Goal: Task Accomplishment & Management: Manage account settings

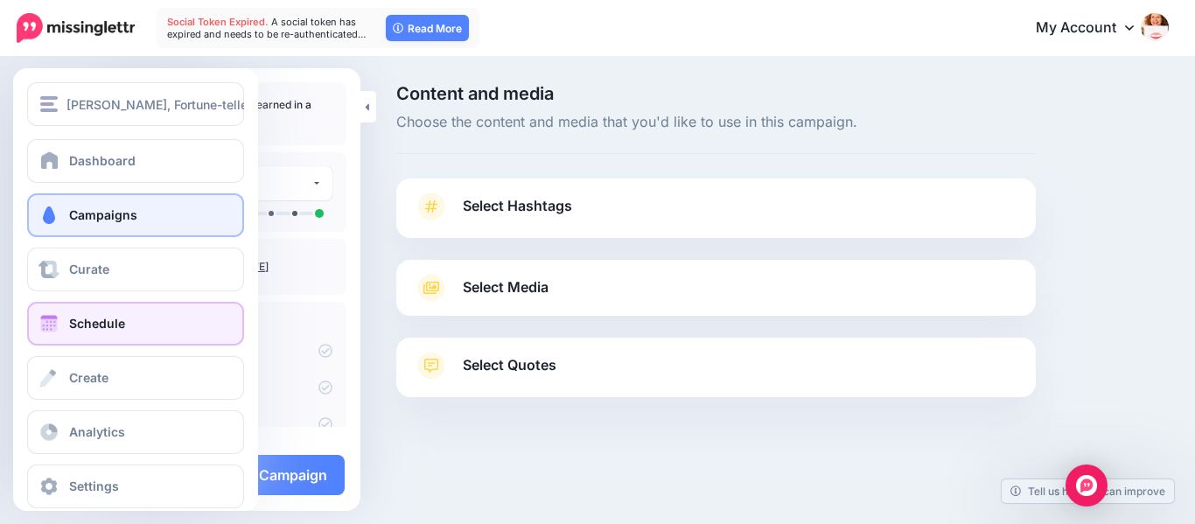
click at [66, 323] on link "Schedule" at bounding box center [135, 324] width 217 height 44
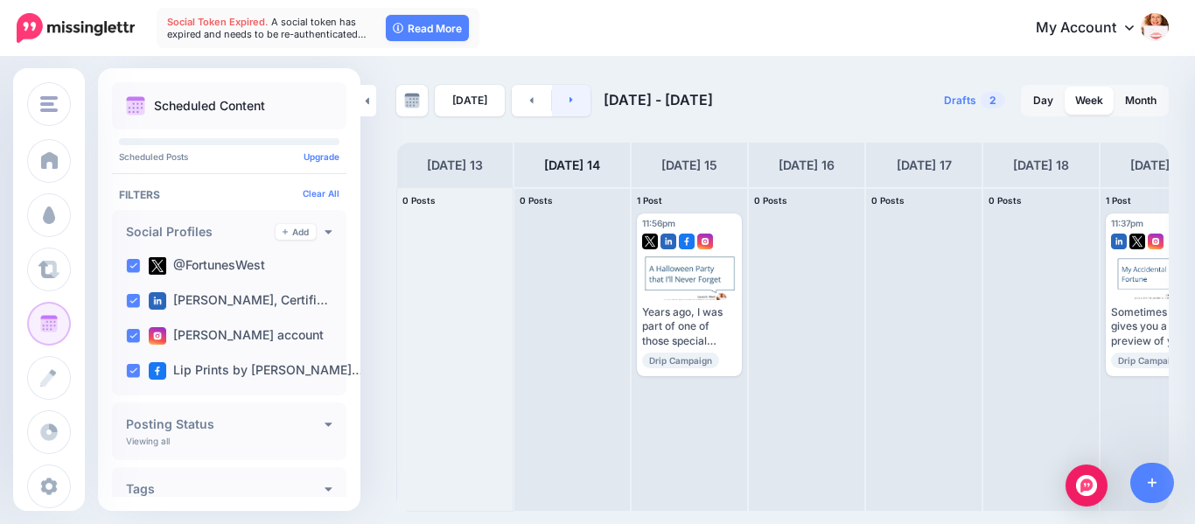
click at [573, 101] on link at bounding box center [571, 100] width 39 height 31
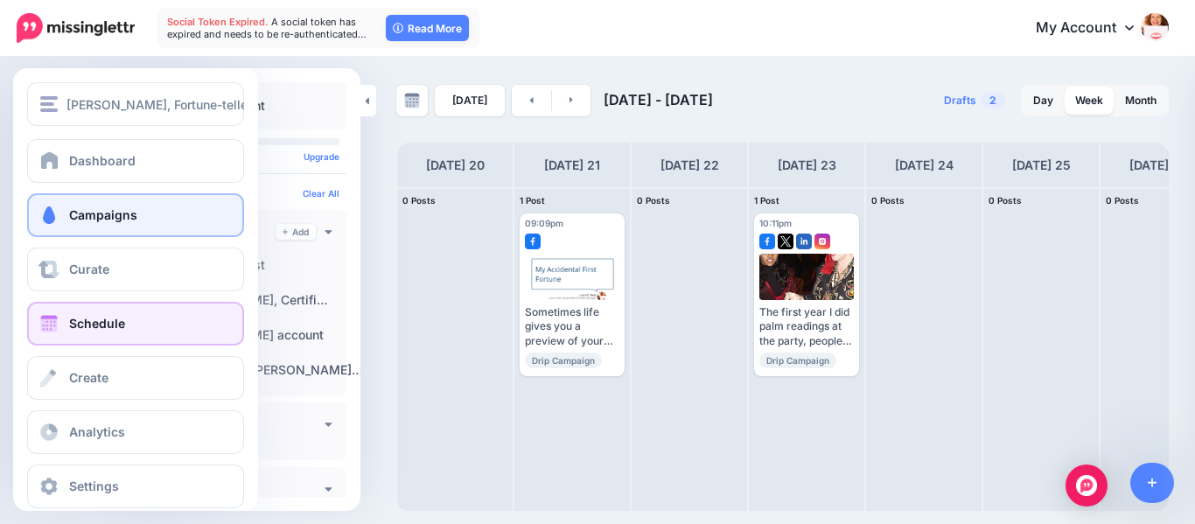
click at [88, 215] on span "Campaigns" at bounding box center [103, 214] width 68 height 15
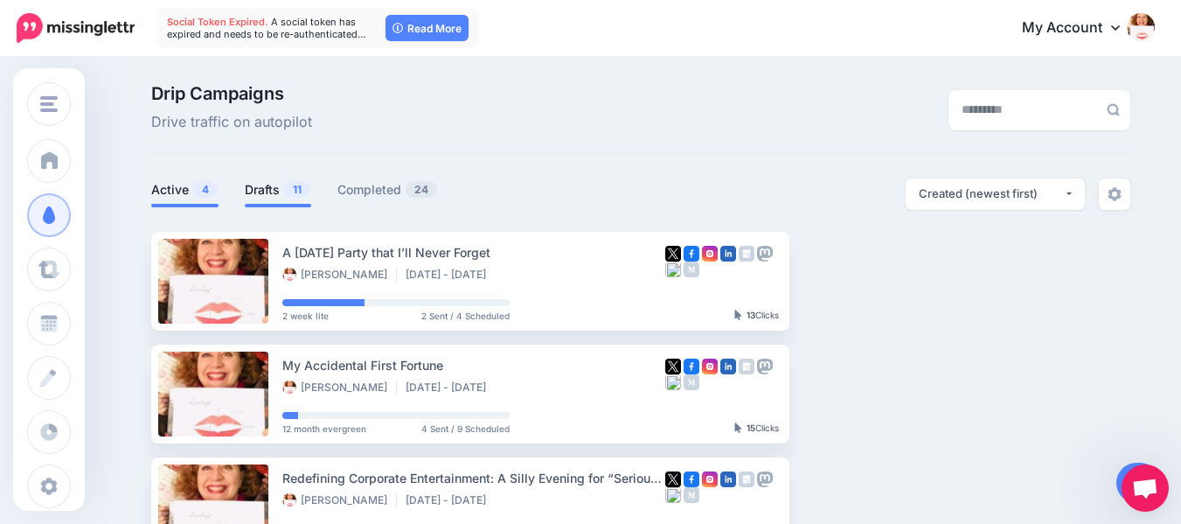
click at [276, 189] on link "Drafts 11" at bounding box center [278, 189] width 66 height 21
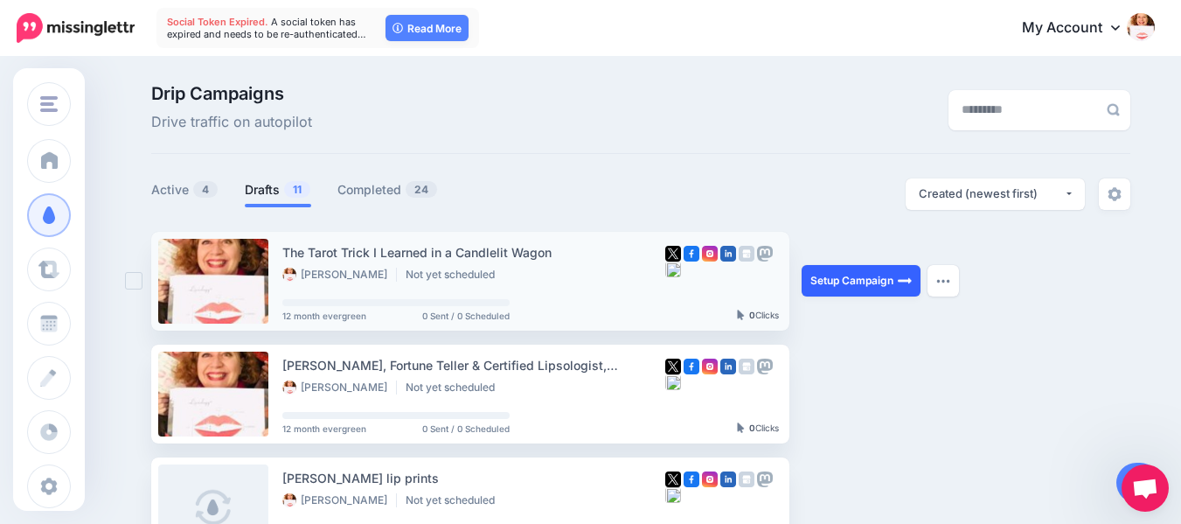
click at [863, 276] on link "Setup Campaign" at bounding box center [861, 280] width 119 height 31
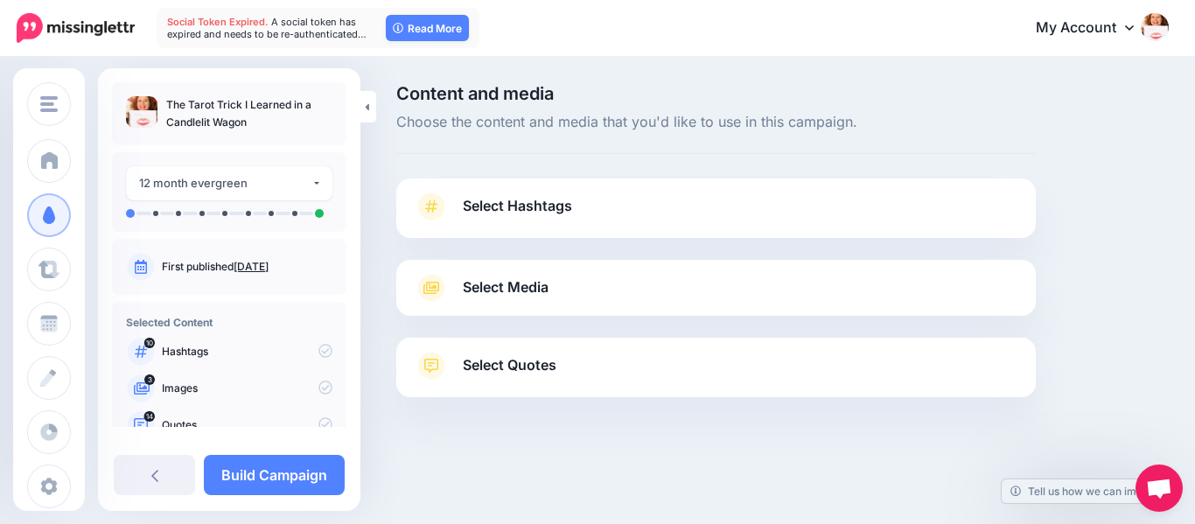
click at [561, 204] on span "Select Hashtags" at bounding box center [517, 206] width 109 height 24
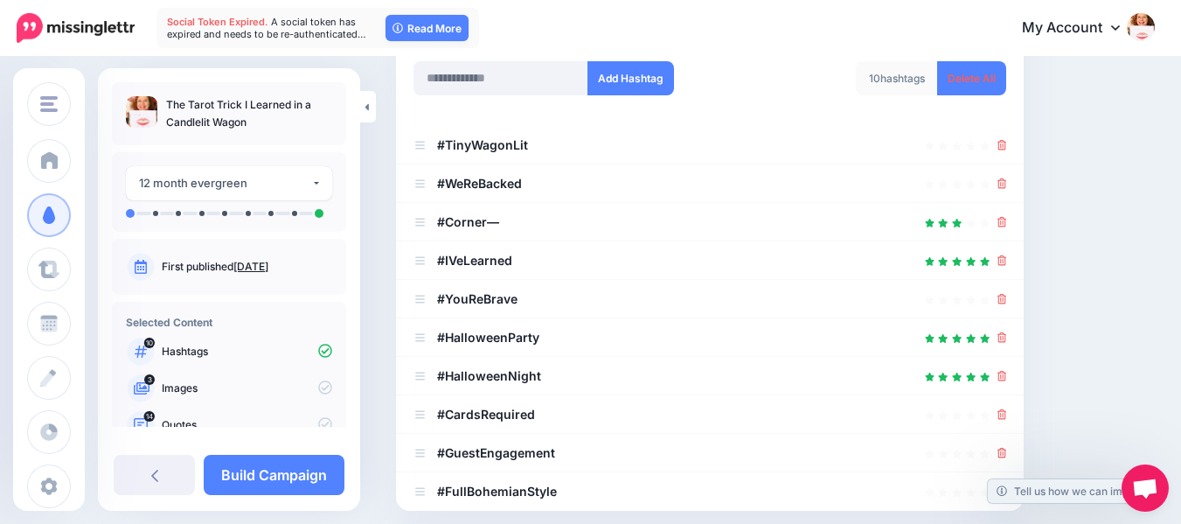
scroll to position [288, 0]
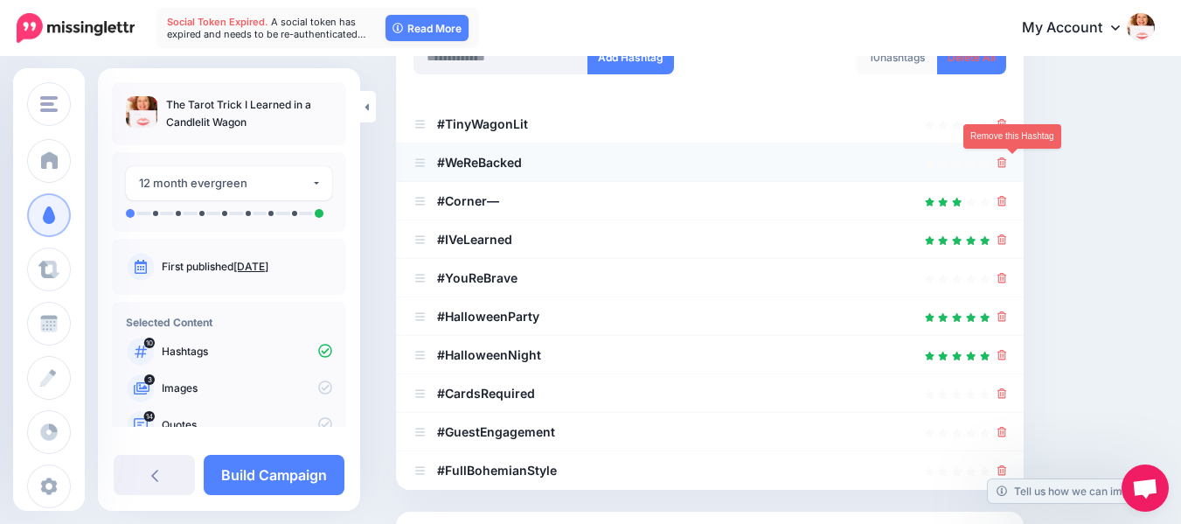
click at [1007, 163] on icon at bounding box center [1003, 162] width 10 height 10
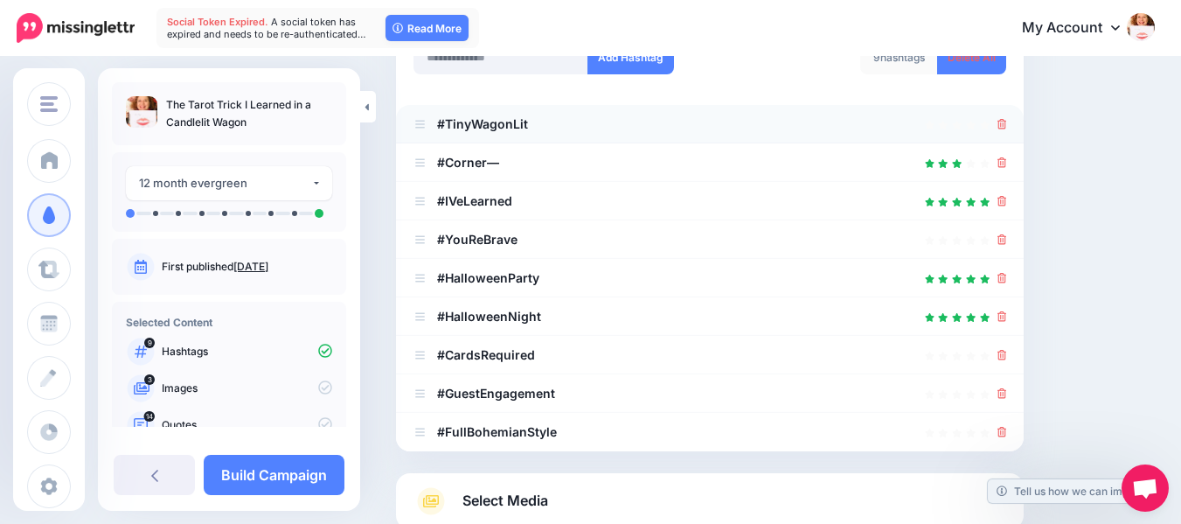
click at [1007, 123] on icon at bounding box center [1003, 124] width 10 height 10
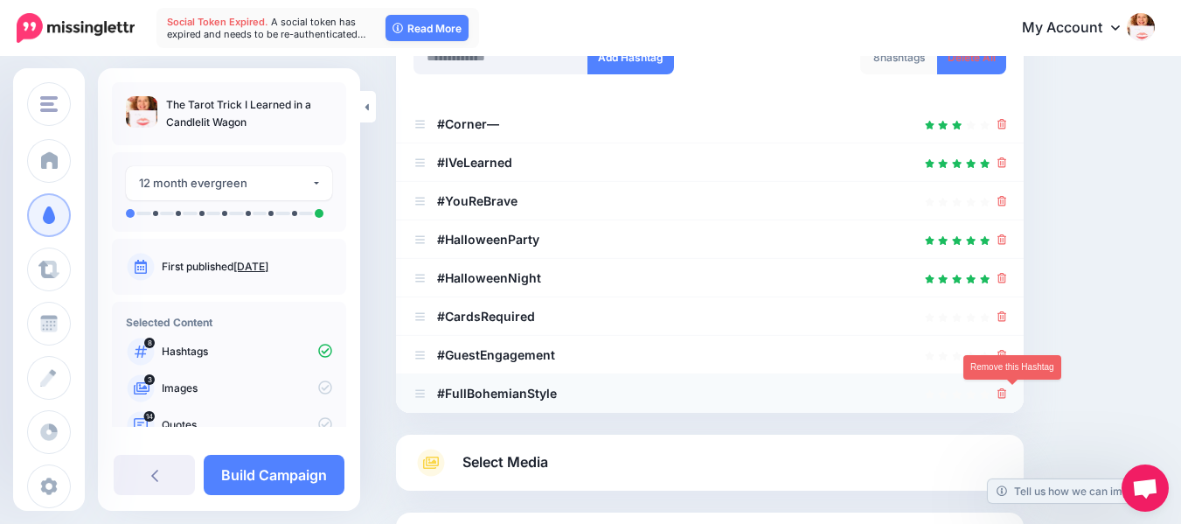
click at [1007, 393] on icon at bounding box center [1003, 393] width 10 height 10
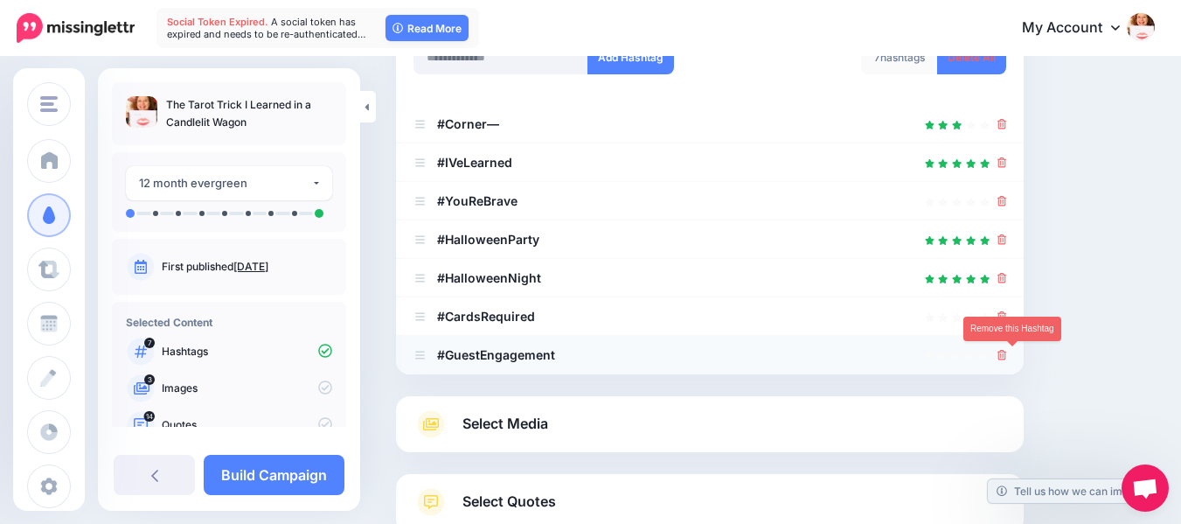
click at [1007, 357] on icon at bounding box center [1003, 355] width 10 height 10
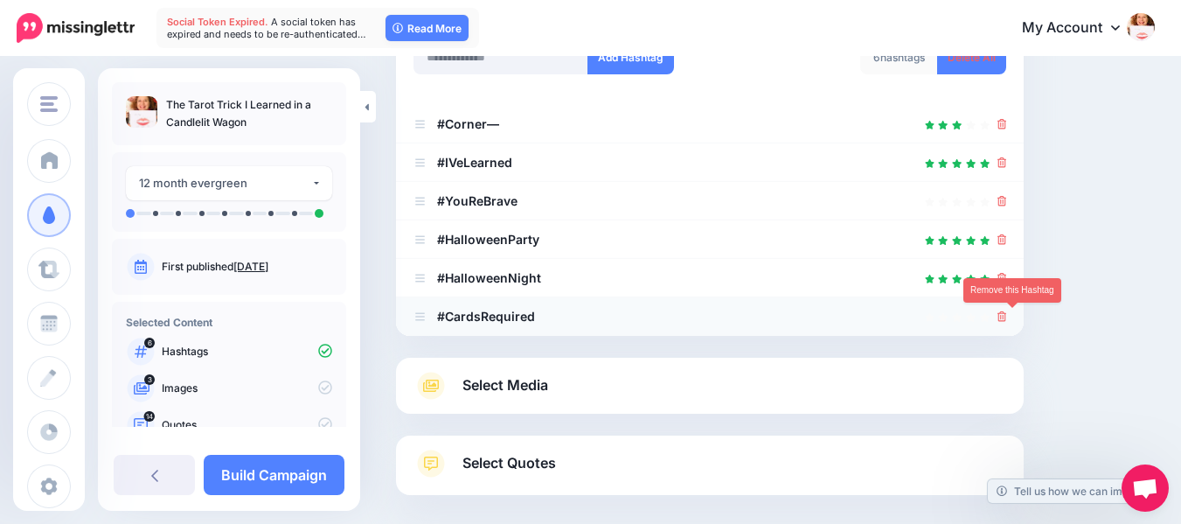
click at [1007, 316] on icon at bounding box center [1003, 316] width 10 height 10
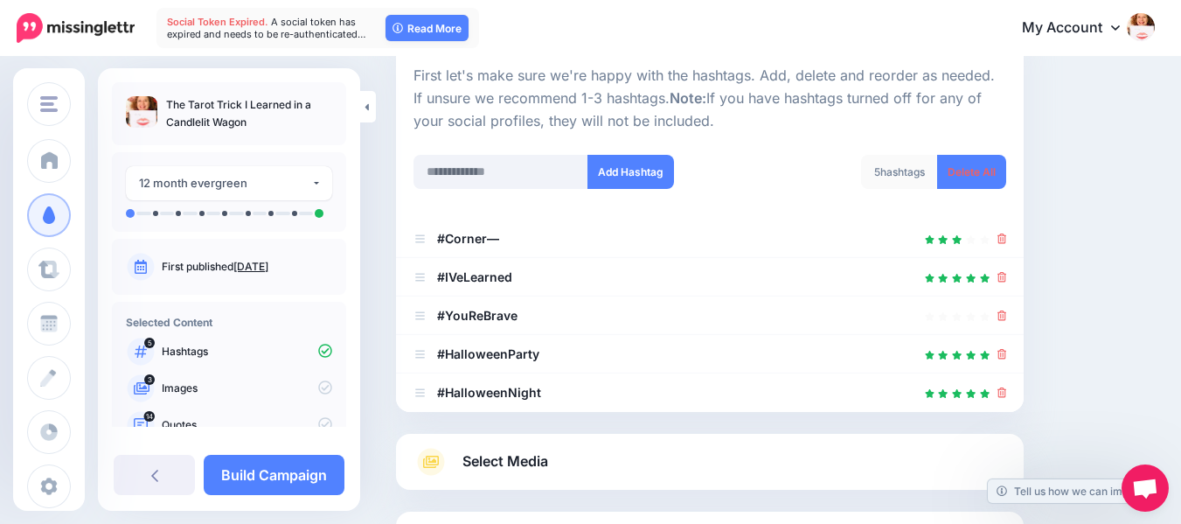
scroll to position [171, 0]
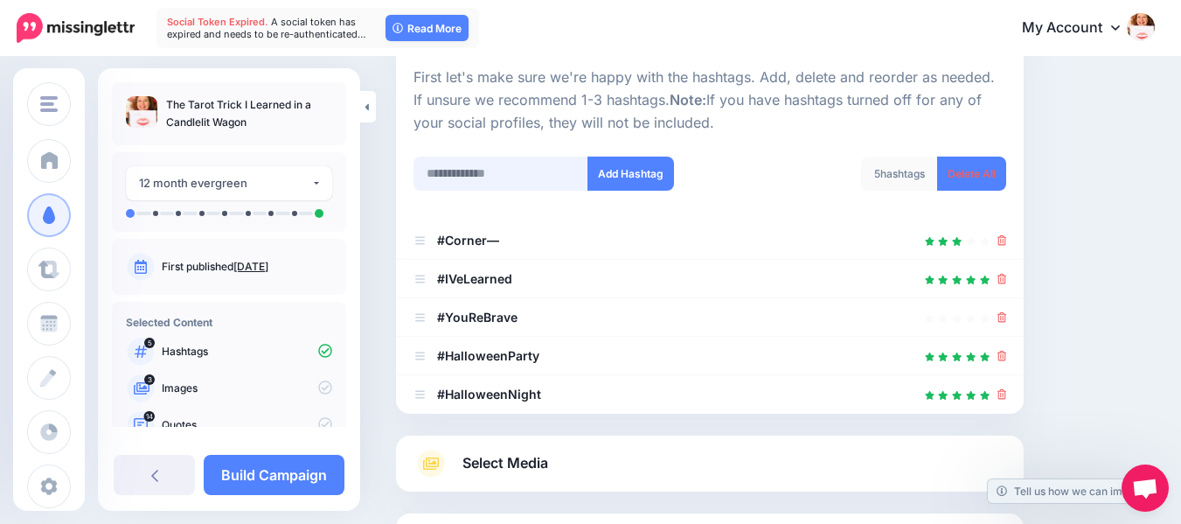
click at [527, 168] on input "text" at bounding box center [501, 174] width 175 height 34
type input "*"
type input "**********"
click at [650, 173] on button "Add Hashtag" at bounding box center [631, 174] width 87 height 34
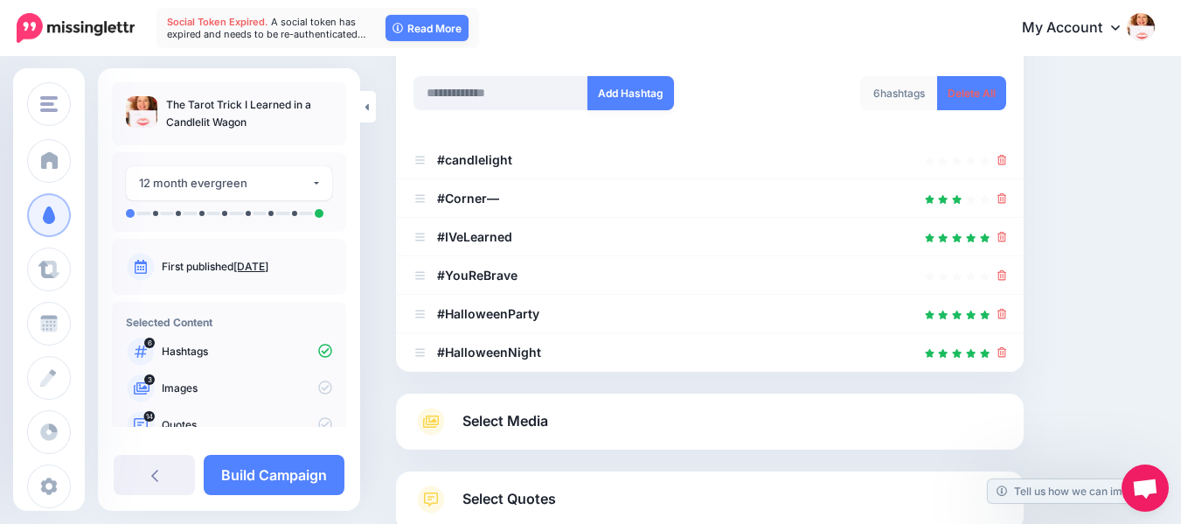
scroll to position [247, 0]
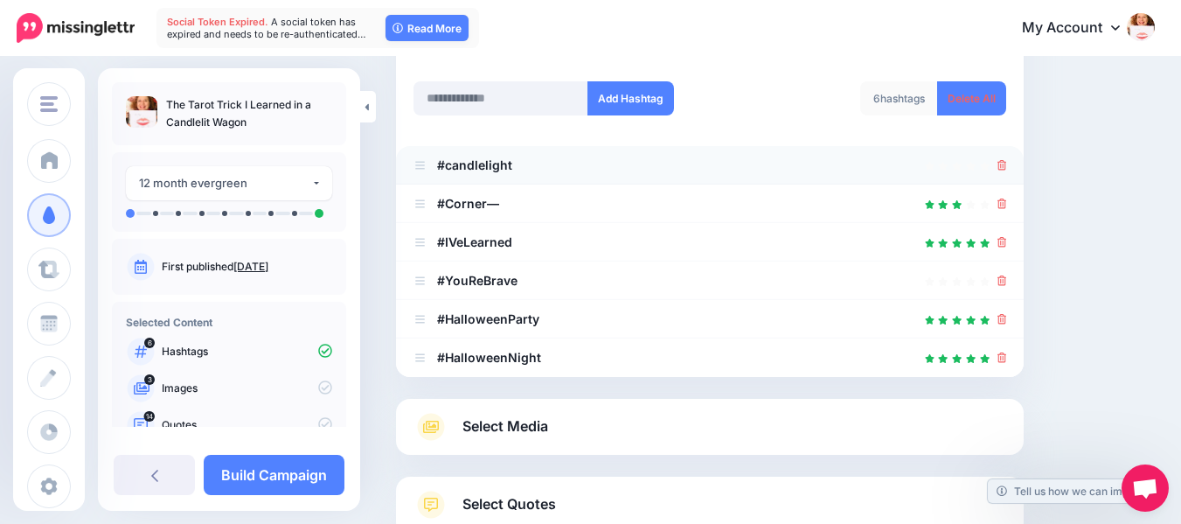
click at [514, 164] on div at bounding box center [710, 165] width 593 height 21
click at [1007, 161] on icon at bounding box center [1003, 165] width 10 height 10
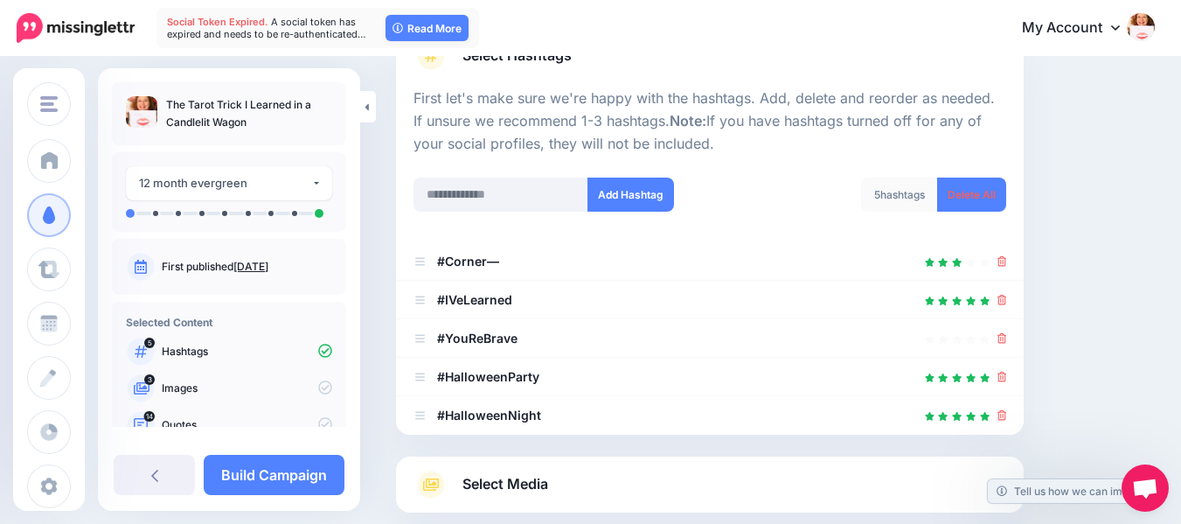
scroll to position [138, 0]
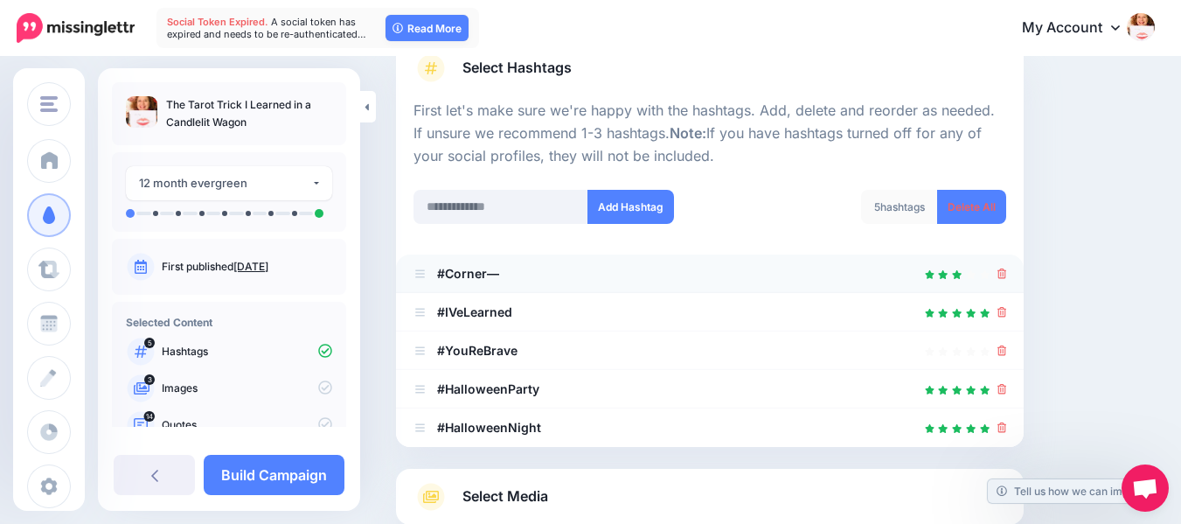
click at [1007, 274] on icon at bounding box center [1003, 273] width 10 height 10
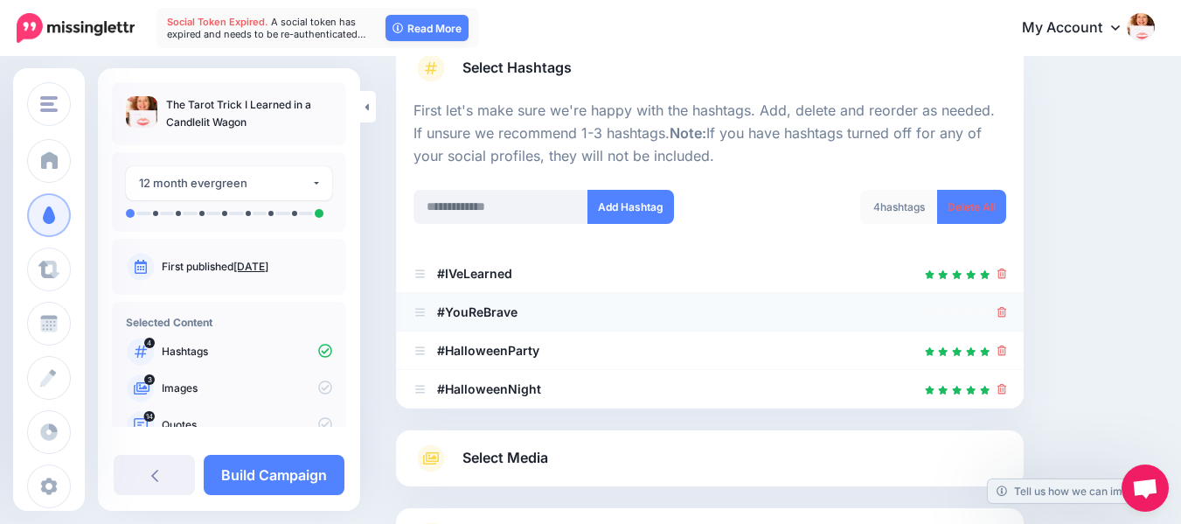
click at [1007, 313] on icon at bounding box center [1003, 312] width 10 height 10
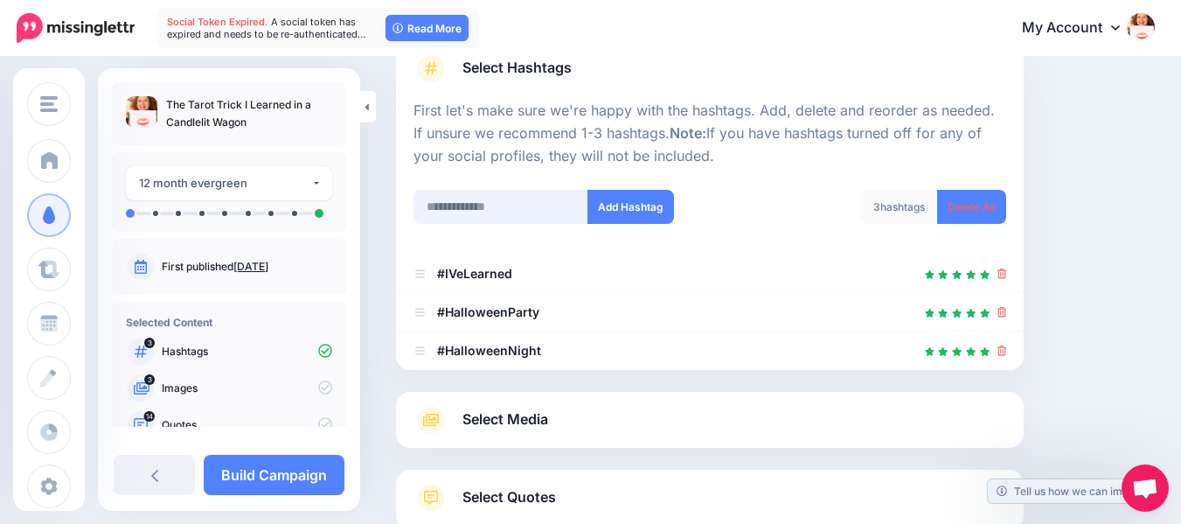
click at [501, 205] on input "text" at bounding box center [501, 207] width 175 height 34
type input "*"
type input "**********"
click at [623, 206] on button "Add Hashtag" at bounding box center [631, 207] width 87 height 34
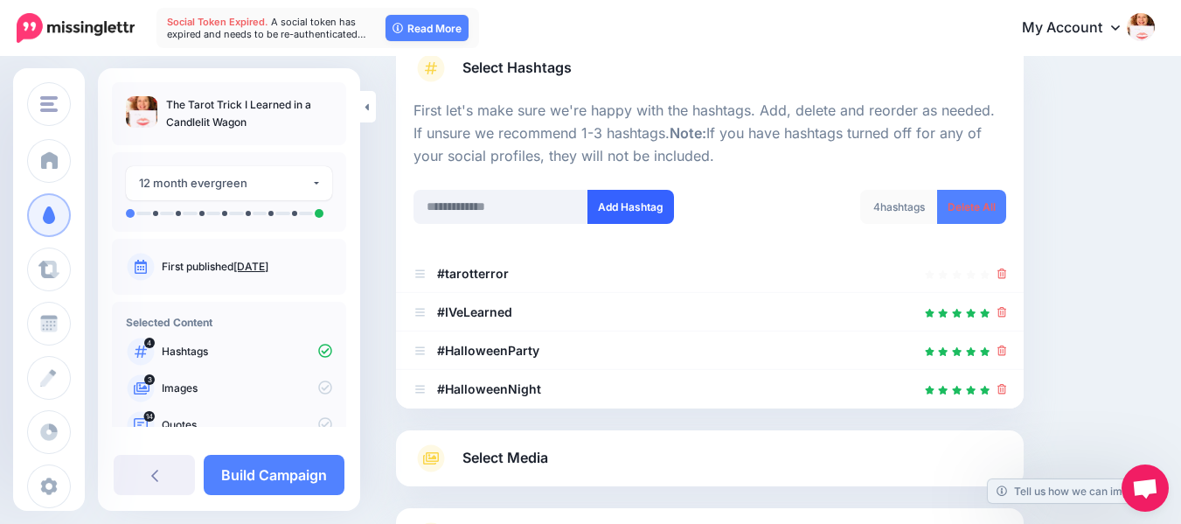
scroll to position [296, 0]
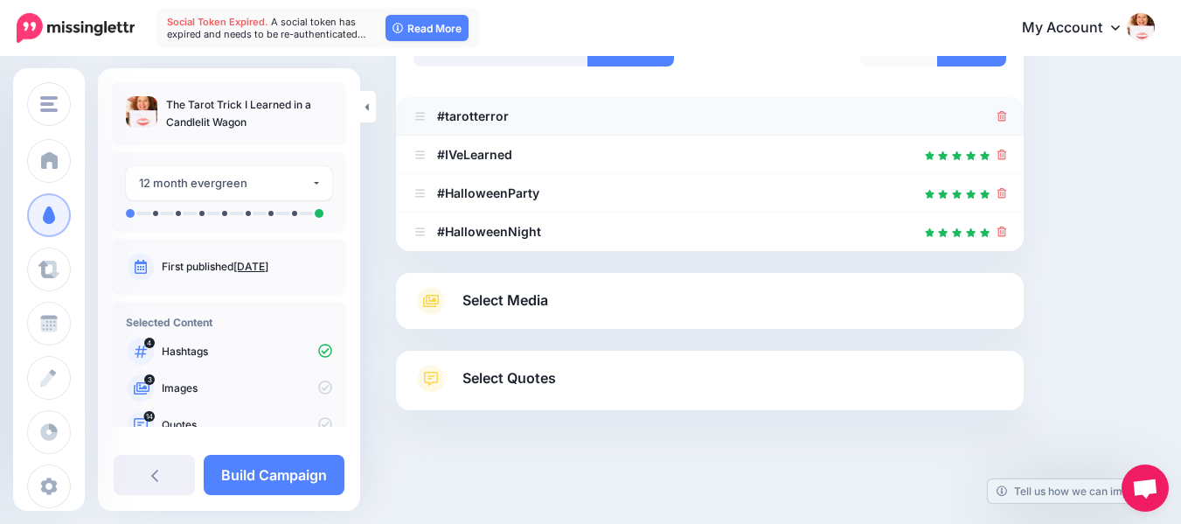
click at [1007, 114] on icon at bounding box center [1003, 116] width 10 height 10
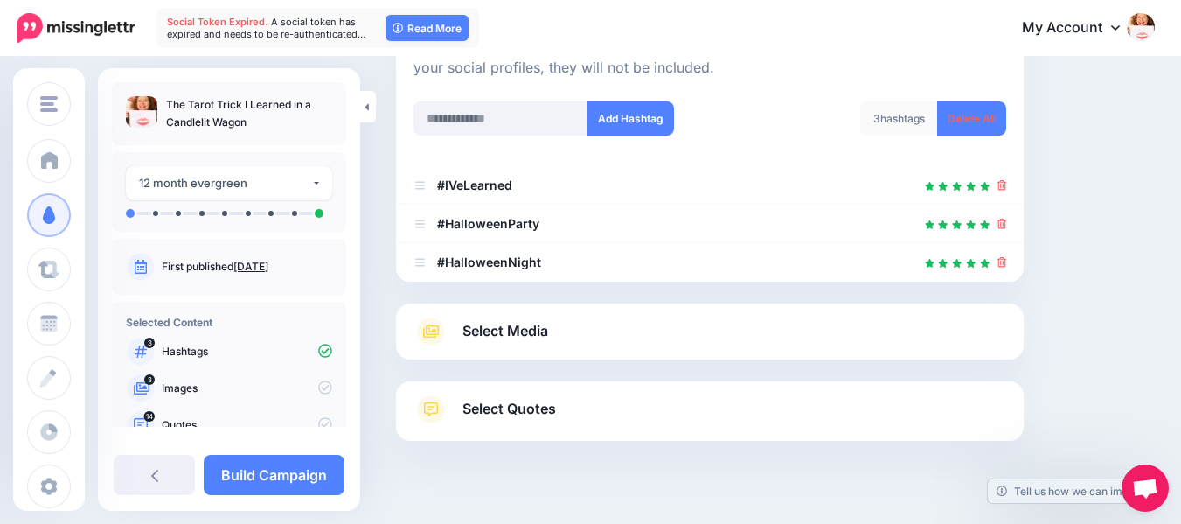
scroll to position [205, 0]
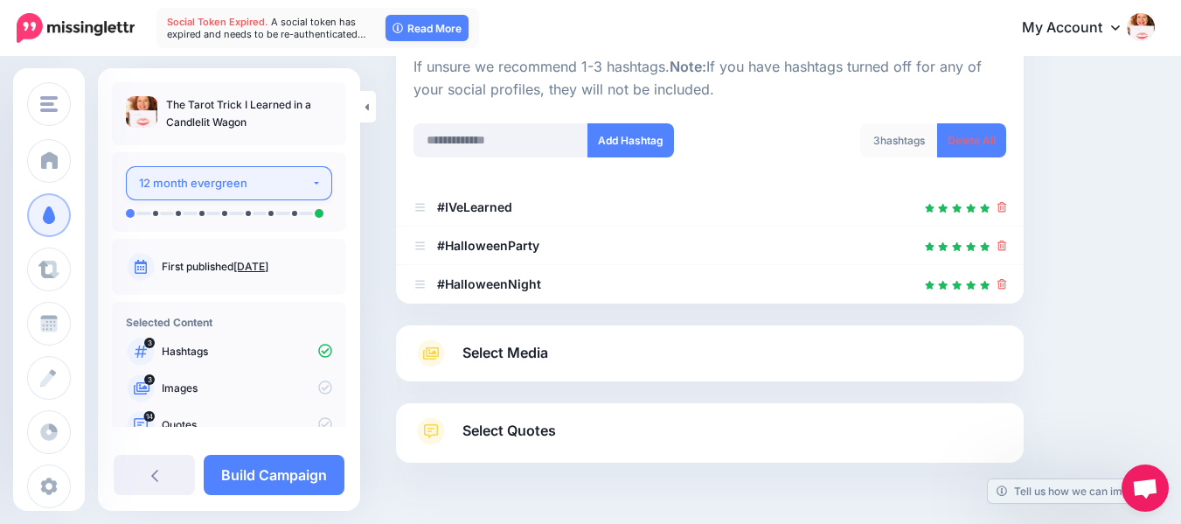
click at [218, 186] on div "12 month evergreen" at bounding box center [225, 183] width 172 height 20
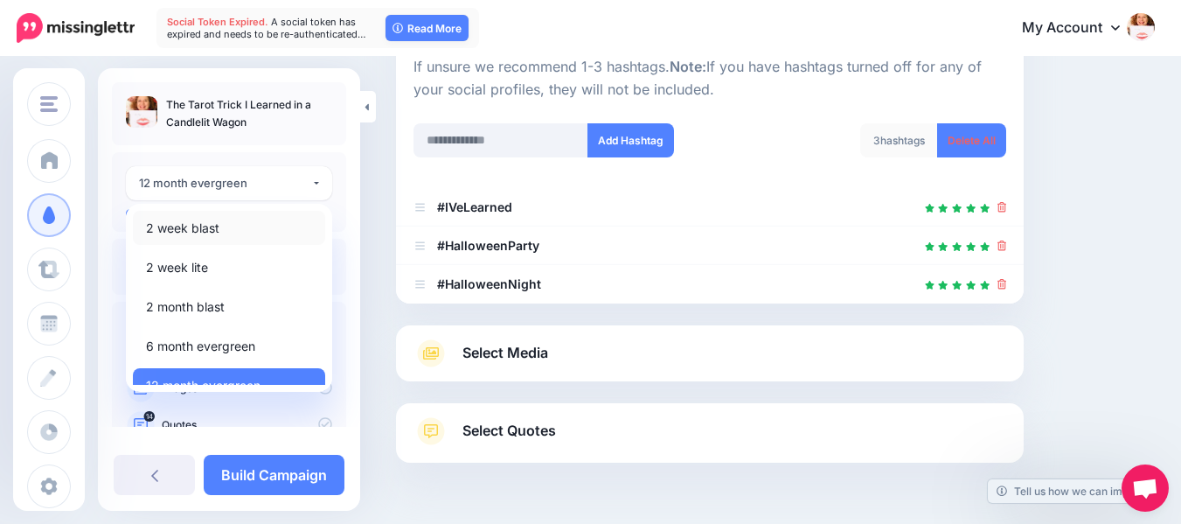
click at [206, 230] on span "2 week blast" at bounding box center [182, 228] width 73 height 21
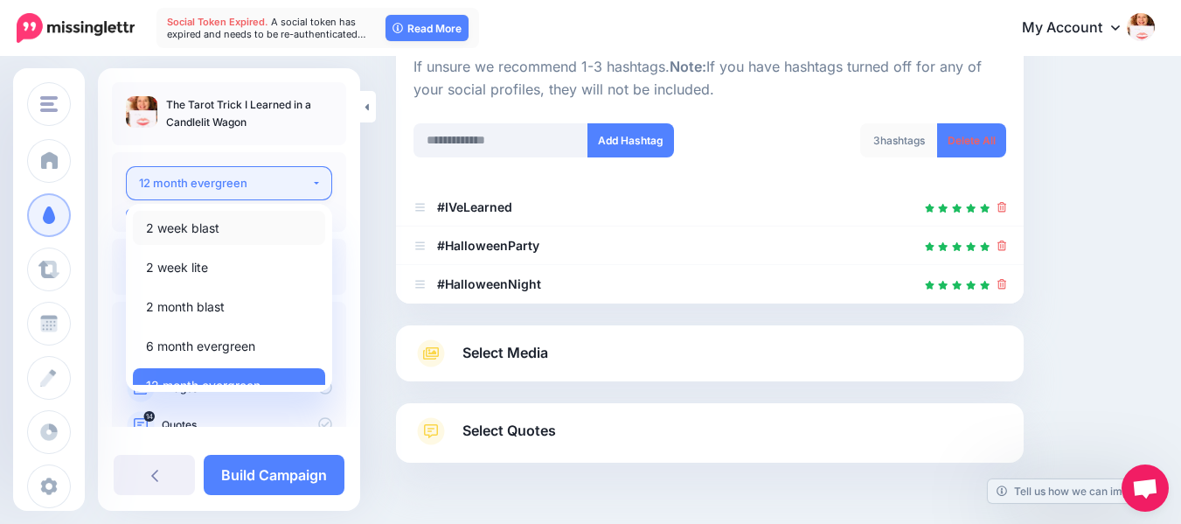
select select "*****"
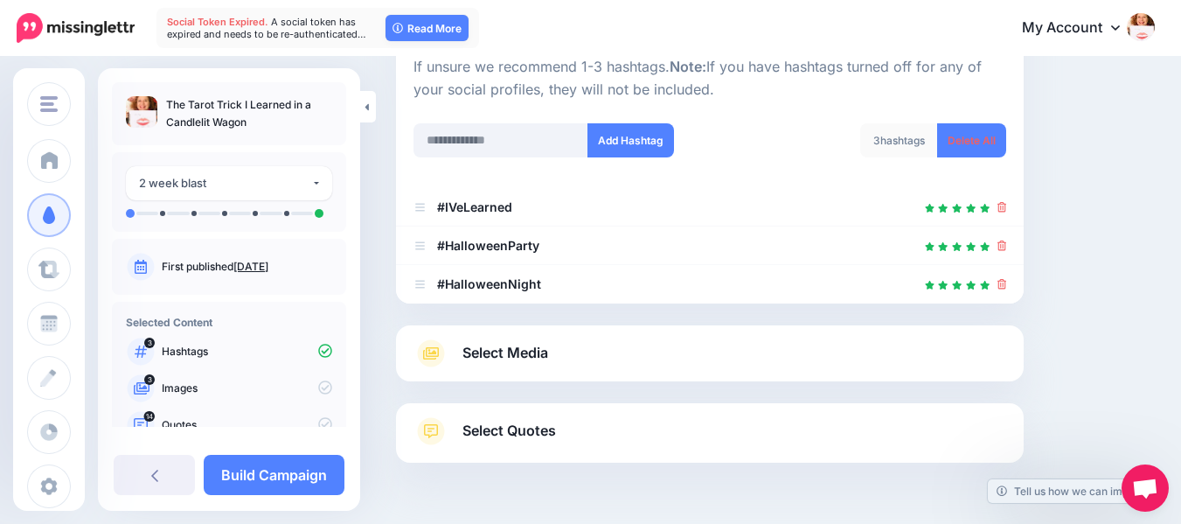
scroll to position [257, 0]
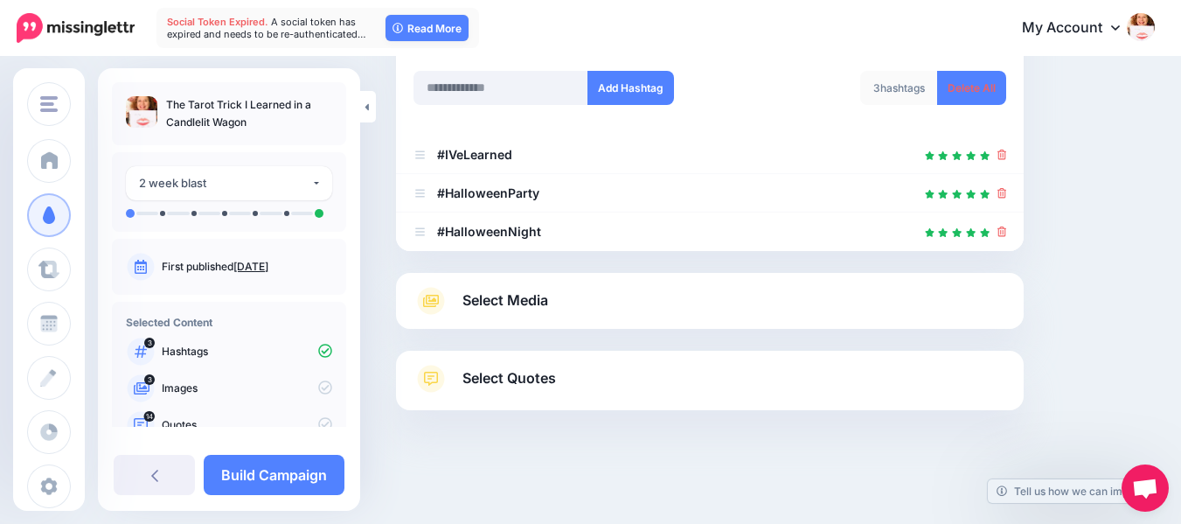
click at [525, 300] on span "Select Media" at bounding box center [506, 301] width 86 height 24
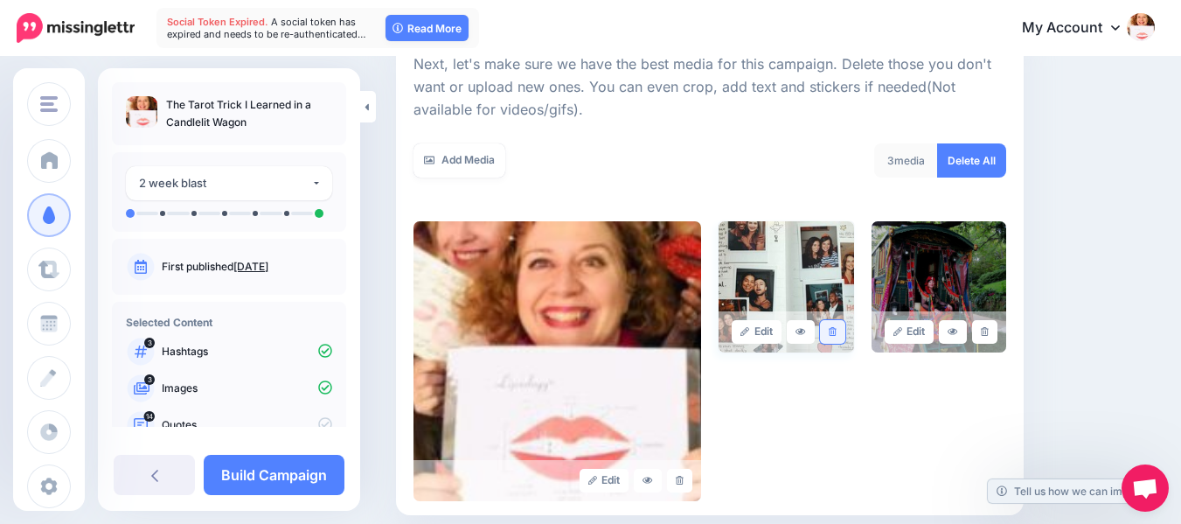
click at [837, 331] on icon at bounding box center [833, 332] width 8 height 10
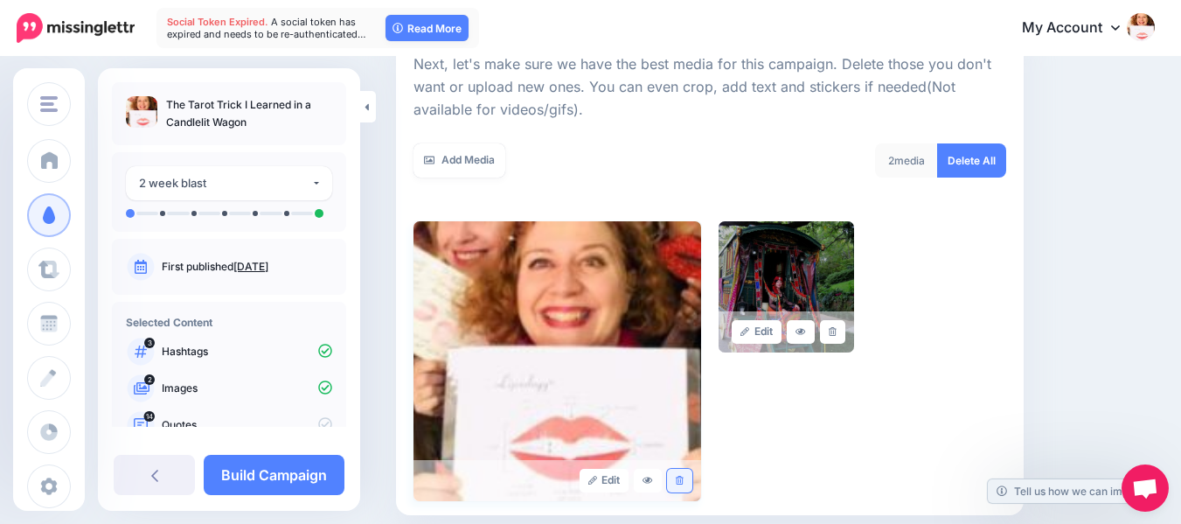
click at [681, 482] on icon at bounding box center [680, 481] width 8 height 10
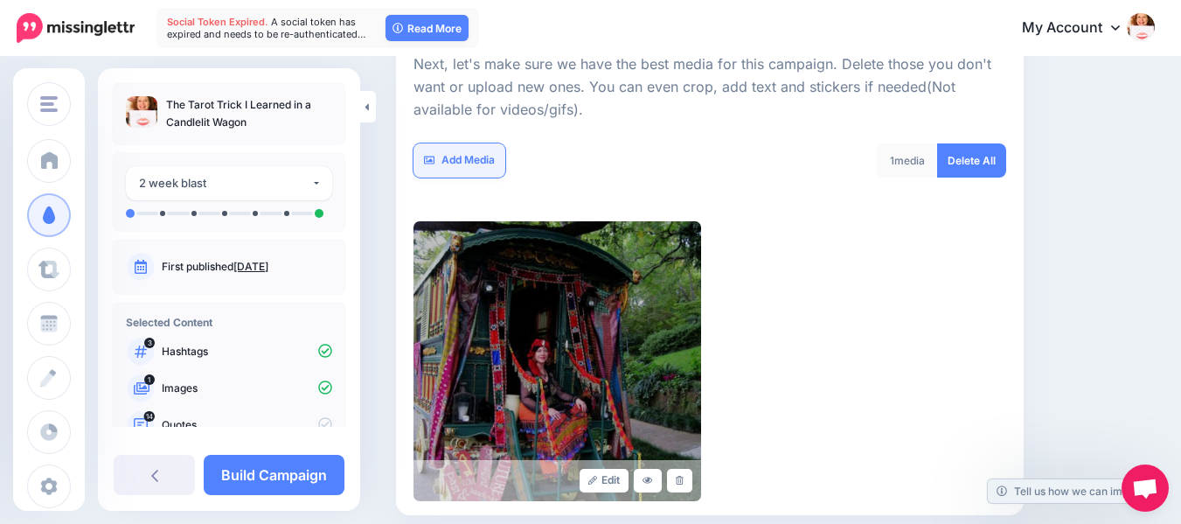
click at [449, 155] on link "Add Media" at bounding box center [460, 160] width 92 height 34
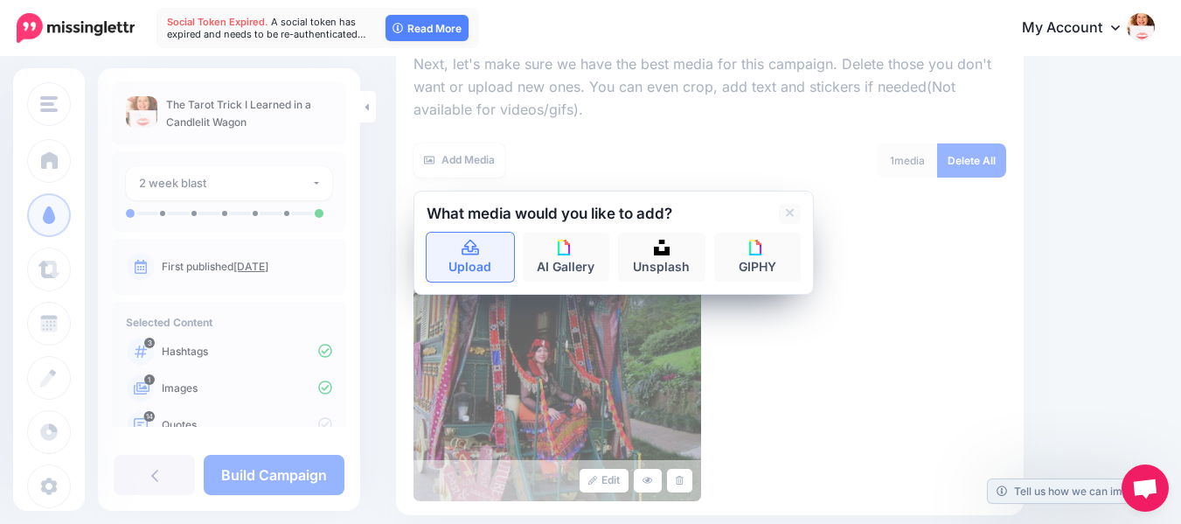
click at [474, 252] on icon at bounding box center [471, 248] width 20 height 16
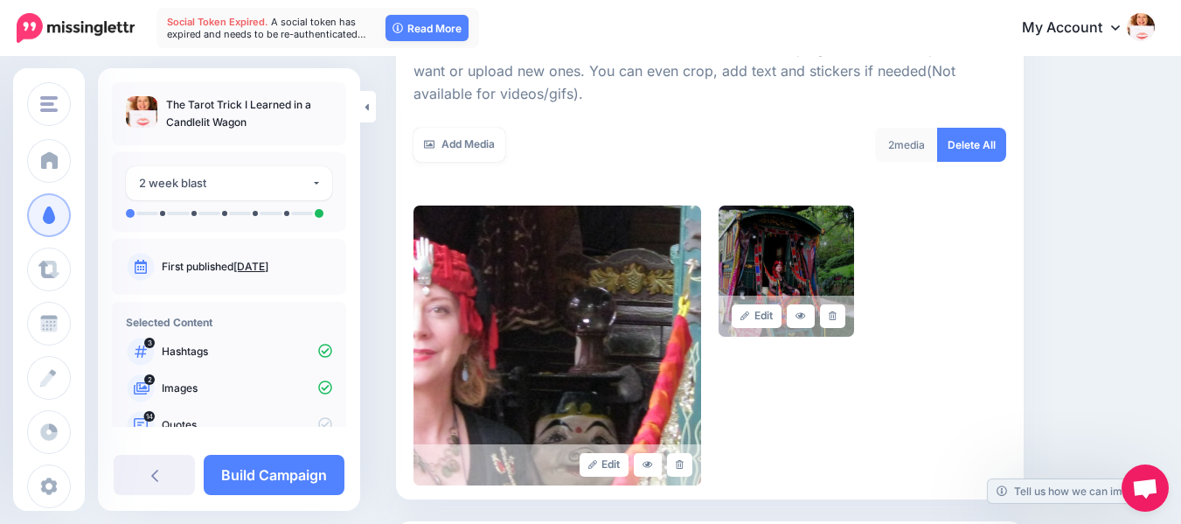
scroll to position [269, 0]
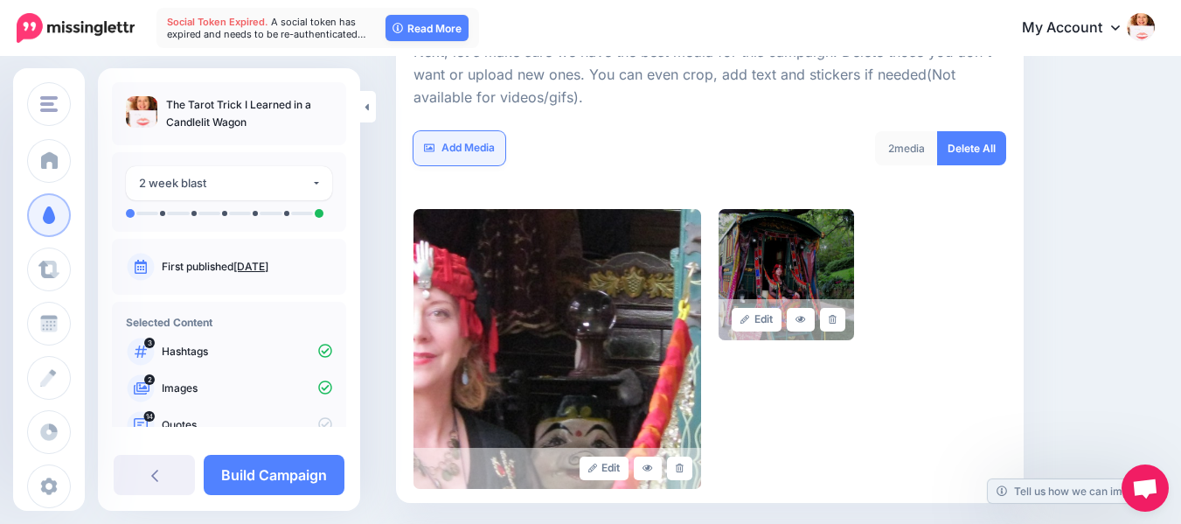
click at [460, 145] on link "Add Media" at bounding box center [460, 148] width 92 height 34
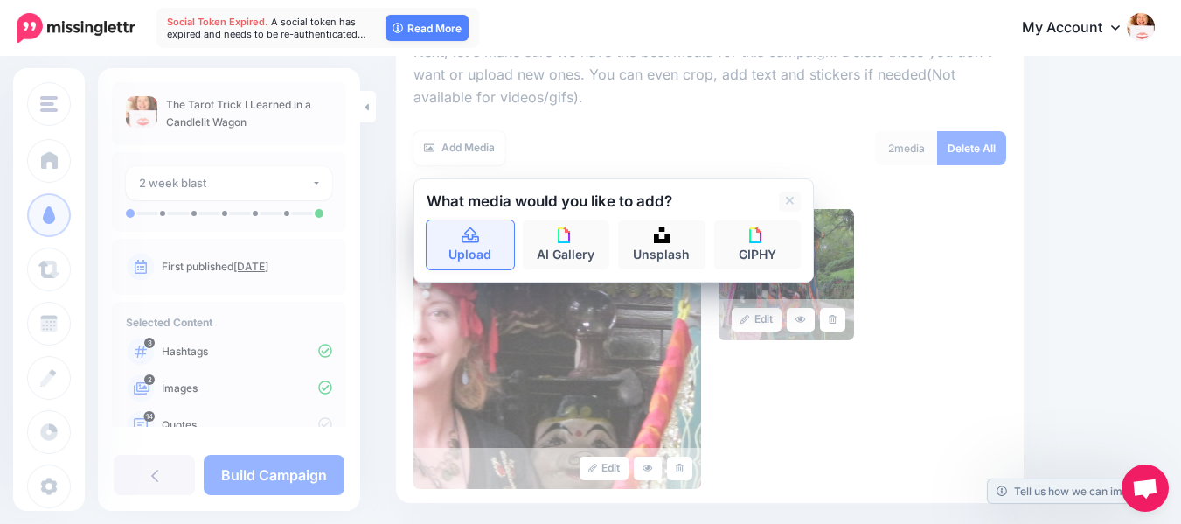
click at [471, 238] on icon at bounding box center [471, 236] width 20 height 16
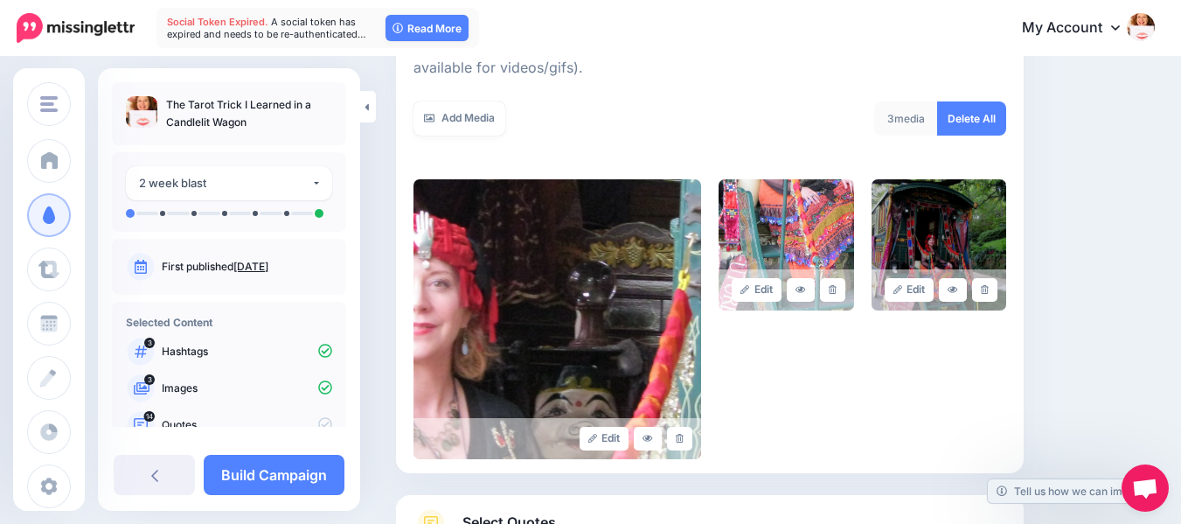
scroll to position [294, 0]
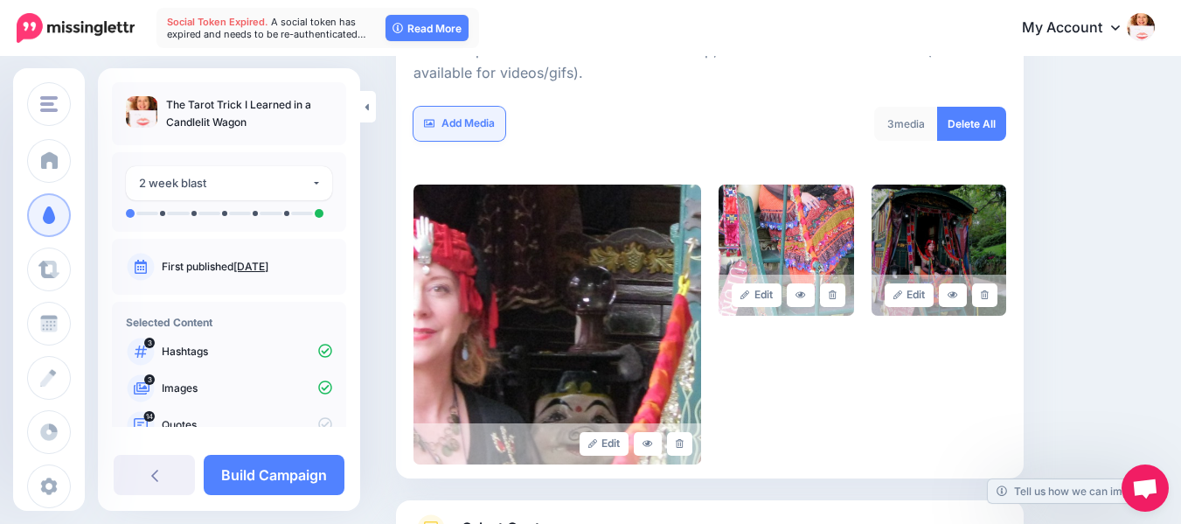
click at [480, 115] on link "Add Media" at bounding box center [460, 124] width 92 height 34
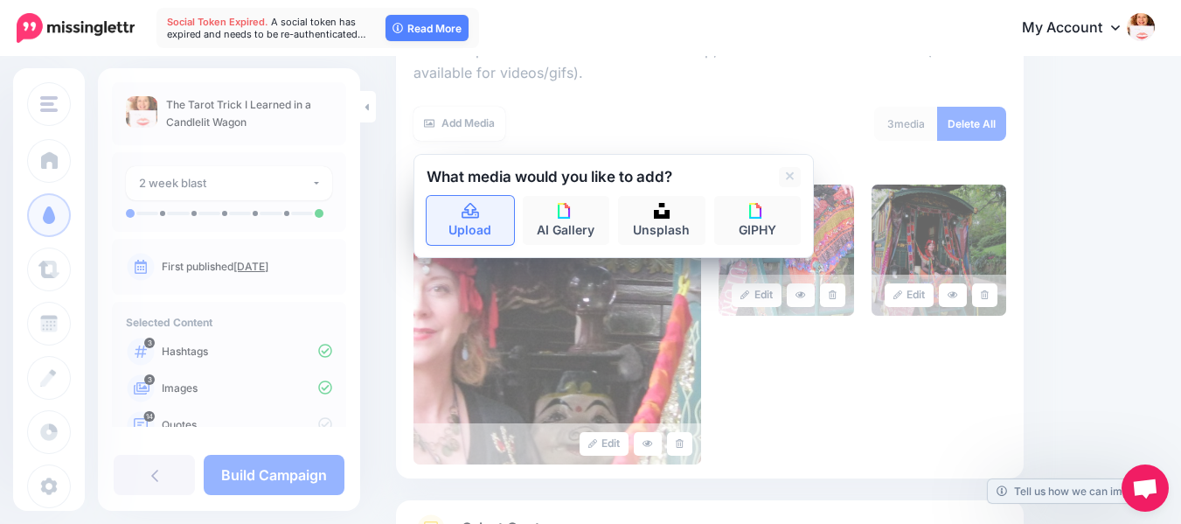
click at [477, 226] on link "Upload" at bounding box center [470, 220] width 87 height 49
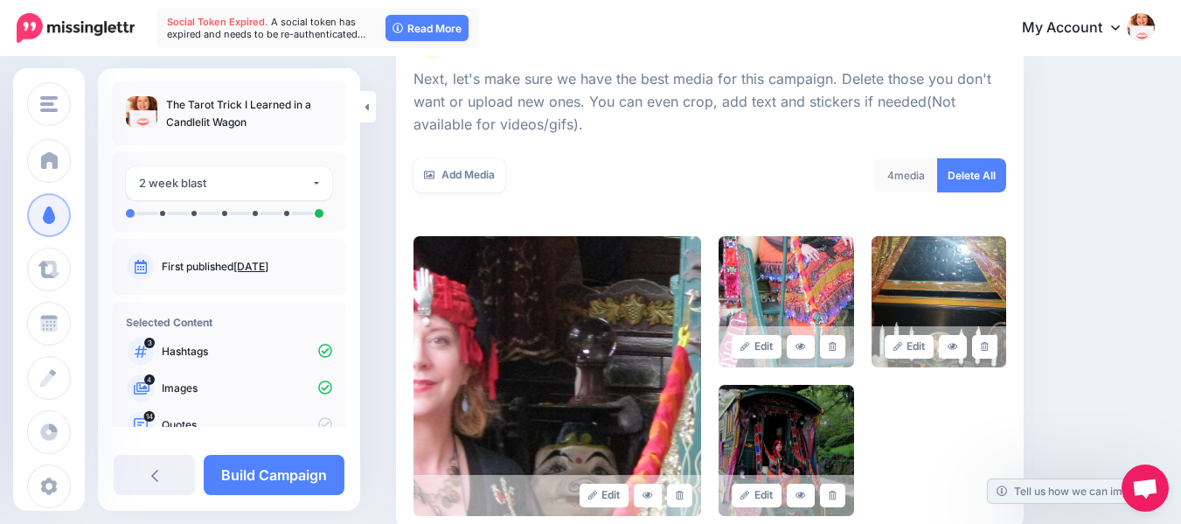
scroll to position [240, 0]
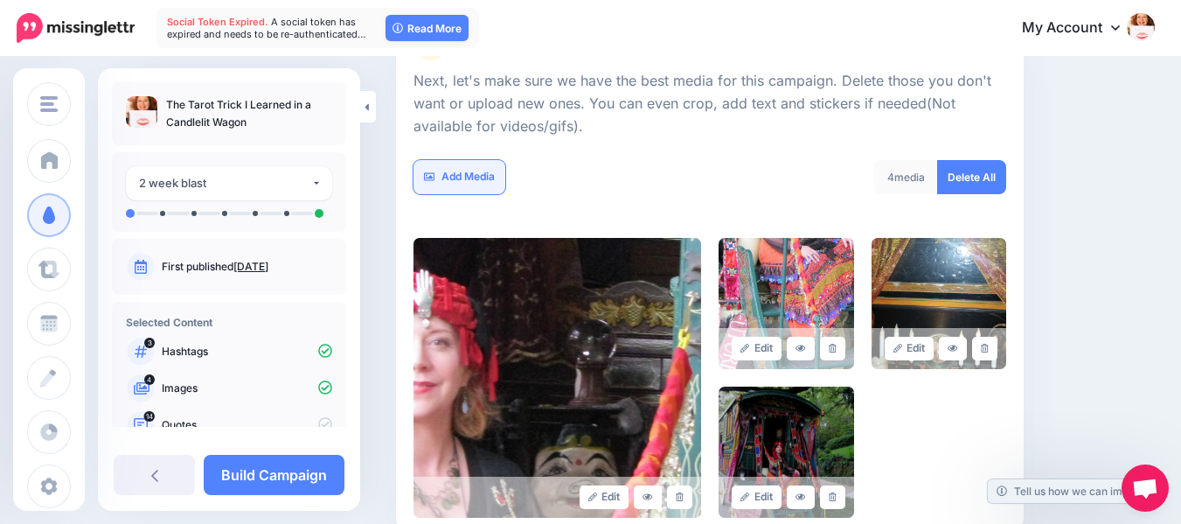
click at [461, 177] on link "Add Media" at bounding box center [460, 177] width 92 height 34
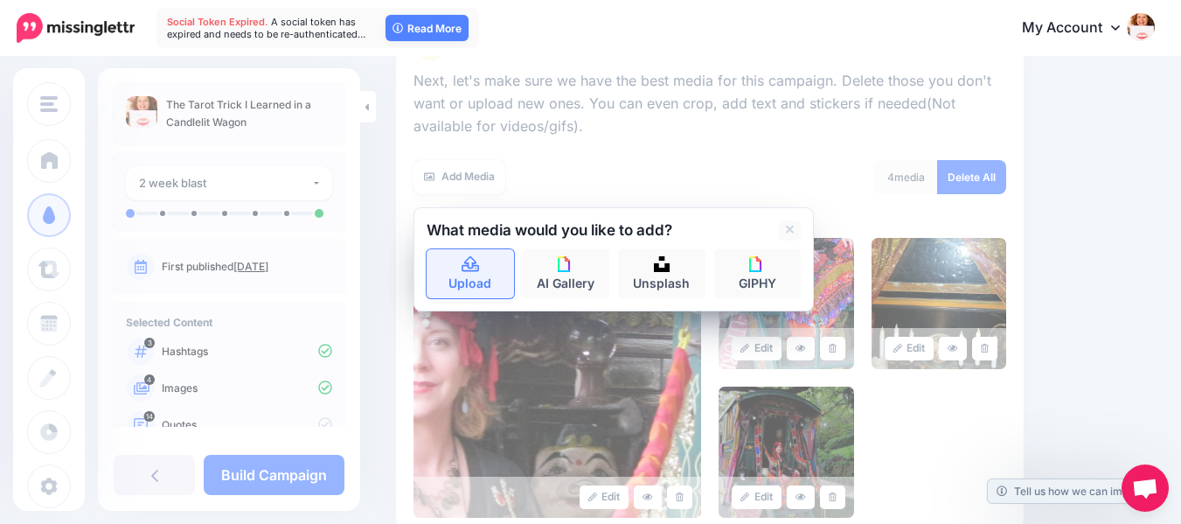
click at [456, 266] on link "Upload" at bounding box center [470, 273] width 87 height 49
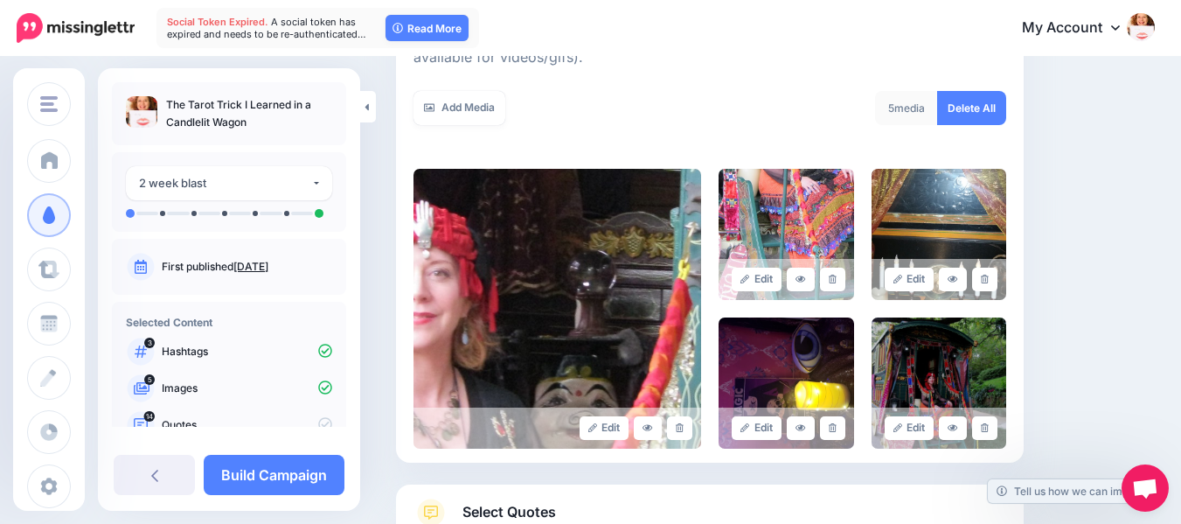
scroll to position [297, 0]
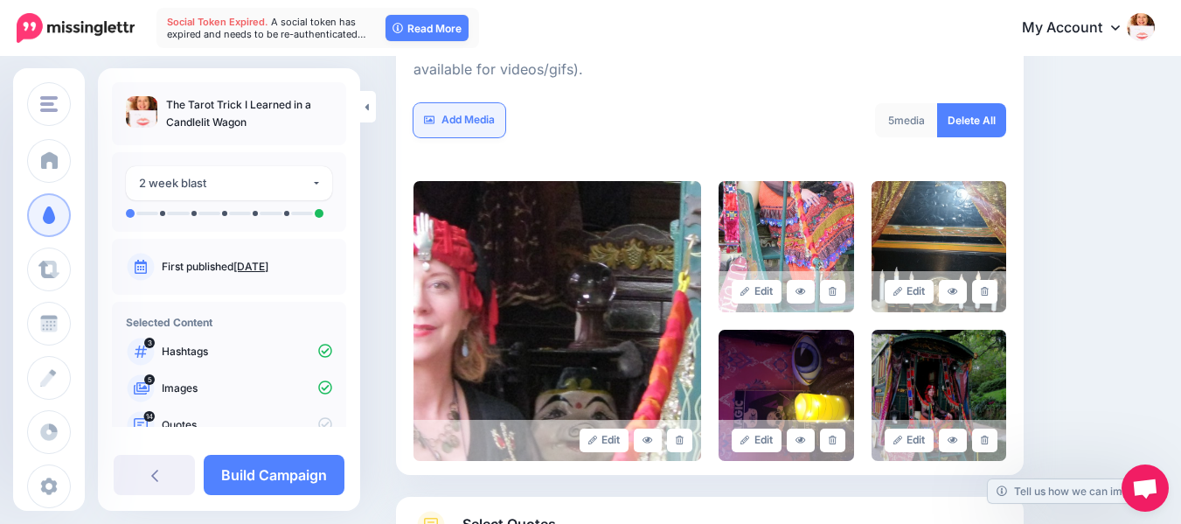
click at [470, 118] on link "Add Media" at bounding box center [460, 120] width 92 height 34
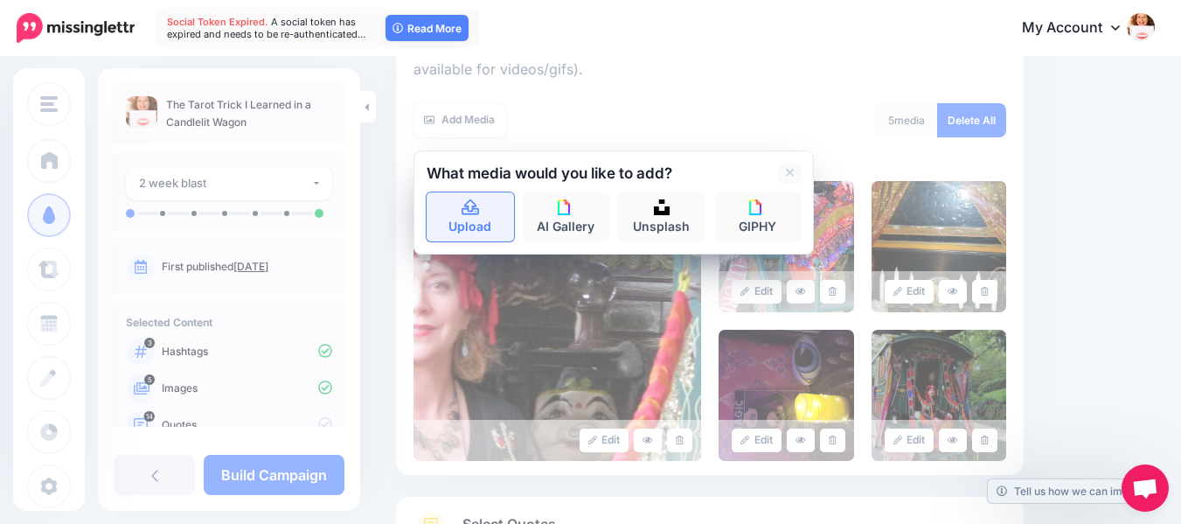
click at [473, 212] on icon at bounding box center [471, 208] width 20 height 16
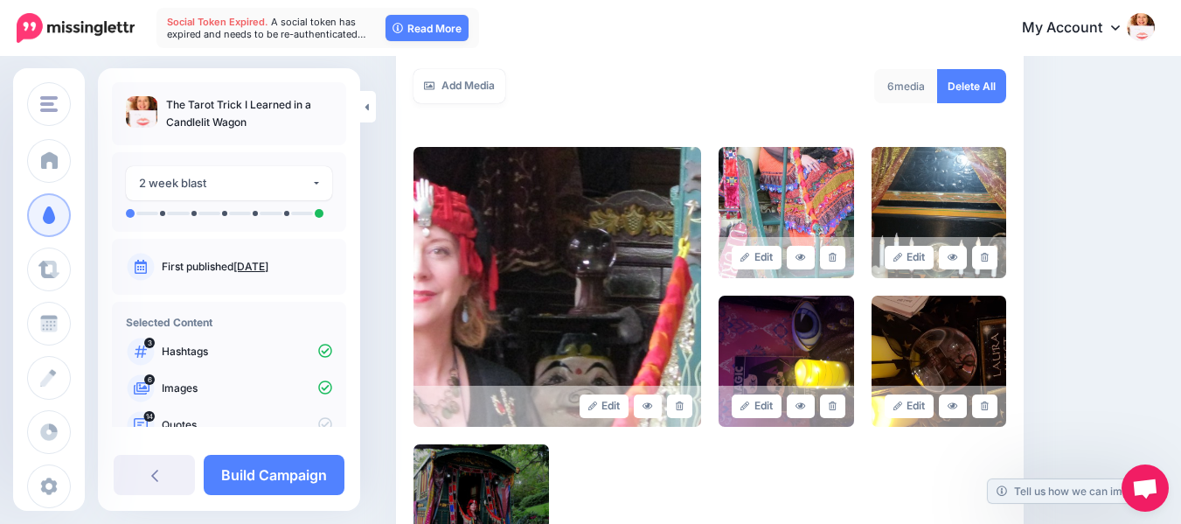
scroll to position [316, 0]
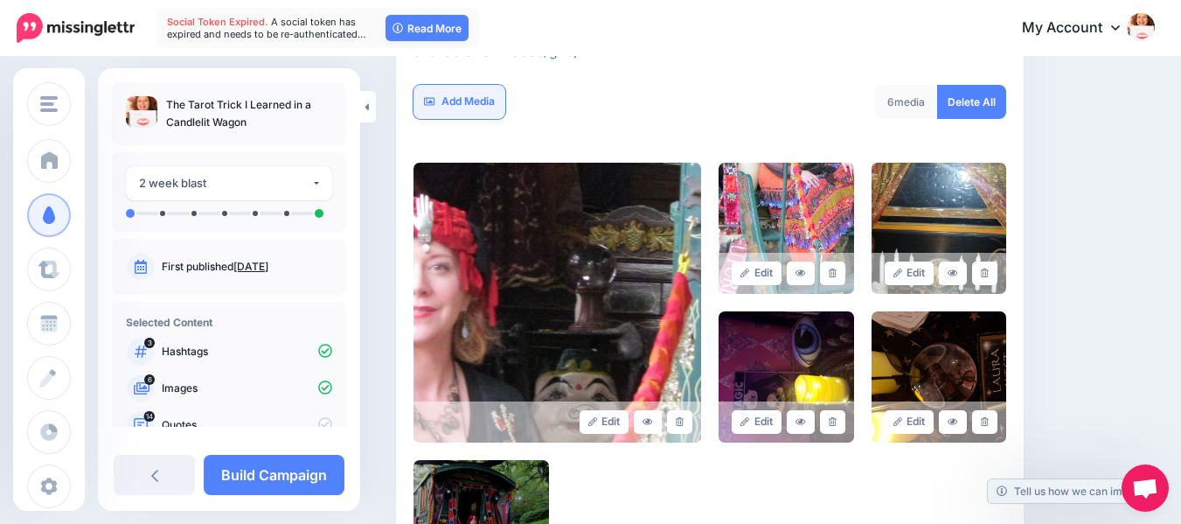
click at [462, 101] on link "Add Media" at bounding box center [460, 102] width 92 height 34
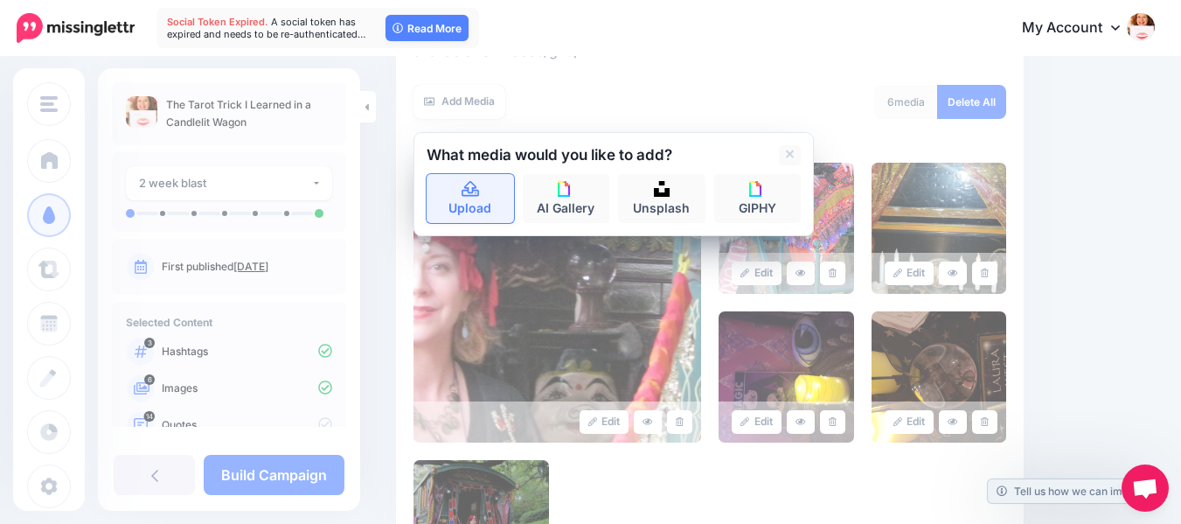
click at [471, 192] on icon at bounding box center [470, 189] width 17 height 16
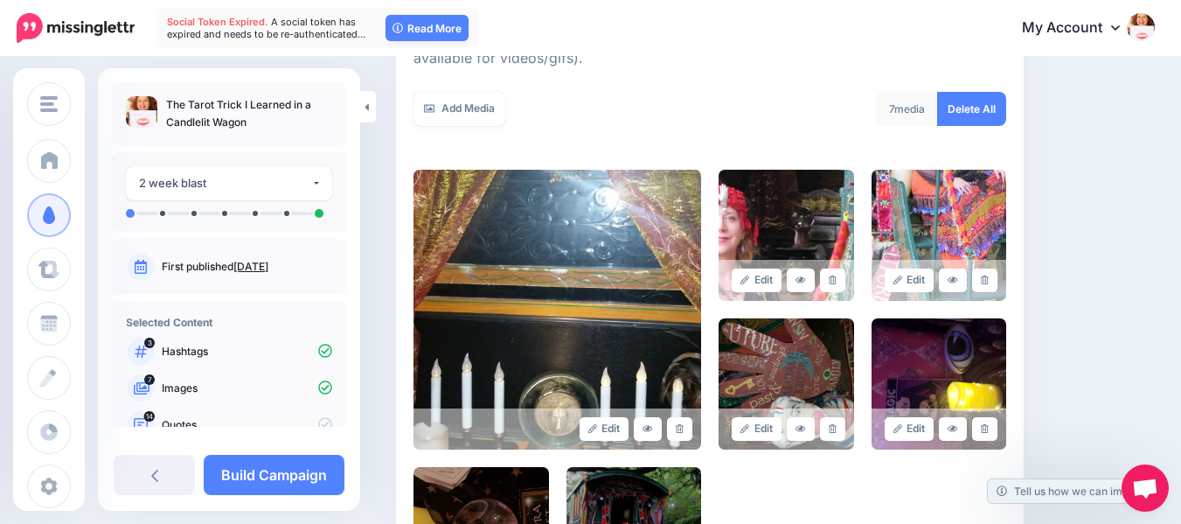
scroll to position [306, 0]
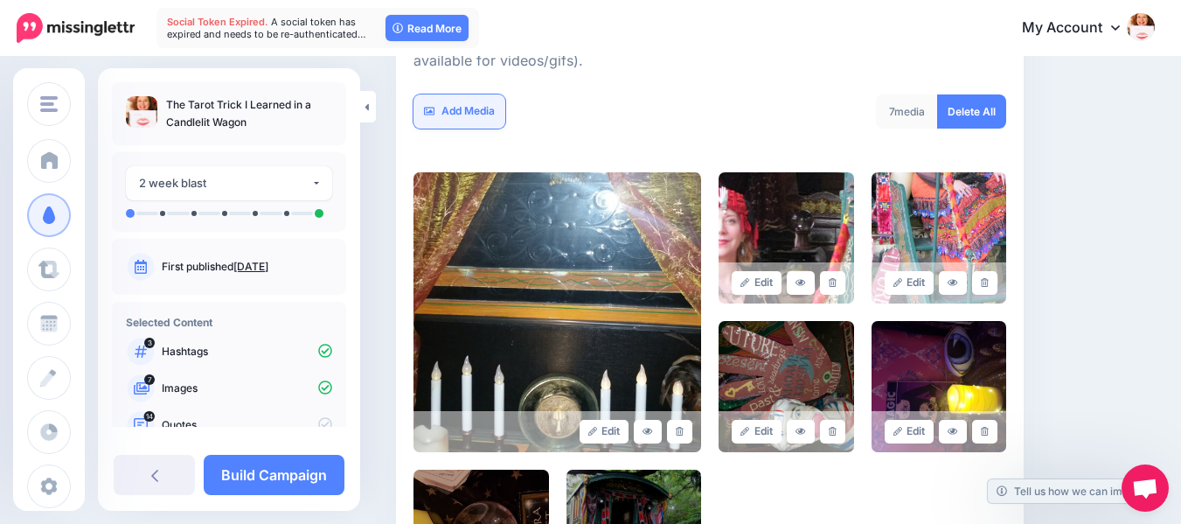
click at [480, 110] on link "Add Media" at bounding box center [460, 111] width 92 height 34
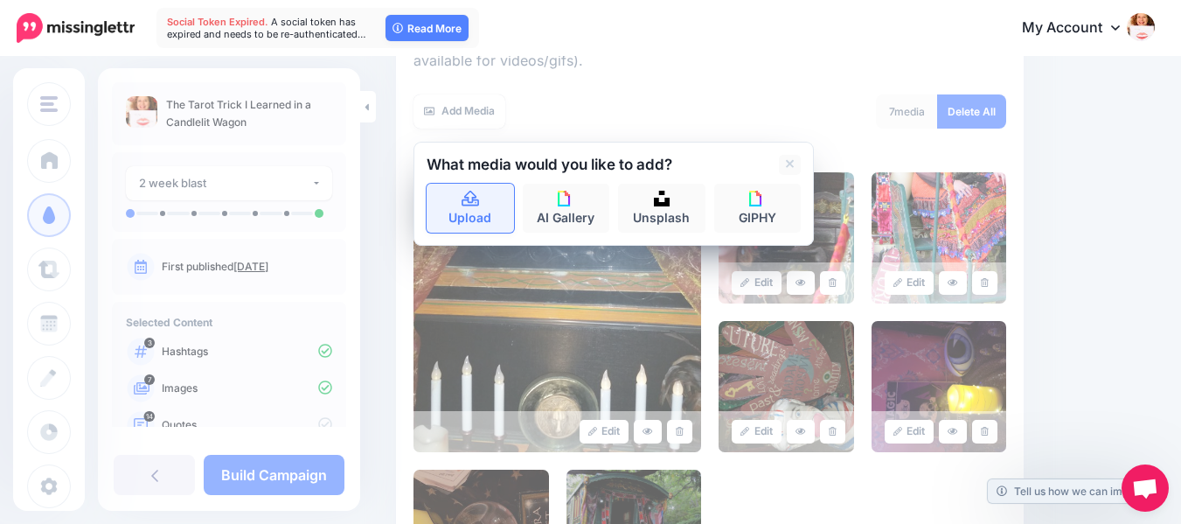
click at [472, 203] on icon at bounding box center [470, 199] width 17 height 16
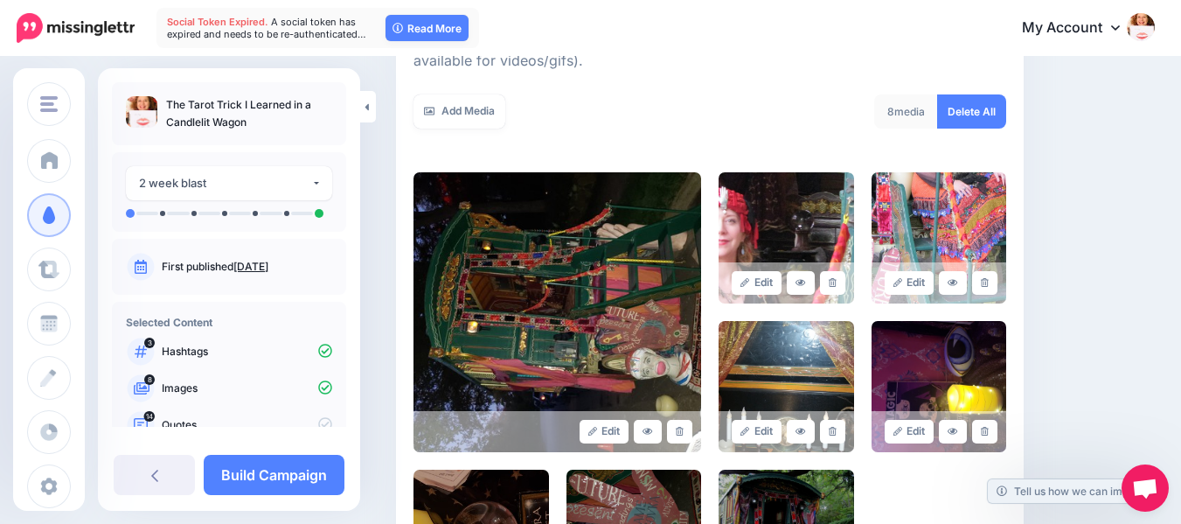
scroll to position [478, 0]
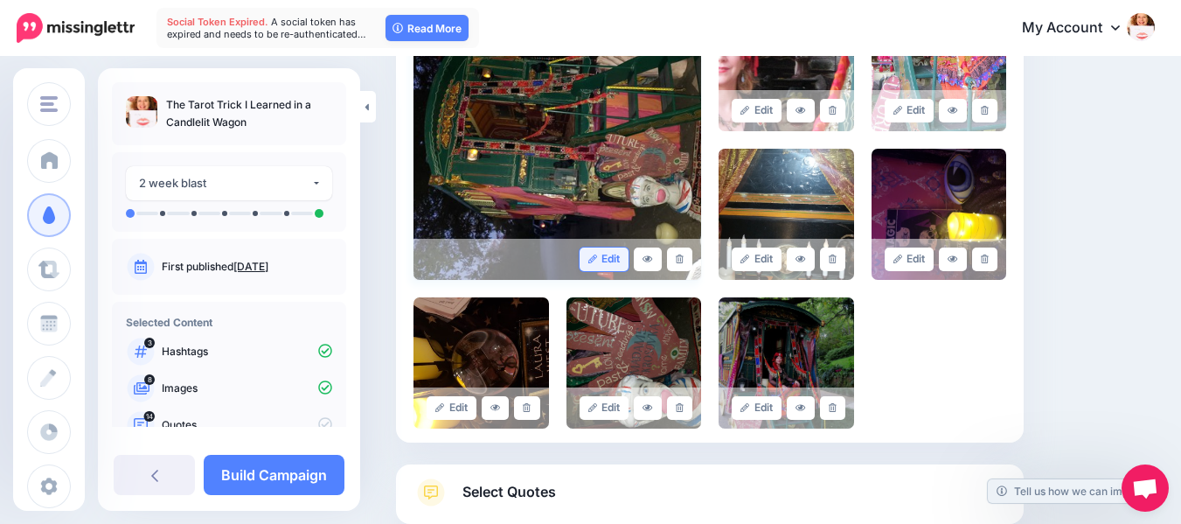
click at [609, 258] on link "Edit" at bounding box center [605, 259] width 50 height 24
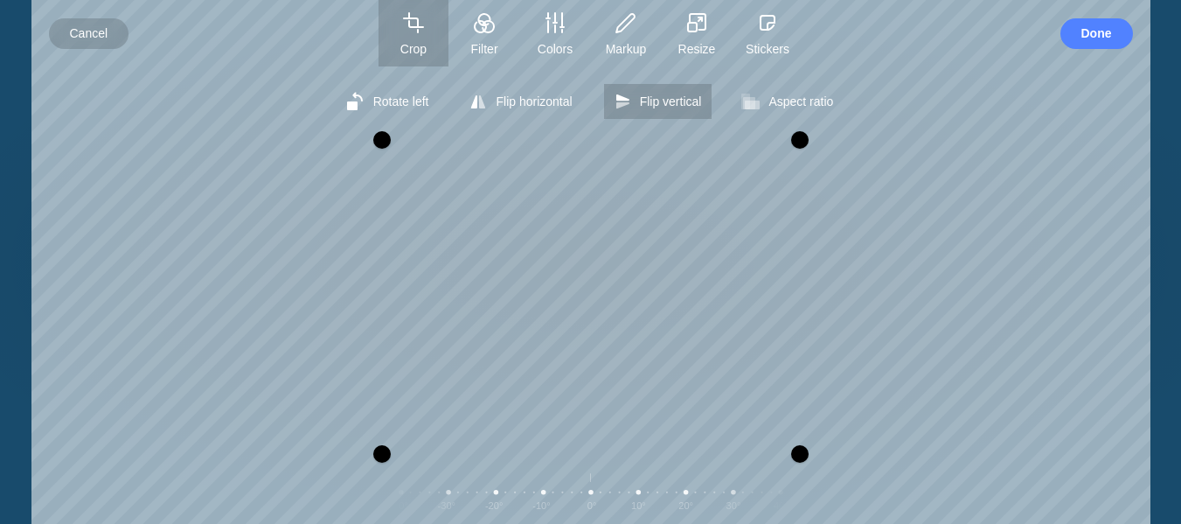
click at [641, 101] on span "Flip vertical" at bounding box center [671, 101] width 62 height 14
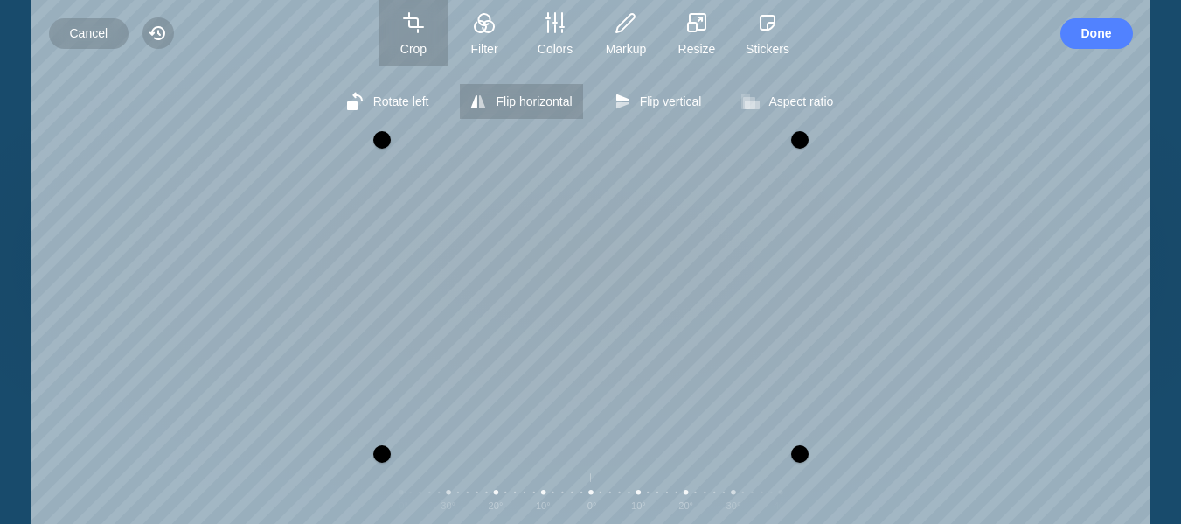
click at [559, 98] on span "Flip horizontal" at bounding box center [534, 101] width 76 height 14
click at [662, 106] on span "Flip vertical" at bounding box center [671, 101] width 62 height 14
click at [422, 101] on span "Rotate left" at bounding box center [401, 101] width 56 height 14
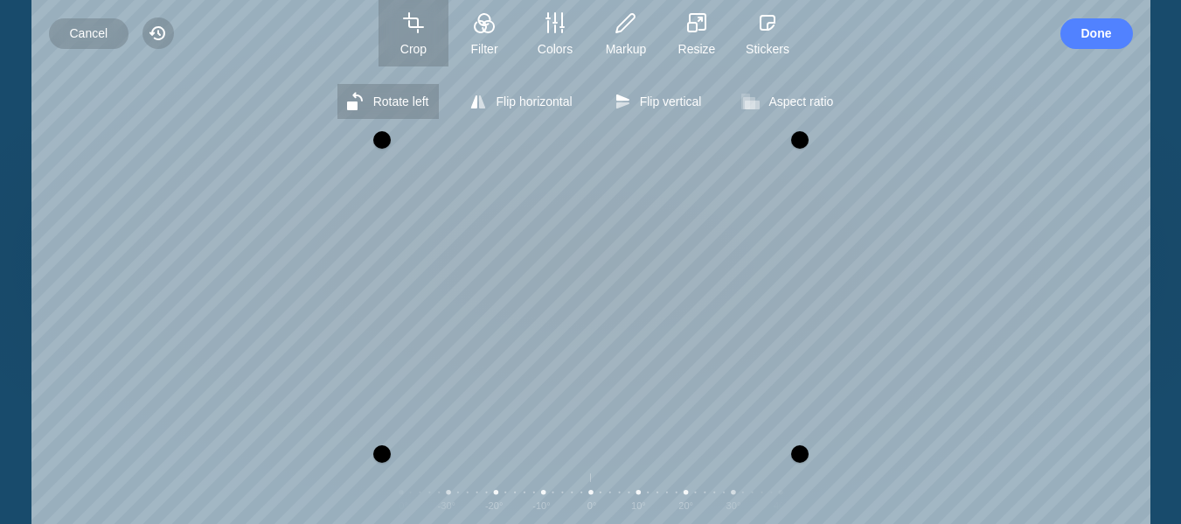
click at [422, 101] on span "Rotate left" at bounding box center [401, 101] width 56 height 14
click at [478, 131] on div at bounding box center [472, 139] width 17 height 17
click at [807, 136] on div at bounding box center [799, 139] width 17 height 17
click at [494, 133] on div at bounding box center [497, 139] width 17 height 17
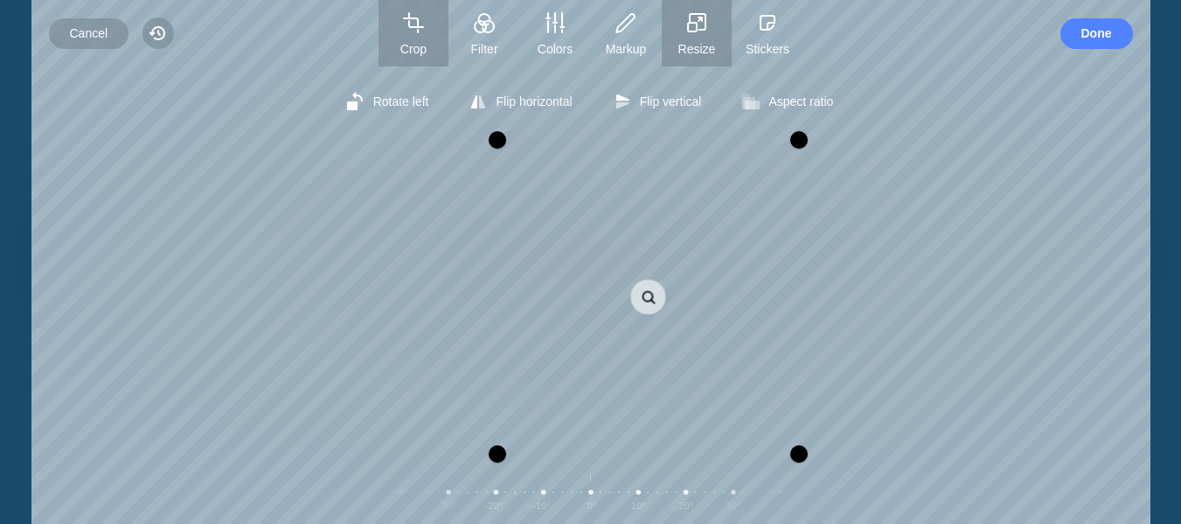
click at [707, 27] on button "Resize" at bounding box center [697, 33] width 70 height 66
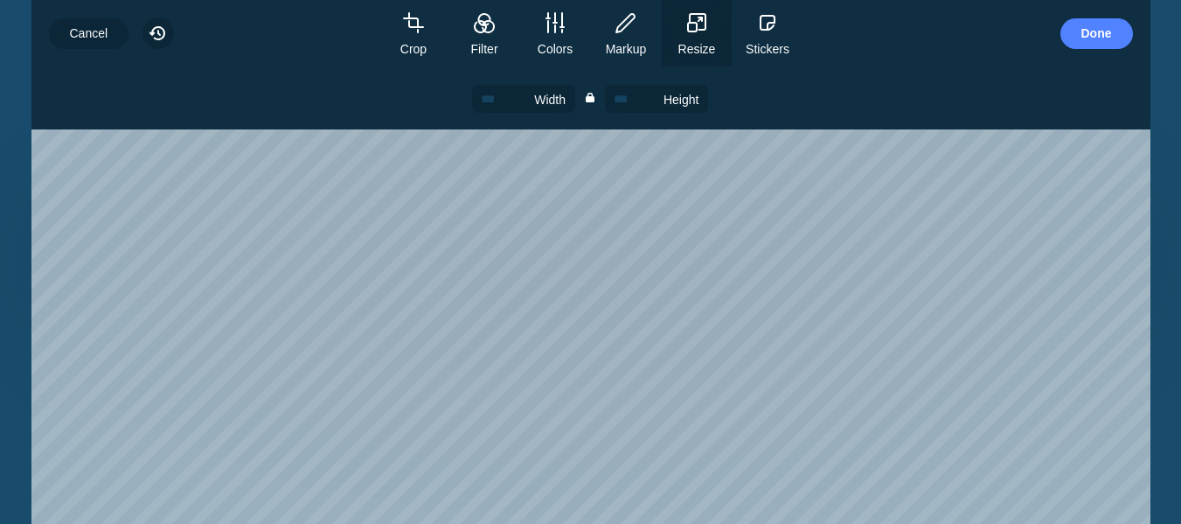
click at [708, 206] on div "Rotate left Flip horizontal Flip vertical Aspect ratio Free Portrait Square Lan…" at bounding box center [590, 294] width 1119 height 457
click at [669, 102] on input "Height" at bounding box center [656, 99] width 103 height 29
click at [845, 141] on div "Rotate left Flip horizontal Flip vertical Aspect ratio Free Portrait Square Lan…" at bounding box center [590, 294] width 1119 height 457
click at [701, 25] on icon "button" at bounding box center [698, 22] width 16 height 16
click at [656, 213] on div "Rotate left Flip horizontal Flip vertical Aspect ratio Free Portrait Square Lan…" at bounding box center [590, 294] width 1119 height 457
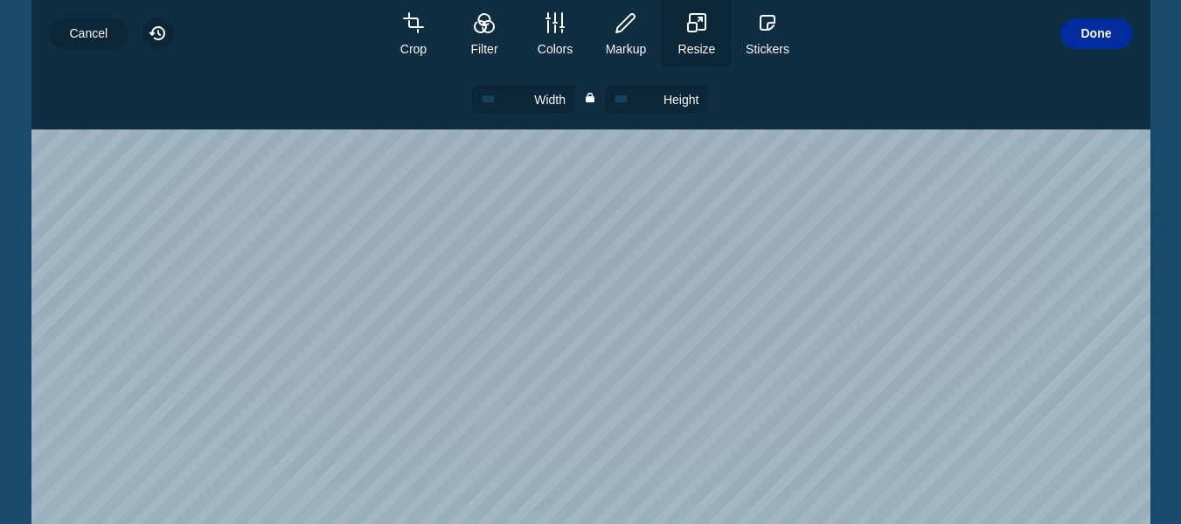
click at [1104, 29] on span "Done" at bounding box center [1097, 33] width 31 height 31
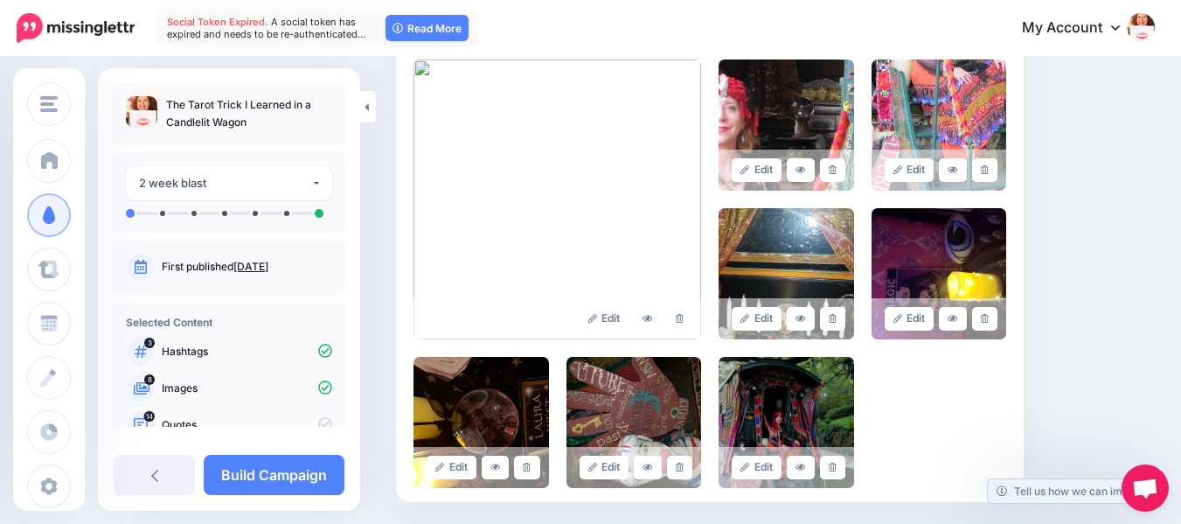
scroll to position [421, 0]
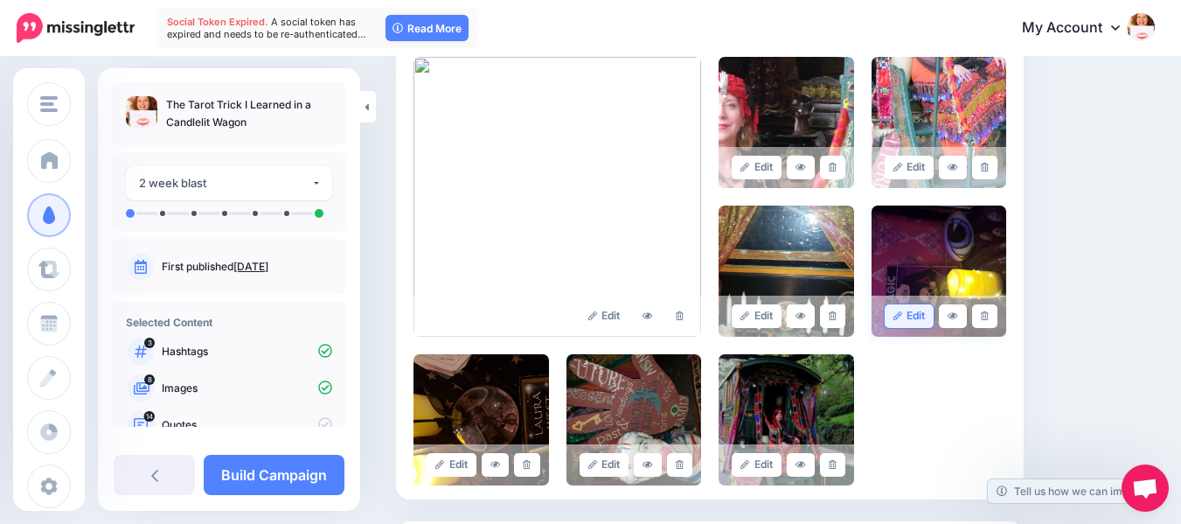
click at [919, 312] on link "Edit" at bounding box center [910, 316] width 50 height 24
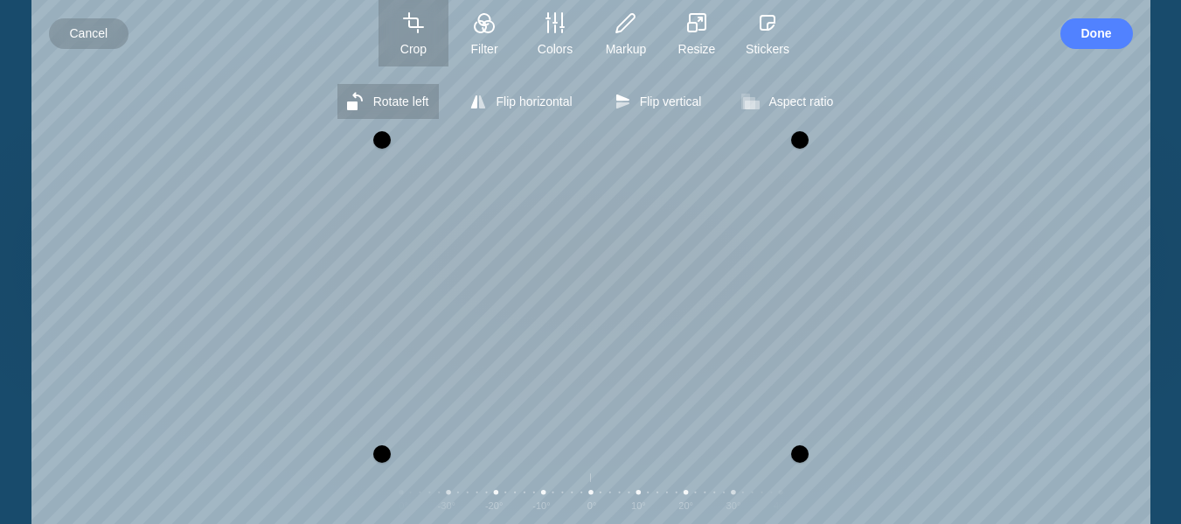
click at [406, 106] on span "Rotate left" at bounding box center [401, 101] width 56 height 14
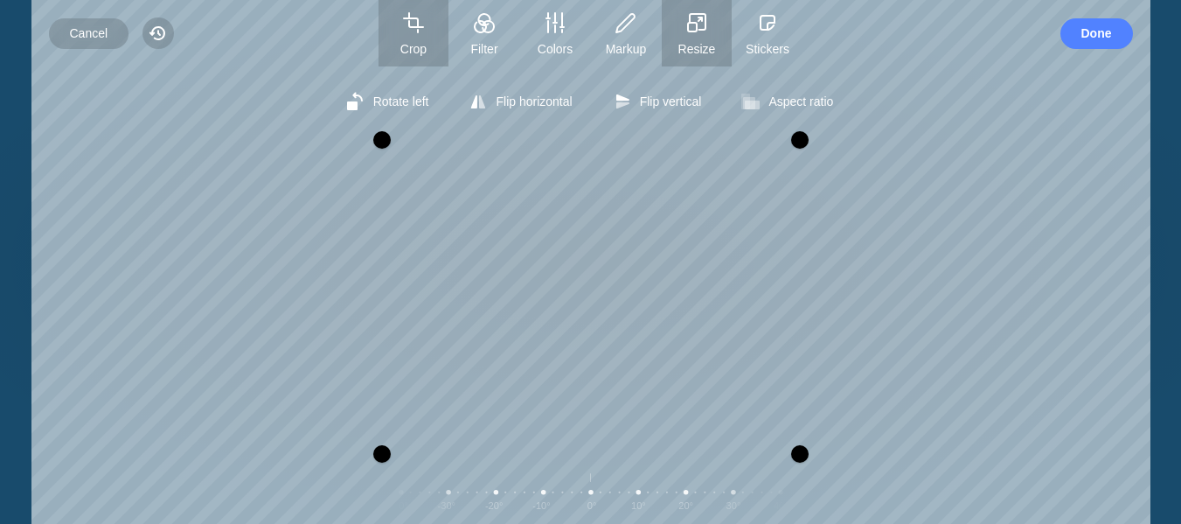
click at [698, 36] on button "Resize" at bounding box center [697, 33] width 70 height 66
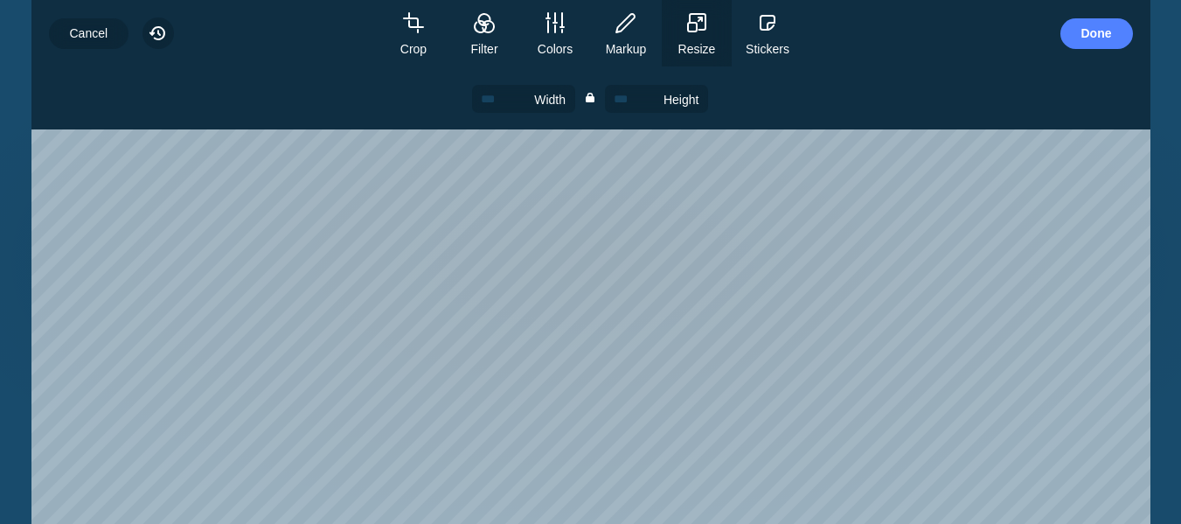
drag, startPoint x: 744, startPoint y: 192, endPoint x: 743, endPoint y: 181, distance: 11.4
click at [743, 181] on div "Rotate left Flip horizontal Flip vertical Aspect ratio Free Portrait Square Lan…" at bounding box center [590, 294] width 1119 height 457
click at [721, 220] on div "Rotate left Flip horizontal Flip vertical Aspect ratio Free Portrait Square Lan…" at bounding box center [590, 294] width 1119 height 457
click at [699, 55] on span "Resize" at bounding box center [697, 49] width 70 height 14
click at [700, 49] on span "Resize" at bounding box center [697, 49] width 70 height 14
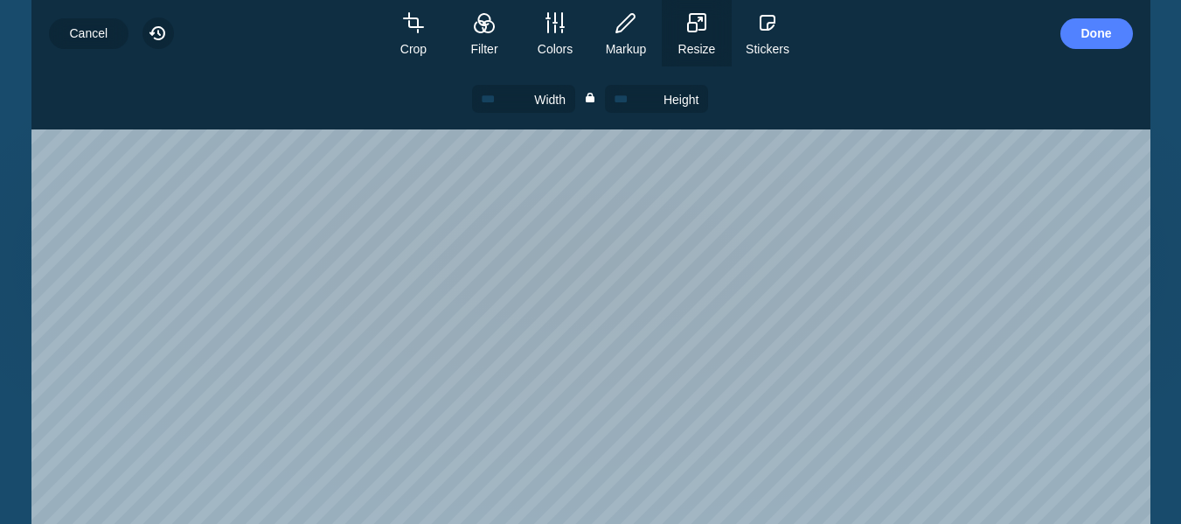
click at [504, 198] on div "Rotate left Flip horizontal Flip vertical Aspect ratio Free Portrait Square Lan…" at bounding box center [590, 294] width 1119 height 457
drag, startPoint x: 81, startPoint y: 32, endPoint x: 110, endPoint y: 35, distance: 29.0
click at [84, 32] on span "Cancel" at bounding box center [89, 33] width 38 height 31
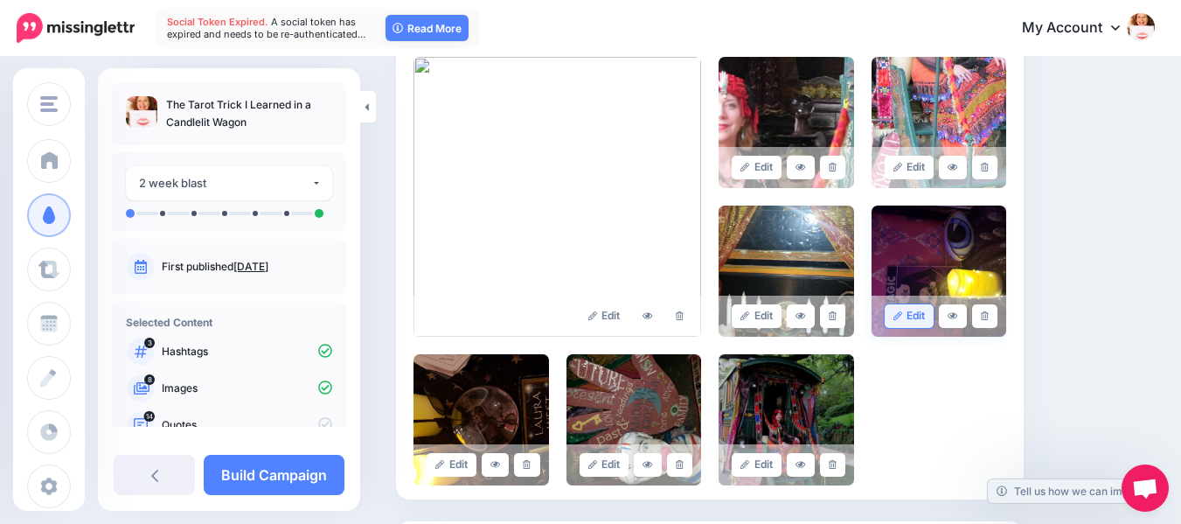
click at [931, 315] on link "Edit" at bounding box center [910, 316] width 50 height 24
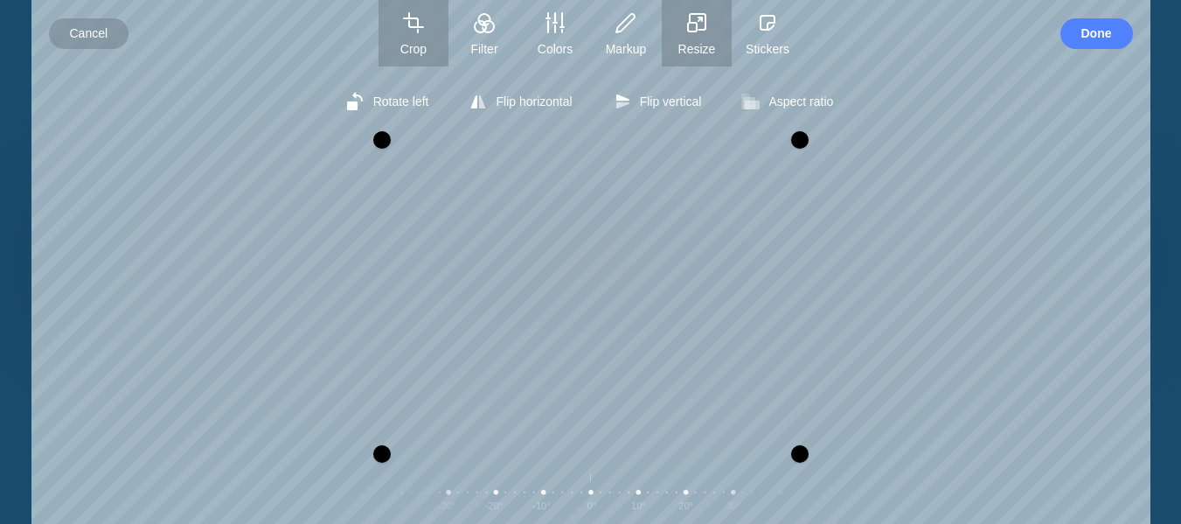
click at [710, 49] on span "Resize" at bounding box center [697, 49] width 70 height 14
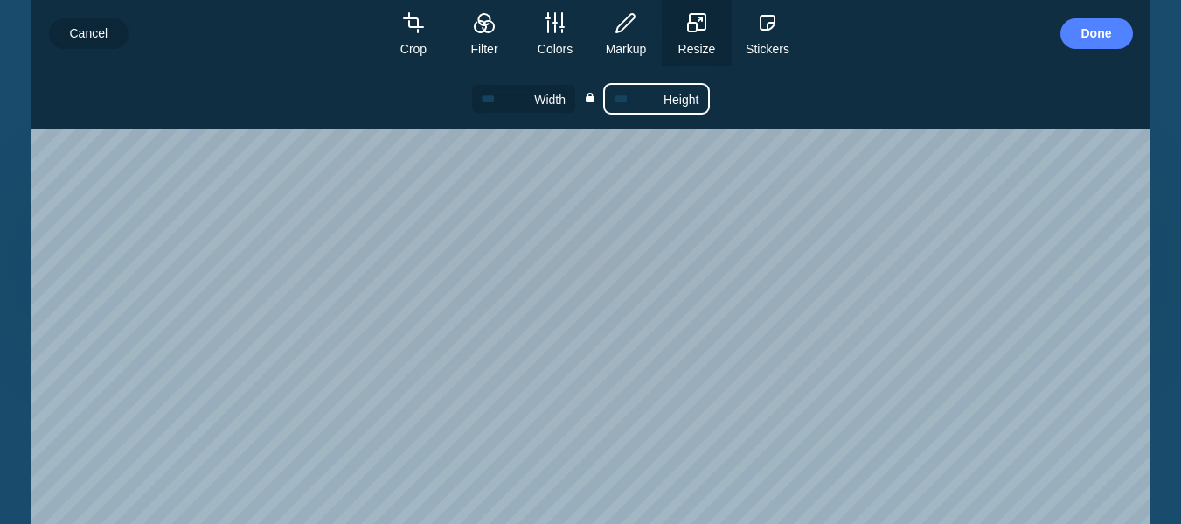
click at [652, 101] on input "Height" at bounding box center [656, 99] width 103 height 29
type input "*"
type input "**"
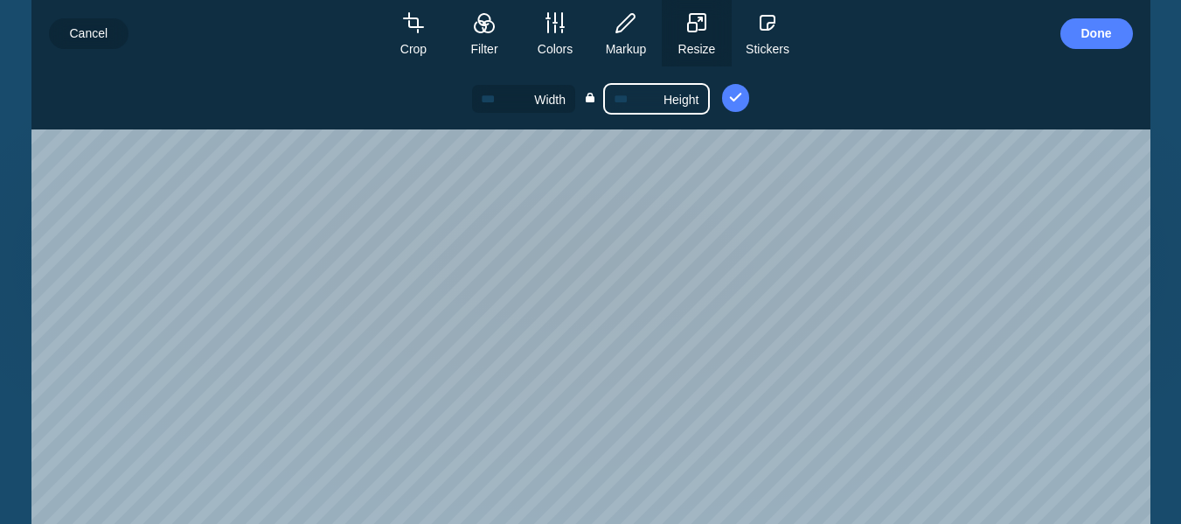
type input "***"
click at [722, 84] on button "Apply" at bounding box center [736, 98] width 28 height 28
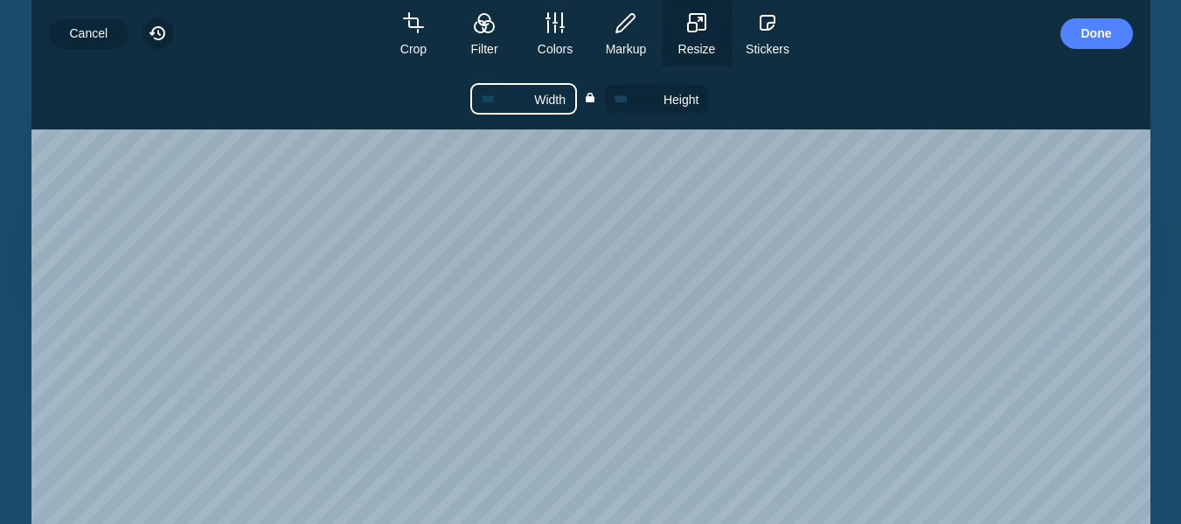
click at [505, 94] on input "***" at bounding box center [523, 99] width 103 height 29
type input "**"
type input "*"
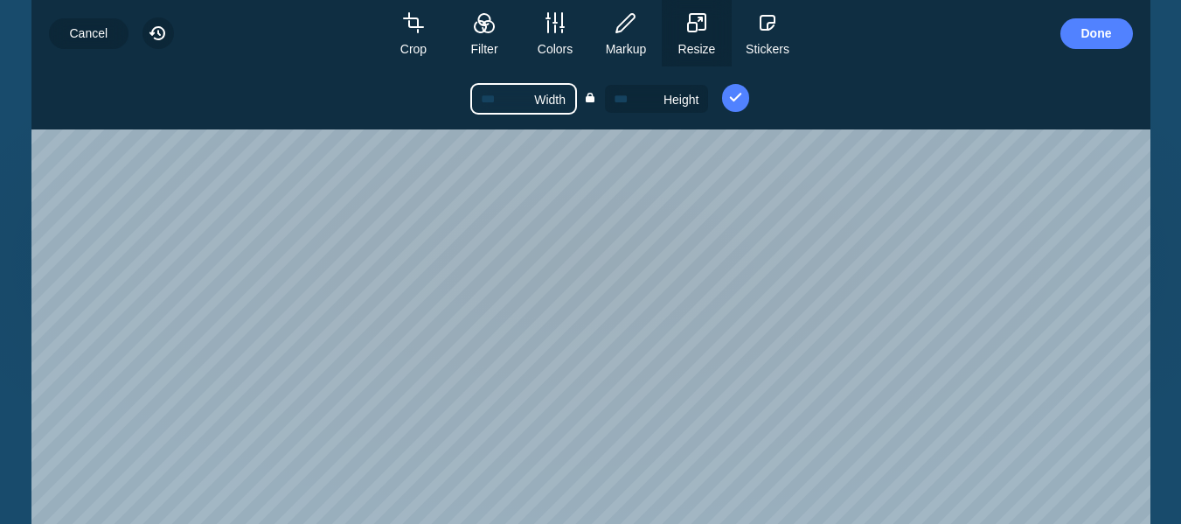
type input "*"
type input "**"
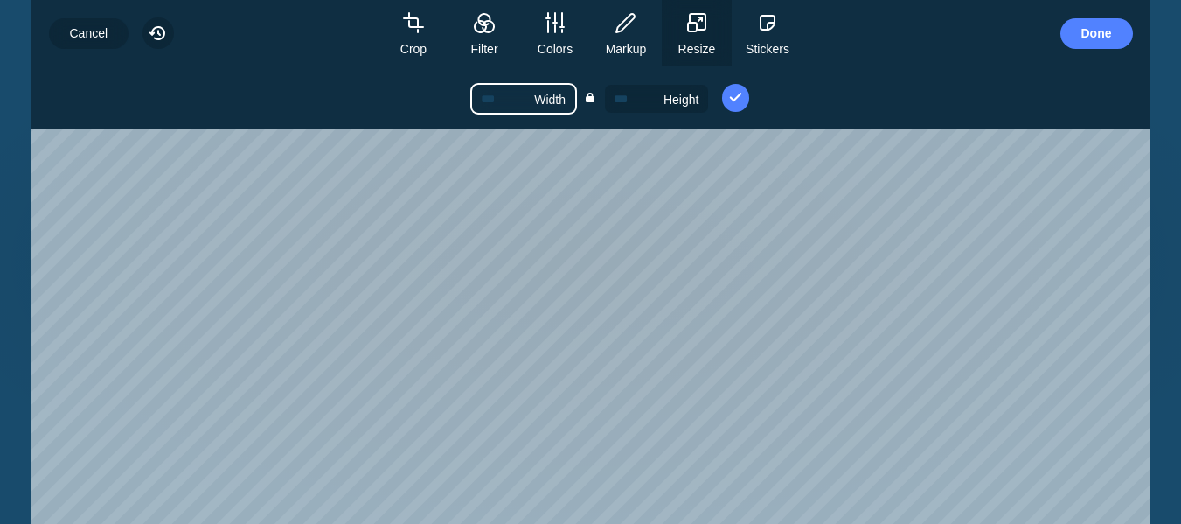
type input "**"
type input "***"
click at [722, 84] on button "Apply" at bounding box center [736, 98] width 28 height 28
type input "**"
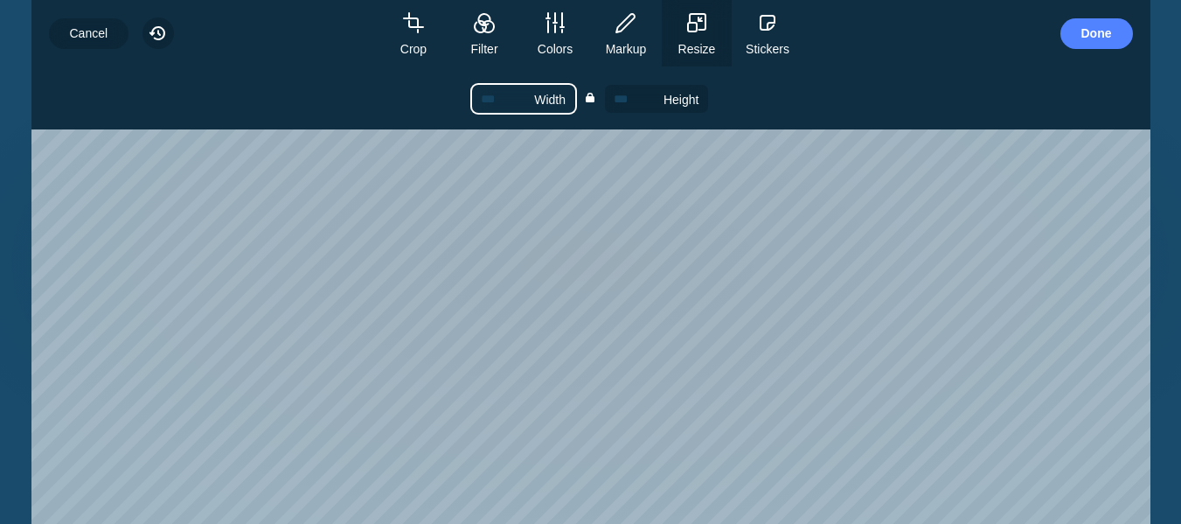
type input "**"
type input "*"
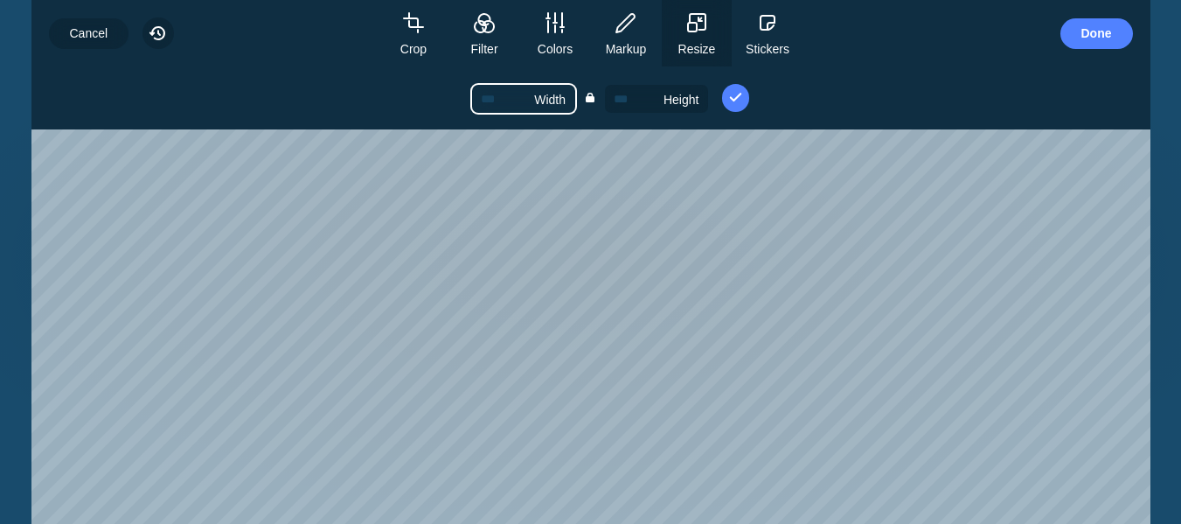
type input "**"
type input "***"
click at [731, 195] on div "Rotate left Flip horizontal Flip vertical Aspect ratio Free Portrait Square Lan…" at bounding box center [590, 294] width 1119 height 457
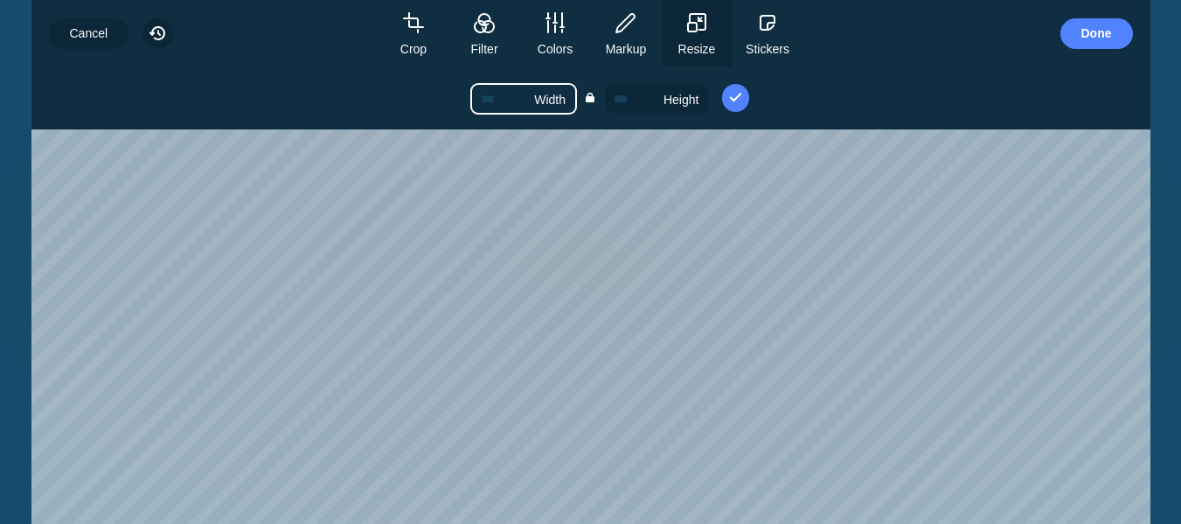
click at [509, 101] on input "***" at bounding box center [523, 99] width 103 height 29
type input "**"
type input "*"
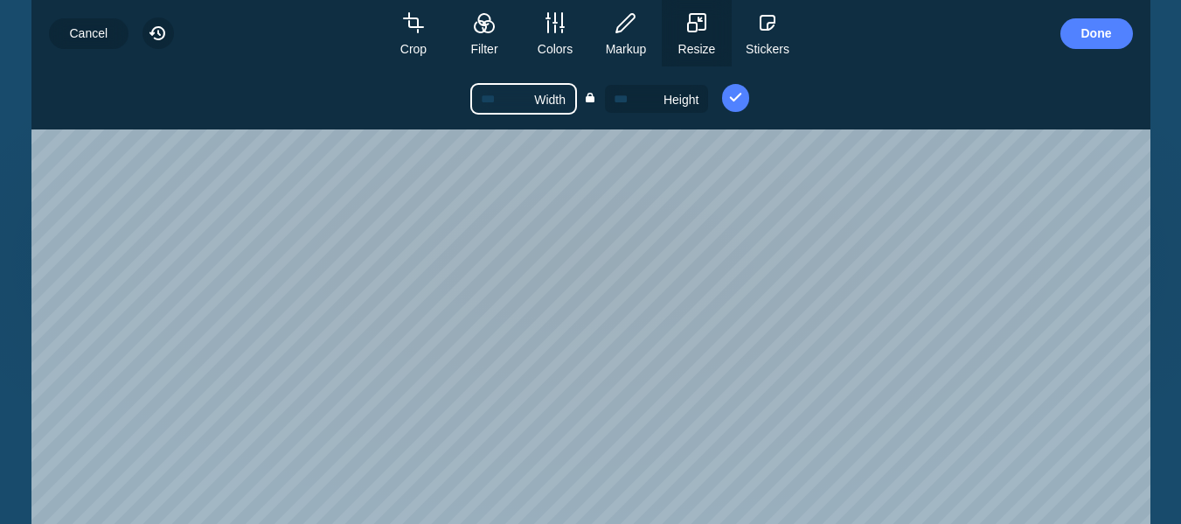
type input "*"
type input "**"
type input "***"
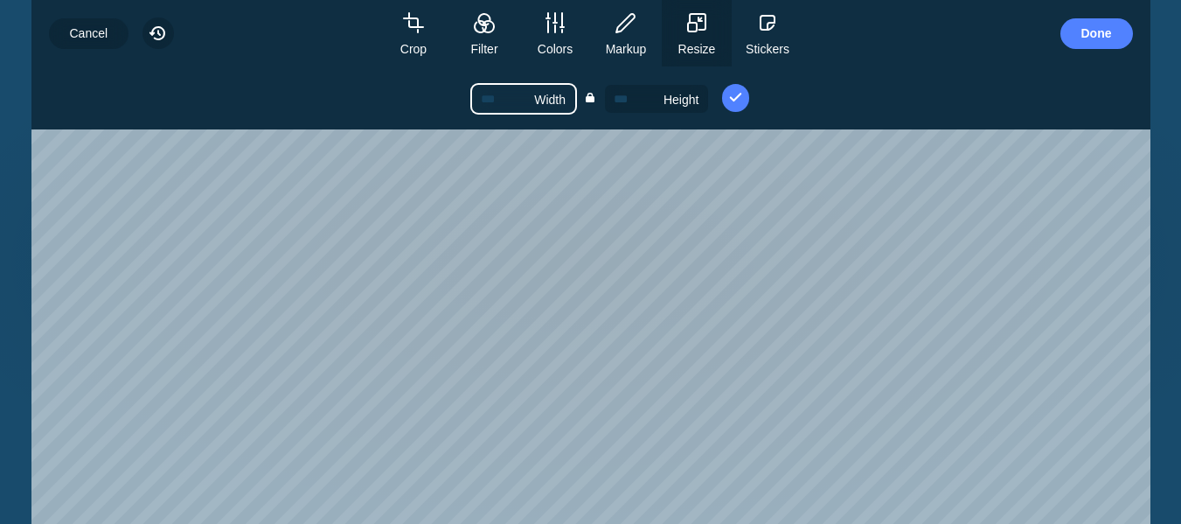
type input "***"
click at [722, 84] on button "Apply" at bounding box center [736, 98] width 28 height 28
click at [884, 176] on div "Rotate left Flip horizontal Flip vertical Aspect ratio Free Portrait Square Lan…" at bounding box center [590, 294] width 1119 height 457
click at [157, 27] on icon "button" at bounding box center [158, 33] width 14 height 14
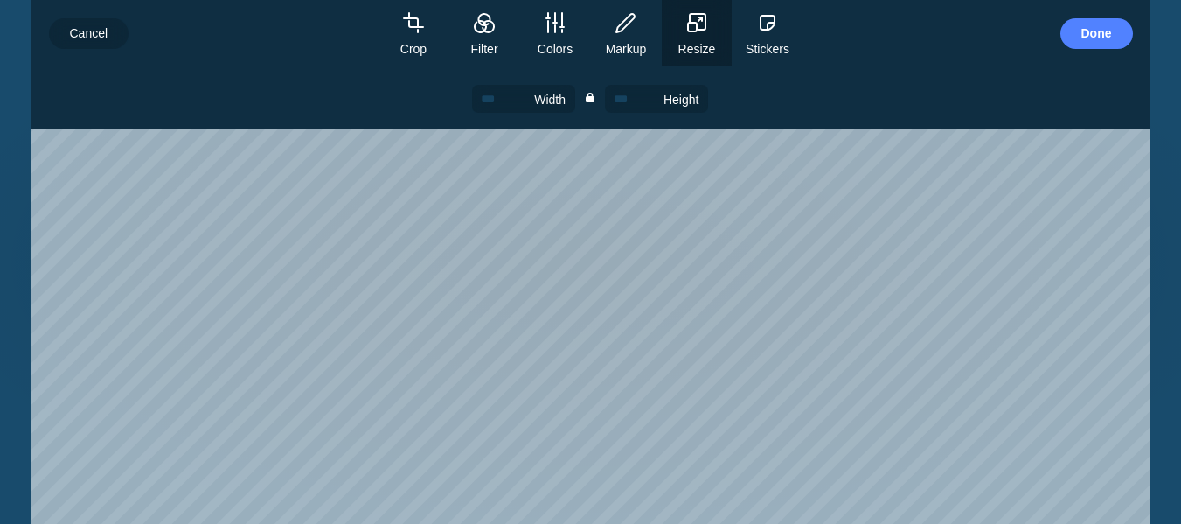
click at [707, 26] on icon "button" at bounding box center [696, 22] width 21 height 21
click at [698, 25] on icon "button" at bounding box center [698, 22] width 16 height 16
click at [532, 92] on input "Width" at bounding box center [523, 99] width 103 height 29
click at [697, 52] on span "Resize" at bounding box center [697, 49] width 70 height 14
click at [421, 35] on button "Crop" at bounding box center [414, 33] width 70 height 66
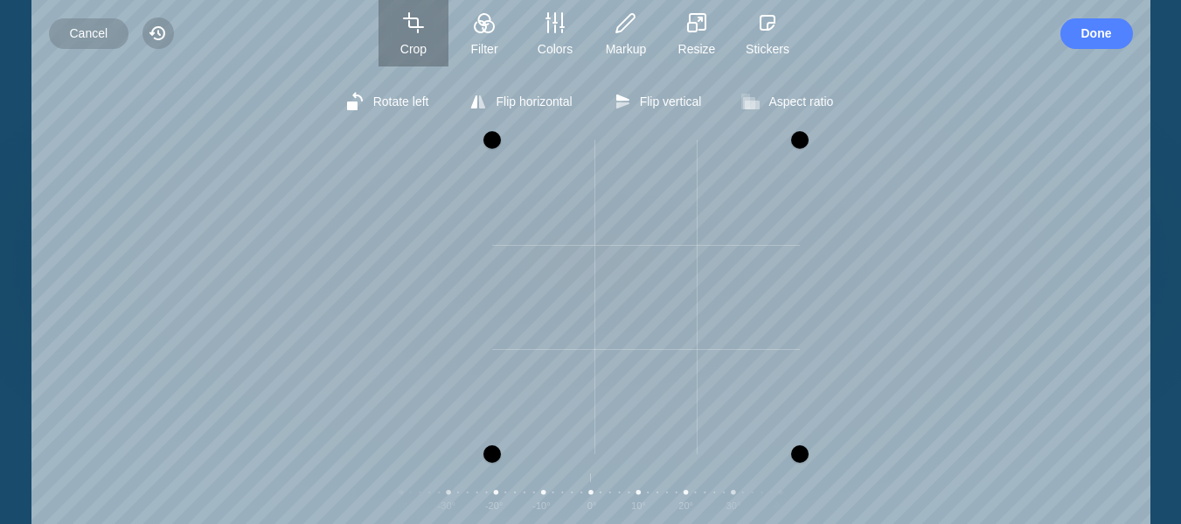
click at [494, 136] on div at bounding box center [492, 139] width 17 height 17
click at [791, 144] on div at bounding box center [784, 146] width 17 height 17
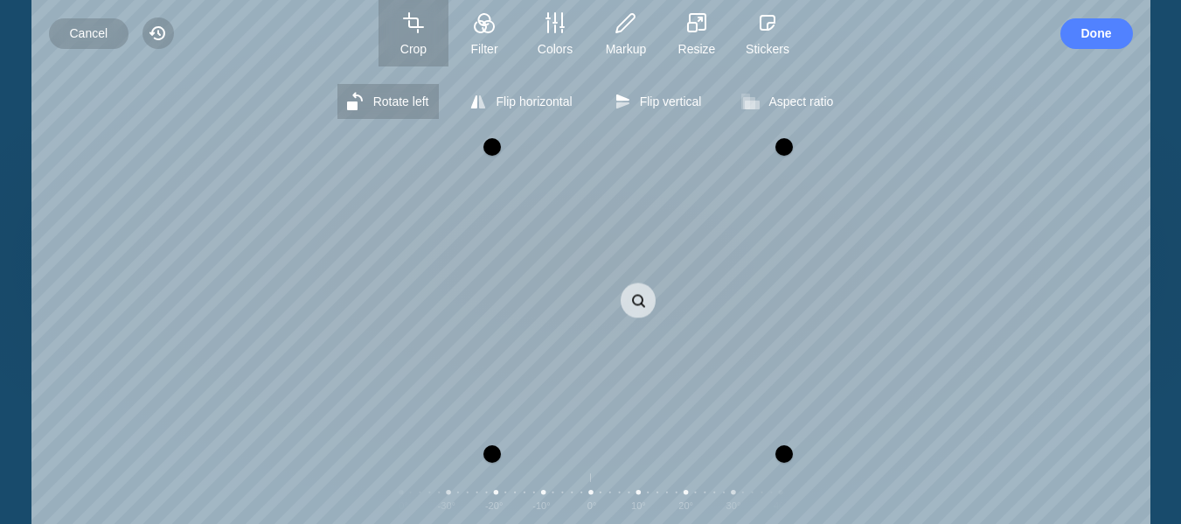
click at [420, 101] on span "Rotate left" at bounding box center [401, 101] width 56 height 14
click at [420, 100] on span "Rotate left" at bounding box center [401, 101] width 56 height 14
click at [1102, 37] on span "Done" at bounding box center [1097, 33] width 31 height 31
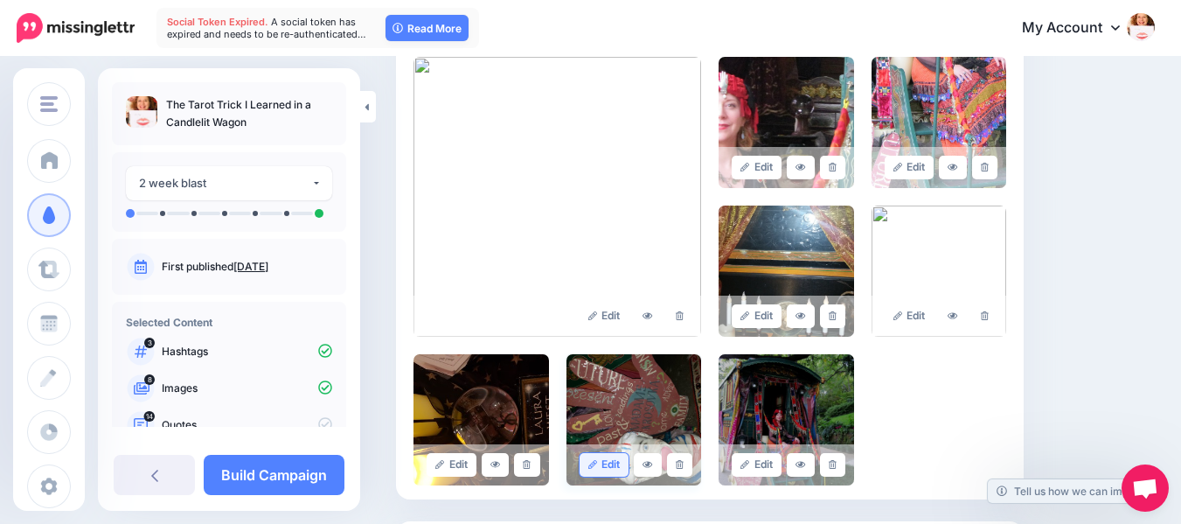
click at [618, 464] on link "Edit" at bounding box center [605, 465] width 50 height 24
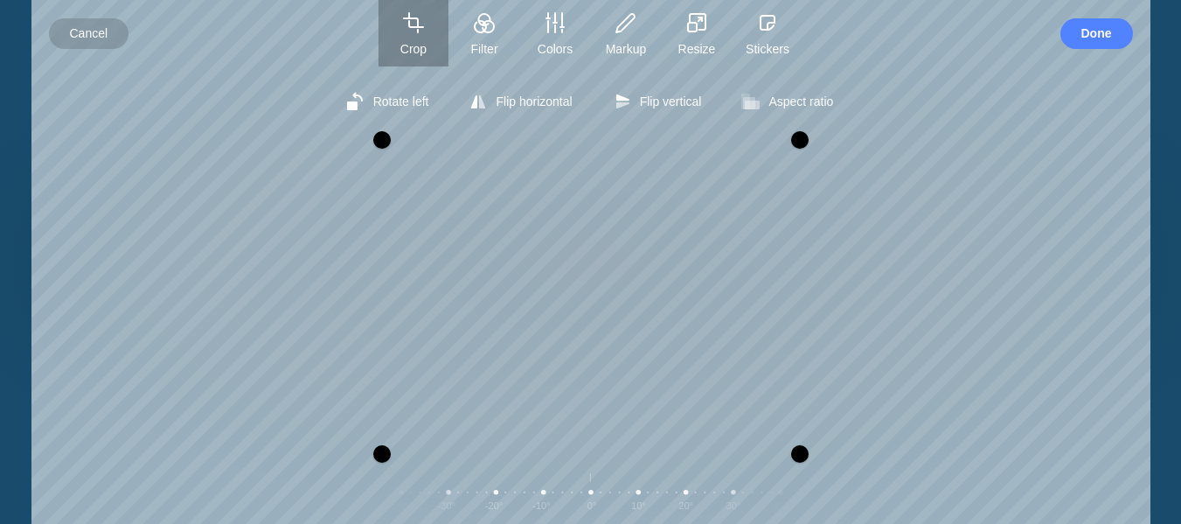
click at [411, 40] on button "Crop" at bounding box center [414, 33] width 70 height 66
click at [422, 135] on div at bounding box center [415, 139] width 17 height 17
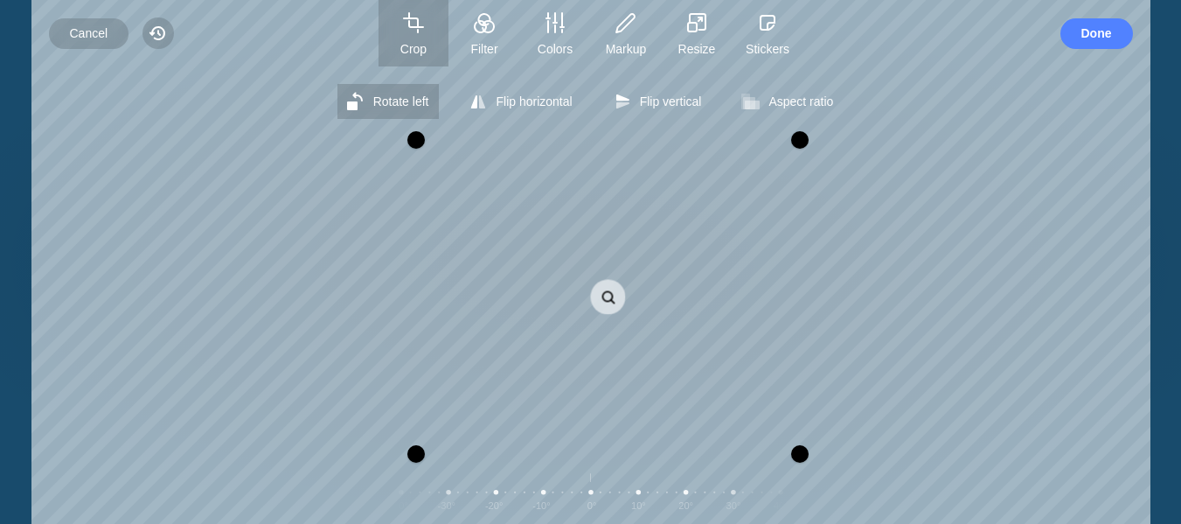
click at [421, 98] on span "Rotate left" at bounding box center [401, 101] width 56 height 14
click at [449, 146] on div at bounding box center [445, 142] width 17 height 17
click at [704, 463] on div at bounding box center [623, 453] width 354 height 35
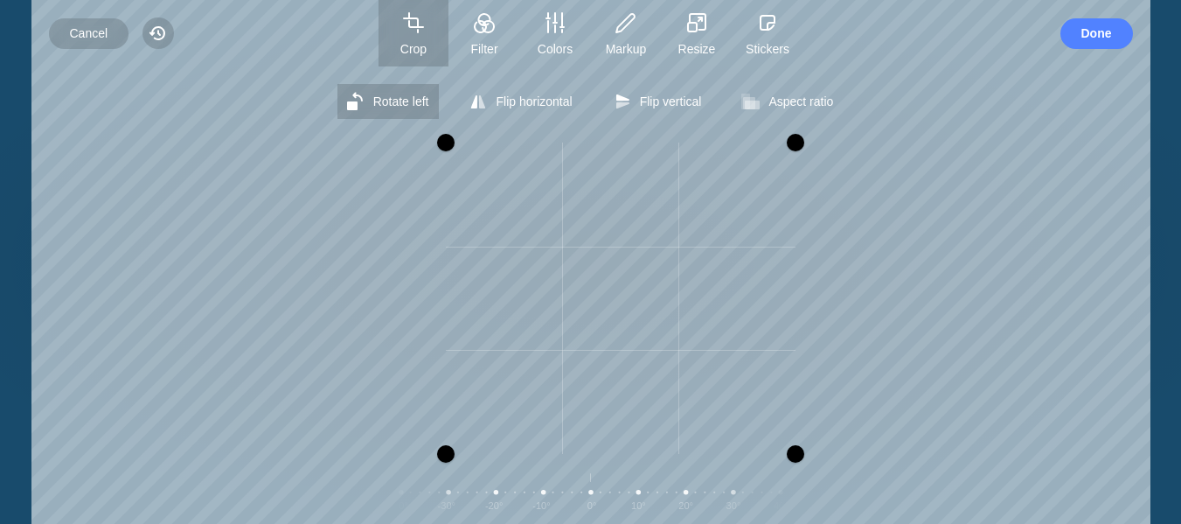
click at [798, 473] on div "Rotate left Flip horizontal Flip vertical Aspect ratio Free Portrait Square Lan…" at bounding box center [590, 294] width 1119 height 457
click at [1089, 31] on span "Done" at bounding box center [1097, 33] width 31 height 31
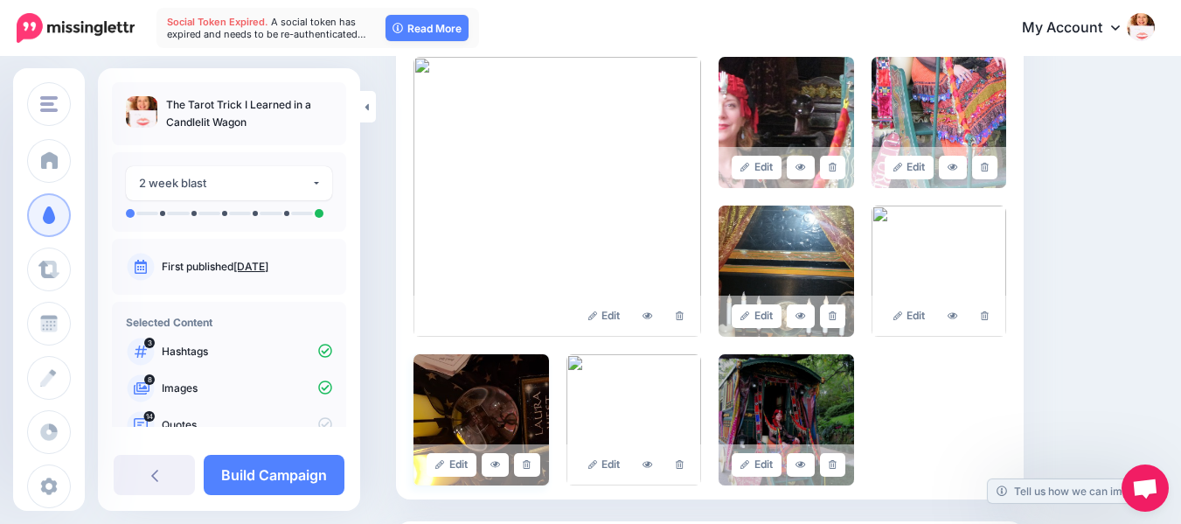
click at [471, 426] on img at bounding box center [482, 419] width 136 height 131
click at [454, 463] on link "Edit" at bounding box center [452, 465] width 50 height 24
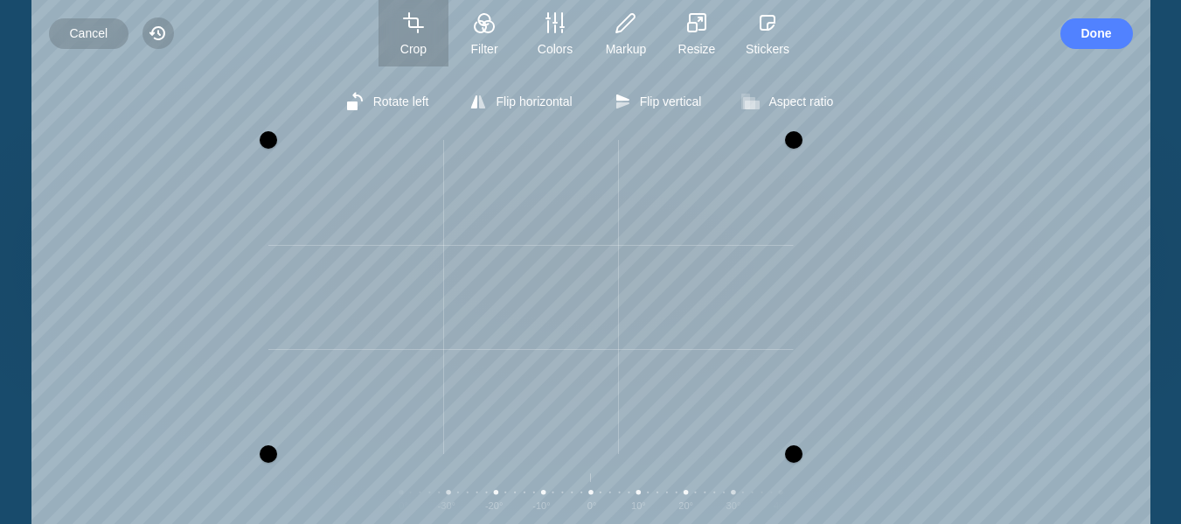
click at [793, 131] on div at bounding box center [793, 139] width 17 height 17
click at [293, 136] on div at bounding box center [295, 139] width 17 height 17
click at [417, 99] on span "Rotate left" at bounding box center [401, 101] width 56 height 14
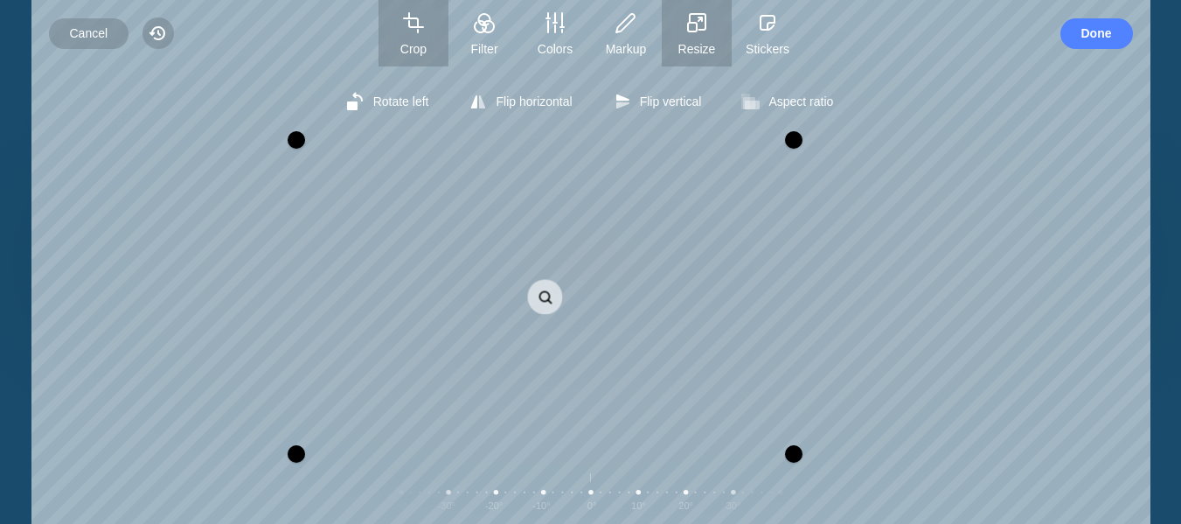
click at [693, 28] on rect "button" at bounding box center [692, 27] width 9 height 9
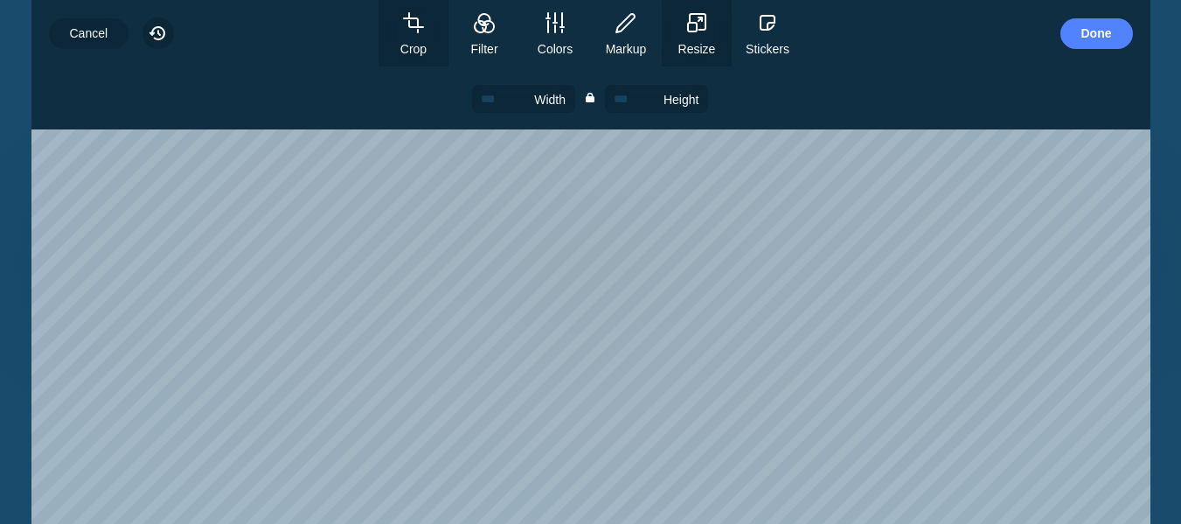
click at [416, 34] on button "Crop" at bounding box center [414, 33] width 70 height 66
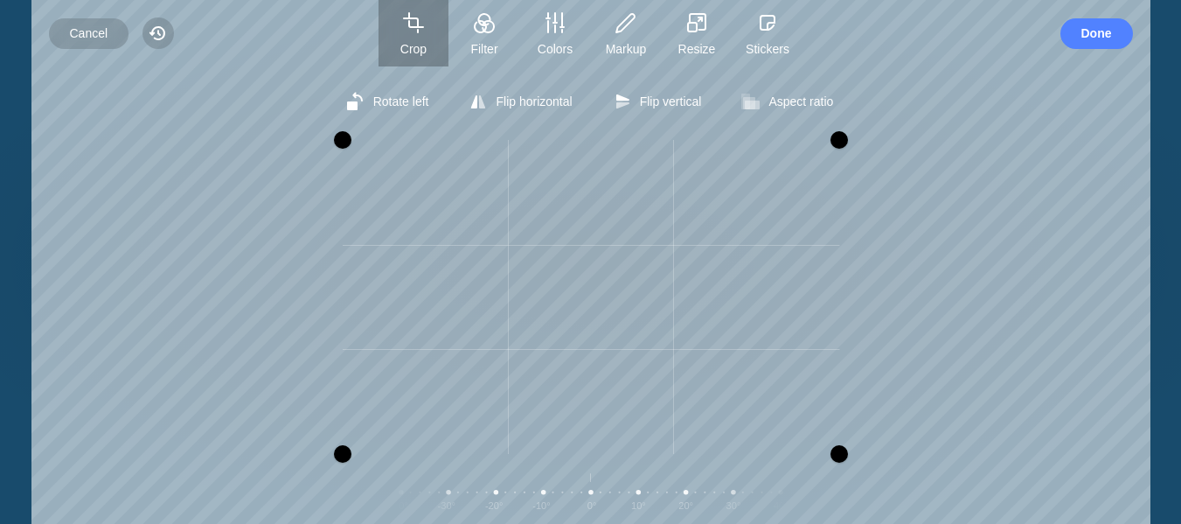
click at [576, 139] on div at bounding box center [591, 139] width 497 height 35
click at [738, 136] on div at bounding box center [740, 139] width 17 height 17
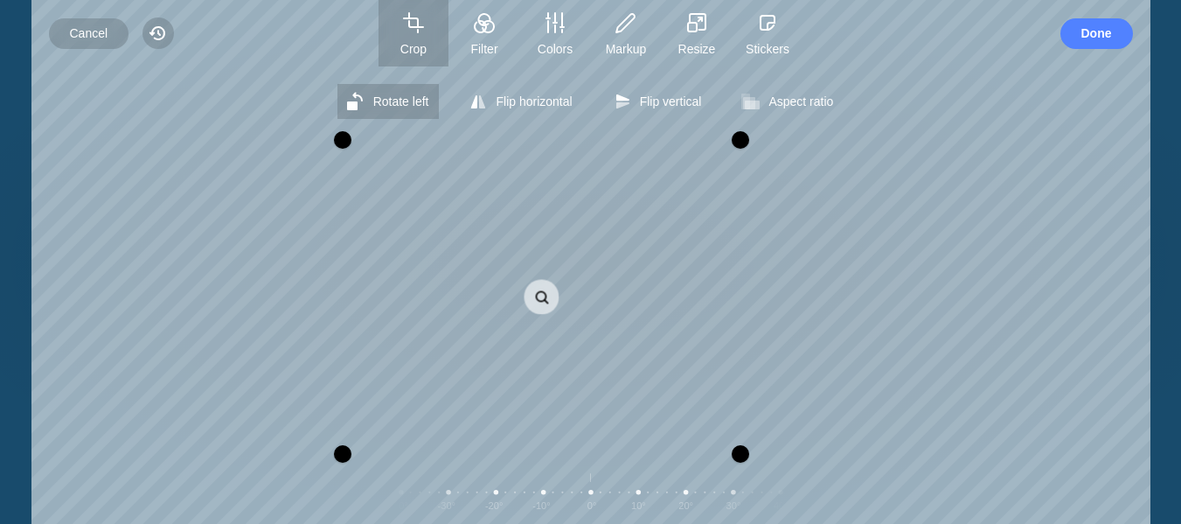
click at [418, 101] on span "Rotate left" at bounding box center [401, 101] width 56 height 14
click at [586, 150] on div "Rotate left Flip horizontal Flip vertical Aspect ratio Free Portrait Square Lan…" at bounding box center [590, 294] width 1119 height 457
click at [1090, 32] on span "Done" at bounding box center [1097, 33] width 31 height 31
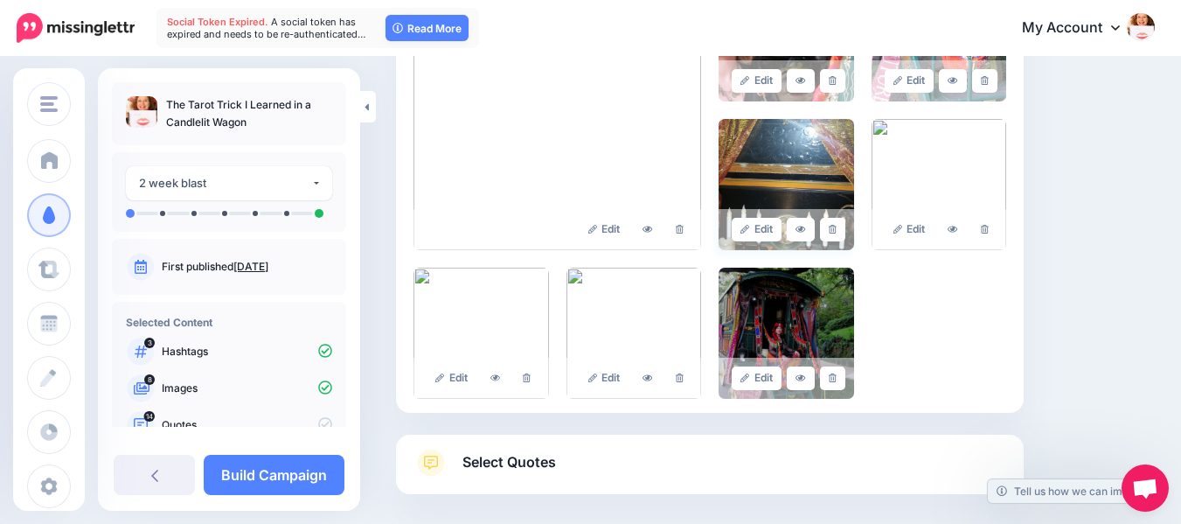
click at [784, 159] on img at bounding box center [787, 184] width 136 height 131
click at [772, 224] on link "Edit" at bounding box center [757, 230] width 50 height 24
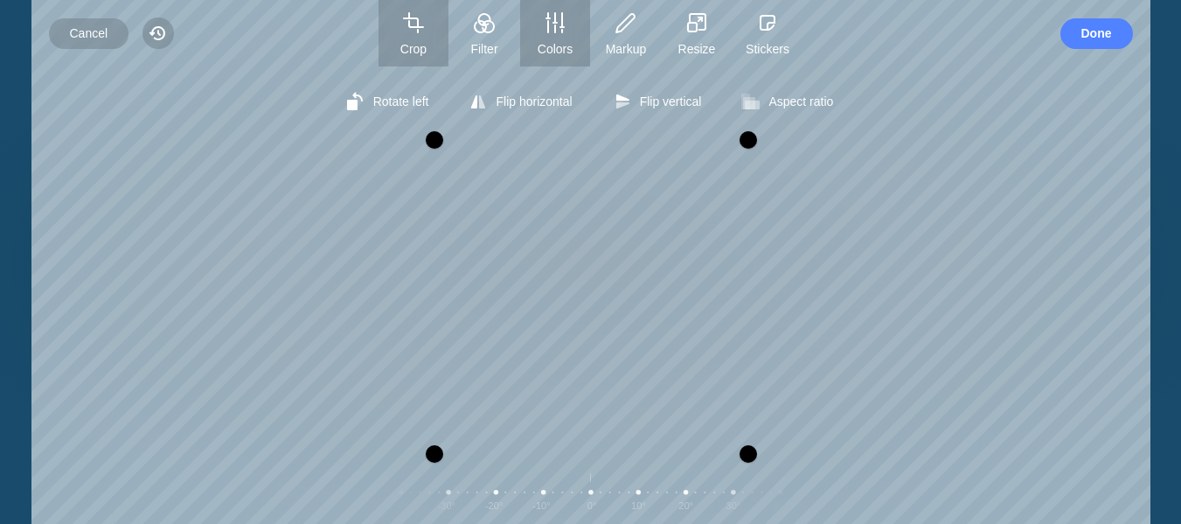
click at [548, 28] on icon "button" at bounding box center [555, 22] width 17 height 19
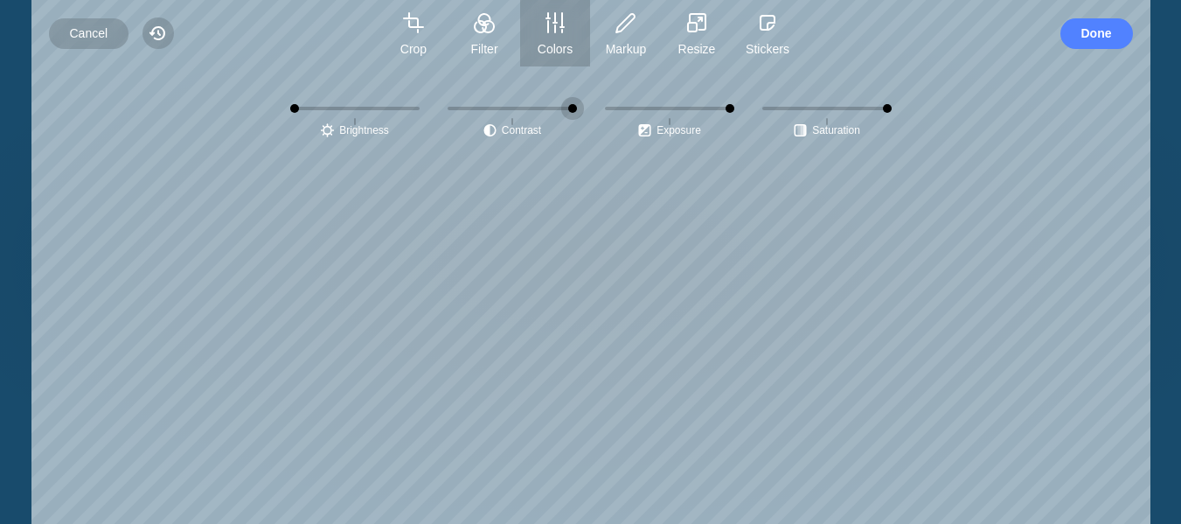
click at [575, 106] on input "Contrast" at bounding box center [512, 108] width 129 height 28
type input "****"
click at [856, 104] on span "center" at bounding box center [827, 108] width 143 height 28
type input "****"
click at [986, 145] on div "Rotate left Flip horizontal Flip vertical Aspect ratio Free Portrait Square Lan…" at bounding box center [590, 294] width 1119 height 457
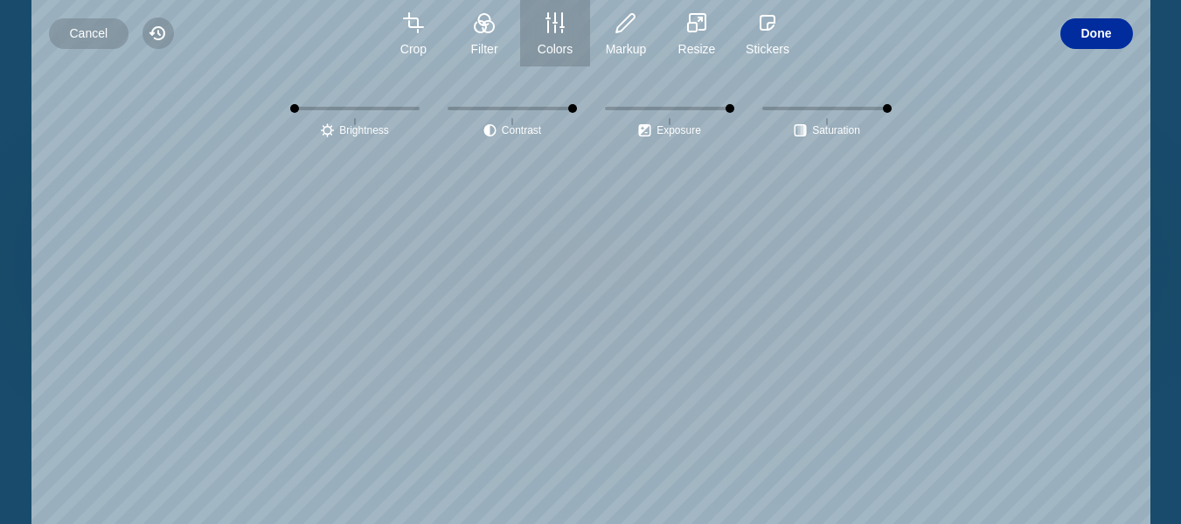
click at [1097, 32] on span "Done" at bounding box center [1097, 33] width 31 height 31
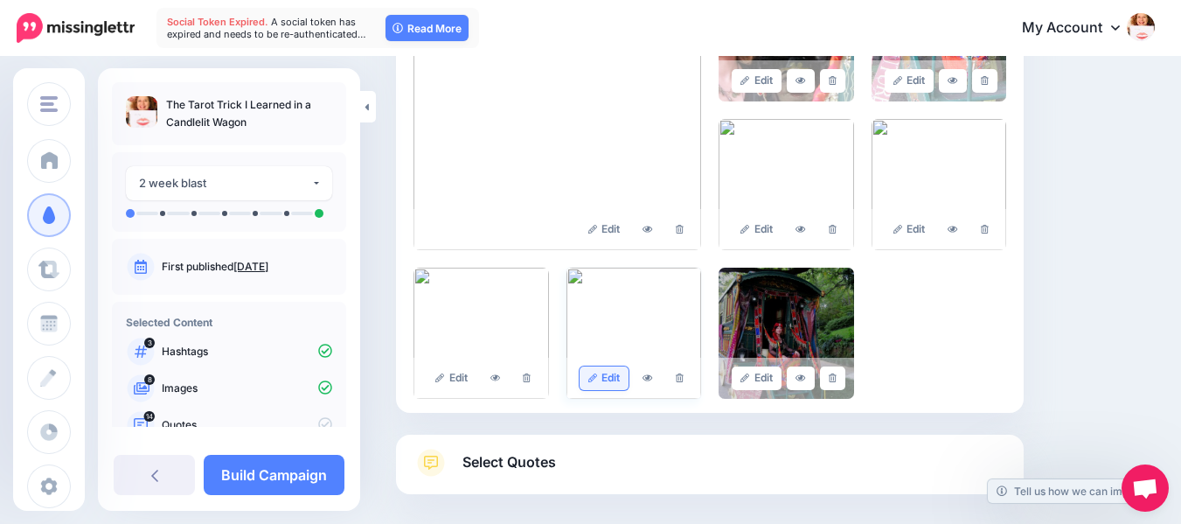
click at [613, 369] on link "Edit" at bounding box center [605, 378] width 50 height 24
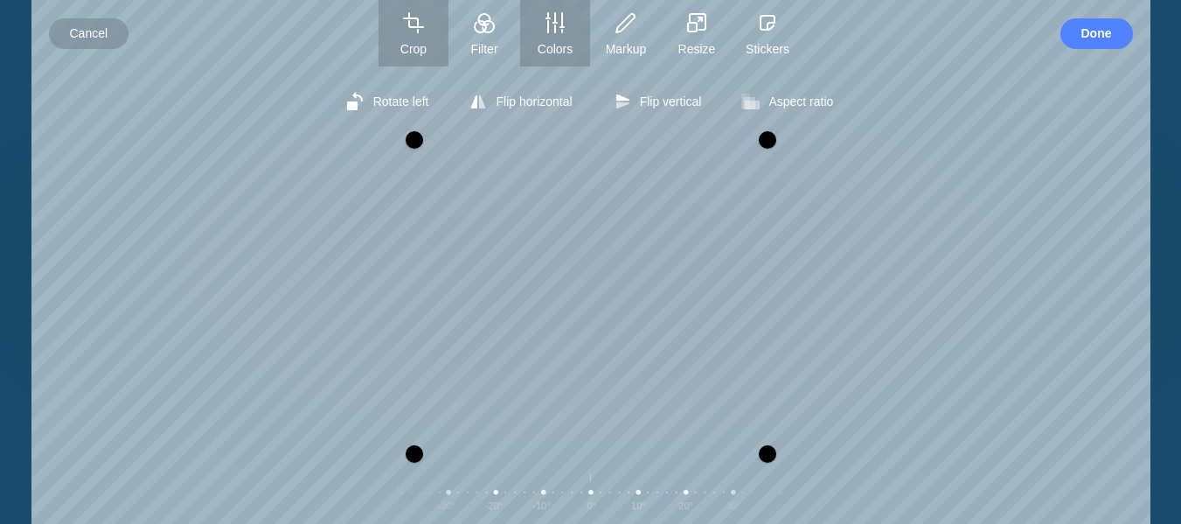
click at [559, 33] on button "Colors" at bounding box center [555, 33] width 70 height 66
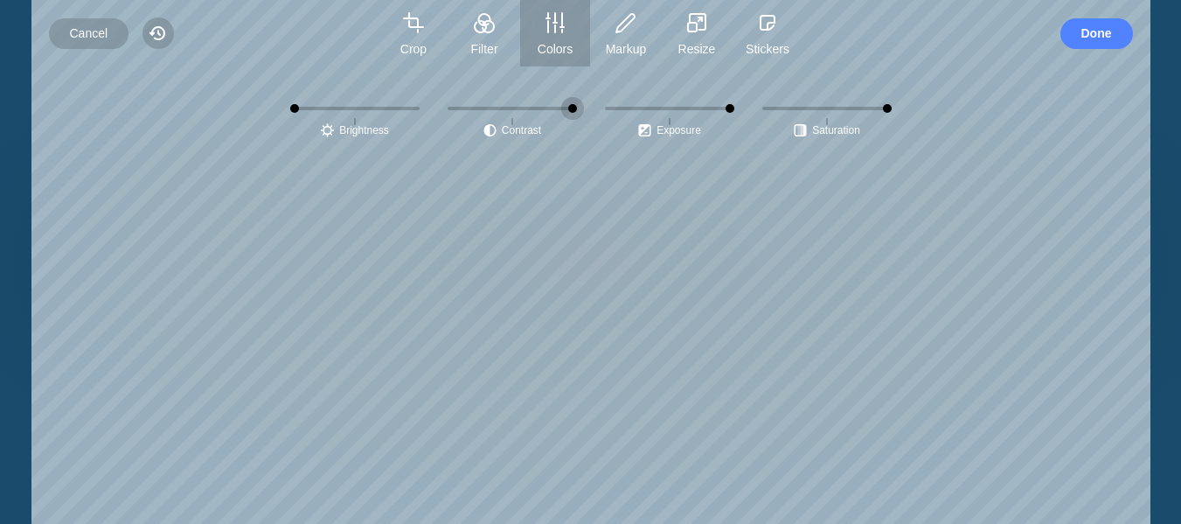
click at [535, 101] on input "Contrast" at bounding box center [512, 108] width 129 height 28
type input "****"
click at [850, 111] on input "Saturation" at bounding box center [827, 108] width 129 height 28
type input "****"
click at [1093, 33] on span "Done" at bounding box center [1097, 33] width 31 height 31
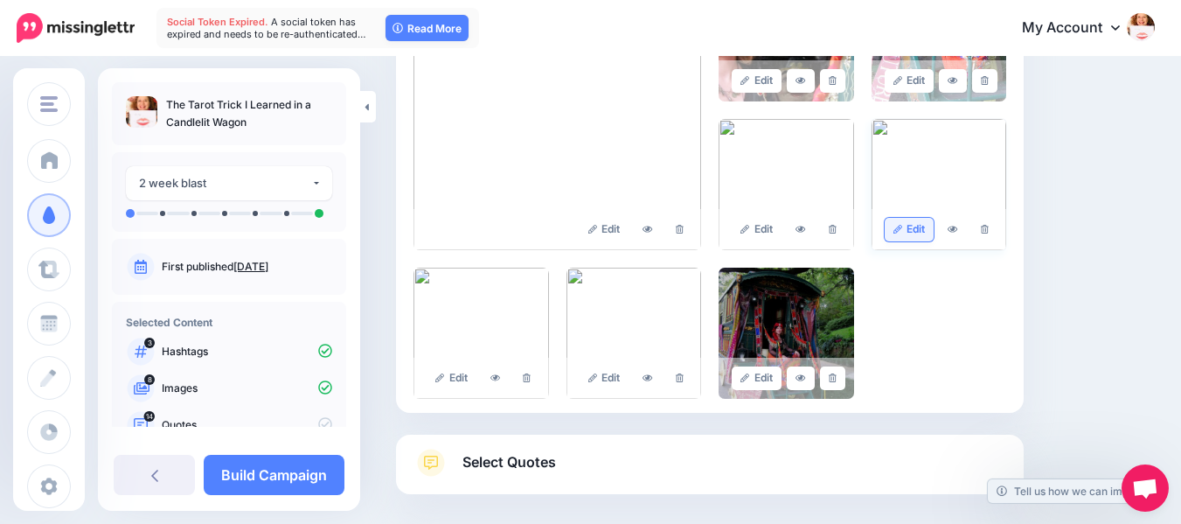
click at [925, 231] on link "Edit" at bounding box center [910, 230] width 50 height 24
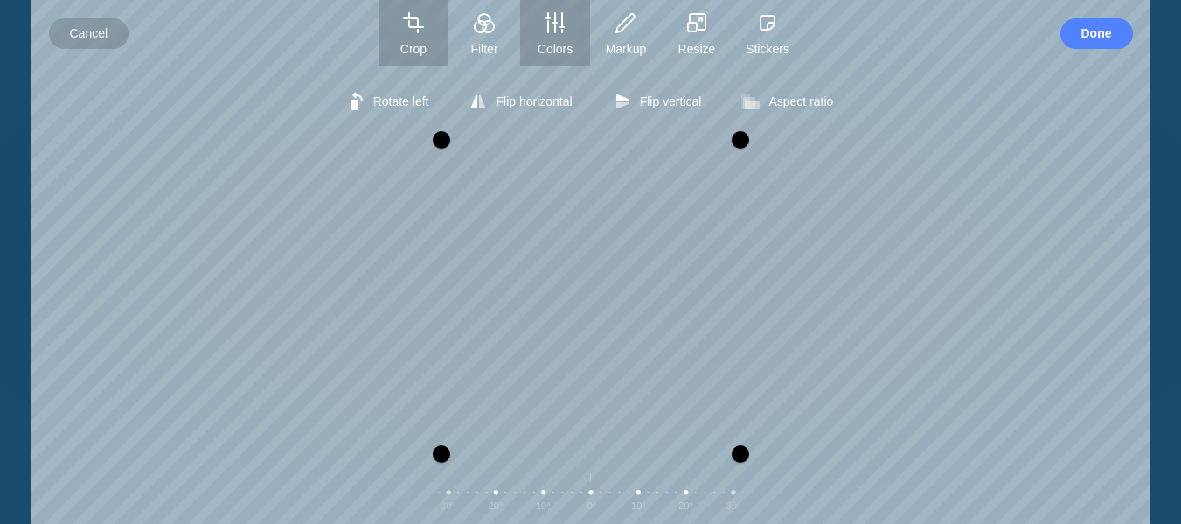
click at [561, 26] on icon "button" at bounding box center [555, 22] width 17 height 19
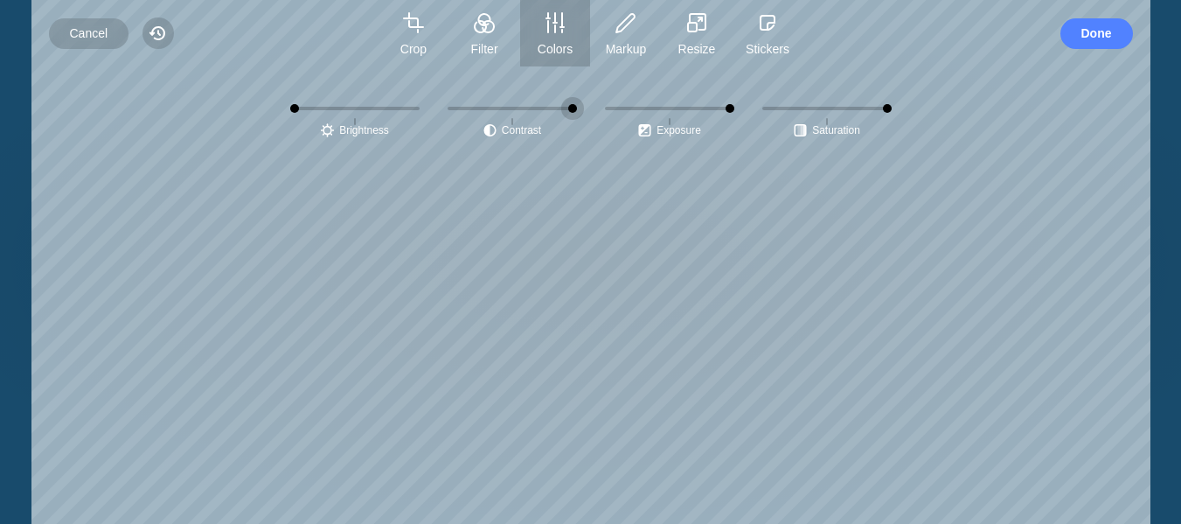
click at [532, 104] on input "Contrast" at bounding box center [512, 108] width 129 height 28
type input "****"
click at [839, 103] on input "Saturation" at bounding box center [827, 108] width 129 height 28
type input "***"
click at [1096, 31] on span "Done" at bounding box center [1097, 33] width 31 height 31
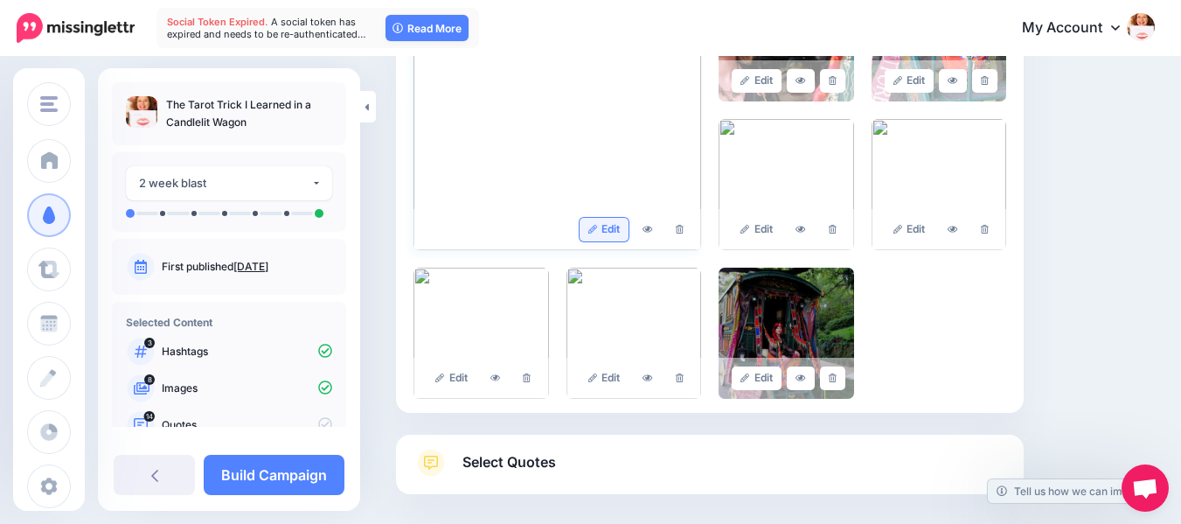
click at [596, 228] on icon at bounding box center [594, 230] width 10 height 10
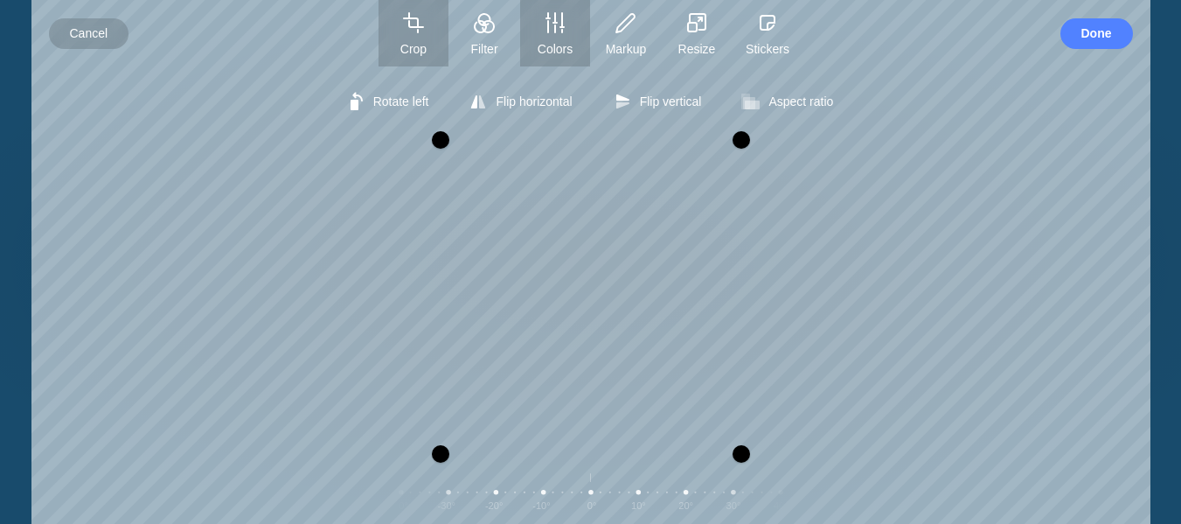
click at [546, 30] on icon "button" at bounding box center [555, 22] width 21 height 21
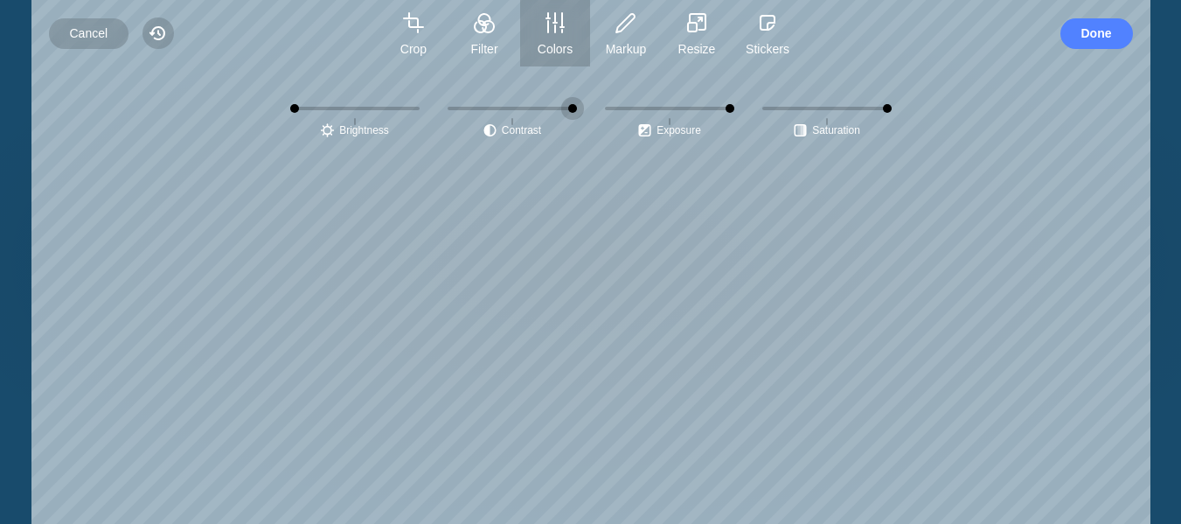
click at [539, 110] on input "Contrast" at bounding box center [512, 108] width 129 height 28
type input "****"
click at [841, 111] on input "Saturation" at bounding box center [827, 108] width 129 height 28
type input "****"
click at [995, 175] on div "Rotate left Flip horizontal Flip vertical Aspect ratio Free Portrait Square Lan…" at bounding box center [590, 294] width 1119 height 457
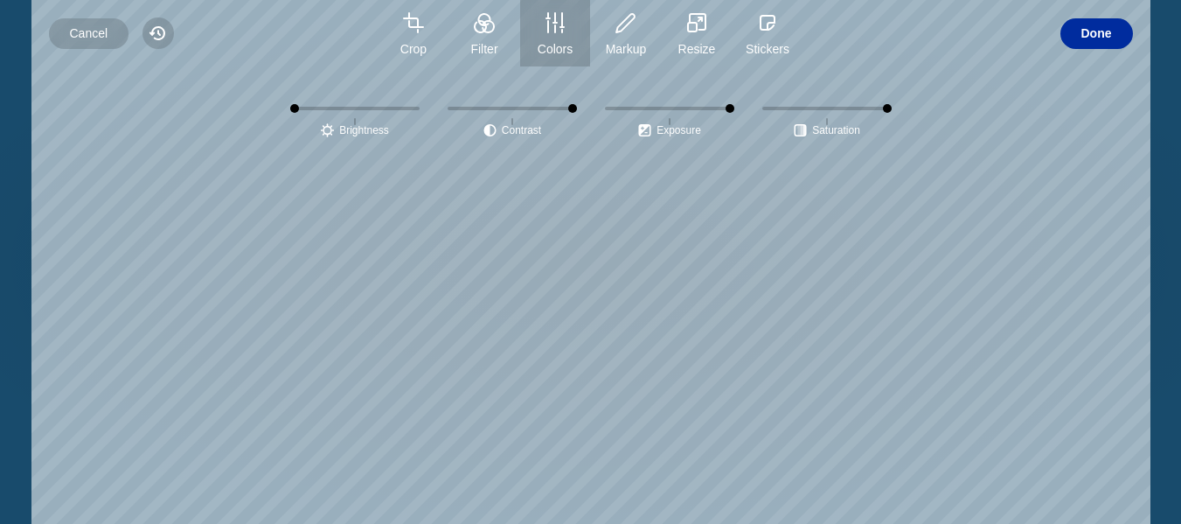
click at [1103, 38] on span "Done" at bounding box center [1097, 33] width 31 height 31
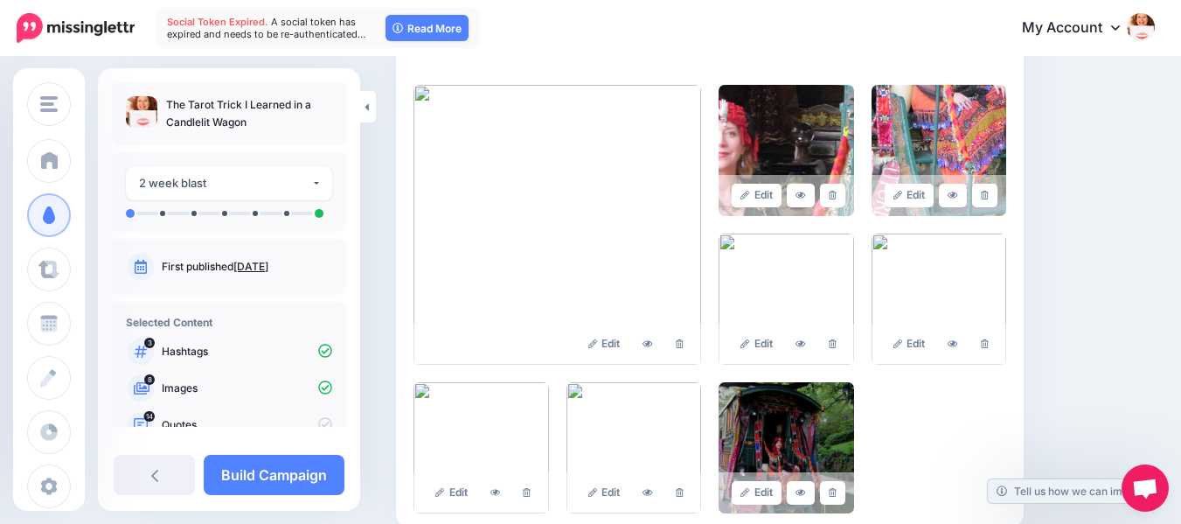
scroll to position [392, 0]
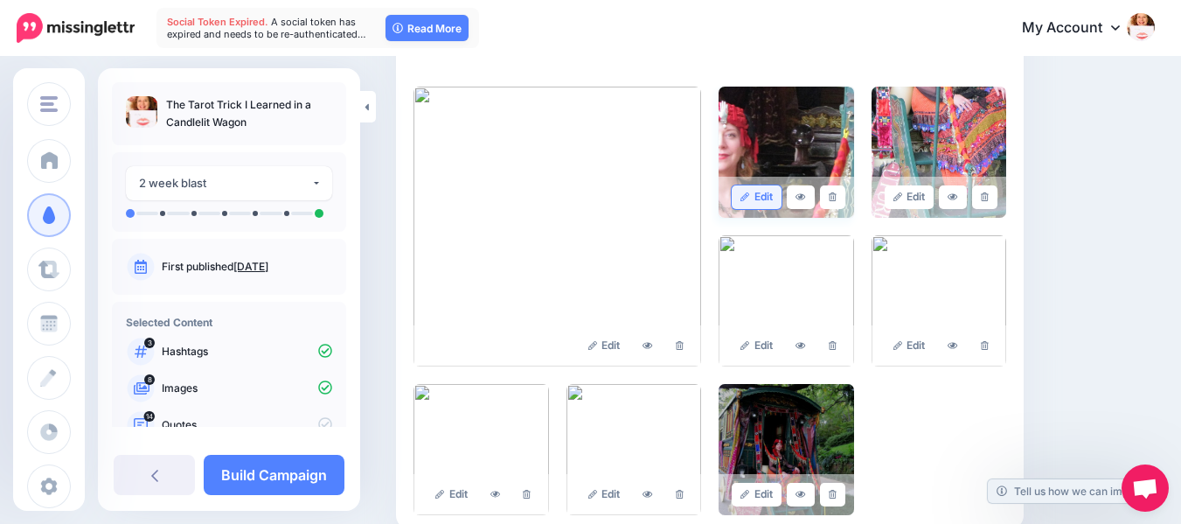
click at [763, 192] on link "Edit" at bounding box center [757, 197] width 50 height 24
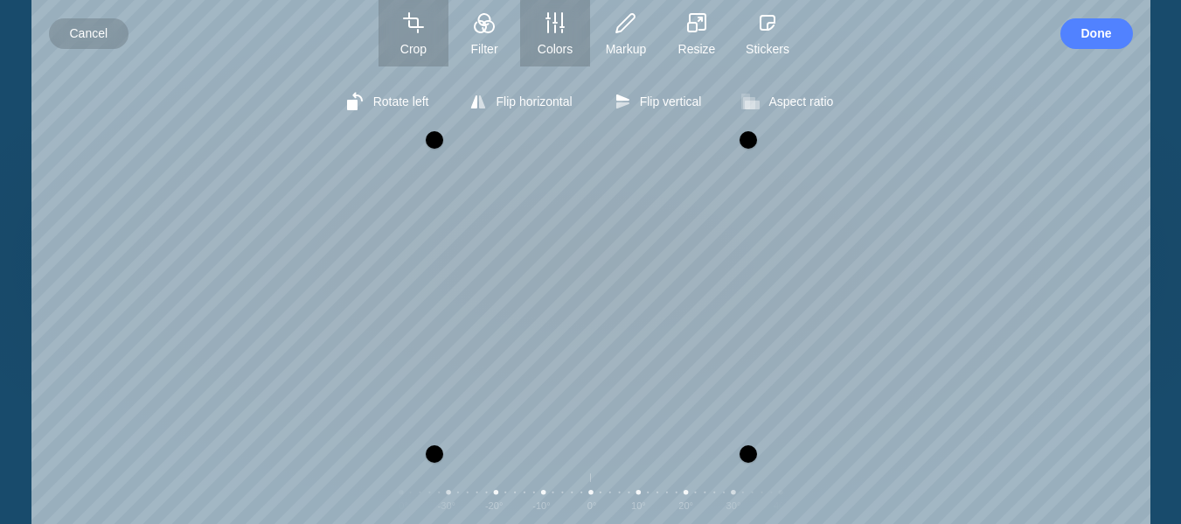
click at [552, 35] on button "Colors" at bounding box center [555, 33] width 70 height 66
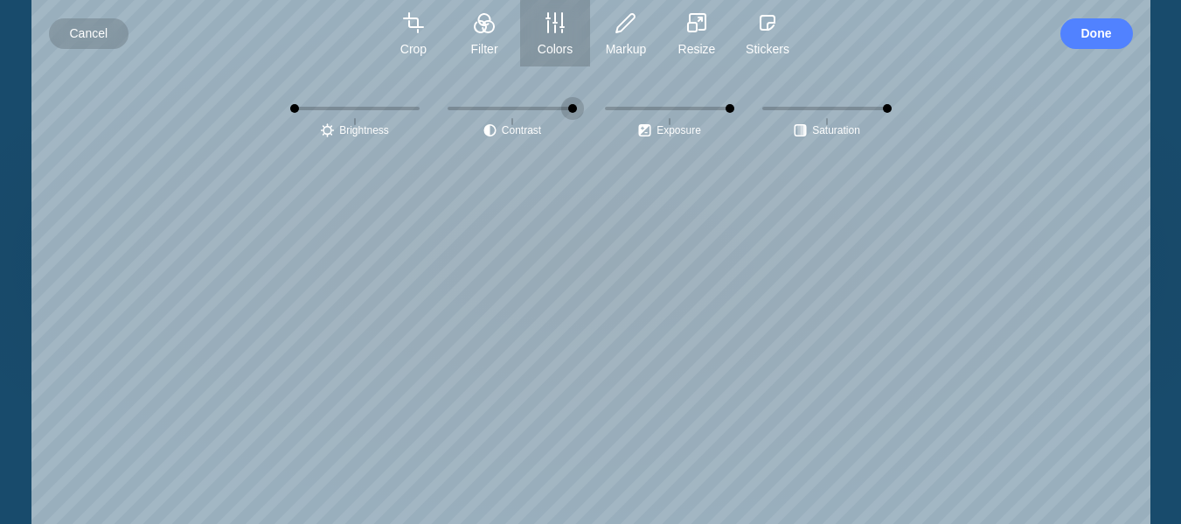
click at [523, 128] on button "center" at bounding box center [512, 124] width 28 height 18
click at [533, 107] on span "center" at bounding box center [512, 108] width 143 height 28
type input "****"
click at [841, 108] on span "center" at bounding box center [827, 108] width 143 height 28
type input "****"
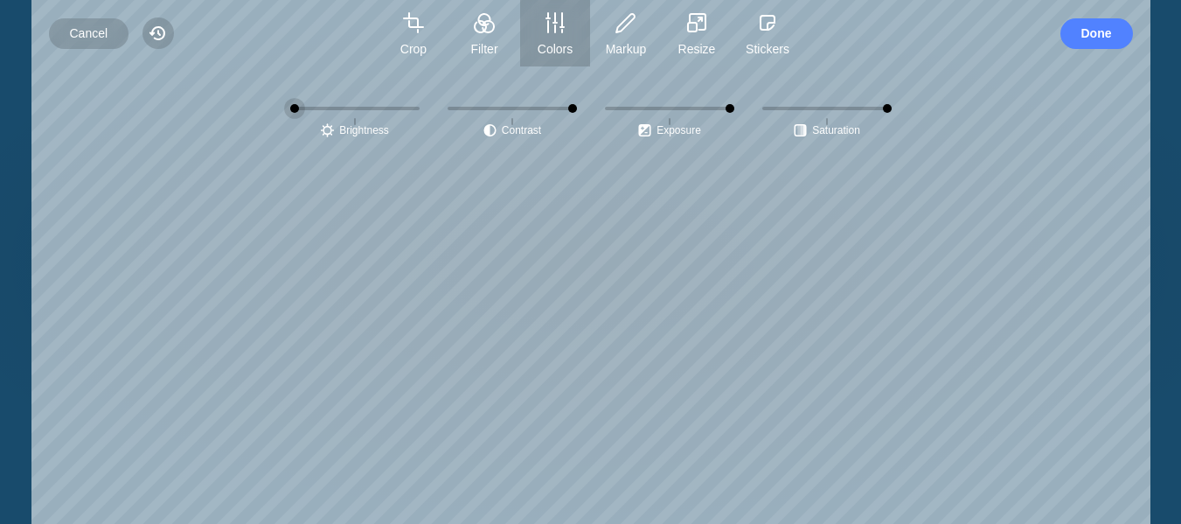
click at [361, 108] on span "center" at bounding box center [354, 108] width 143 height 28
type input "****"
click at [1056, 315] on div "Rotate left Flip horizontal Flip vertical Aspect ratio Free Portrait Square Lan…" at bounding box center [590, 294] width 1119 height 457
click at [1098, 32] on span "Done" at bounding box center [1097, 33] width 31 height 31
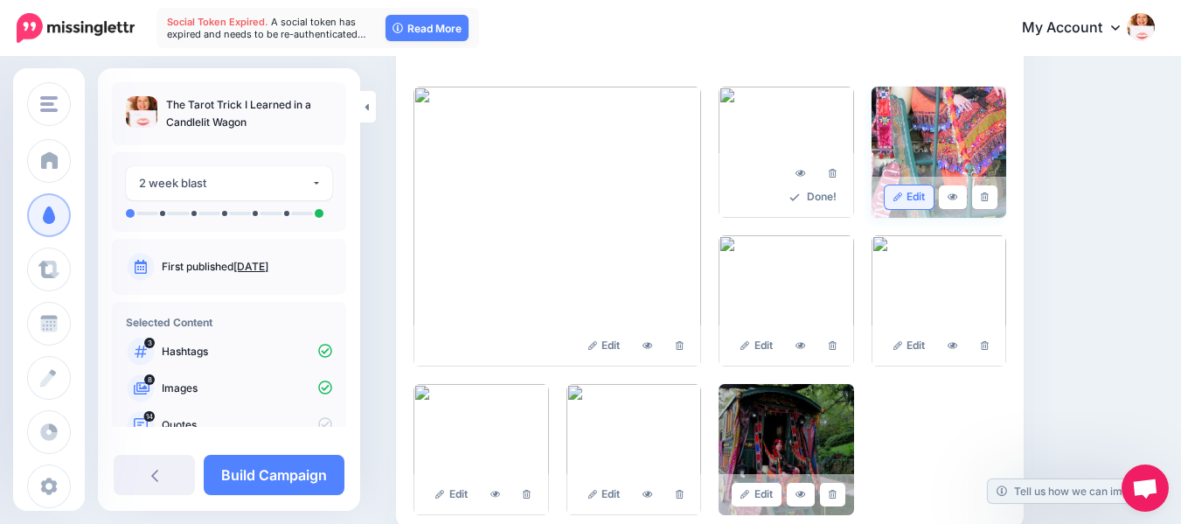
click at [924, 192] on link "Edit" at bounding box center [910, 197] width 50 height 24
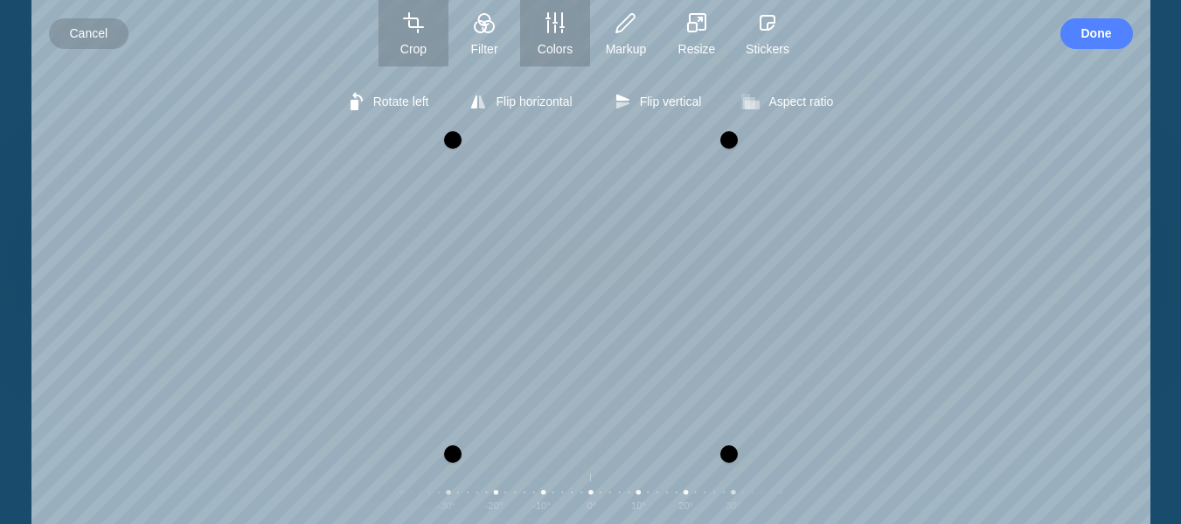
click at [552, 25] on icon "button" at bounding box center [555, 22] width 21 height 21
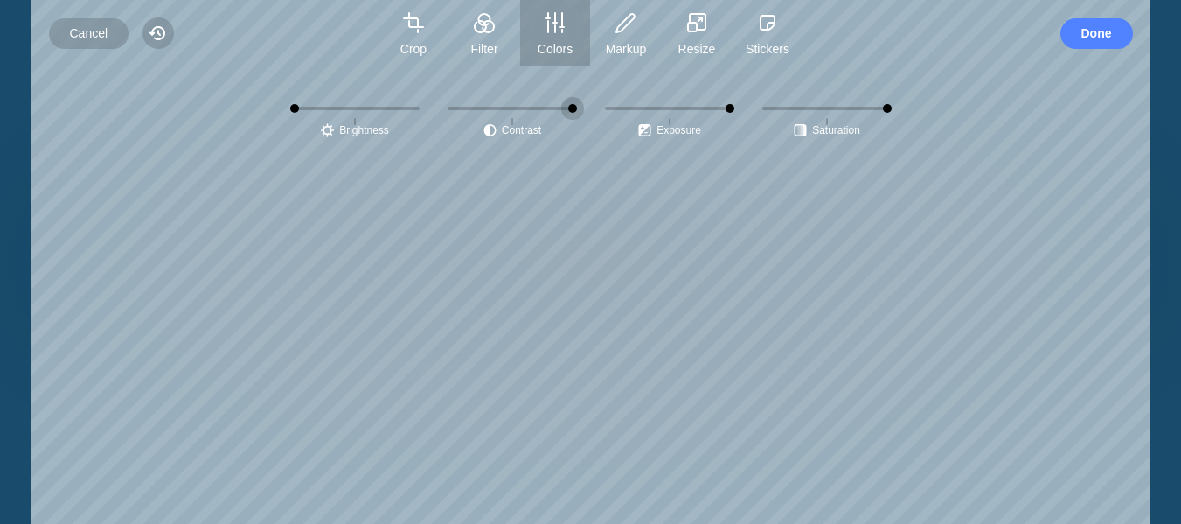
click at [553, 103] on span "center" at bounding box center [512, 108] width 143 height 28
type input "****"
click at [839, 109] on span "center" at bounding box center [827, 108] width 143 height 28
type input "***"
click at [651, 107] on span "center" at bounding box center [669, 108] width 143 height 28
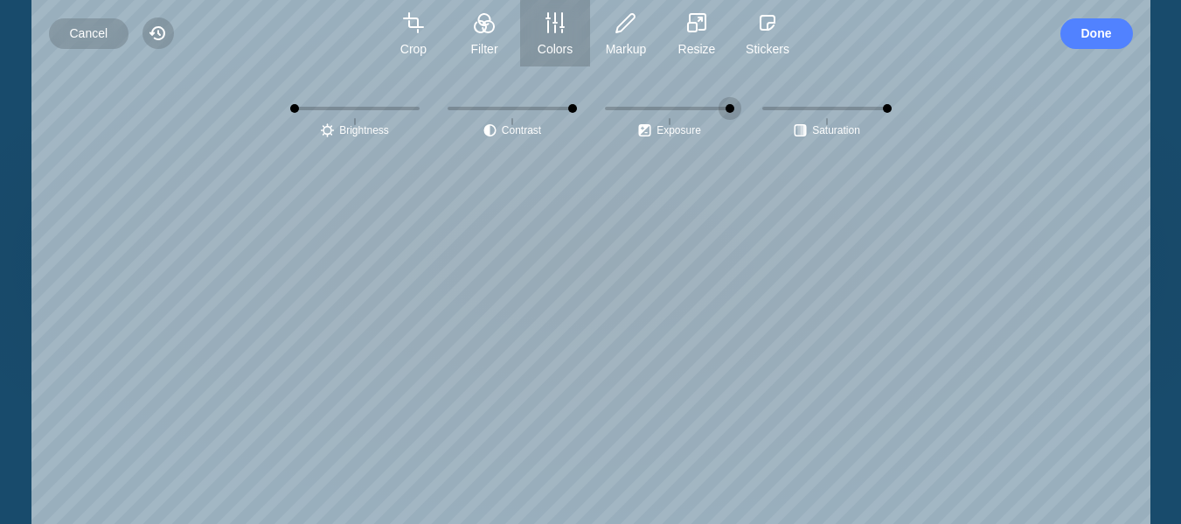
type input "****"
click at [563, 106] on span "center" at bounding box center [512, 108] width 143 height 28
type input "***"
click at [894, 293] on div "Rotate left Flip horizontal Flip vertical Aspect ratio Free Portrait Square Lan…" at bounding box center [590, 294] width 1119 height 457
click at [1098, 32] on span "Done" at bounding box center [1097, 33] width 31 height 31
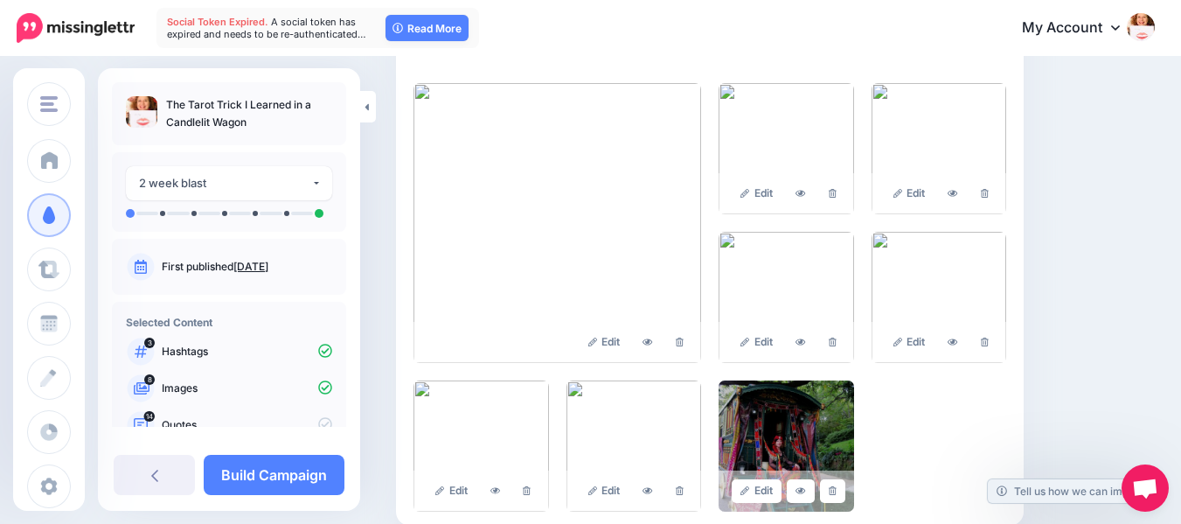
scroll to position [401, 0]
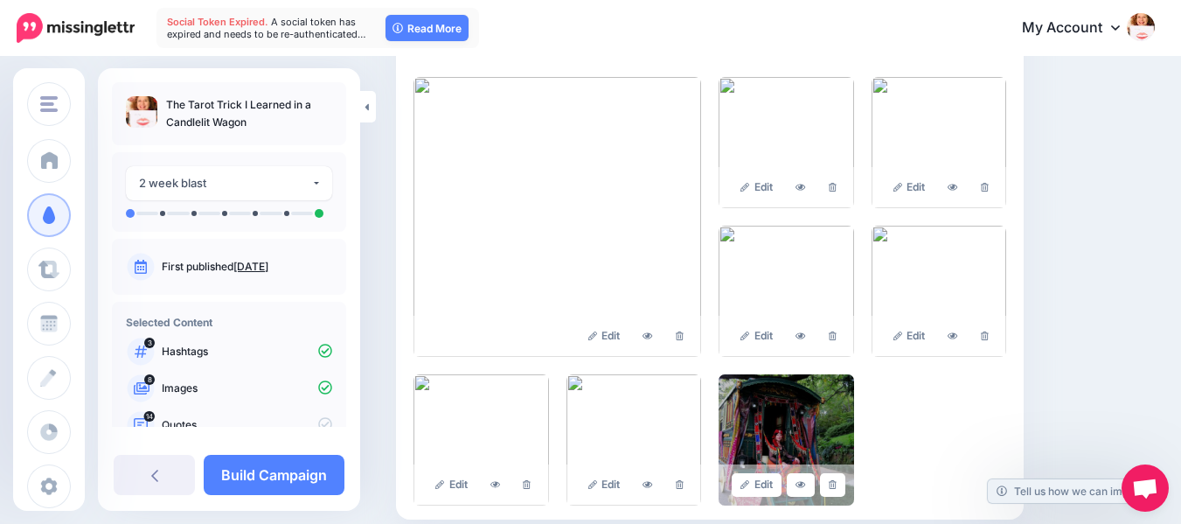
click at [1141, 229] on div "Content and media Choose the content and media that you'd like to use in this c…" at bounding box center [775, 185] width 785 height 1005
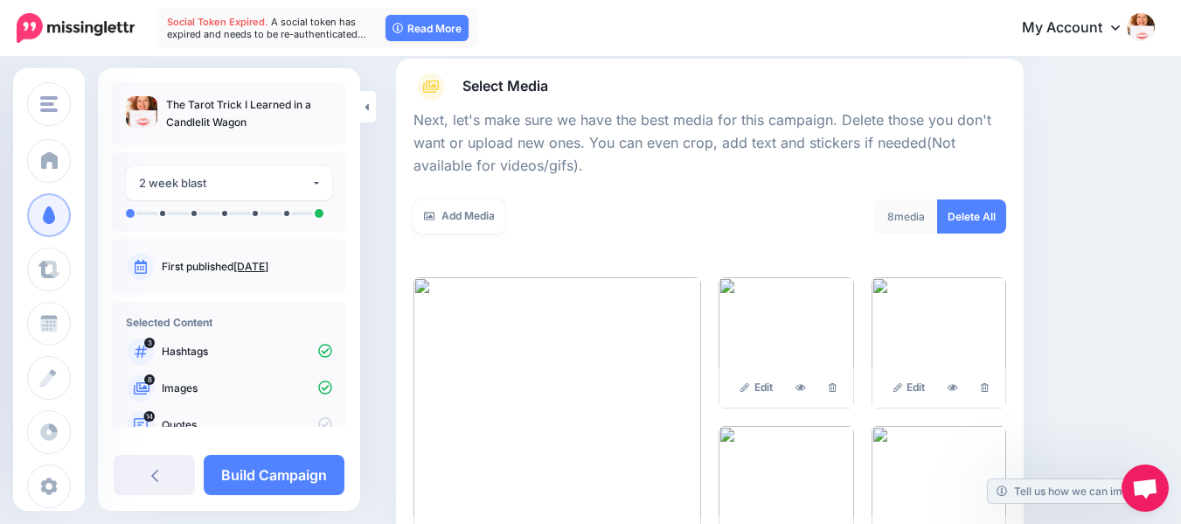
scroll to position [270, 0]
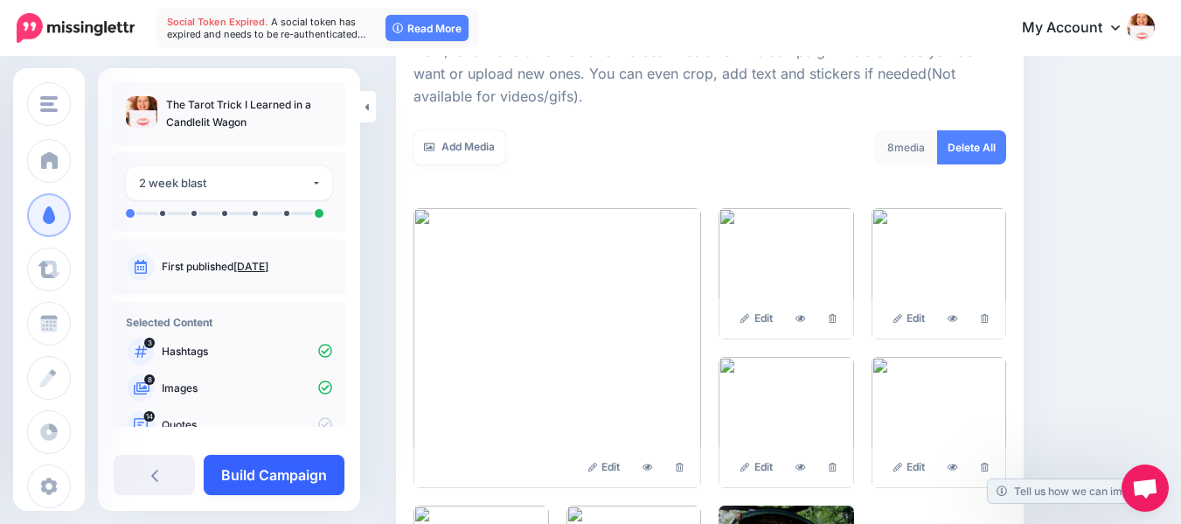
click at [245, 467] on link "Build Campaign" at bounding box center [274, 475] width 141 height 40
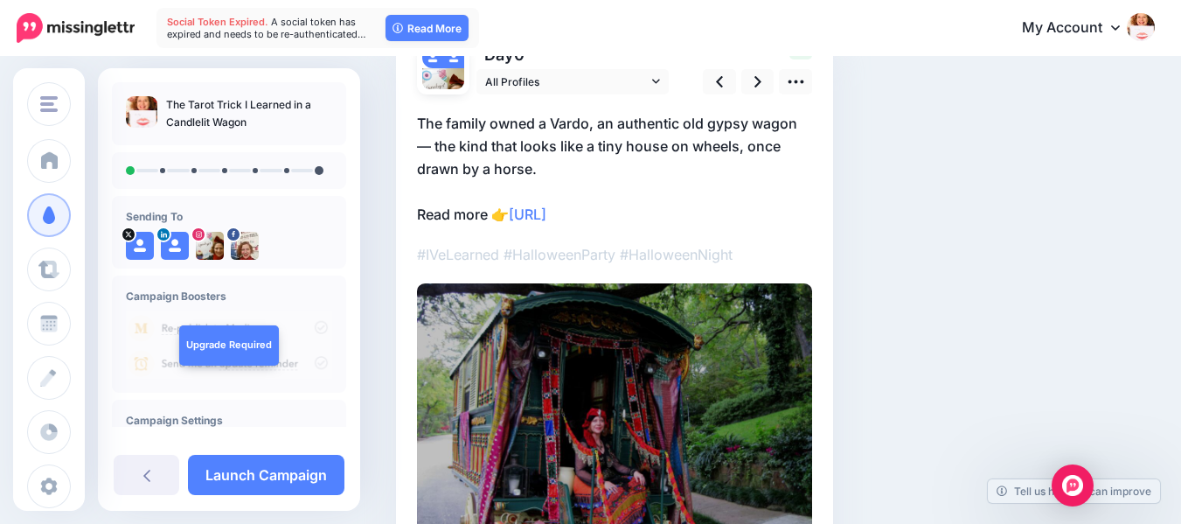
scroll to position [154, 0]
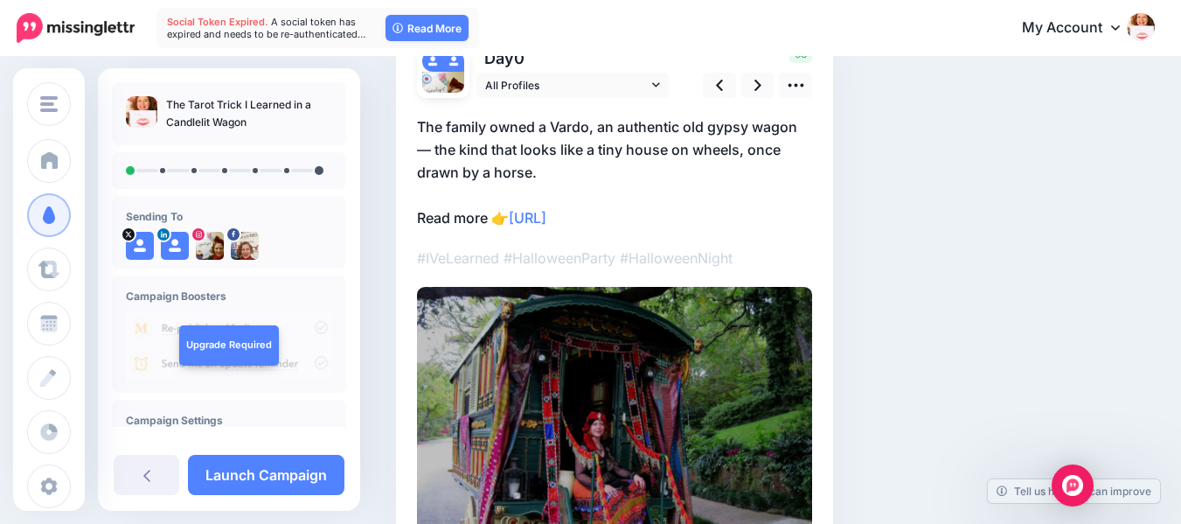
click at [600, 124] on p "The family owned a Vardo, an authentic old gypsy wagon — the kind that looks li…" at bounding box center [614, 172] width 395 height 114
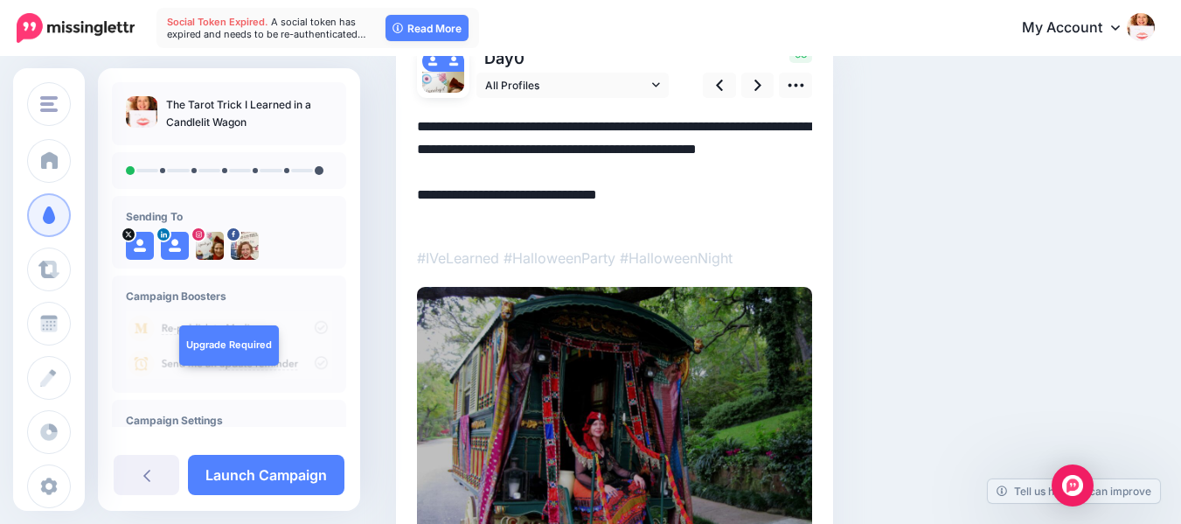
scroll to position [0, 0]
click at [442, 126] on textarea "**********" at bounding box center [614, 172] width 395 height 114
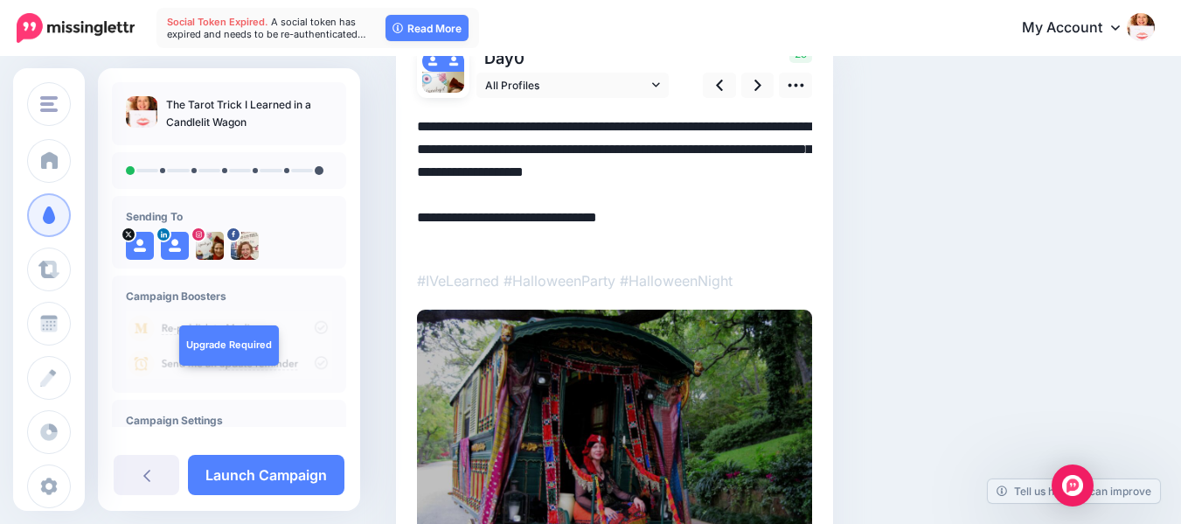
click at [794, 124] on textarea "**********" at bounding box center [614, 183] width 395 height 136
click at [798, 150] on textarea "**********" at bounding box center [614, 183] width 395 height 136
click at [486, 175] on textarea "**********" at bounding box center [614, 183] width 395 height 136
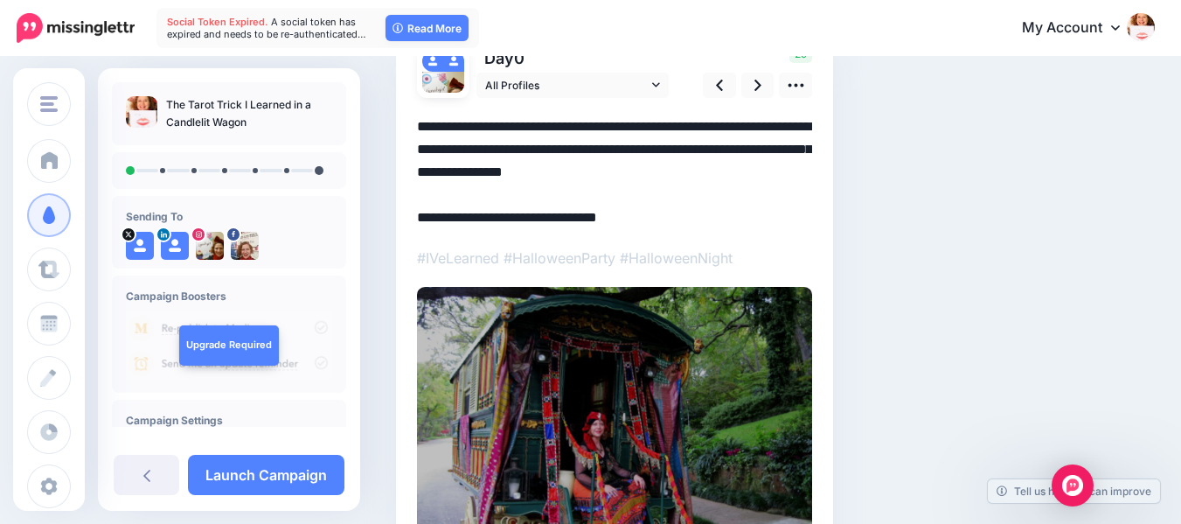
click at [769, 178] on textarea "**********" at bounding box center [614, 172] width 395 height 114
click at [763, 178] on textarea "**********" at bounding box center [614, 172] width 395 height 114
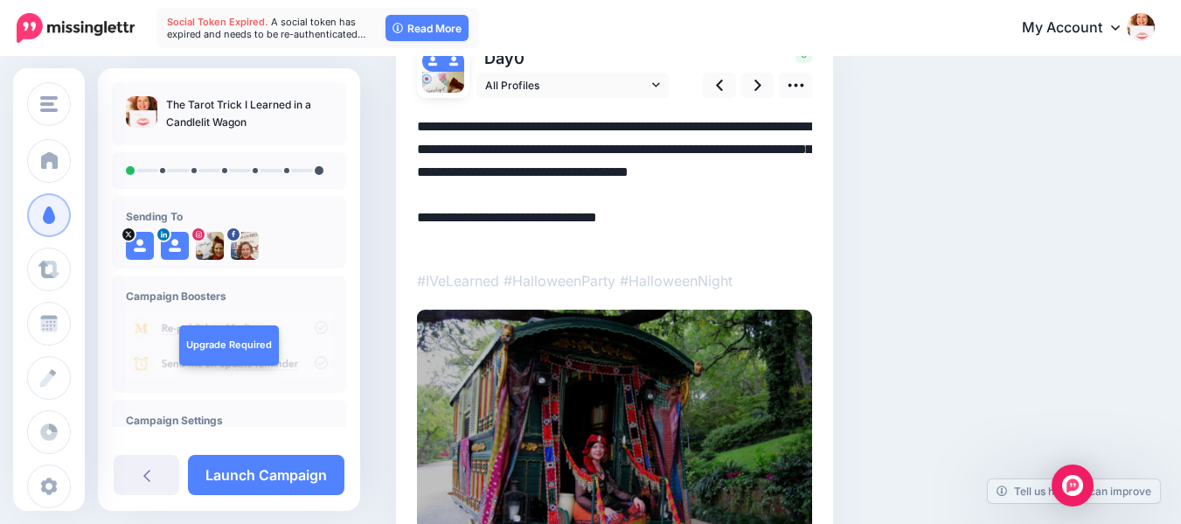
click at [700, 168] on textarea "**********" at bounding box center [614, 183] width 395 height 136
click at [754, 201] on textarea "**********" at bounding box center [614, 183] width 395 height 136
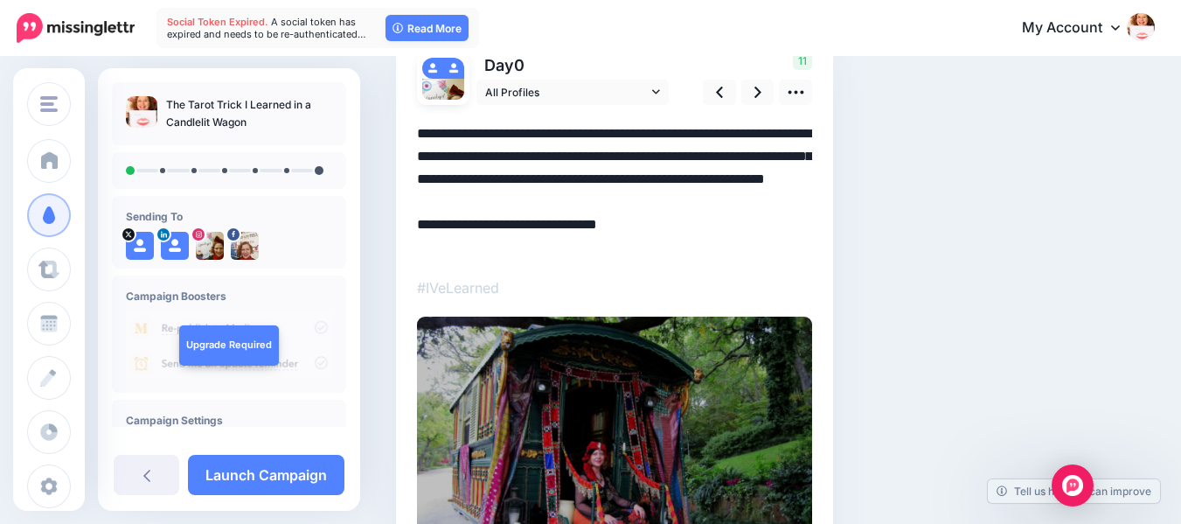
scroll to position [130, 0]
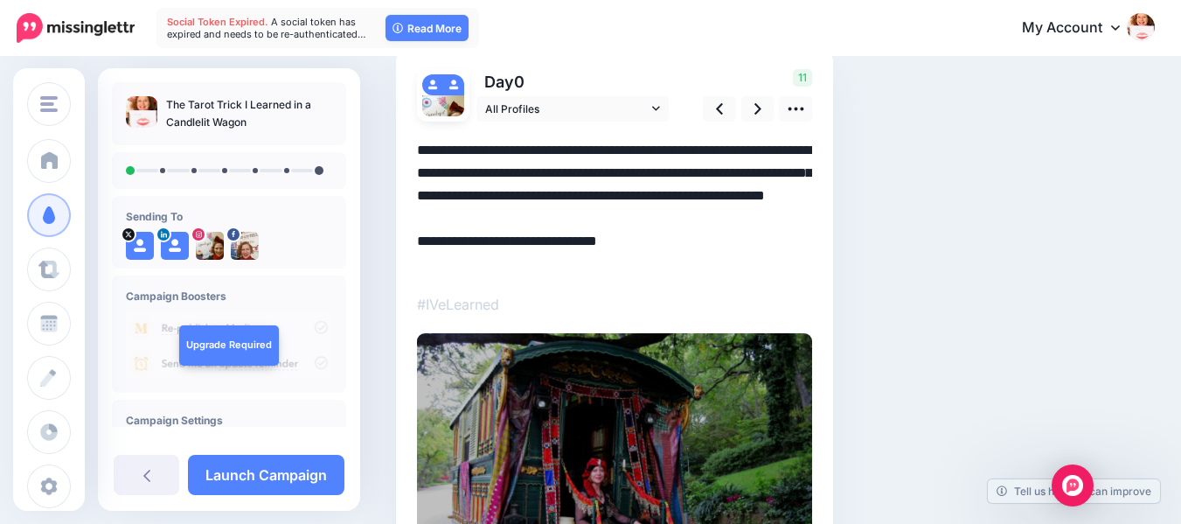
click at [662, 259] on textarea "**********" at bounding box center [614, 207] width 395 height 136
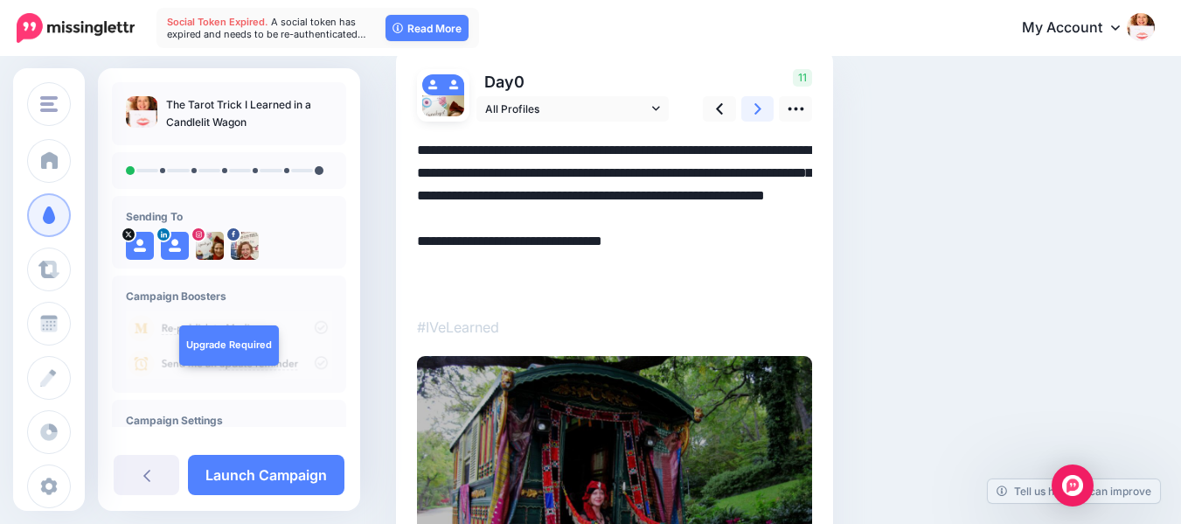
type textarea "**********"
click at [756, 104] on icon at bounding box center [758, 108] width 7 height 11
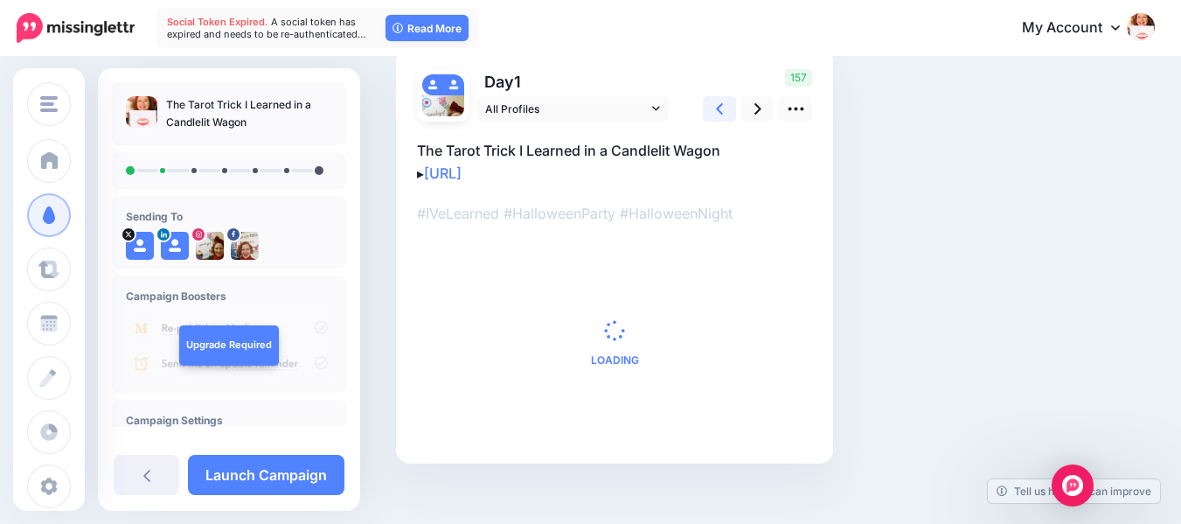
click at [721, 106] on icon at bounding box center [719, 108] width 7 height 11
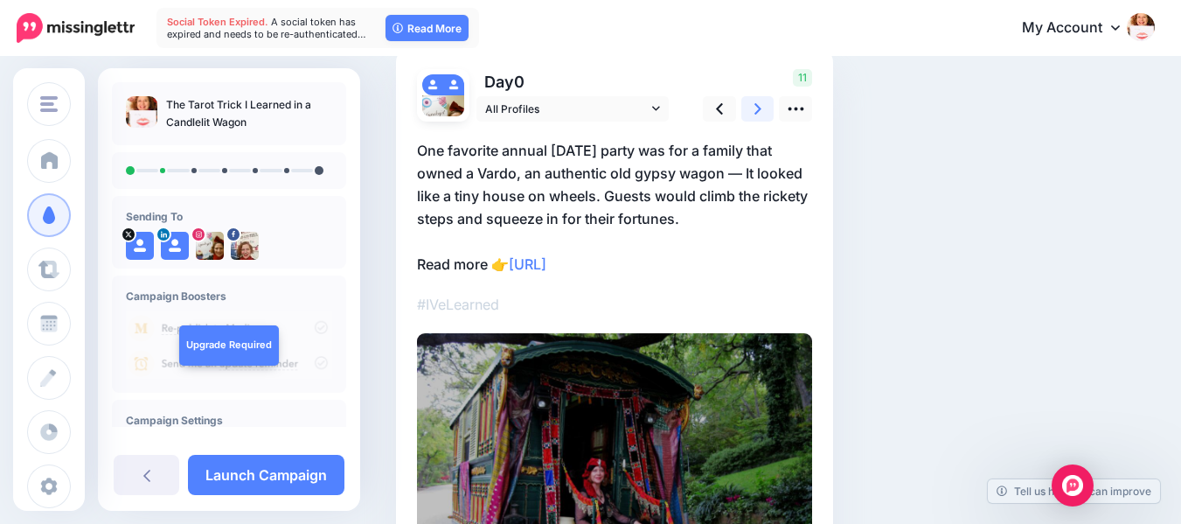
click at [756, 108] on icon at bounding box center [758, 109] width 7 height 18
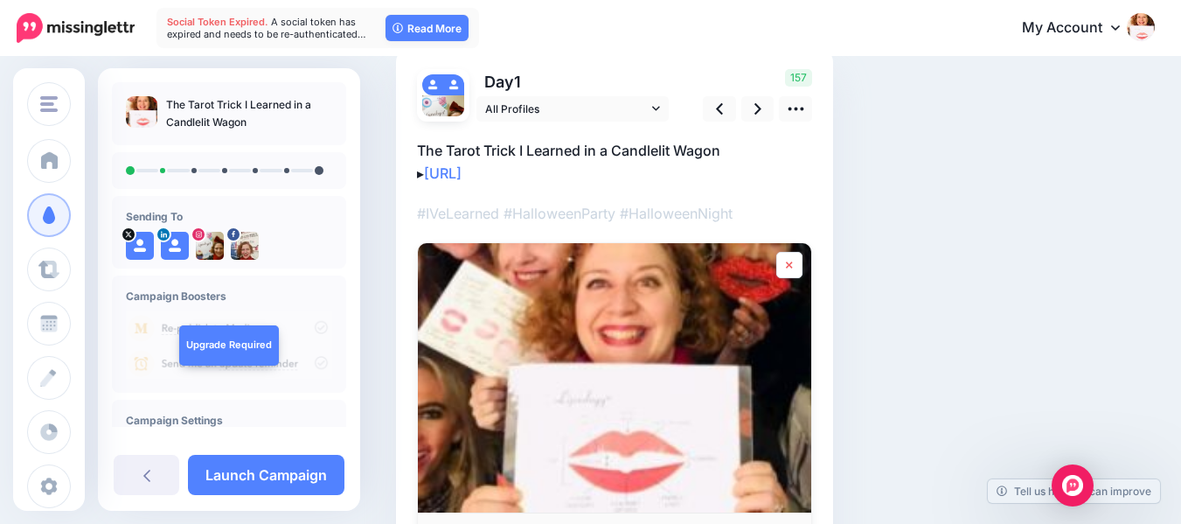
click at [791, 262] on icon at bounding box center [789, 265] width 7 height 10
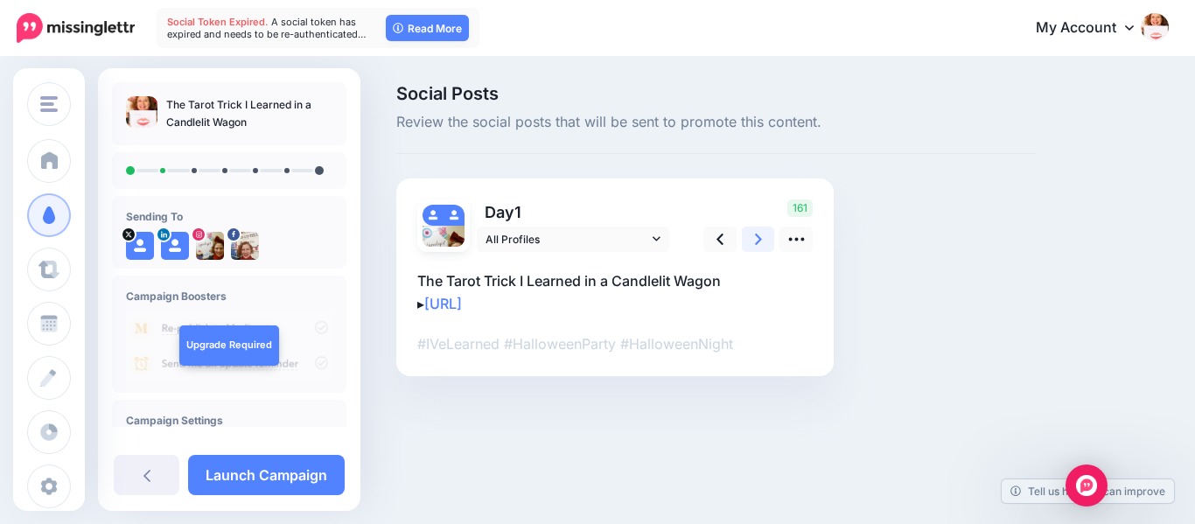
click at [752, 239] on link at bounding box center [758, 238] width 33 height 25
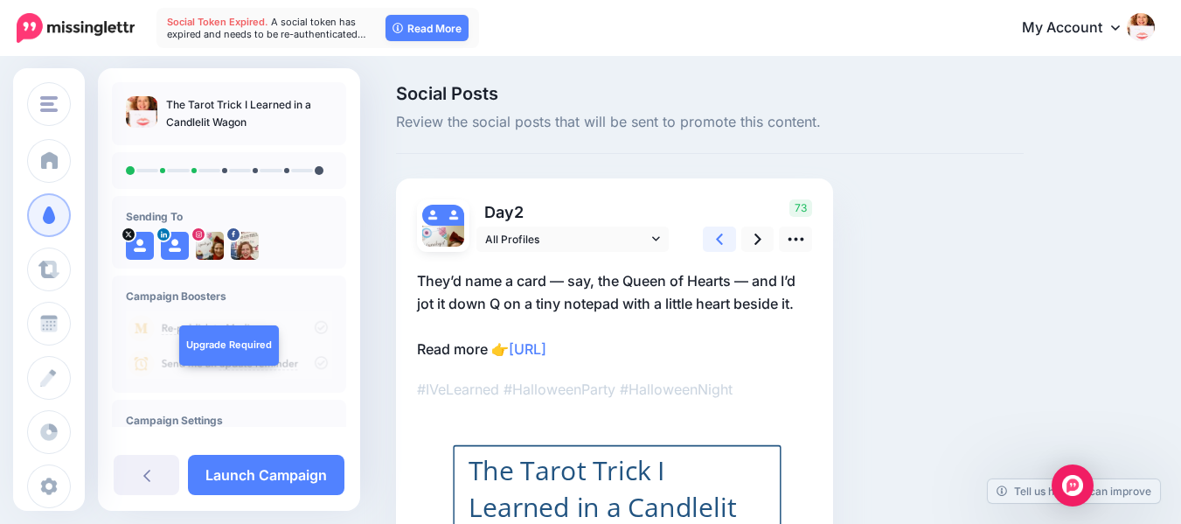
click at [720, 234] on icon at bounding box center [719, 239] width 7 height 18
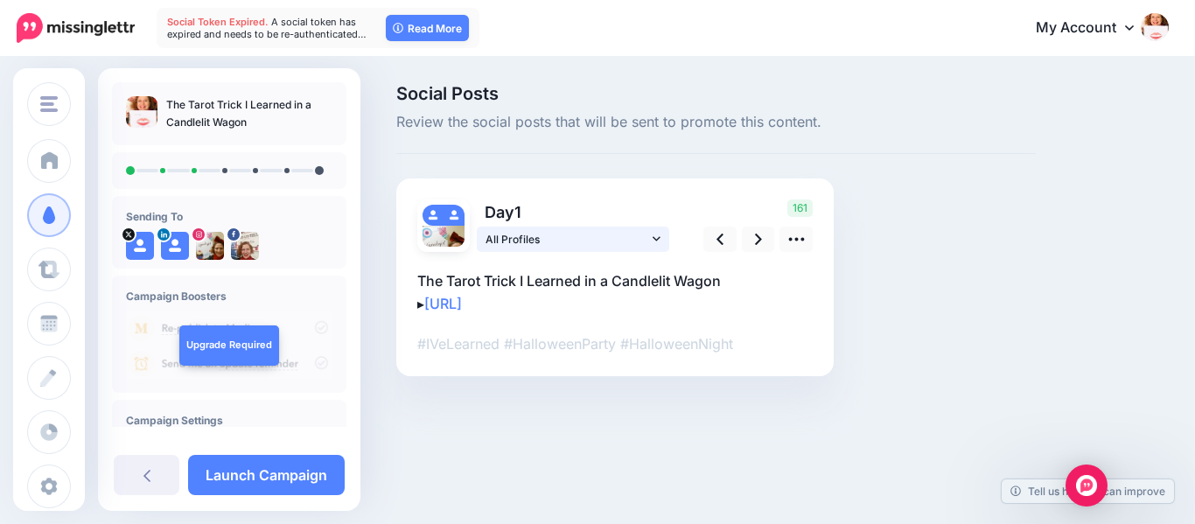
click at [658, 237] on icon at bounding box center [656, 239] width 8 height 12
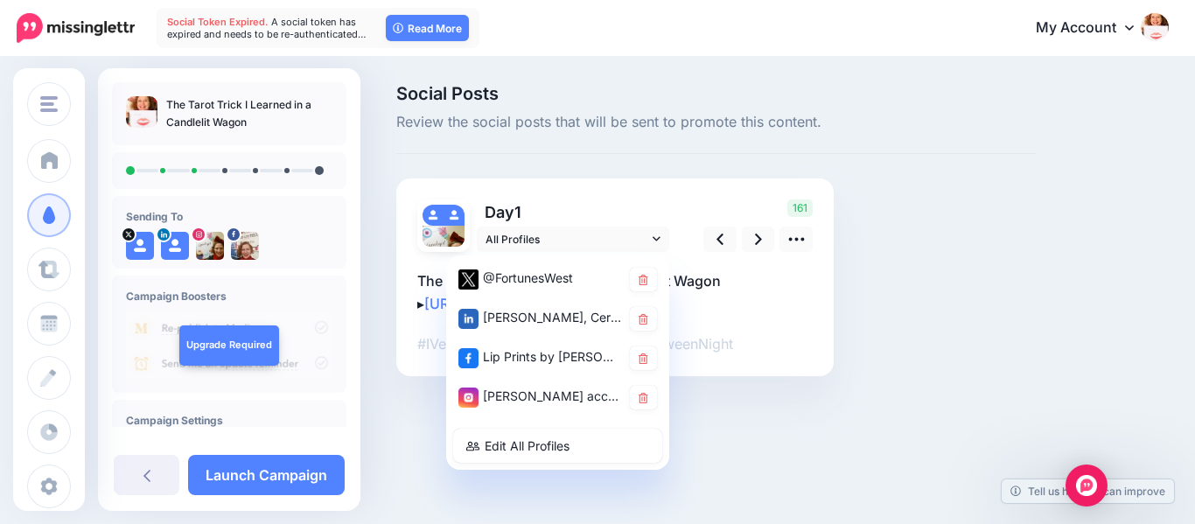
click at [686, 235] on div "161" at bounding box center [755, 225] width 141 height 52
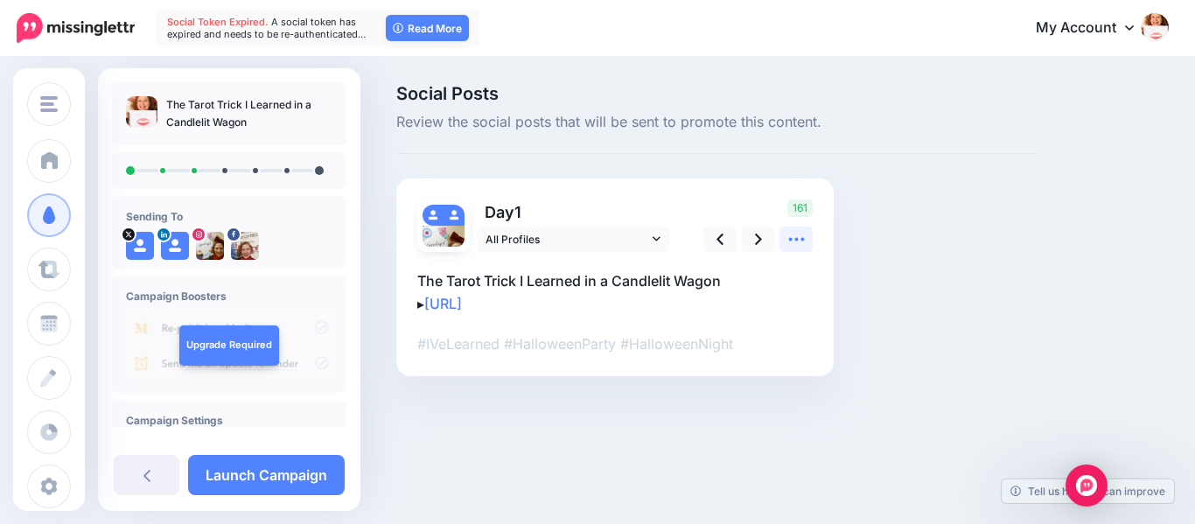
click at [806, 238] on link at bounding box center [795, 238] width 33 height 25
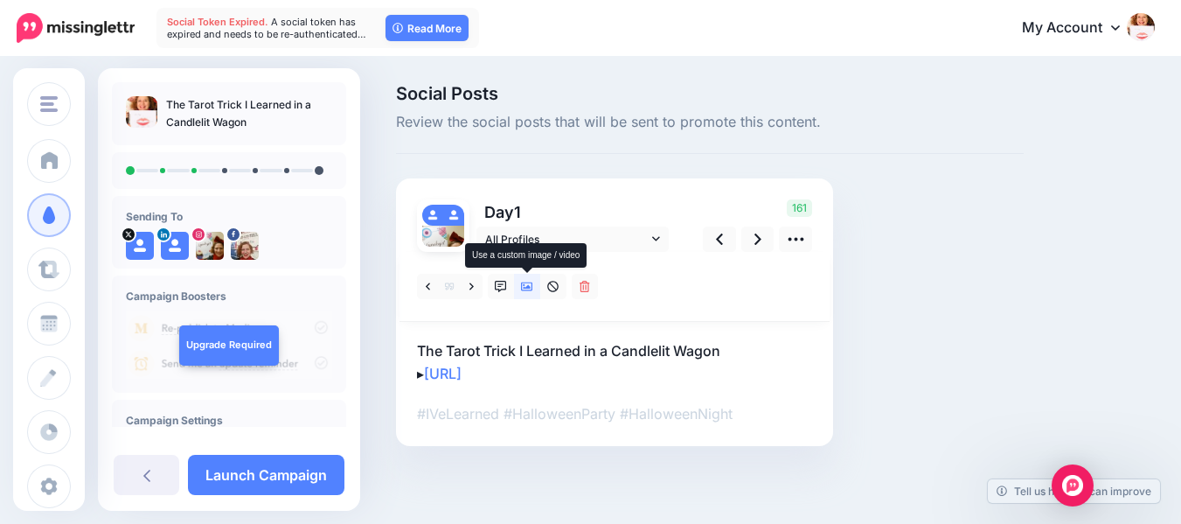
click at [527, 281] on icon at bounding box center [527, 287] width 12 height 12
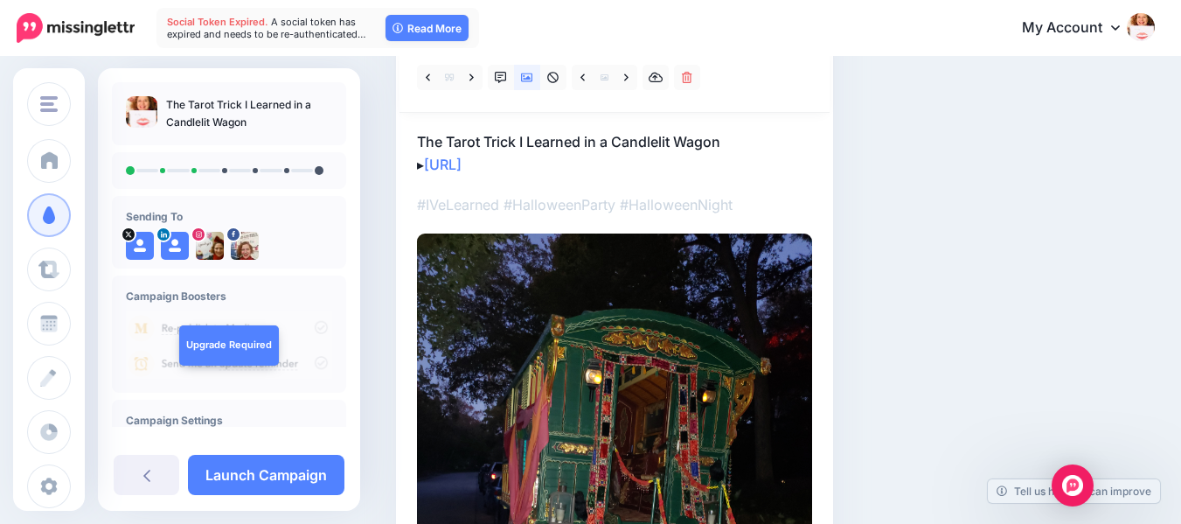
scroll to position [194, 0]
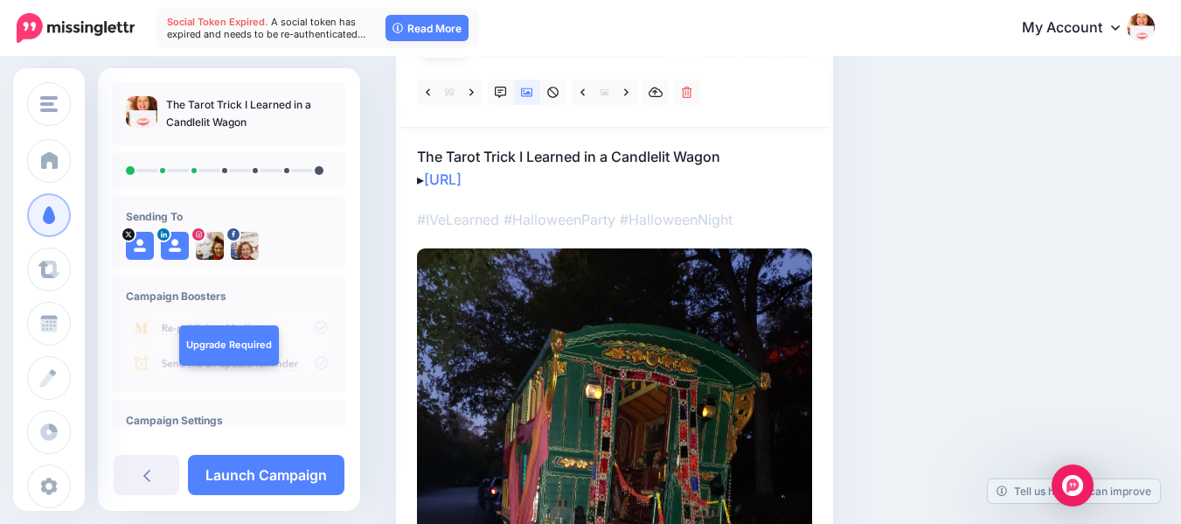
click at [784, 321] on img at bounding box center [614, 511] width 395 height 527
click at [628, 90] on icon at bounding box center [626, 93] width 4 height 12
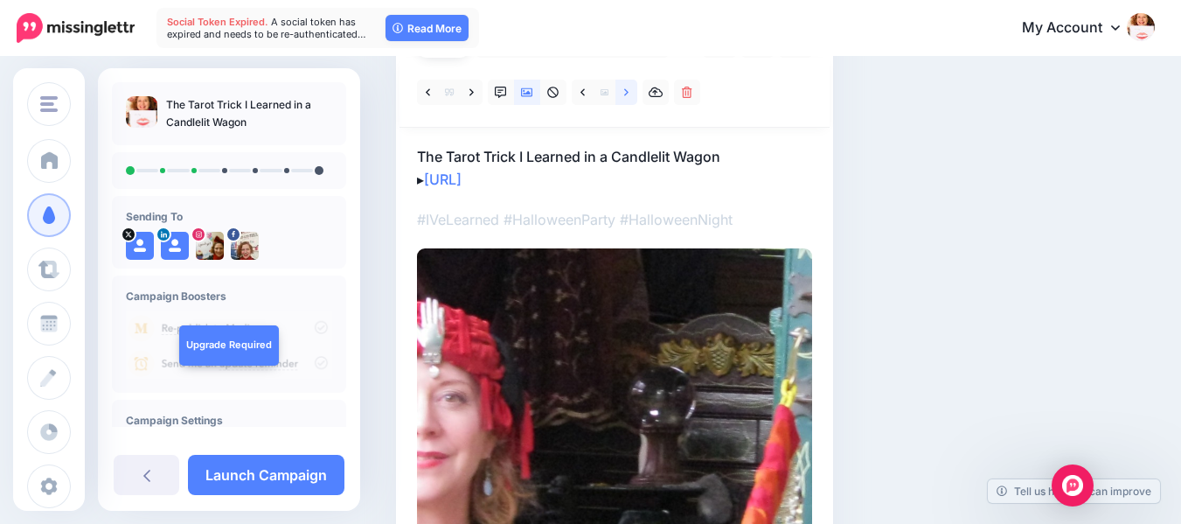
click at [624, 90] on icon at bounding box center [626, 93] width 4 height 12
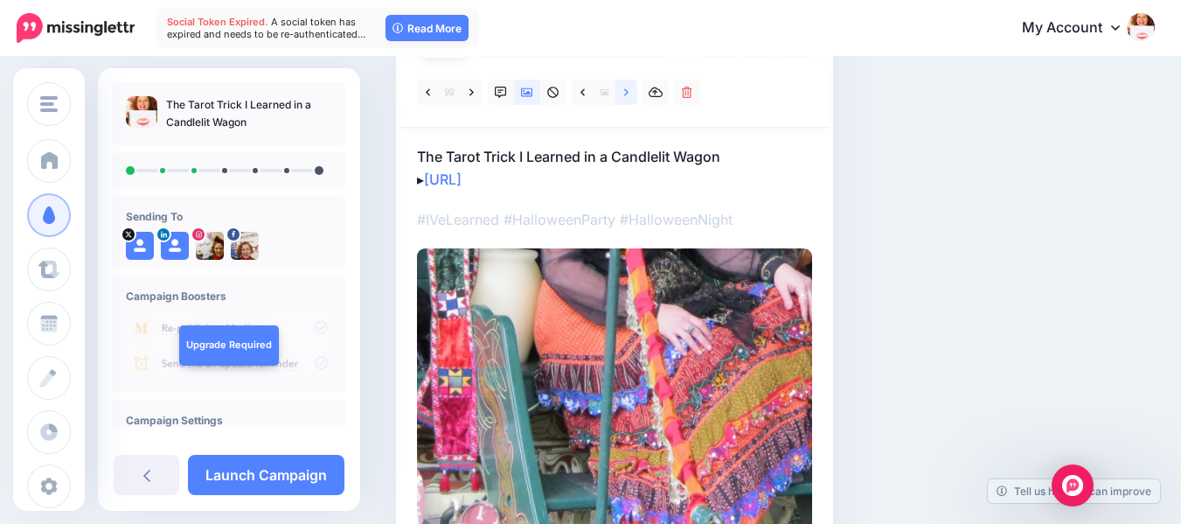
click at [624, 90] on icon at bounding box center [626, 93] width 4 height 12
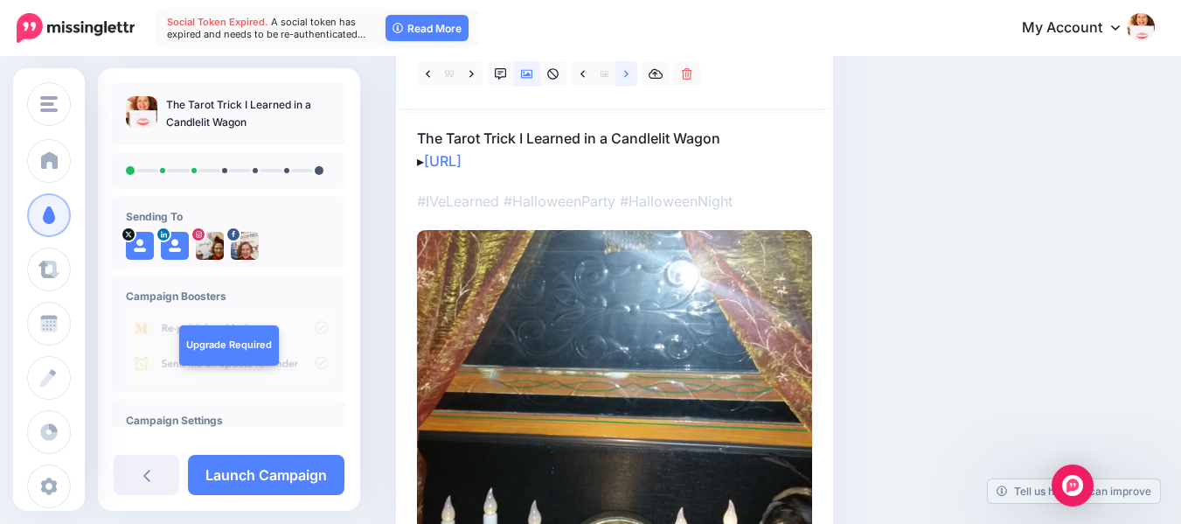
scroll to position [167, 0]
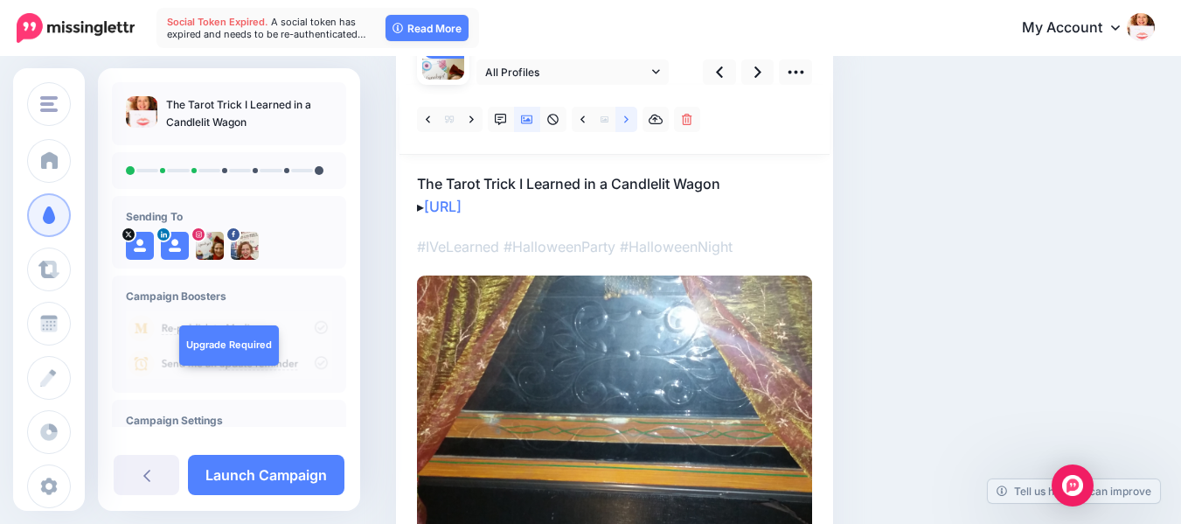
click at [629, 118] on icon at bounding box center [626, 120] width 4 height 12
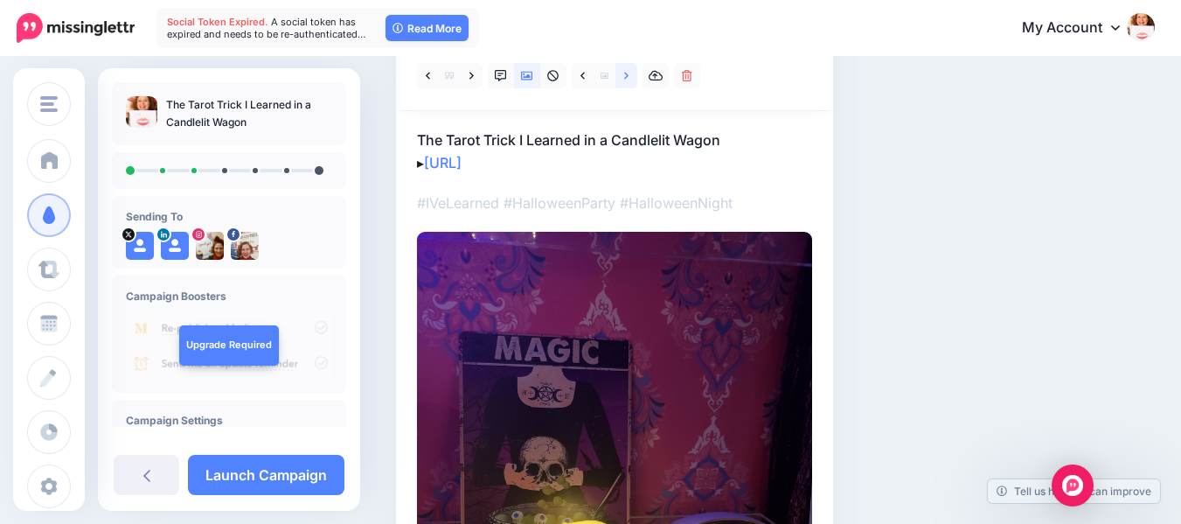
scroll to position [78, 0]
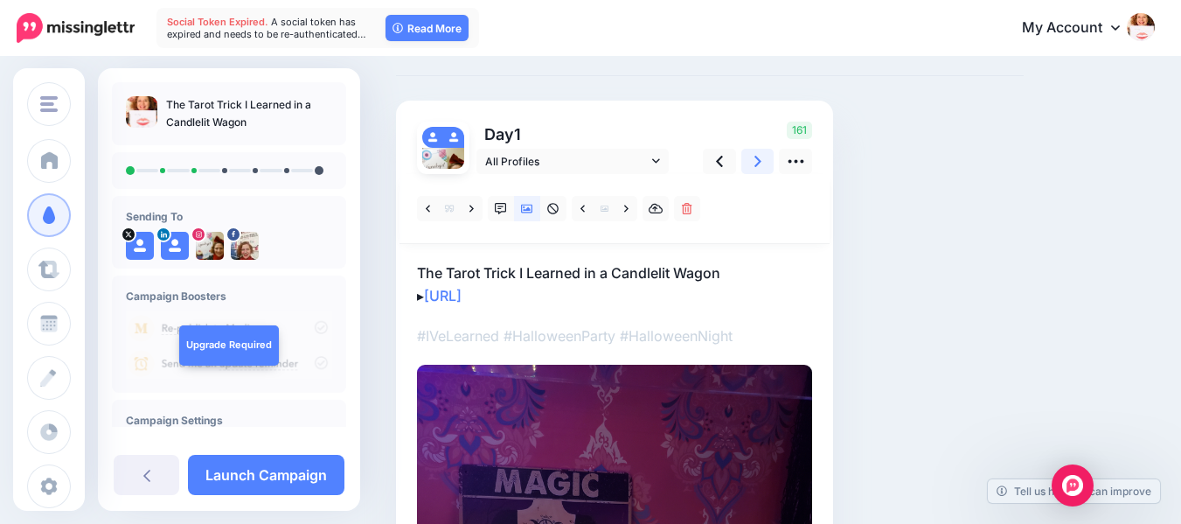
click at [763, 158] on link at bounding box center [758, 161] width 33 height 25
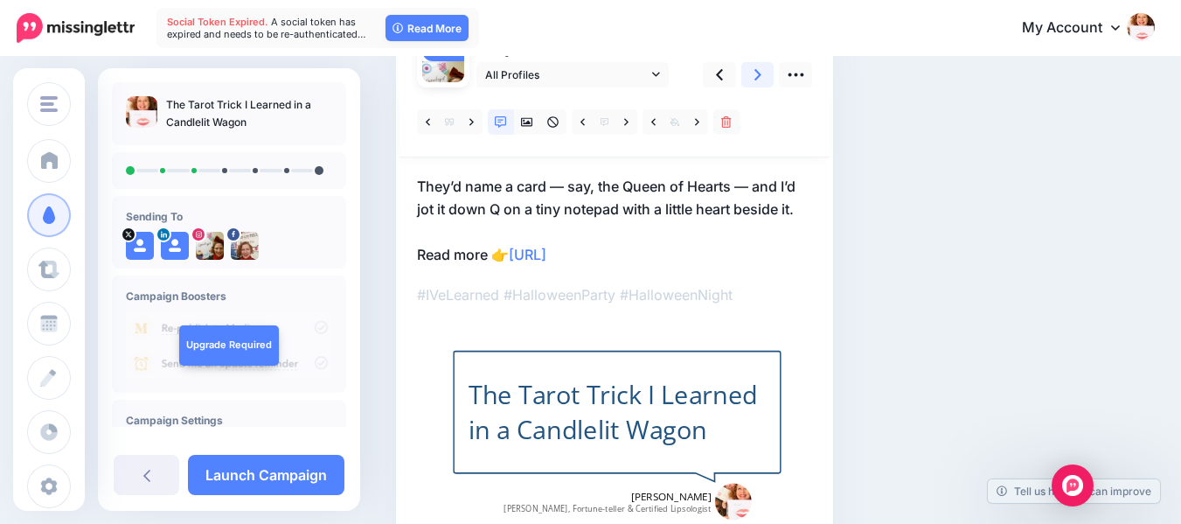
scroll to position [178, 0]
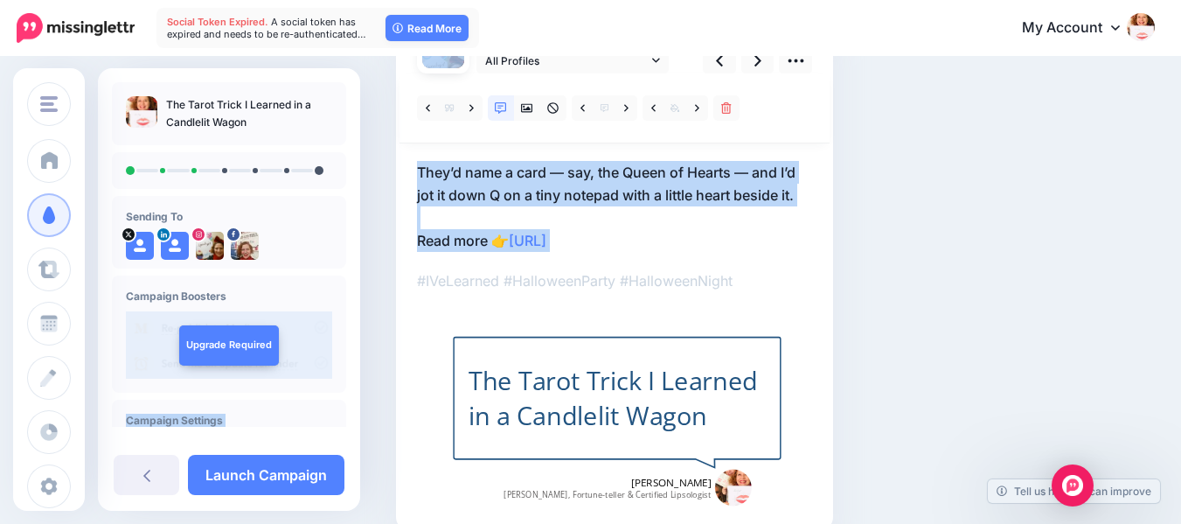
drag, startPoint x: 362, startPoint y: 273, endPoint x: 353, endPoint y: 373, distance: 100.1
click at [353, 373] on div "Laura E. West, Fortune-teller & Certified Lipsologist Laura E. West, Fortune-te…" at bounding box center [590, 244] width 1181 height 729
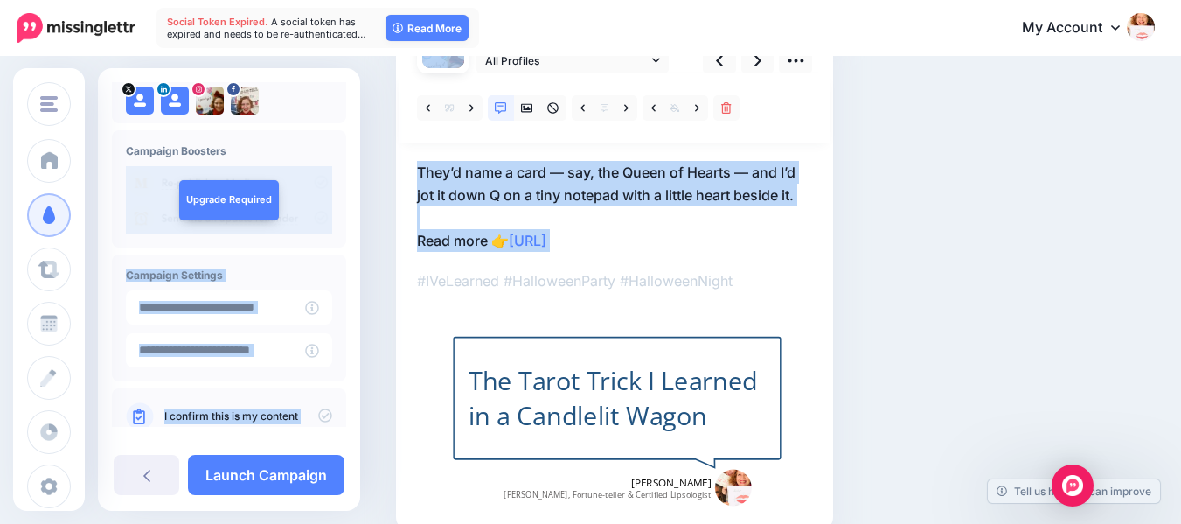
scroll to position [181, 0]
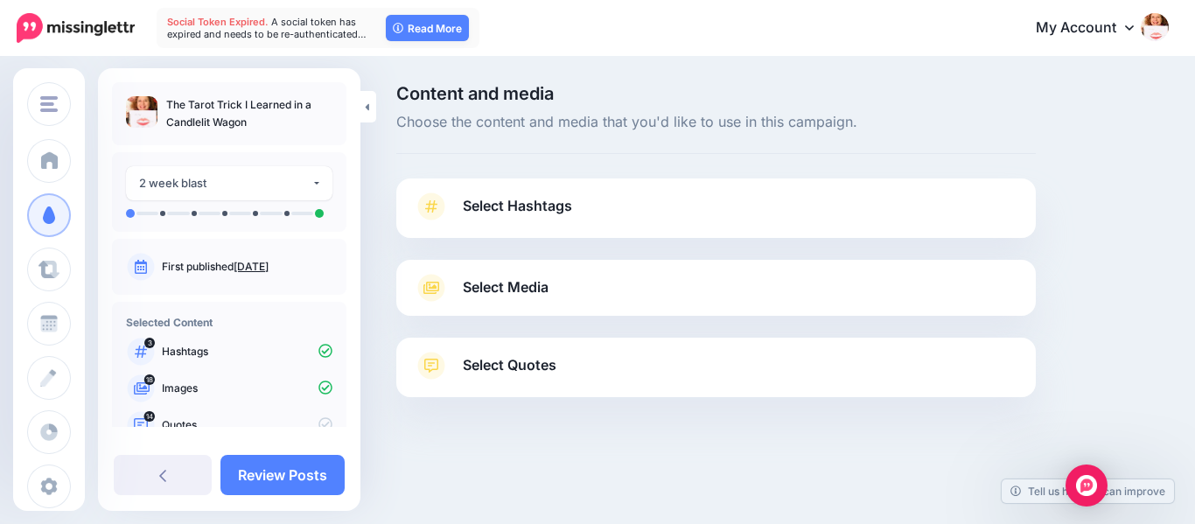
click at [538, 366] on span "Select Quotes" at bounding box center [510, 365] width 94 height 24
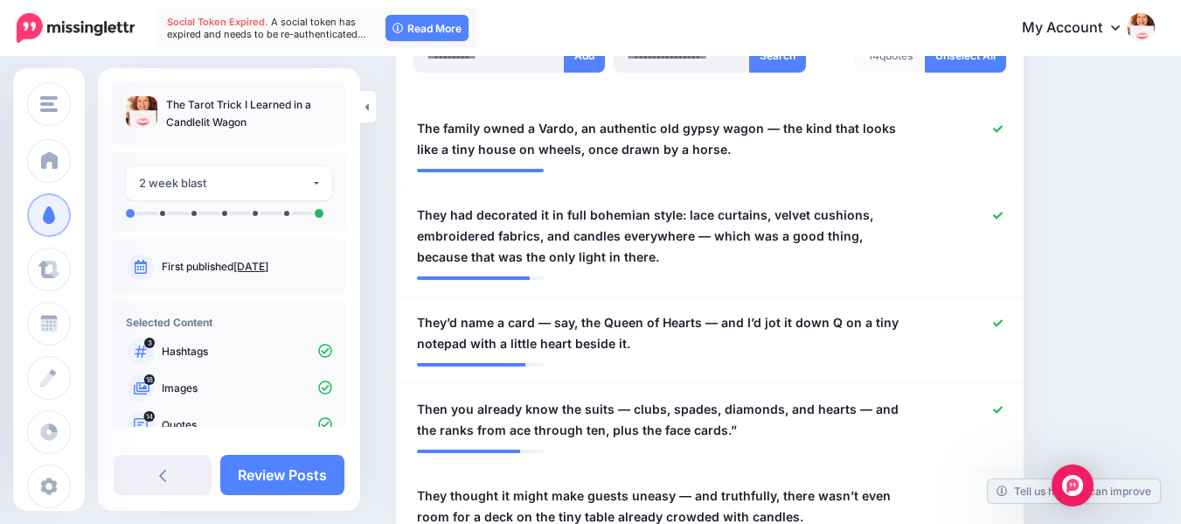
scroll to position [625, 0]
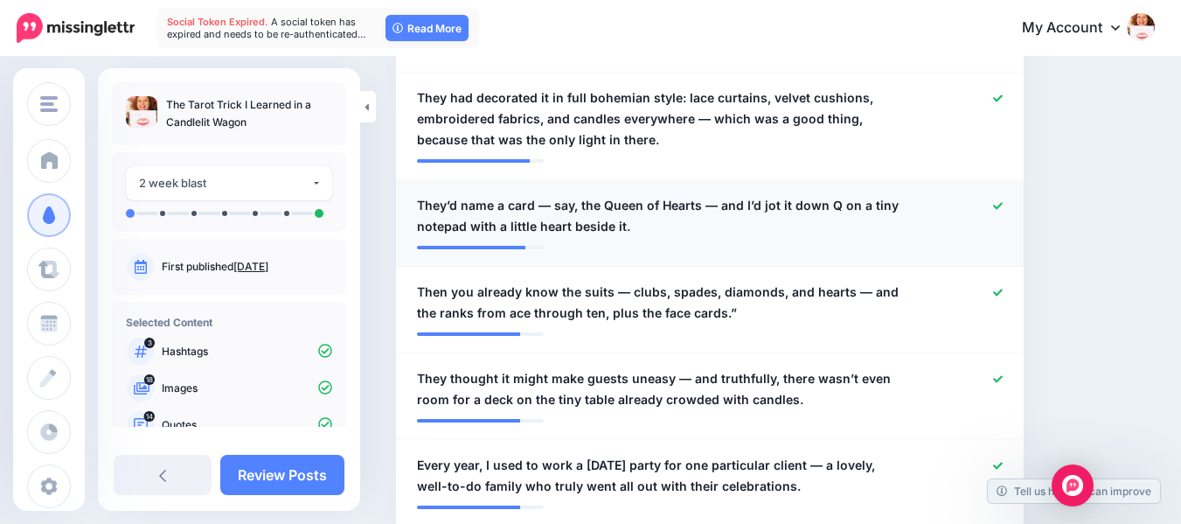
click at [1003, 207] on icon at bounding box center [998, 205] width 10 height 7
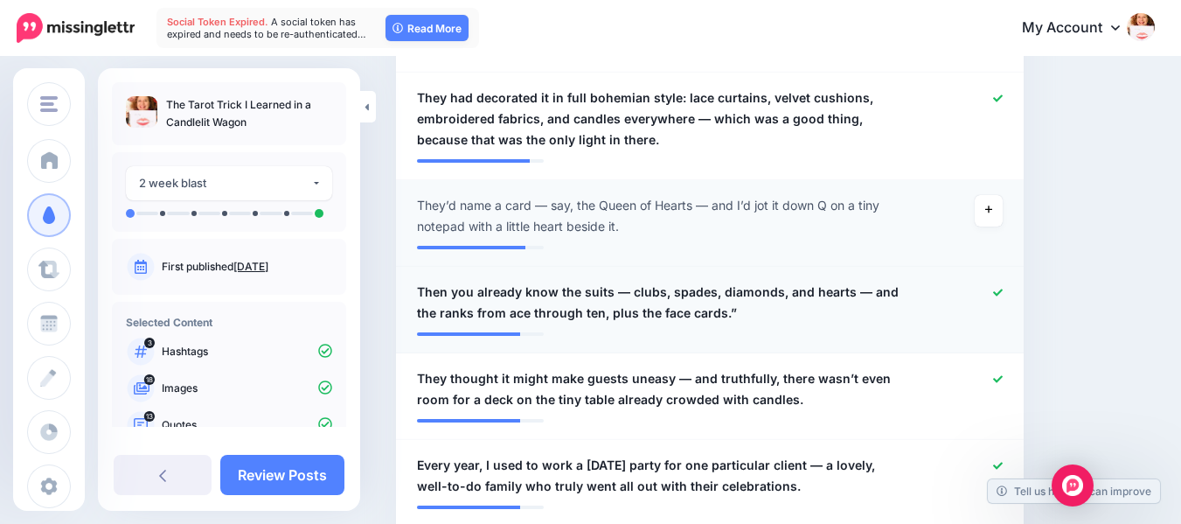
click at [1003, 294] on icon at bounding box center [998, 292] width 10 height 7
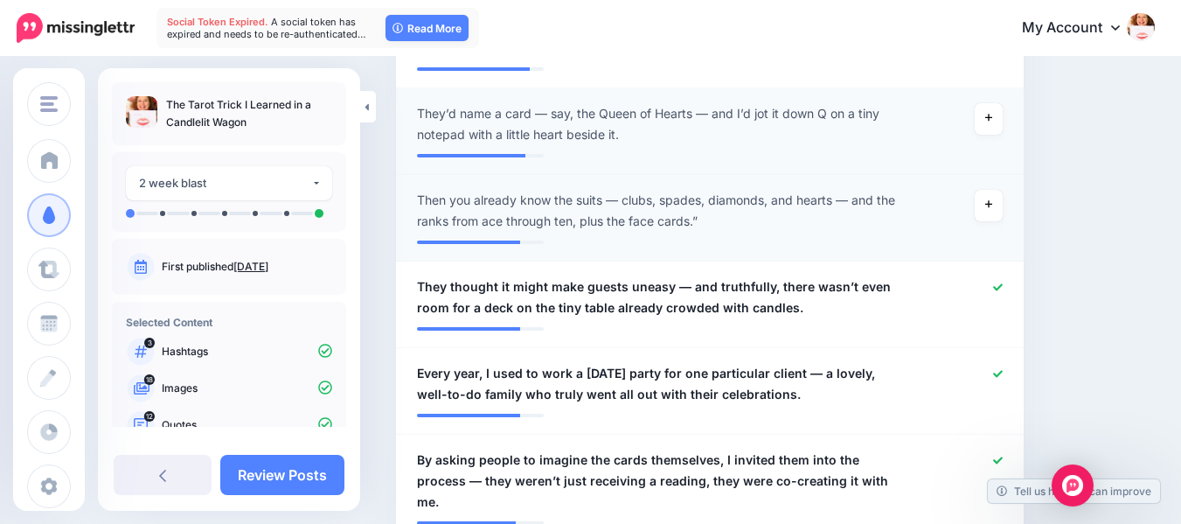
scroll to position [758, 0]
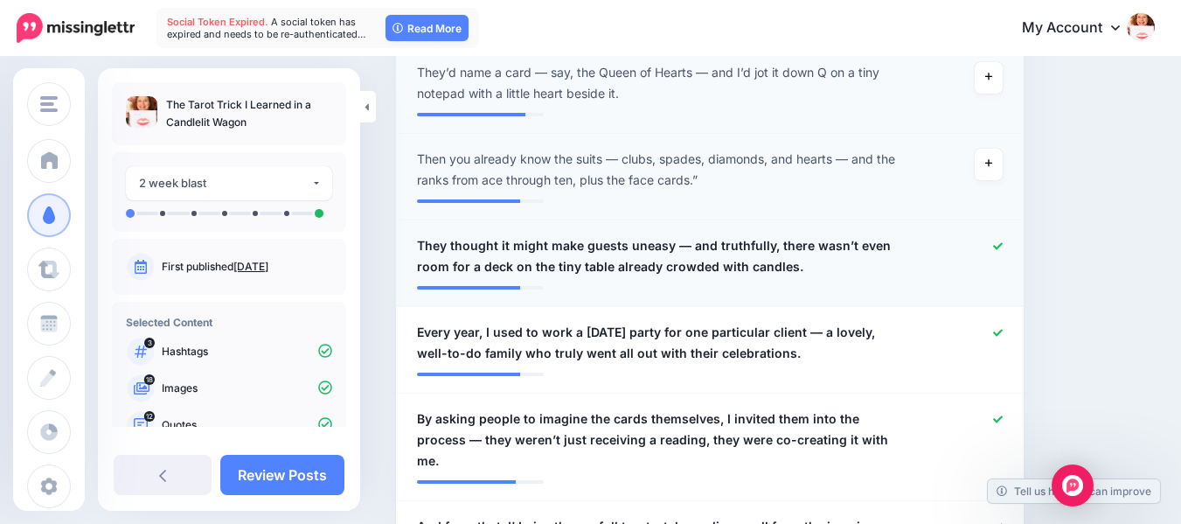
click at [1003, 249] on icon at bounding box center [998, 246] width 10 height 10
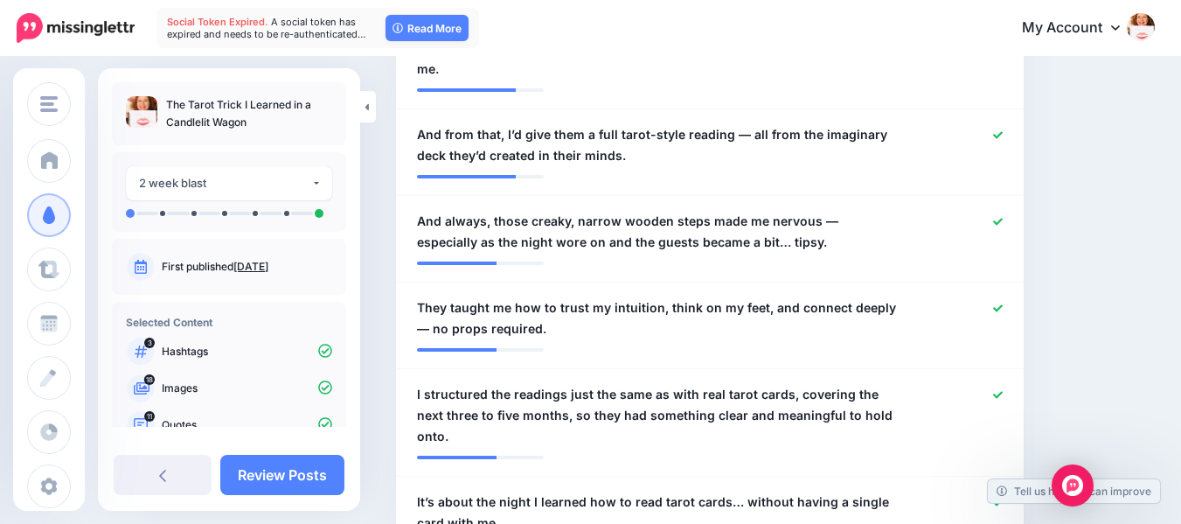
scroll to position [1159, 0]
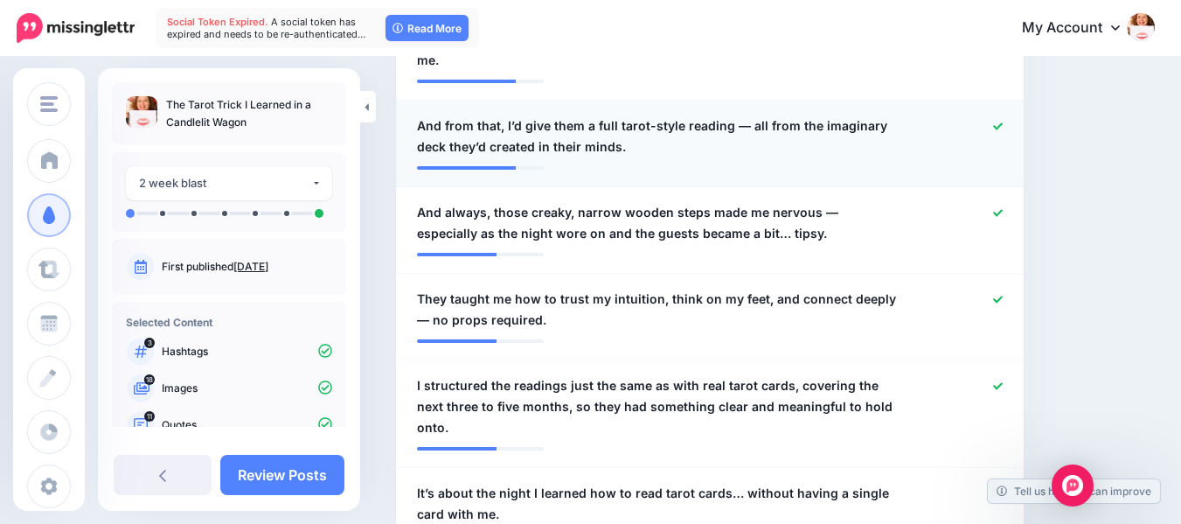
click at [1003, 122] on icon at bounding box center [998, 125] width 10 height 7
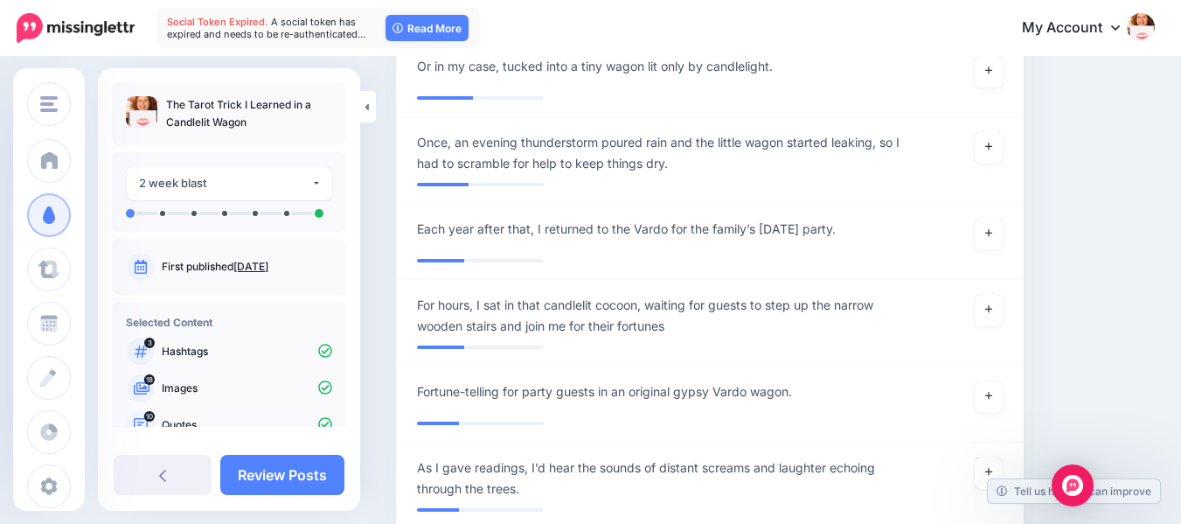
scroll to position [2417, 0]
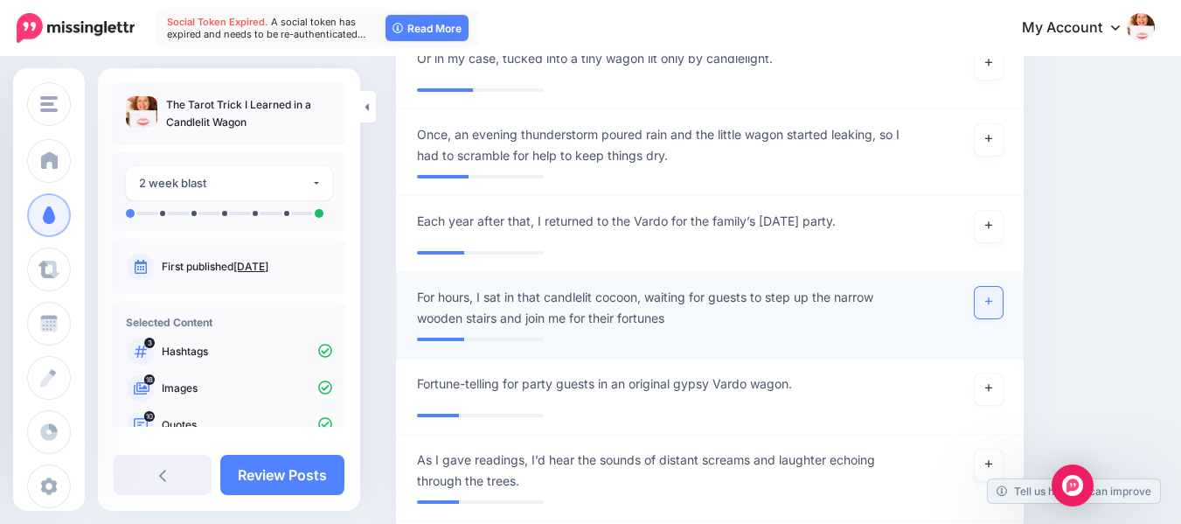
click at [993, 298] on icon at bounding box center [989, 301] width 7 height 7
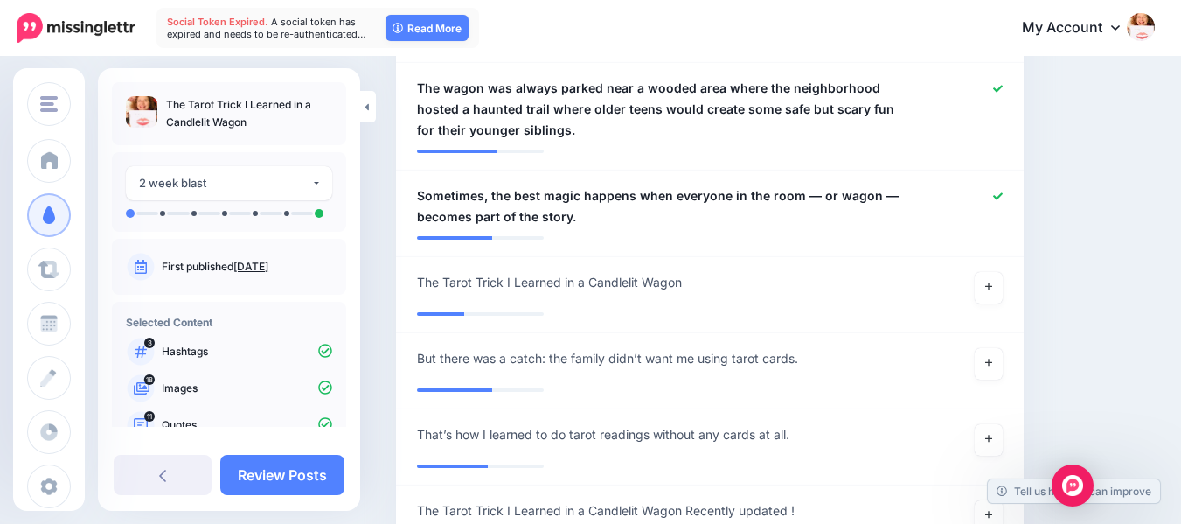
scroll to position [1475, 0]
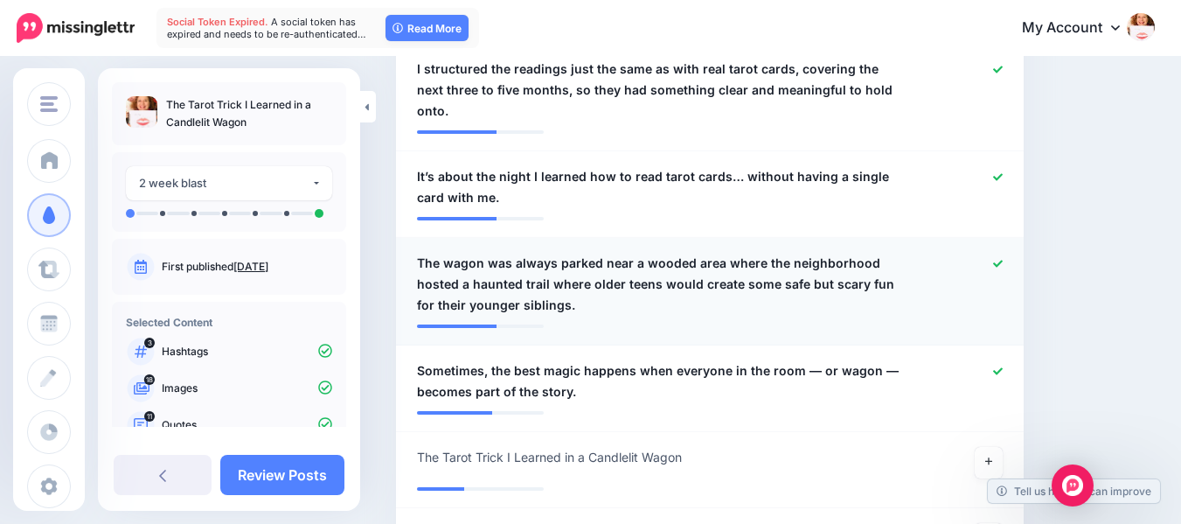
click at [1003, 259] on icon at bounding box center [998, 264] width 10 height 10
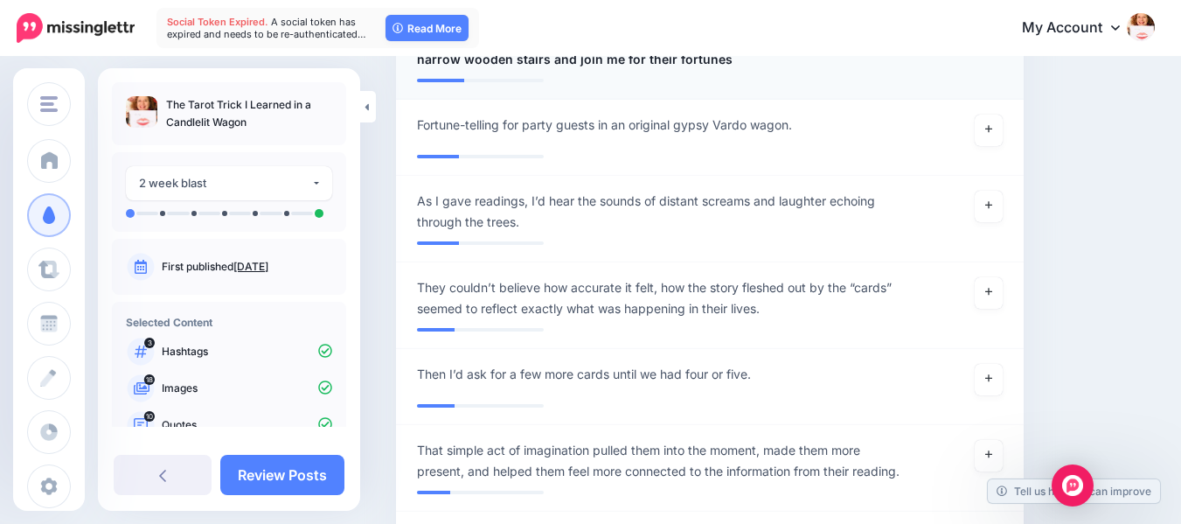
scroll to position [2684, 0]
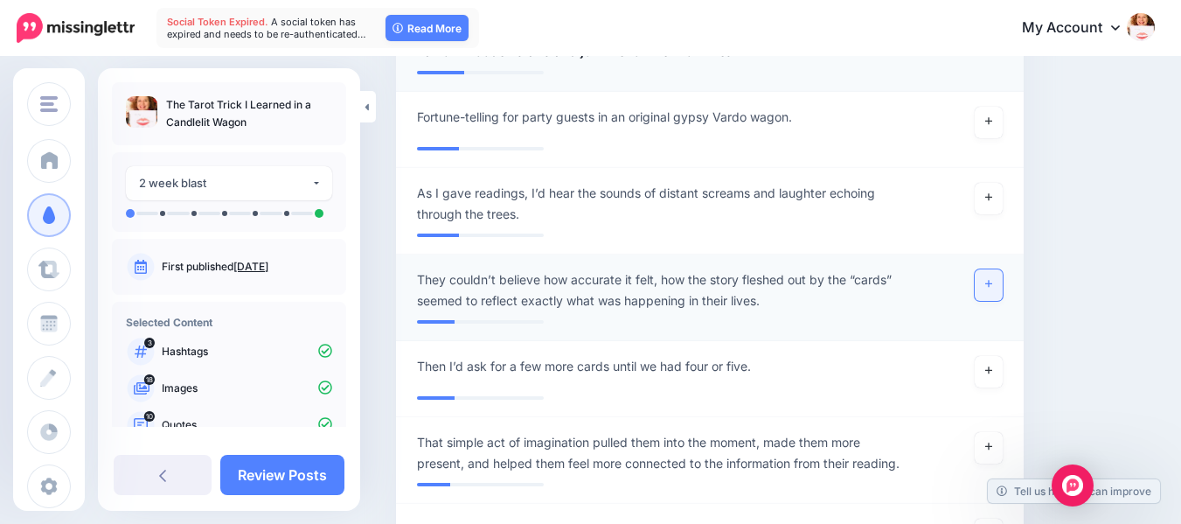
click at [993, 281] on icon at bounding box center [989, 284] width 7 height 7
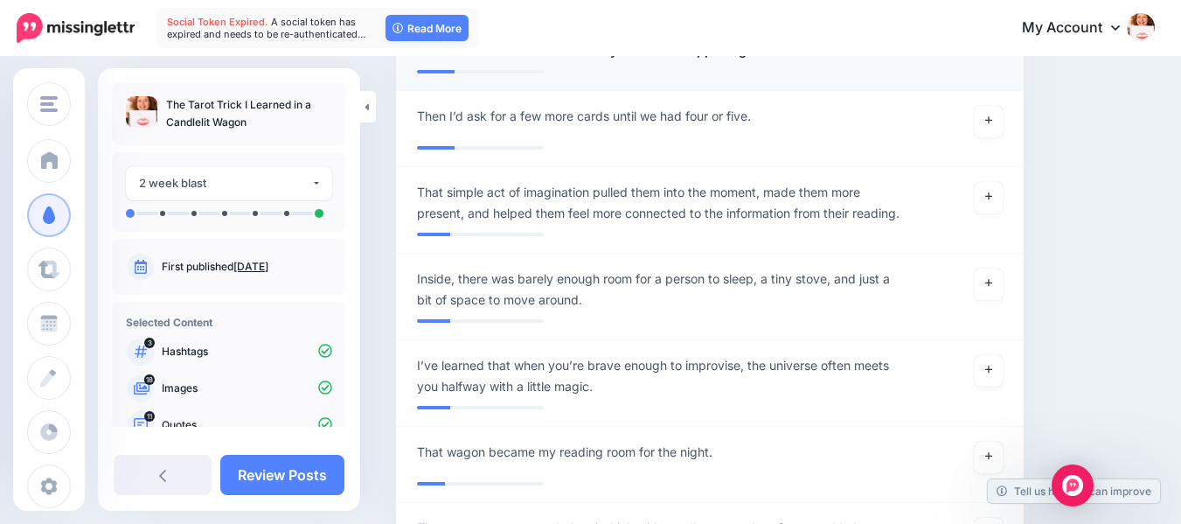
scroll to position [2950, 0]
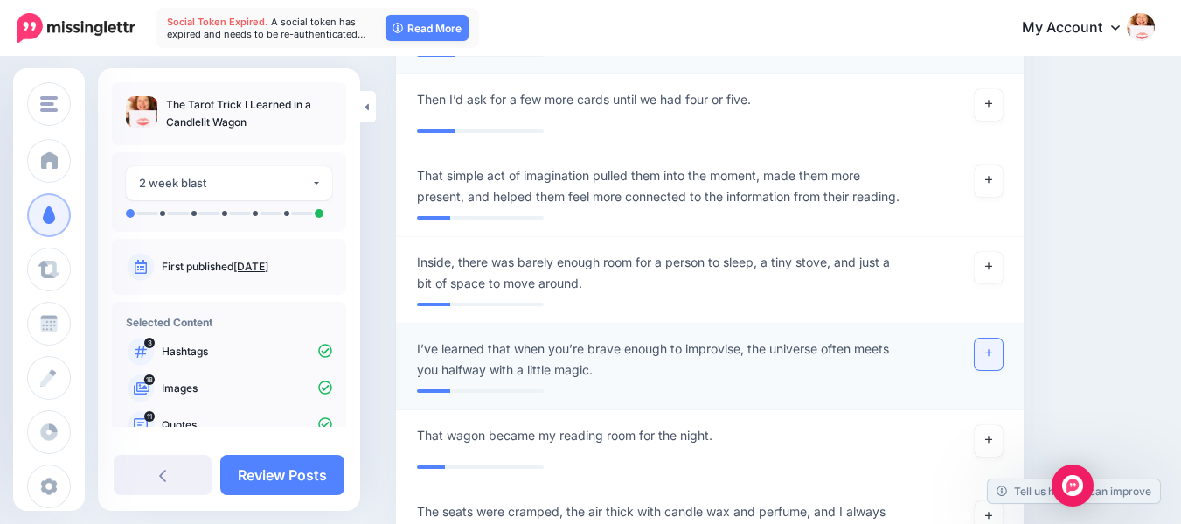
click at [993, 348] on icon at bounding box center [989, 353] width 7 height 10
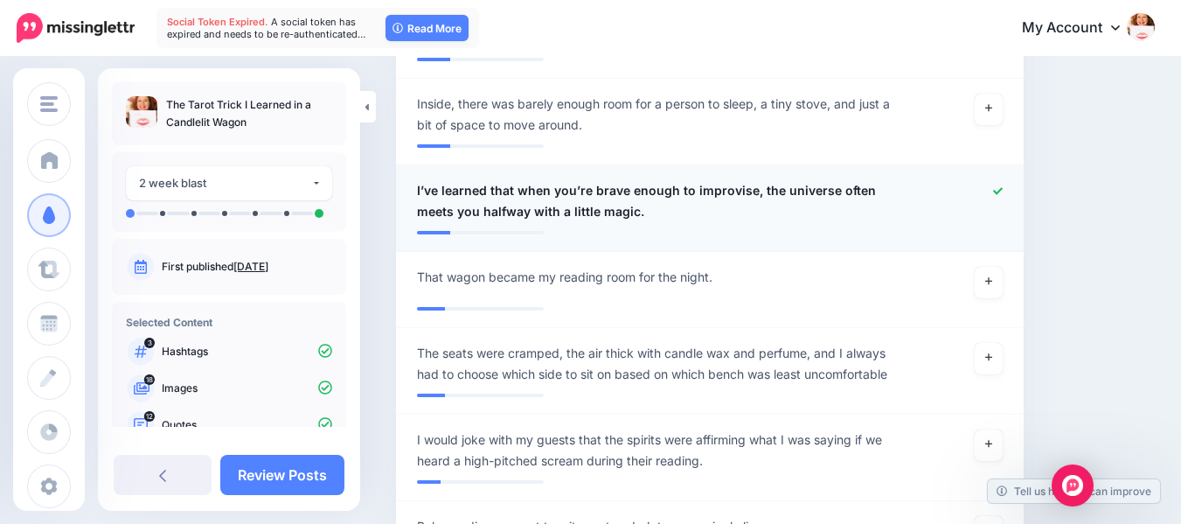
scroll to position [3201, 0]
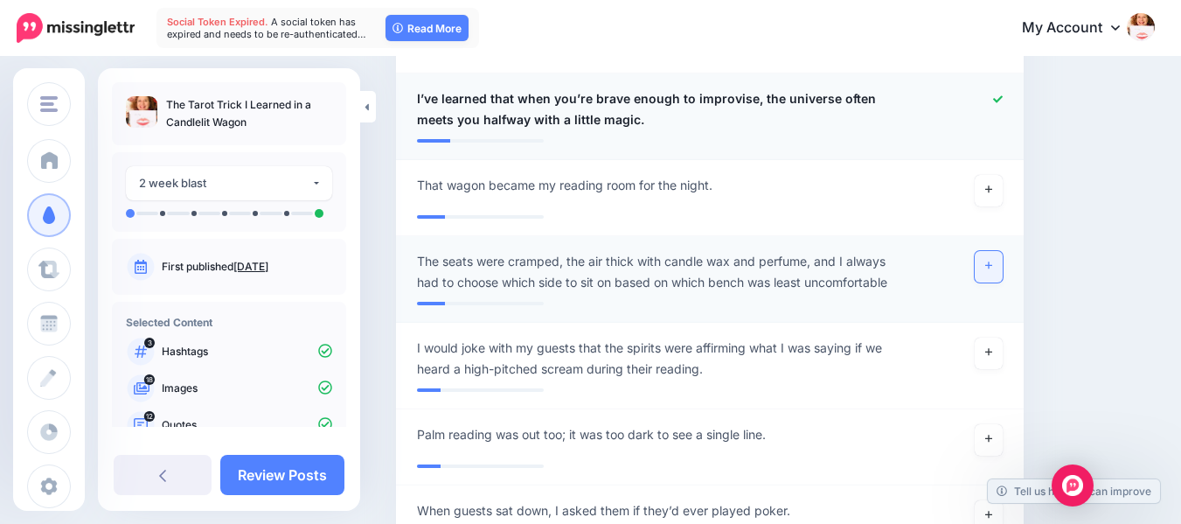
click at [1003, 251] on link at bounding box center [989, 266] width 28 height 31
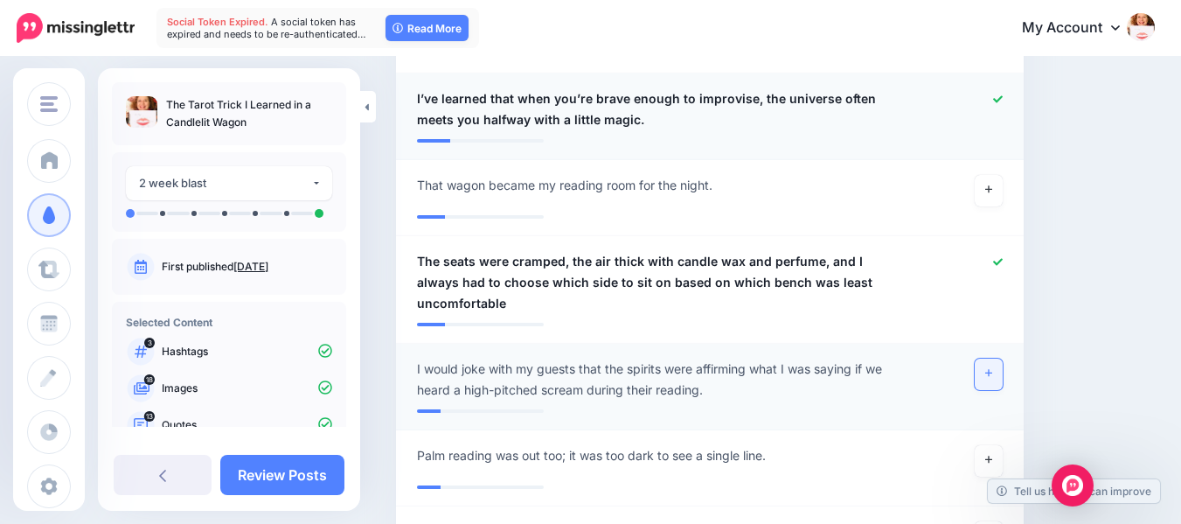
click at [993, 368] on icon at bounding box center [989, 373] width 7 height 10
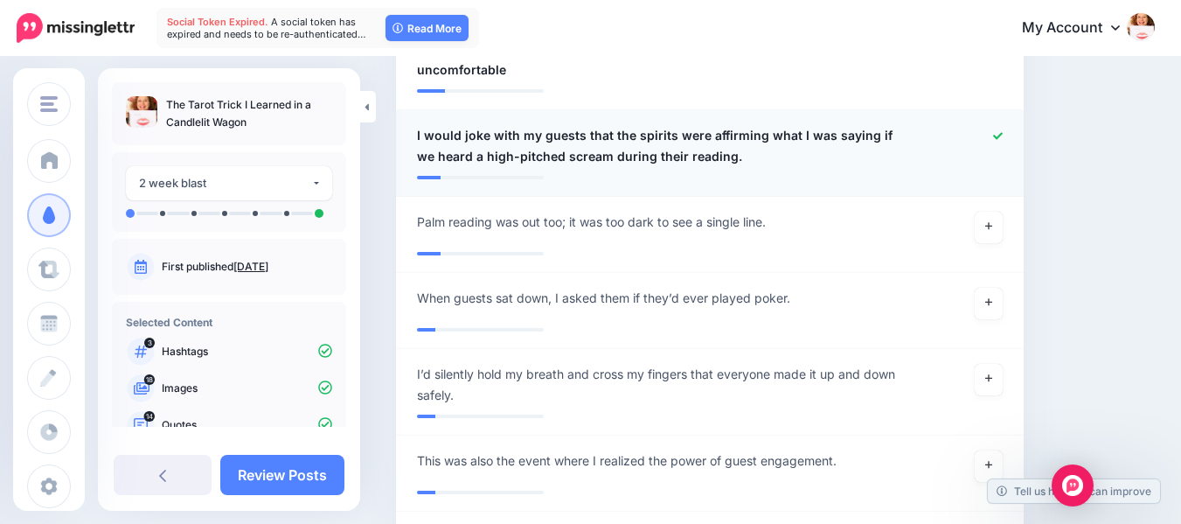
scroll to position [3443, 0]
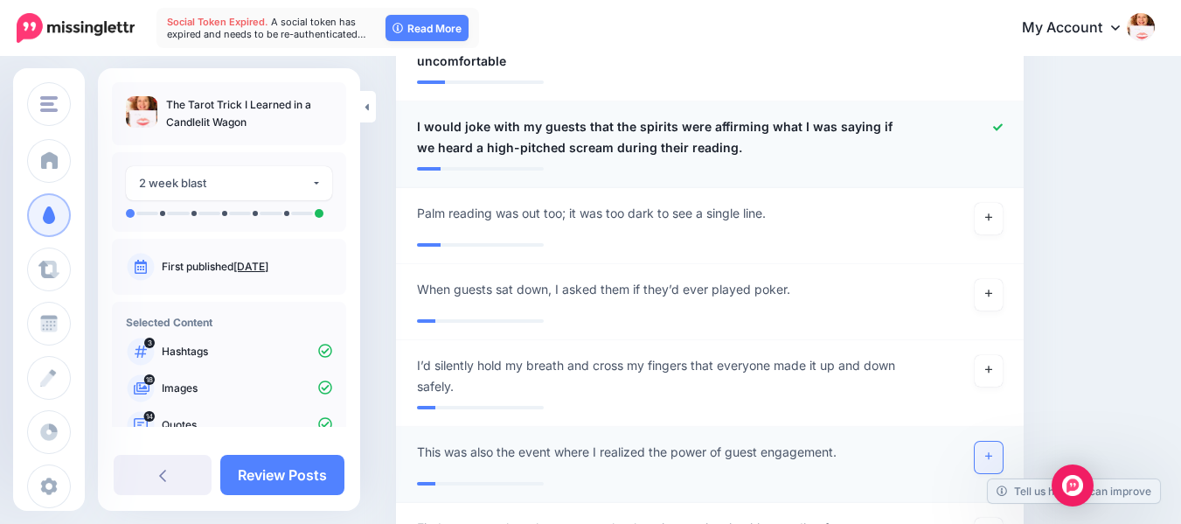
click at [1003, 442] on link at bounding box center [989, 457] width 28 height 31
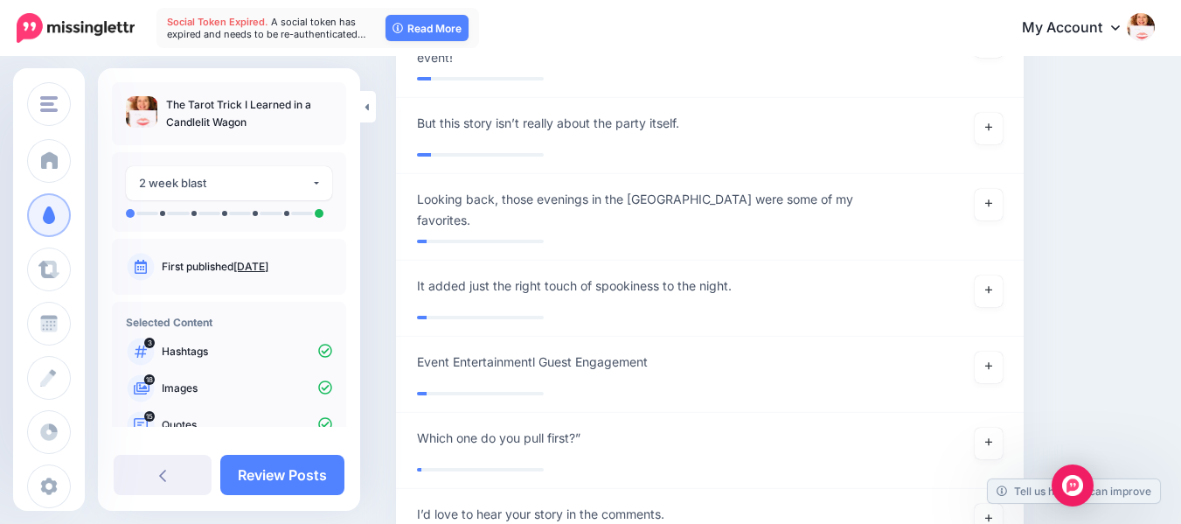
scroll to position [3950, 0]
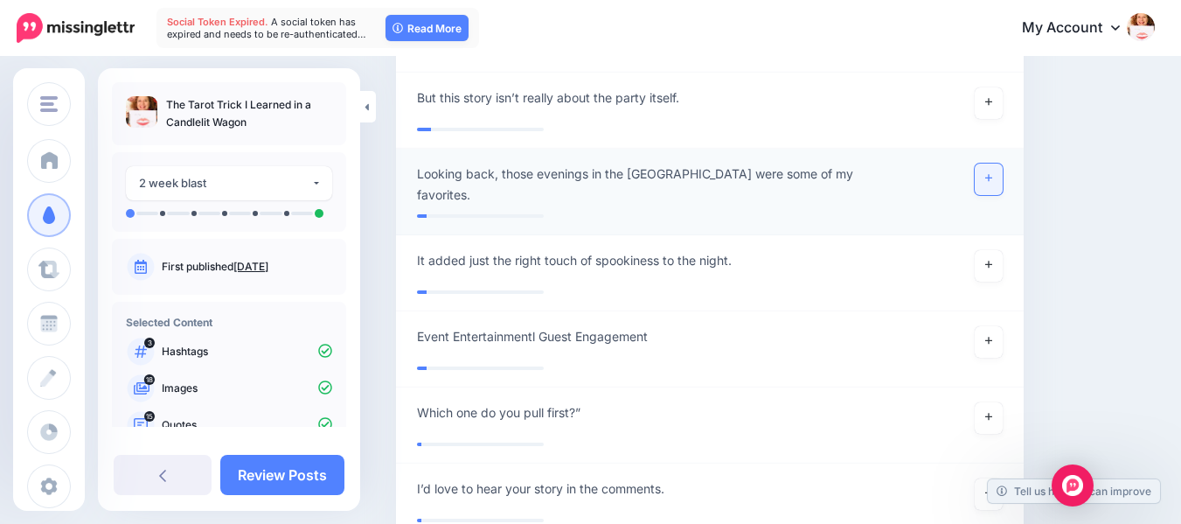
click at [1003, 164] on link at bounding box center [989, 179] width 28 height 31
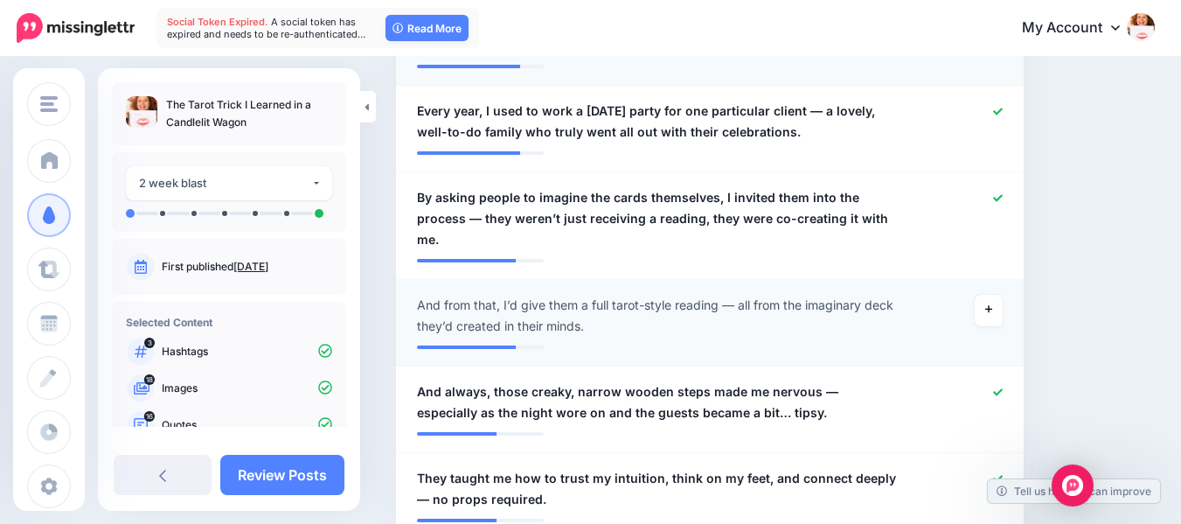
scroll to position [988, 0]
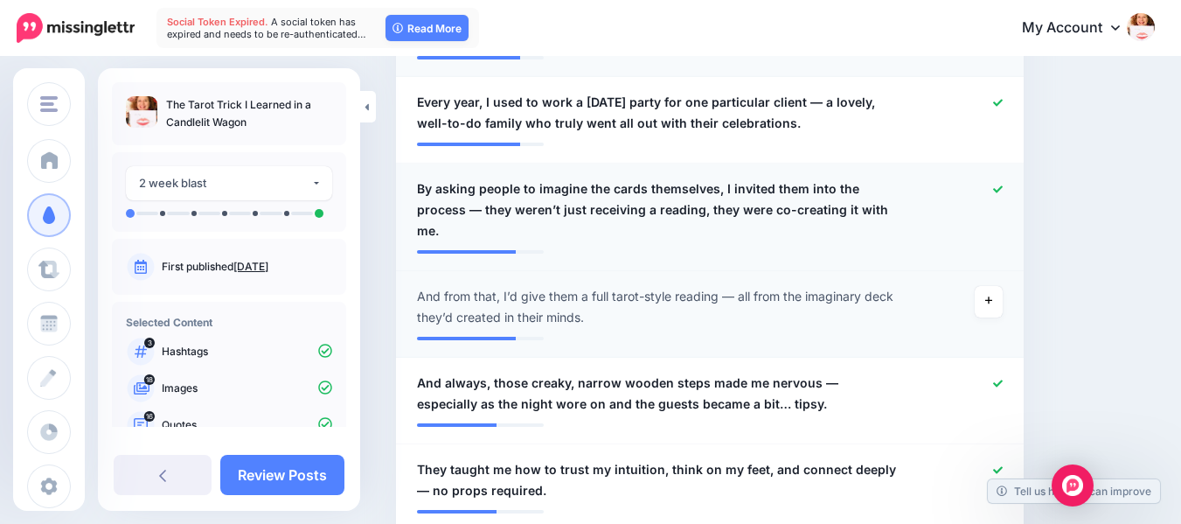
click at [1003, 186] on icon at bounding box center [998, 190] width 10 height 10
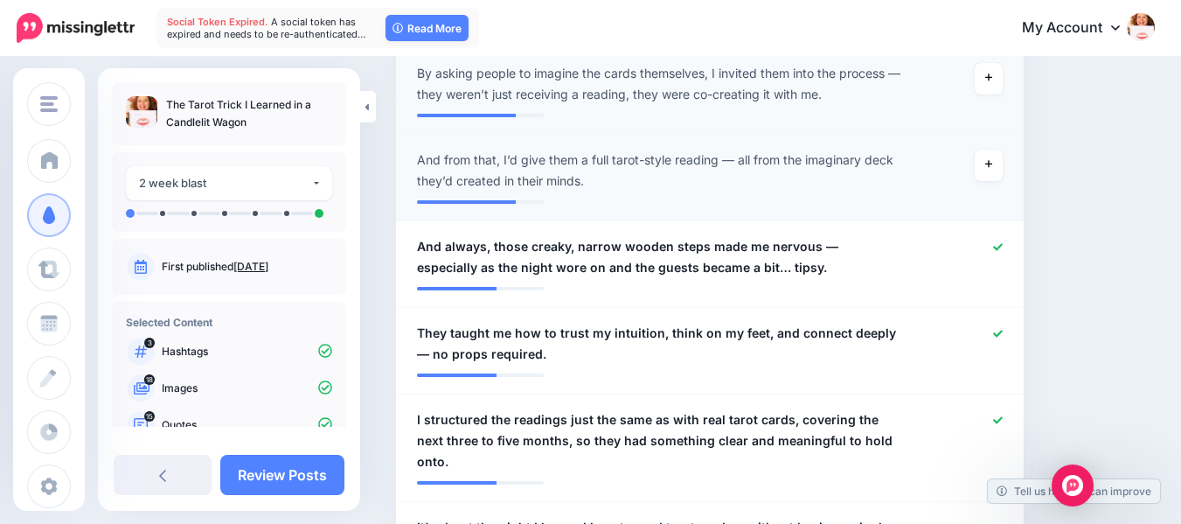
scroll to position [1187, 0]
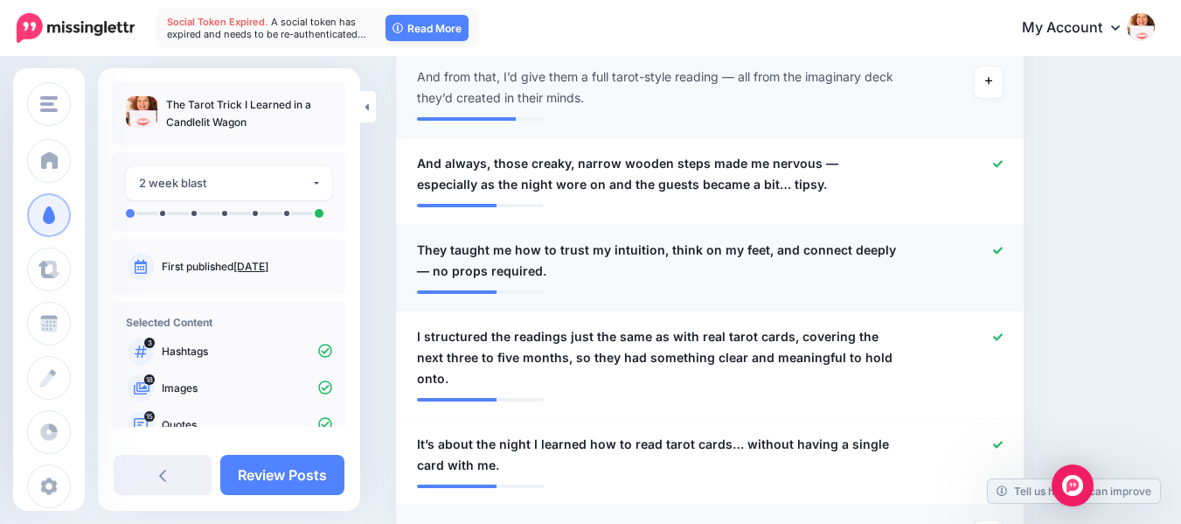
click at [1003, 252] on icon at bounding box center [998, 251] width 10 height 10
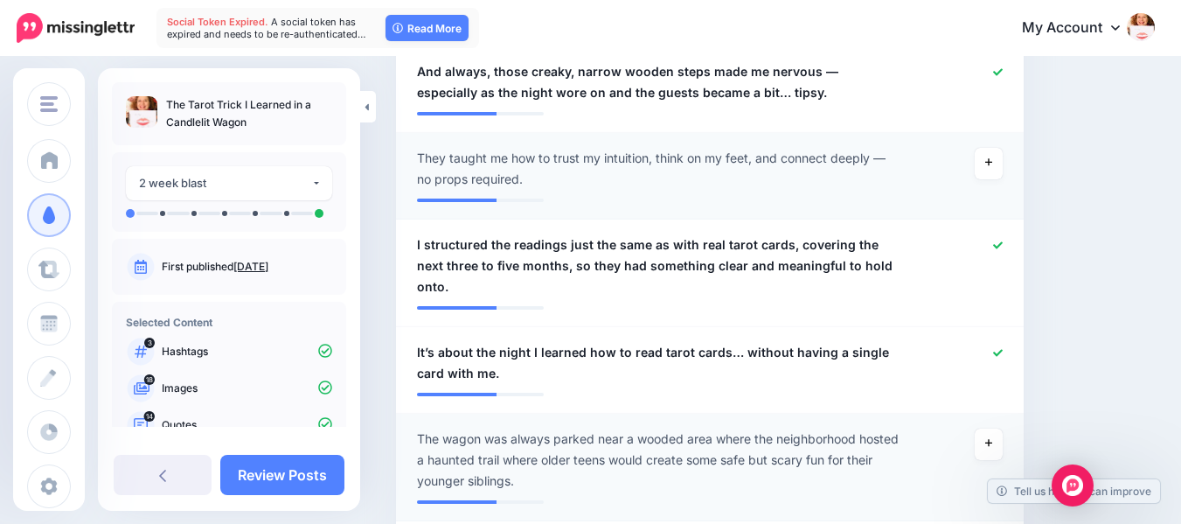
scroll to position [1286, 0]
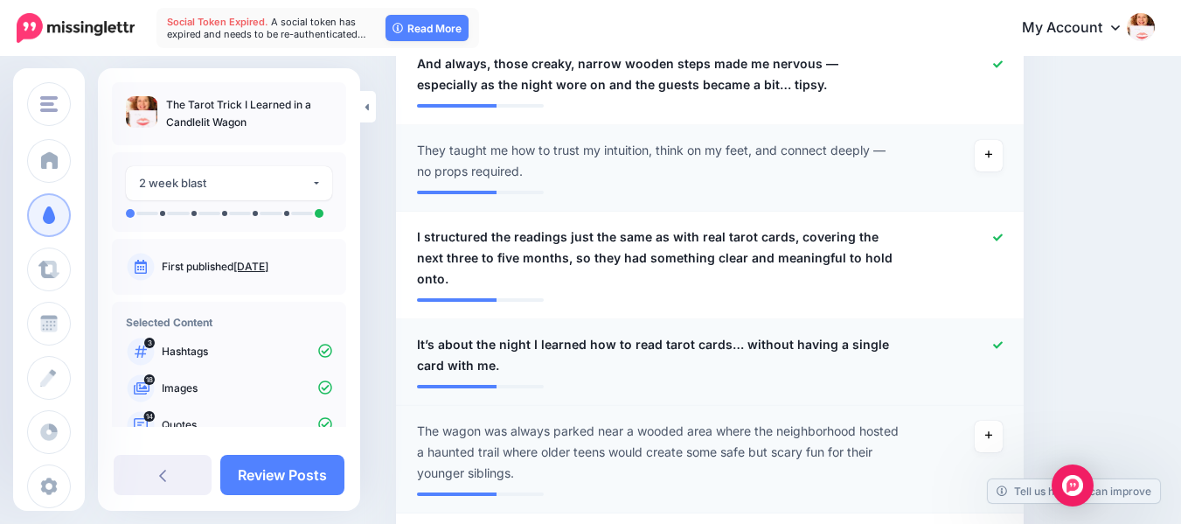
click at [1003, 340] on icon at bounding box center [998, 345] width 10 height 10
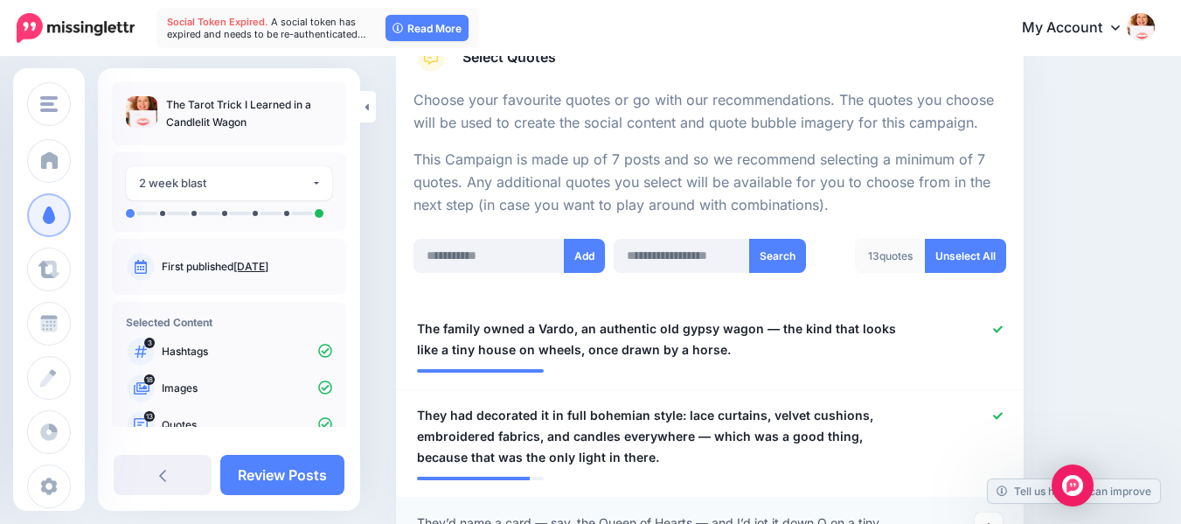
scroll to position [316, 0]
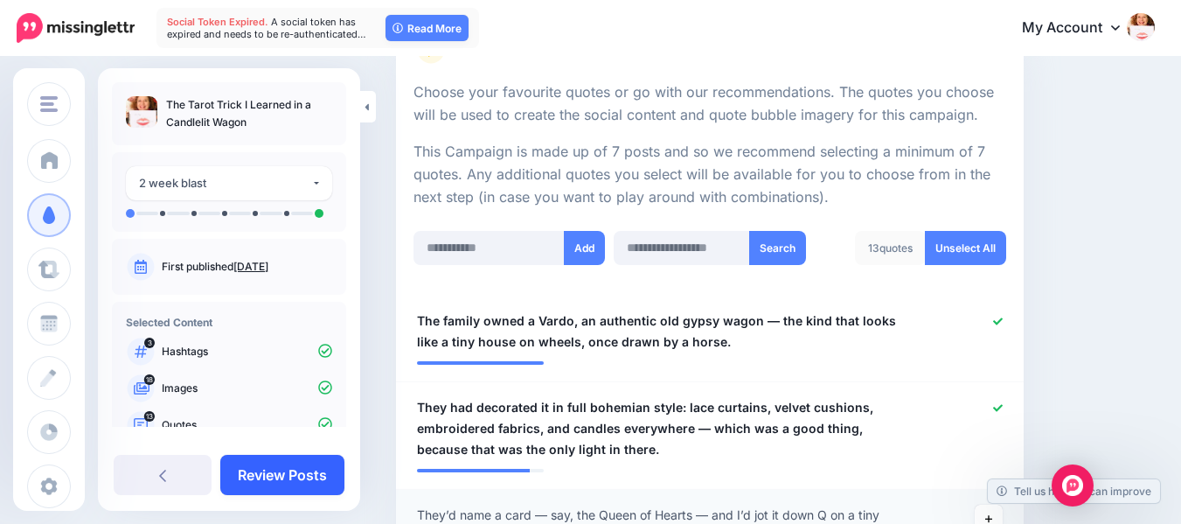
click at [266, 468] on link "Review Posts" at bounding box center [282, 475] width 124 height 40
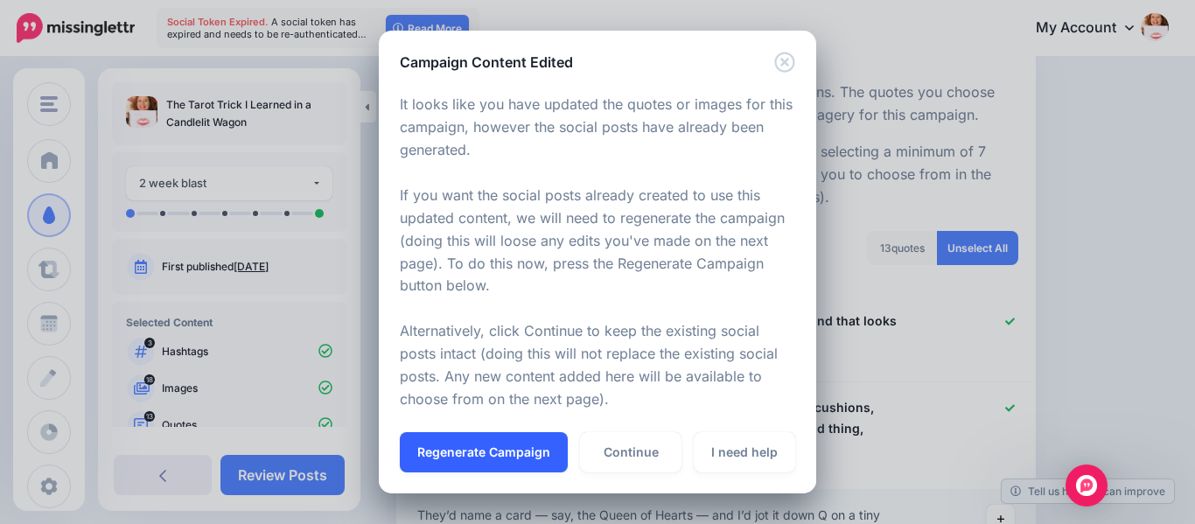
click at [512, 450] on button "Regenerate Campaign" at bounding box center [484, 452] width 168 height 40
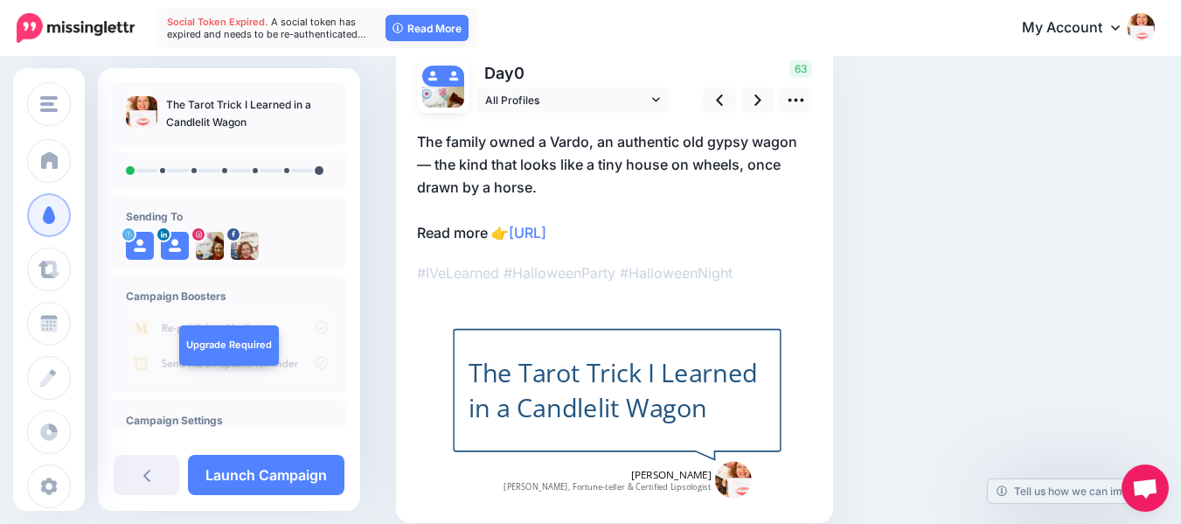
scroll to position [142, 0]
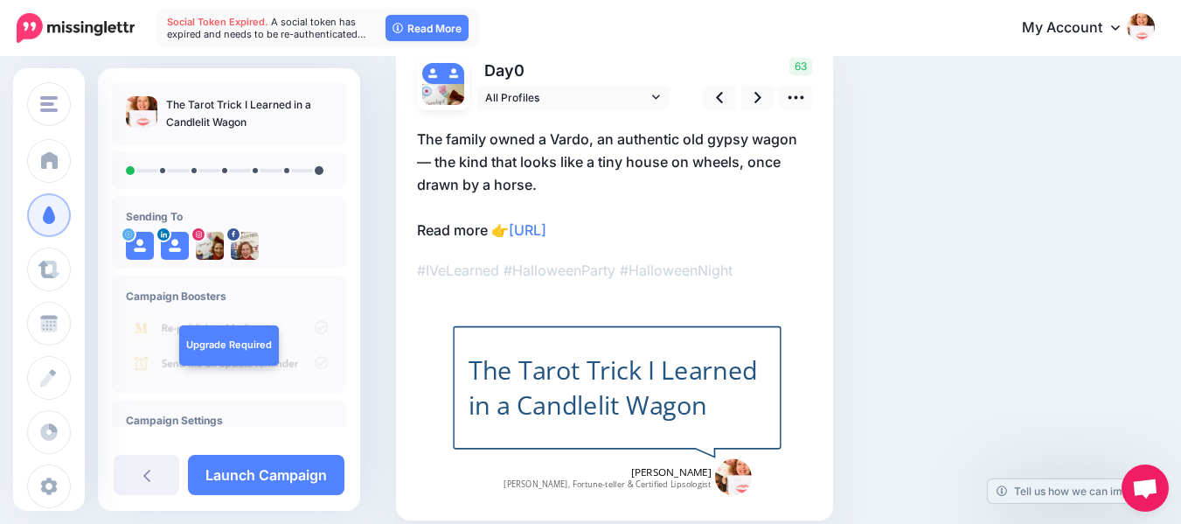
click at [672, 396] on div "The Tarot Trick I Learned in a Candlelit Wagon" at bounding box center [617, 387] width 297 height 71
type textarea "**********"
click at [656, 96] on icon at bounding box center [656, 97] width 8 height 12
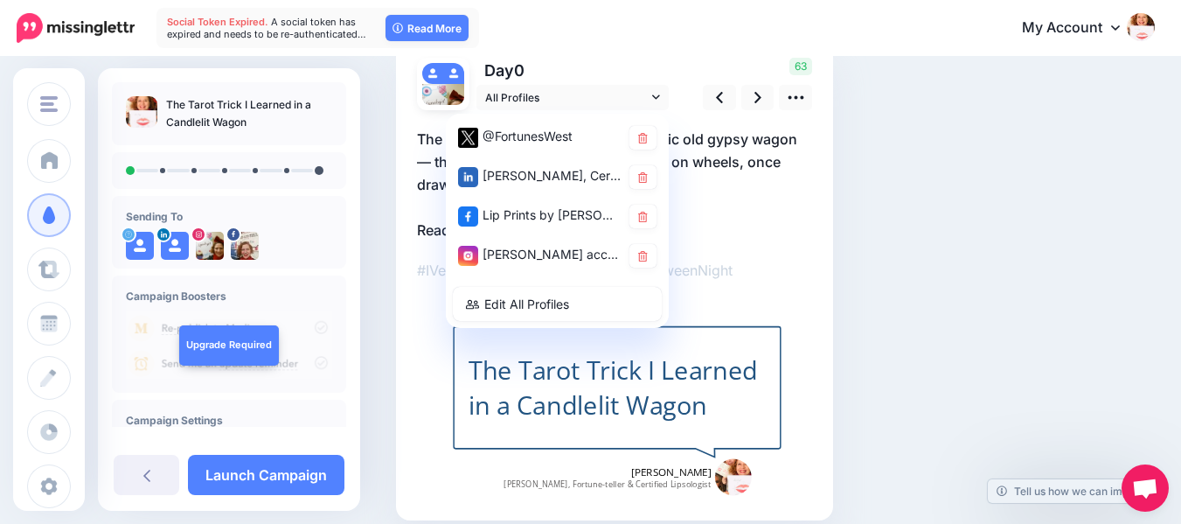
click at [798, 247] on div "Combined-Shape" at bounding box center [614, 304] width 395 height 389
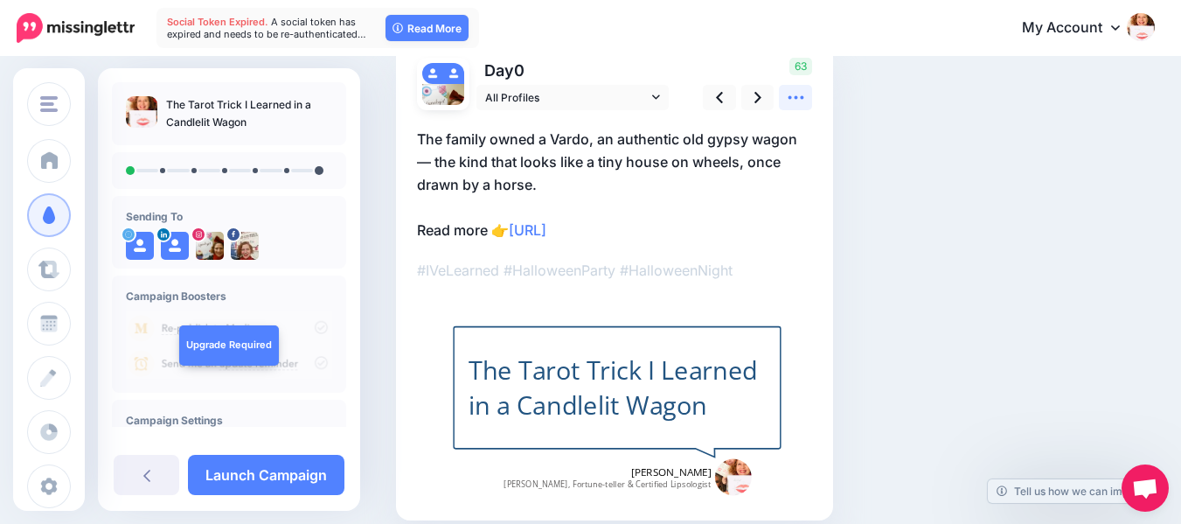
click at [791, 96] on icon at bounding box center [796, 97] width 16 height 3
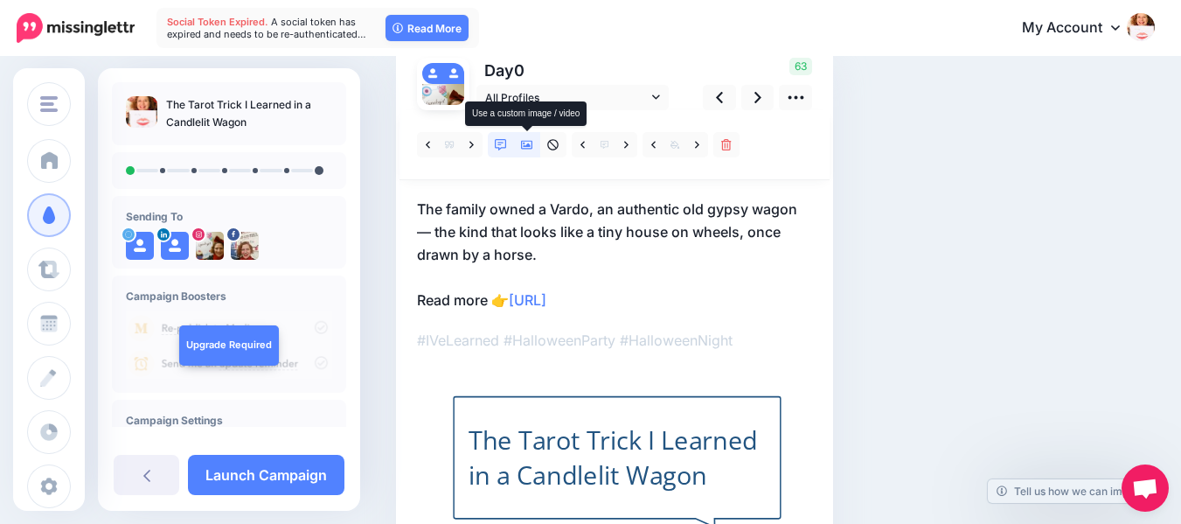
click at [523, 143] on icon at bounding box center [527, 145] width 12 height 12
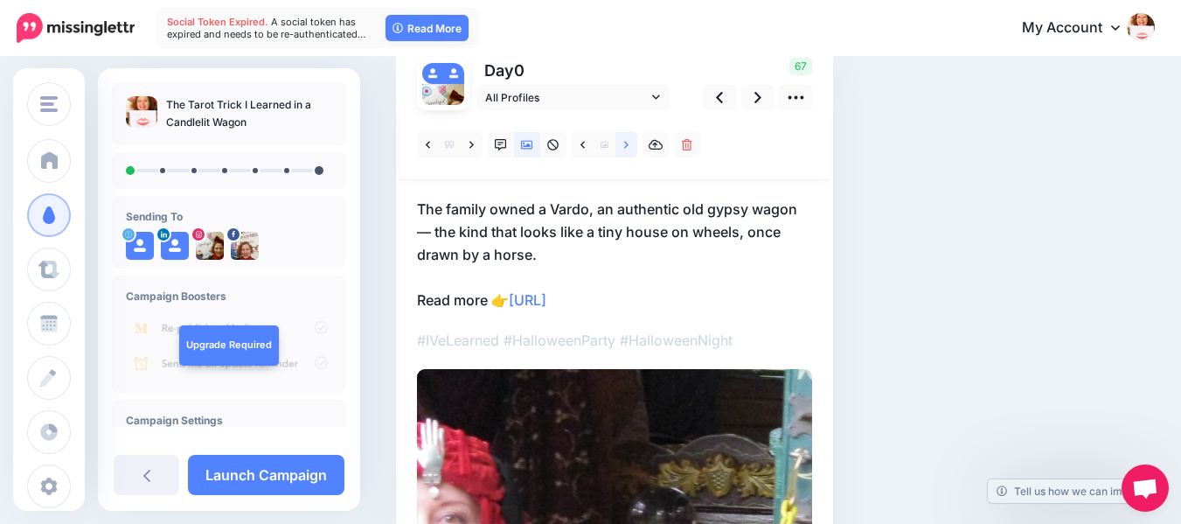
click at [627, 142] on icon at bounding box center [626, 145] width 4 height 12
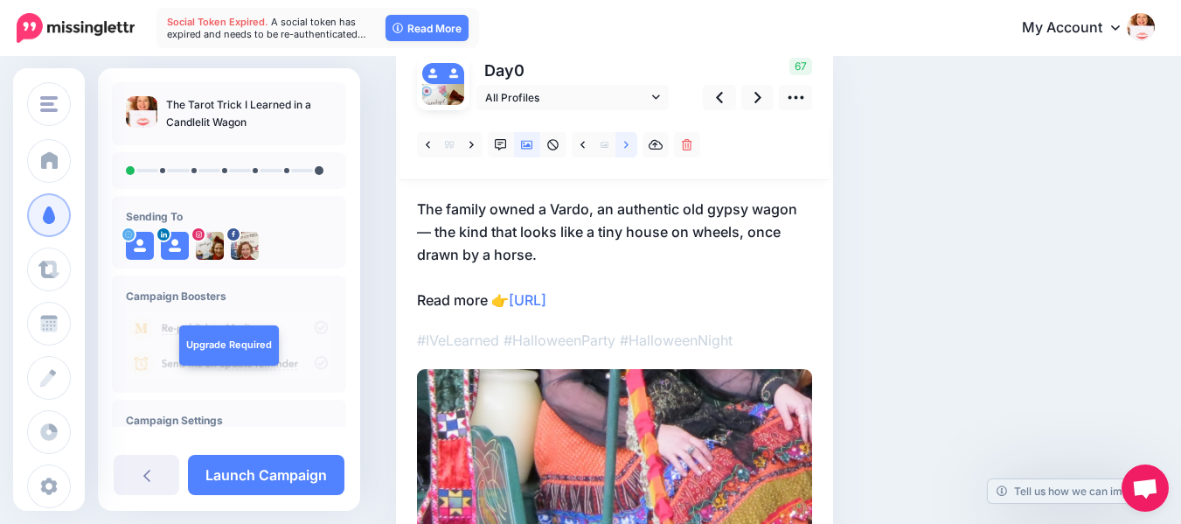
click at [627, 142] on icon at bounding box center [626, 145] width 4 height 12
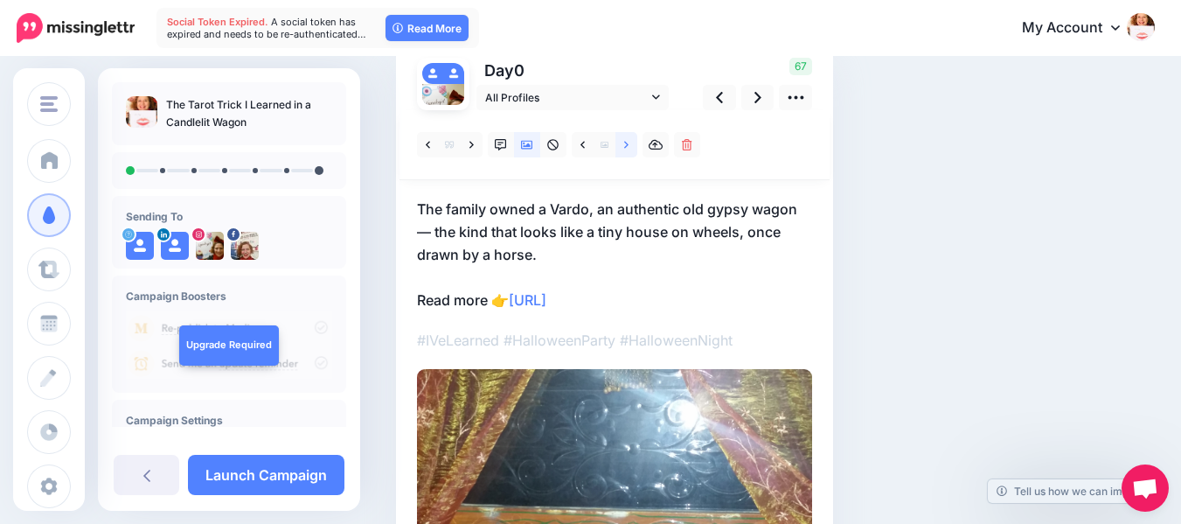
click at [627, 142] on icon at bounding box center [626, 145] width 4 height 12
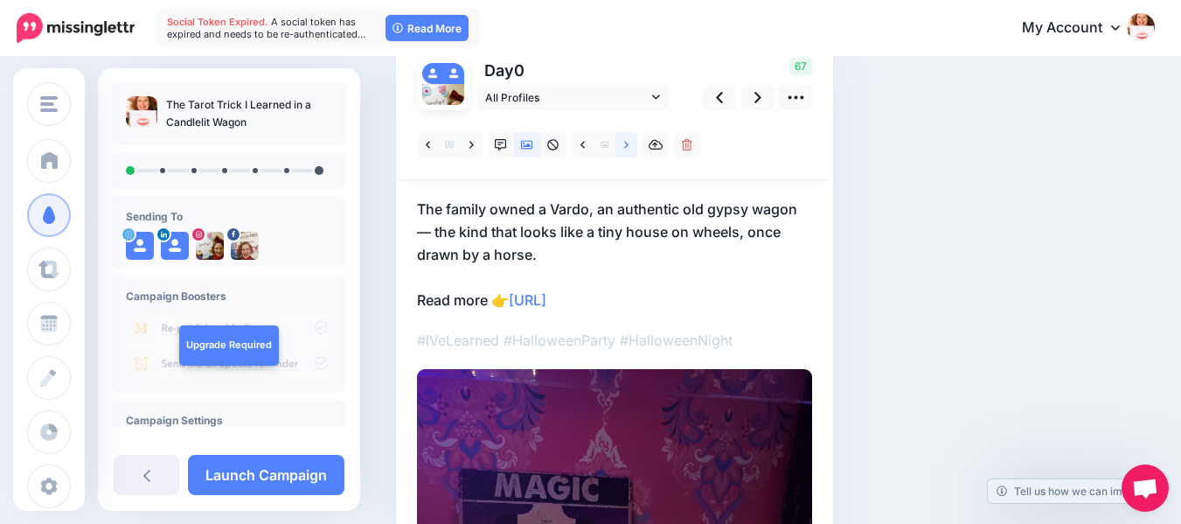
click at [627, 142] on icon at bounding box center [626, 145] width 4 height 12
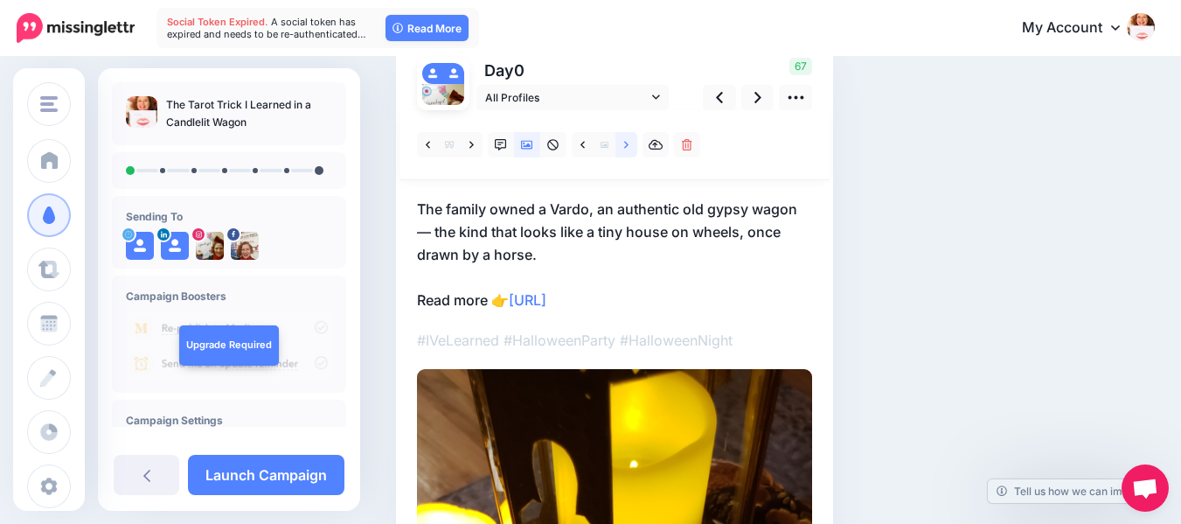
click at [627, 142] on icon at bounding box center [626, 145] width 4 height 12
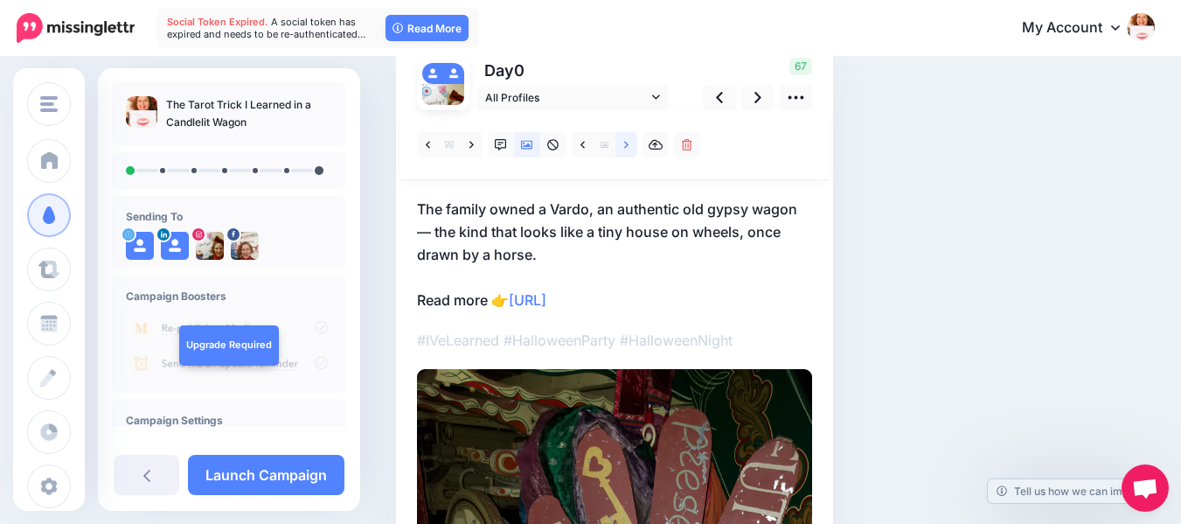
click at [627, 142] on icon at bounding box center [626, 145] width 4 height 12
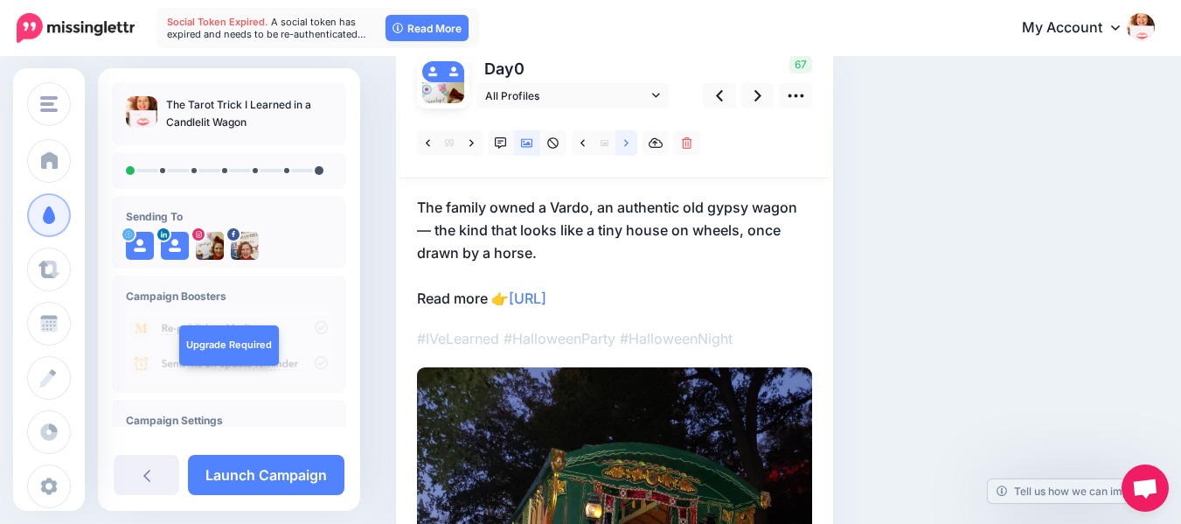
scroll to position [129, 0]
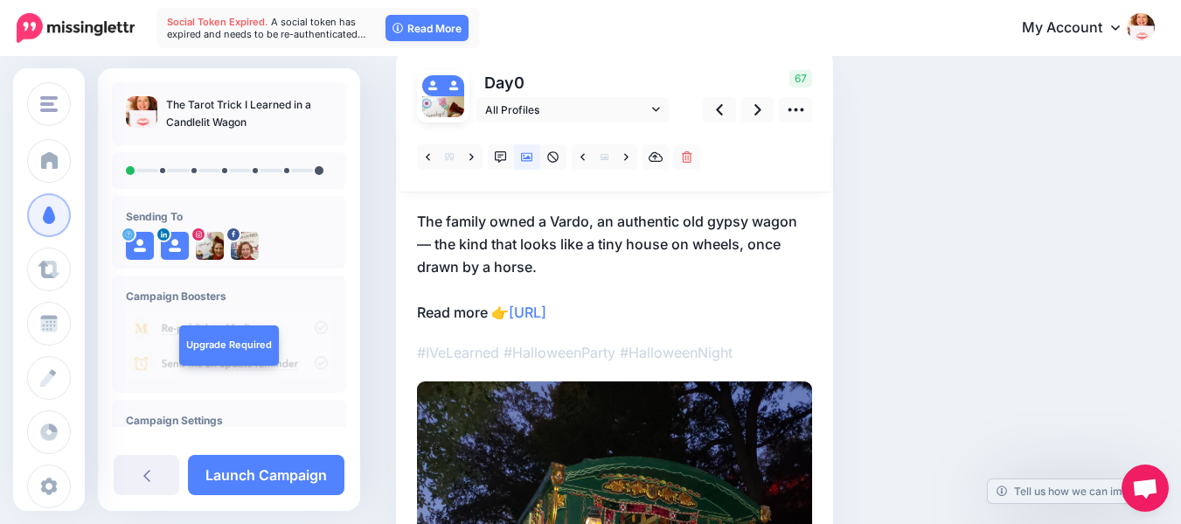
click at [435, 220] on p "The family owned a Vardo, an authentic old gypsy wagon — the kind that looks li…" at bounding box center [614, 267] width 395 height 114
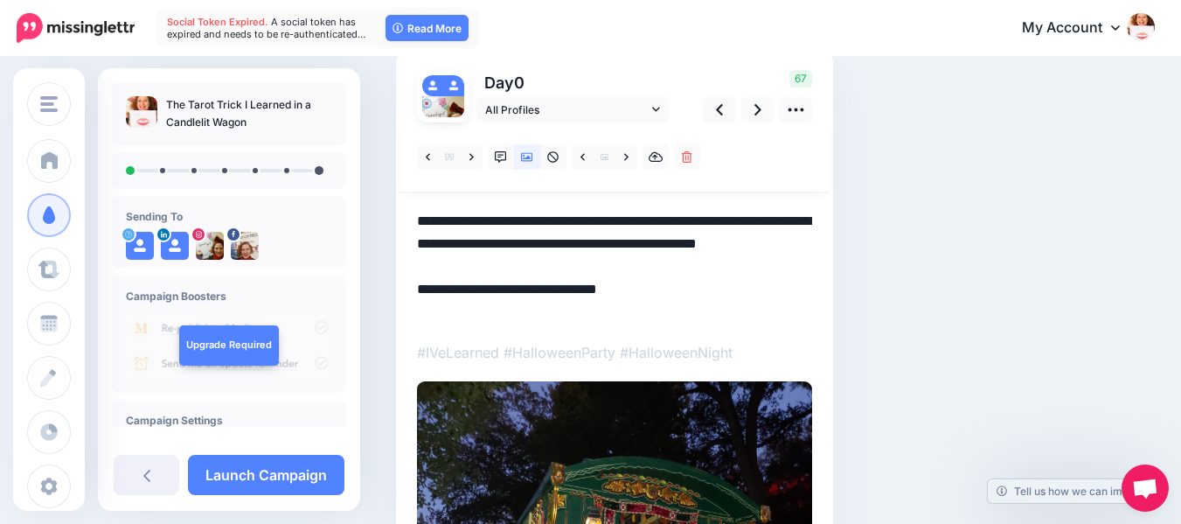
click at [434, 222] on textarea "**********" at bounding box center [614, 267] width 395 height 114
click at [439, 222] on textarea "**********" at bounding box center [614, 267] width 395 height 114
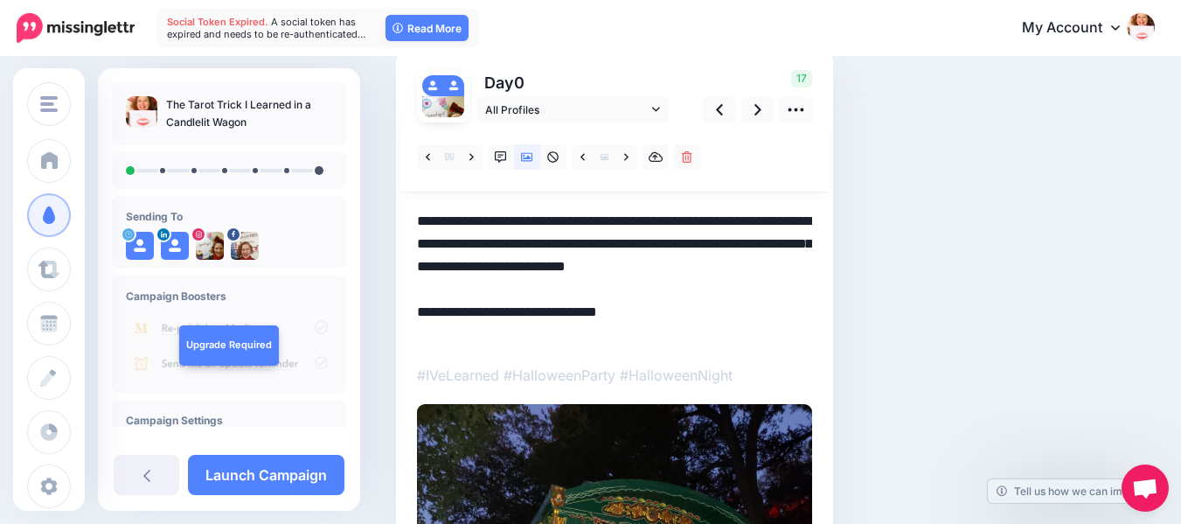
click at [460, 242] on textarea "**********" at bounding box center [614, 278] width 395 height 136
click at [804, 244] on textarea "**********" at bounding box center [614, 278] width 395 height 136
click at [520, 266] on textarea "**********" at bounding box center [614, 278] width 395 height 136
click at [466, 271] on textarea "**********" at bounding box center [614, 278] width 395 height 136
click at [665, 267] on textarea "**********" at bounding box center [614, 278] width 395 height 136
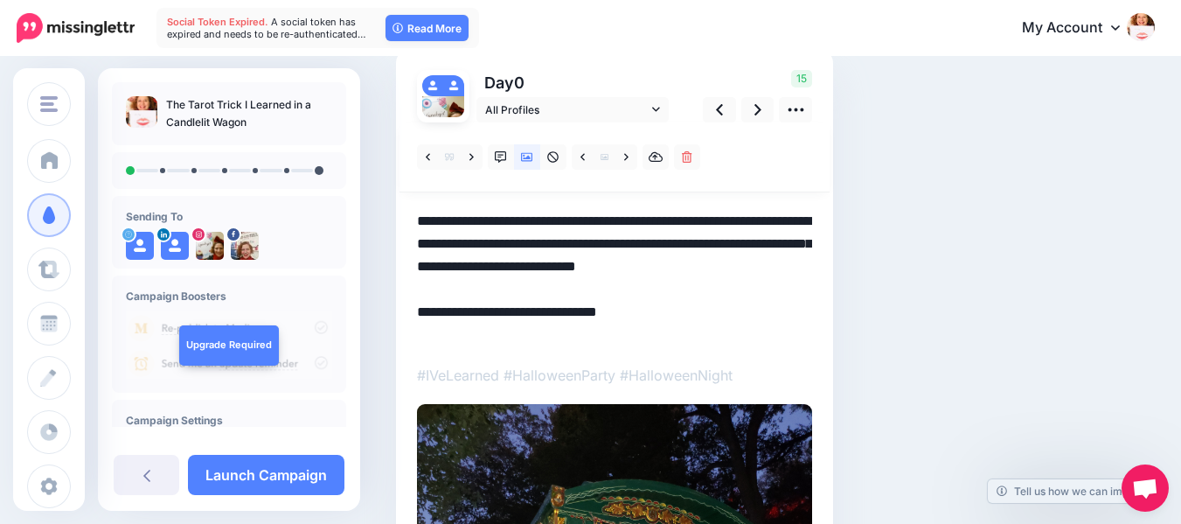
click at [682, 295] on textarea "**********" at bounding box center [614, 278] width 395 height 136
click at [803, 268] on textarea "**********" at bounding box center [614, 278] width 395 height 136
click at [533, 288] on textarea "**********" at bounding box center [614, 278] width 395 height 136
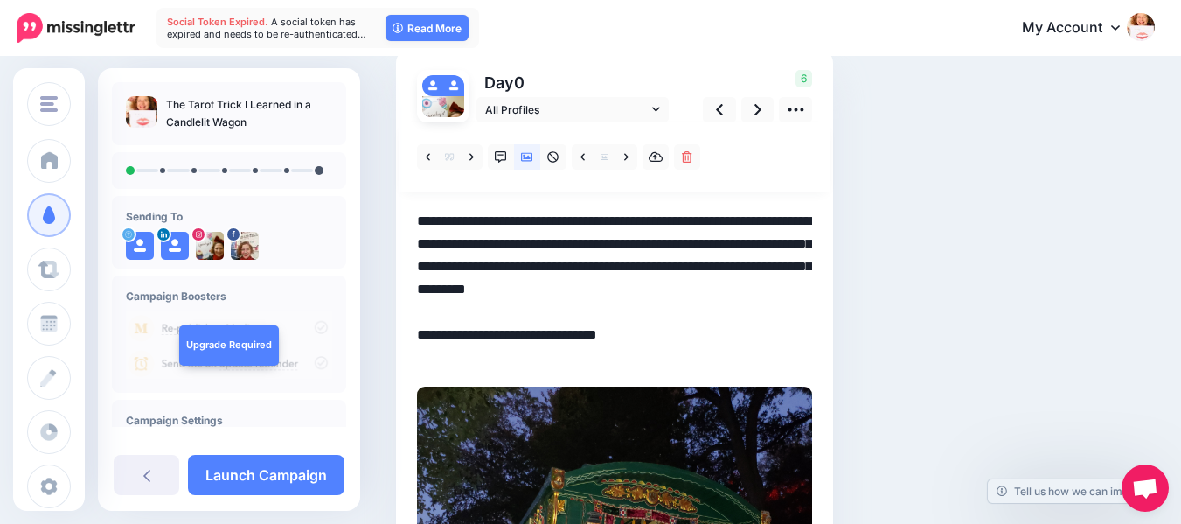
click at [1005, 409] on div "Social Posts Review the social posts that will be sent to promote this content.…" at bounding box center [710, 471] width 654 height 1032
click at [759, 108] on icon at bounding box center [758, 109] width 7 height 11
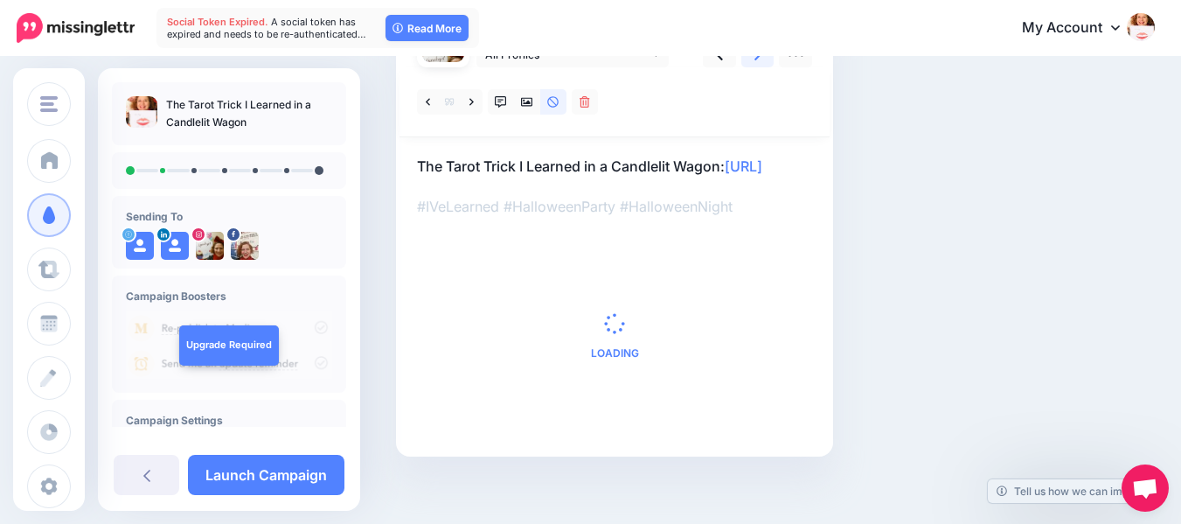
scroll to position [200, 0]
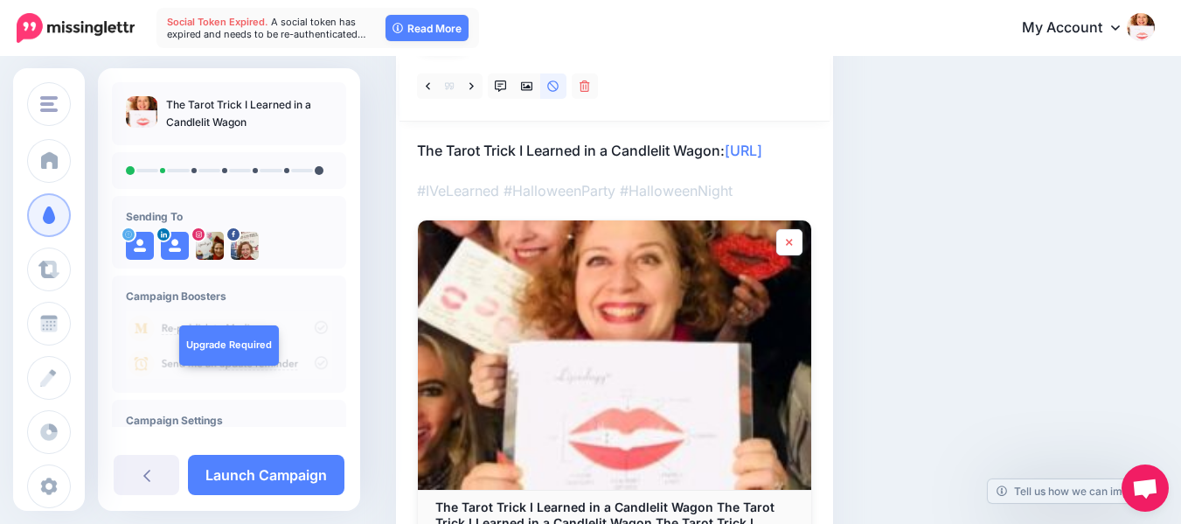
click at [786, 247] on icon at bounding box center [789, 242] width 7 height 10
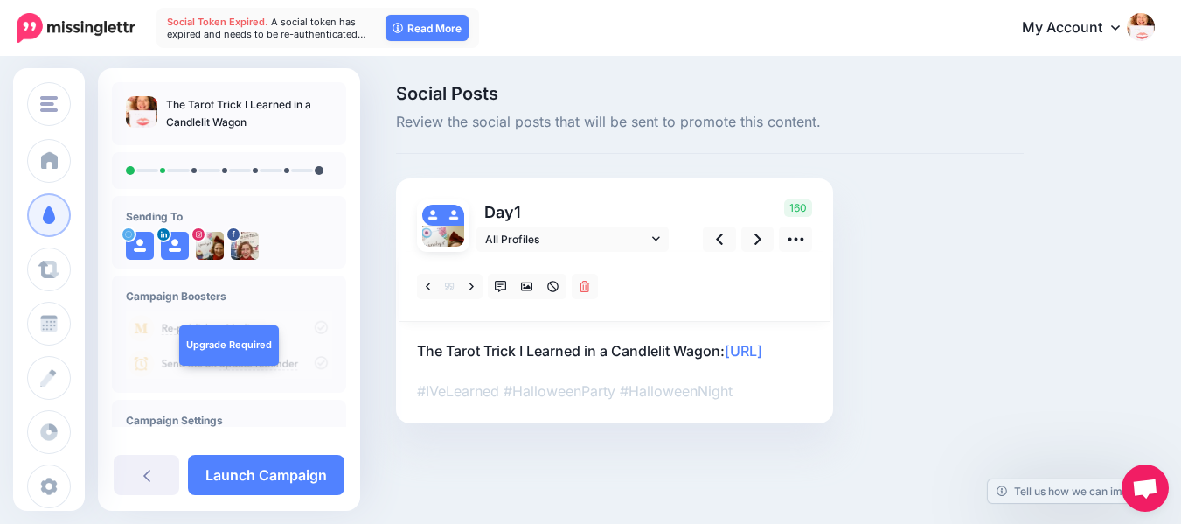
scroll to position [1, 0]
click at [719, 237] on icon at bounding box center [719, 238] width 7 height 11
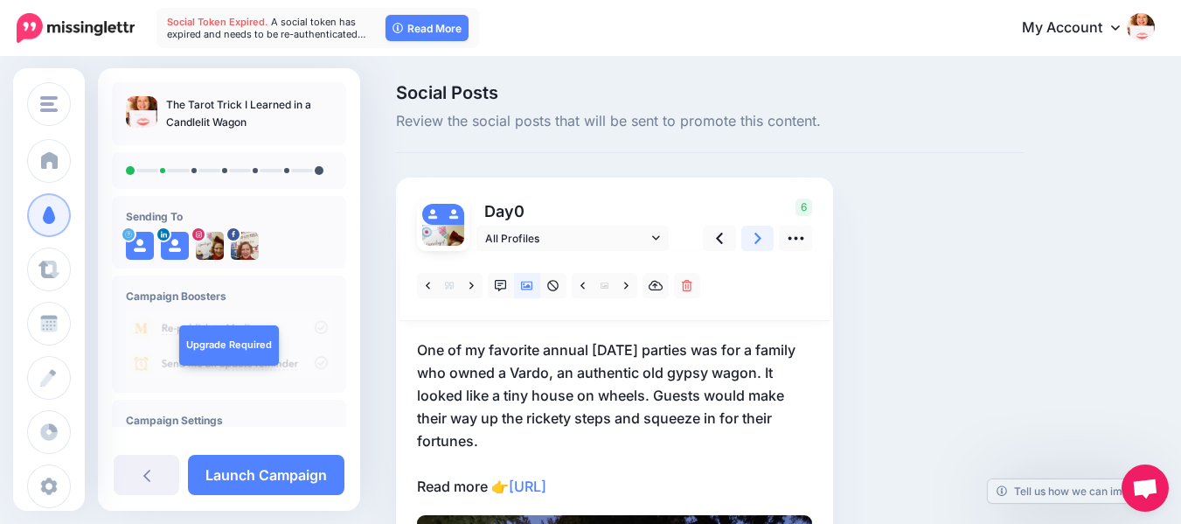
click at [761, 236] on icon at bounding box center [758, 238] width 7 height 18
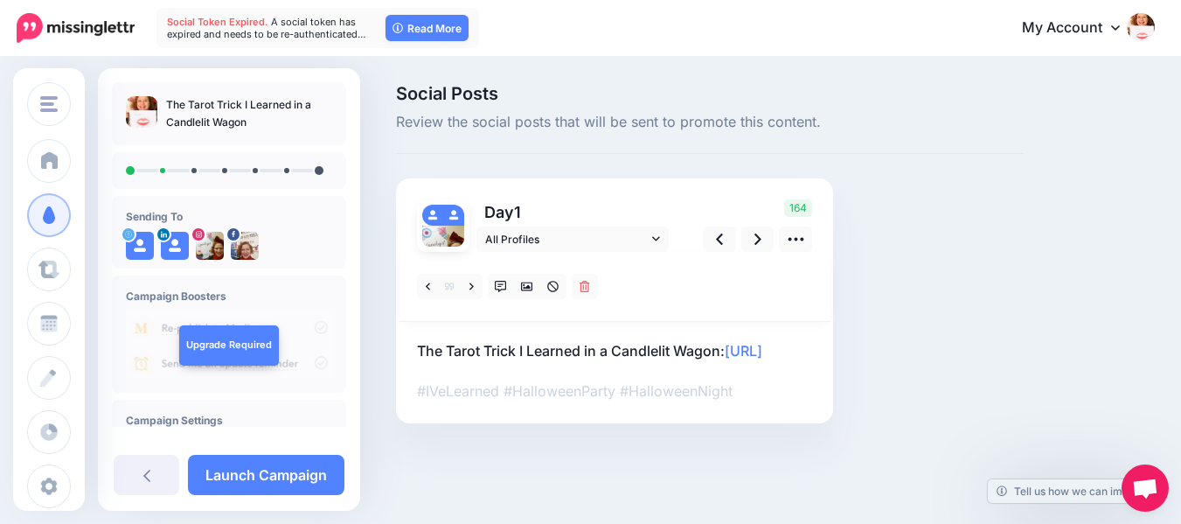
click at [440, 345] on p "The Tarot Trick I Learned in a Candlelit Wagon: https://lttr.ai/Aj0j1" at bounding box center [614, 350] width 395 height 23
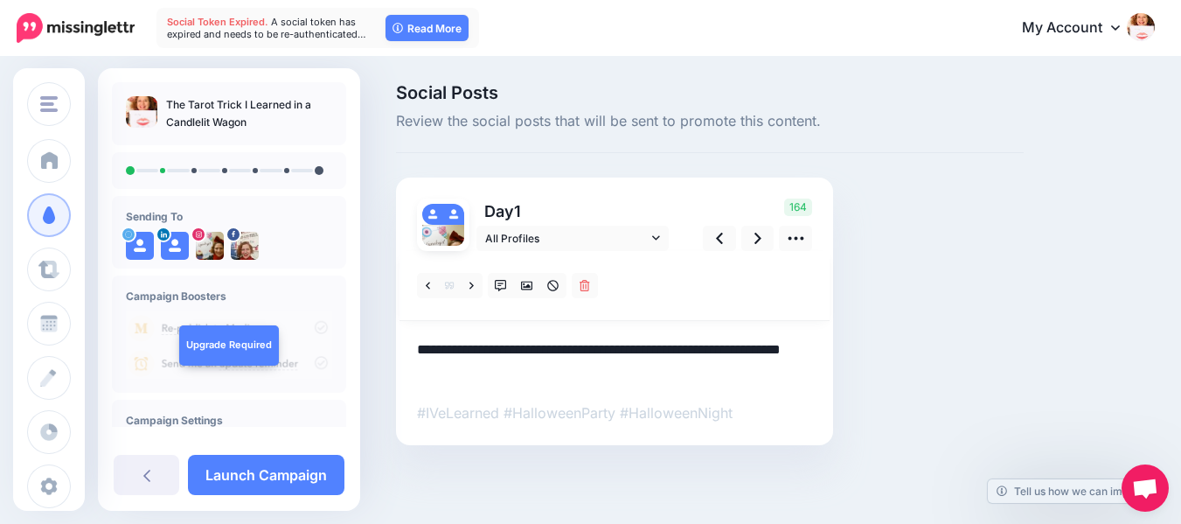
click at [442, 349] on textarea "**********" at bounding box center [614, 360] width 395 height 45
type textarea "**********"
click at [523, 284] on icon at bounding box center [527, 286] width 12 height 12
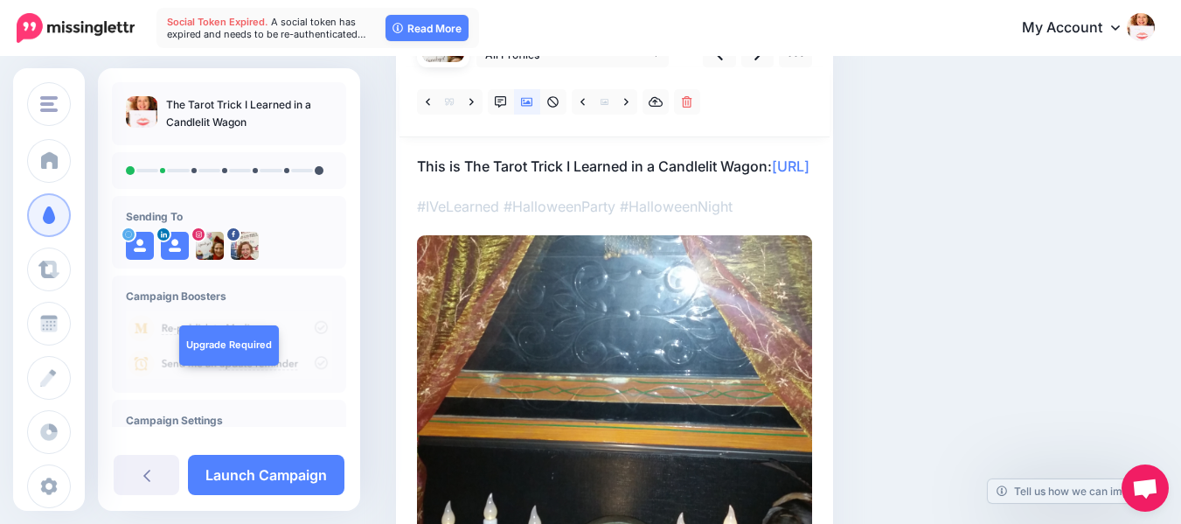
scroll to position [178, 0]
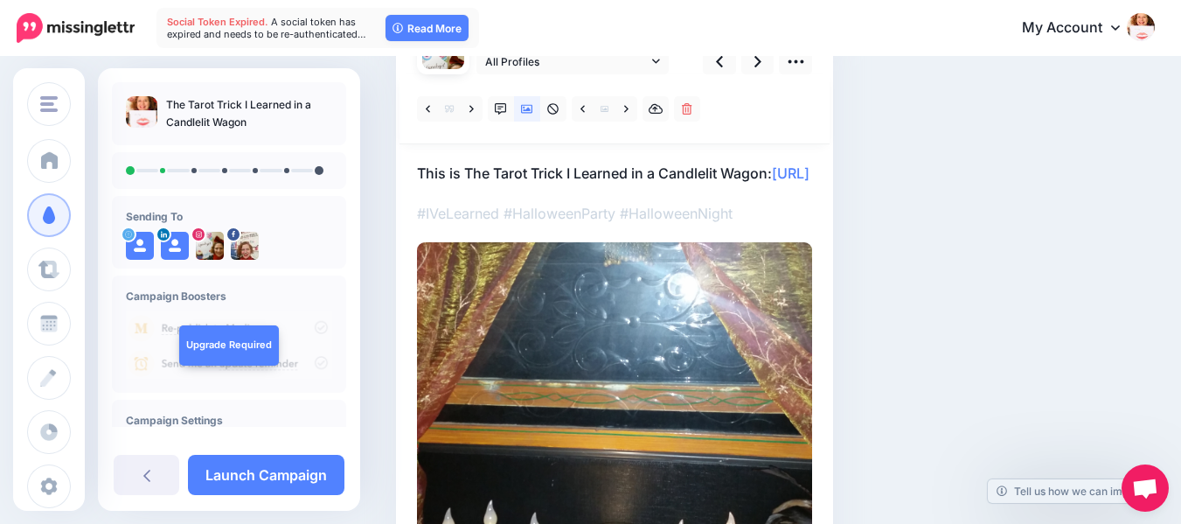
click at [759, 343] on img at bounding box center [614, 439] width 395 height 395
click at [624, 103] on icon at bounding box center [626, 109] width 4 height 12
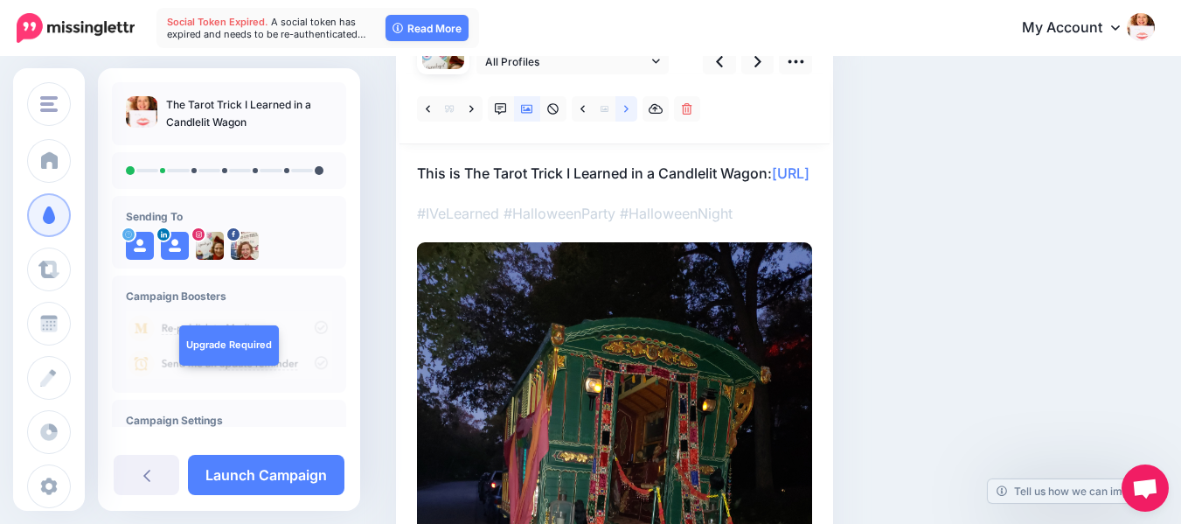
click at [627, 109] on icon at bounding box center [626, 108] width 4 height 7
click at [627, 108] on icon at bounding box center [626, 108] width 4 height 7
click at [624, 108] on icon at bounding box center [626, 109] width 4 height 12
click at [673, 280] on img at bounding box center [614, 505] width 395 height 527
click at [625, 103] on icon at bounding box center [626, 109] width 4 height 12
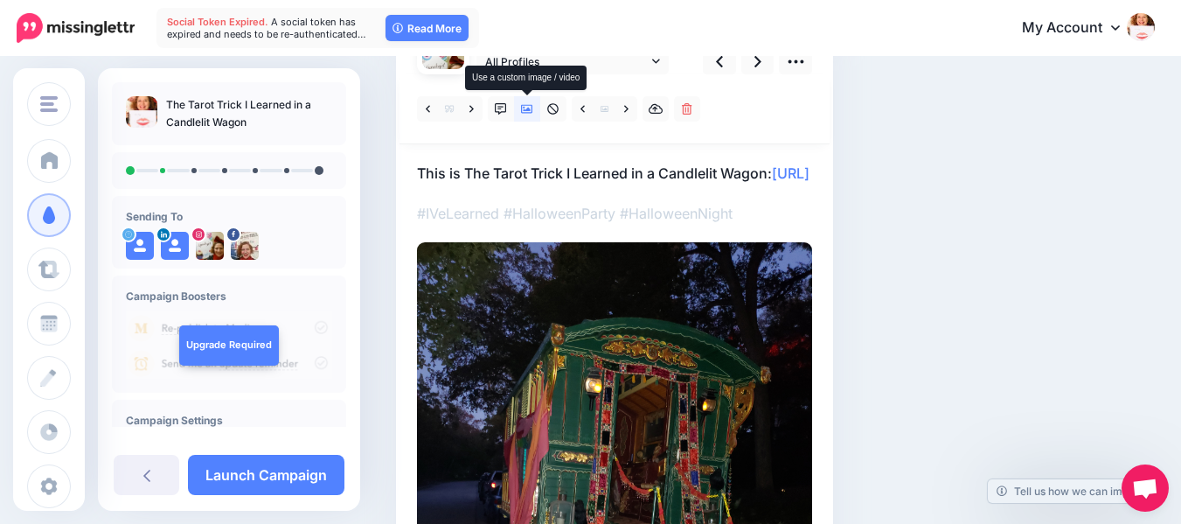
click at [526, 108] on icon at bounding box center [527, 109] width 12 height 12
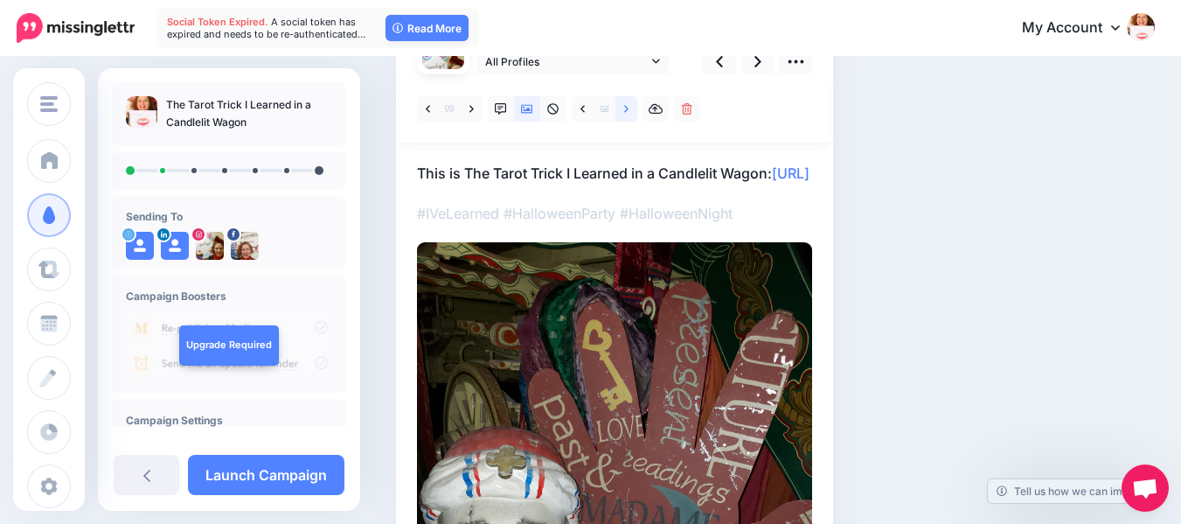
click at [626, 108] on icon at bounding box center [626, 108] width 4 height 7
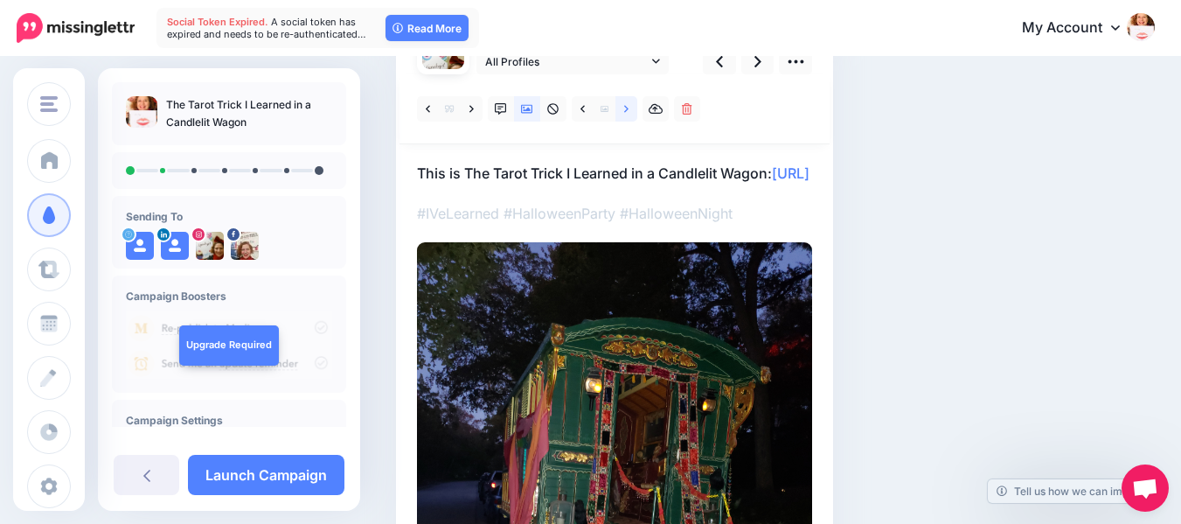
click at [624, 109] on icon at bounding box center [626, 109] width 4 height 12
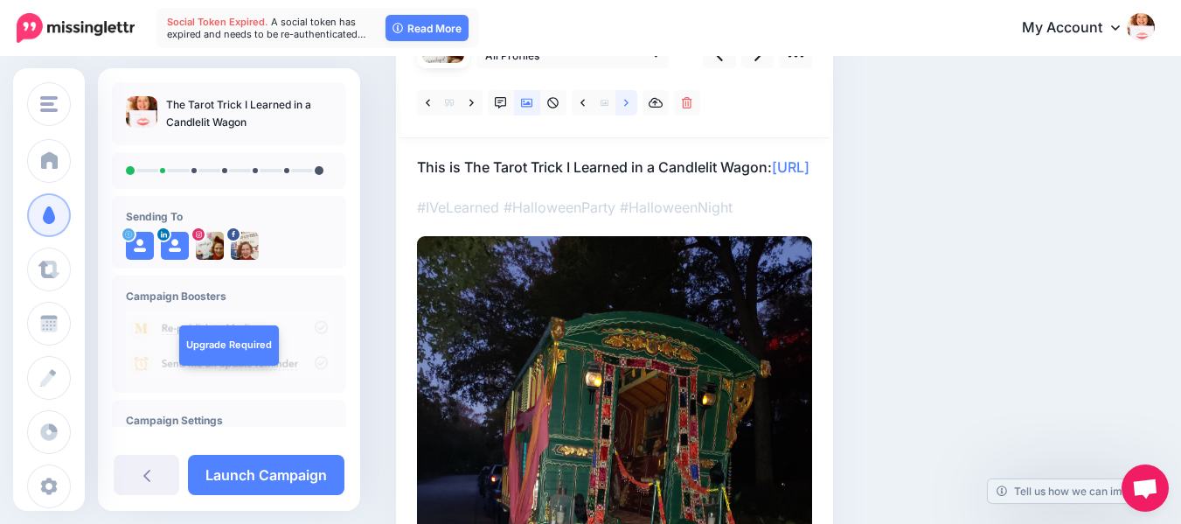
scroll to position [182, 0]
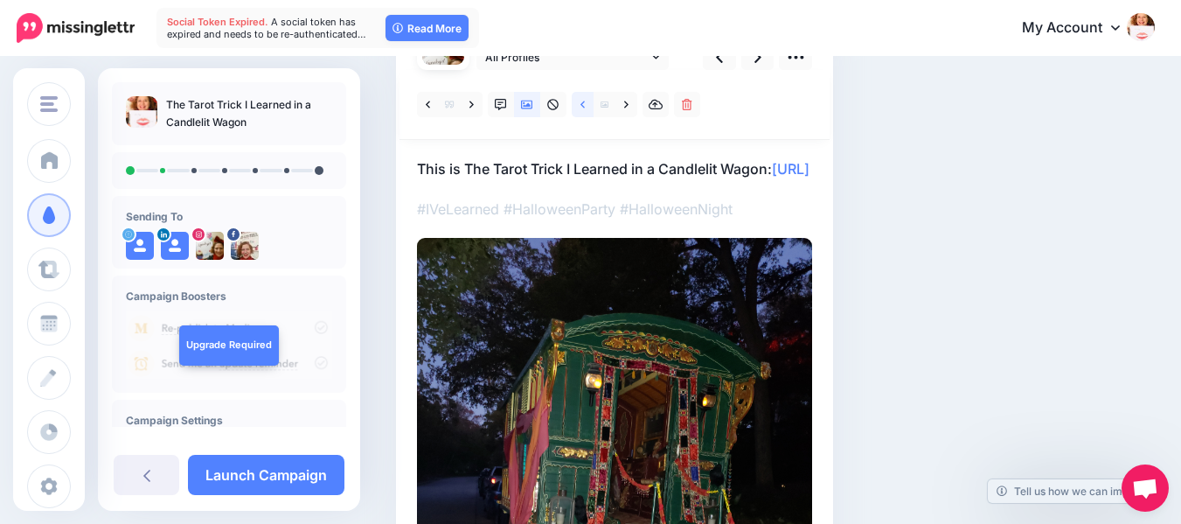
click at [587, 107] on link at bounding box center [583, 104] width 22 height 25
click at [581, 102] on icon at bounding box center [583, 105] width 4 height 12
click at [650, 296] on img at bounding box center [614, 501] width 395 height 527
click at [647, 302] on img at bounding box center [614, 501] width 395 height 527
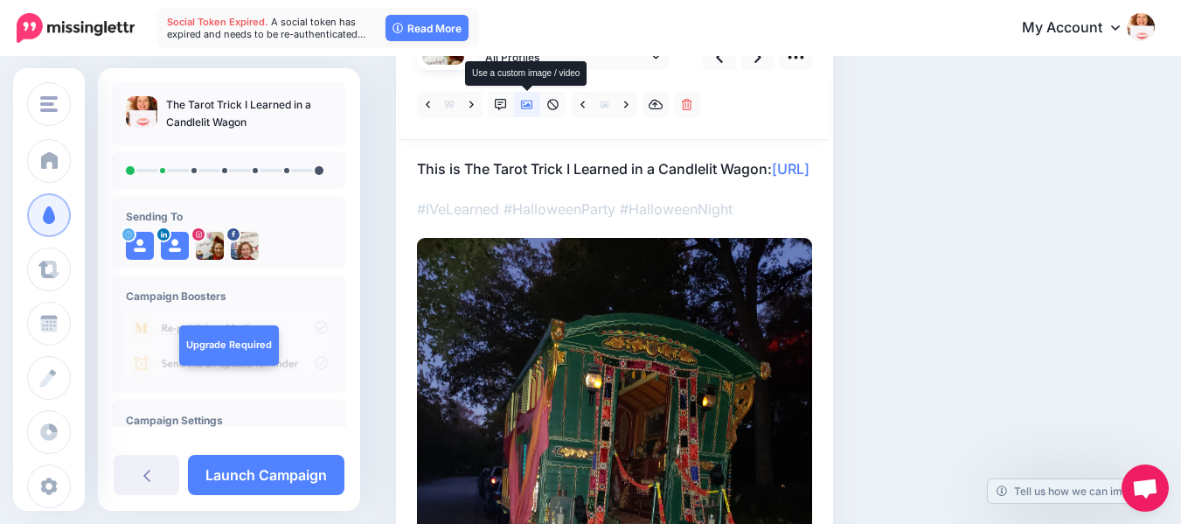
click at [523, 102] on icon at bounding box center [527, 105] width 12 height 12
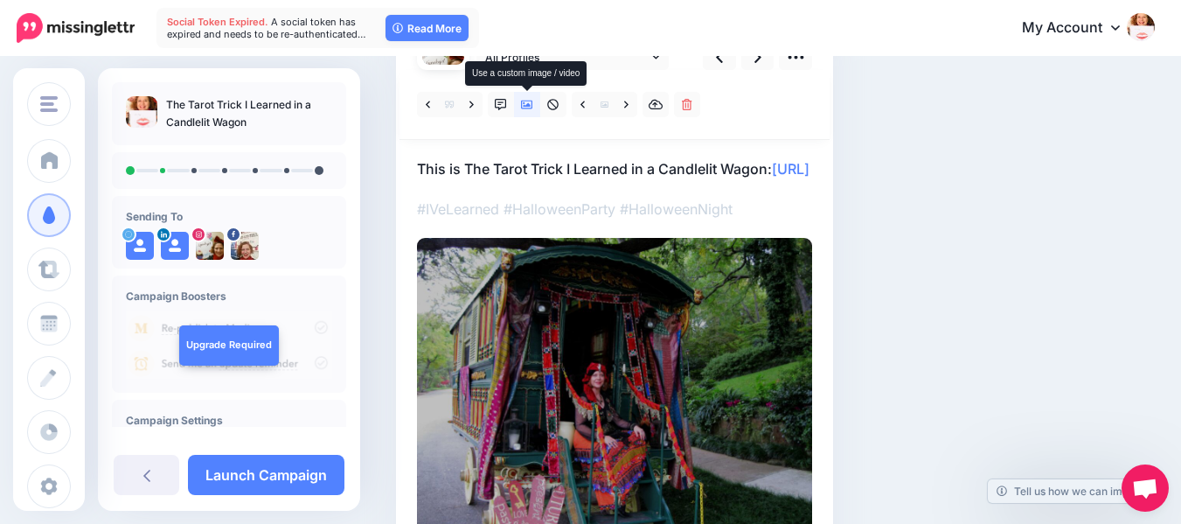
click at [523, 102] on icon at bounding box center [527, 105] width 12 height 12
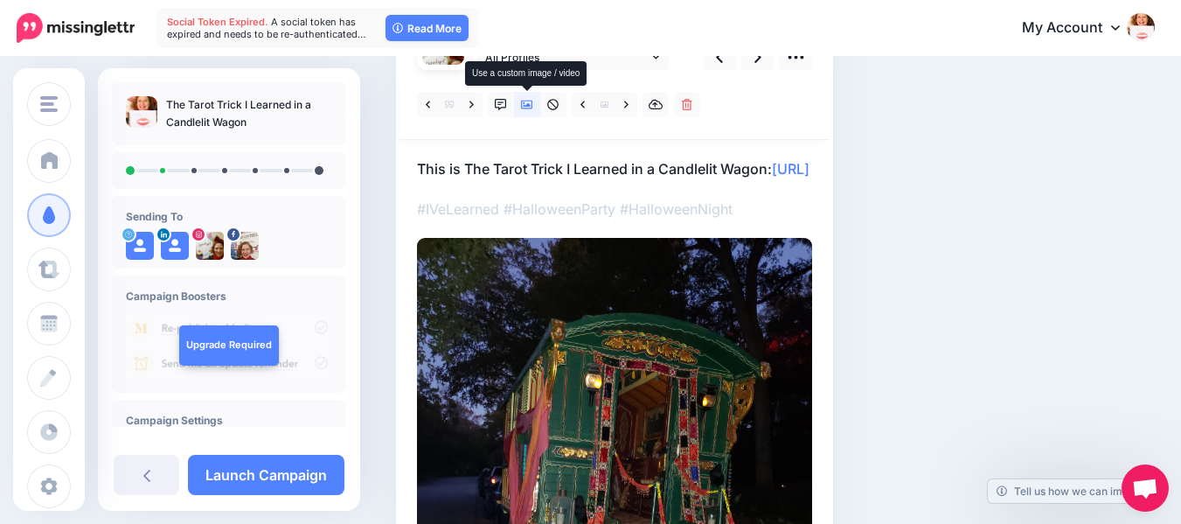
click at [523, 102] on icon at bounding box center [527, 105] width 12 height 12
click at [527, 103] on icon at bounding box center [527, 105] width 12 height 12
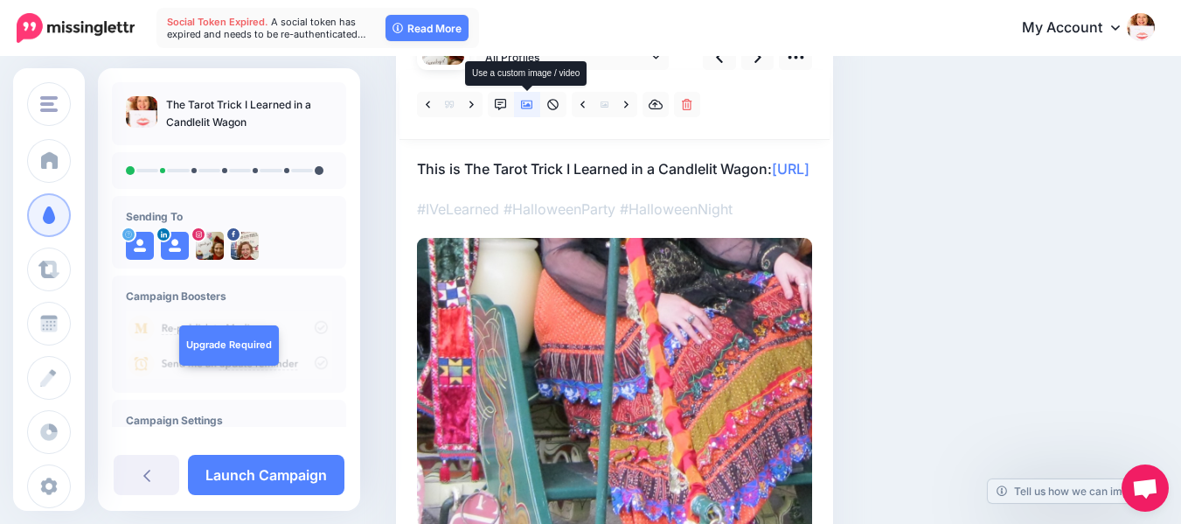
click at [527, 103] on icon at bounding box center [527, 105] width 12 height 12
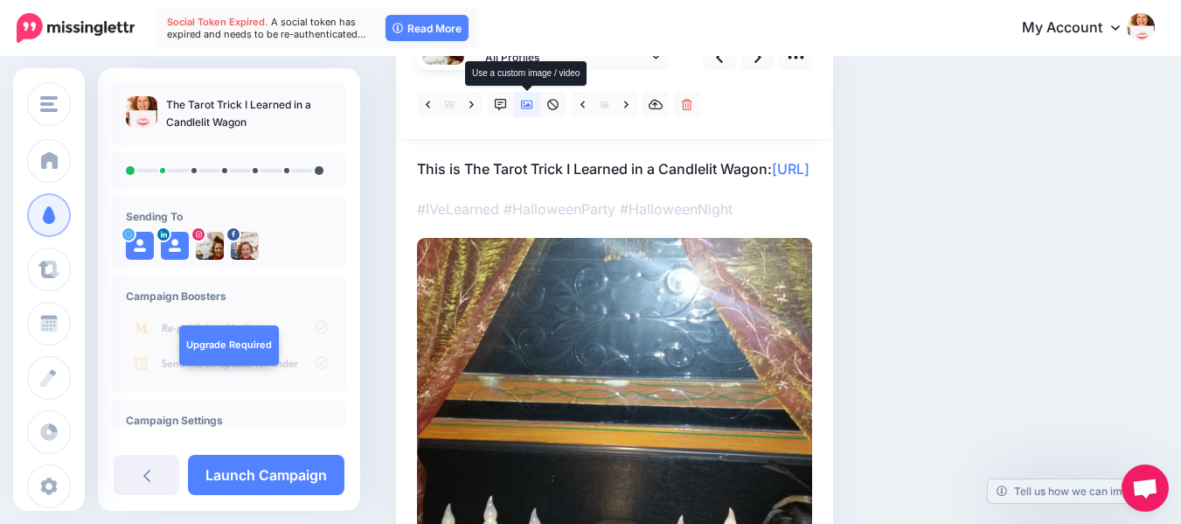
click at [527, 103] on icon at bounding box center [527, 105] width 12 height 12
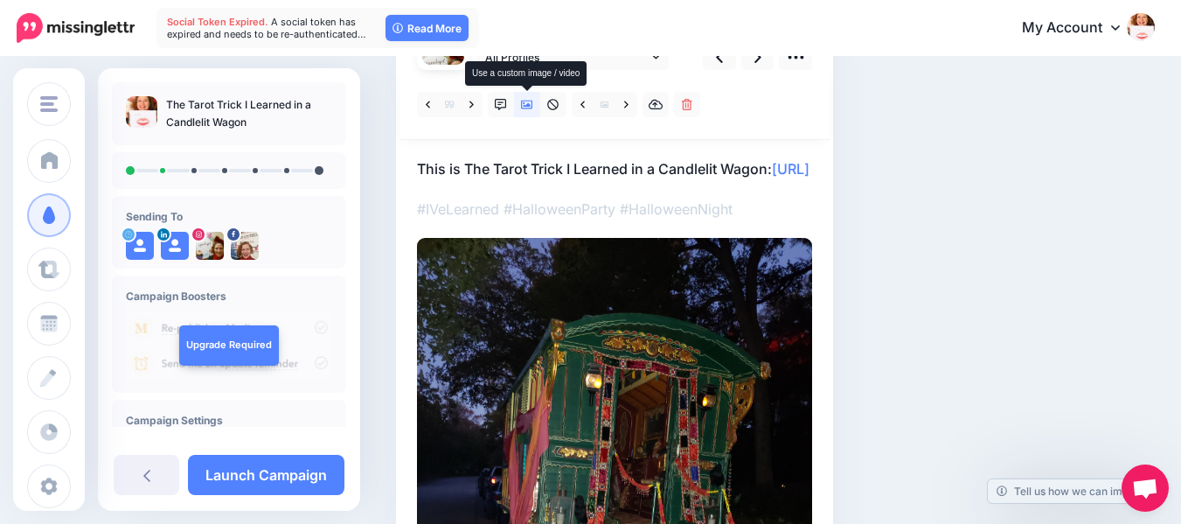
click at [527, 103] on icon at bounding box center [527, 105] width 12 height 12
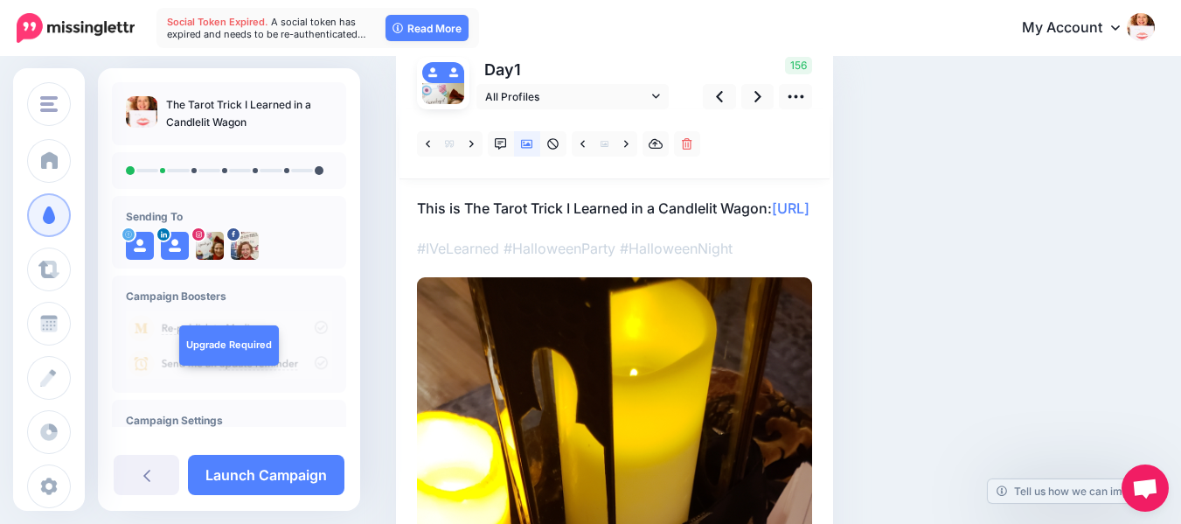
scroll to position [136, 0]
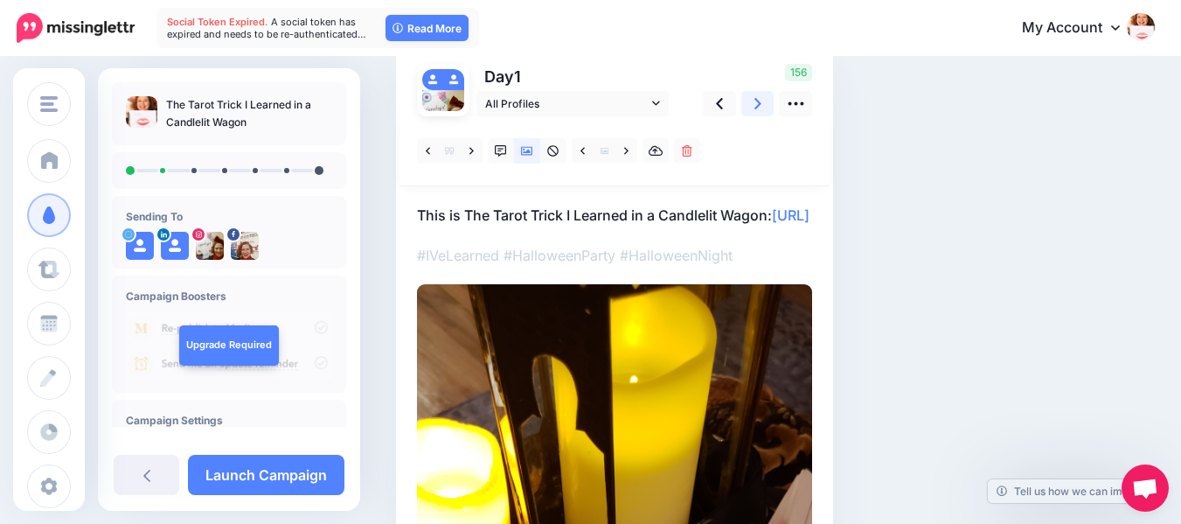
click at [760, 103] on icon at bounding box center [758, 103] width 7 height 11
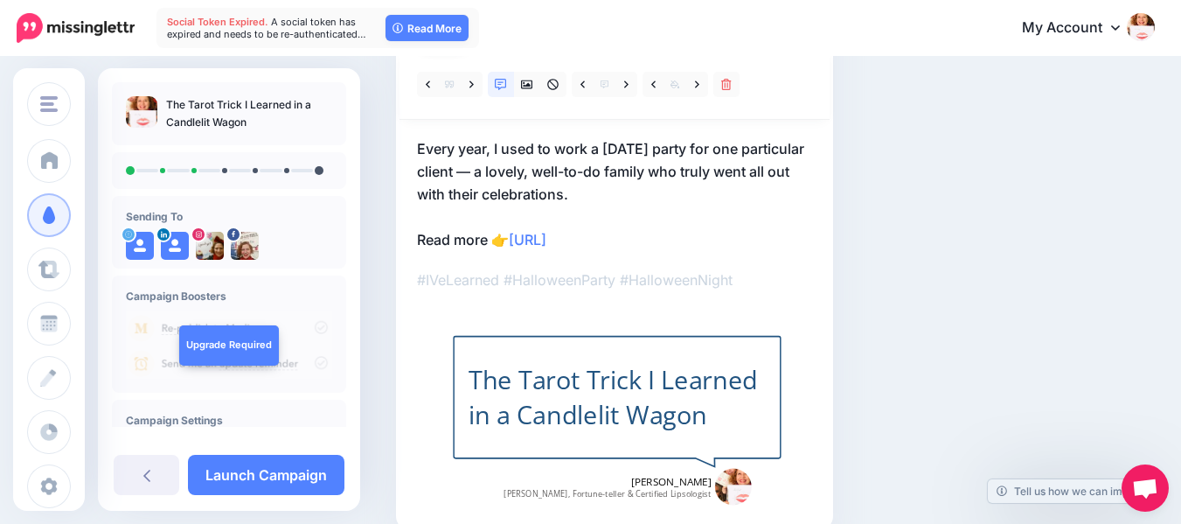
scroll to position [200, 0]
click at [680, 346] on div "Combined-Shape Created with Sketch." at bounding box center [617, 403] width 329 height 243
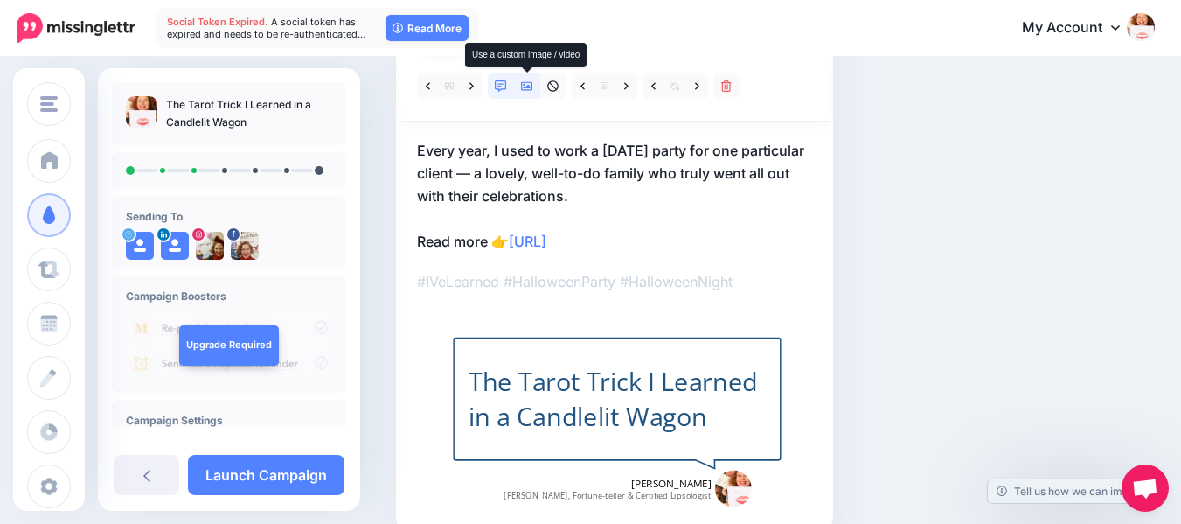
click at [528, 83] on icon at bounding box center [527, 86] width 12 height 12
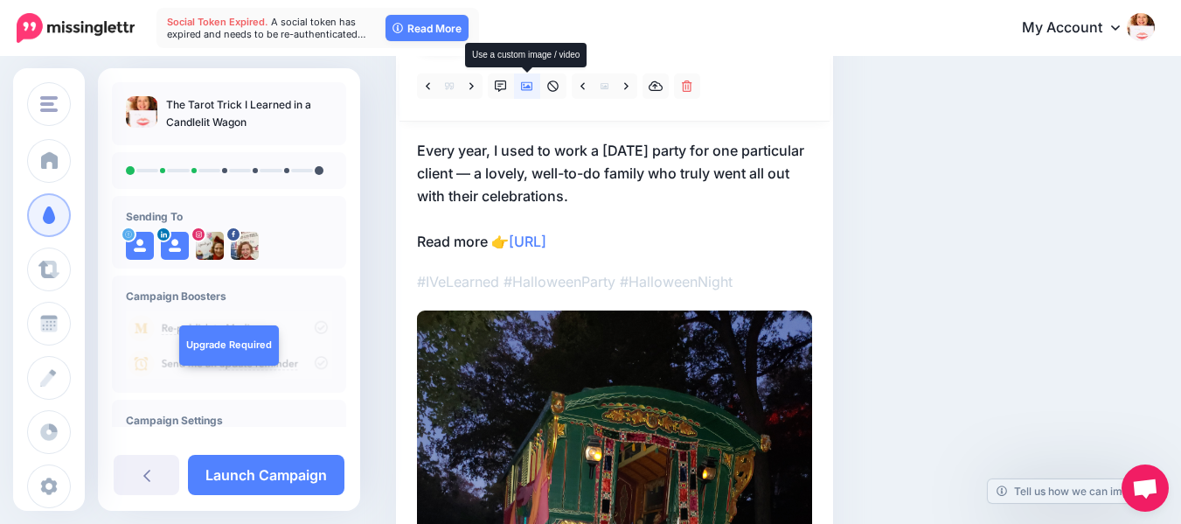
click at [529, 81] on icon at bounding box center [527, 86] width 12 height 12
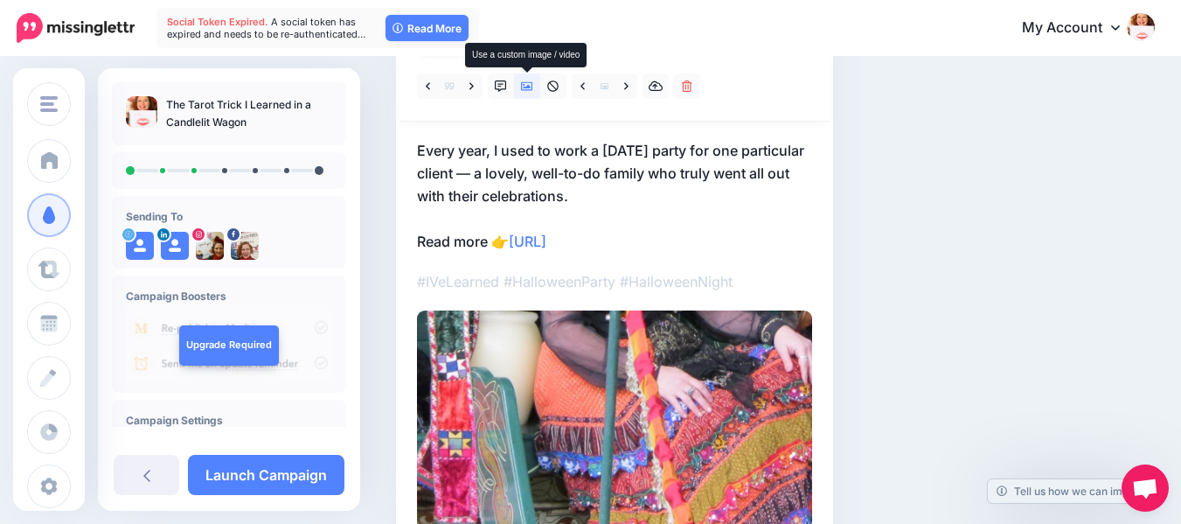
click at [529, 83] on icon at bounding box center [527, 86] width 12 height 12
click at [527, 87] on icon at bounding box center [527, 86] width 12 height 9
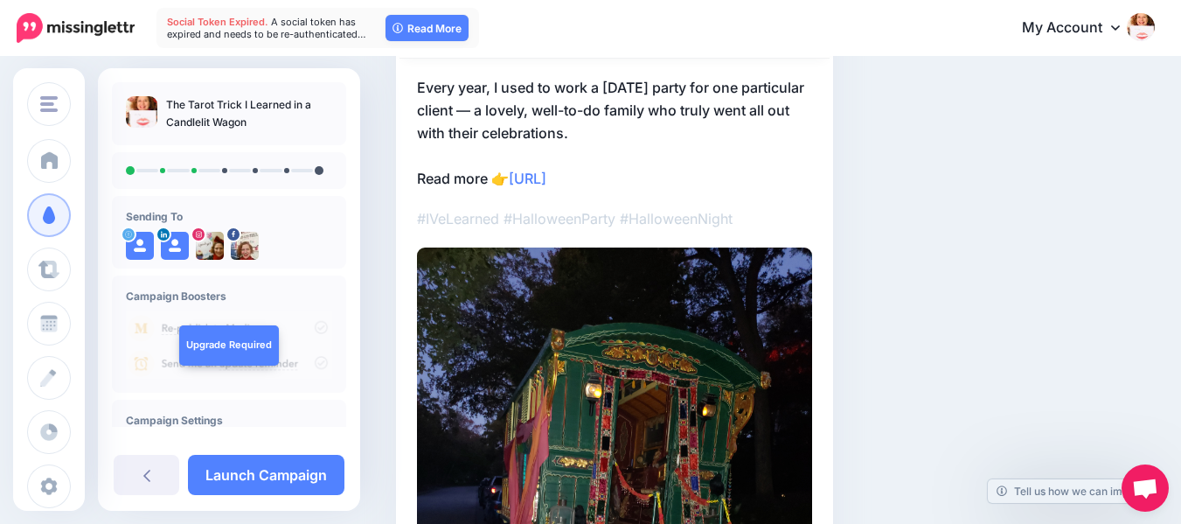
scroll to position [216, 0]
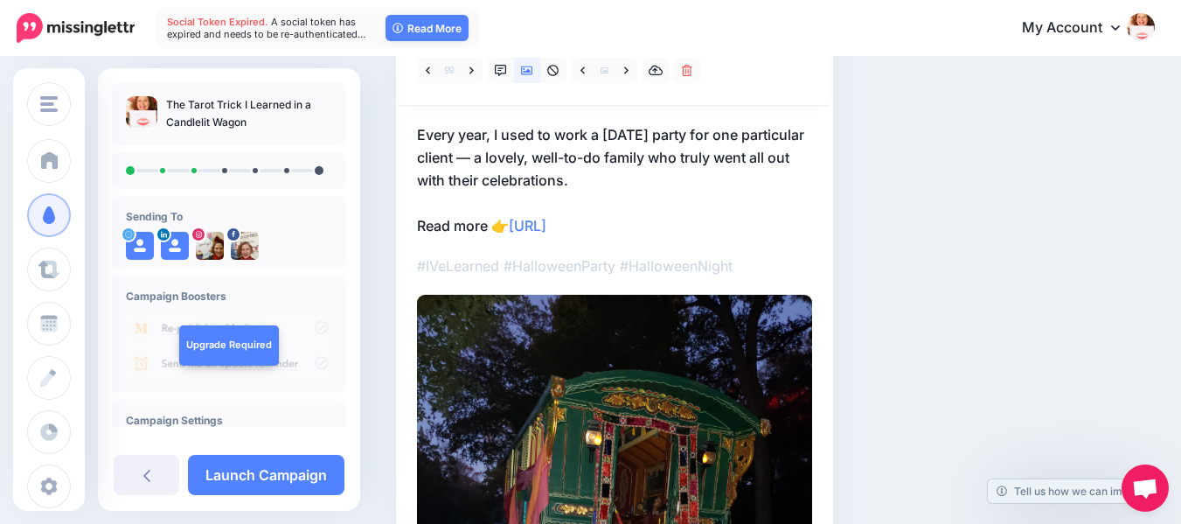
click at [530, 71] on icon at bounding box center [527, 70] width 12 height 9
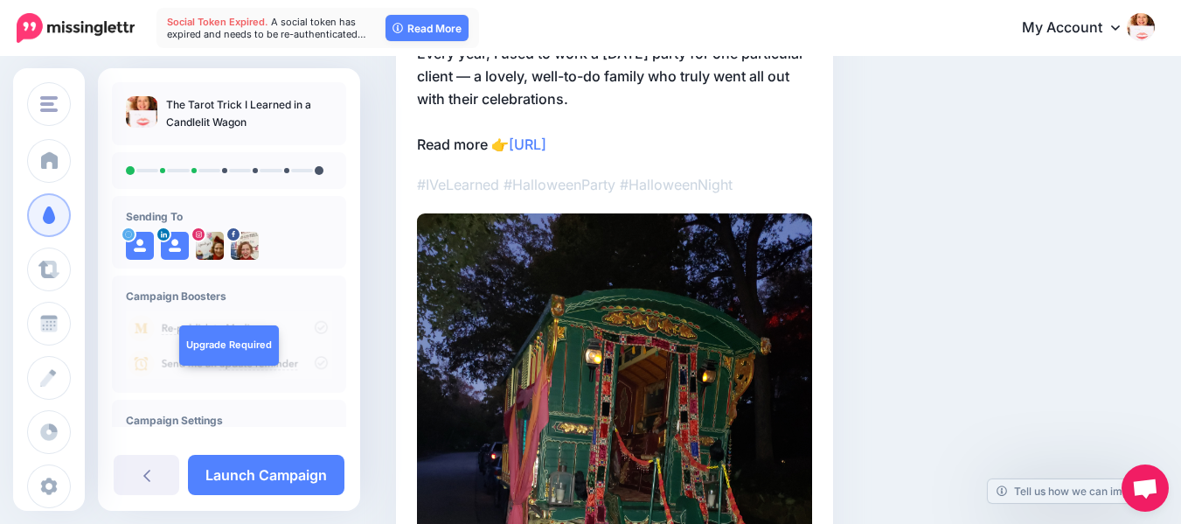
scroll to position [368, 0]
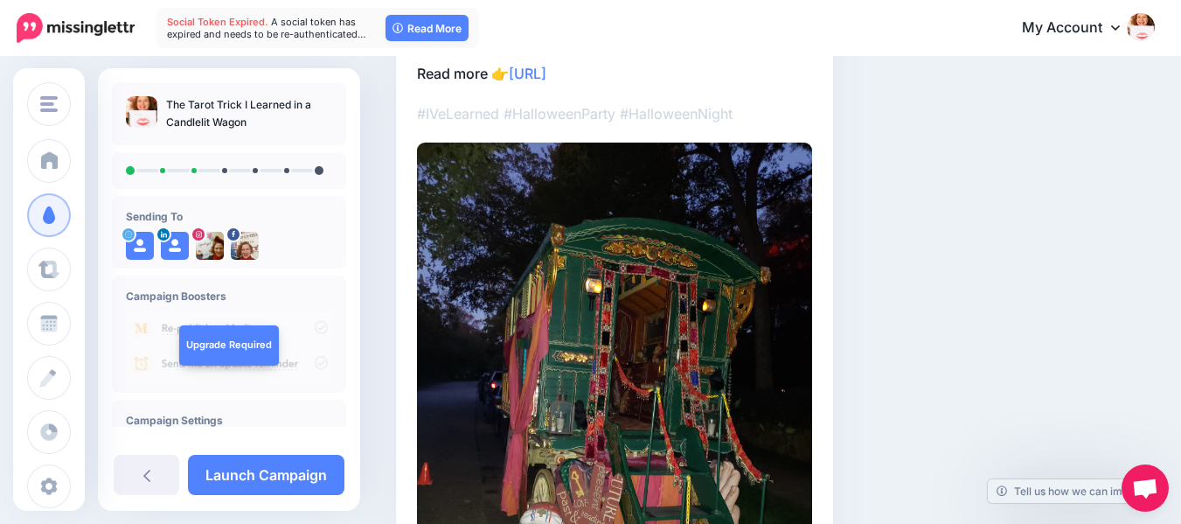
click at [835, 303] on div "Social Posts Review the social posts that will be sent to promote this content.…" at bounding box center [710, 230] width 654 height 1027
click at [771, 294] on img at bounding box center [614, 406] width 395 height 527
click at [770, 294] on img at bounding box center [614, 406] width 395 height 527
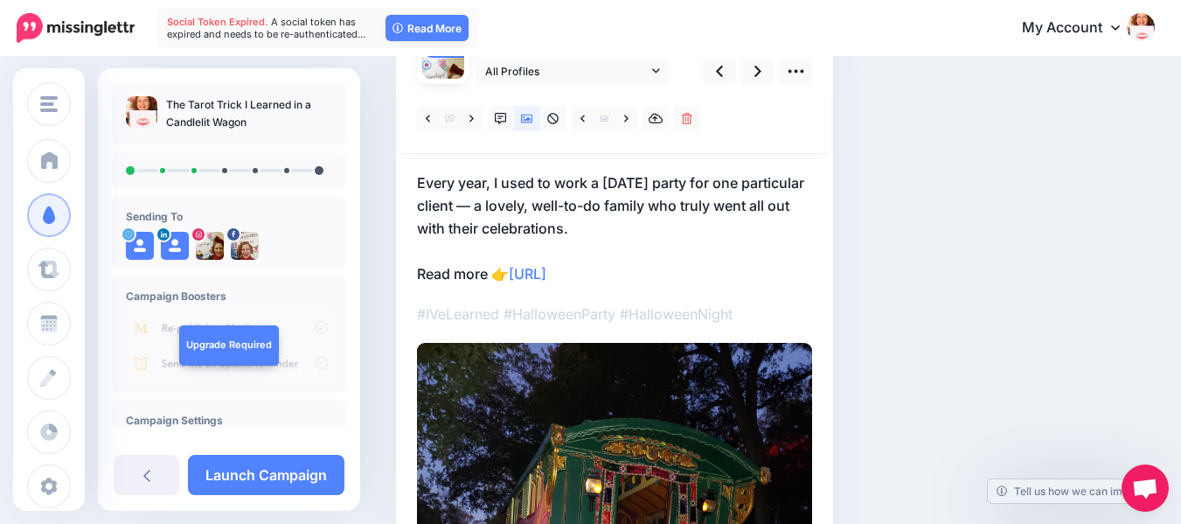
scroll to position [146, 0]
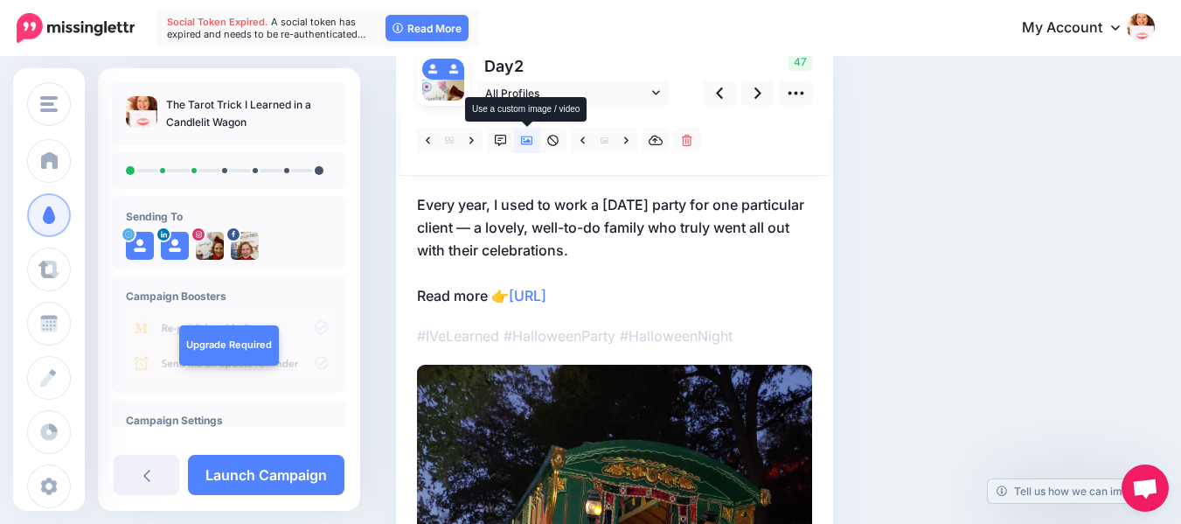
click at [529, 137] on icon at bounding box center [527, 141] width 12 height 12
click at [621, 137] on link at bounding box center [627, 140] width 22 height 25
click at [624, 143] on icon at bounding box center [626, 141] width 4 height 12
click at [526, 141] on icon at bounding box center [527, 141] width 12 height 12
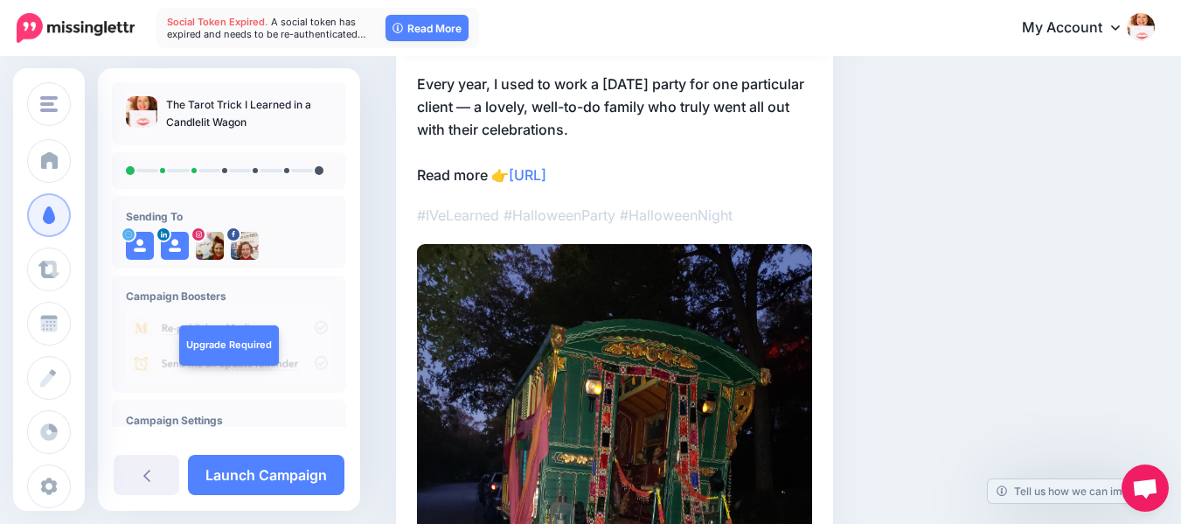
scroll to position [331, 0]
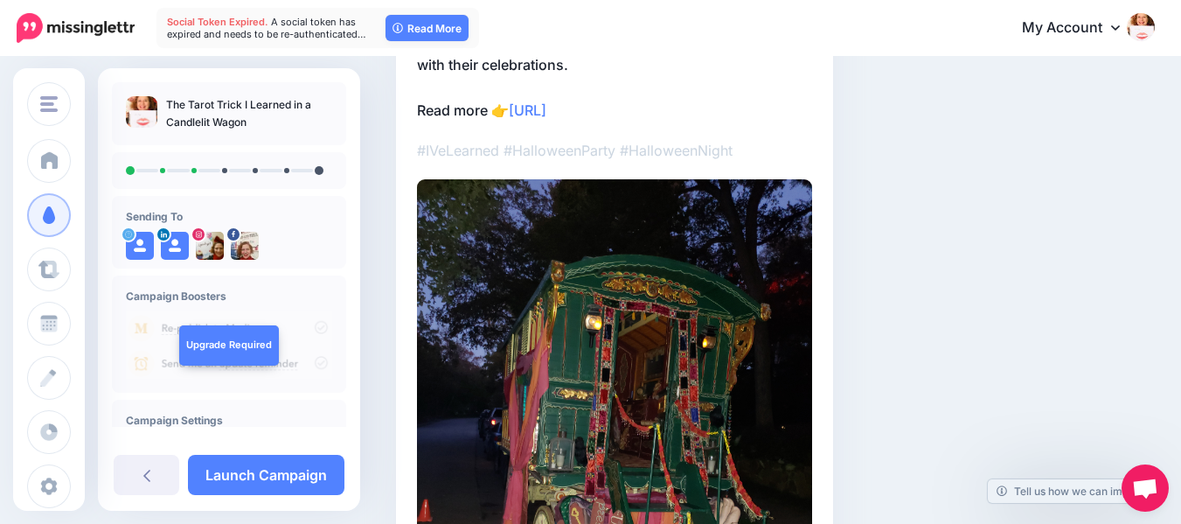
click at [749, 308] on img at bounding box center [614, 442] width 395 height 527
click at [702, 299] on img at bounding box center [614, 442] width 395 height 527
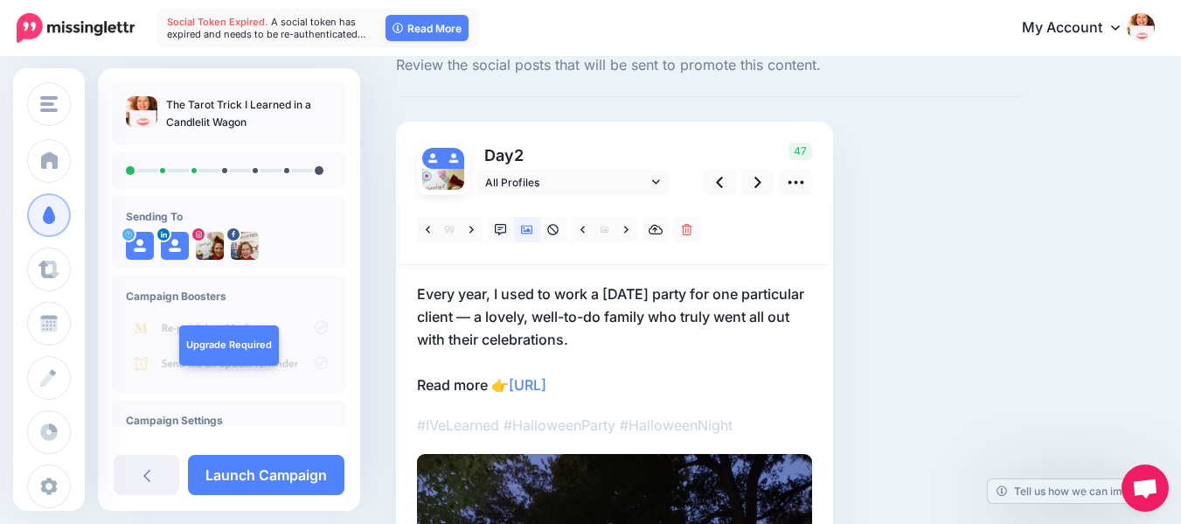
scroll to position [87, 0]
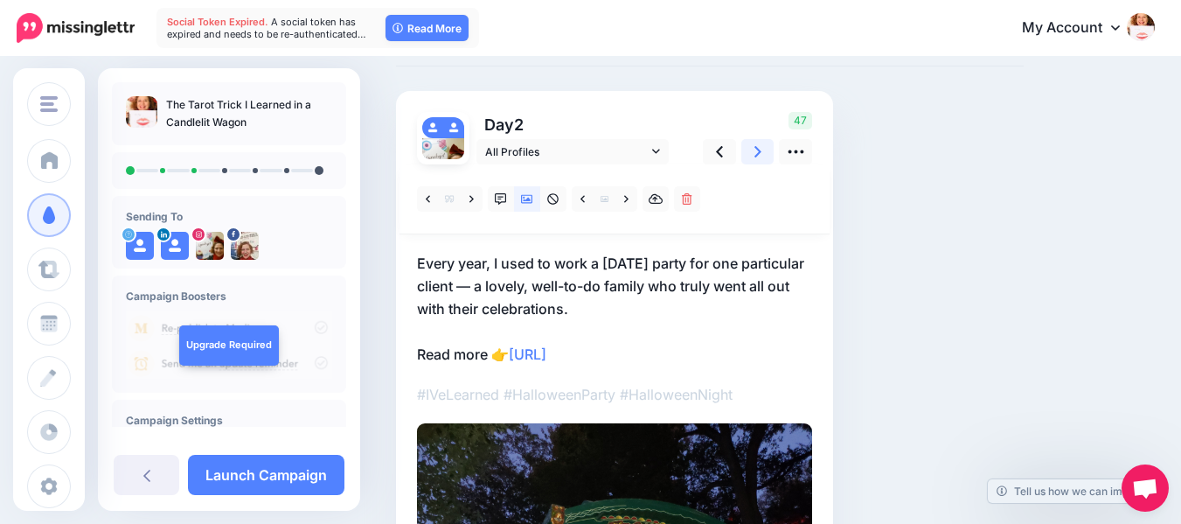
click at [758, 153] on icon at bounding box center [758, 151] width 7 height 11
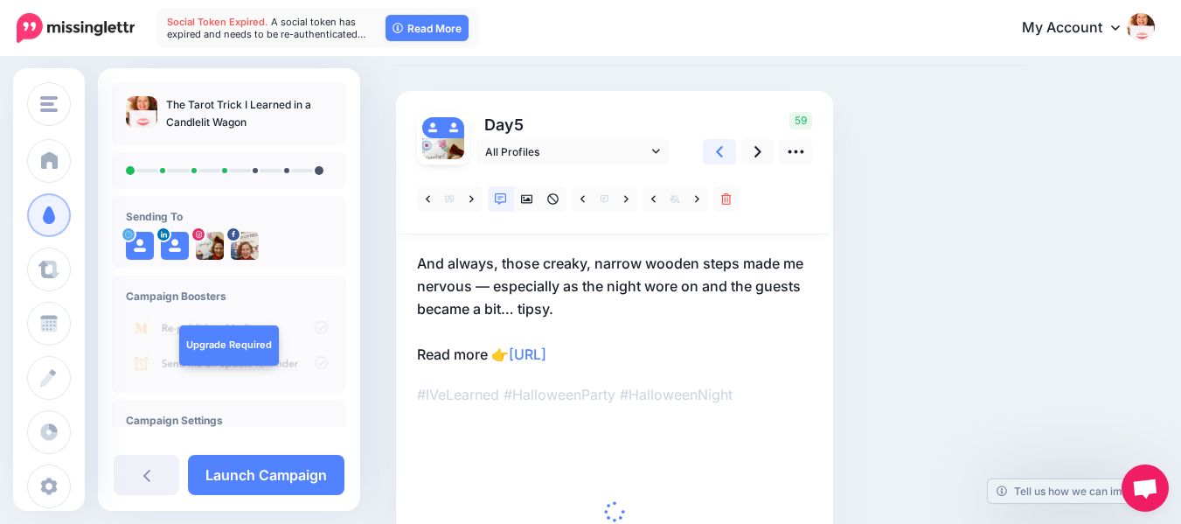
click at [719, 154] on icon at bounding box center [719, 151] width 7 height 11
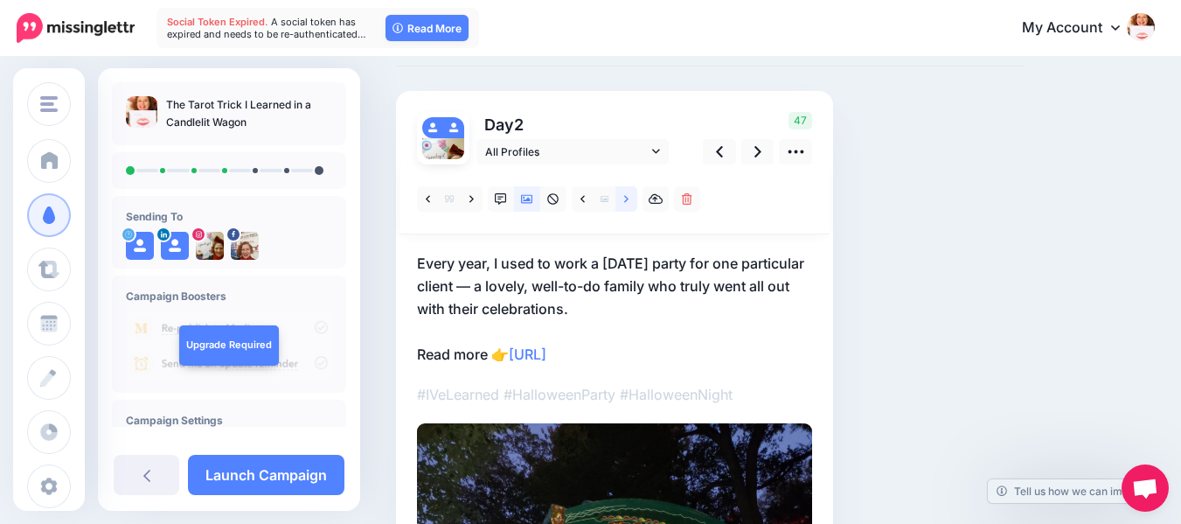
click at [624, 199] on icon at bounding box center [626, 199] width 4 height 12
click at [582, 199] on icon at bounding box center [583, 198] width 4 height 7
click at [602, 198] on icon at bounding box center [605, 199] width 8 height 8
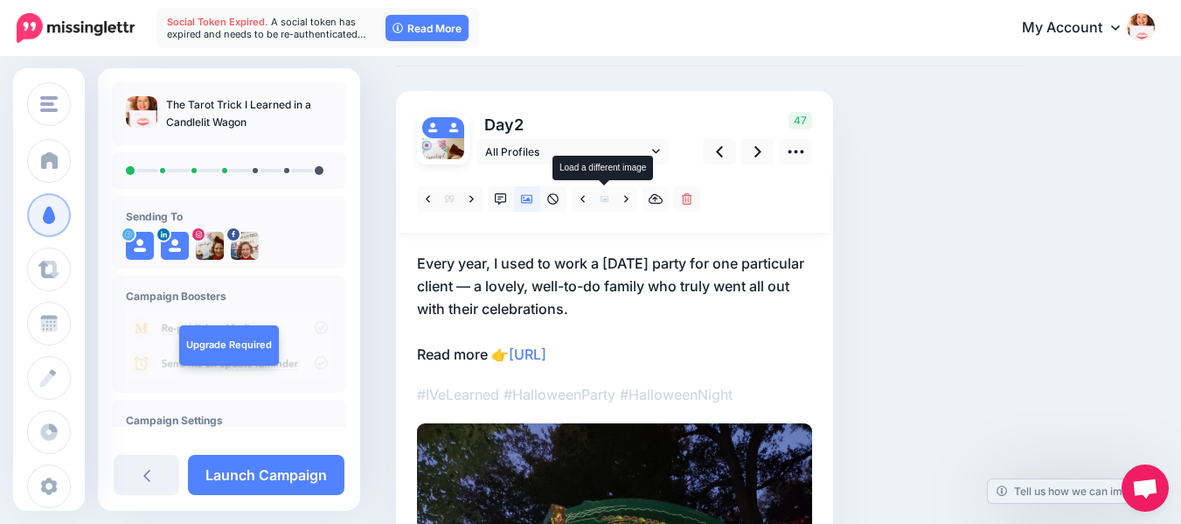
click at [602, 198] on icon at bounding box center [605, 199] width 8 height 8
click at [629, 198] on icon at bounding box center [626, 199] width 4 height 12
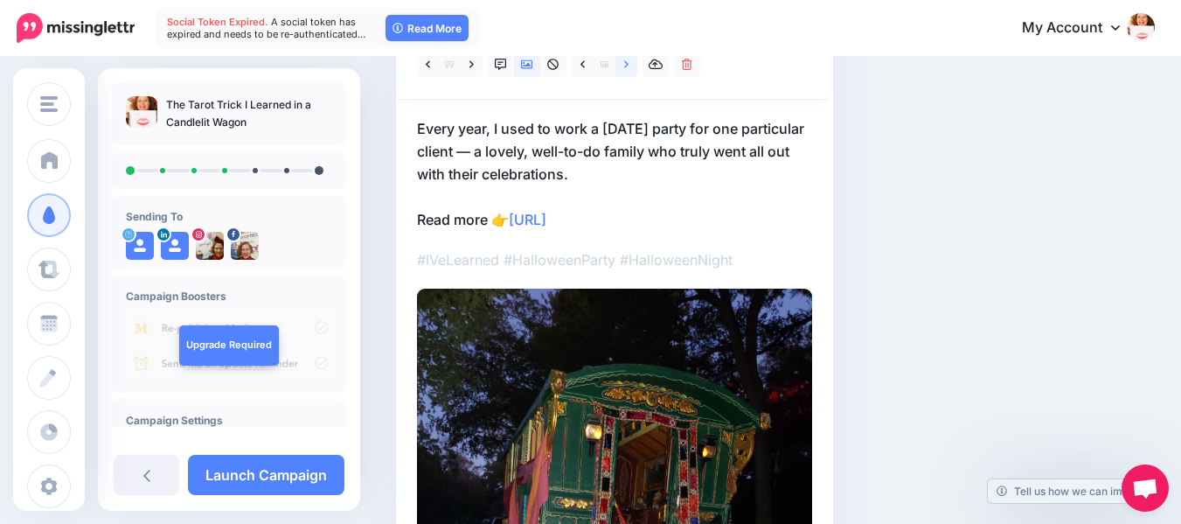
scroll to position [216, 0]
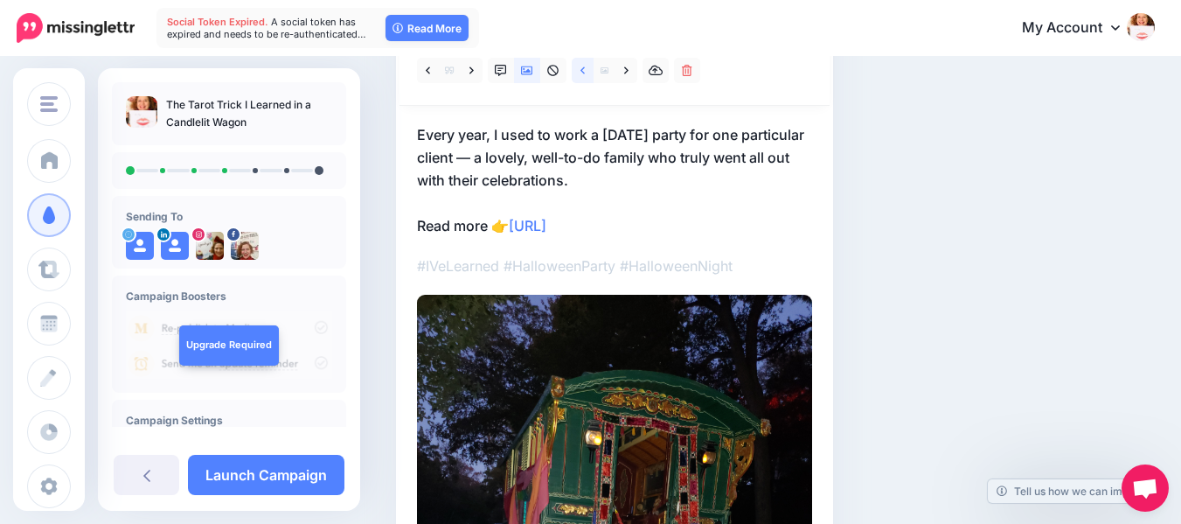
click at [584, 70] on icon at bounding box center [583, 71] width 4 height 12
click at [447, 23] on link "Read More" at bounding box center [427, 28] width 83 height 26
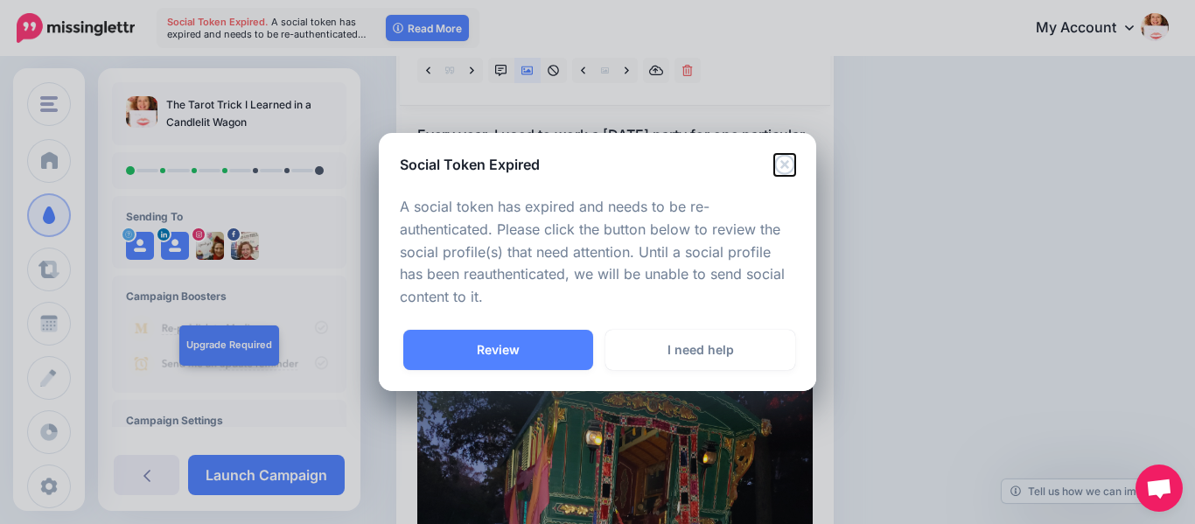
click at [780, 162] on icon "Close" at bounding box center [784, 164] width 21 height 21
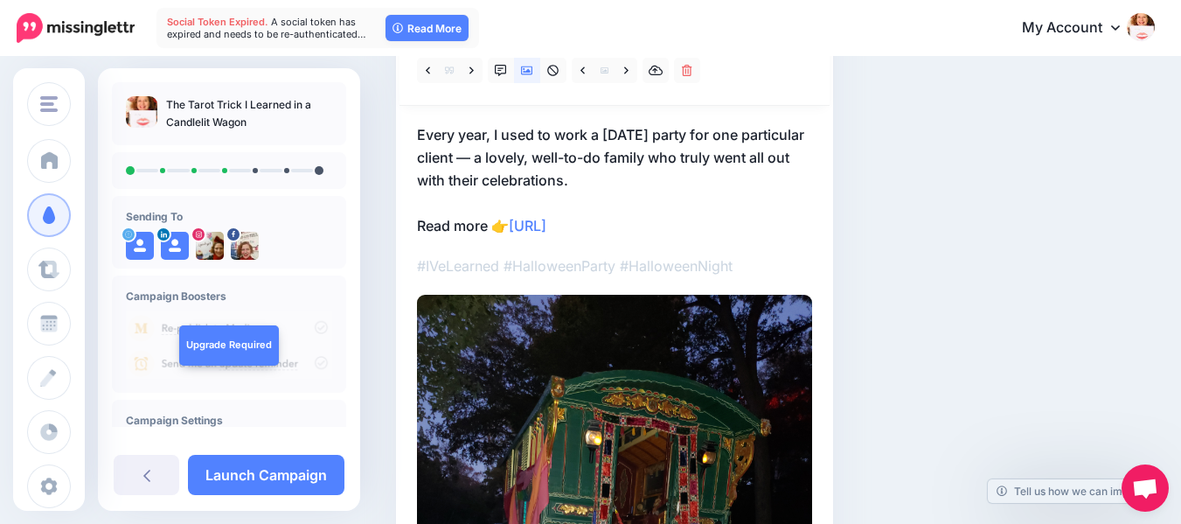
click at [1003, 183] on div "Social Posts Review the social posts that will be sent to promote this content.…" at bounding box center [710, 382] width 654 height 1027
click at [892, 233] on div "Social Posts Review the social posts that will be sent to promote this content.…" at bounding box center [710, 382] width 654 height 1027
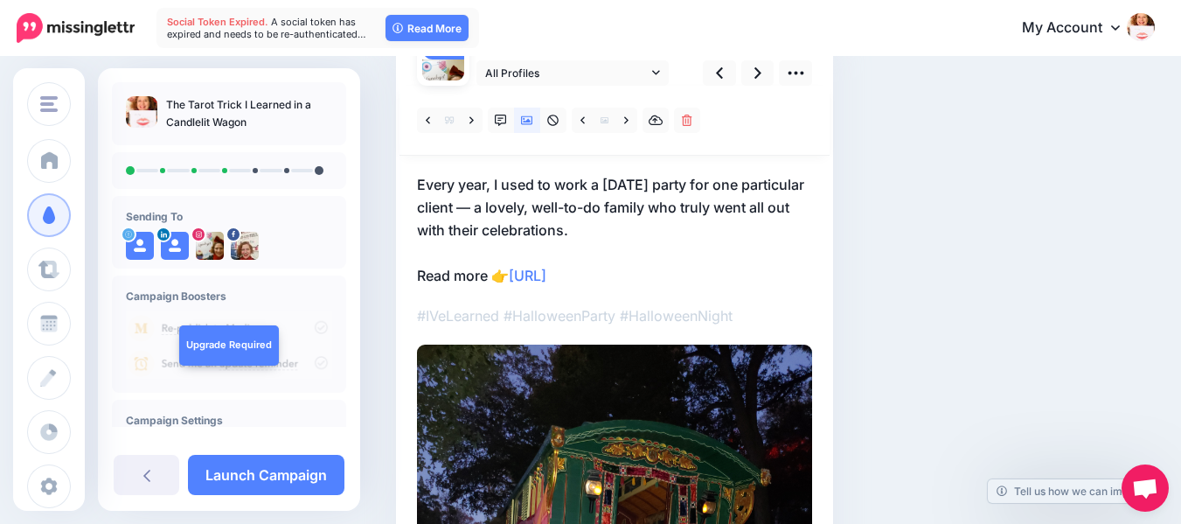
scroll to position [172, 0]
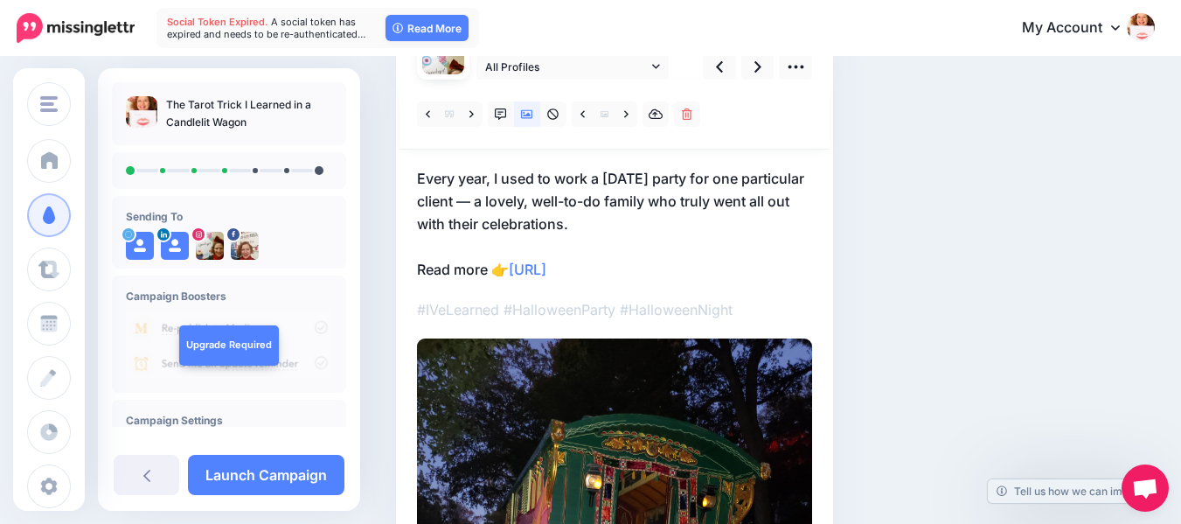
click at [468, 110] on link at bounding box center [472, 113] width 22 height 25
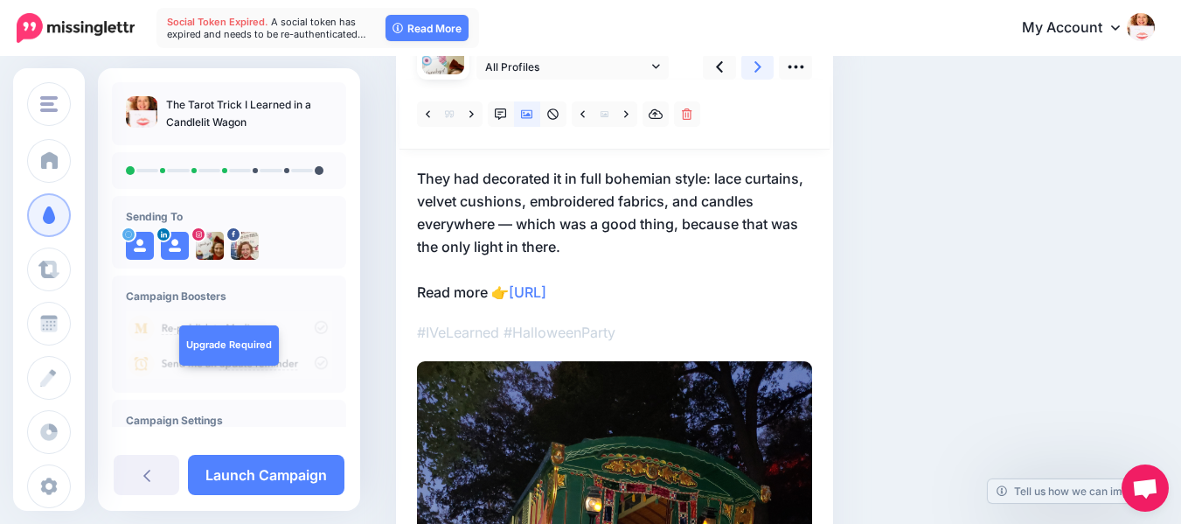
click at [755, 63] on icon at bounding box center [758, 67] width 7 height 18
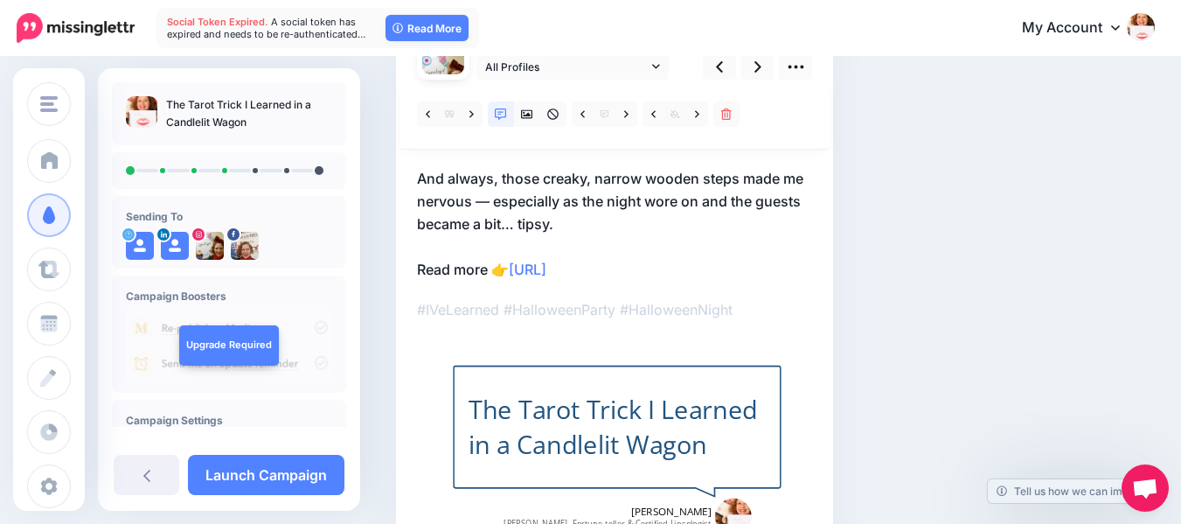
click at [606, 379] on div "Combined-Shape Created with Sketch." at bounding box center [617, 431] width 329 height 243
click at [608, 363] on div "Combined-Shape Created with Sketch." at bounding box center [617, 431] width 329 height 243
click at [528, 117] on icon at bounding box center [527, 114] width 12 height 12
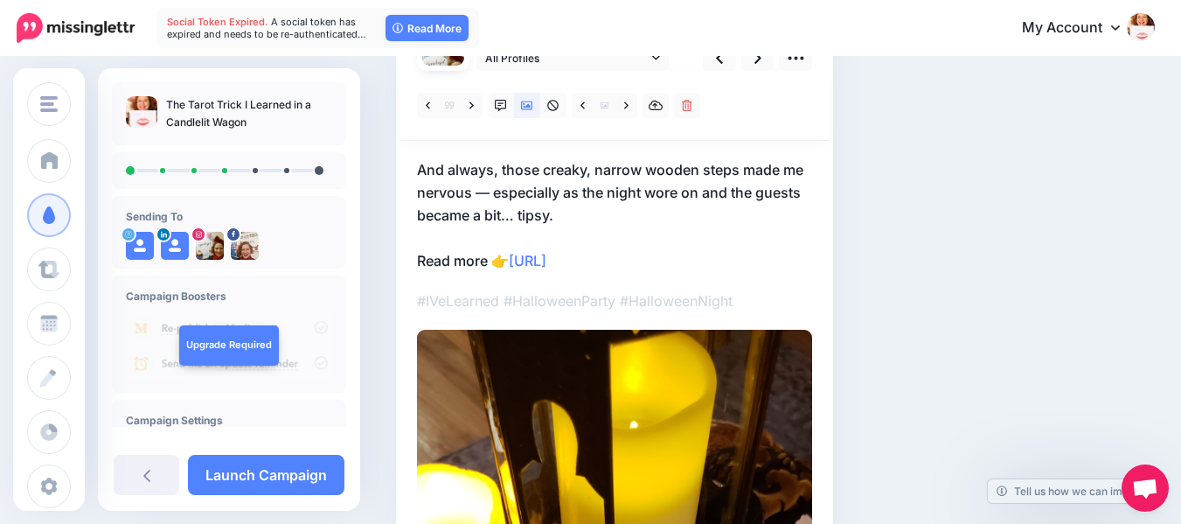
scroll to position [177, 0]
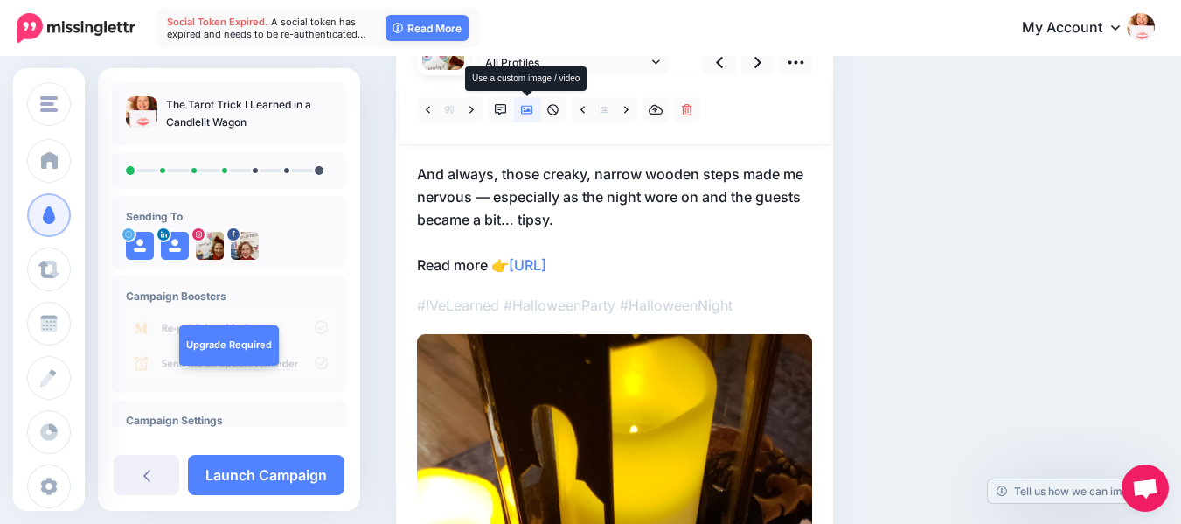
click at [527, 108] on icon at bounding box center [527, 110] width 12 height 12
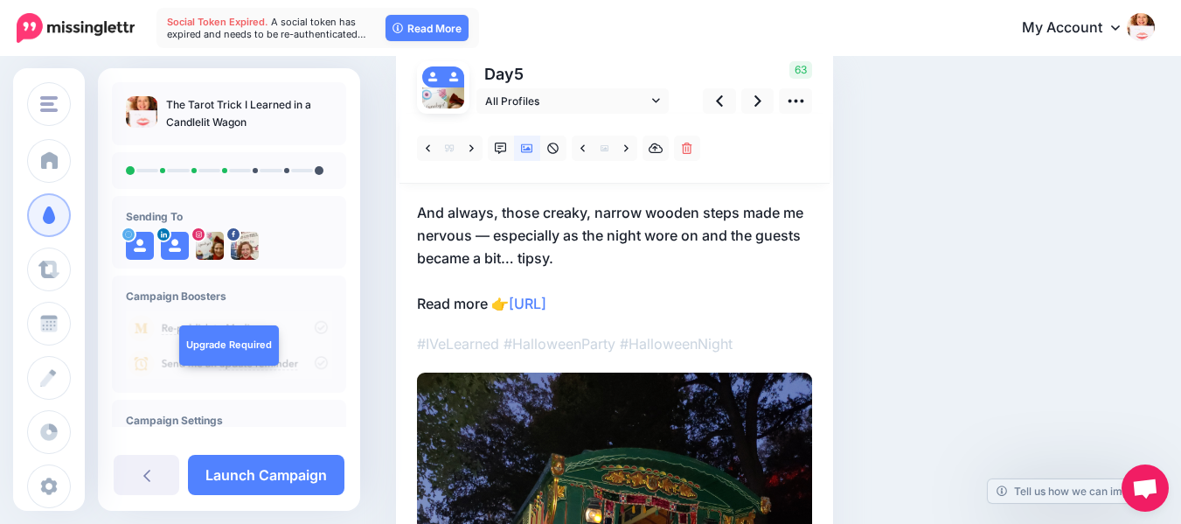
scroll to position [128, 0]
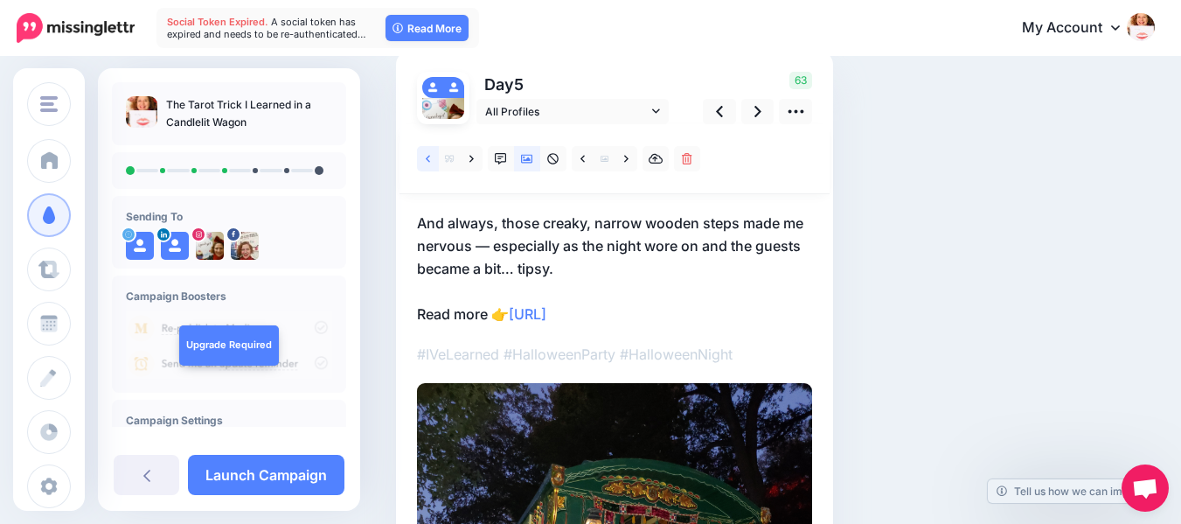
click at [429, 157] on icon at bounding box center [428, 158] width 4 height 7
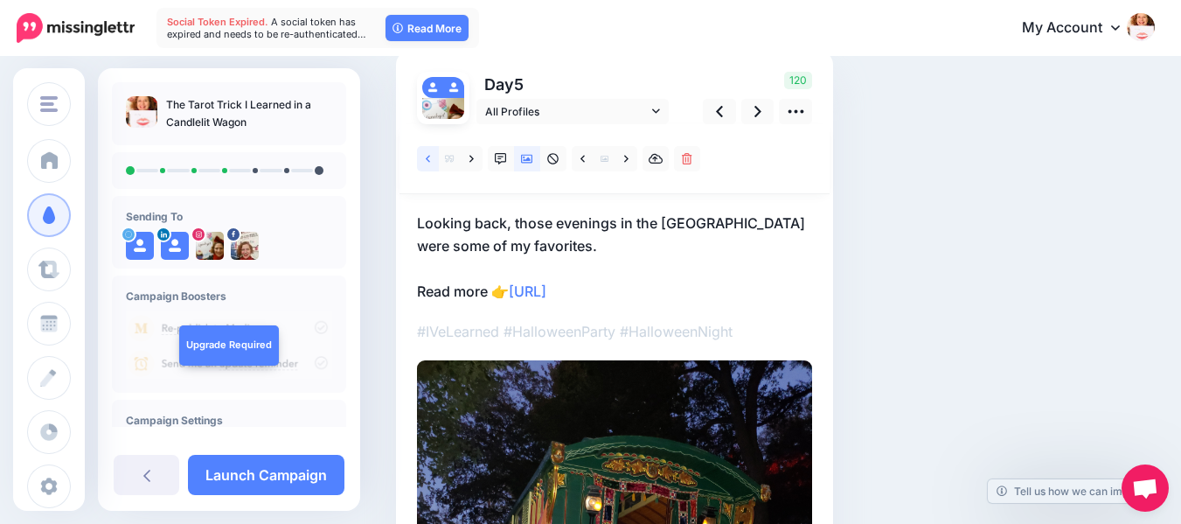
click at [427, 156] on icon at bounding box center [428, 159] width 4 height 12
click at [473, 161] on icon at bounding box center [472, 159] width 4 height 12
click at [499, 157] on icon at bounding box center [501, 159] width 12 height 12
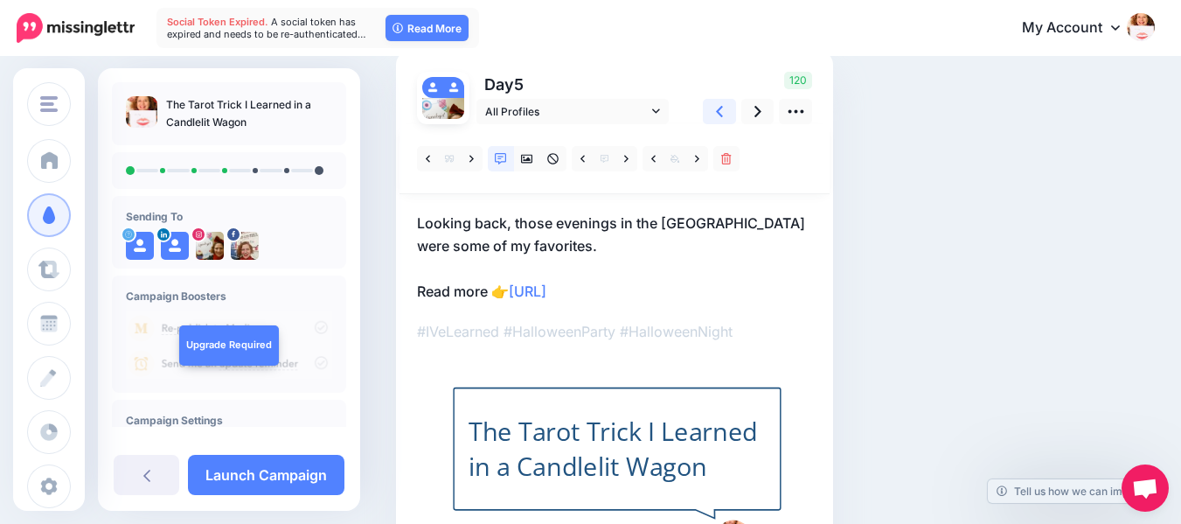
click at [715, 109] on link at bounding box center [719, 111] width 33 height 25
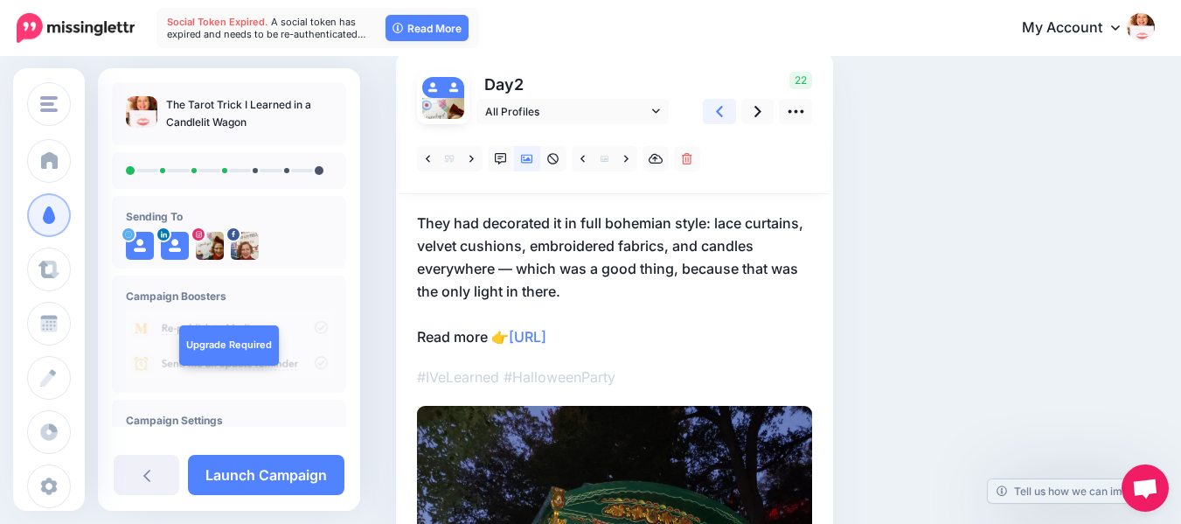
click at [715, 109] on link at bounding box center [719, 111] width 33 height 25
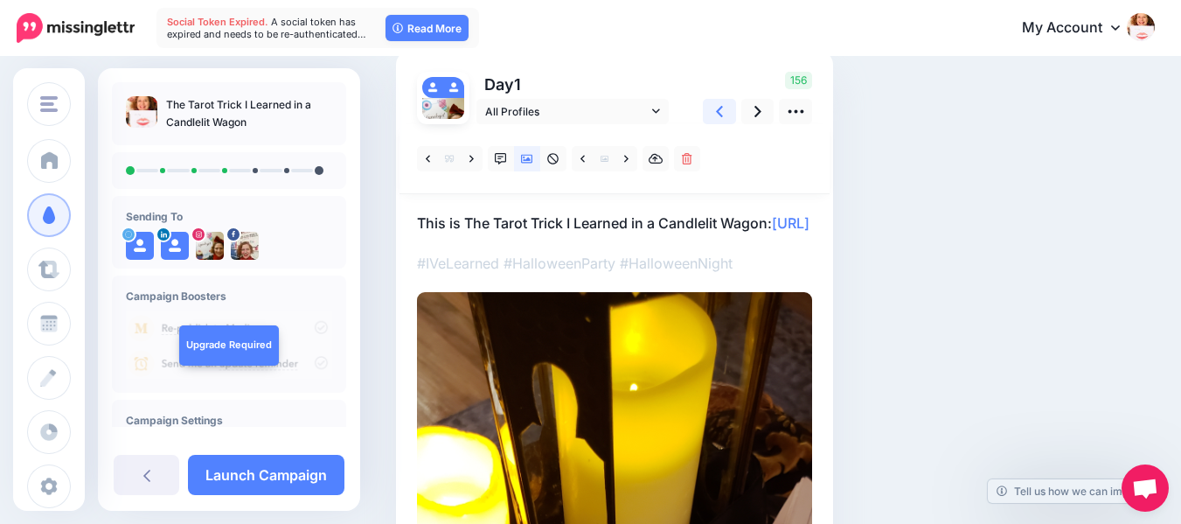
click at [715, 109] on link at bounding box center [719, 111] width 33 height 25
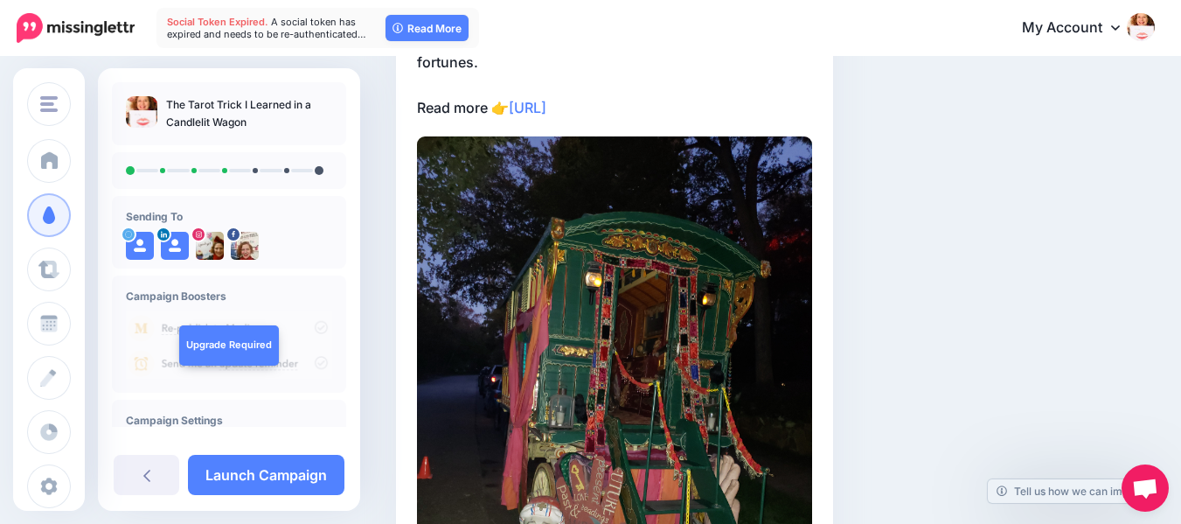
scroll to position [383, 0]
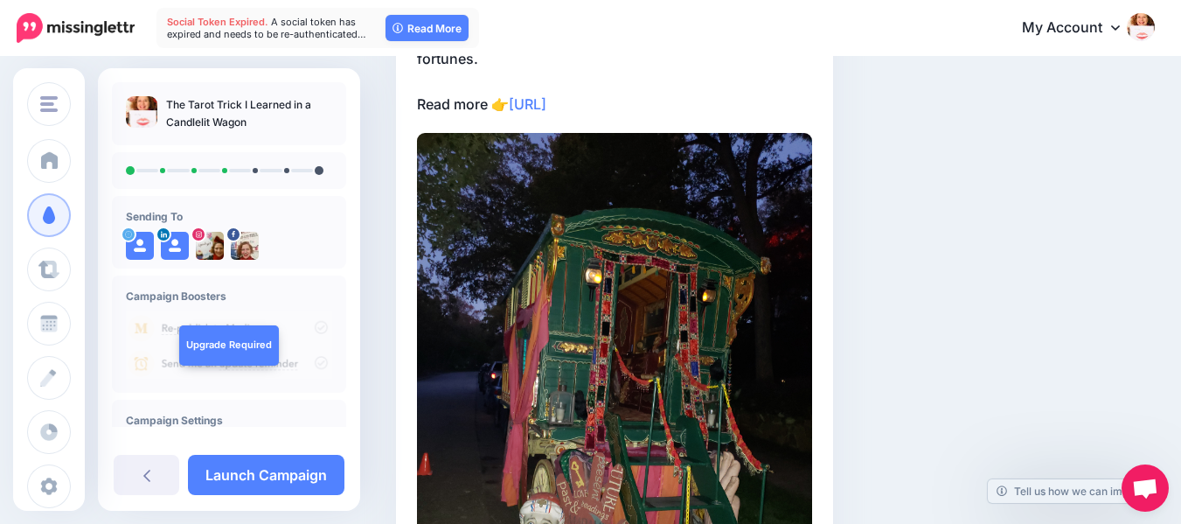
click at [680, 331] on img at bounding box center [614, 396] width 395 height 527
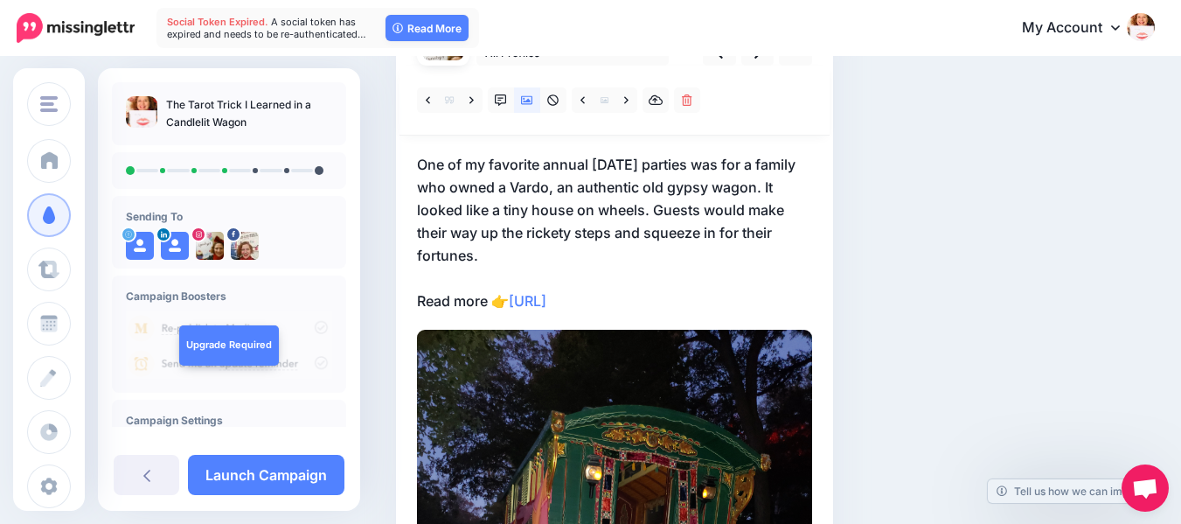
scroll to position [158, 0]
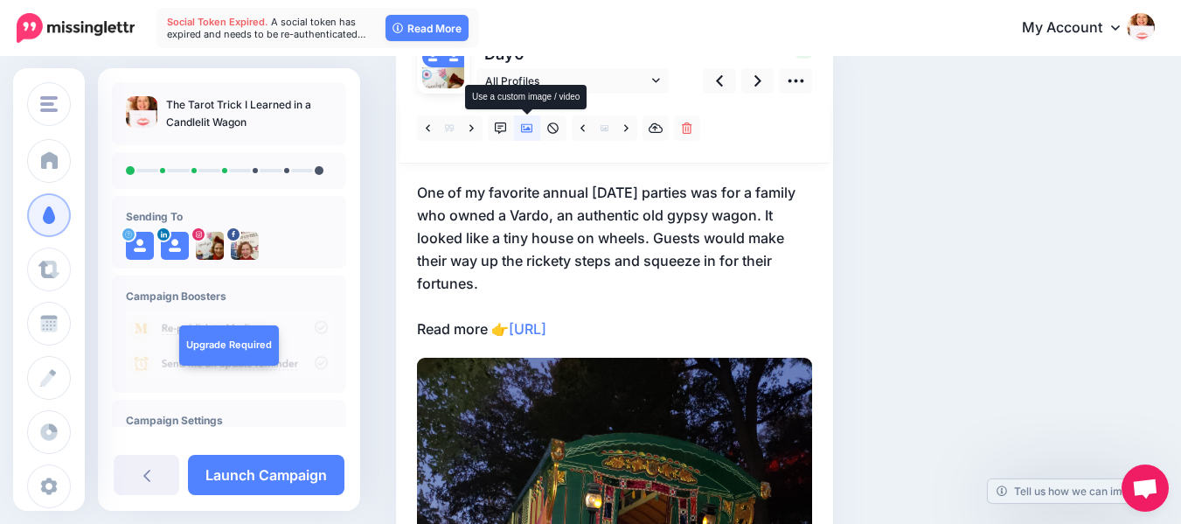
click at [527, 124] on icon at bounding box center [527, 128] width 12 height 9
click at [589, 128] on link at bounding box center [583, 127] width 22 height 25
click at [609, 129] on span at bounding box center [605, 127] width 22 height 25
click at [624, 126] on icon at bounding box center [626, 128] width 4 height 12
click at [604, 126] on icon at bounding box center [605, 128] width 8 height 6
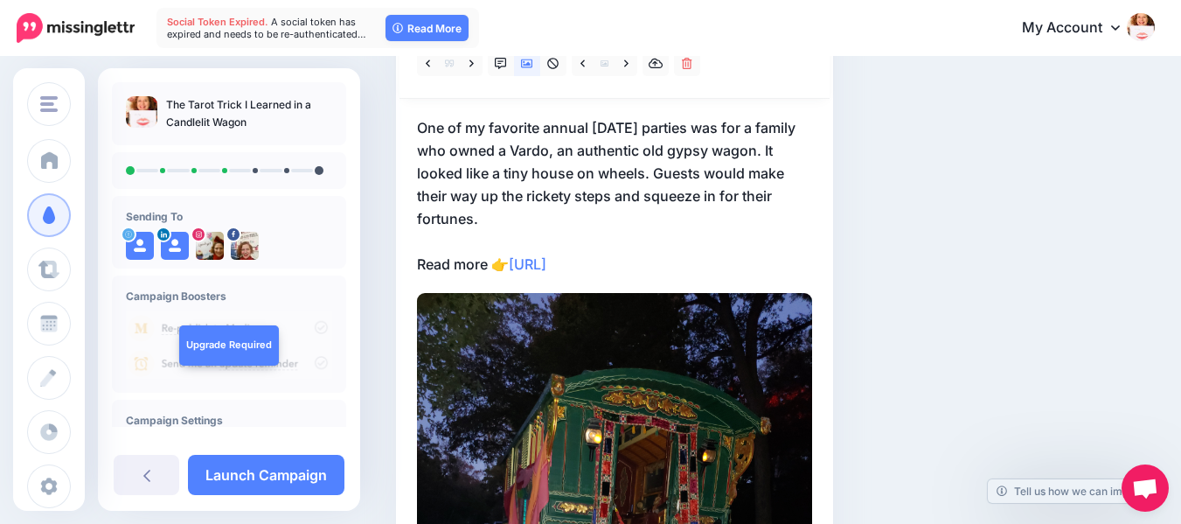
scroll to position [227, 0]
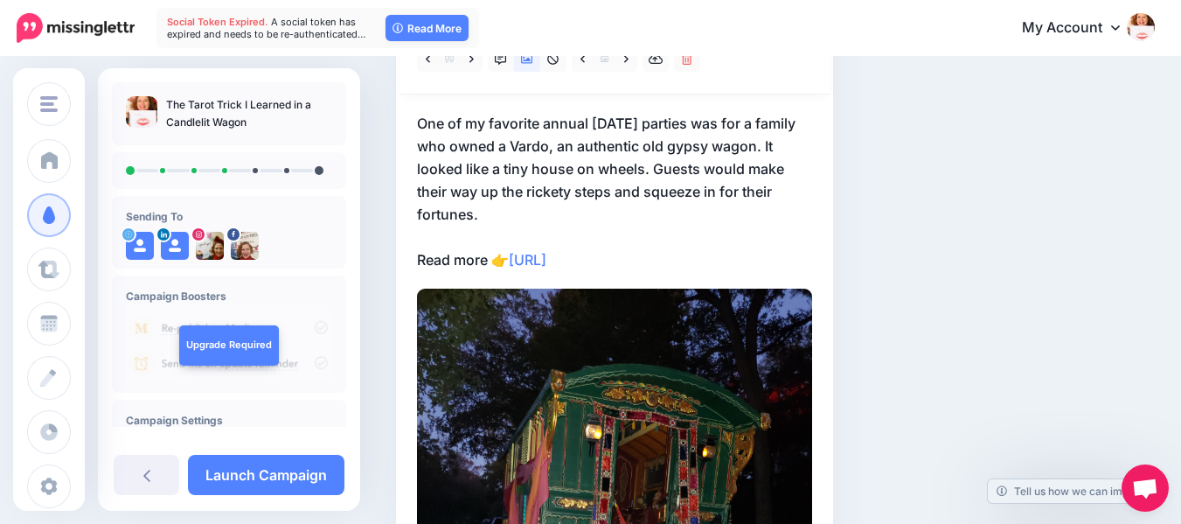
click at [625, 57] on icon at bounding box center [626, 59] width 4 height 12
click at [626, 62] on icon at bounding box center [626, 59] width 4 height 12
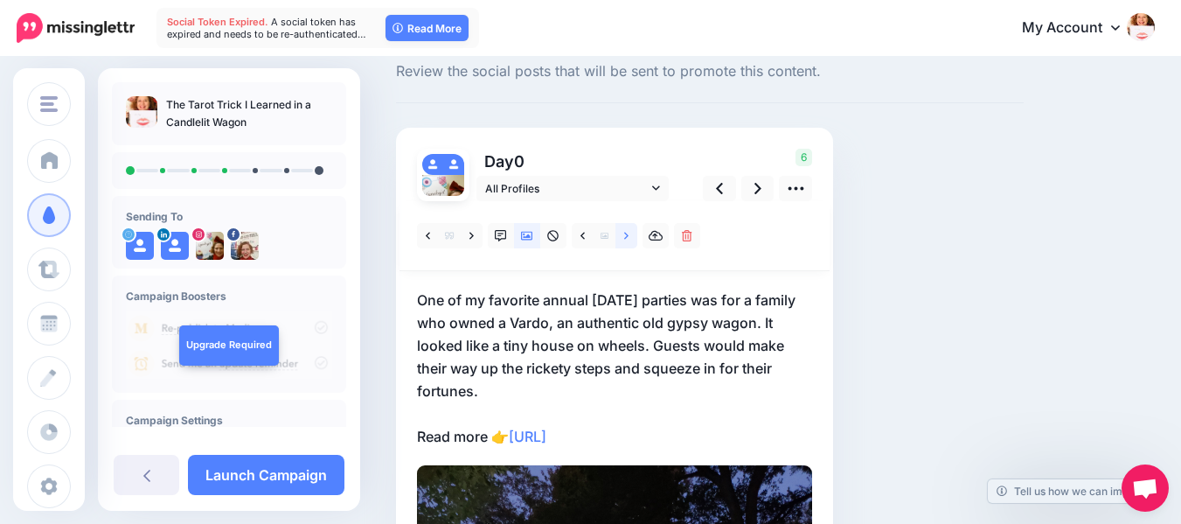
scroll to position [46, 0]
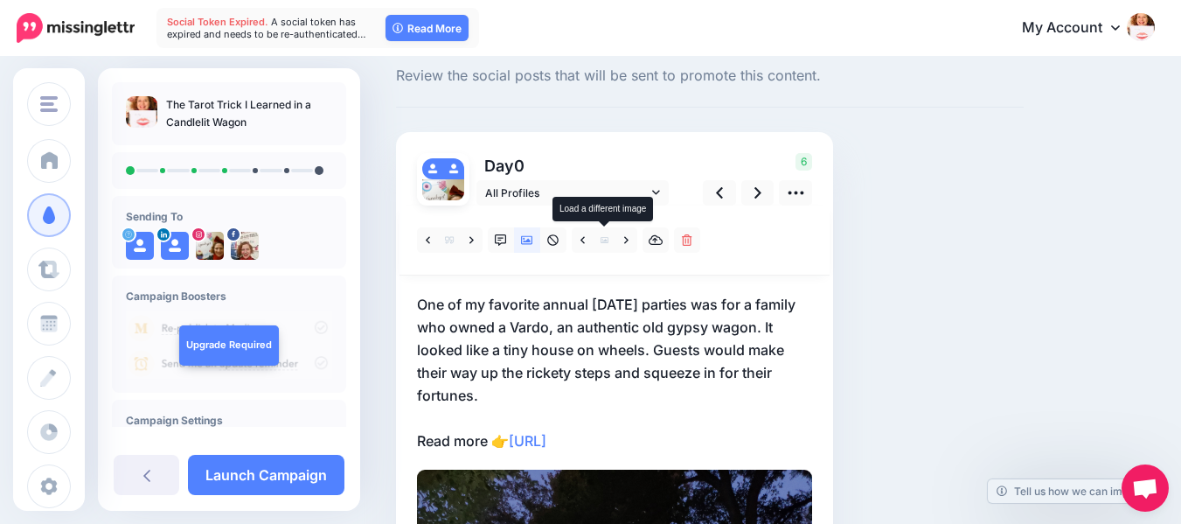
click at [604, 239] on icon at bounding box center [605, 240] width 8 height 8
click at [604, 235] on span at bounding box center [605, 239] width 22 height 25
click at [582, 236] on icon at bounding box center [583, 240] width 4 height 12
click at [526, 237] on icon at bounding box center [527, 240] width 12 height 12
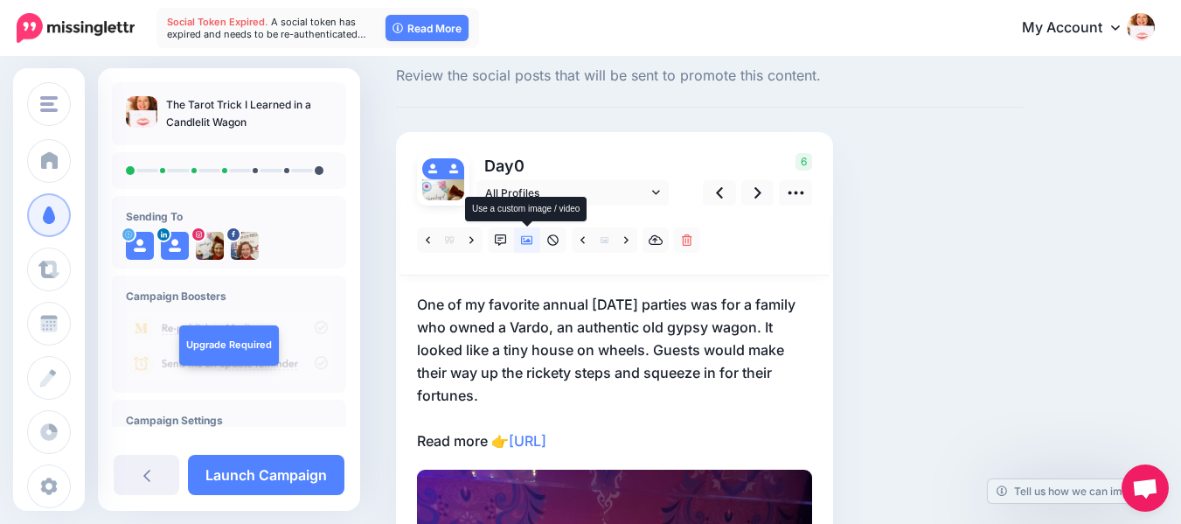
click at [531, 238] on icon at bounding box center [527, 240] width 12 height 12
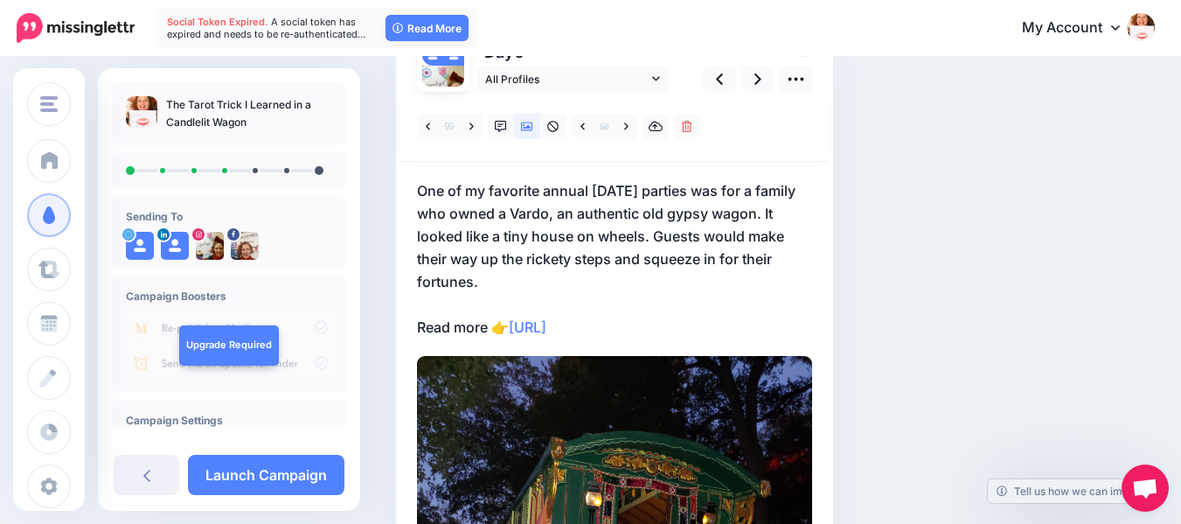
scroll to position [158, 0]
click at [623, 122] on link at bounding box center [627, 127] width 22 height 25
click at [586, 129] on link at bounding box center [583, 127] width 22 height 25
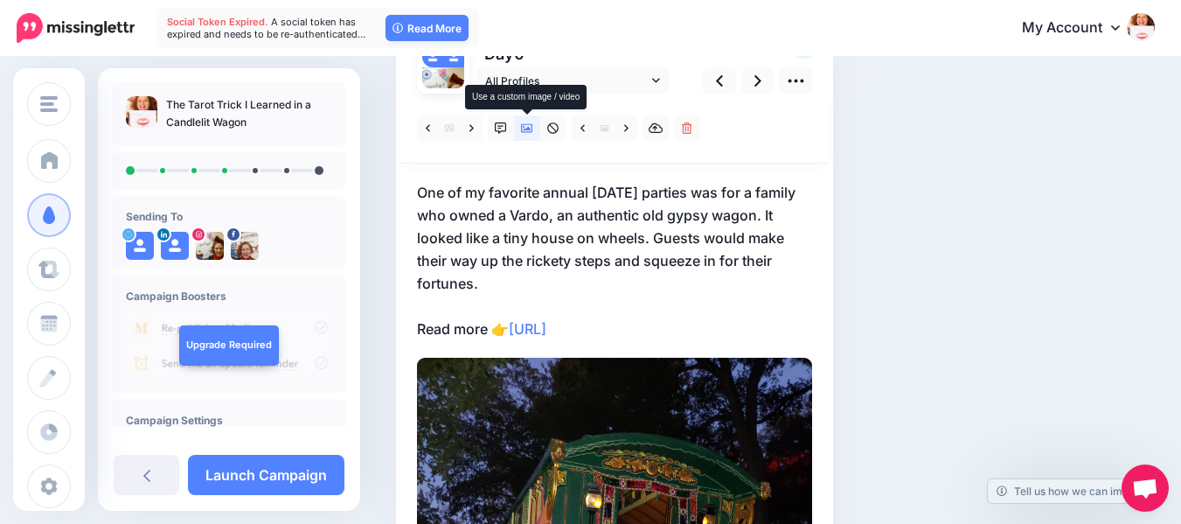
click at [531, 129] on icon at bounding box center [527, 128] width 12 height 9
click at [528, 126] on icon at bounding box center [527, 128] width 12 height 12
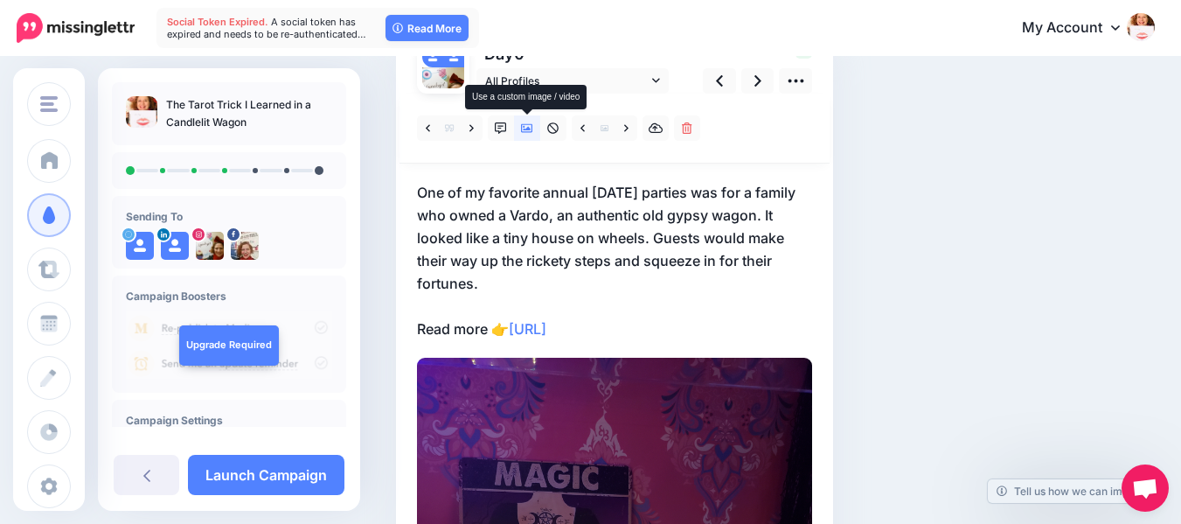
click at [528, 126] on icon at bounding box center [527, 128] width 12 height 12
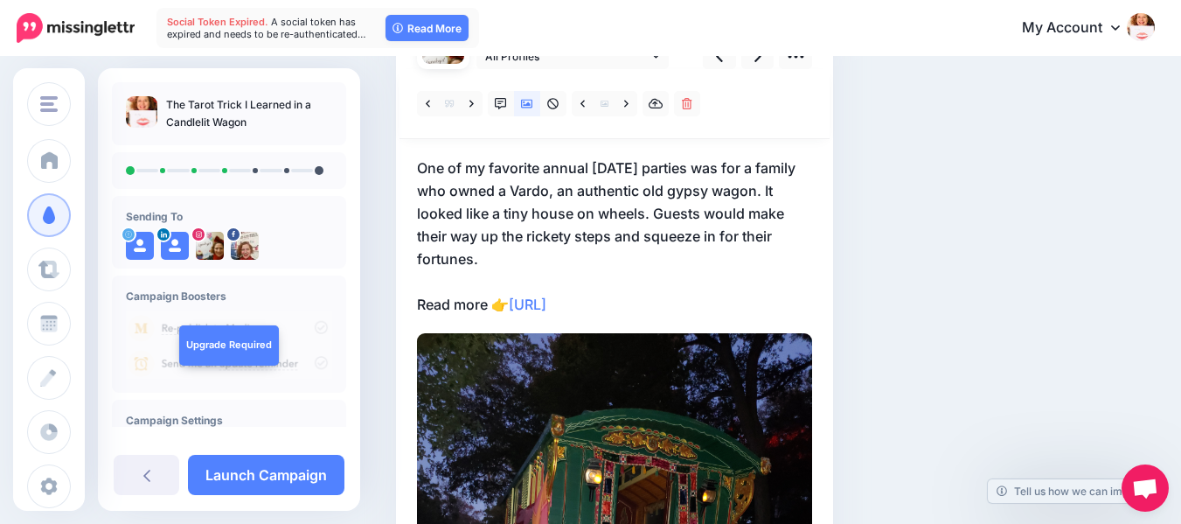
scroll to position [180, 0]
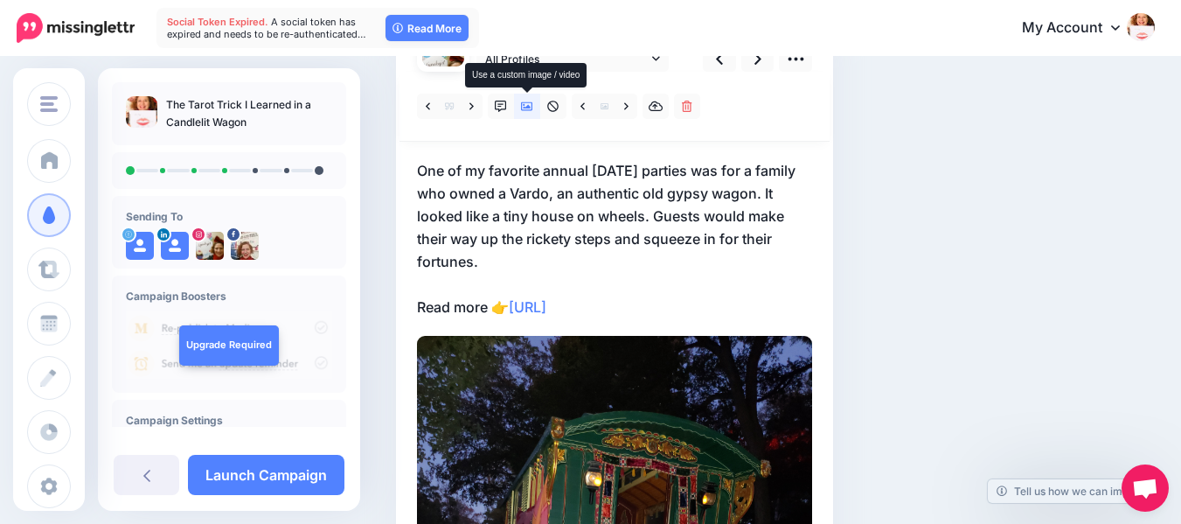
click at [532, 103] on icon at bounding box center [527, 107] width 12 height 12
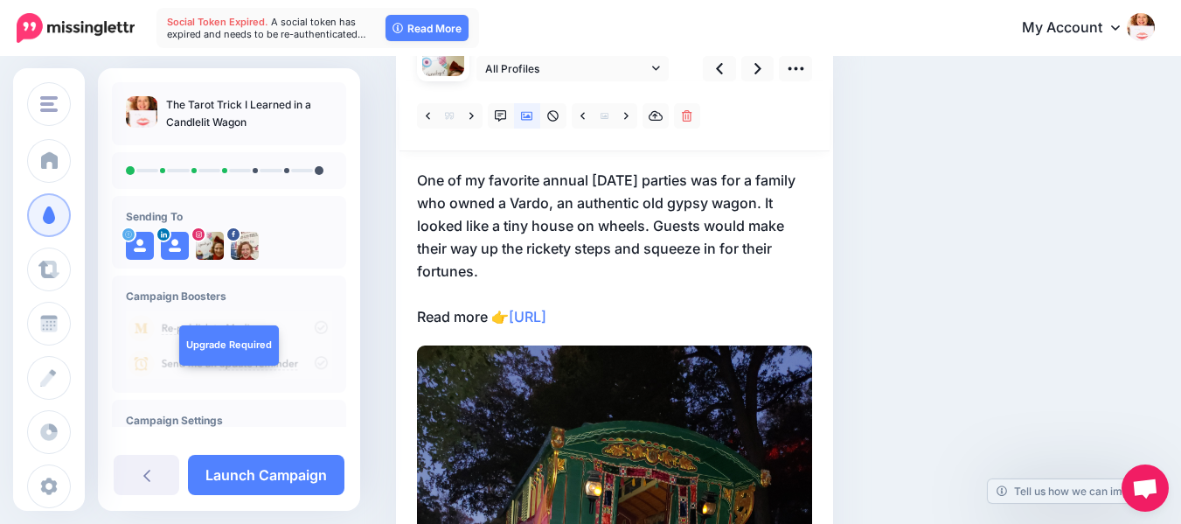
scroll to position [168, 0]
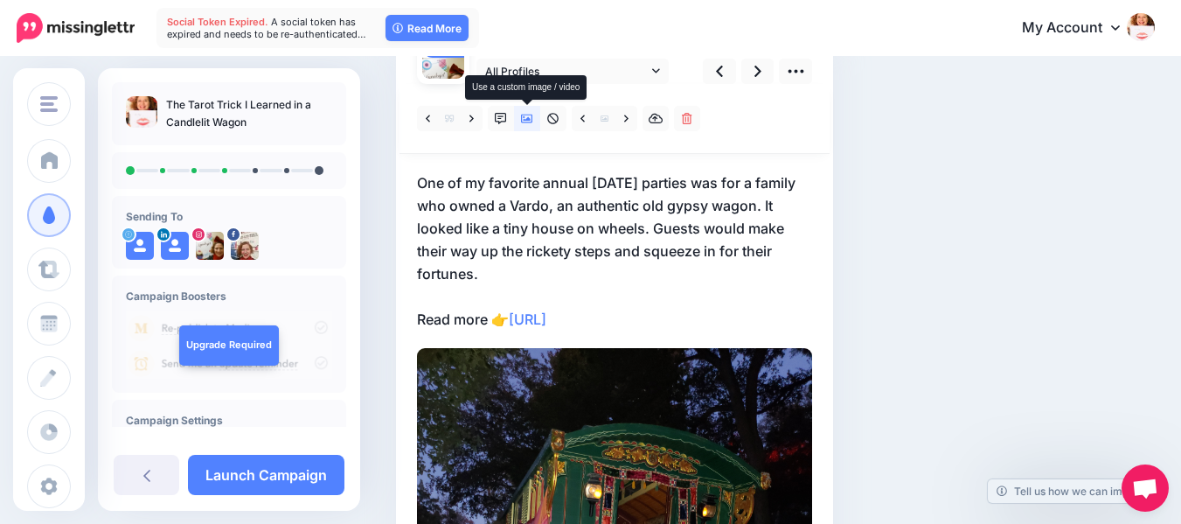
click at [523, 117] on icon at bounding box center [527, 119] width 12 height 12
click at [620, 117] on link at bounding box center [627, 118] width 22 height 25
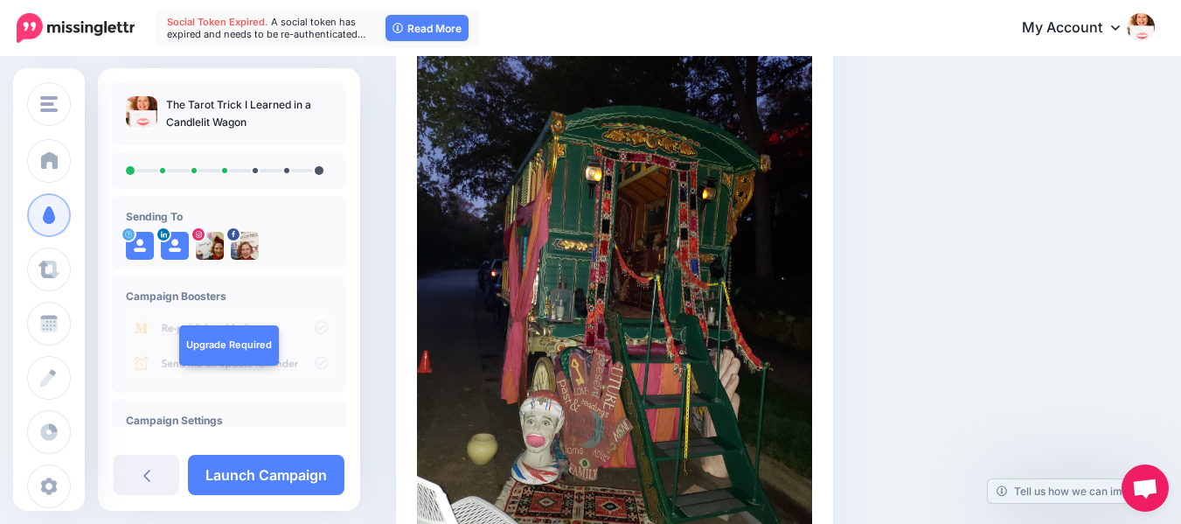
scroll to position [503, 0]
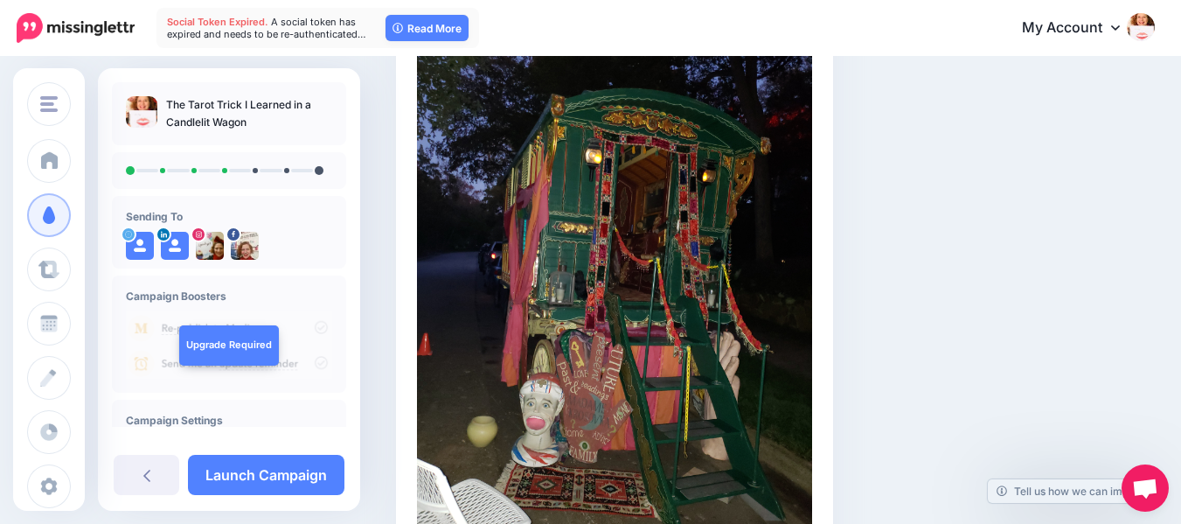
click at [707, 350] on img at bounding box center [614, 276] width 395 height 527
drag, startPoint x: 724, startPoint y: 338, endPoint x: 949, endPoint y: 338, distance: 224.7
click at [949, 338] on div "Social Posts Review the social posts that will be sent to promote this content.…" at bounding box center [710, 98] width 654 height 1032
click at [685, 303] on img at bounding box center [614, 276] width 395 height 527
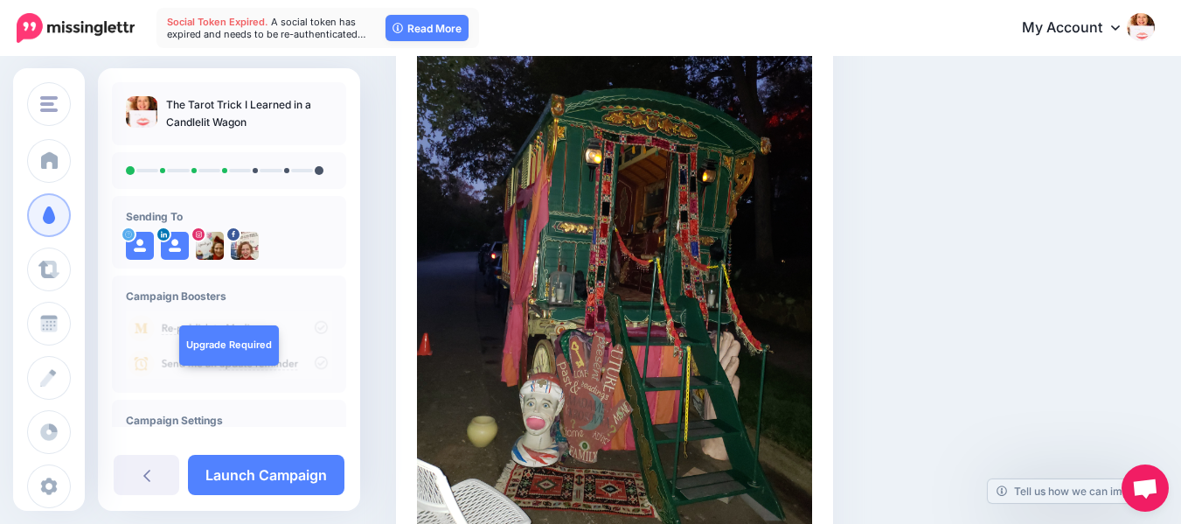
drag, startPoint x: 685, startPoint y: 303, endPoint x: 772, endPoint y: 252, distance: 101.1
click at [772, 252] on img at bounding box center [614, 276] width 395 height 527
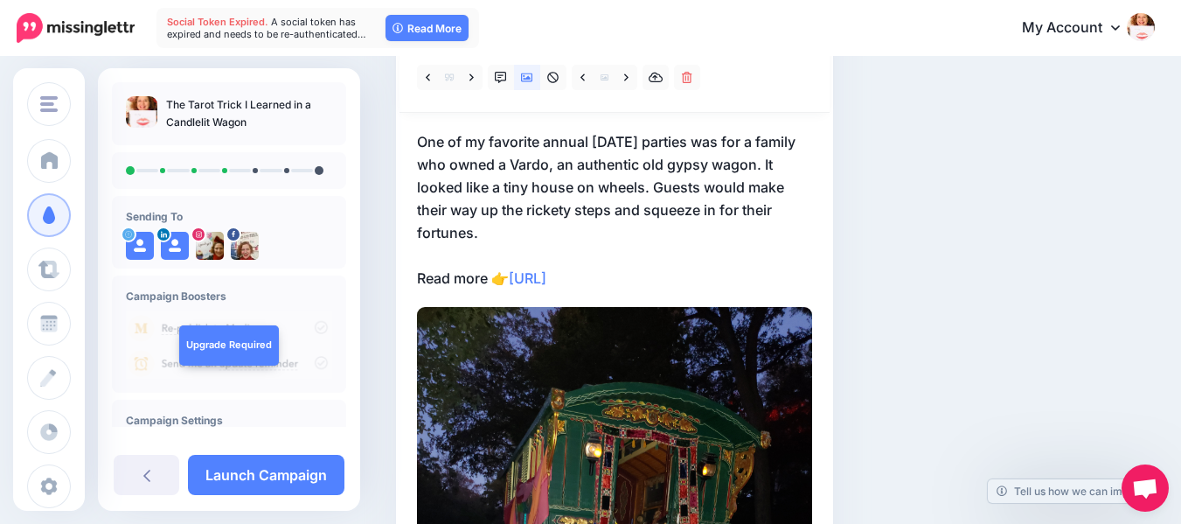
scroll to position [174, 0]
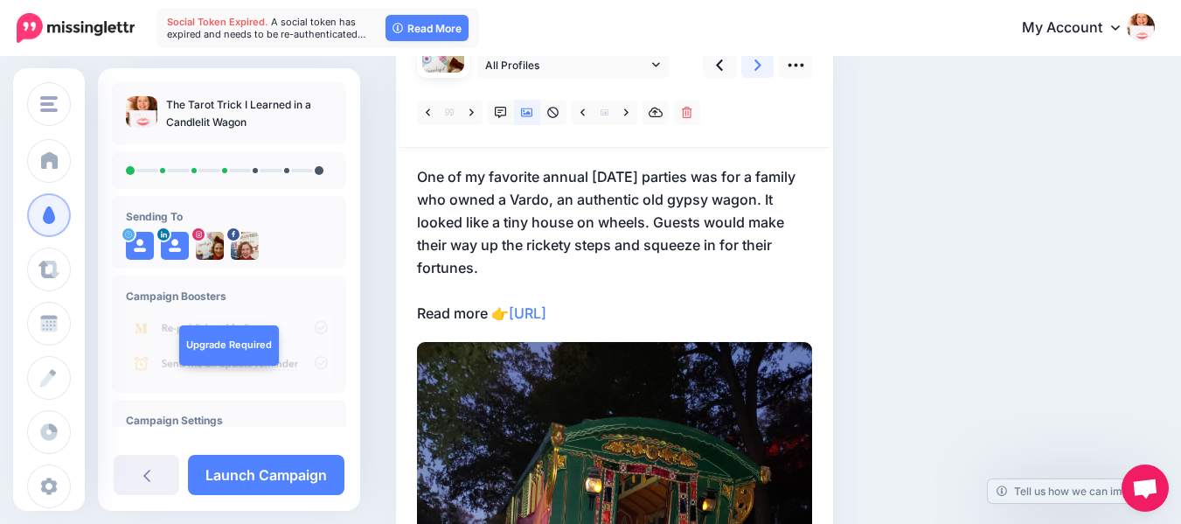
click at [752, 61] on link at bounding box center [758, 64] width 33 height 25
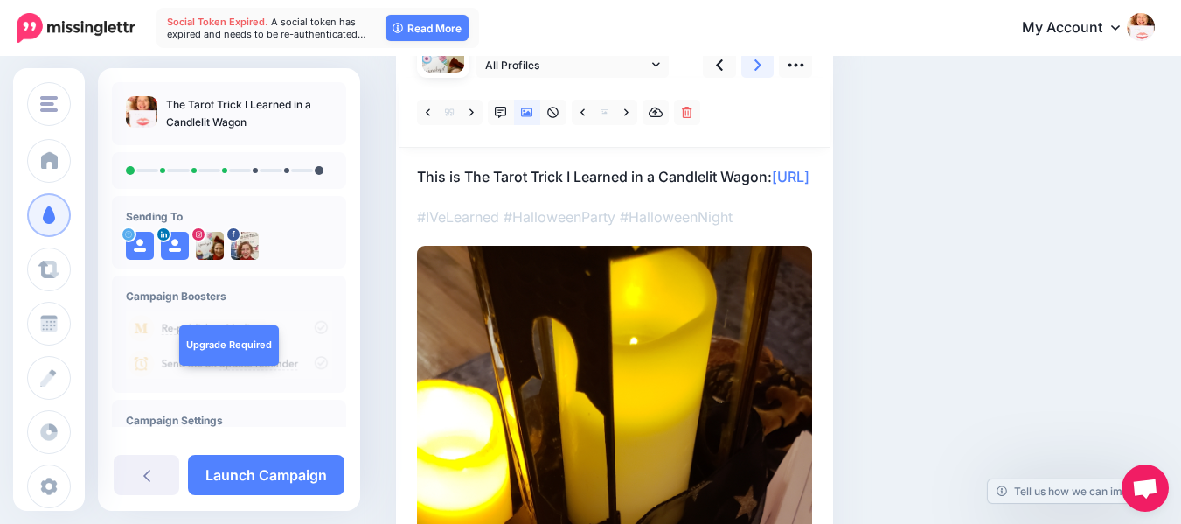
click at [759, 64] on icon at bounding box center [758, 64] width 7 height 11
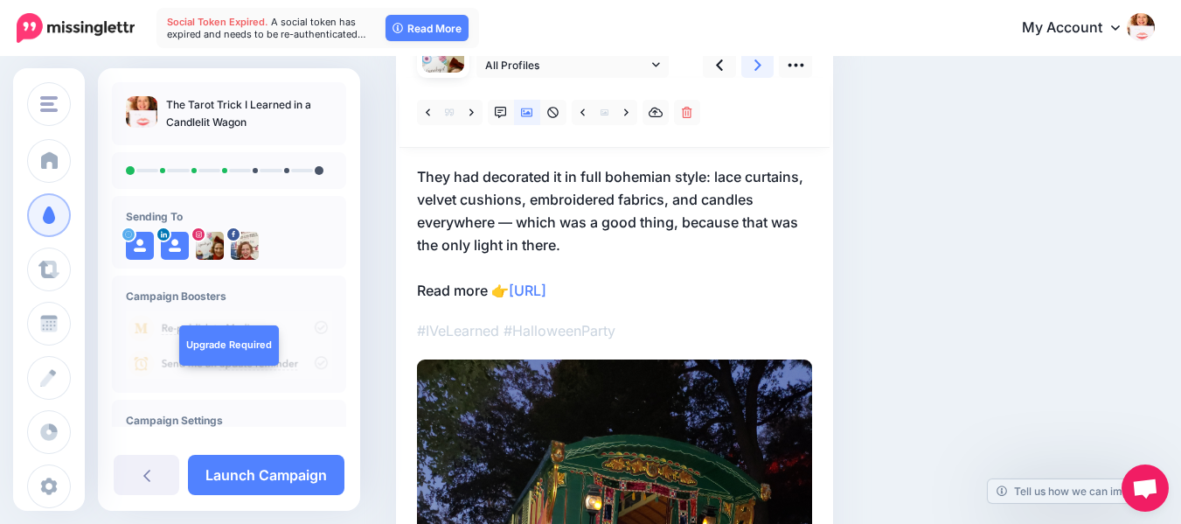
click at [758, 64] on icon at bounding box center [758, 64] width 7 height 11
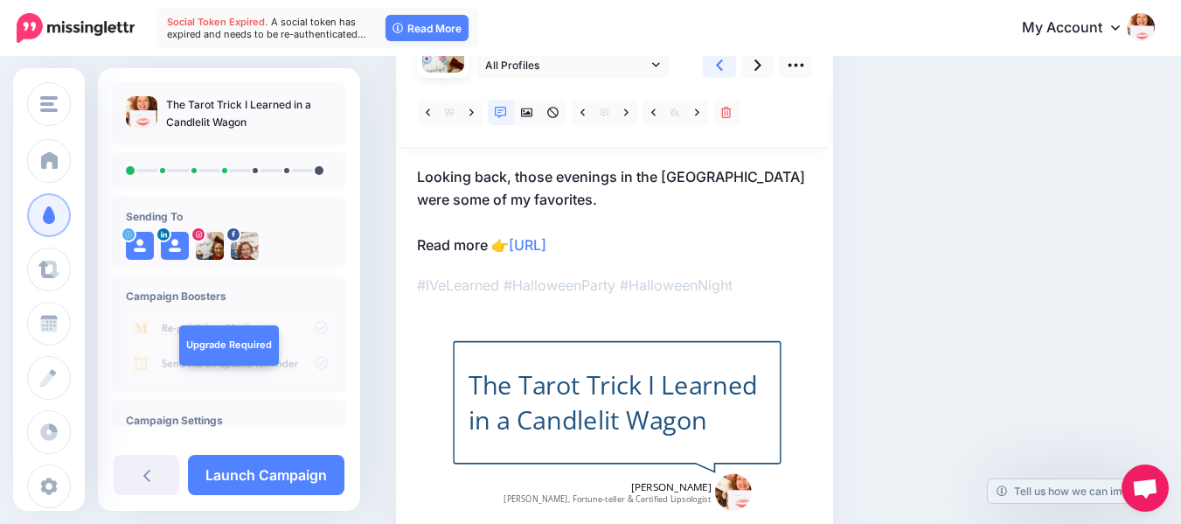
click at [714, 66] on link at bounding box center [719, 64] width 33 height 25
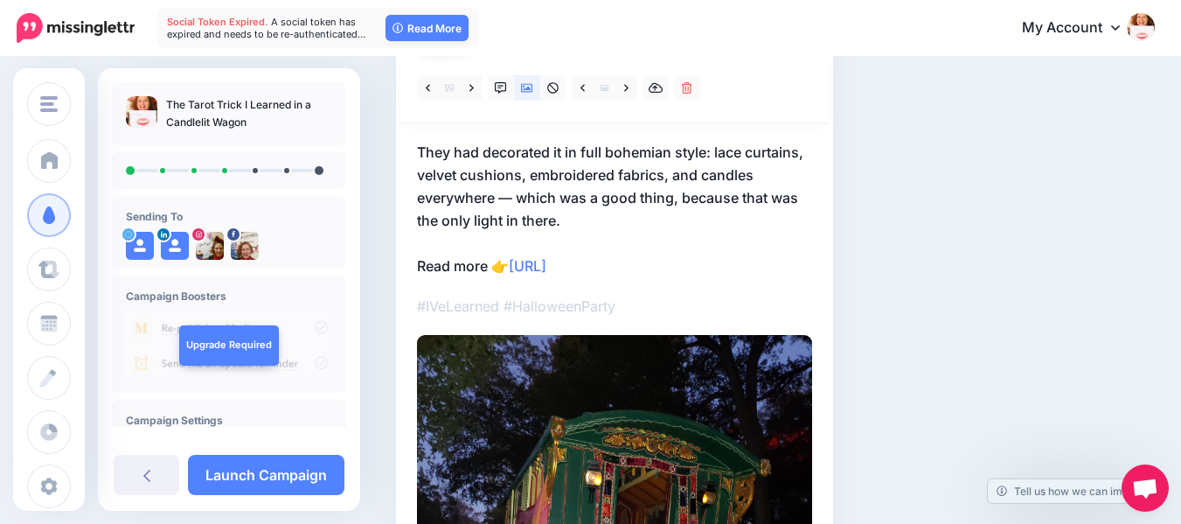
scroll to position [197, 0]
click at [629, 88] on icon at bounding box center [626, 90] width 4 height 12
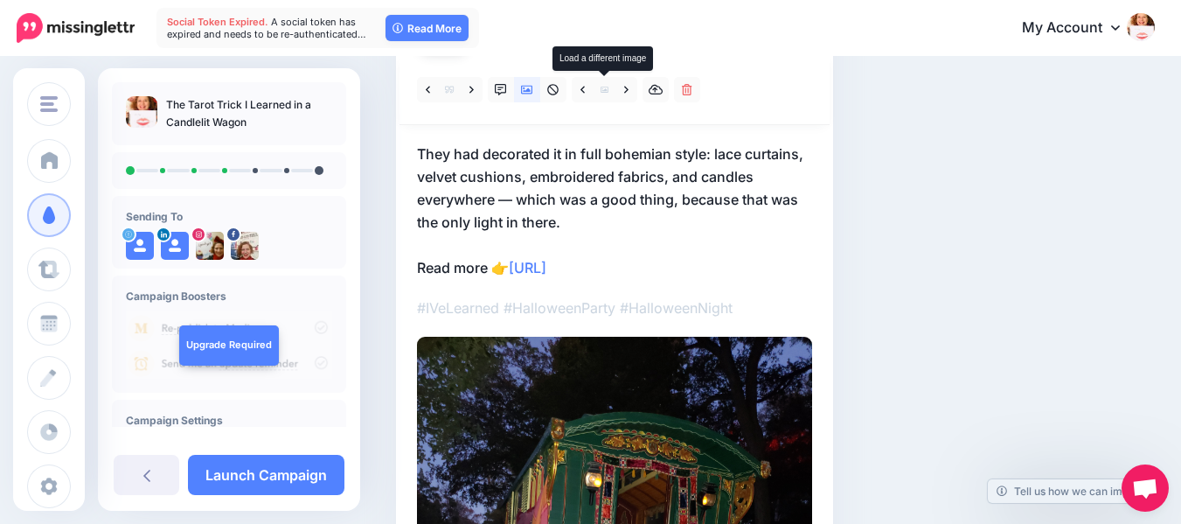
click at [605, 87] on icon at bounding box center [605, 90] width 8 height 8
click at [622, 89] on link at bounding box center [627, 89] width 22 height 25
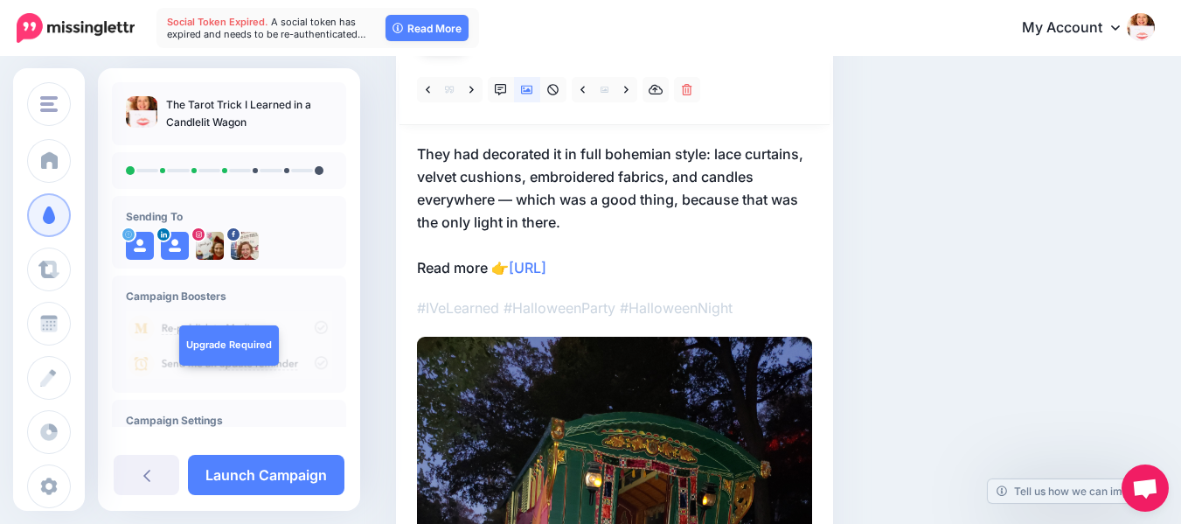
click at [628, 87] on icon at bounding box center [626, 90] width 4 height 12
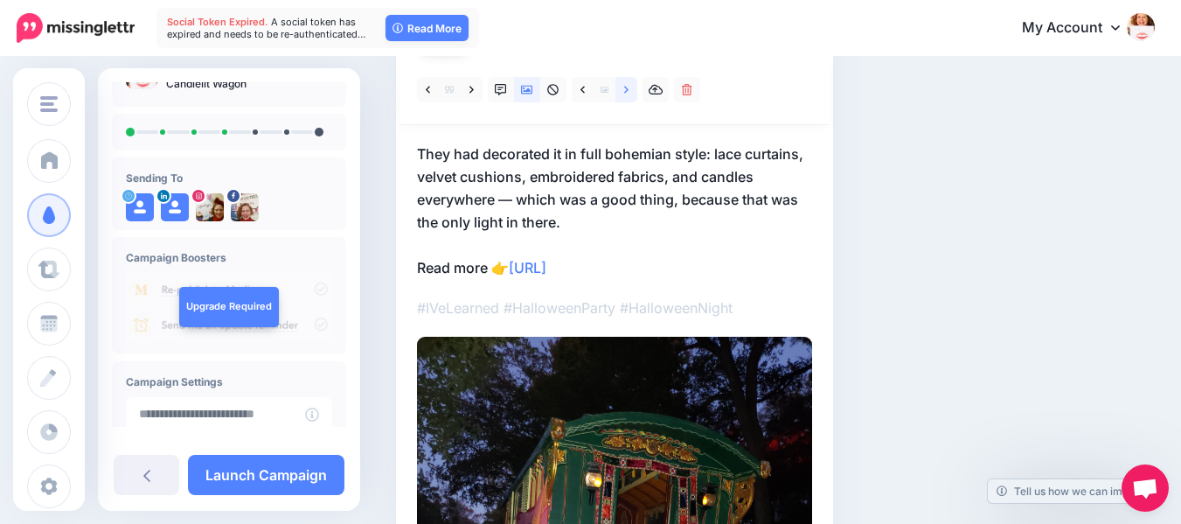
scroll to position [0, 0]
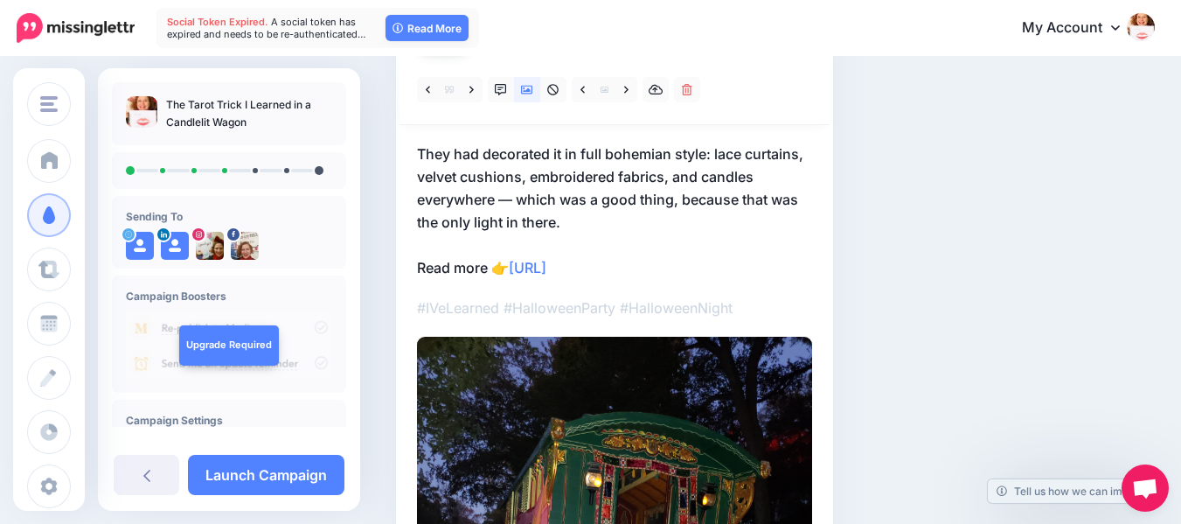
click at [1140, 231] on div "Social Posts Review the social posts that will be sent to promote this content.…" at bounding box center [775, 412] width 785 height 1049
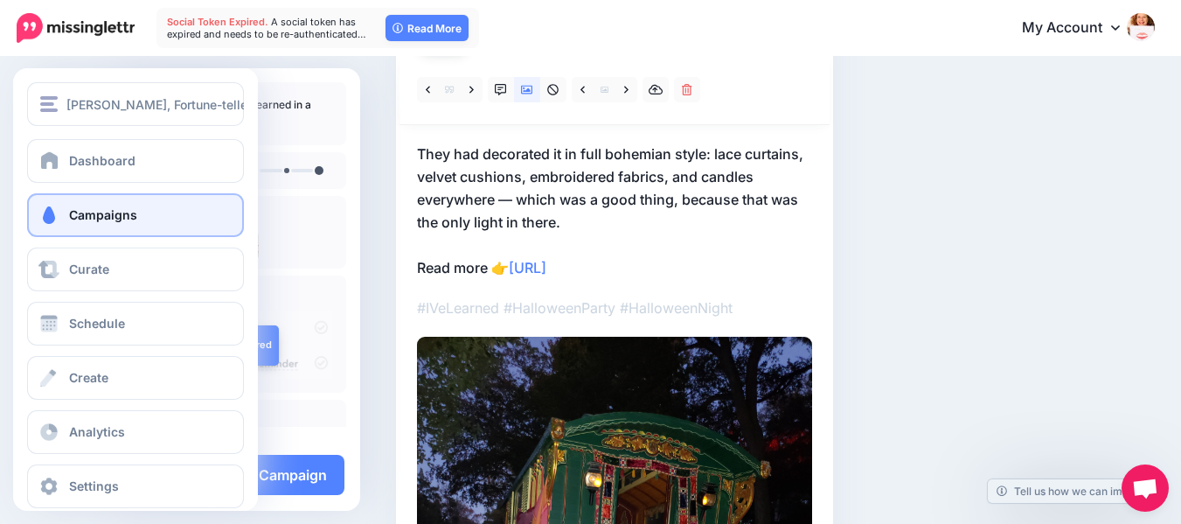
click at [93, 214] on span "Campaigns" at bounding box center [103, 214] width 68 height 15
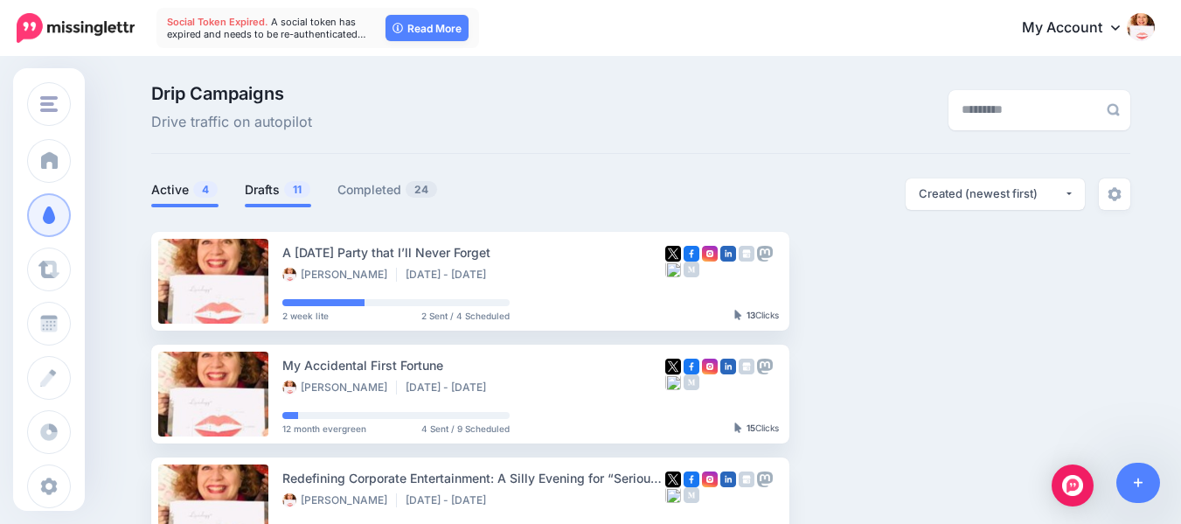
click at [256, 189] on link "Drafts 11" at bounding box center [278, 189] width 66 height 21
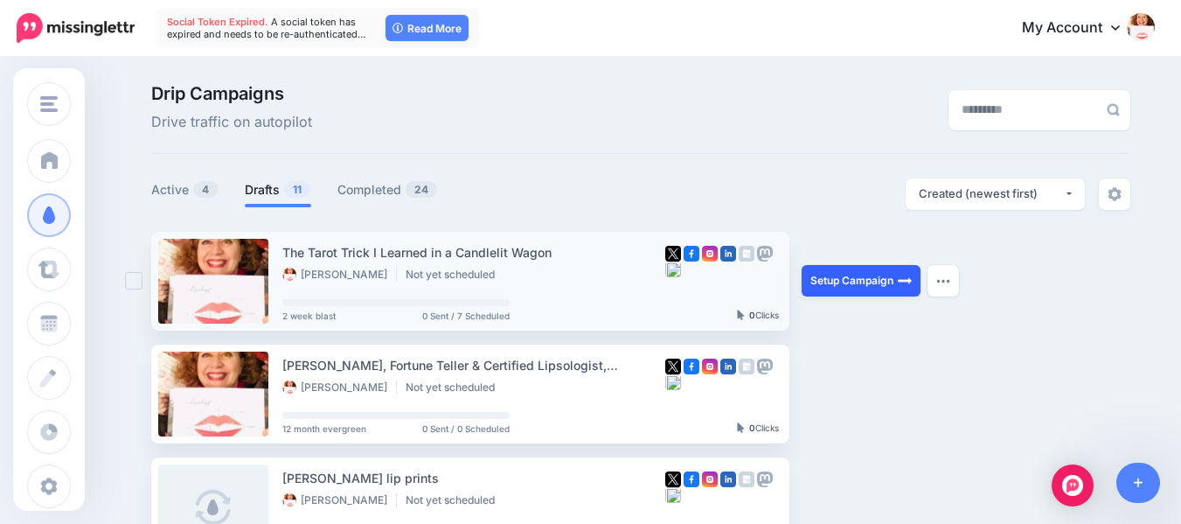
click at [876, 269] on link "Setup Campaign" at bounding box center [861, 280] width 119 height 31
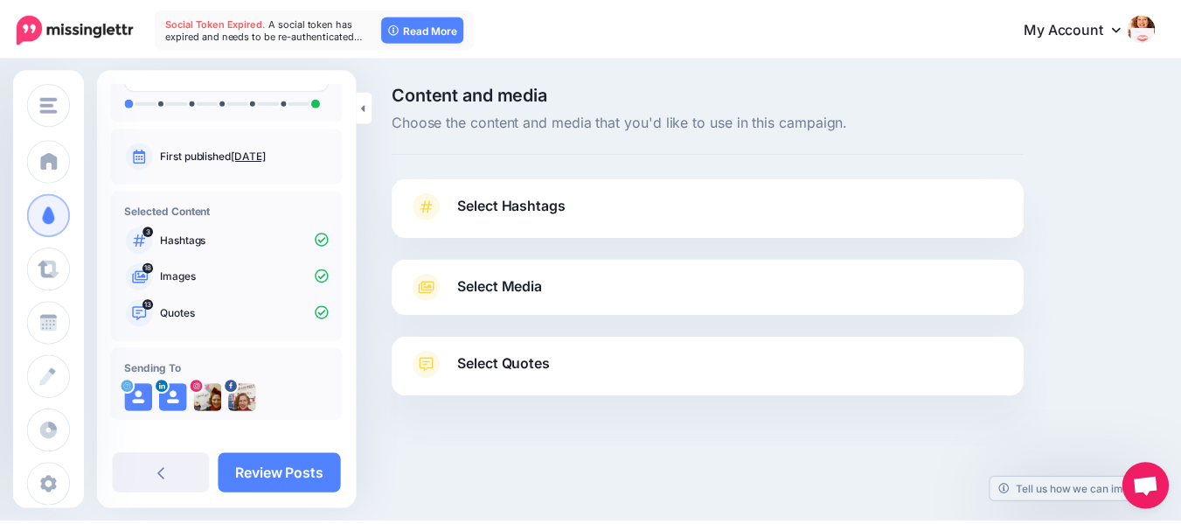
scroll to position [127, 0]
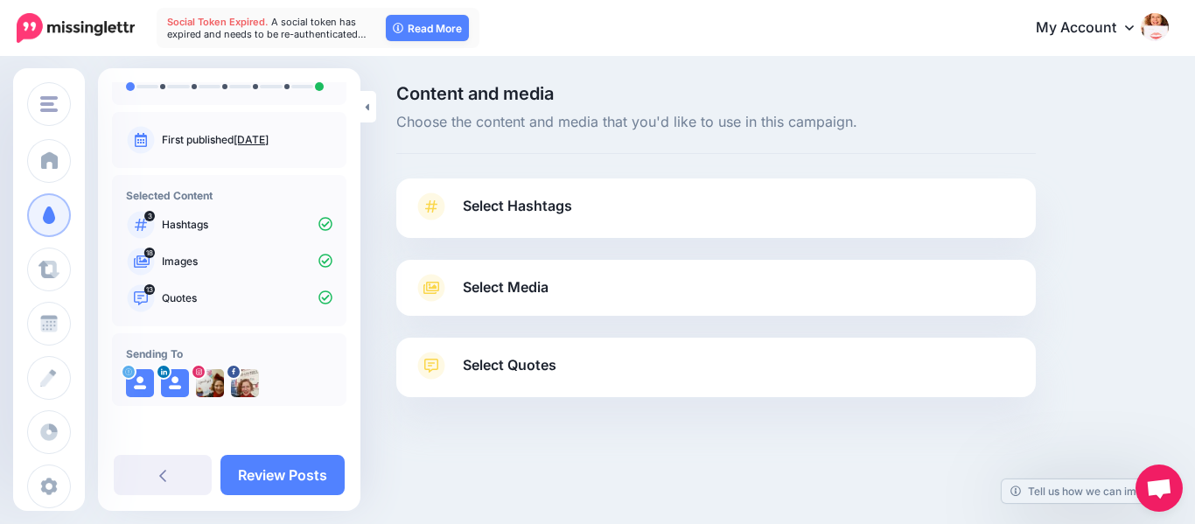
click at [518, 287] on span "Select Media" at bounding box center [506, 287] width 86 height 24
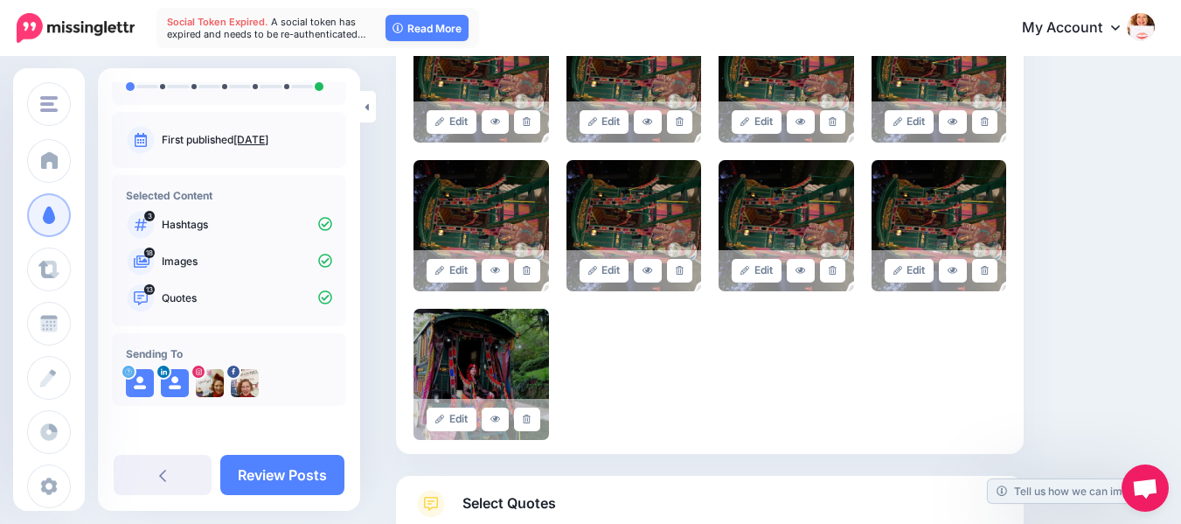
scroll to position [905, 0]
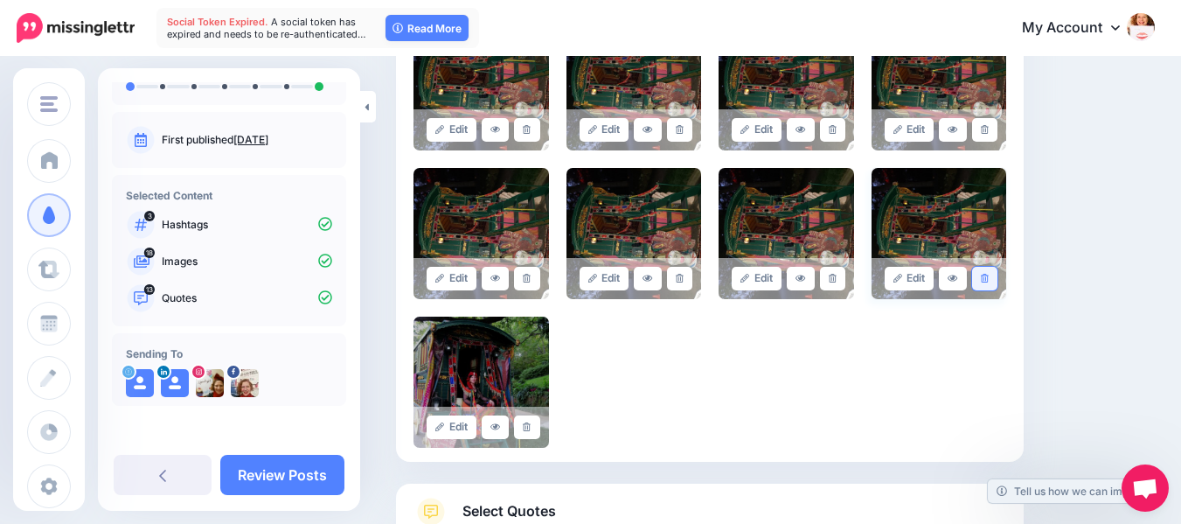
click at [989, 278] on icon at bounding box center [985, 279] width 8 height 10
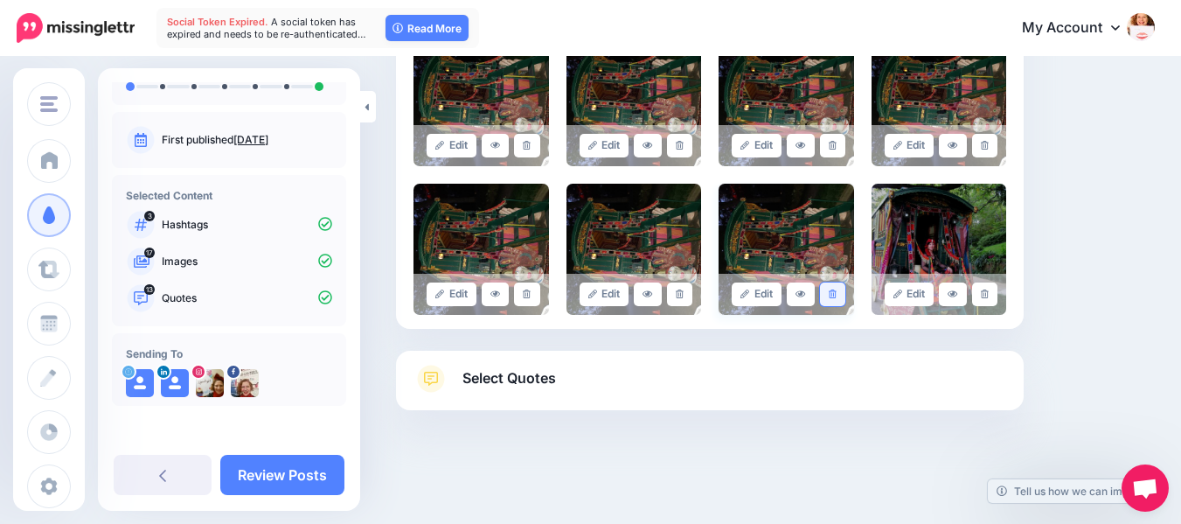
click at [837, 291] on icon at bounding box center [833, 294] width 8 height 10
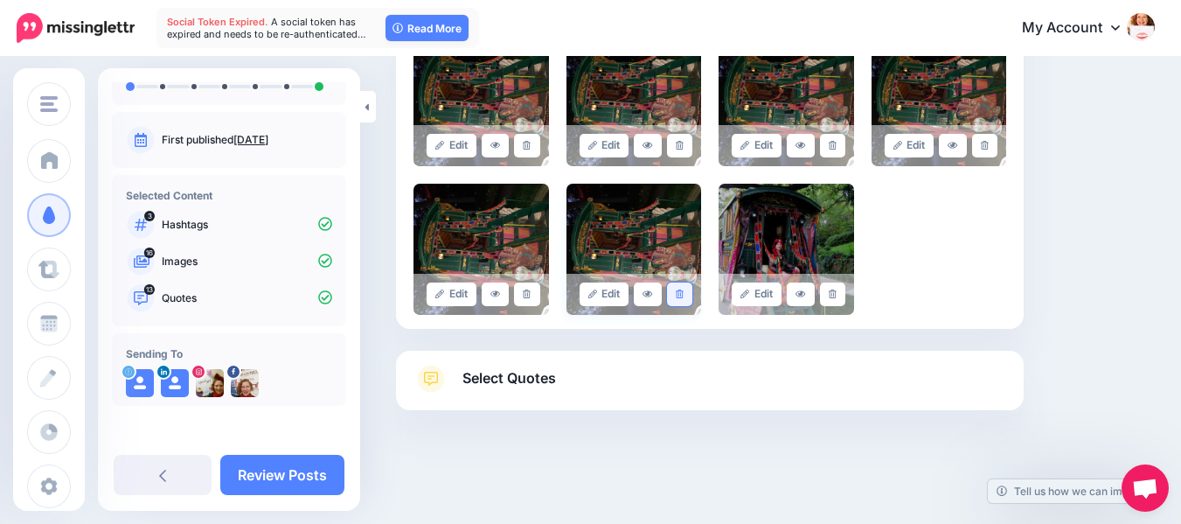
click at [684, 293] on icon at bounding box center [680, 294] width 8 height 10
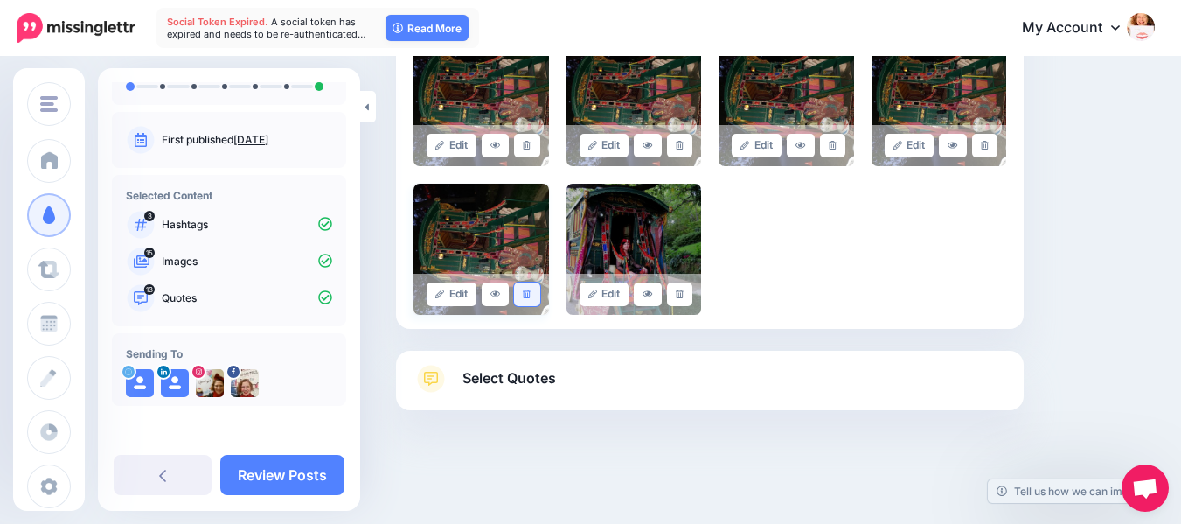
click at [527, 291] on icon at bounding box center [527, 294] width 8 height 10
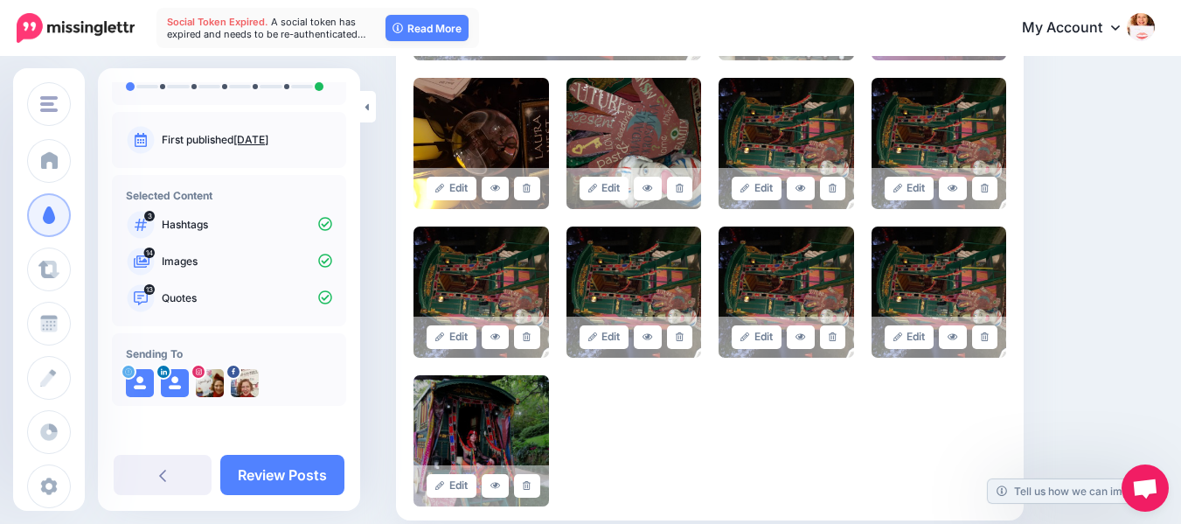
scroll to position [691, 0]
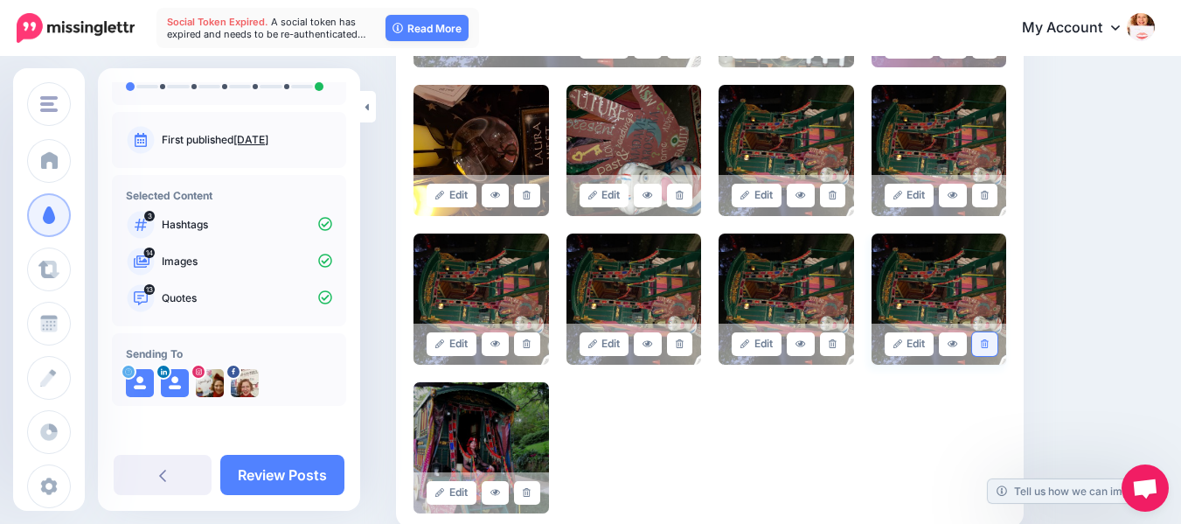
click at [989, 344] on icon at bounding box center [985, 344] width 8 height 10
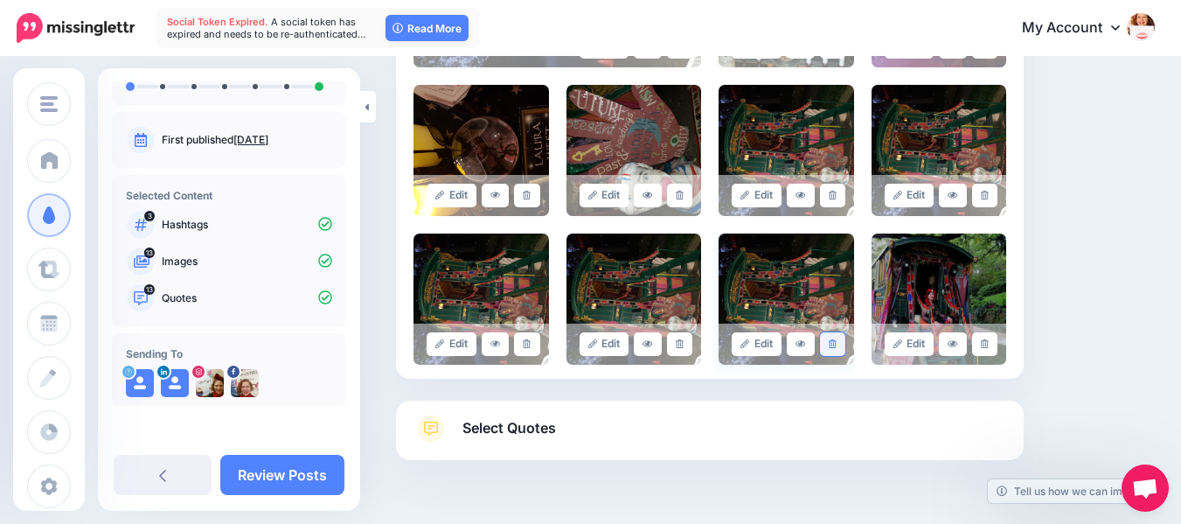
click at [834, 346] on link at bounding box center [832, 344] width 25 height 24
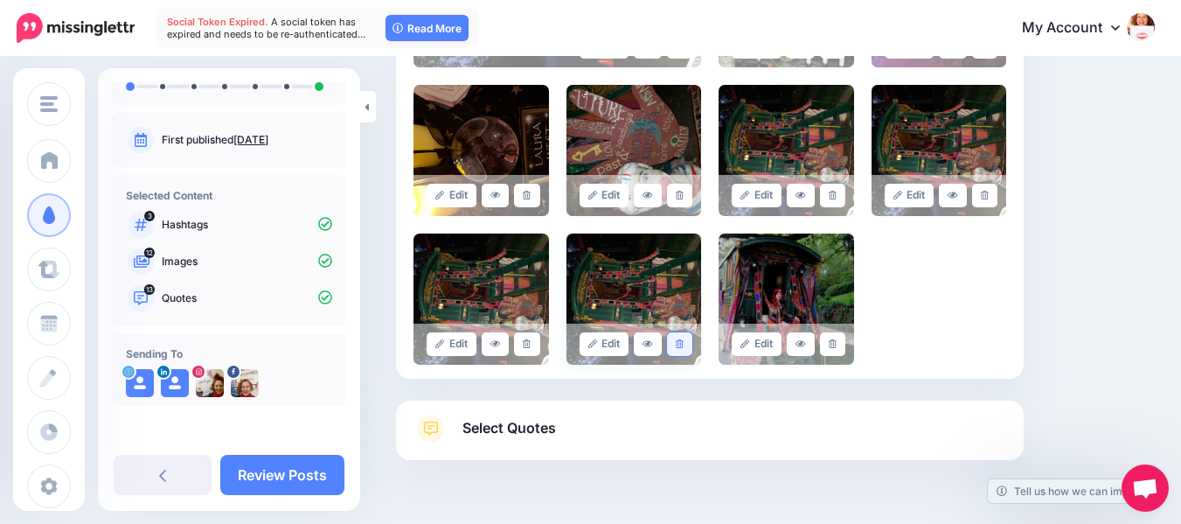
click at [679, 347] on link at bounding box center [679, 344] width 25 height 24
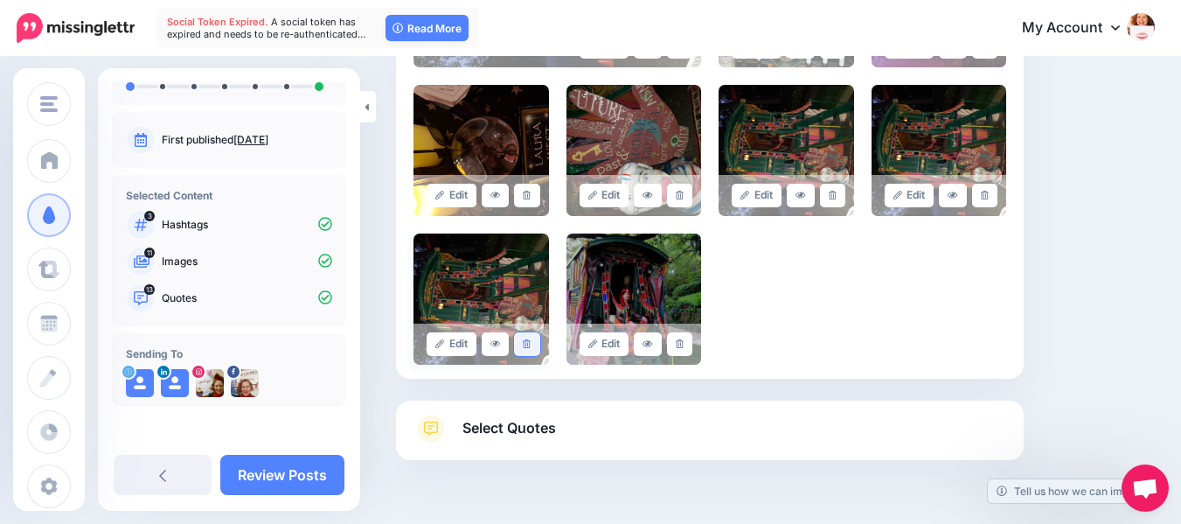
click at [531, 346] on icon at bounding box center [527, 344] width 8 height 10
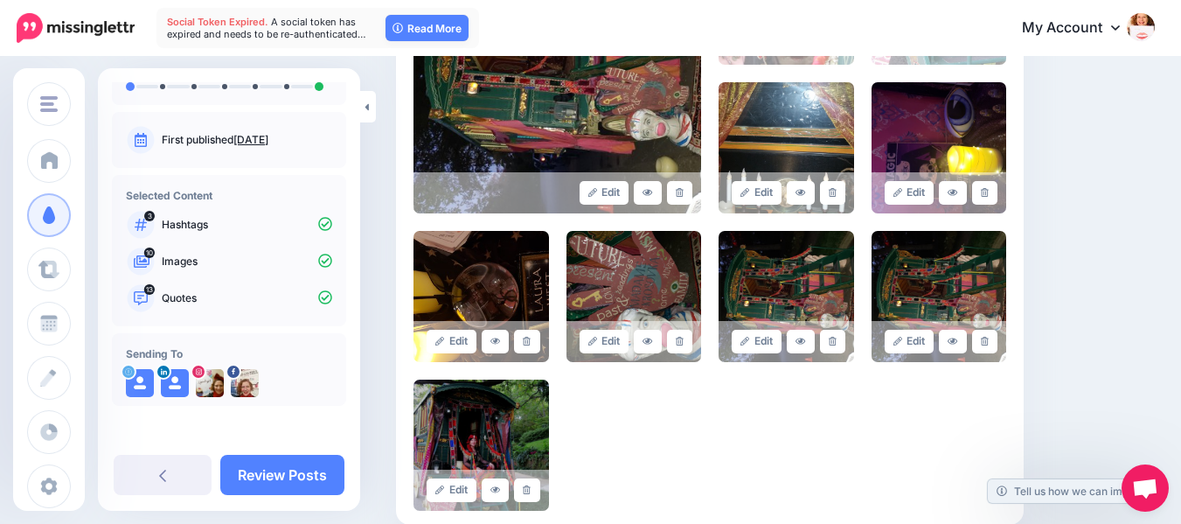
scroll to position [522, 0]
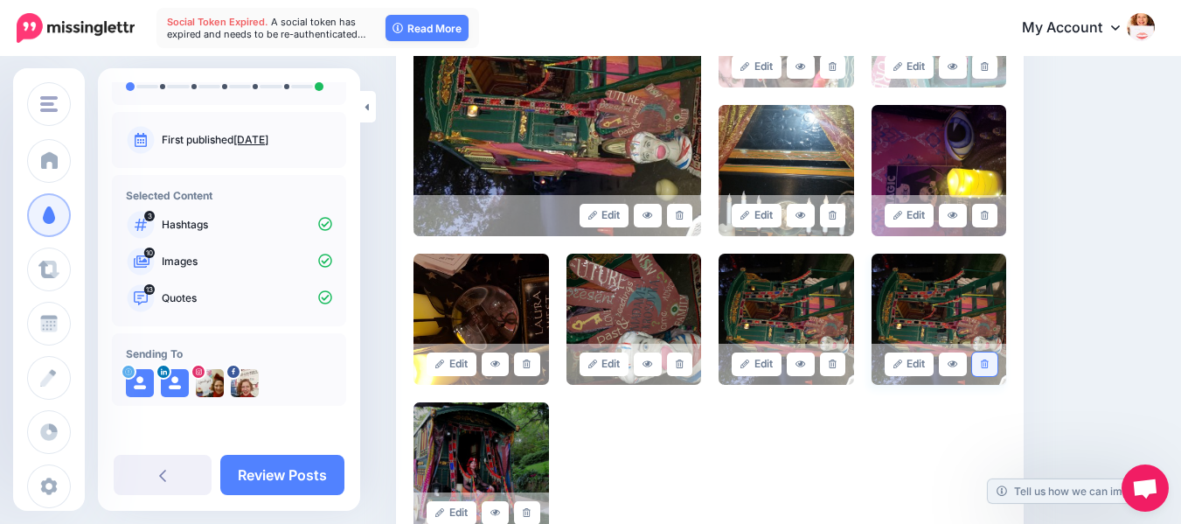
click at [989, 364] on icon at bounding box center [985, 364] width 8 height 10
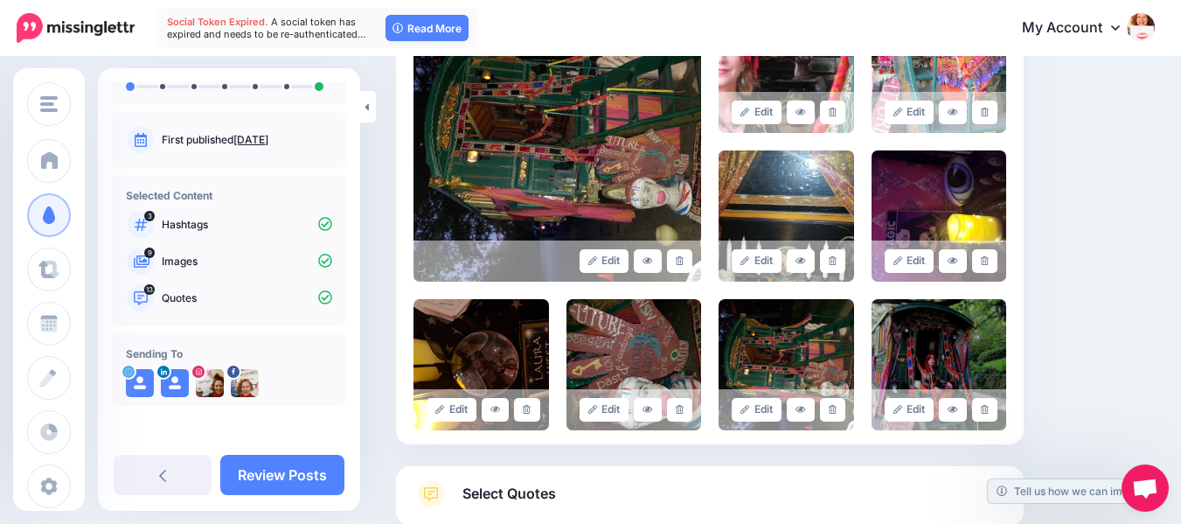
scroll to position [478, 0]
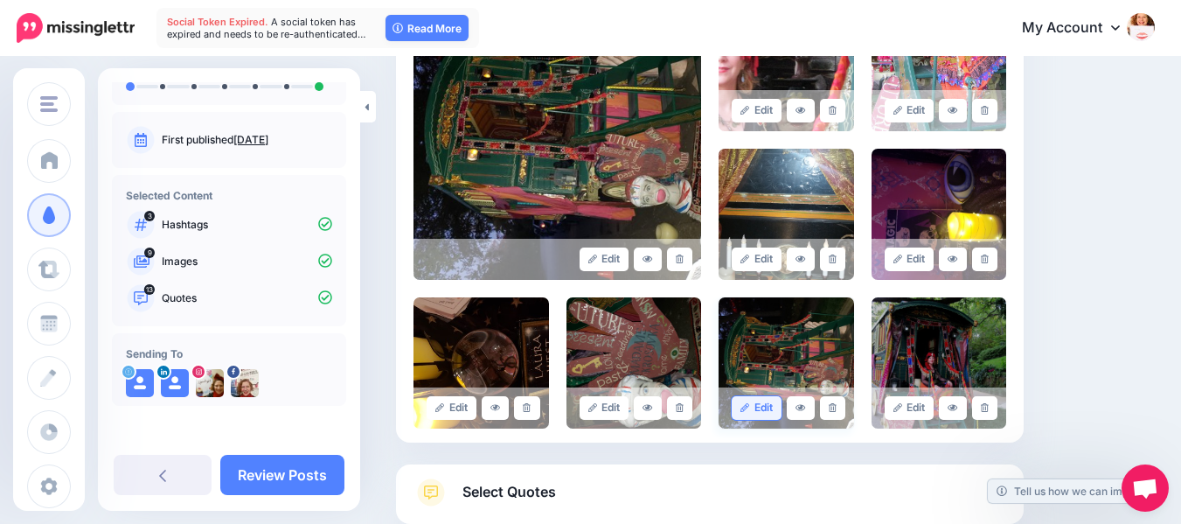
click at [762, 405] on link "Edit" at bounding box center [757, 408] width 50 height 24
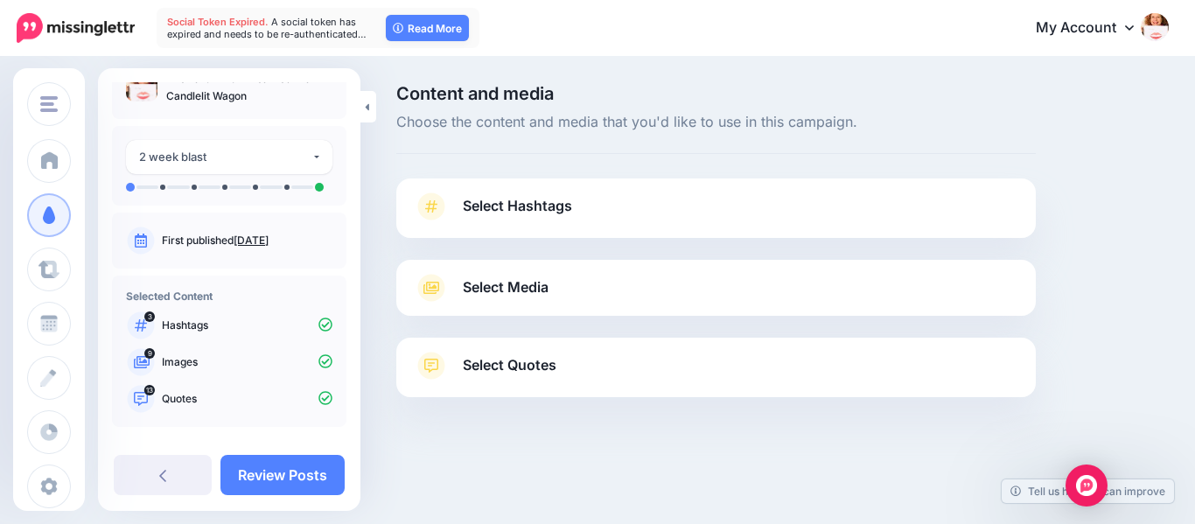
scroll to position [52, 0]
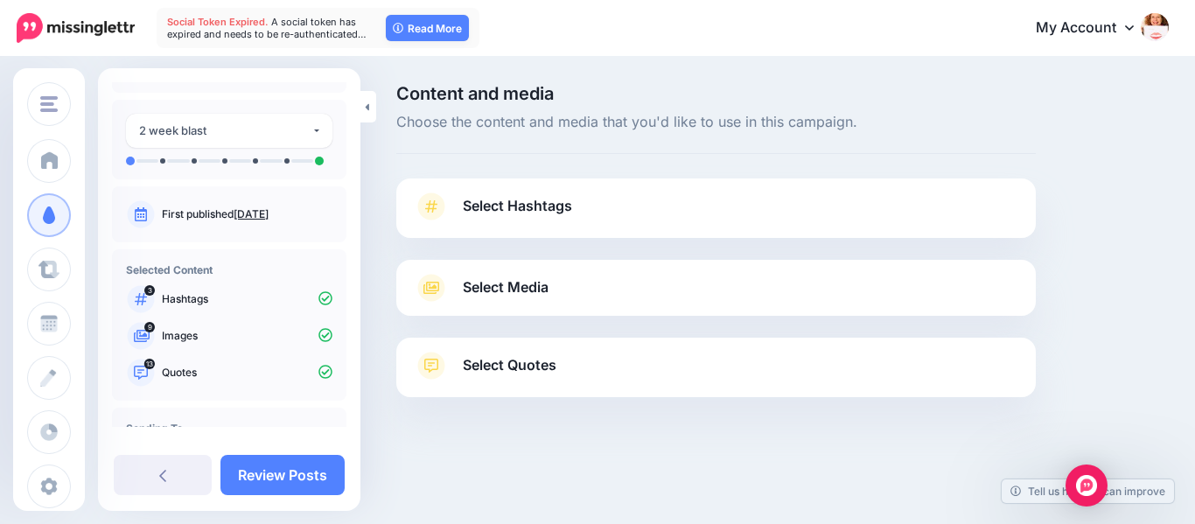
click at [144, 335] on icon at bounding box center [142, 336] width 16 height 12
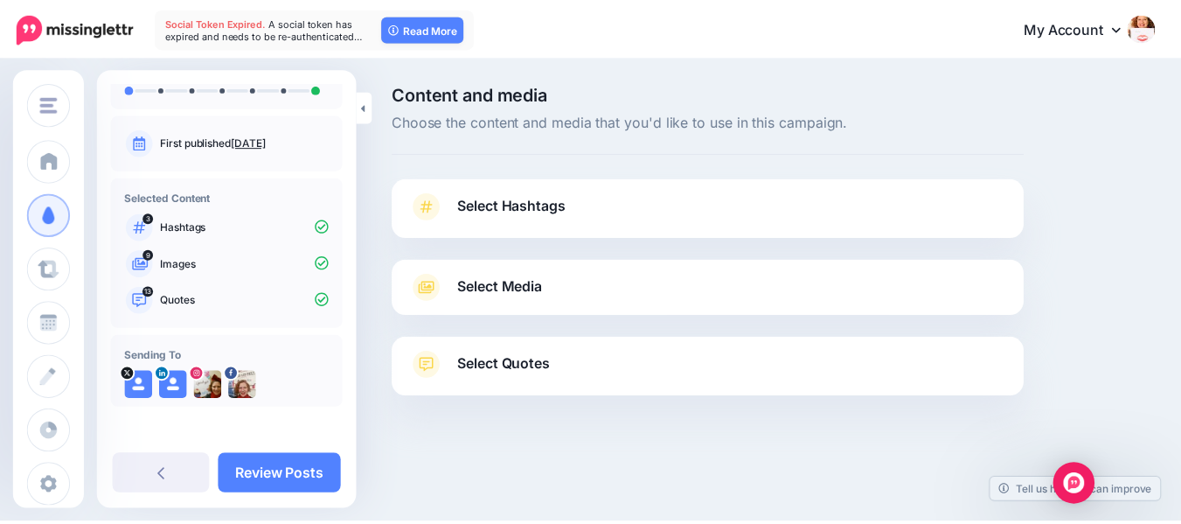
scroll to position [127, 0]
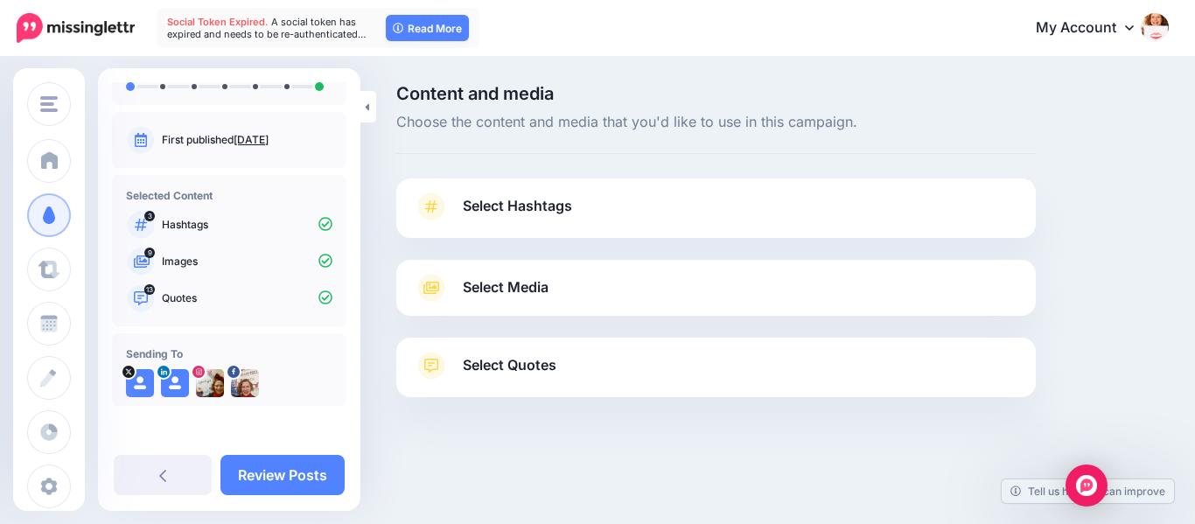
click at [318, 258] on icon at bounding box center [325, 261] width 14 height 14
click at [531, 284] on span "Select Media" at bounding box center [506, 287] width 86 height 24
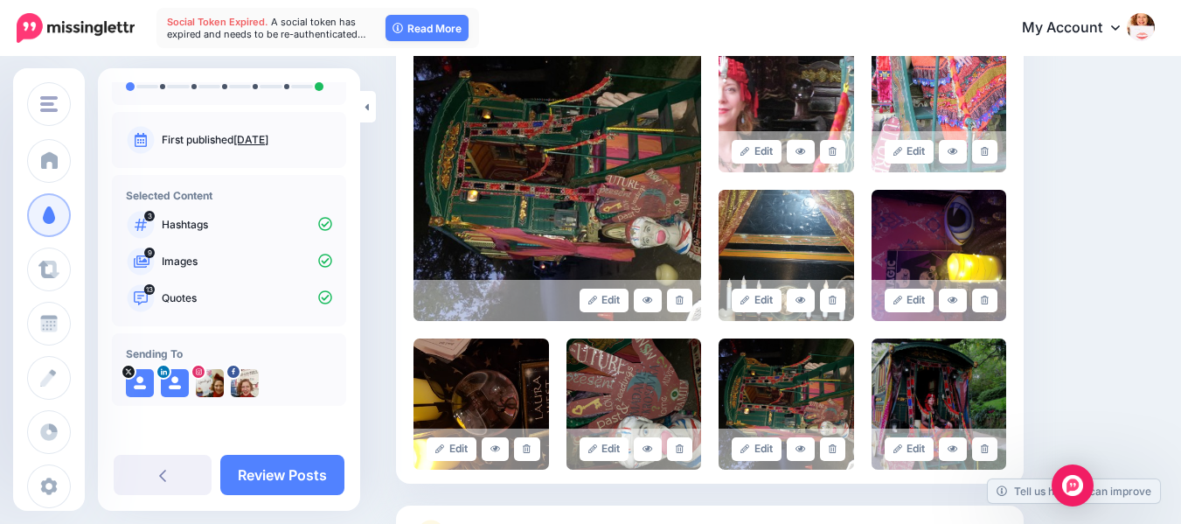
scroll to position [445, 0]
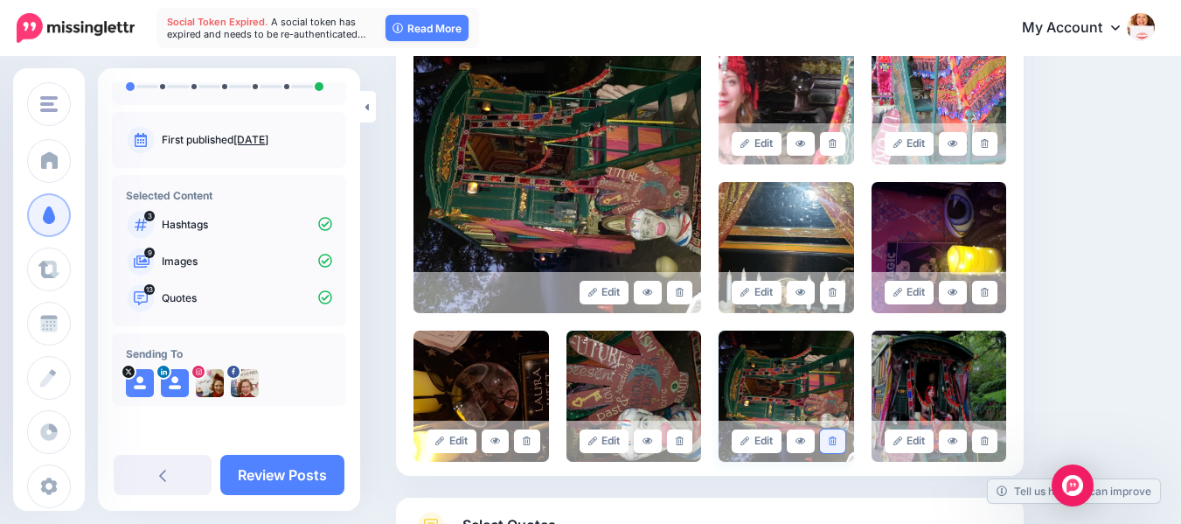
click at [837, 441] on icon at bounding box center [833, 441] width 8 height 10
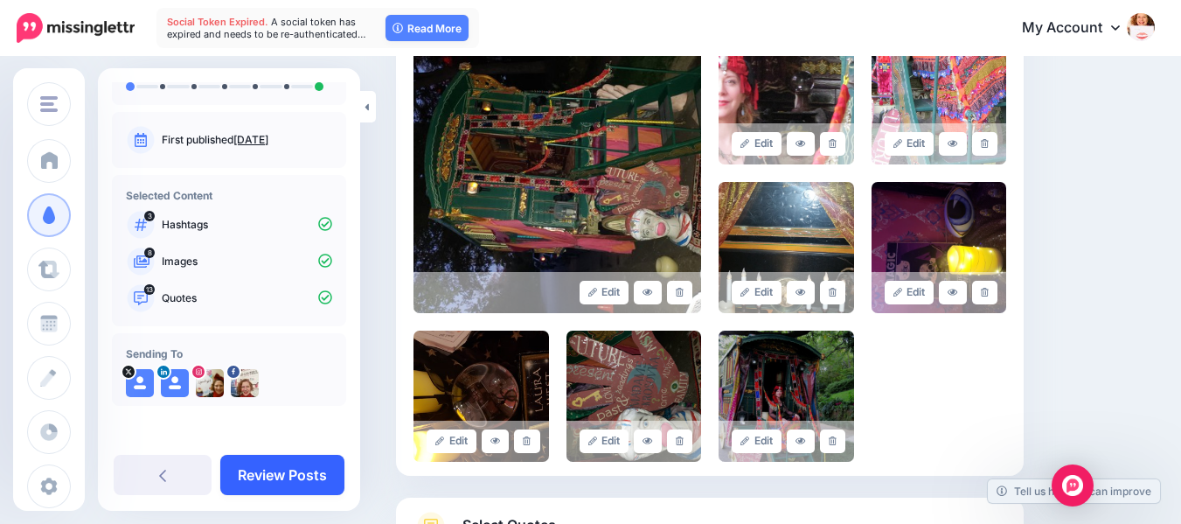
click at [268, 474] on link "Review Posts" at bounding box center [282, 475] width 124 height 40
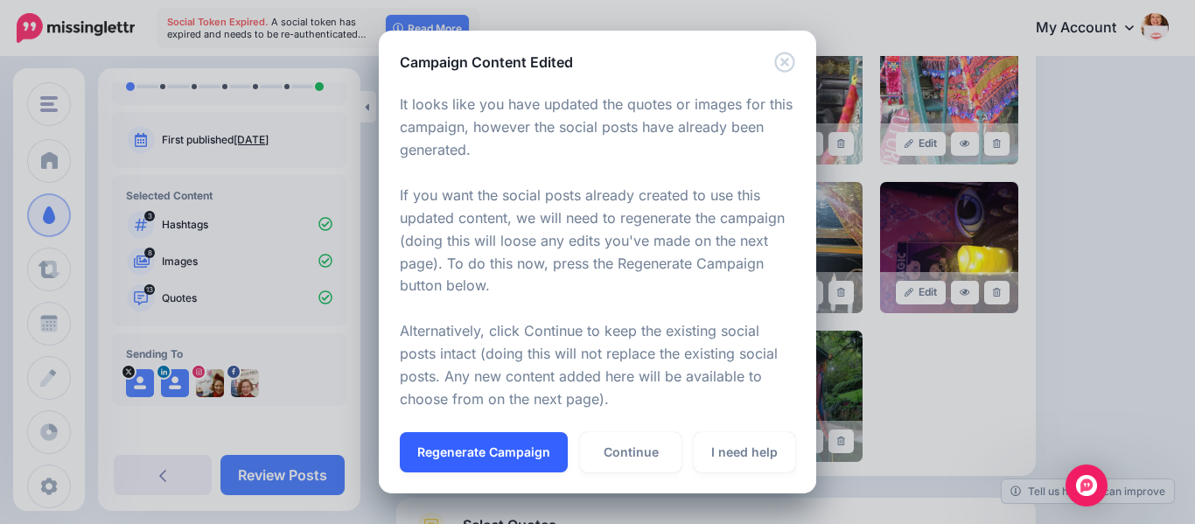
click at [459, 444] on button "Regenerate Campaign" at bounding box center [484, 452] width 168 height 40
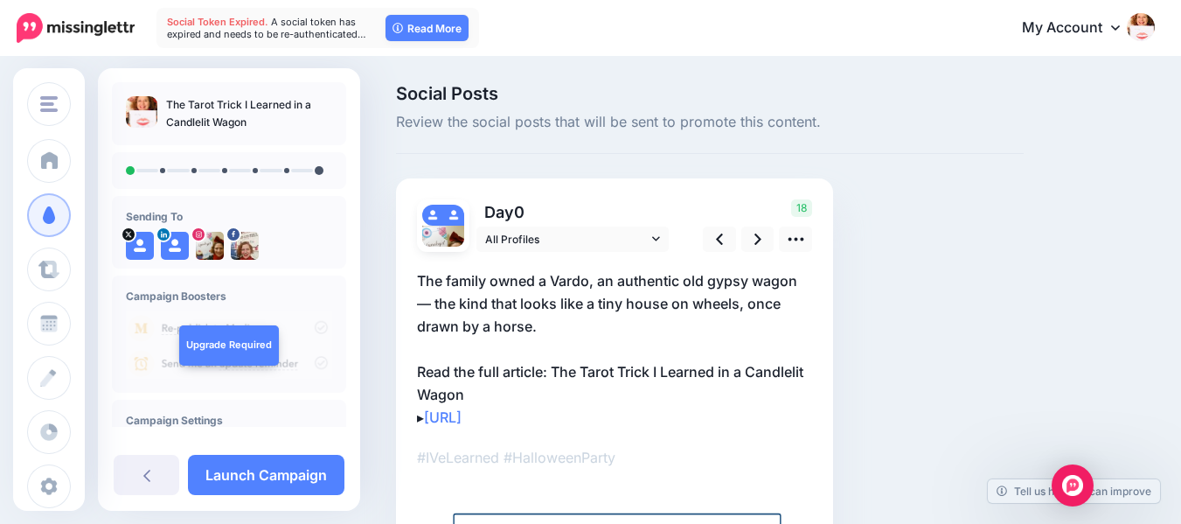
click at [475, 277] on p "The family owned a Vardo, an authentic old gypsy wagon — the kind that looks li…" at bounding box center [614, 348] width 395 height 159
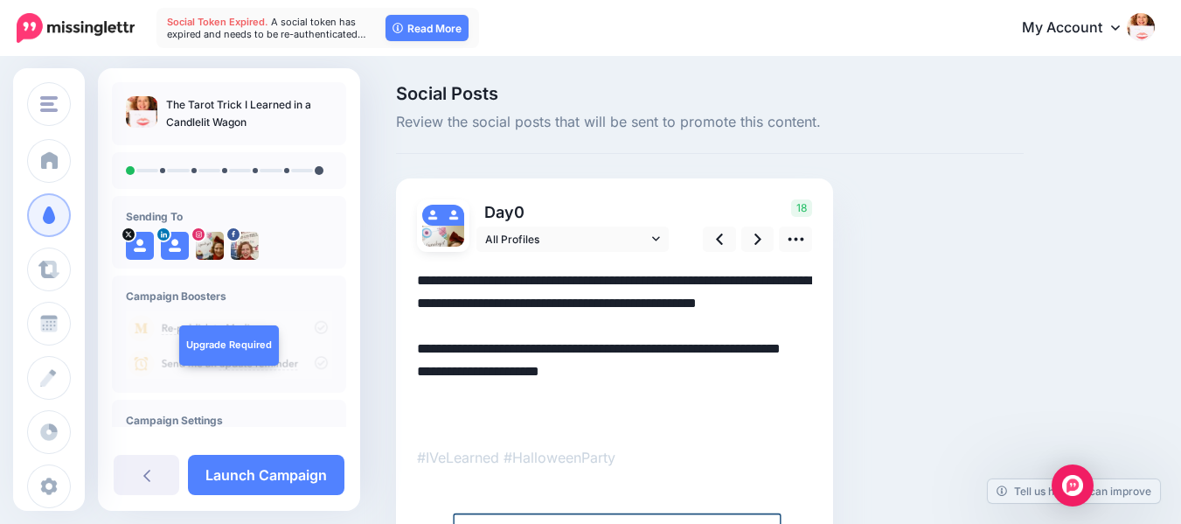
click at [442, 280] on textarea "**********" at bounding box center [614, 348] width 395 height 159
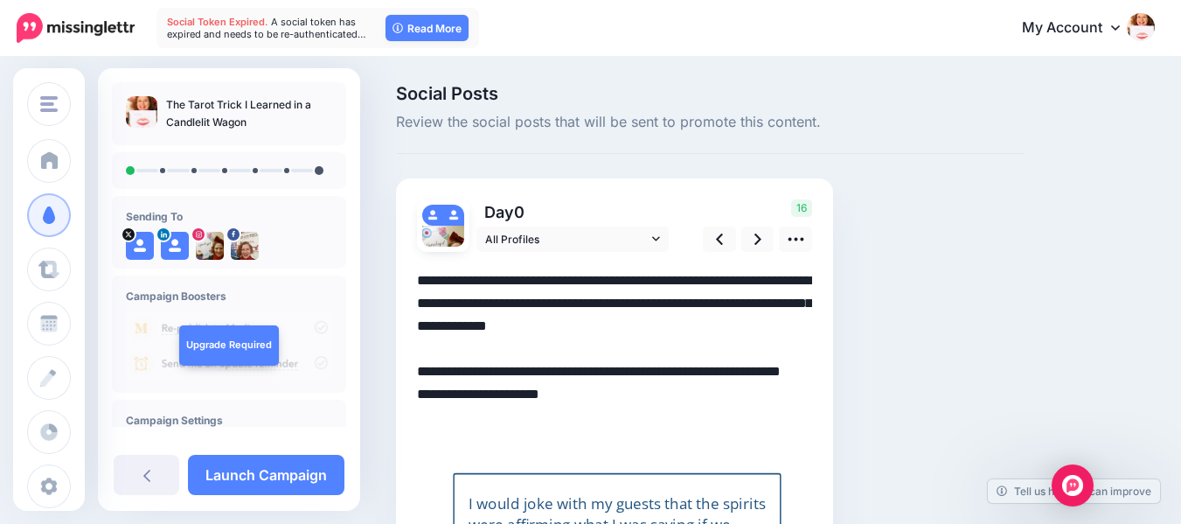
click at [766, 327] on textarea "**********" at bounding box center [614, 348] width 395 height 159
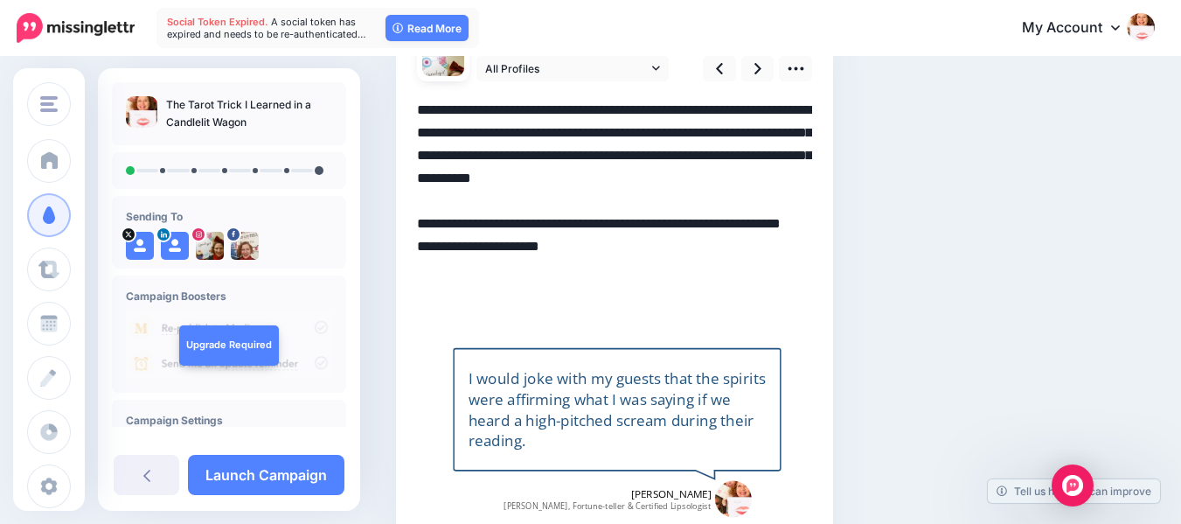
scroll to position [171, 0]
type textarea "**********"
click at [657, 372] on div "I would joke with my guests that the spirits were affirming what I was saying i…" at bounding box center [617, 408] width 297 height 83
type textarea "**********"
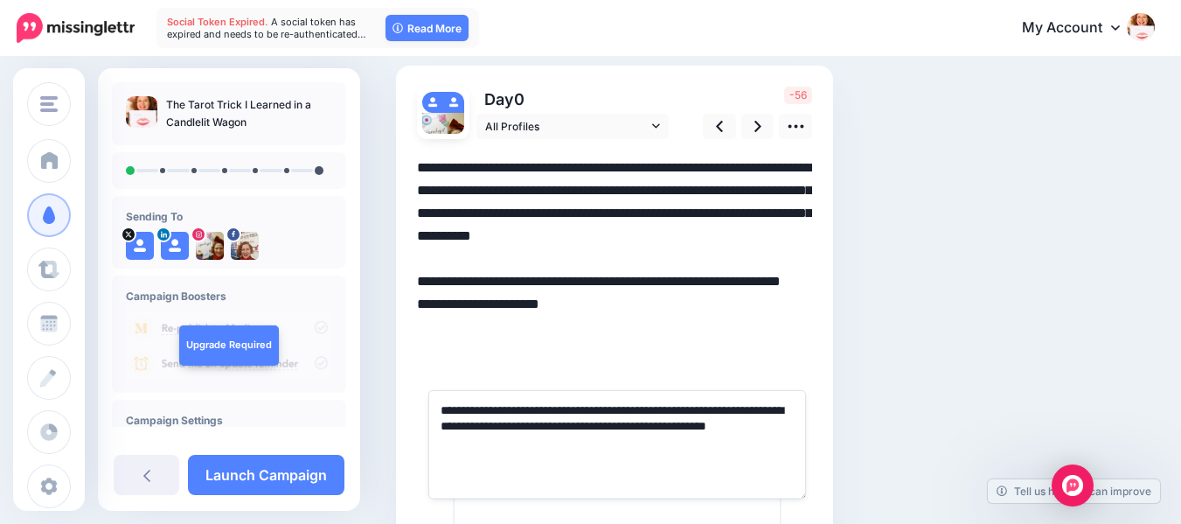
scroll to position [106, 0]
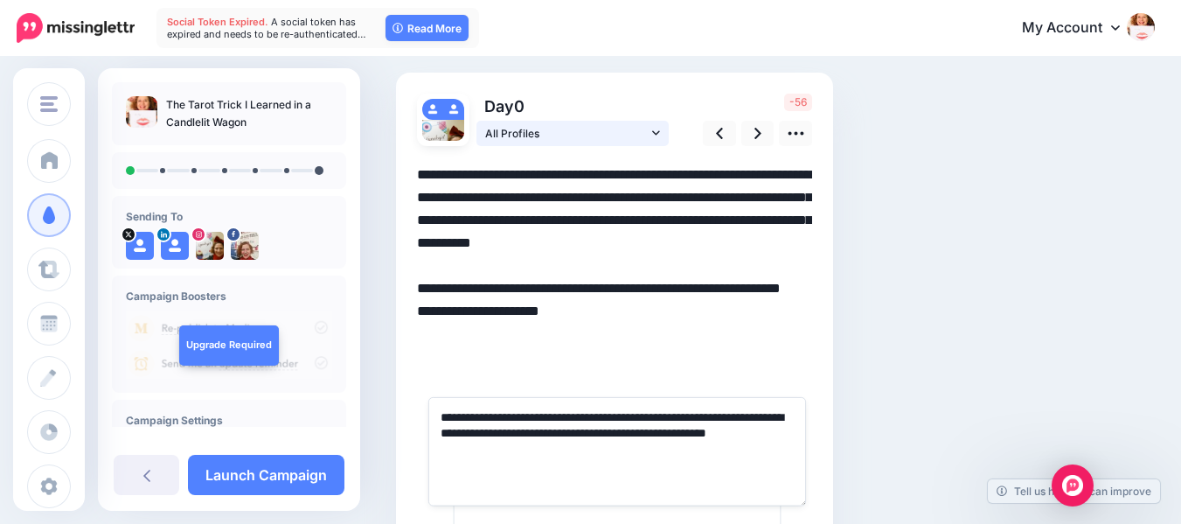
click at [658, 130] on icon at bounding box center [656, 133] width 8 height 12
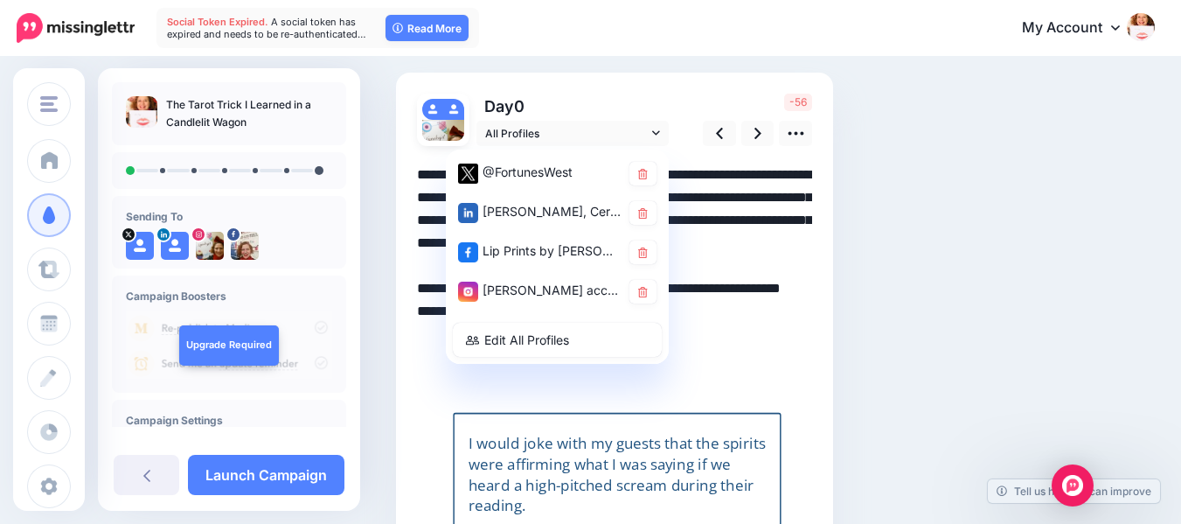
click at [696, 132] on div "-56" at bounding box center [755, 120] width 141 height 52
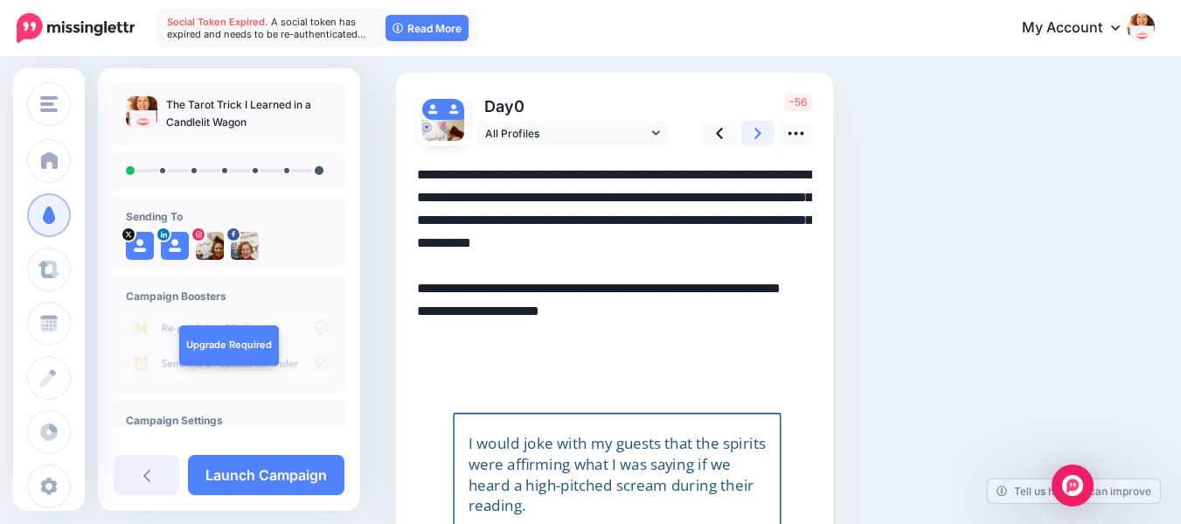
click at [759, 131] on icon at bounding box center [758, 133] width 7 height 11
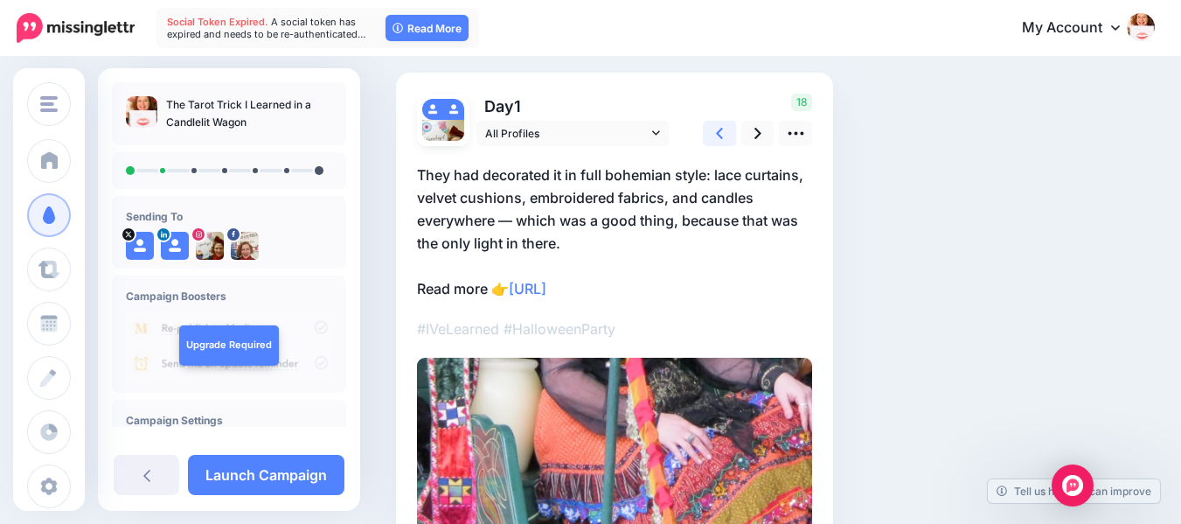
click at [714, 134] on link at bounding box center [719, 133] width 33 height 25
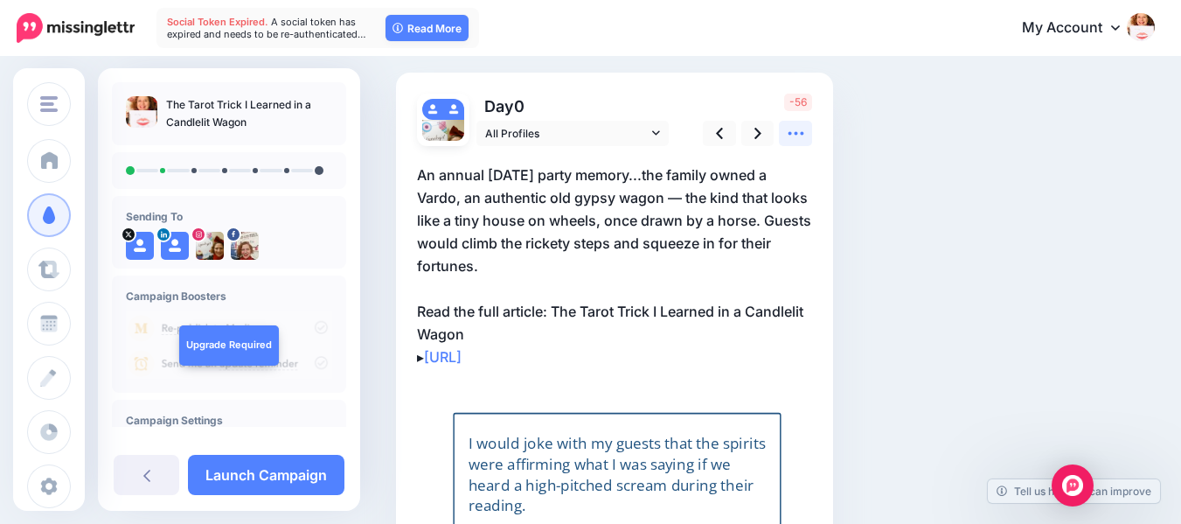
click at [789, 134] on icon at bounding box center [796, 133] width 16 height 3
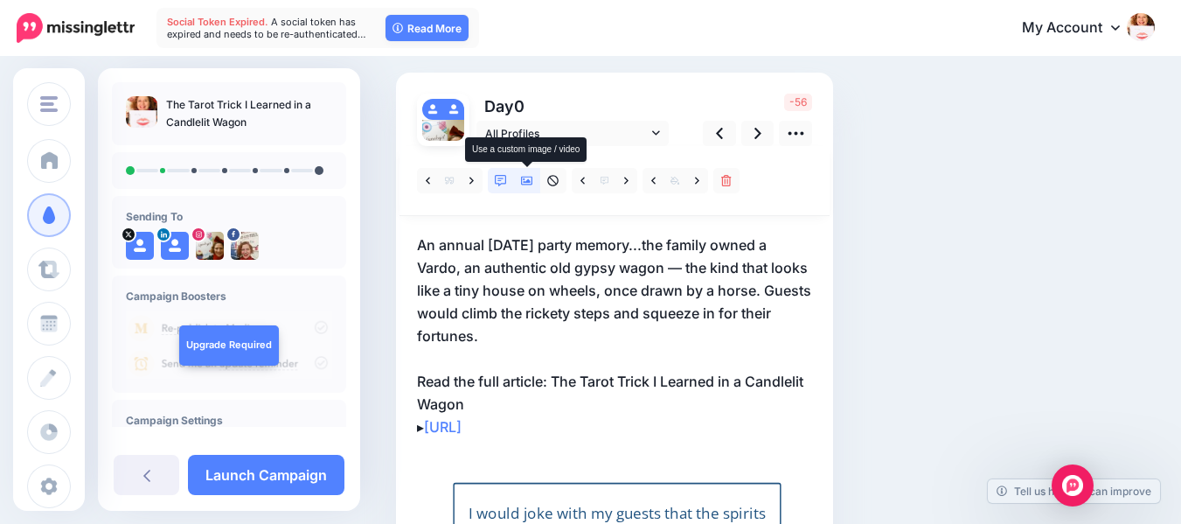
click at [529, 180] on icon at bounding box center [527, 181] width 12 height 9
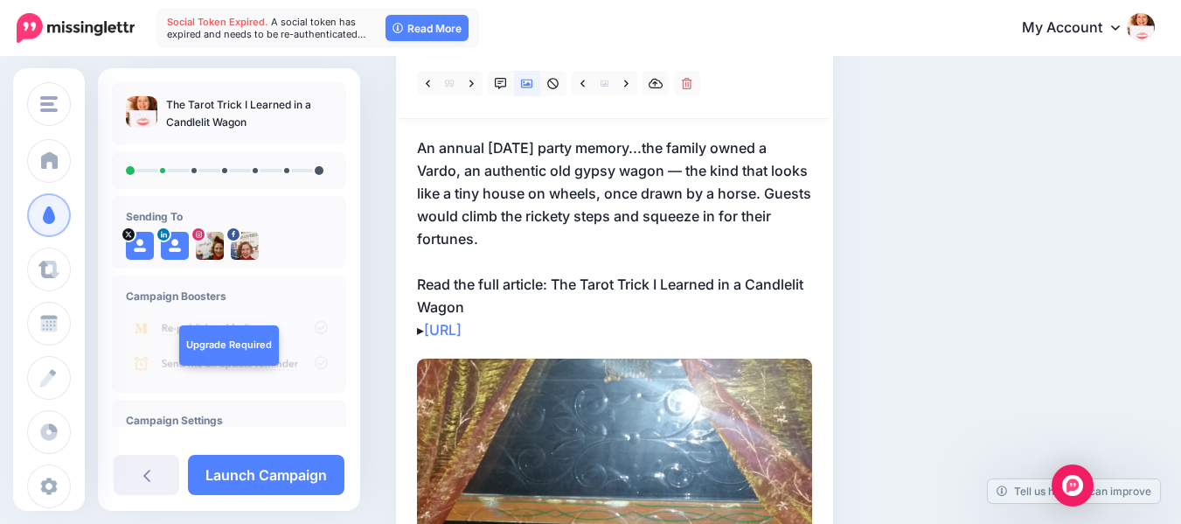
scroll to position [199, 0]
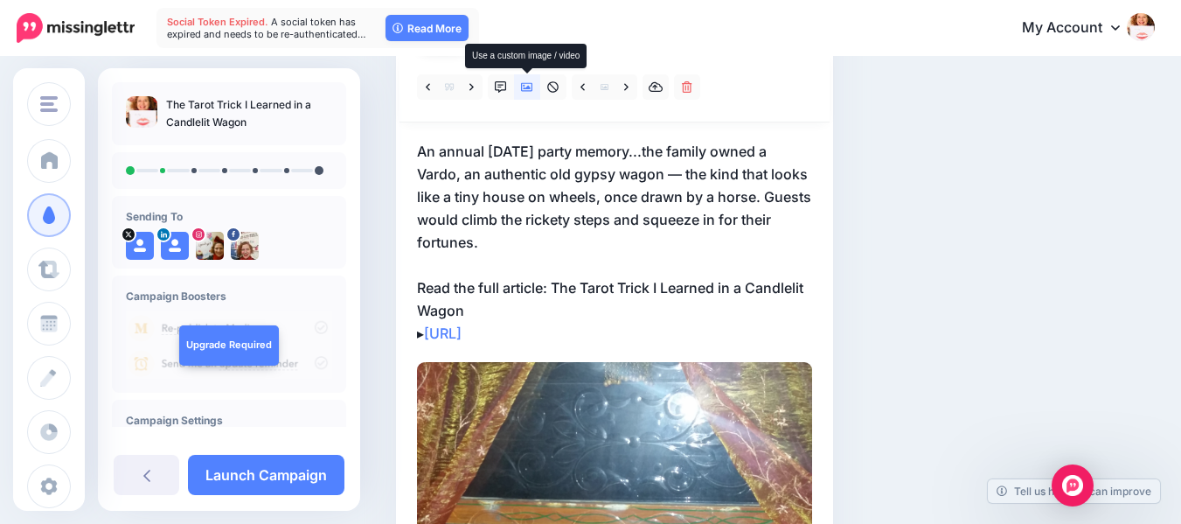
click at [531, 81] on icon at bounding box center [527, 87] width 12 height 12
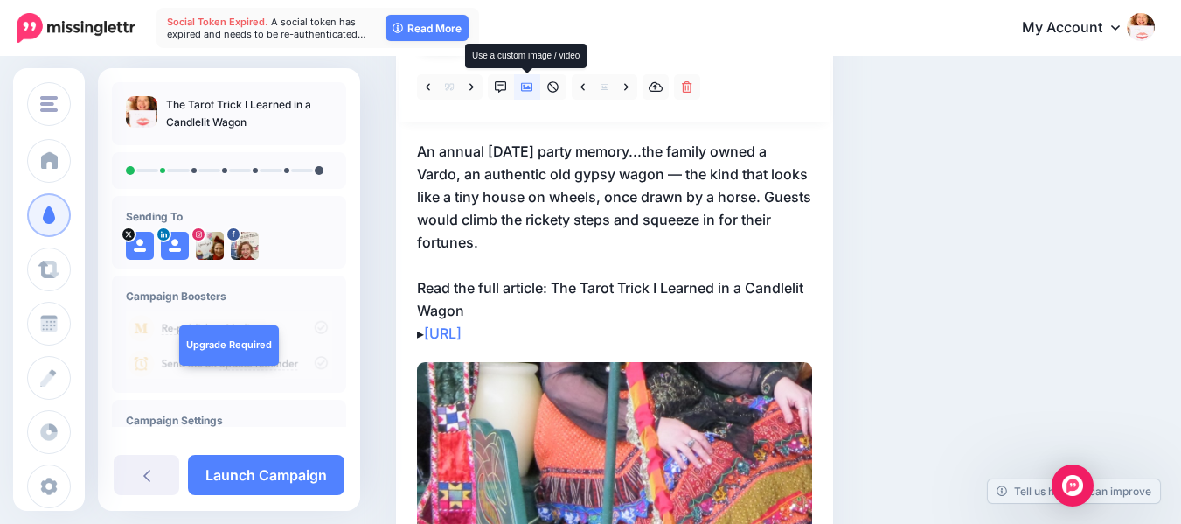
click at [531, 81] on icon at bounding box center [527, 87] width 12 height 12
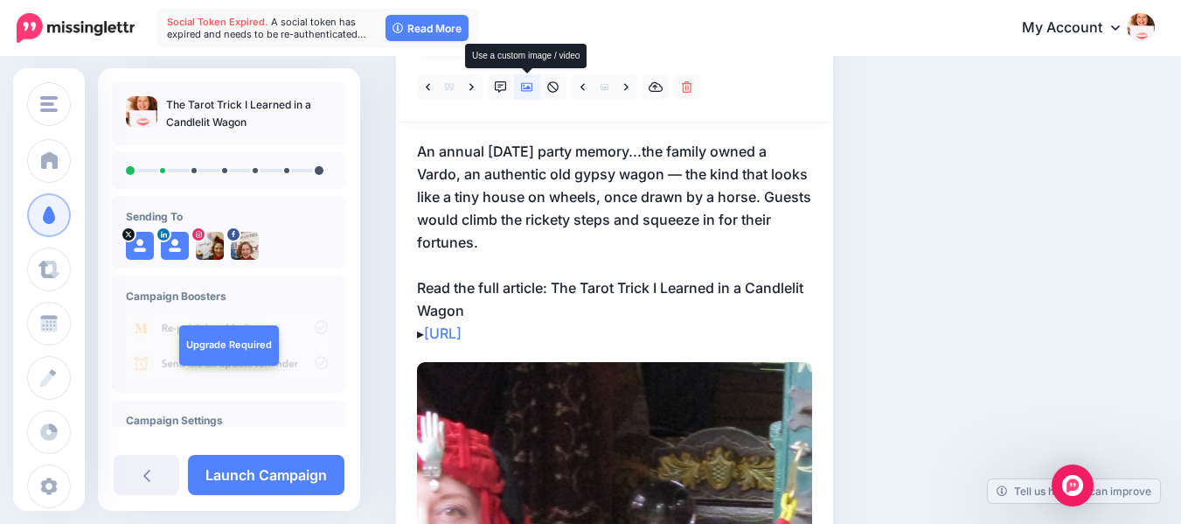
click at [531, 83] on icon at bounding box center [527, 87] width 12 height 9
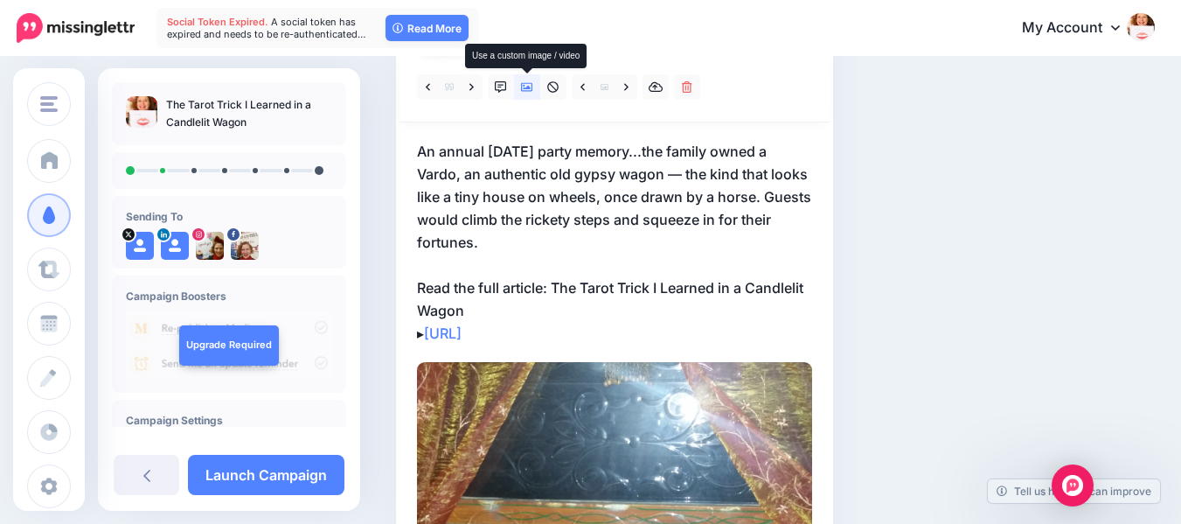
click at [531, 84] on icon at bounding box center [527, 87] width 12 height 12
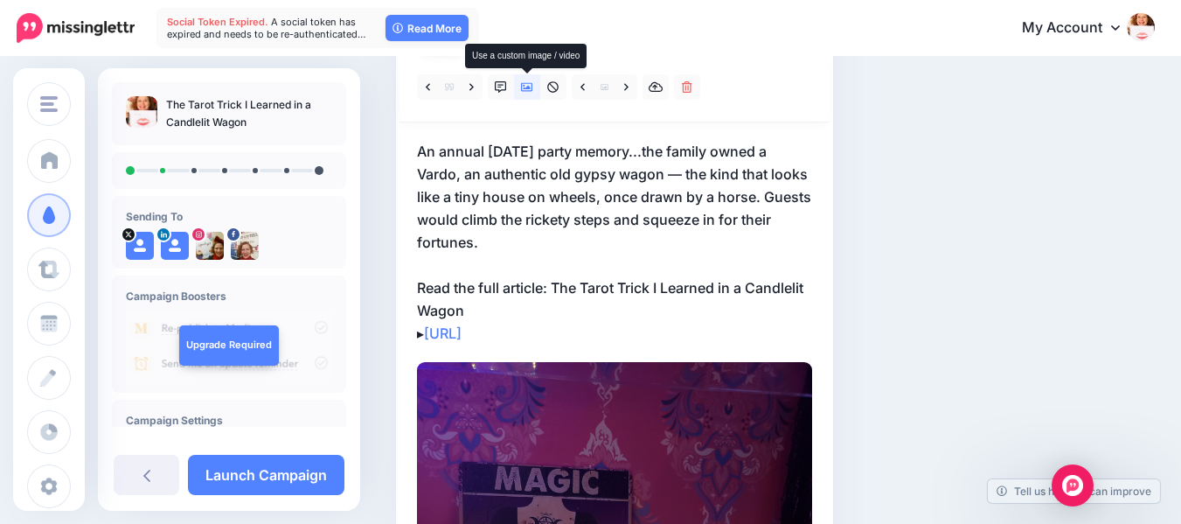
click at [531, 87] on icon at bounding box center [527, 87] width 12 height 9
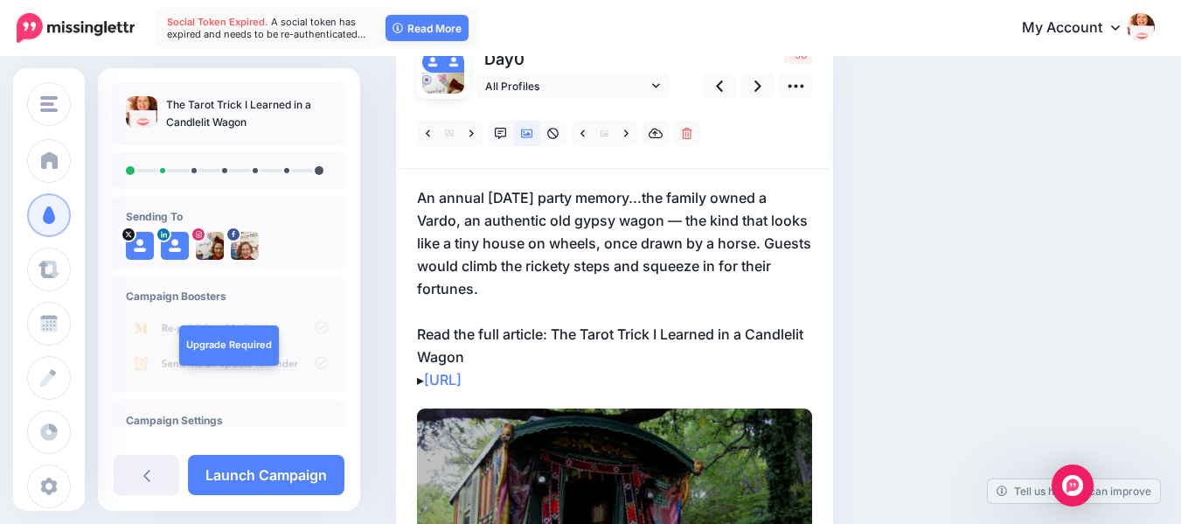
scroll to position [140, 0]
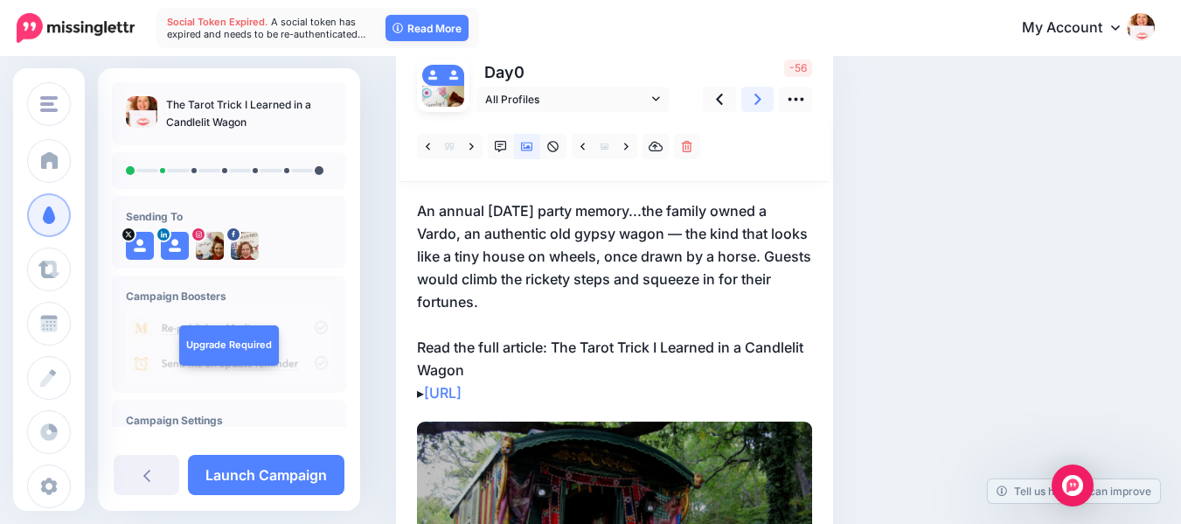
click at [759, 96] on icon at bounding box center [758, 99] width 7 height 18
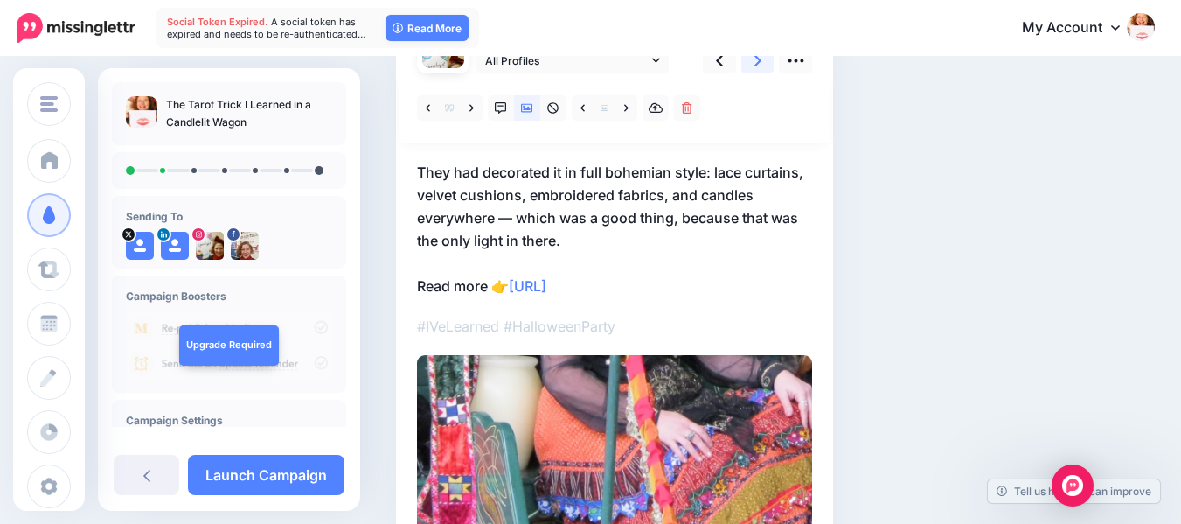
scroll to position [148, 0]
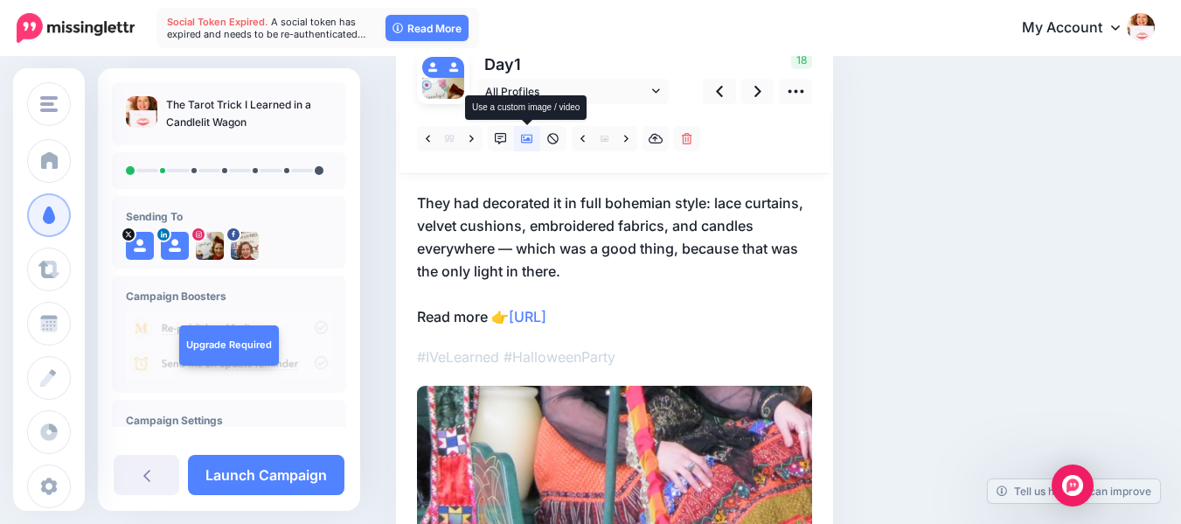
click at [527, 135] on icon at bounding box center [527, 139] width 12 height 9
click at [524, 136] on icon at bounding box center [527, 139] width 12 height 12
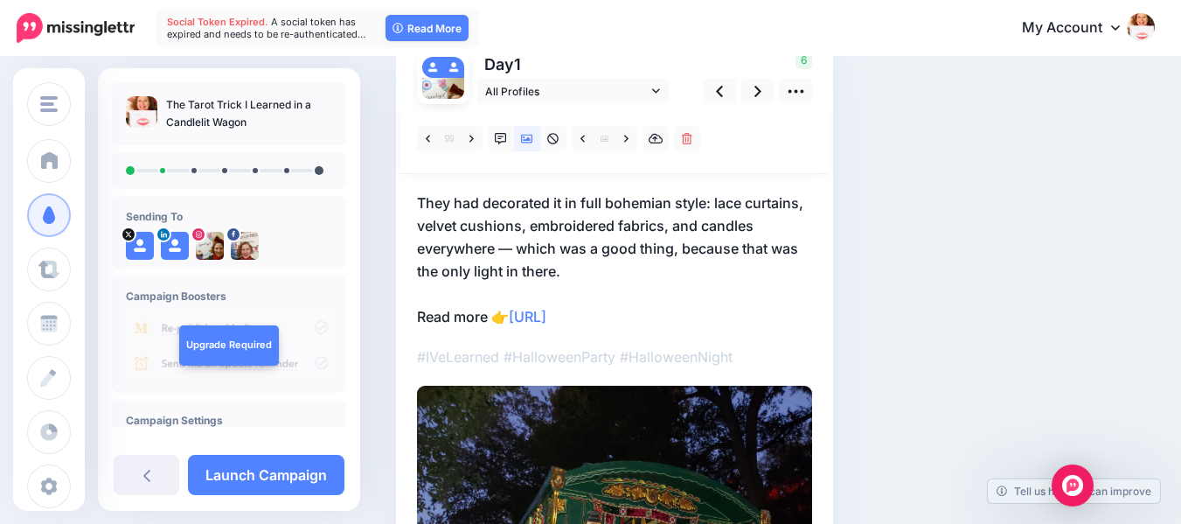
scroll to position [137, 0]
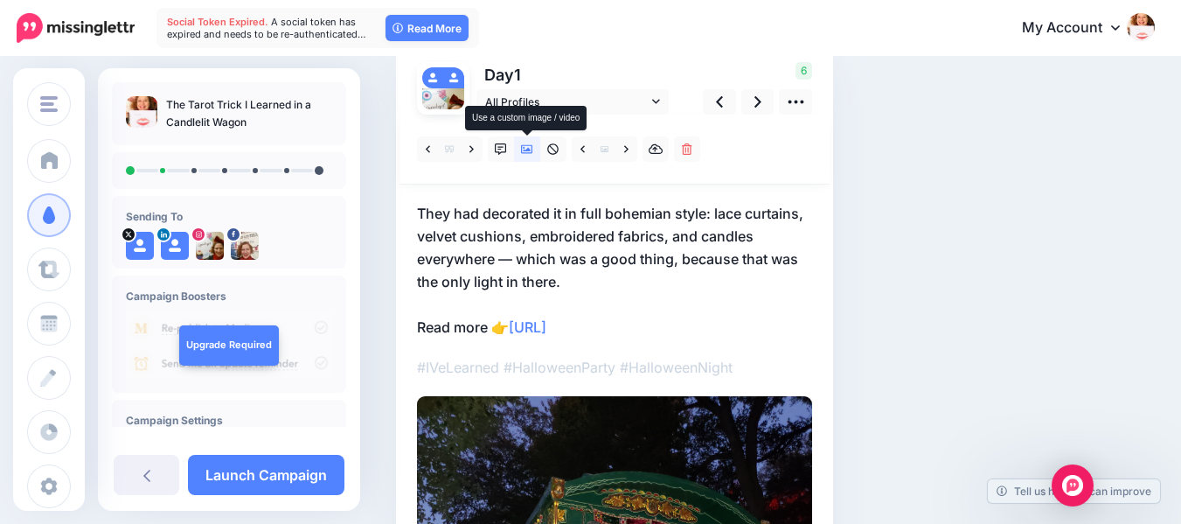
click at [523, 146] on icon at bounding box center [527, 149] width 12 height 12
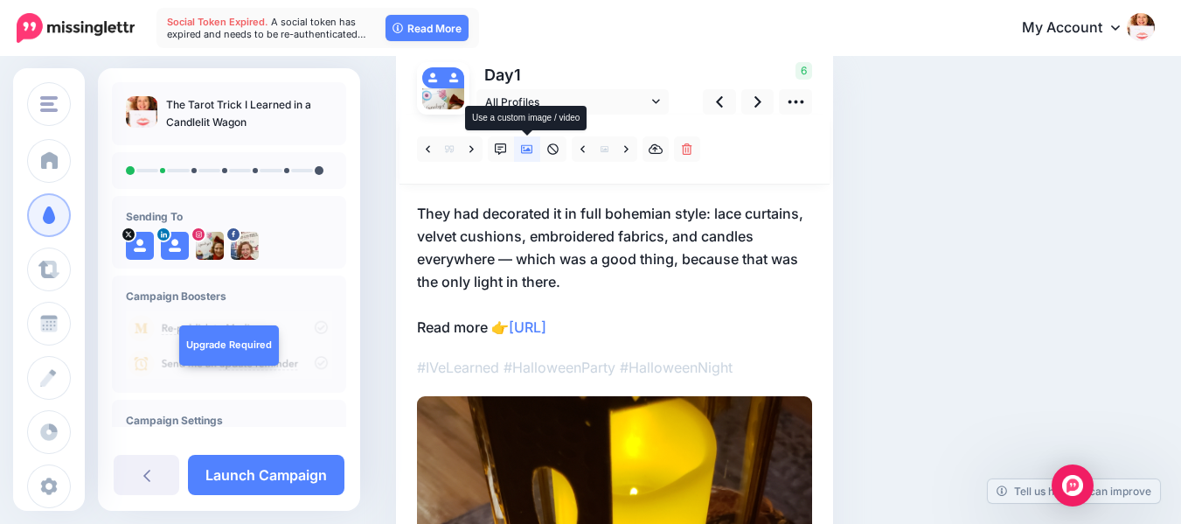
click at [526, 149] on icon at bounding box center [527, 149] width 12 height 12
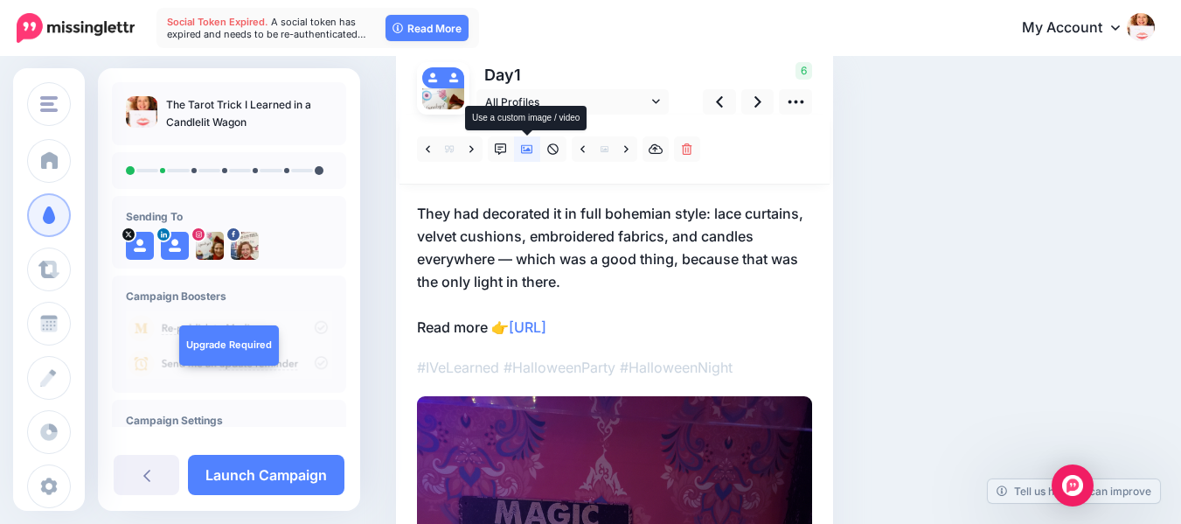
click at [526, 149] on icon at bounding box center [527, 149] width 12 height 12
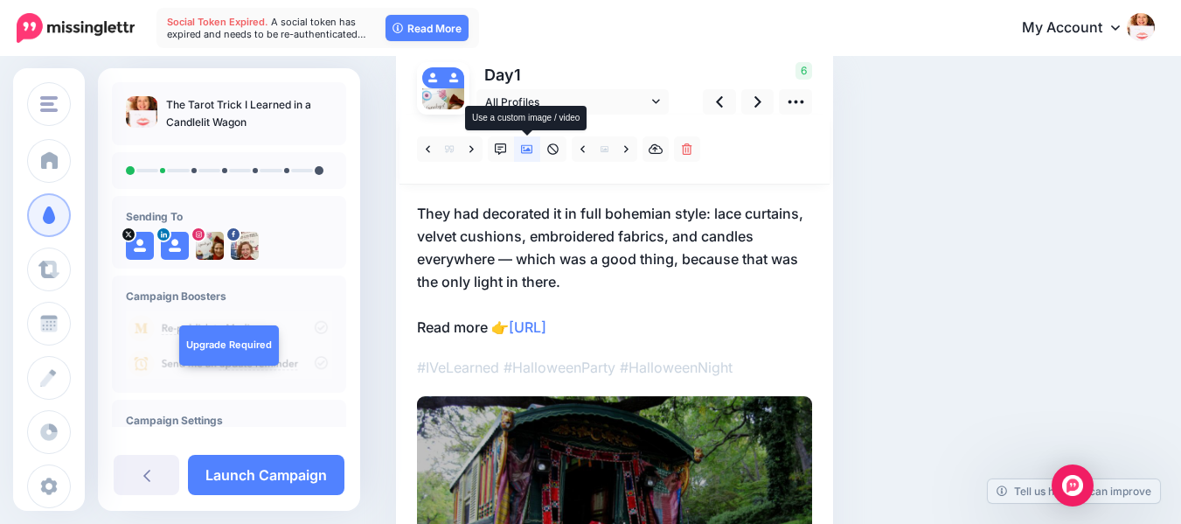
click at [526, 149] on icon at bounding box center [527, 149] width 12 height 12
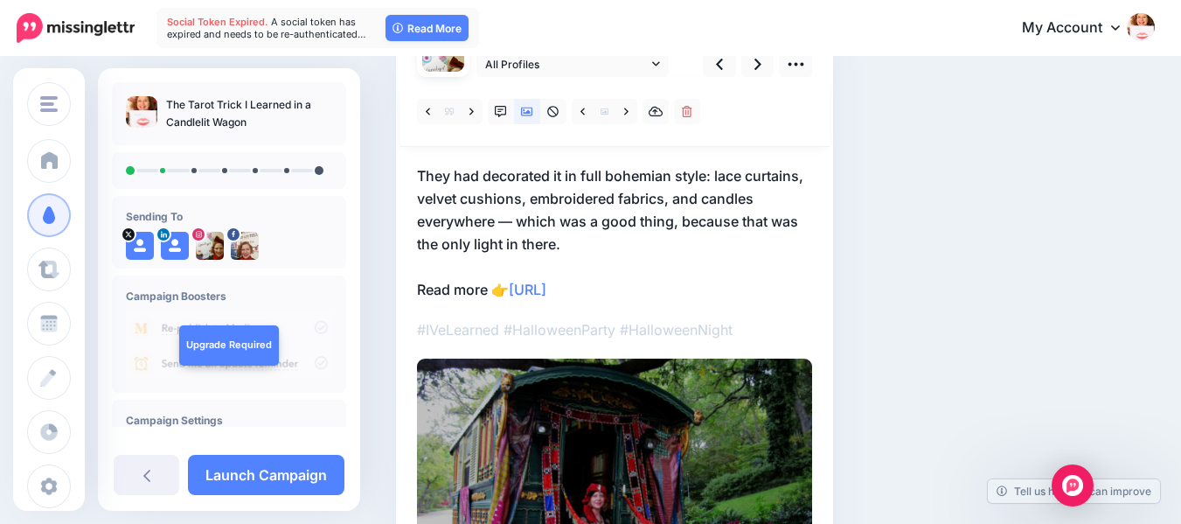
scroll to position [156, 0]
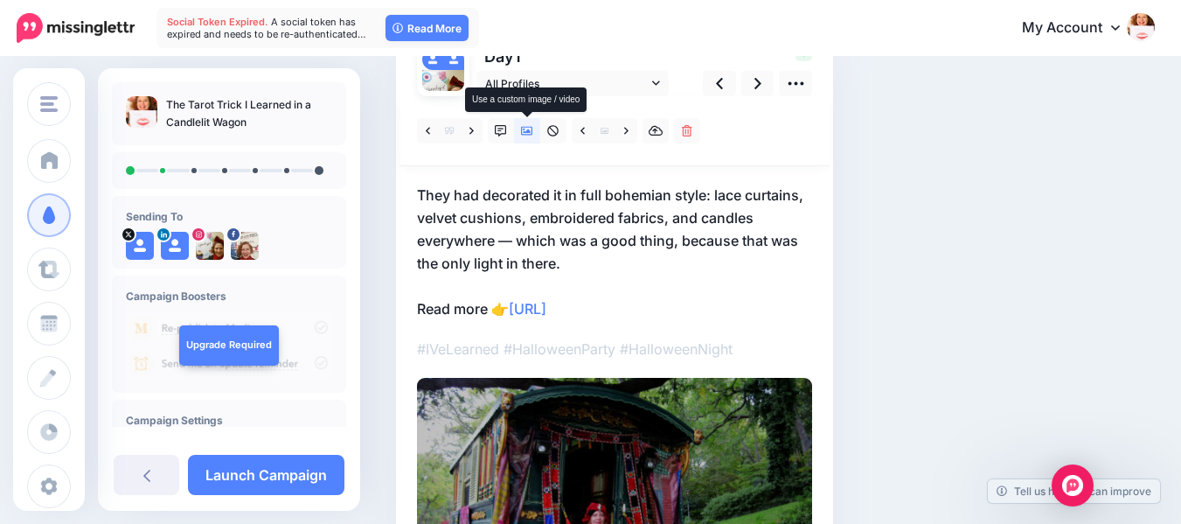
click at [527, 129] on icon at bounding box center [527, 131] width 12 height 12
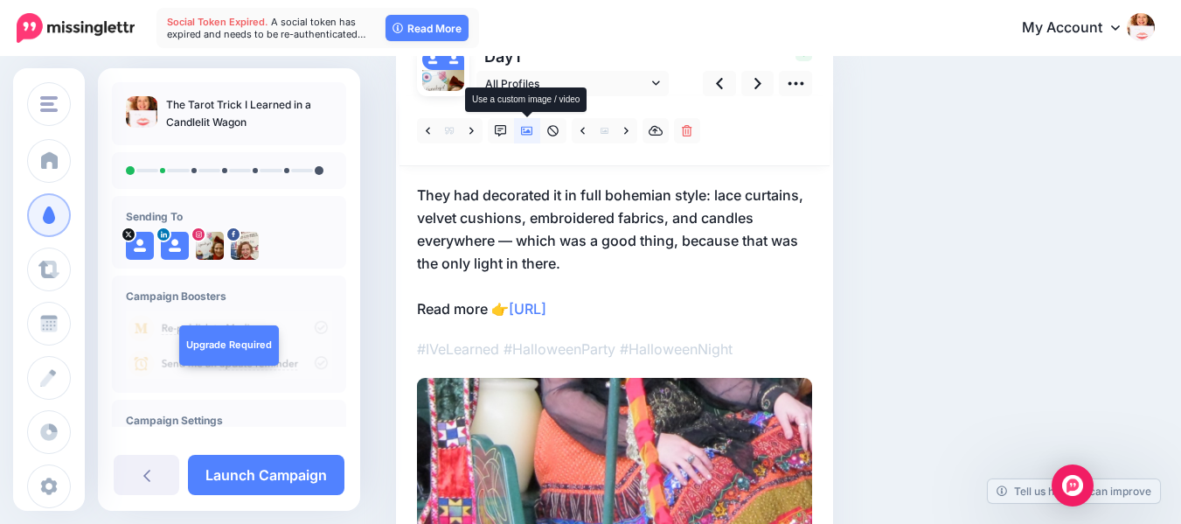
click at [527, 129] on icon at bounding box center [527, 131] width 12 height 12
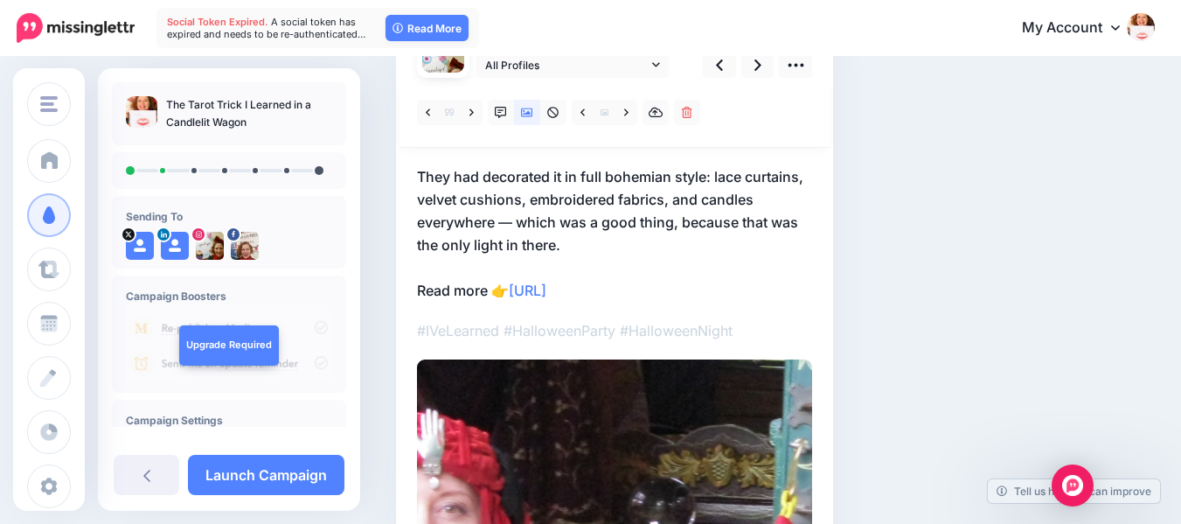
scroll to position [168, 0]
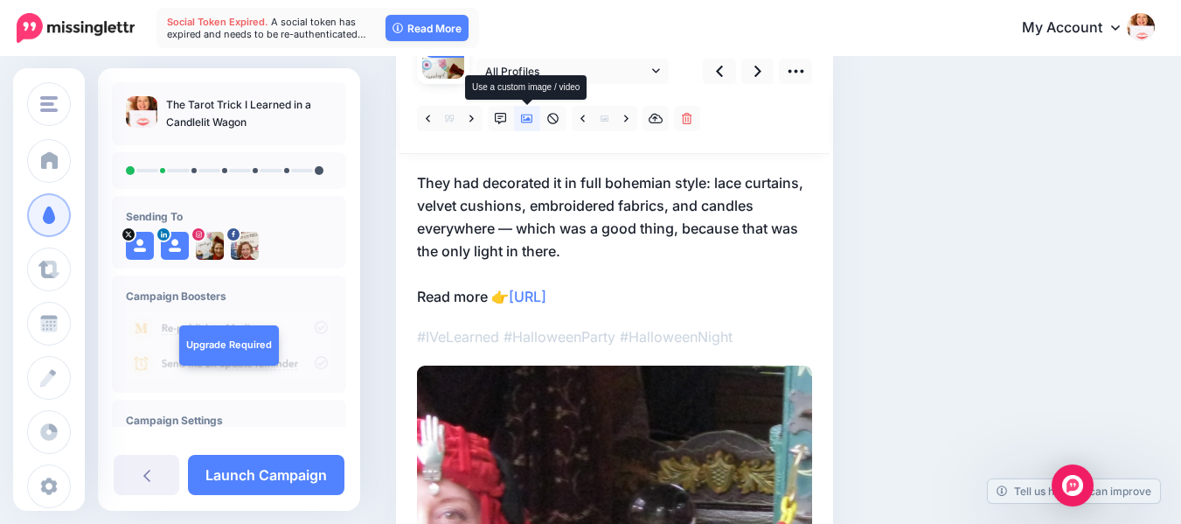
click at [529, 118] on icon at bounding box center [527, 119] width 12 height 9
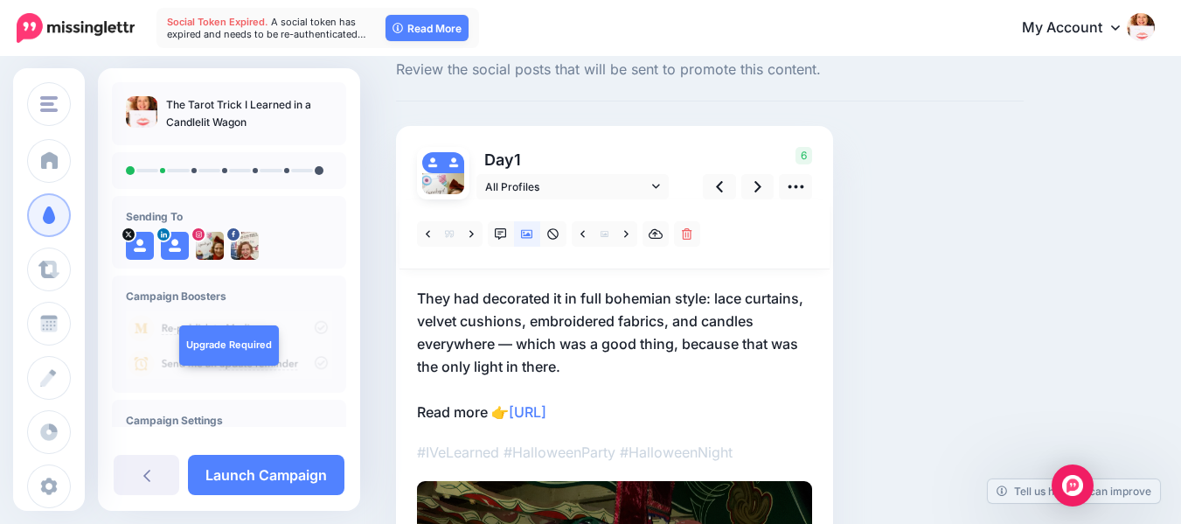
scroll to position [66, 0]
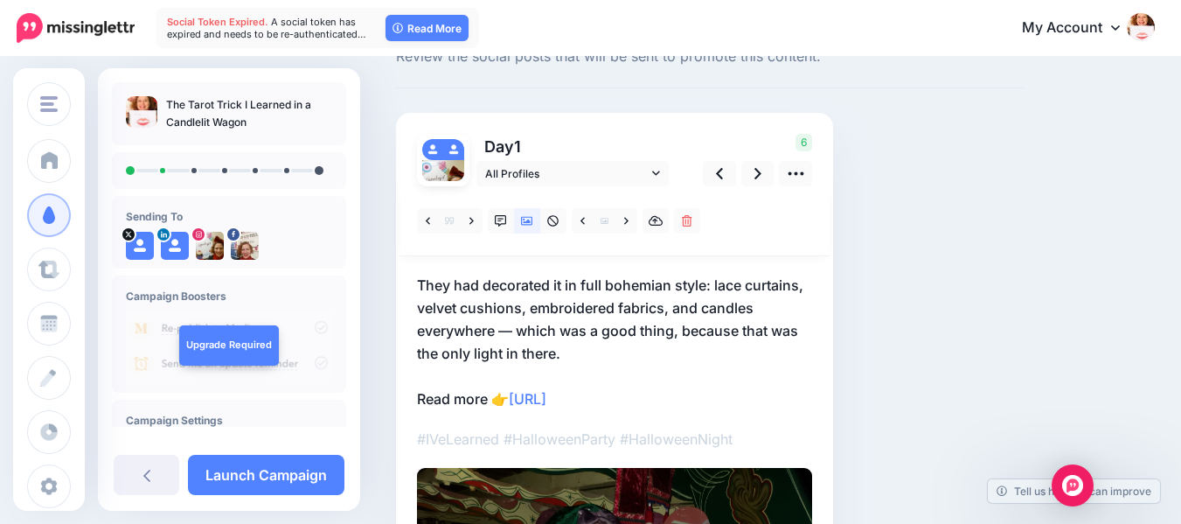
click at [564, 282] on p "They had decorated it in full bohemian style: lace curtains, velvet cushions, e…" at bounding box center [614, 342] width 395 height 136
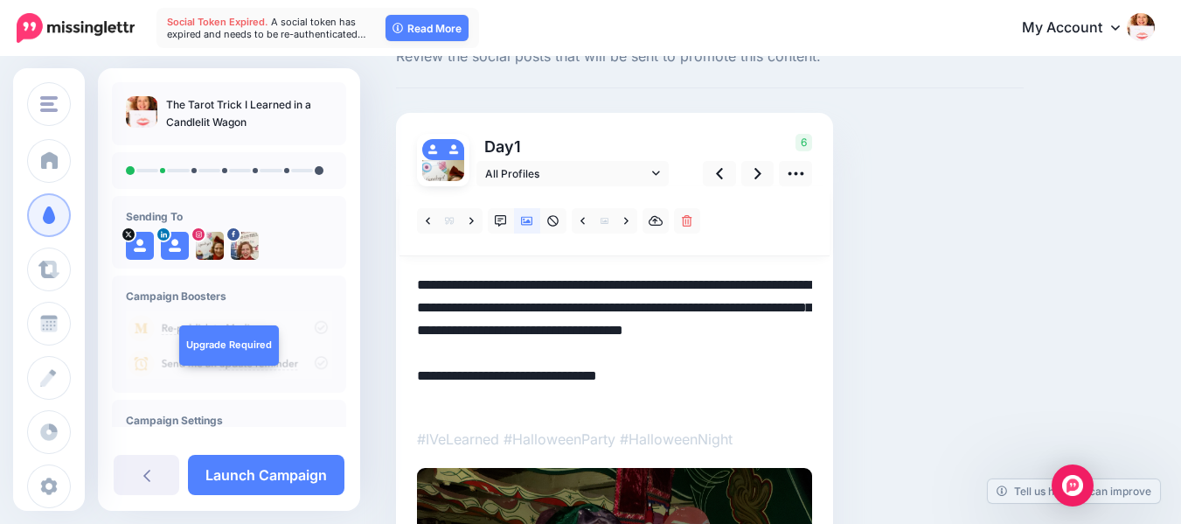
click at [562, 285] on textarea "**********" at bounding box center [614, 342] width 395 height 136
type textarea "**********"
click at [755, 169] on icon at bounding box center [758, 173] width 7 height 18
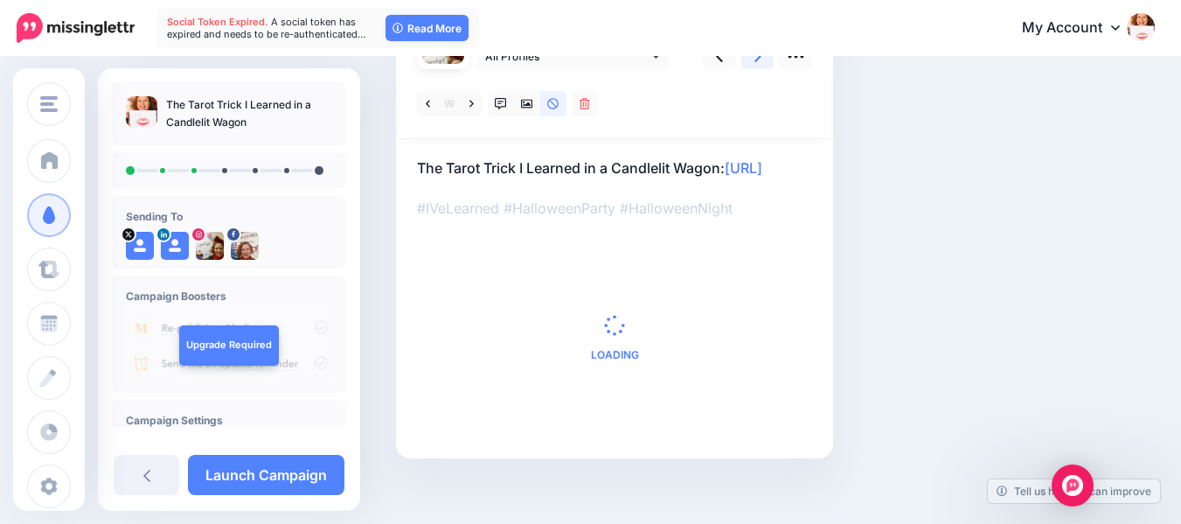
scroll to position [189, 0]
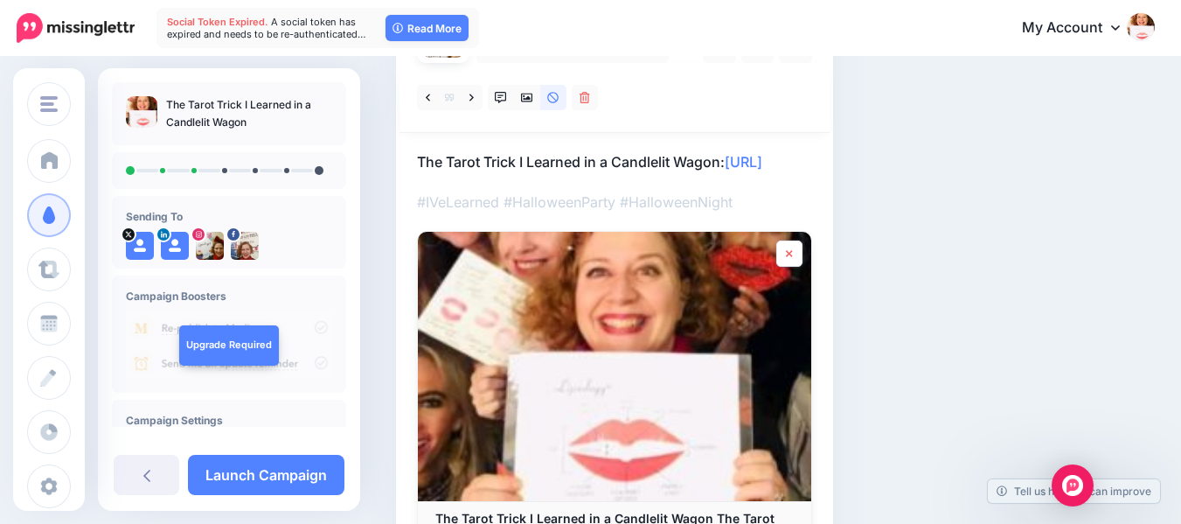
click at [787, 259] on icon at bounding box center [789, 253] width 7 height 10
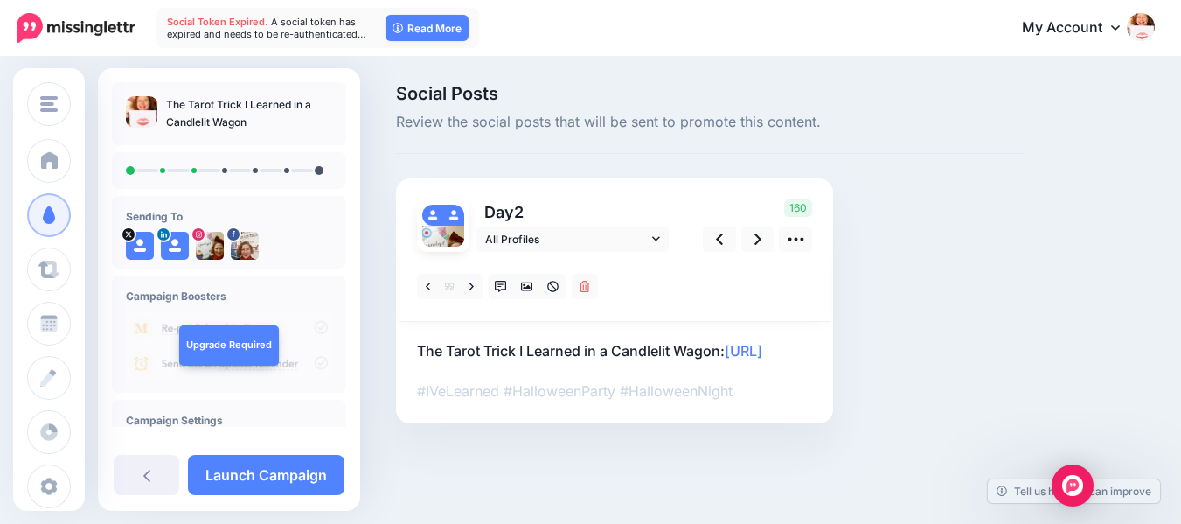
scroll to position [1, 0]
click at [522, 282] on icon at bounding box center [527, 286] width 12 height 9
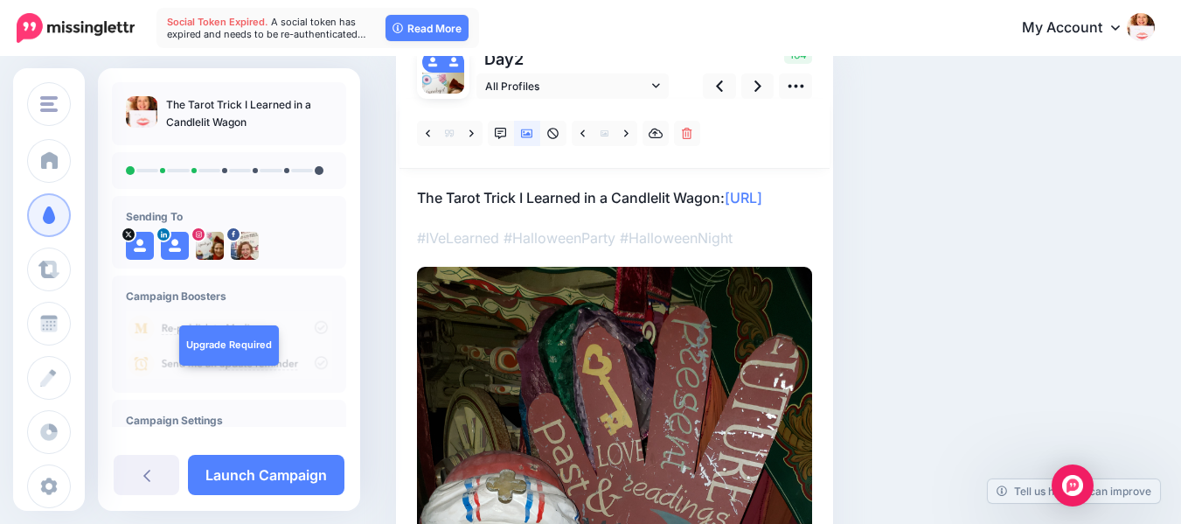
scroll to position [155, 0]
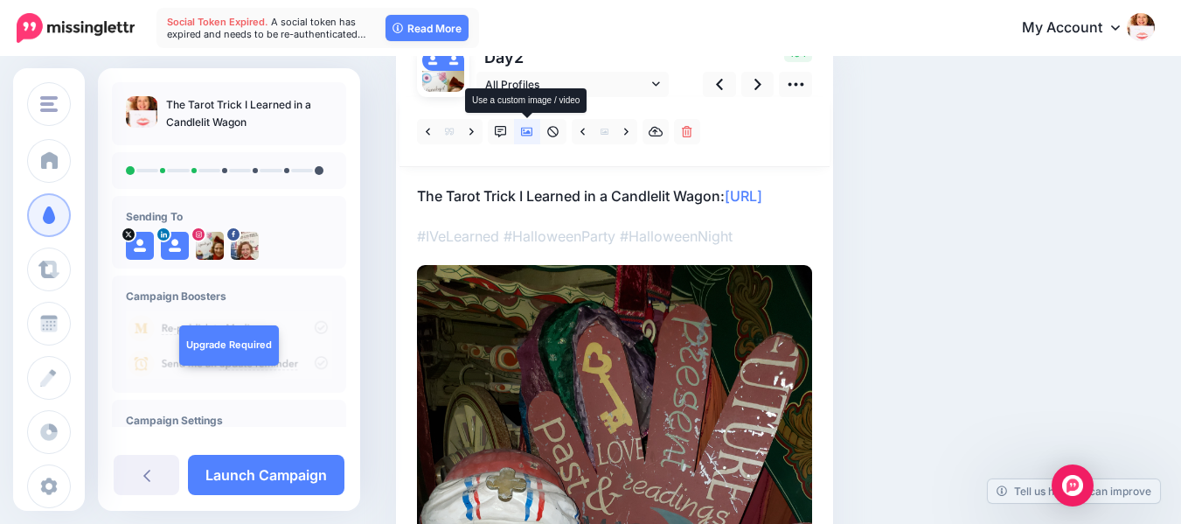
click at [528, 132] on icon at bounding box center [527, 132] width 12 height 9
click at [527, 129] on icon at bounding box center [527, 132] width 12 height 12
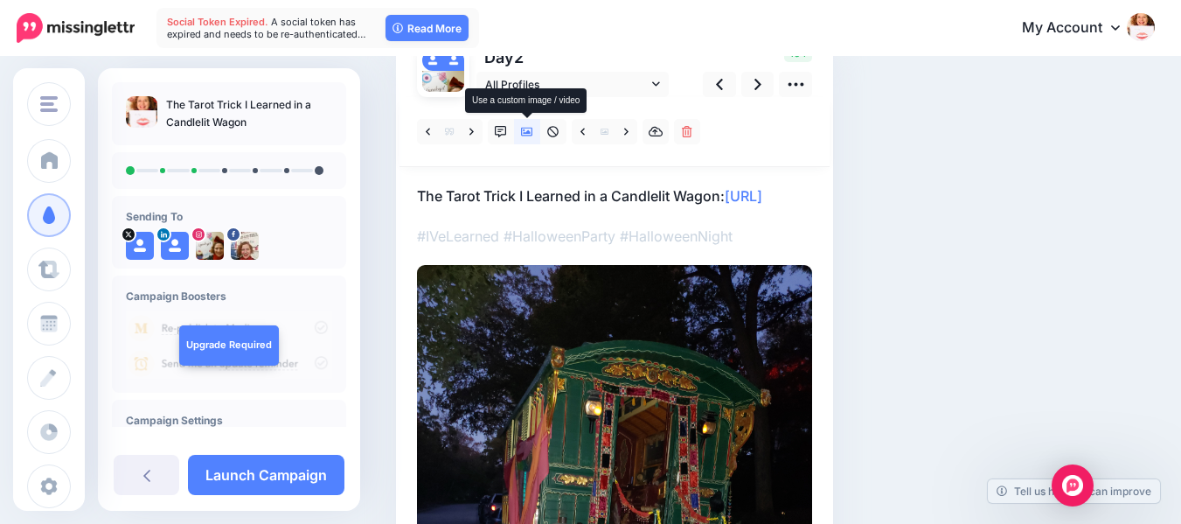
click at [527, 129] on icon at bounding box center [527, 132] width 12 height 12
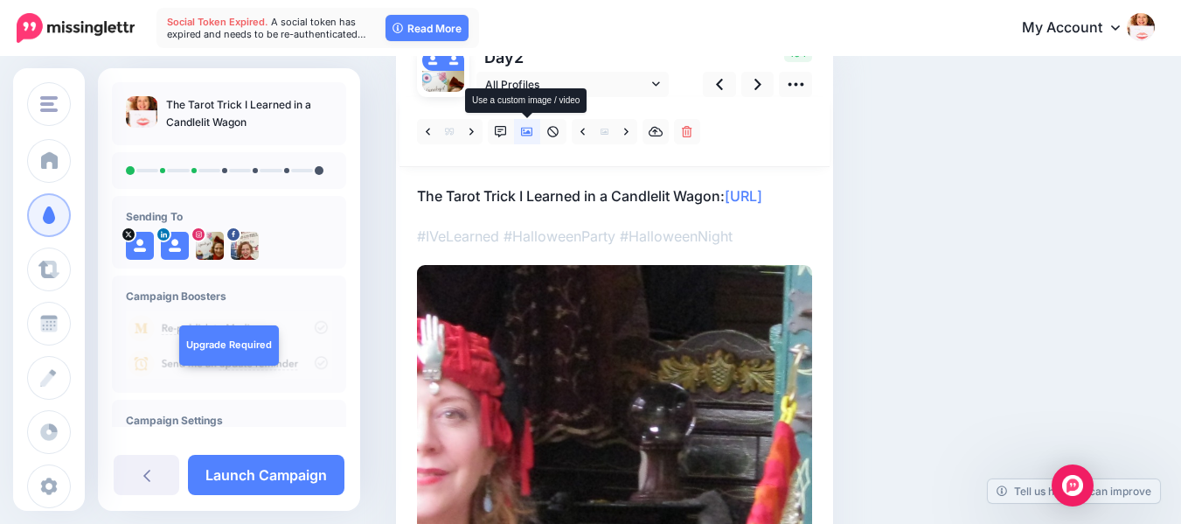
click at [526, 129] on icon at bounding box center [527, 132] width 12 height 12
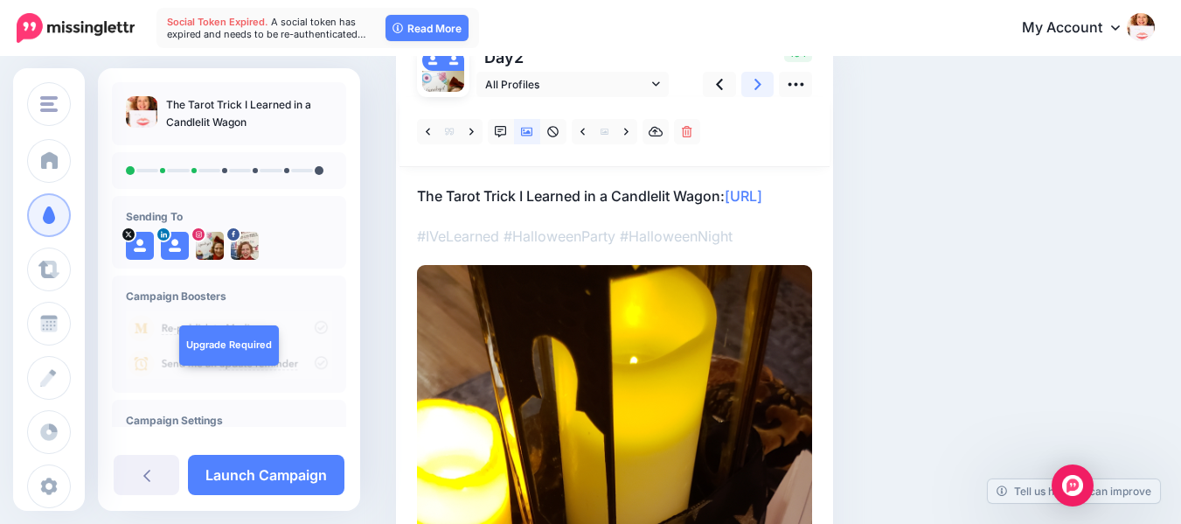
click at [757, 83] on icon at bounding box center [758, 84] width 7 height 18
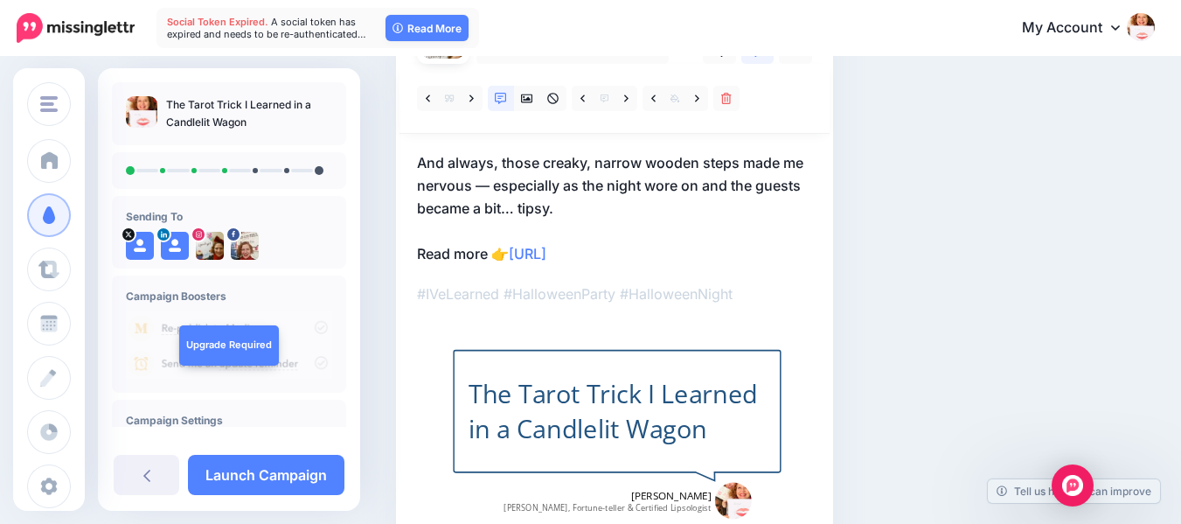
scroll to position [150, 0]
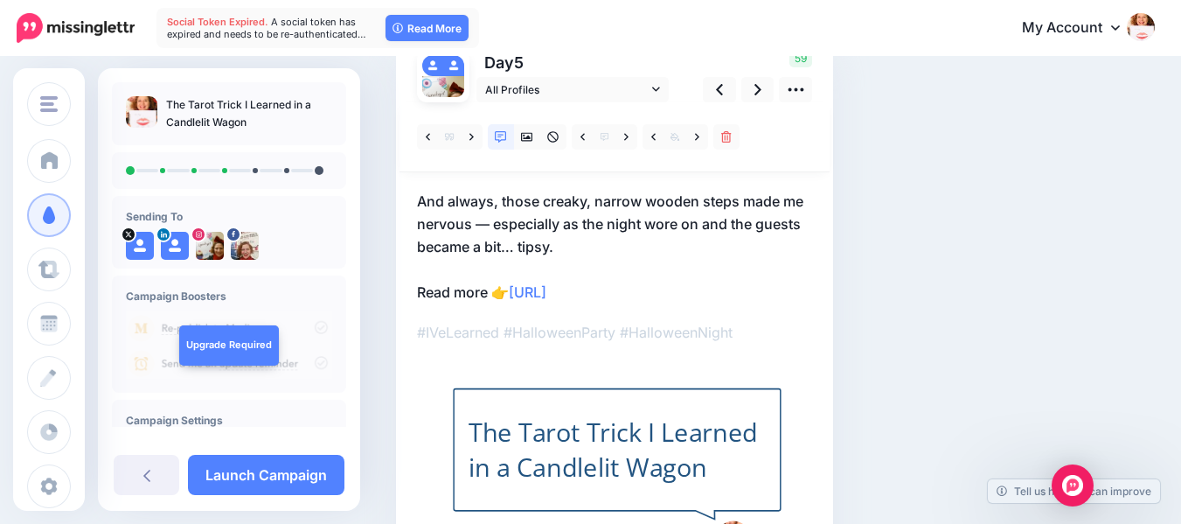
click at [665, 414] on div "The Tarot Trick I Learned in a Candlelit Wagon" at bounding box center [617, 449] width 297 height 71
type textarea "**********"
click at [525, 136] on icon at bounding box center [527, 137] width 12 height 9
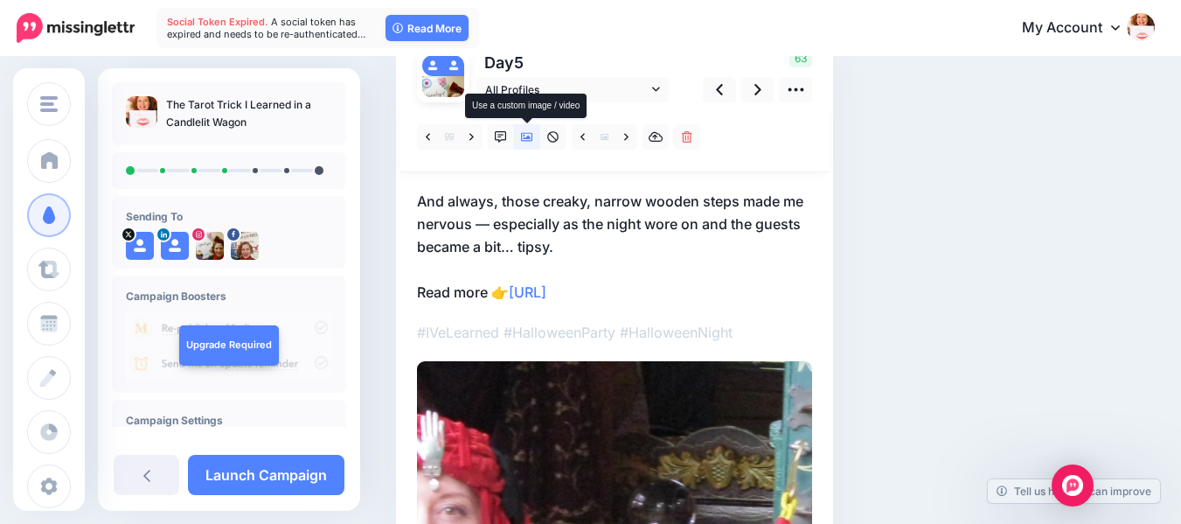
click at [525, 136] on icon at bounding box center [527, 137] width 12 height 9
click at [526, 139] on icon at bounding box center [527, 137] width 12 height 9
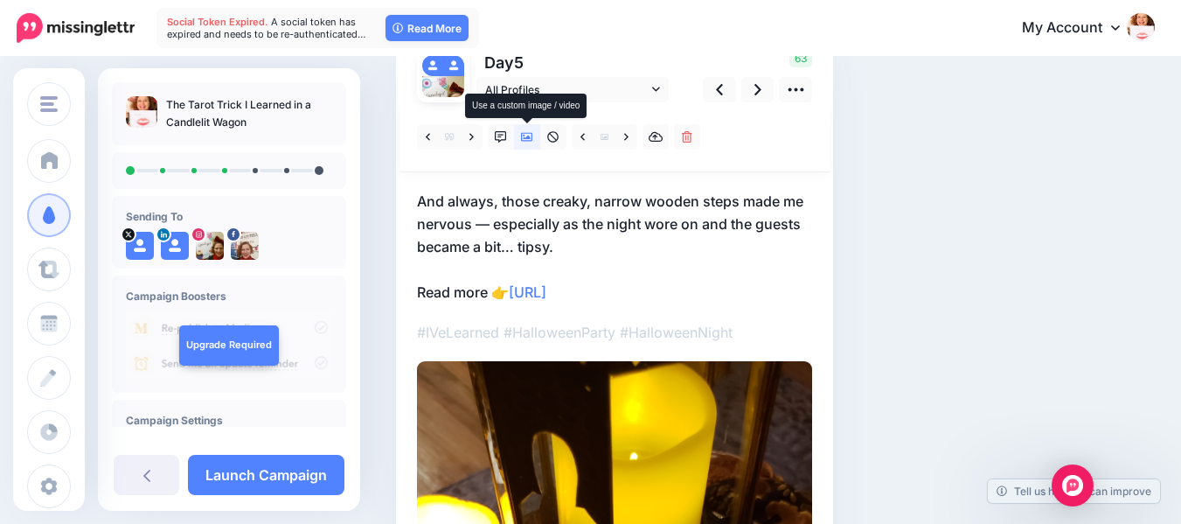
click at [526, 139] on icon at bounding box center [527, 137] width 12 height 9
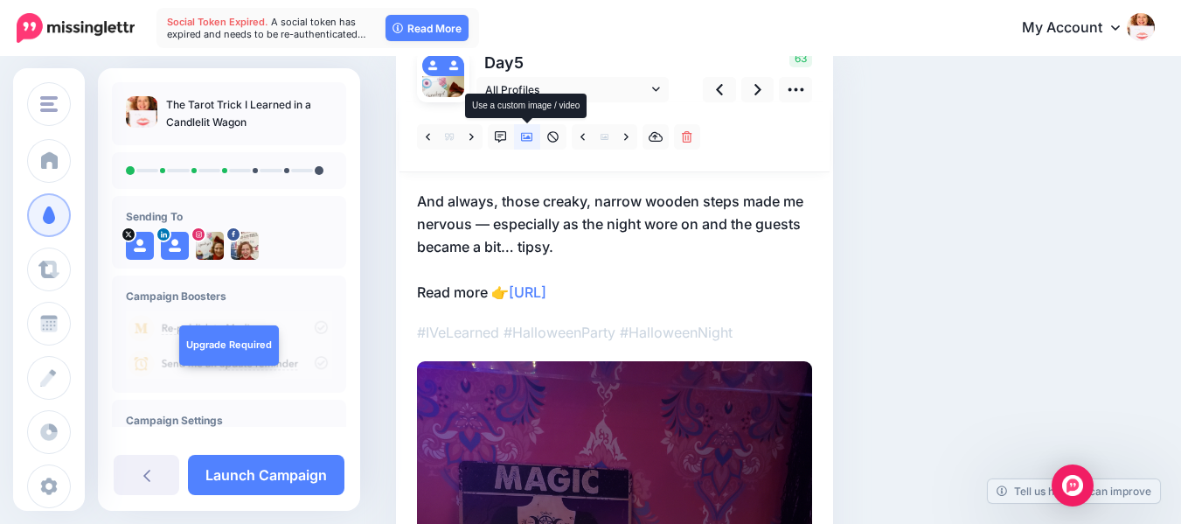
click at [526, 139] on icon at bounding box center [527, 137] width 12 height 9
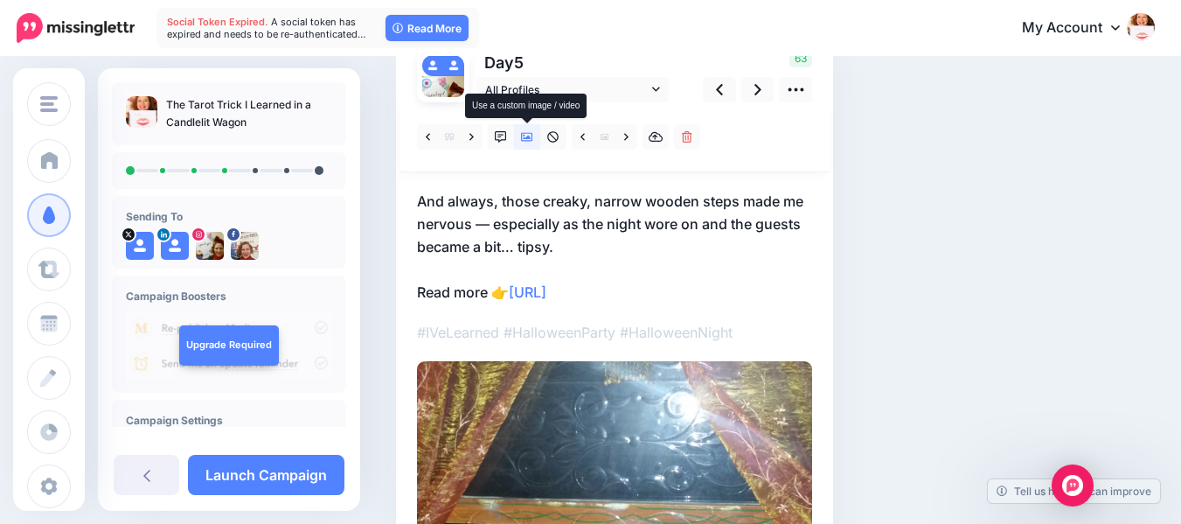
click at [526, 139] on icon at bounding box center [527, 137] width 12 height 9
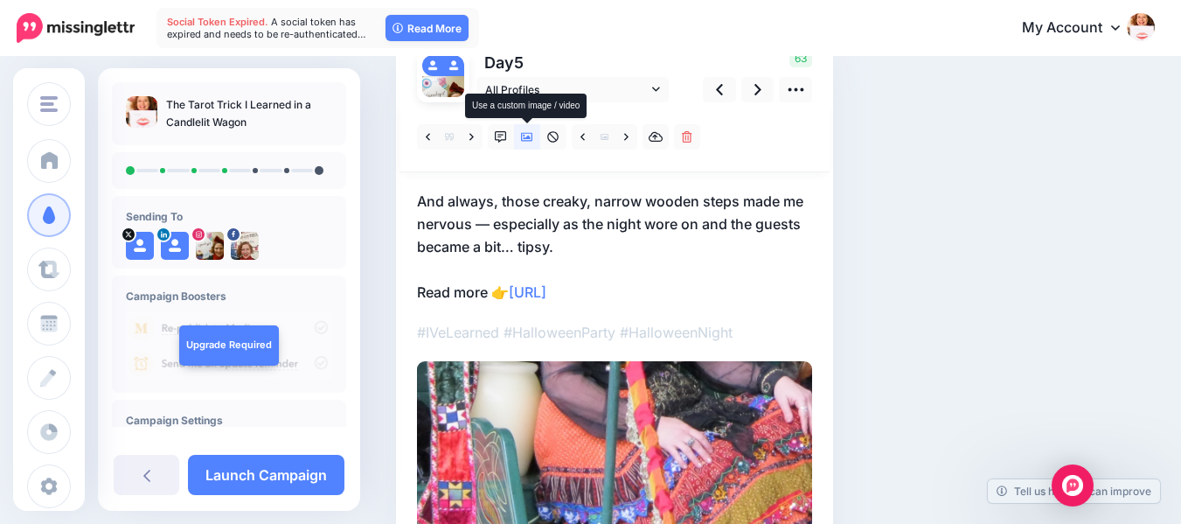
click at [526, 139] on icon at bounding box center [527, 137] width 12 height 9
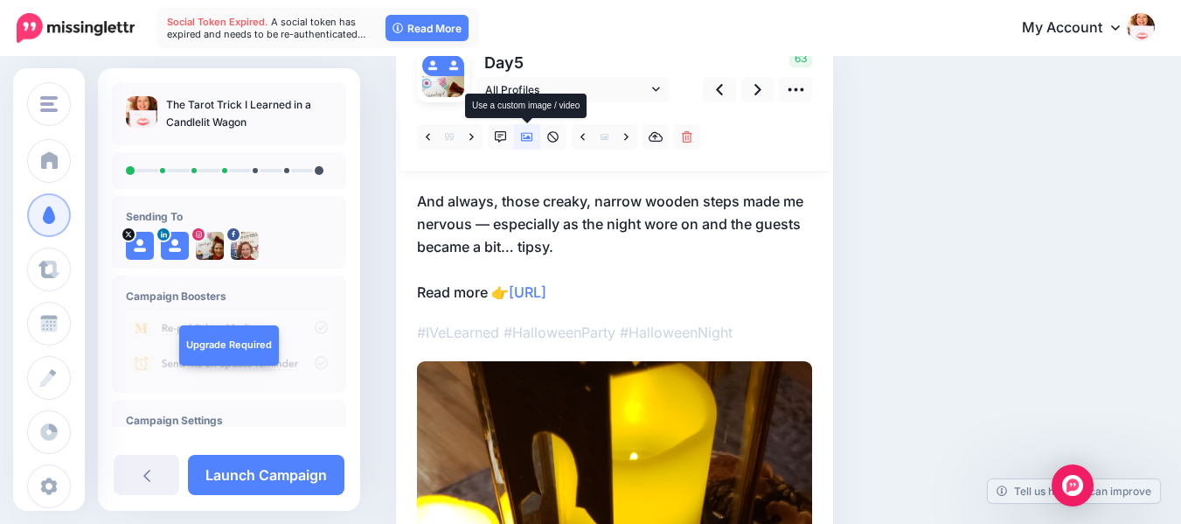
click at [526, 139] on icon at bounding box center [527, 137] width 12 height 9
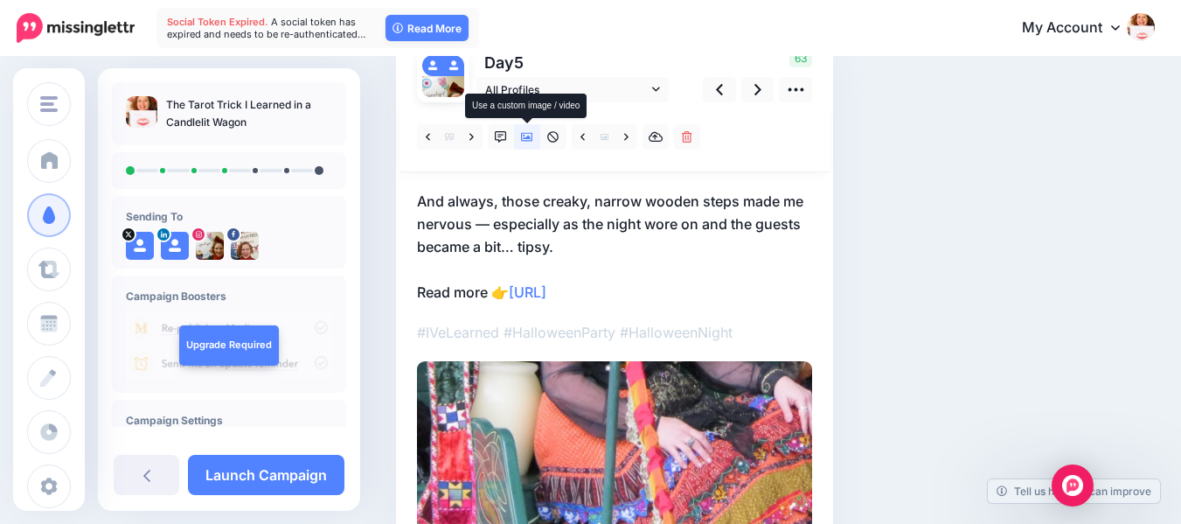
click at [523, 136] on icon at bounding box center [527, 137] width 12 height 12
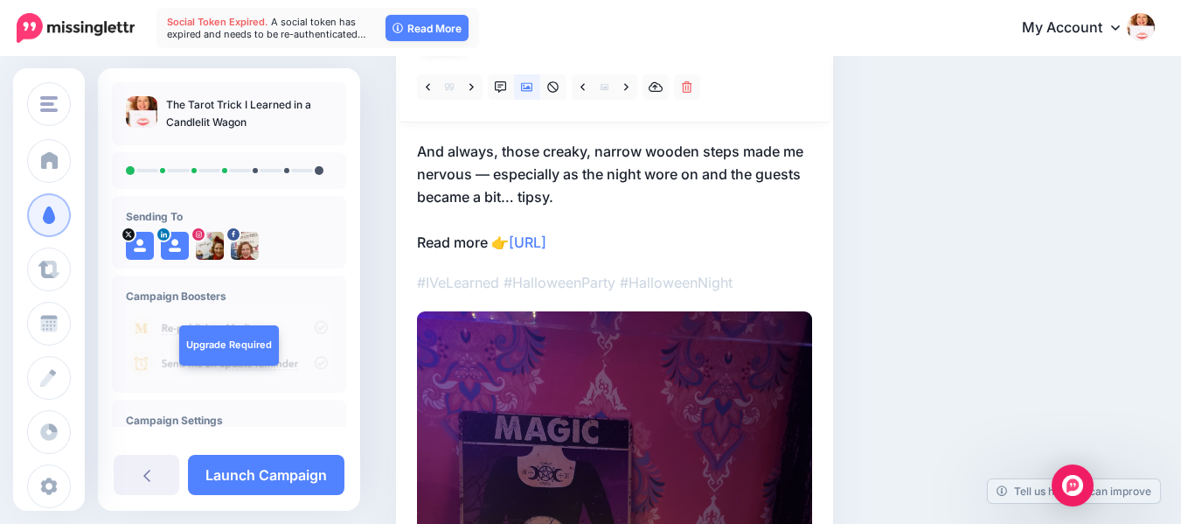
scroll to position [198, 0]
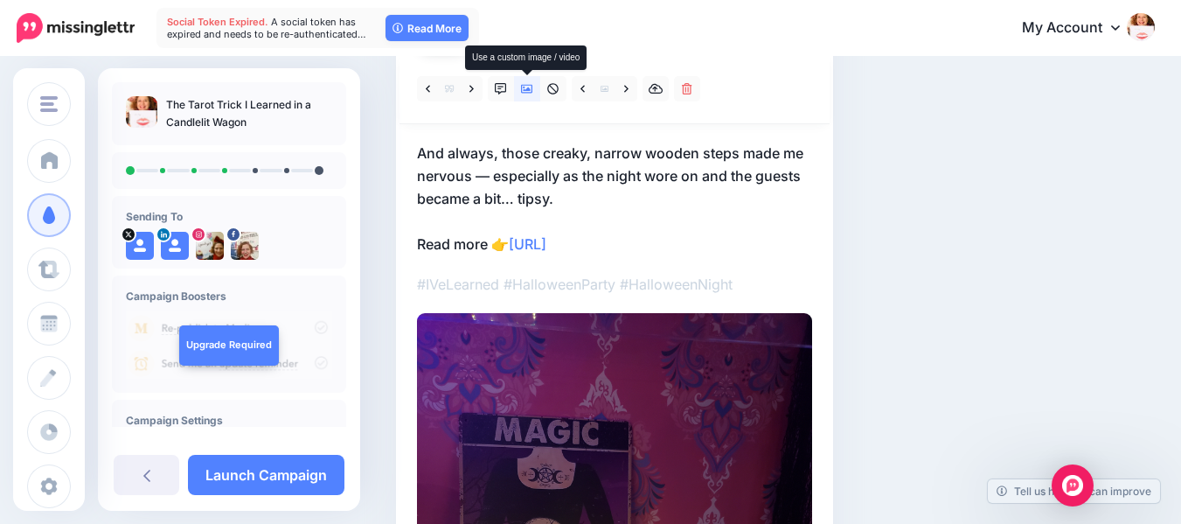
click at [526, 87] on icon at bounding box center [527, 89] width 12 height 12
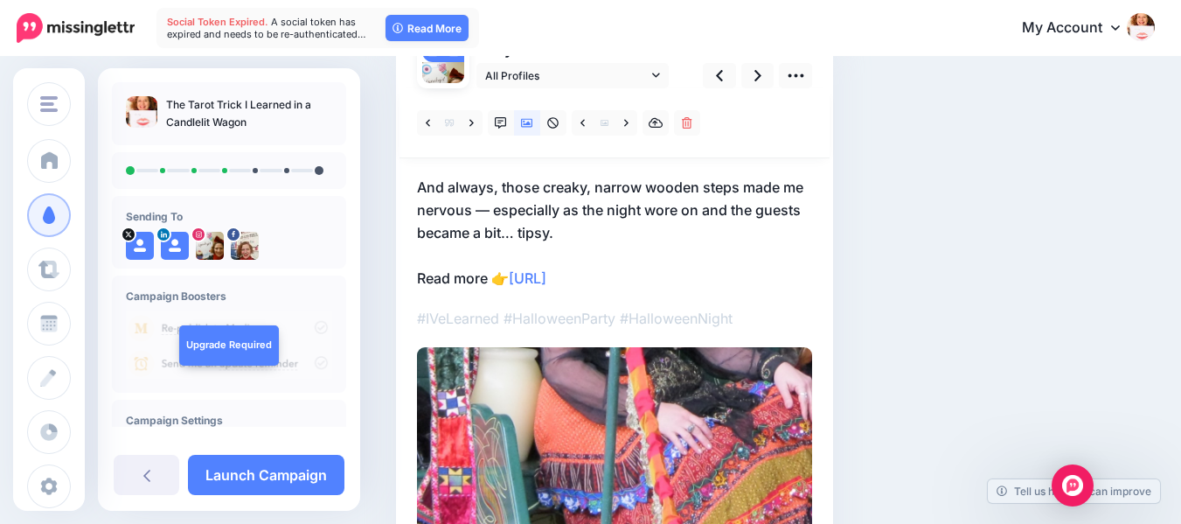
scroll to position [162, 0]
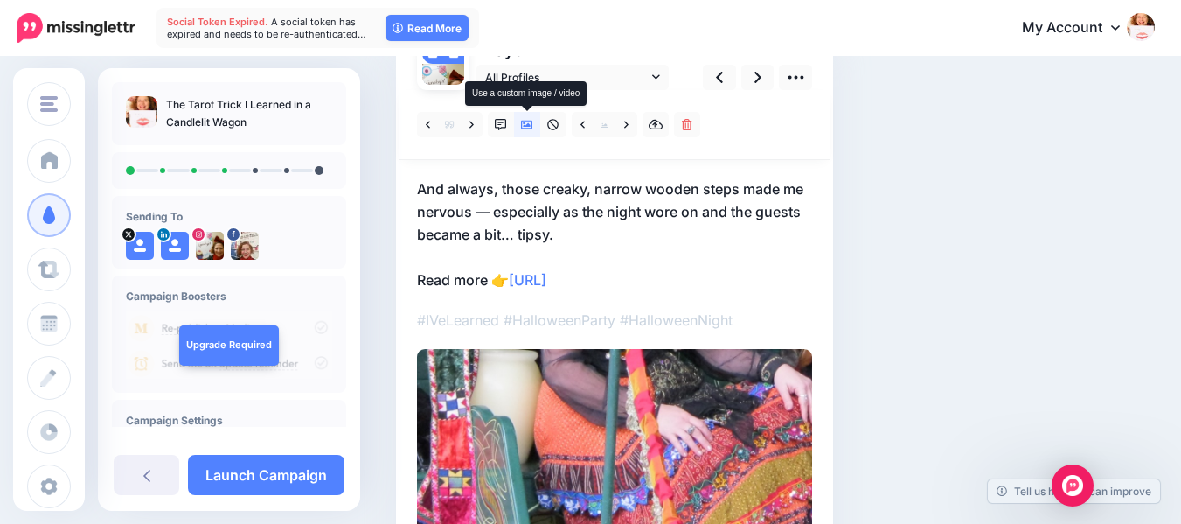
click at [522, 120] on icon at bounding box center [527, 125] width 12 height 12
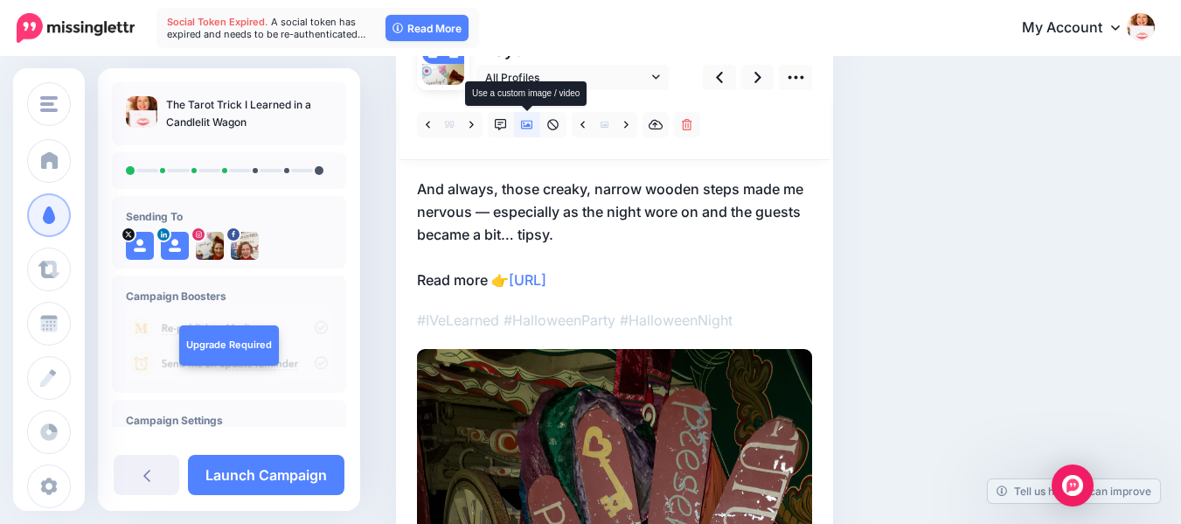
click at [522, 119] on icon at bounding box center [527, 125] width 12 height 12
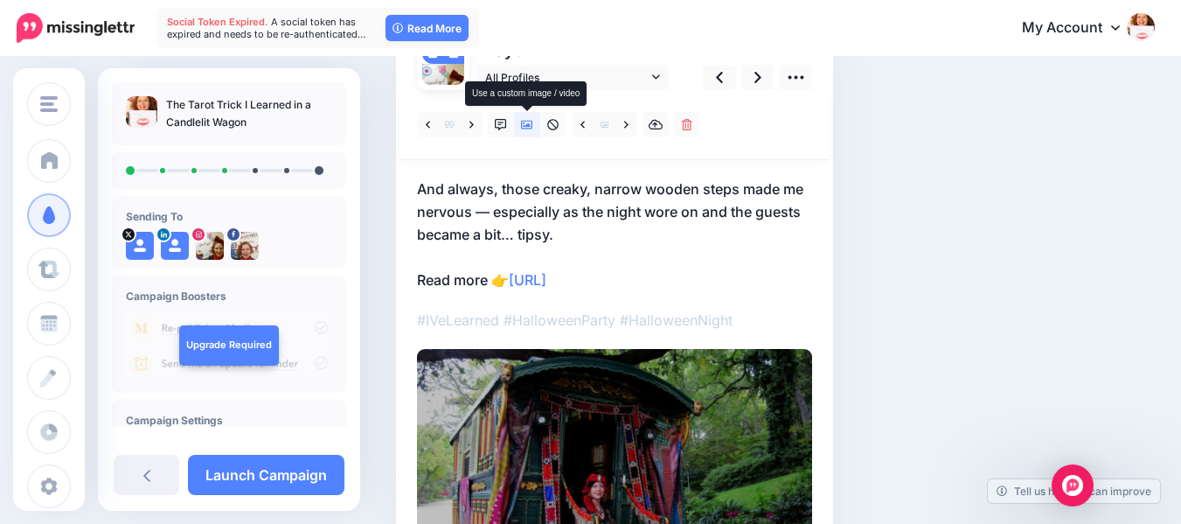
click at [522, 119] on icon at bounding box center [527, 125] width 12 height 12
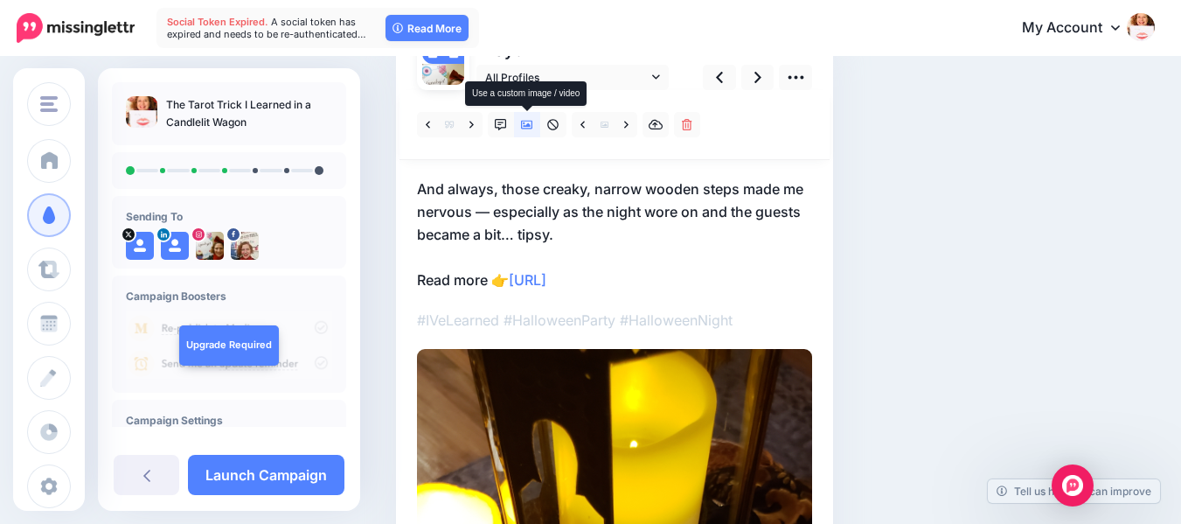
click at [526, 123] on icon at bounding box center [527, 125] width 12 height 12
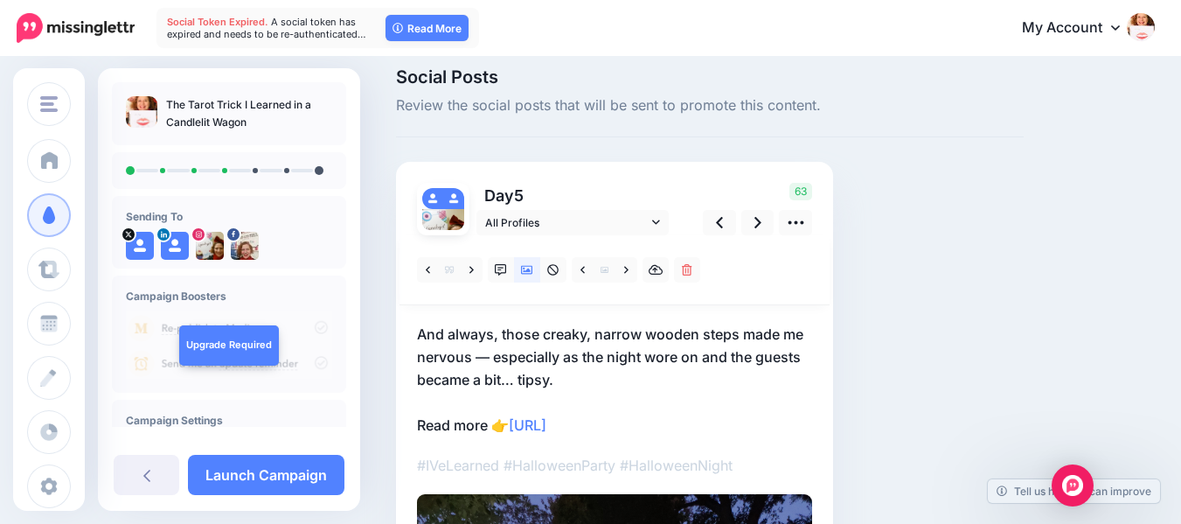
scroll to position [18, 0]
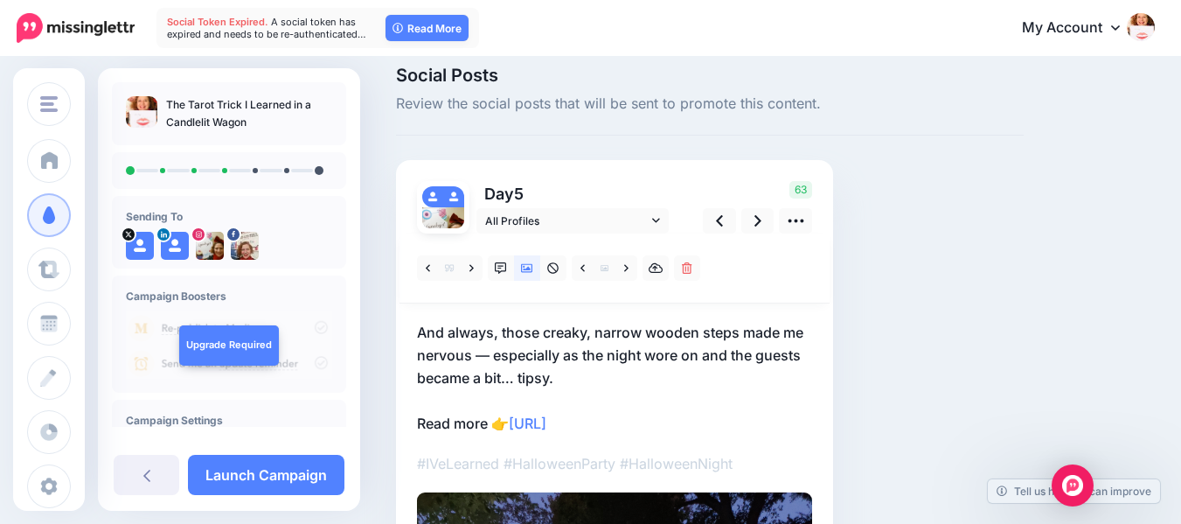
click at [445, 331] on p "And always, those creaky, narrow wooden steps made me nervous — especially as t…" at bounding box center [614, 378] width 395 height 114
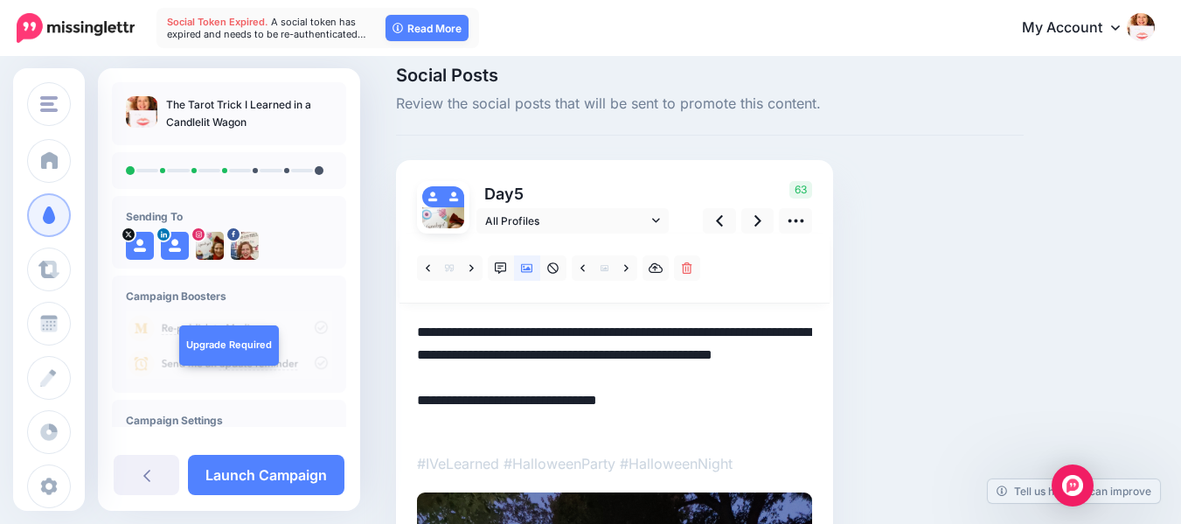
click at [421, 330] on textarea "**********" at bounding box center [614, 378] width 395 height 114
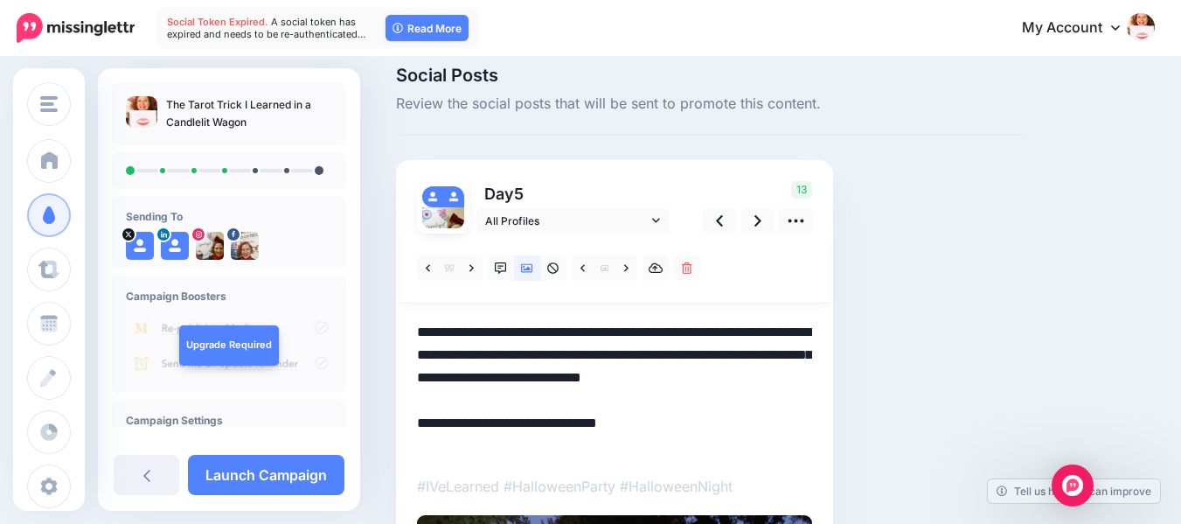
click at [505, 333] on textarea "**********" at bounding box center [614, 389] width 395 height 136
click at [717, 329] on textarea "**********" at bounding box center [614, 389] width 395 height 136
click at [758, 218] on icon at bounding box center [758, 220] width 7 height 11
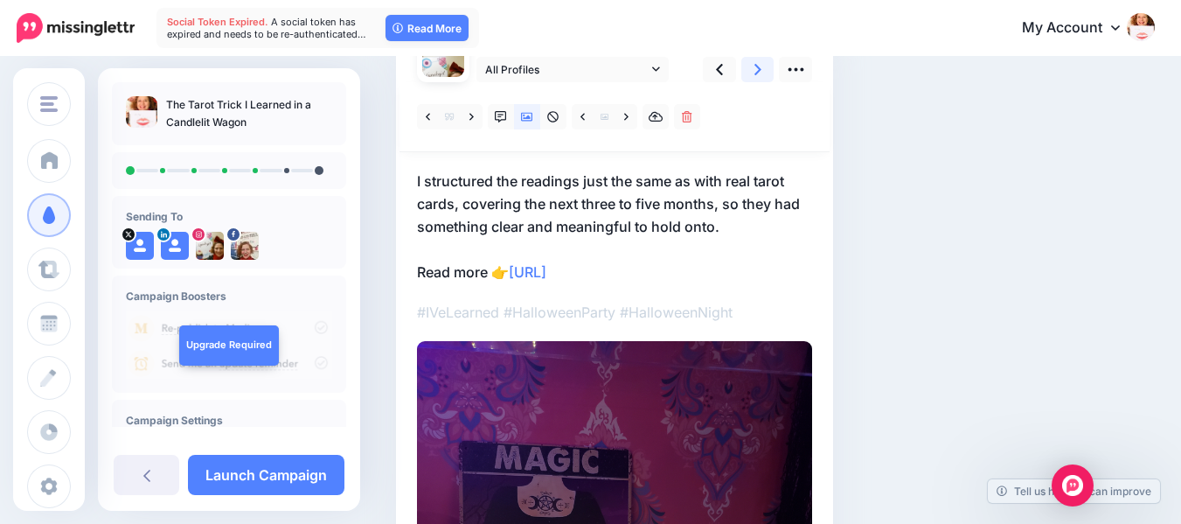
scroll to position [160, 0]
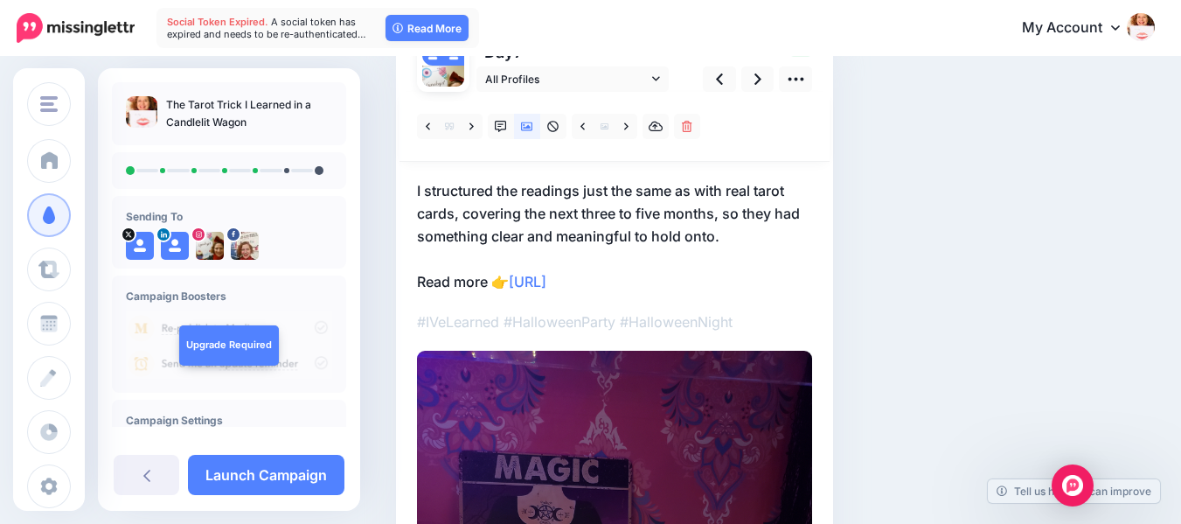
click at [418, 189] on p "I structured the readings just the same as with real tarot cards, covering the …" at bounding box center [614, 236] width 395 height 114
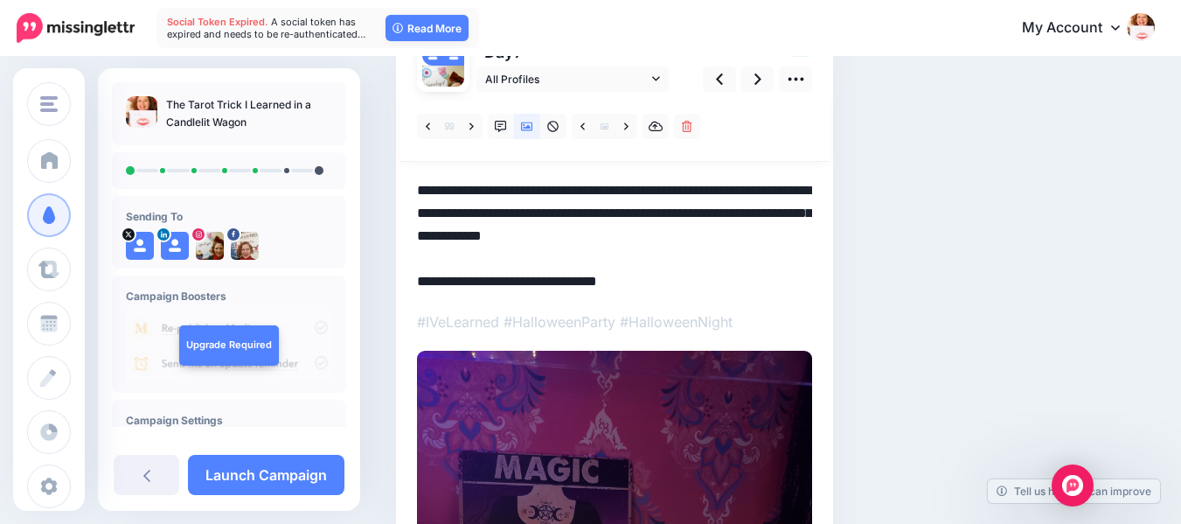
click at [418, 189] on textarea "**********" at bounding box center [614, 236] width 395 height 114
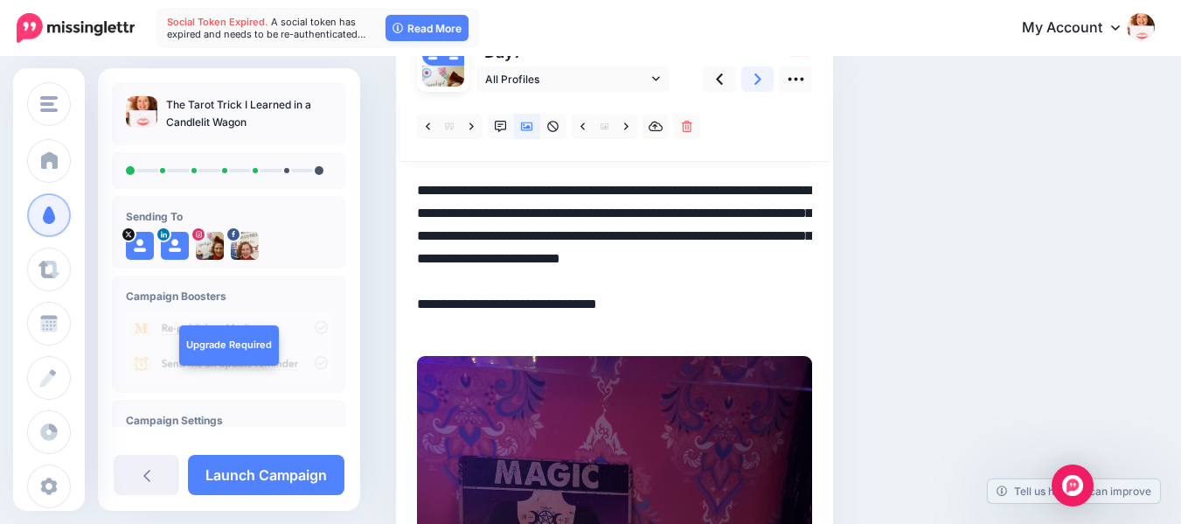
click at [763, 80] on link at bounding box center [758, 78] width 33 height 25
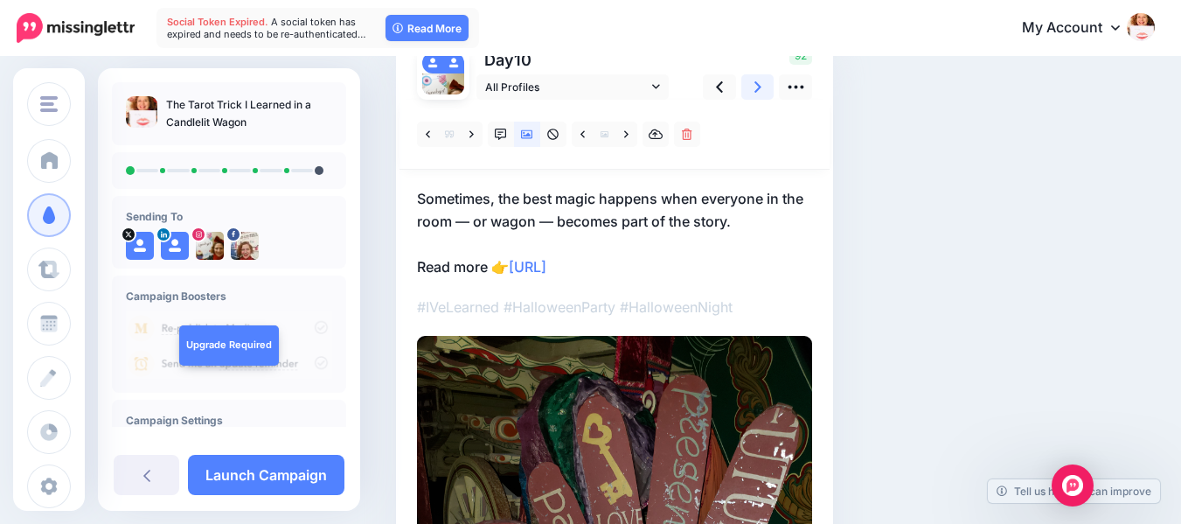
scroll to position [134, 0]
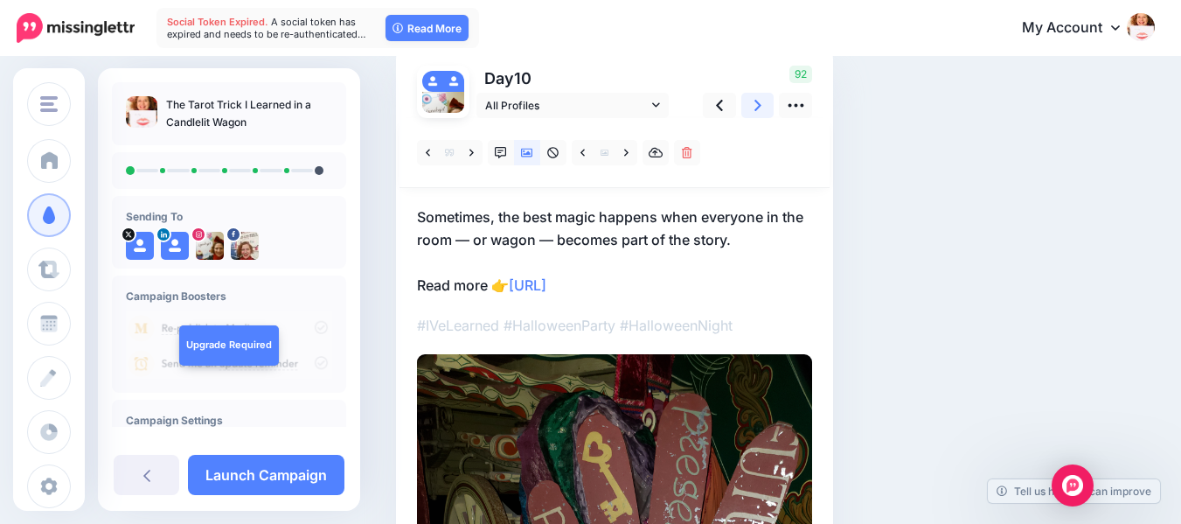
click at [757, 102] on icon at bounding box center [758, 105] width 7 height 11
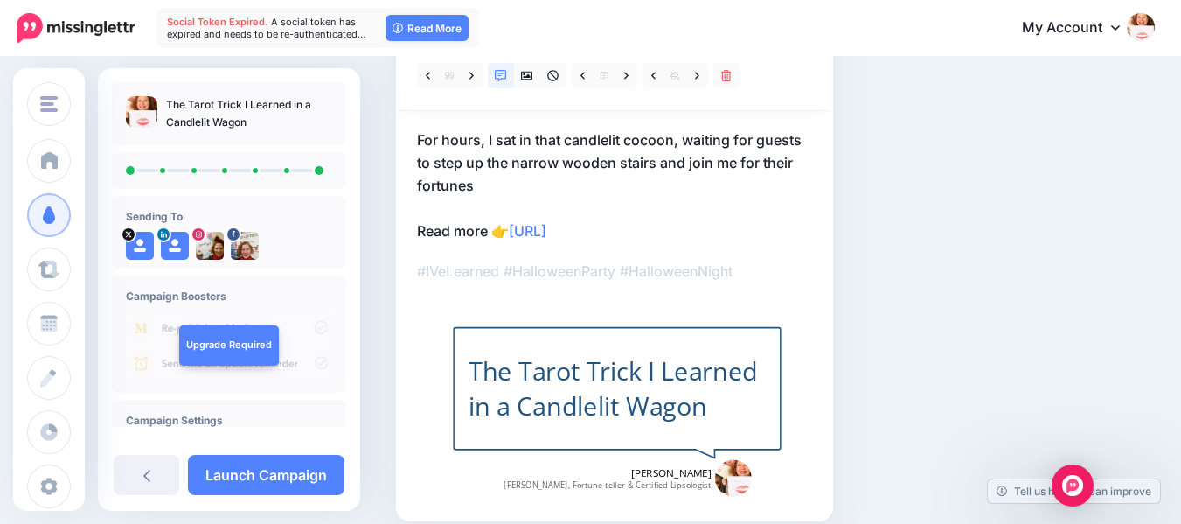
scroll to position [238, 0]
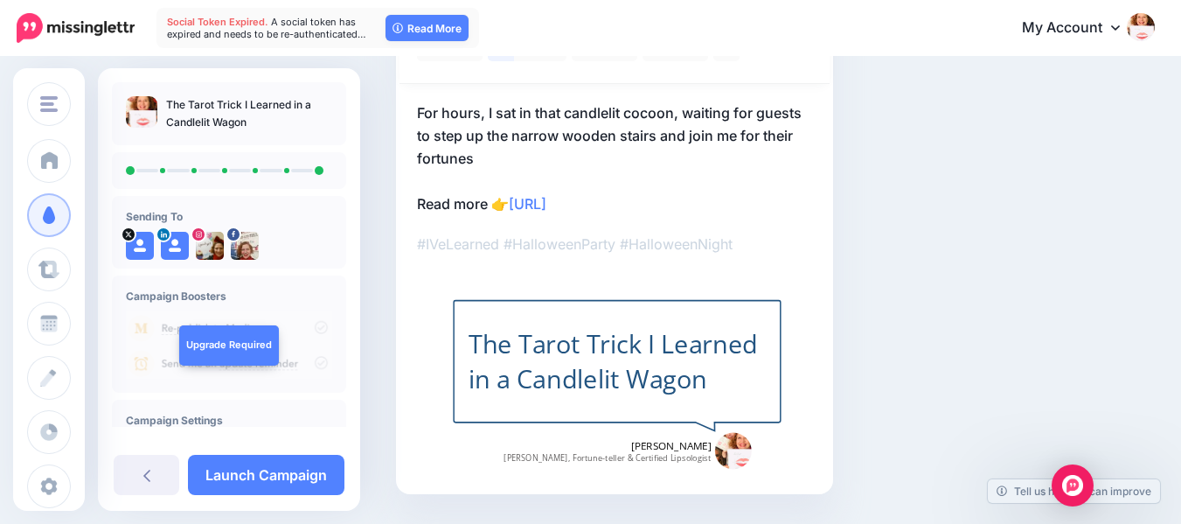
click at [723, 363] on div "The Tarot Trick I Learned in a Candlelit Wagon" at bounding box center [617, 361] width 297 height 71
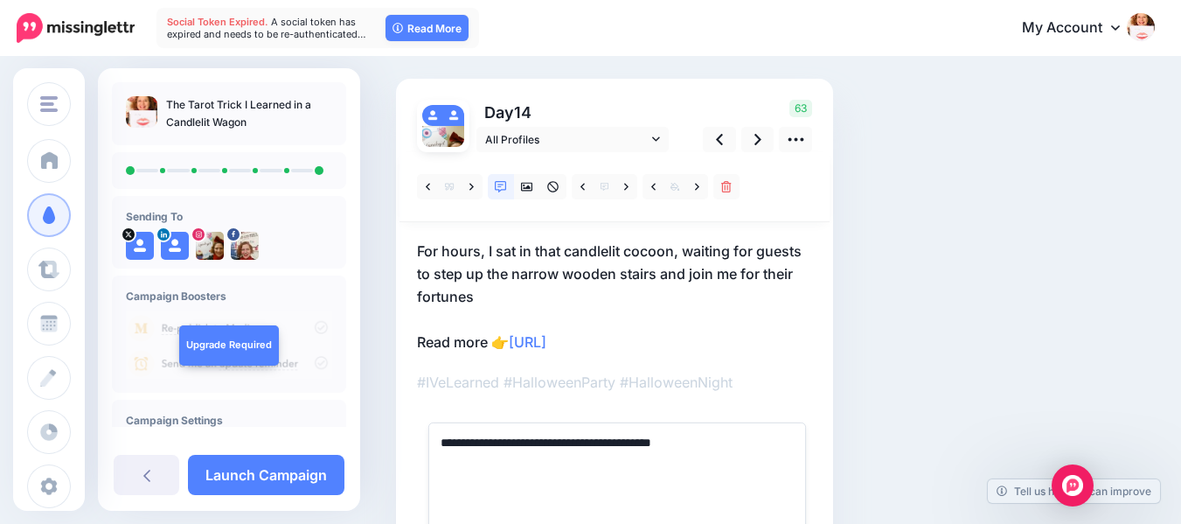
scroll to position [97, 0]
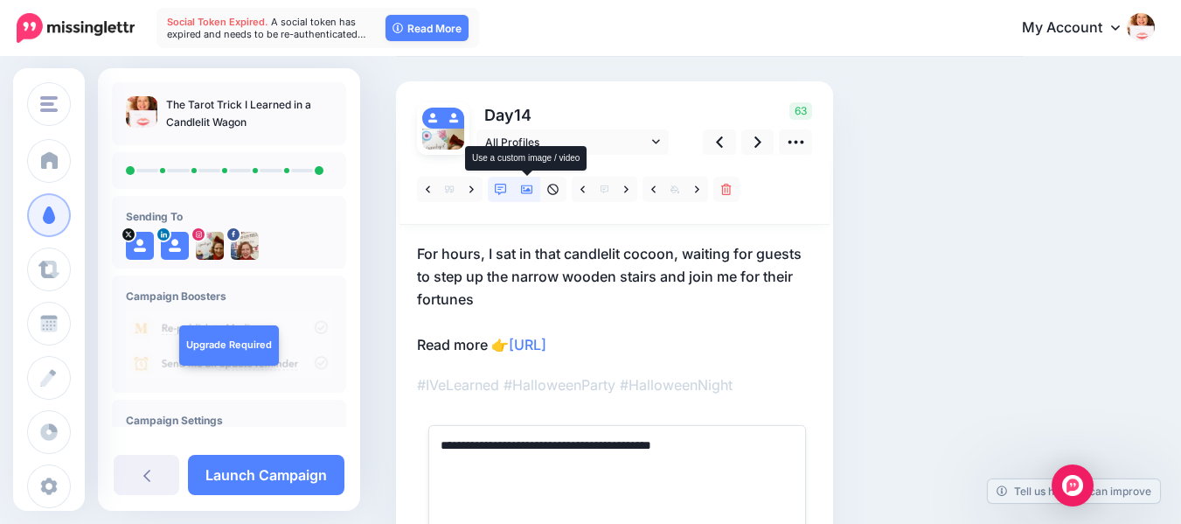
click at [526, 185] on icon at bounding box center [527, 189] width 12 height 9
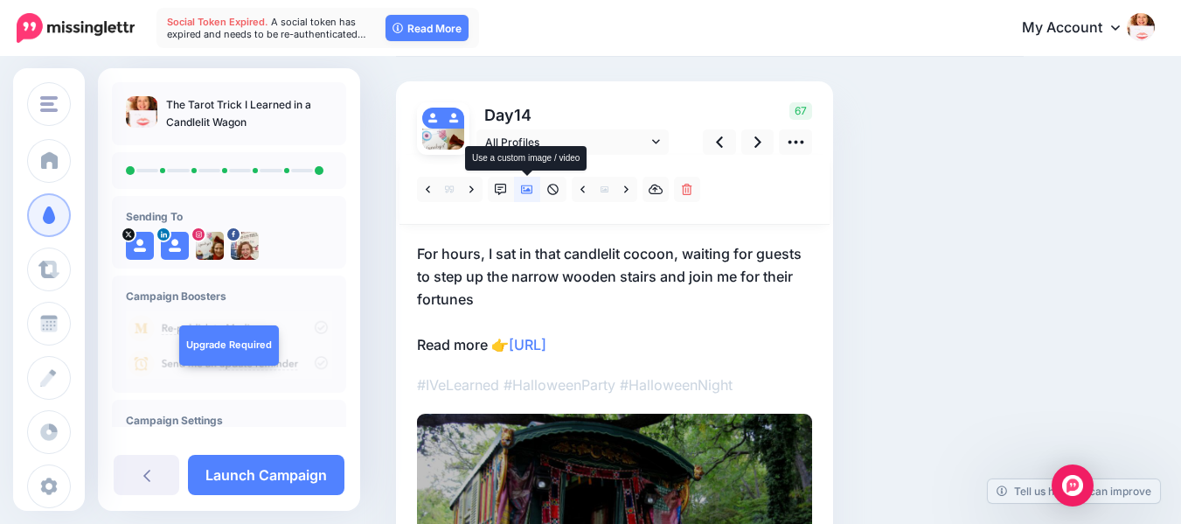
click at [526, 185] on icon at bounding box center [527, 189] width 12 height 9
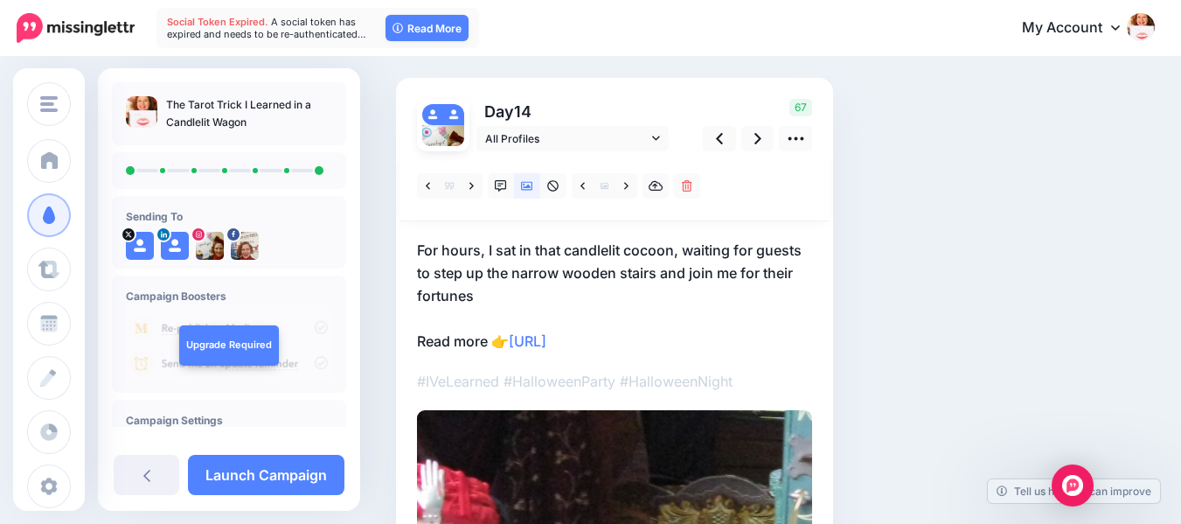
scroll to position [99, 0]
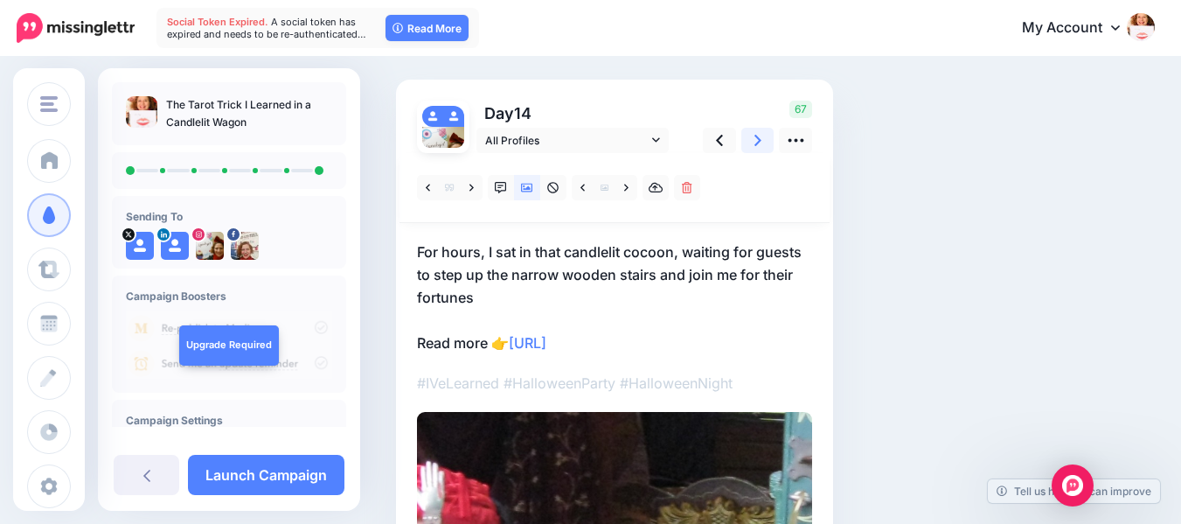
click at [758, 136] on icon at bounding box center [758, 140] width 7 height 18
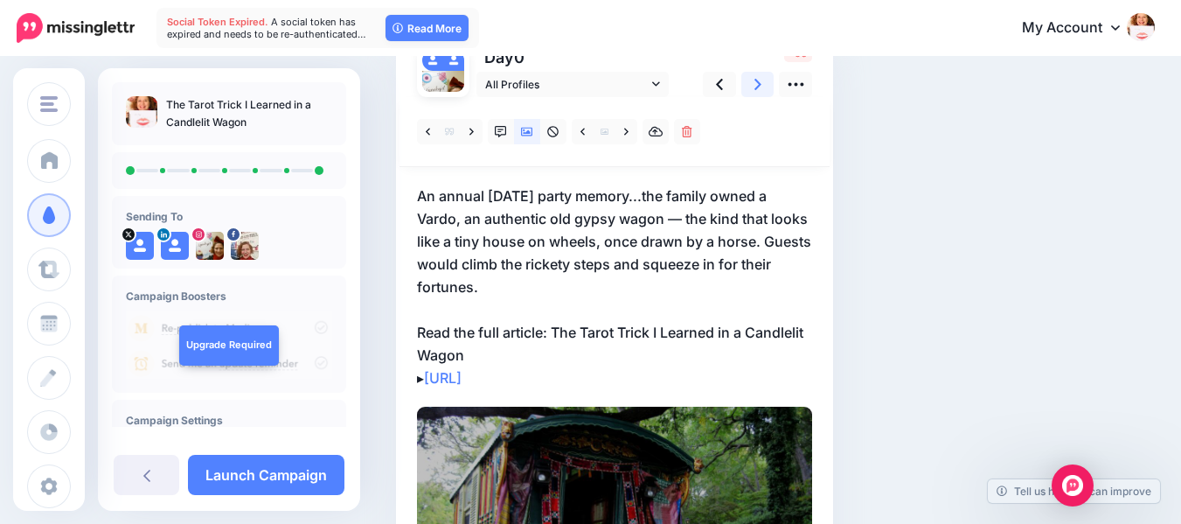
scroll to position [129, 0]
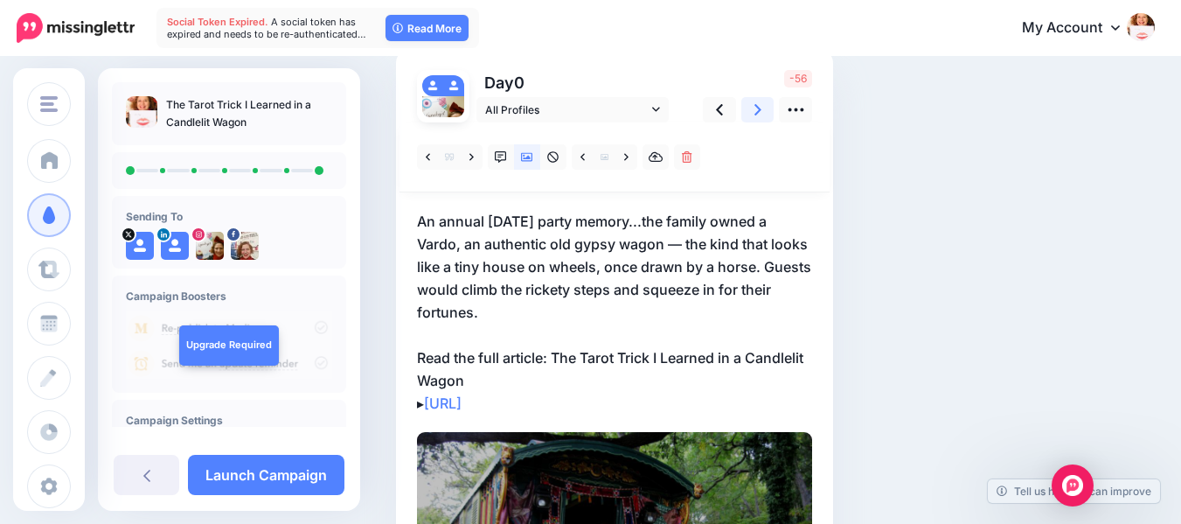
click at [757, 108] on icon at bounding box center [758, 110] width 7 height 18
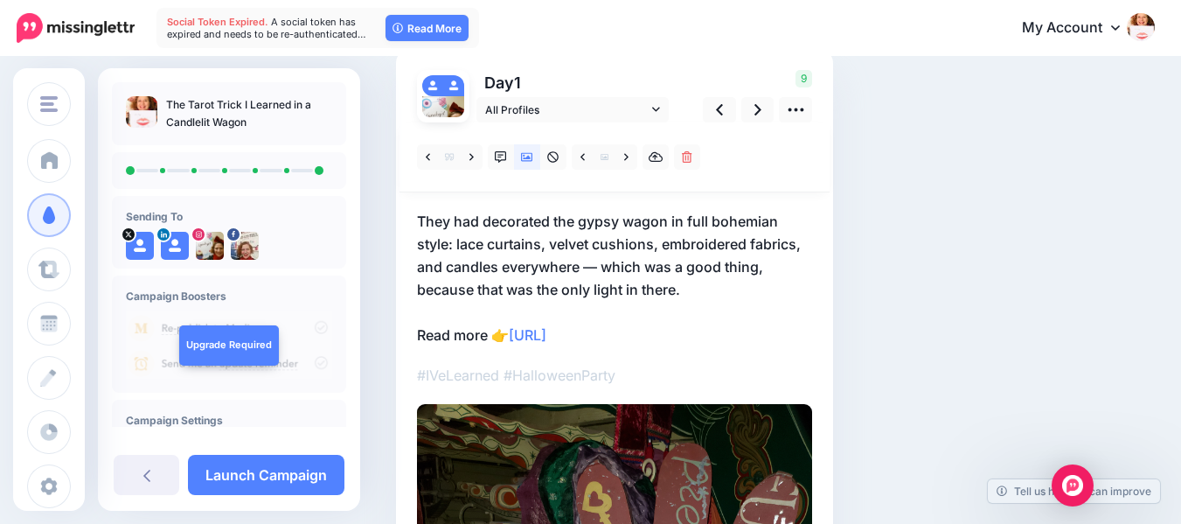
click at [561, 217] on p "They had decorated the gypsy wagon in full bohemian style: lace curtains, velve…" at bounding box center [614, 278] width 395 height 136
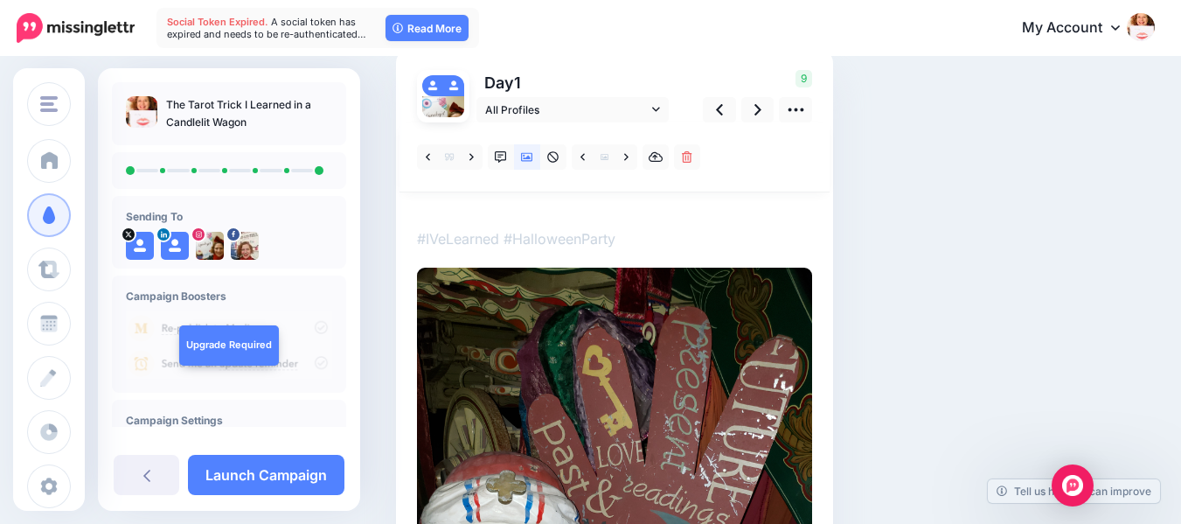
click at [417, 210] on textarea "**********" at bounding box center [417, 210] width 0 height 0
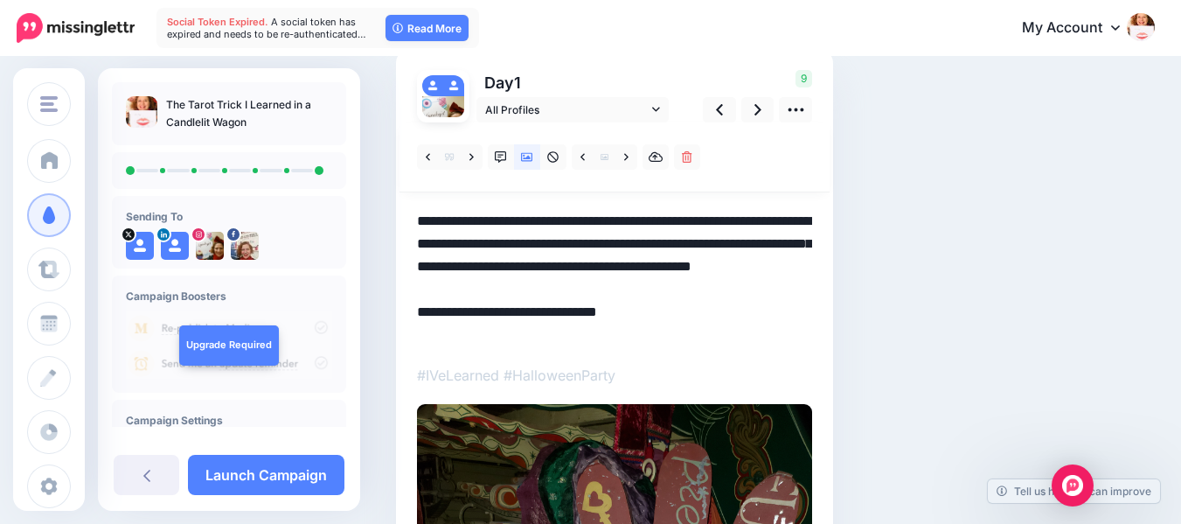
click at [561, 217] on textarea "**********" at bounding box center [614, 278] width 395 height 136
click at [567, 219] on textarea "**********" at bounding box center [614, 278] width 395 height 136
click at [562, 219] on textarea "**********" at bounding box center [614, 278] width 395 height 136
click at [536, 222] on textarea "**********" at bounding box center [614, 278] width 395 height 136
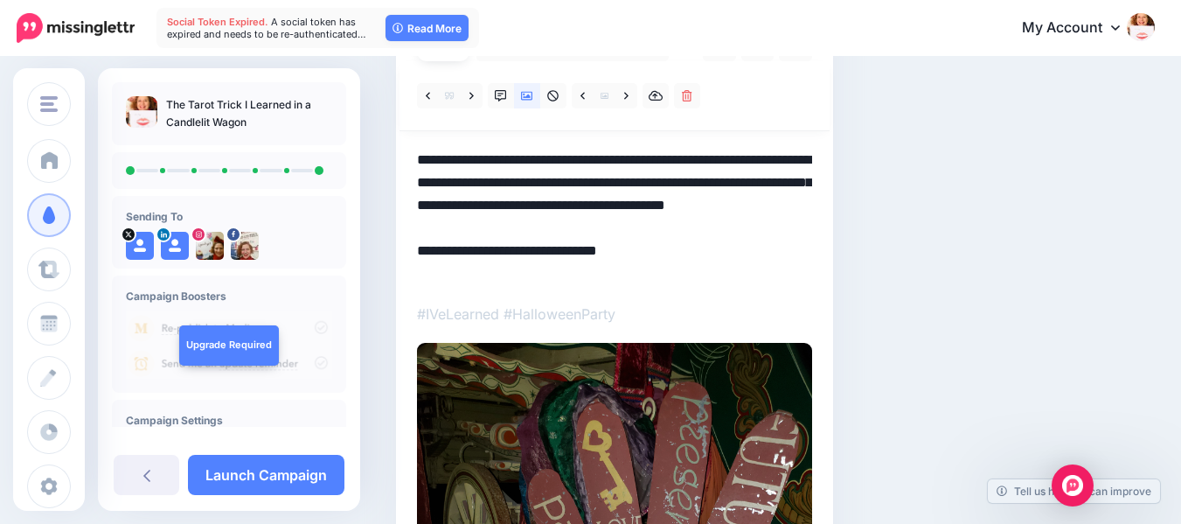
scroll to position [178, 0]
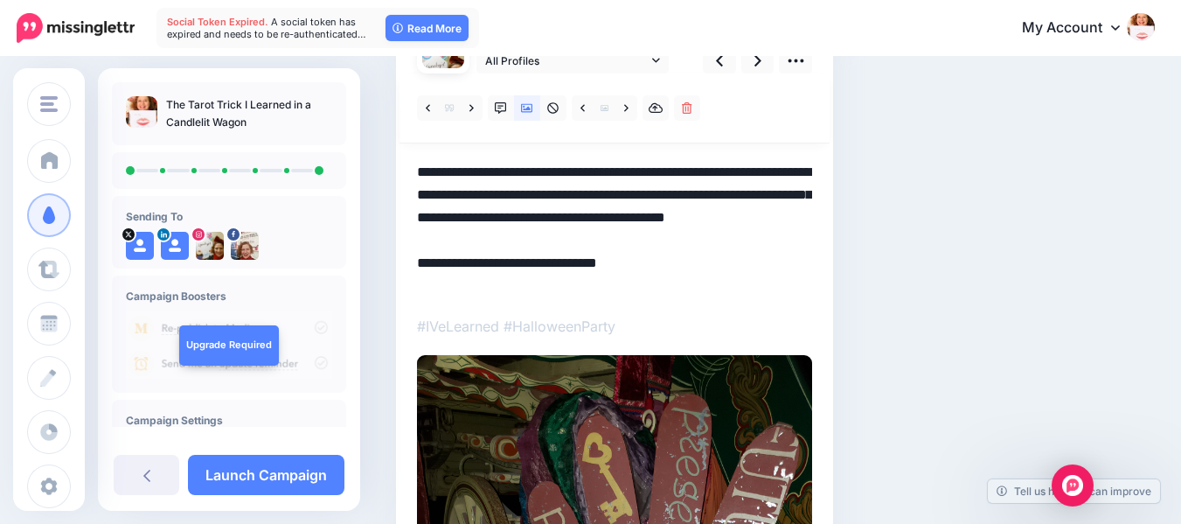
click at [523, 102] on icon at bounding box center [527, 108] width 12 height 12
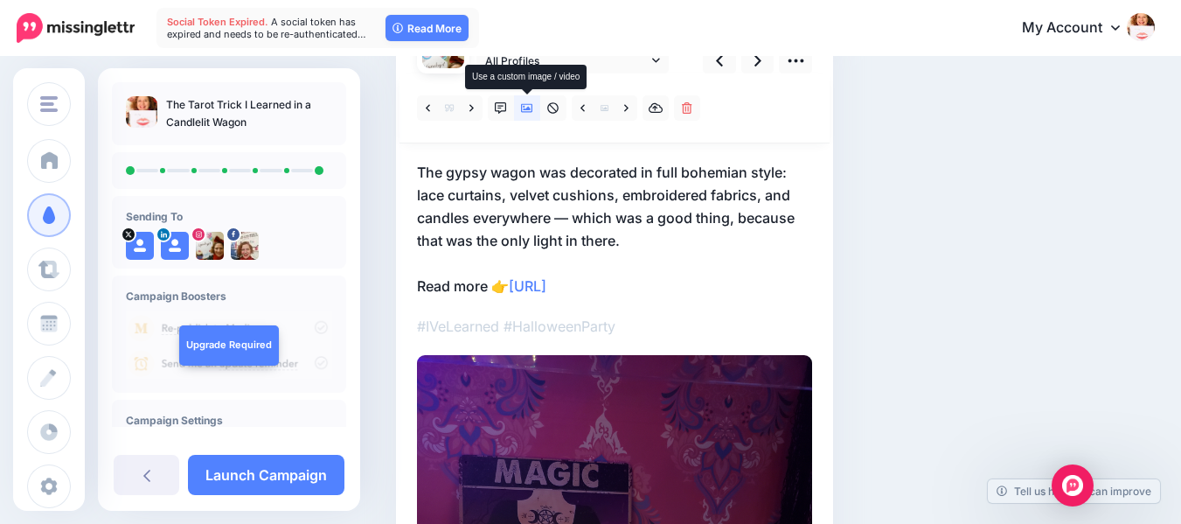
click at [523, 106] on icon at bounding box center [527, 108] width 12 height 12
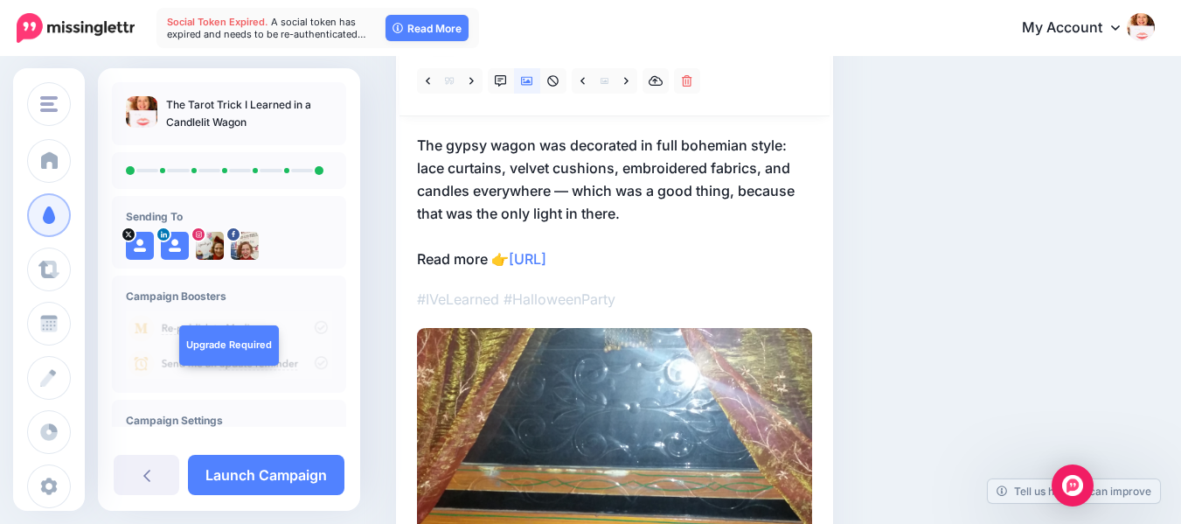
scroll to position [200, 0]
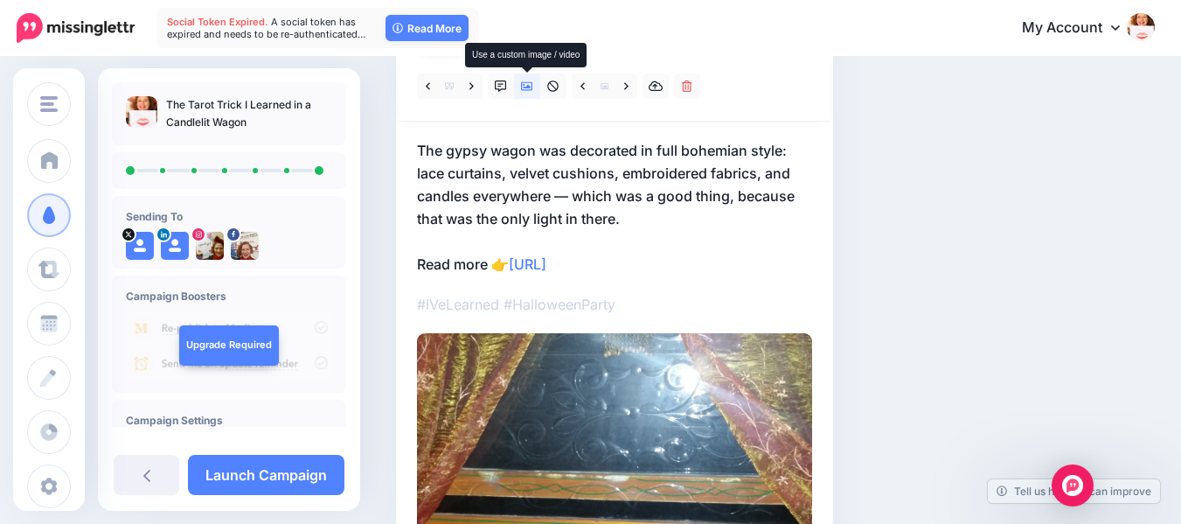
click at [530, 83] on icon at bounding box center [527, 86] width 12 height 12
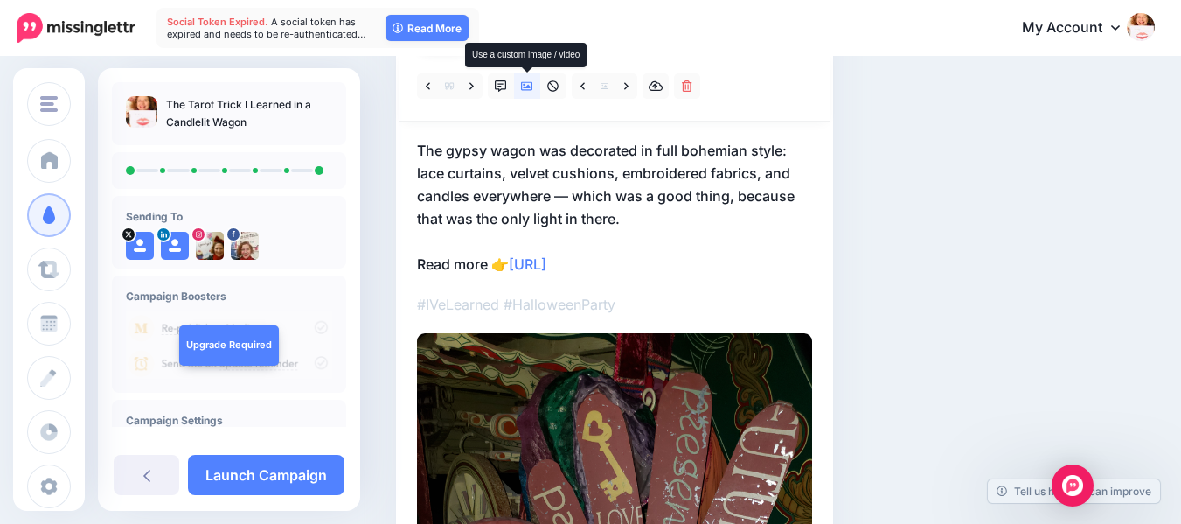
click at [530, 83] on icon at bounding box center [527, 86] width 12 height 12
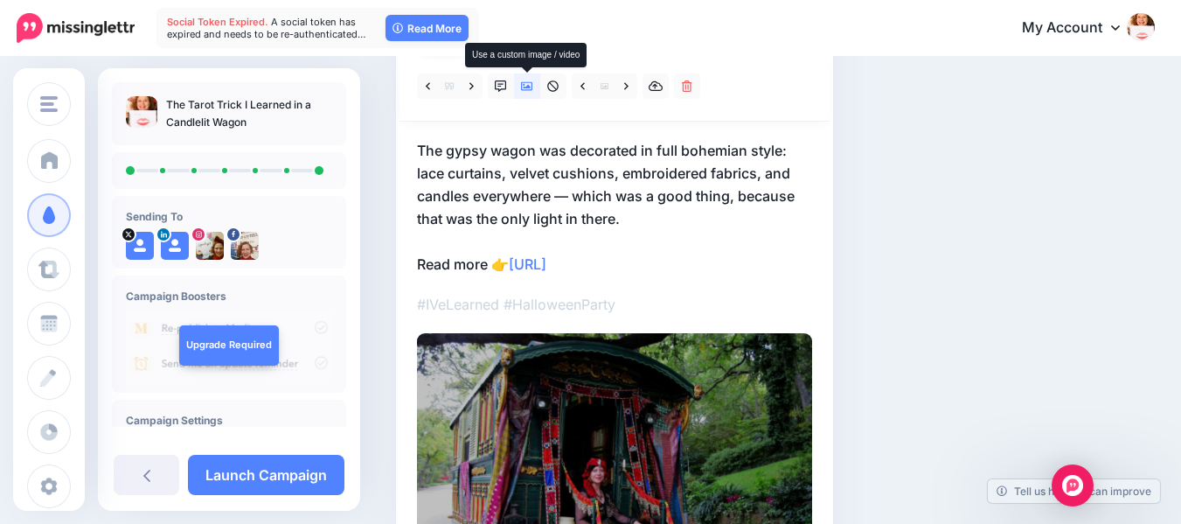
click at [530, 83] on icon at bounding box center [527, 86] width 12 height 12
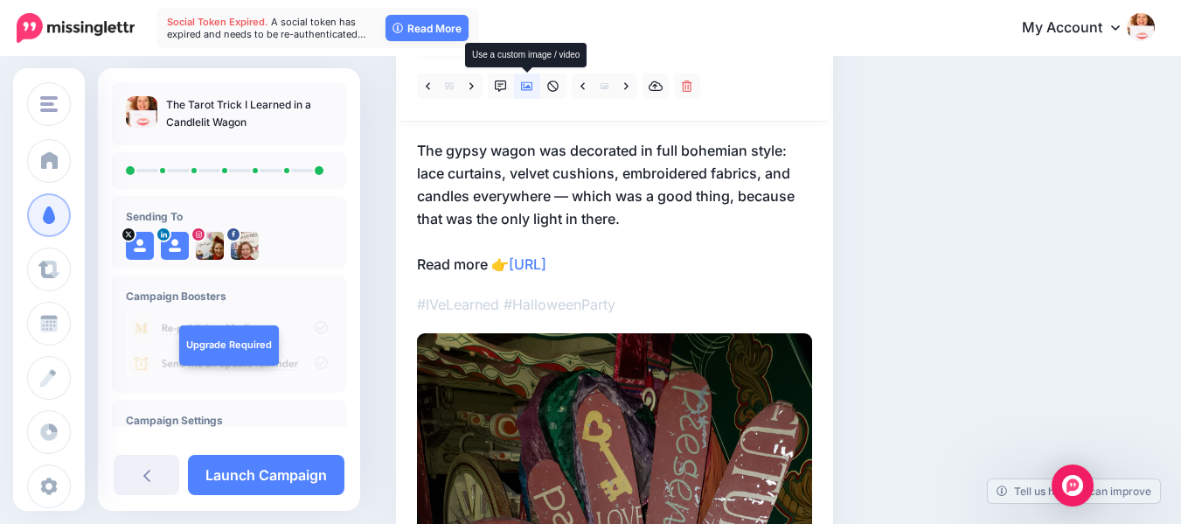
click at [530, 83] on icon at bounding box center [527, 86] width 12 height 12
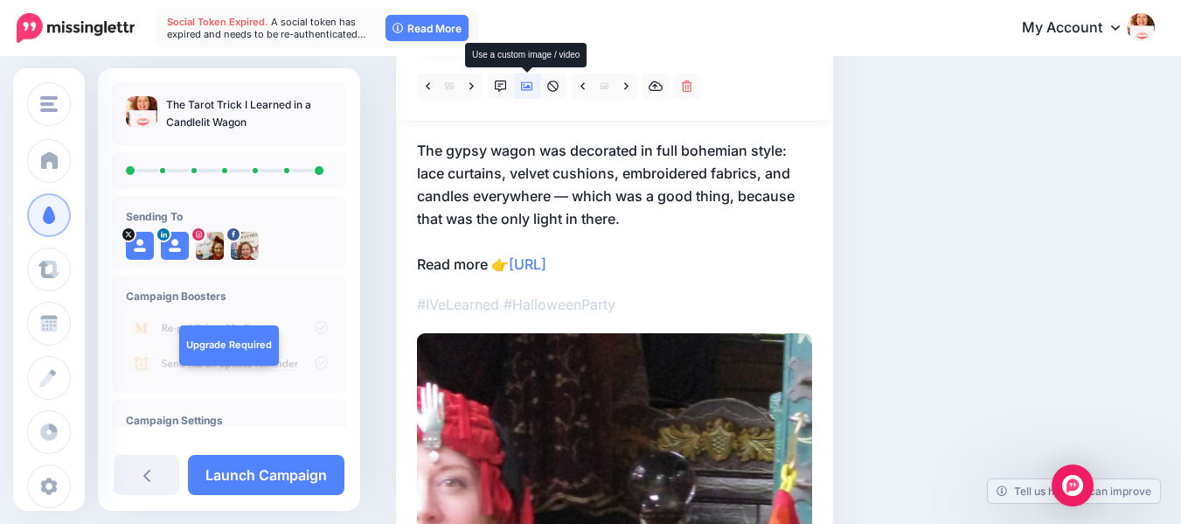
click at [525, 86] on icon at bounding box center [527, 86] width 12 height 12
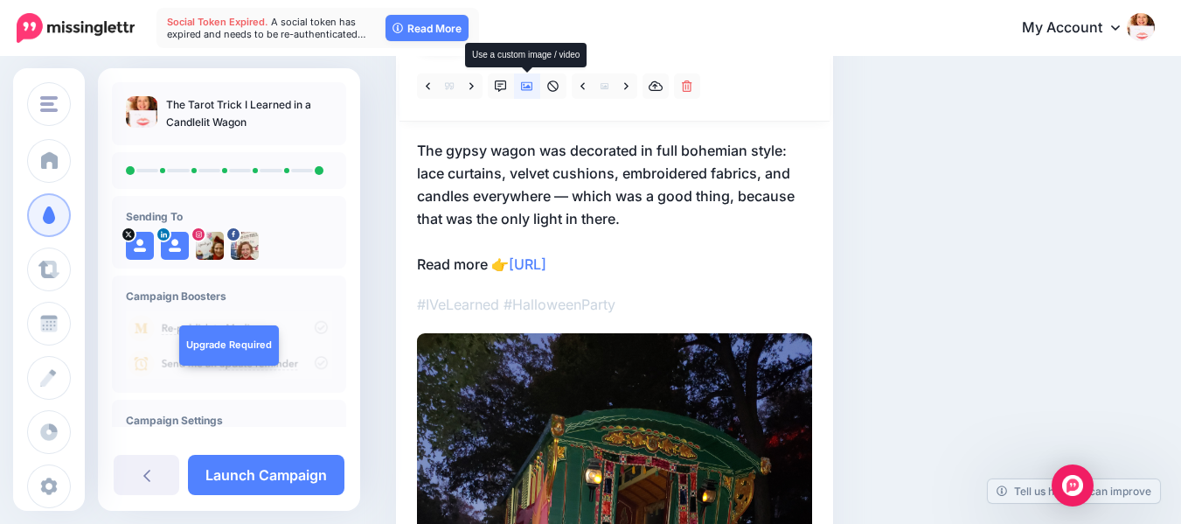
click at [525, 86] on icon at bounding box center [527, 86] width 12 height 12
click at [527, 87] on icon at bounding box center [527, 86] width 12 height 9
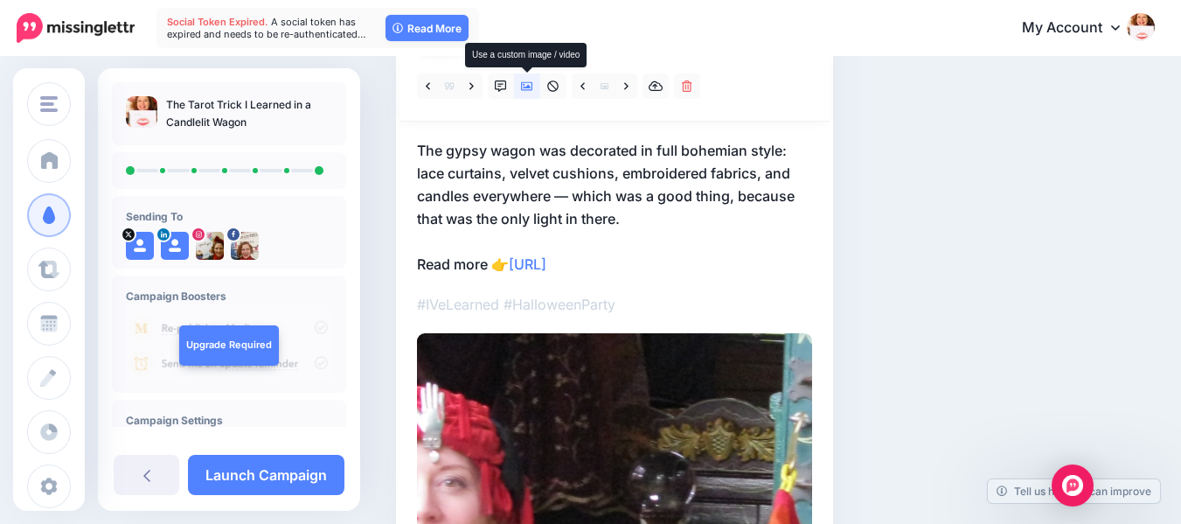
click at [527, 87] on icon at bounding box center [527, 86] width 12 height 9
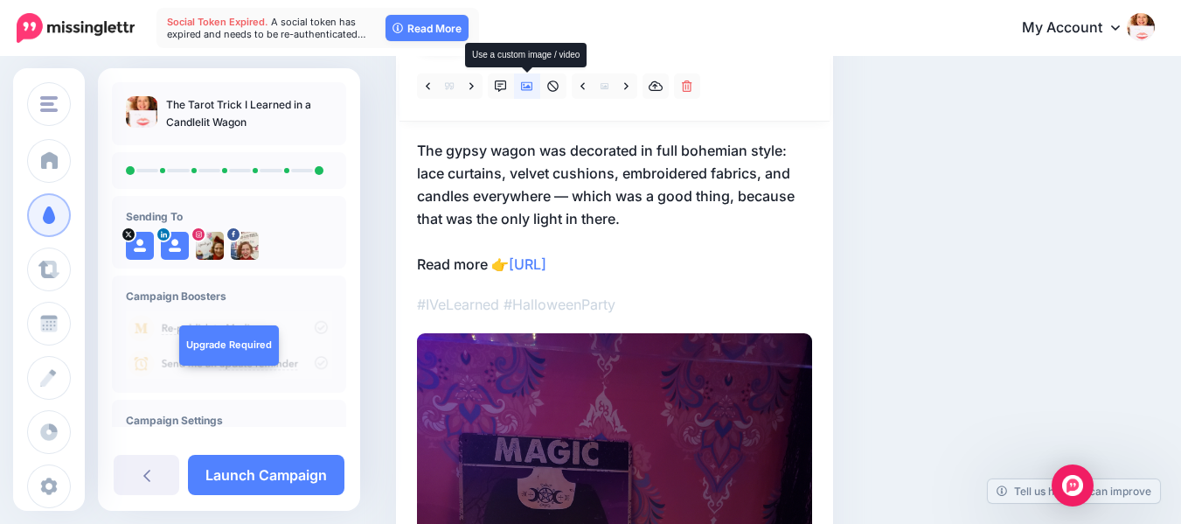
click at [527, 87] on icon at bounding box center [527, 86] width 12 height 9
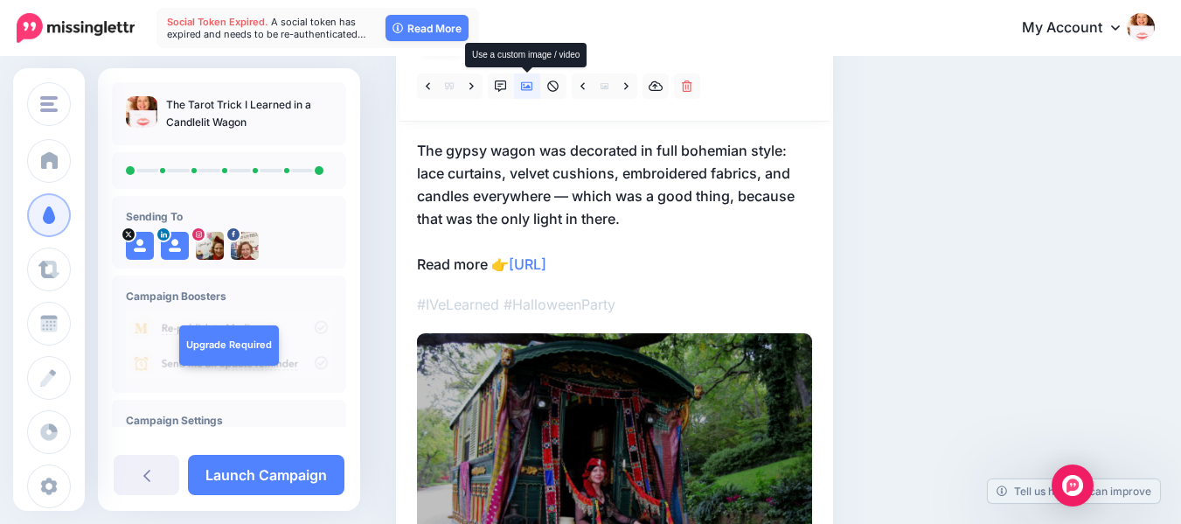
click at [527, 87] on icon at bounding box center [527, 86] width 12 height 9
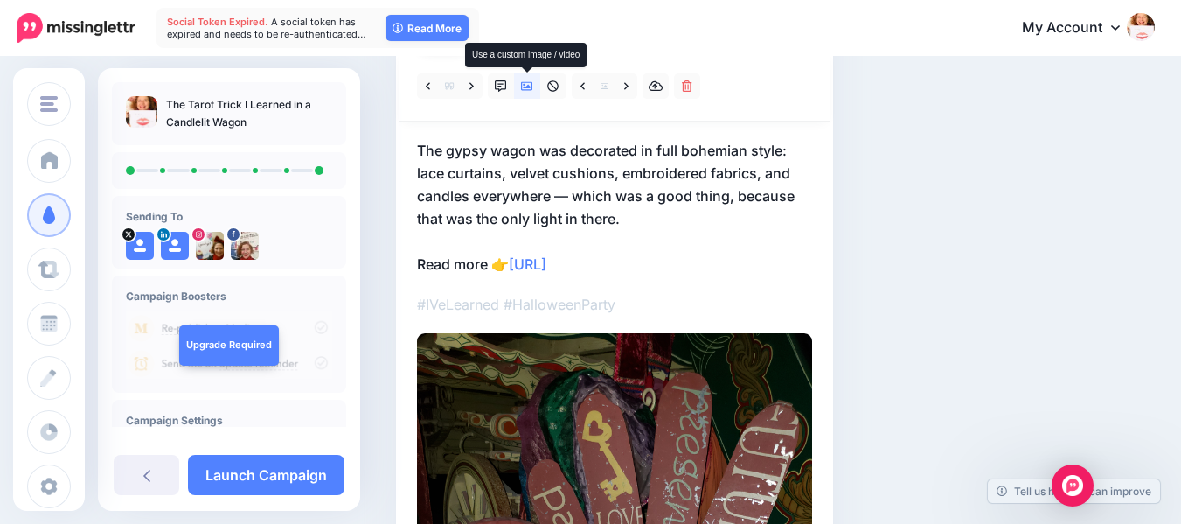
click at [527, 87] on icon at bounding box center [527, 86] width 12 height 9
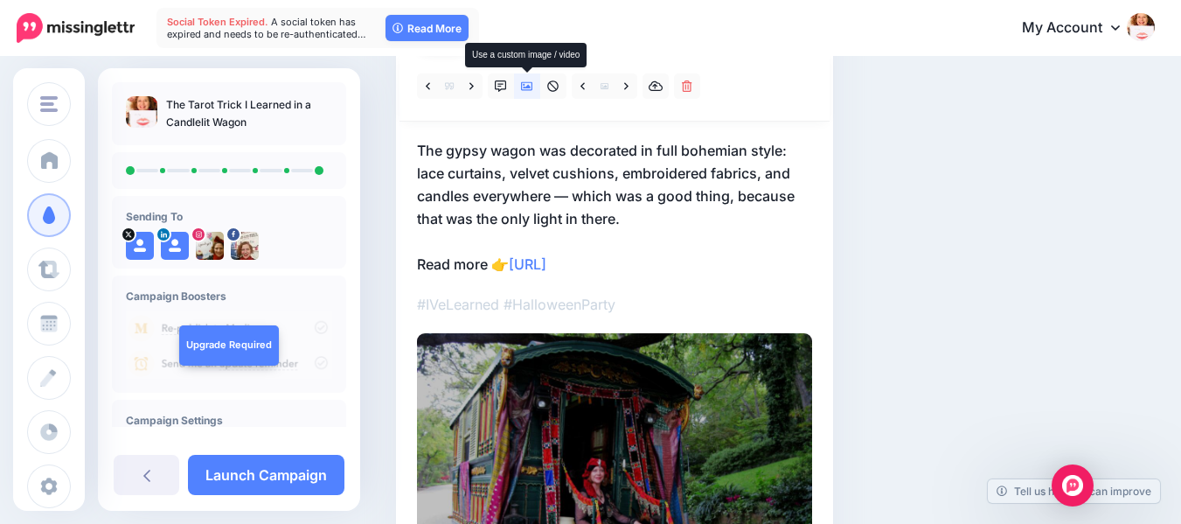
click at [527, 87] on icon at bounding box center [527, 86] width 12 height 9
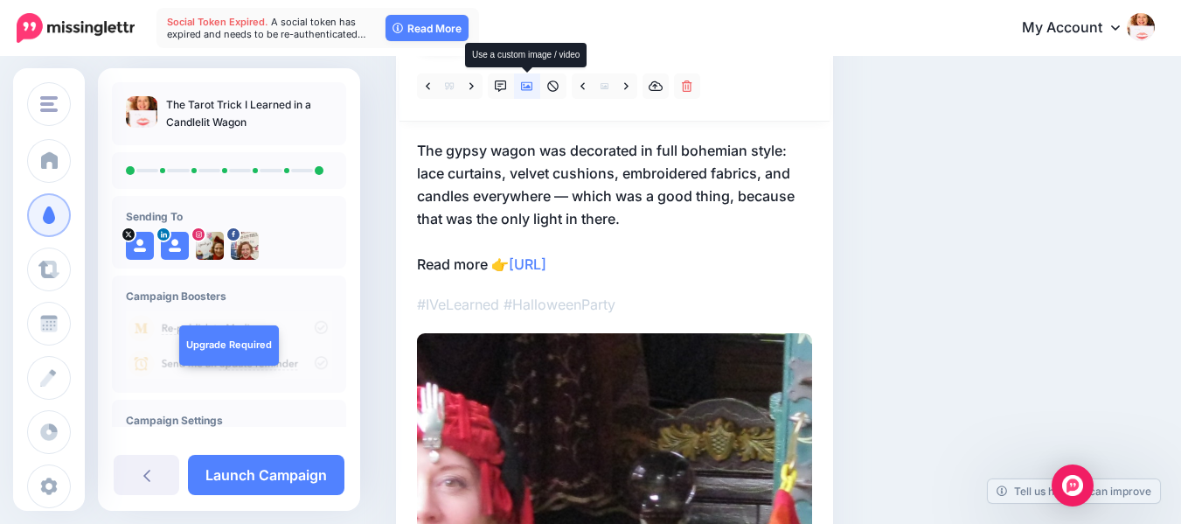
click at [527, 87] on icon at bounding box center [527, 86] width 12 height 9
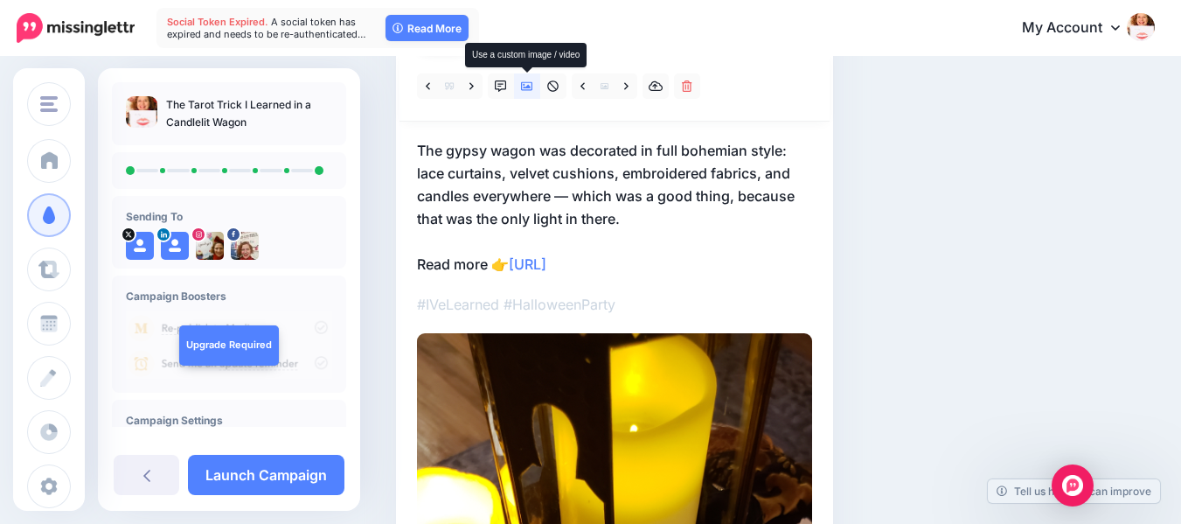
click at [527, 87] on icon at bounding box center [527, 86] width 12 height 9
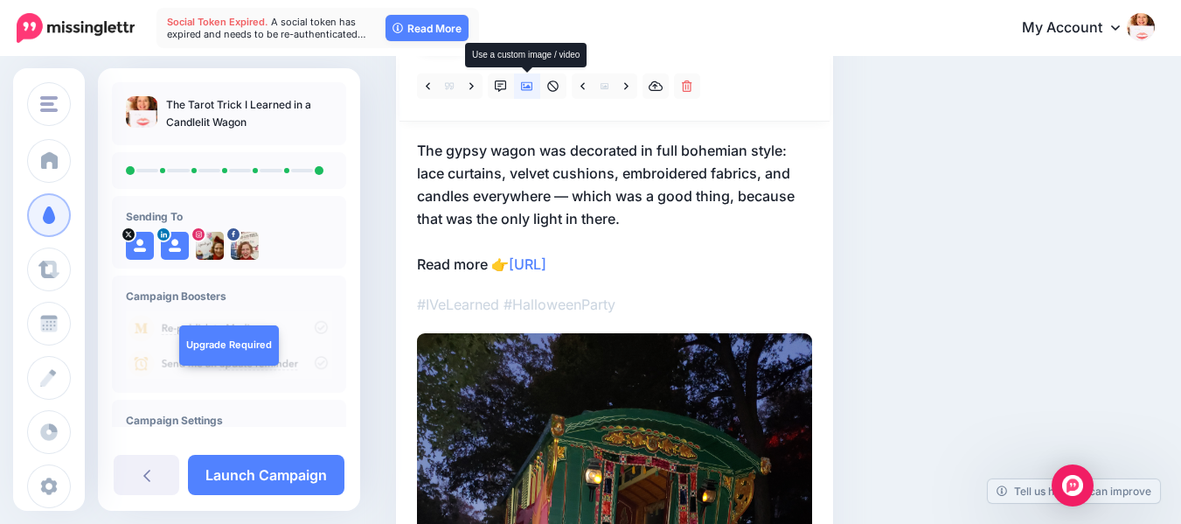
click at [527, 87] on icon at bounding box center [527, 86] width 12 height 9
click at [526, 82] on icon at bounding box center [527, 86] width 12 height 9
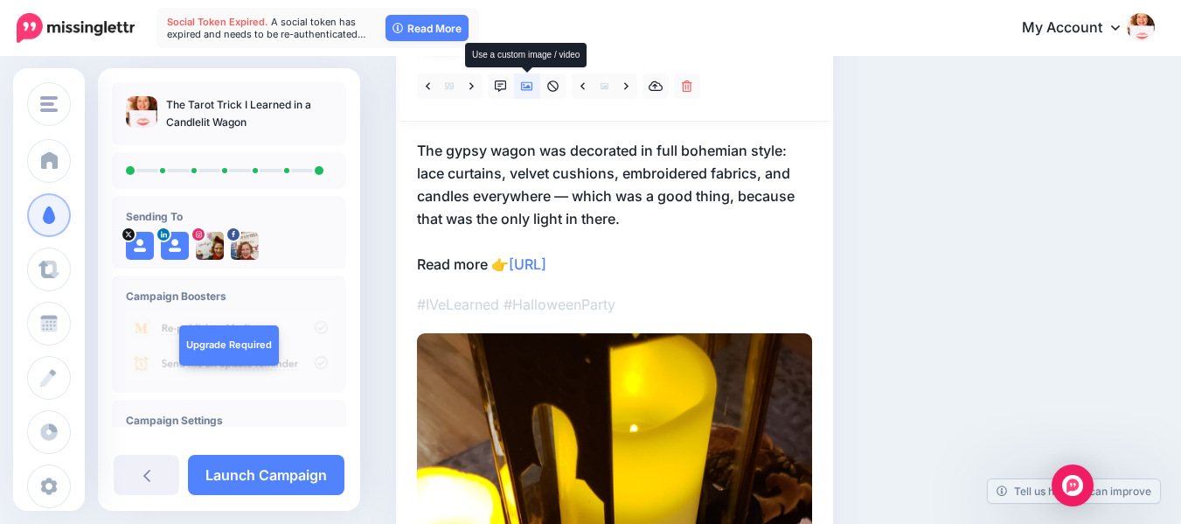
click at [526, 82] on icon at bounding box center [527, 86] width 12 height 9
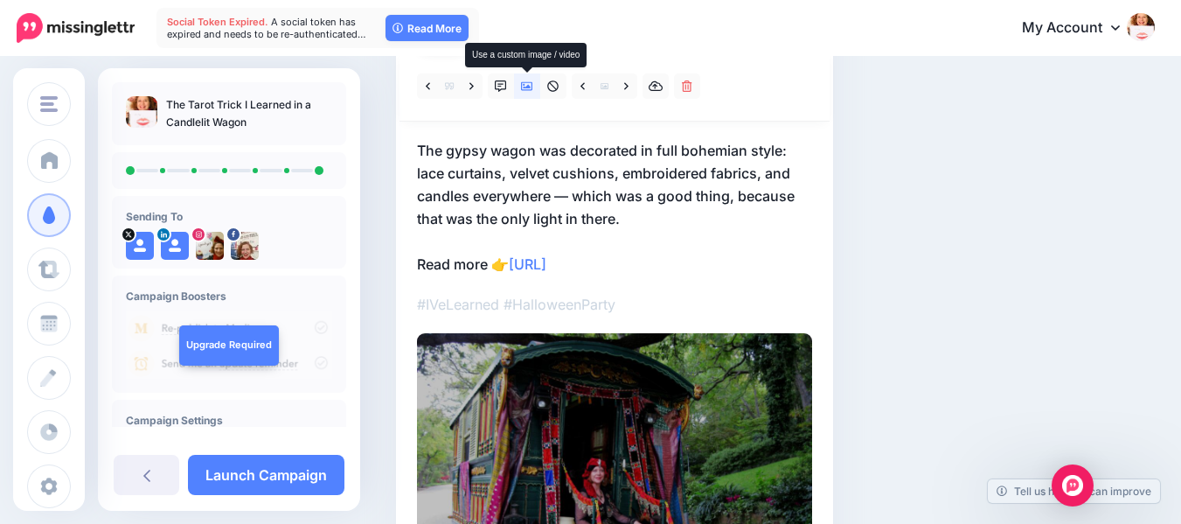
click at [526, 82] on icon at bounding box center [527, 86] width 12 height 9
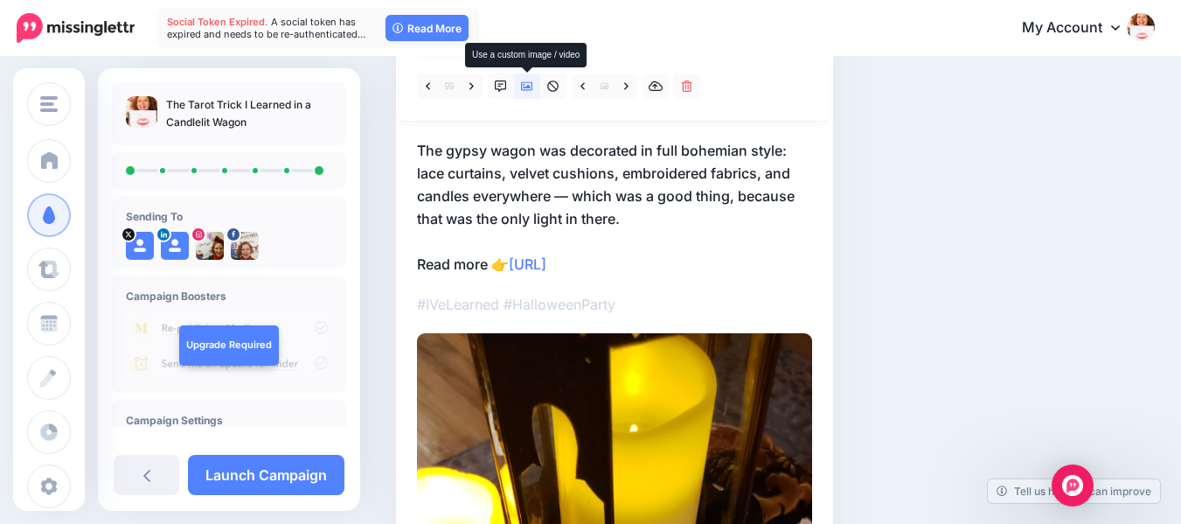
click at [526, 82] on icon at bounding box center [527, 86] width 12 height 9
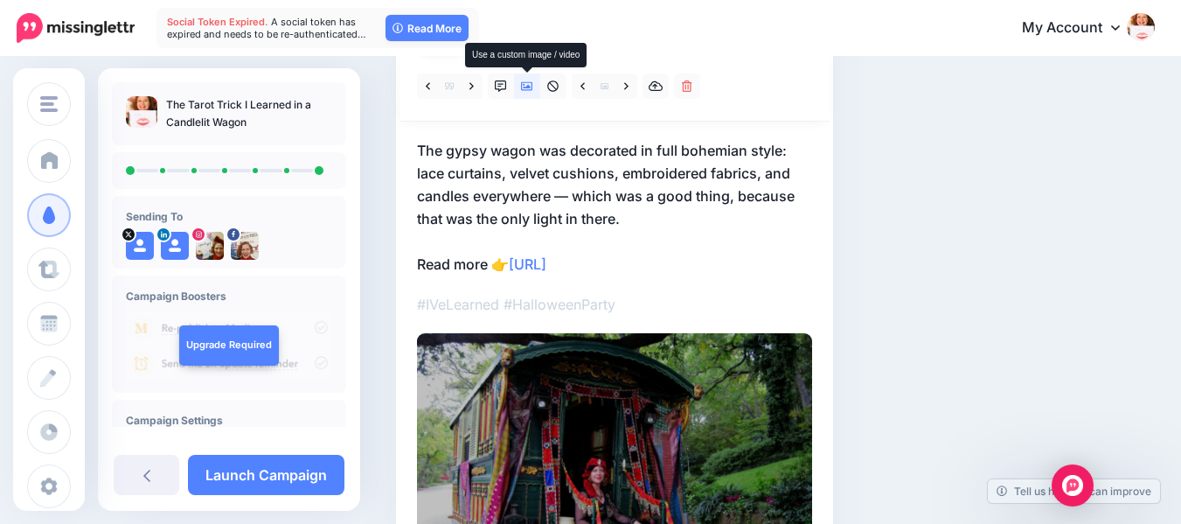
click at [526, 82] on icon at bounding box center [527, 86] width 12 height 9
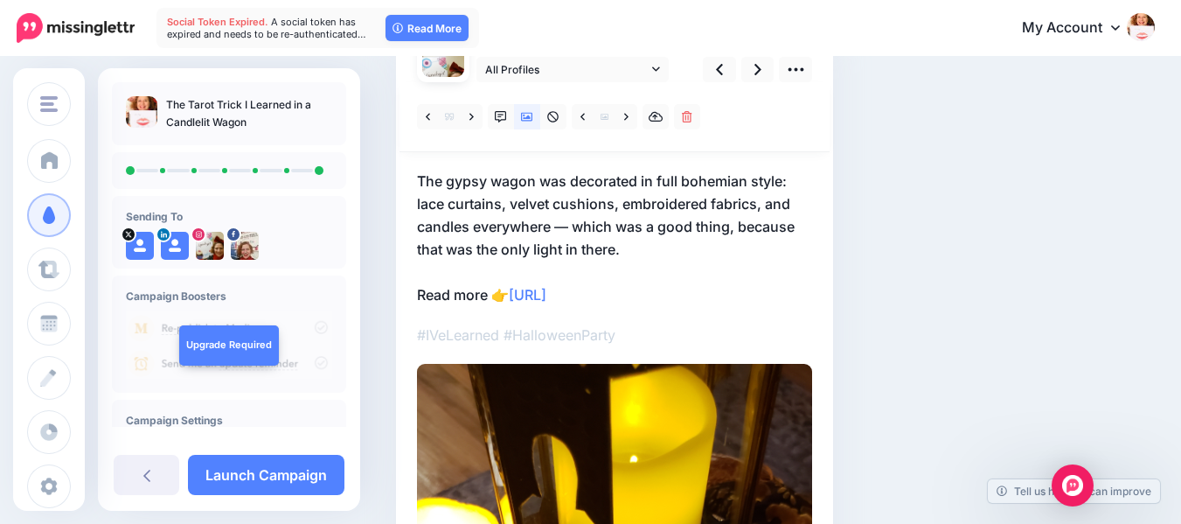
scroll to position [167, 0]
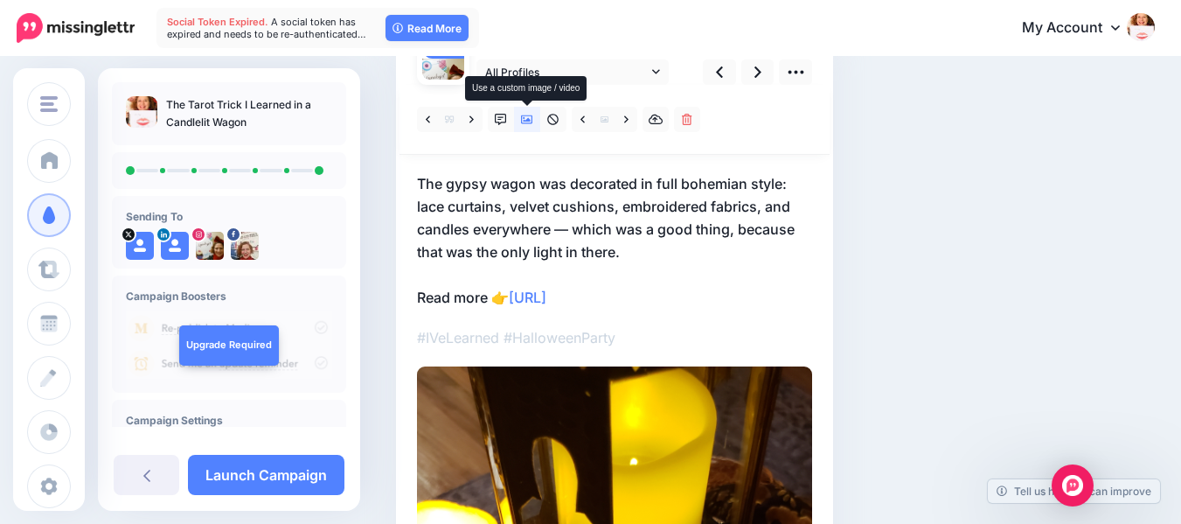
click at [533, 117] on link at bounding box center [527, 119] width 26 height 25
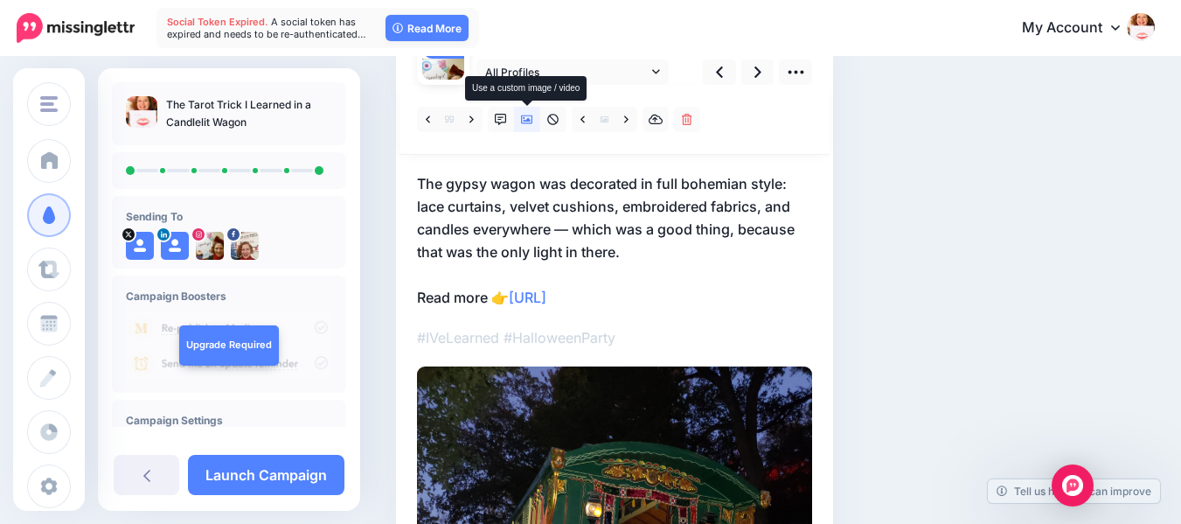
click at [526, 120] on icon at bounding box center [527, 120] width 12 height 12
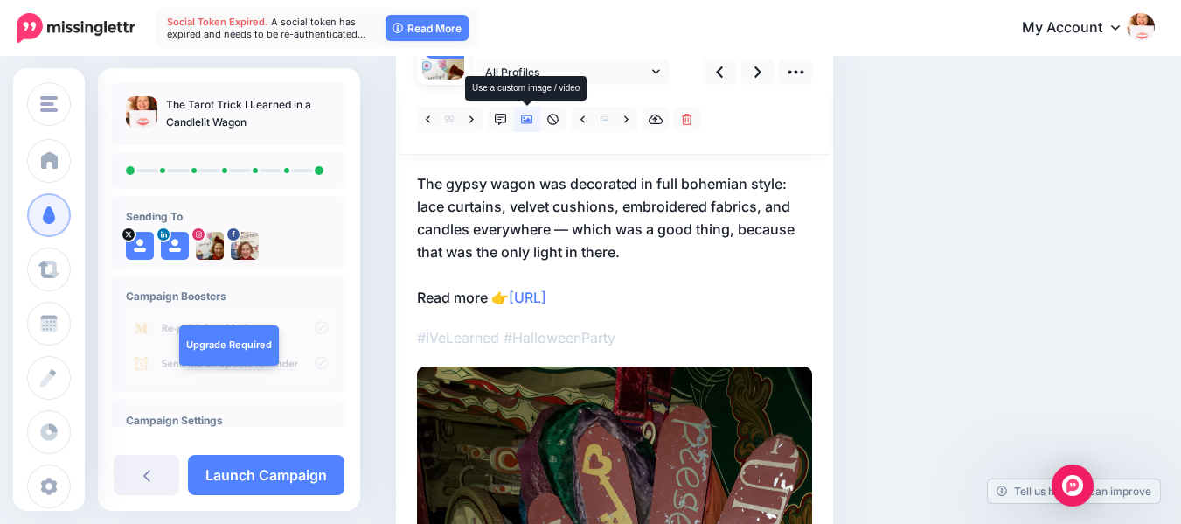
click at [526, 120] on icon at bounding box center [527, 120] width 12 height 12
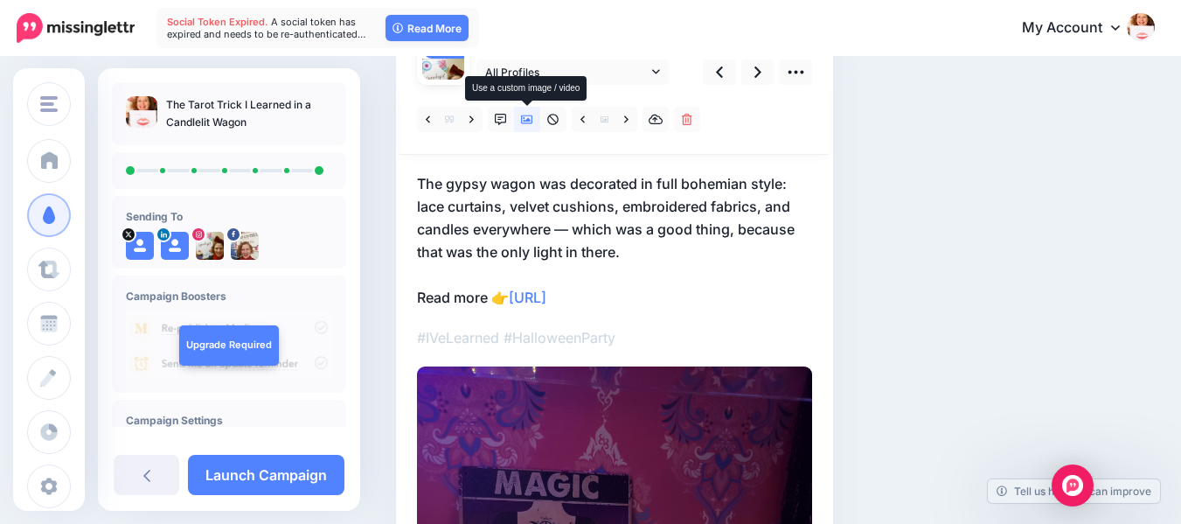
click at [526, 120] on icon at bounding box center [527, 120] width 12 height 12
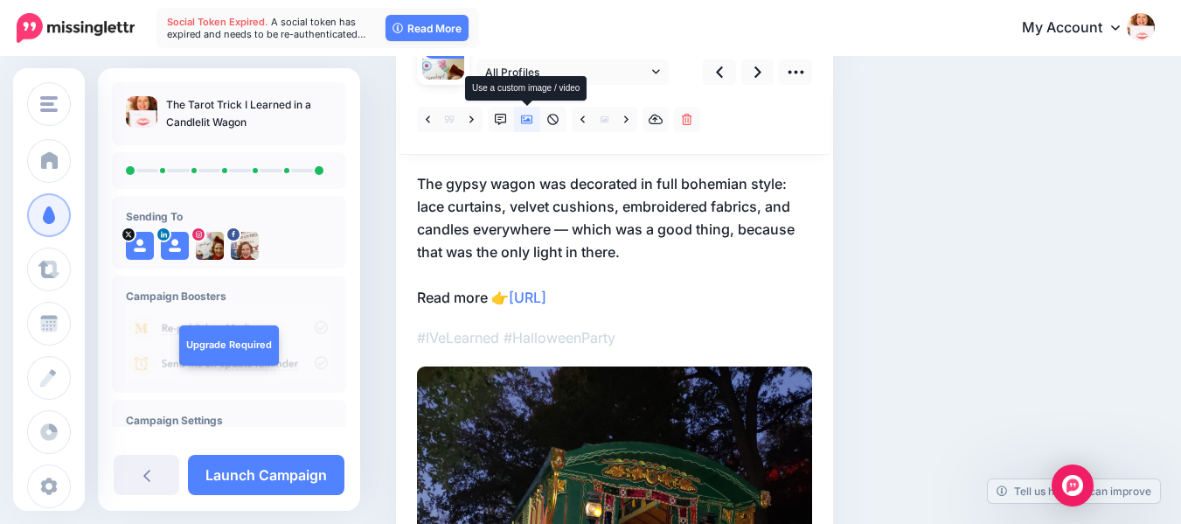
click at [526, 120] on icon at bounding box center [527, 120] width 12 height 12
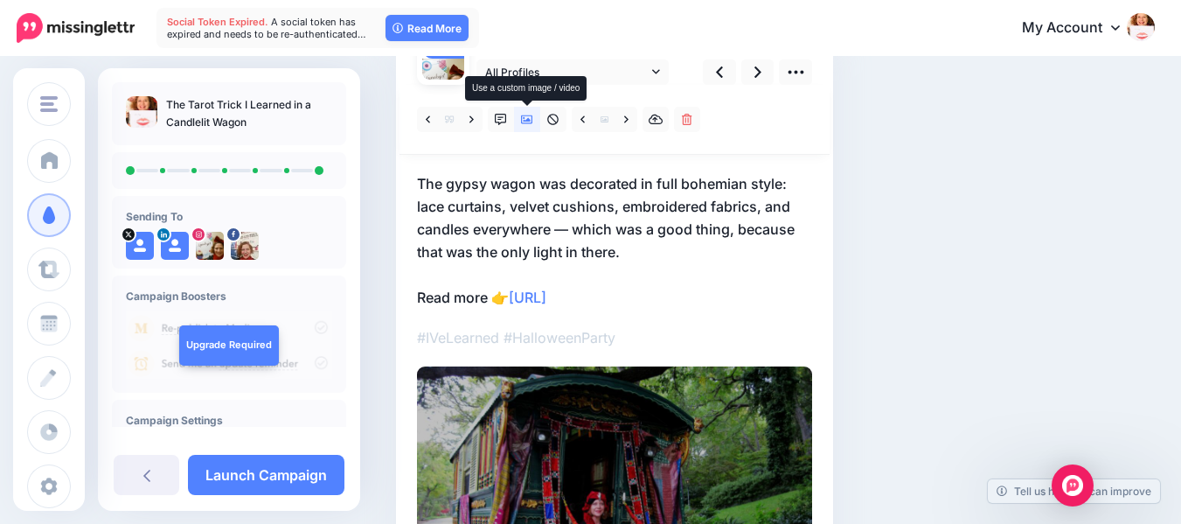
click at [526, 120] on icon at bounding box center [527, 120] width 12 height 12
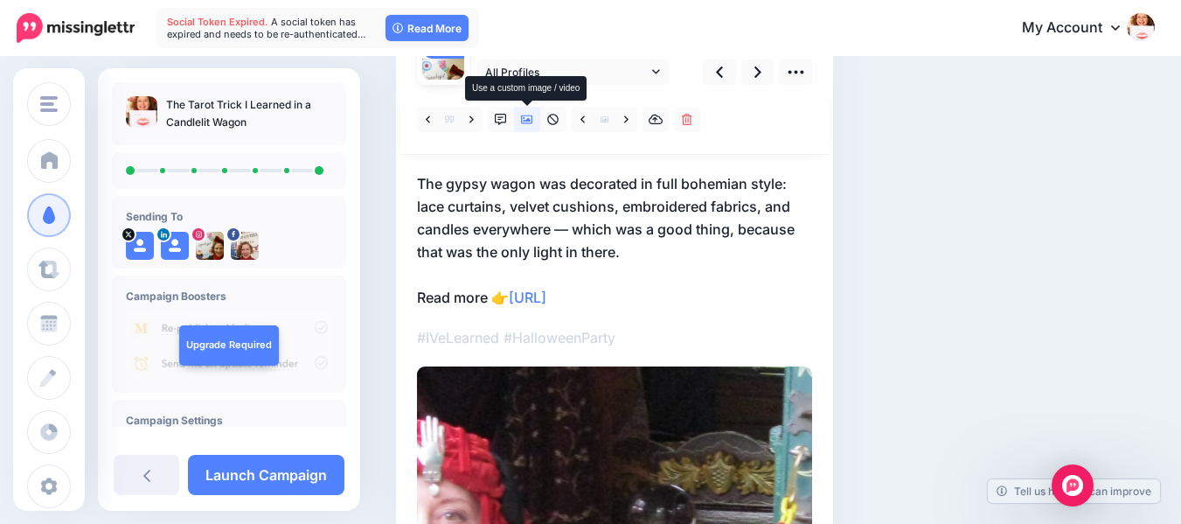
click at [526, 120] on icon at bounding box center [527, 120] width 12 height 12
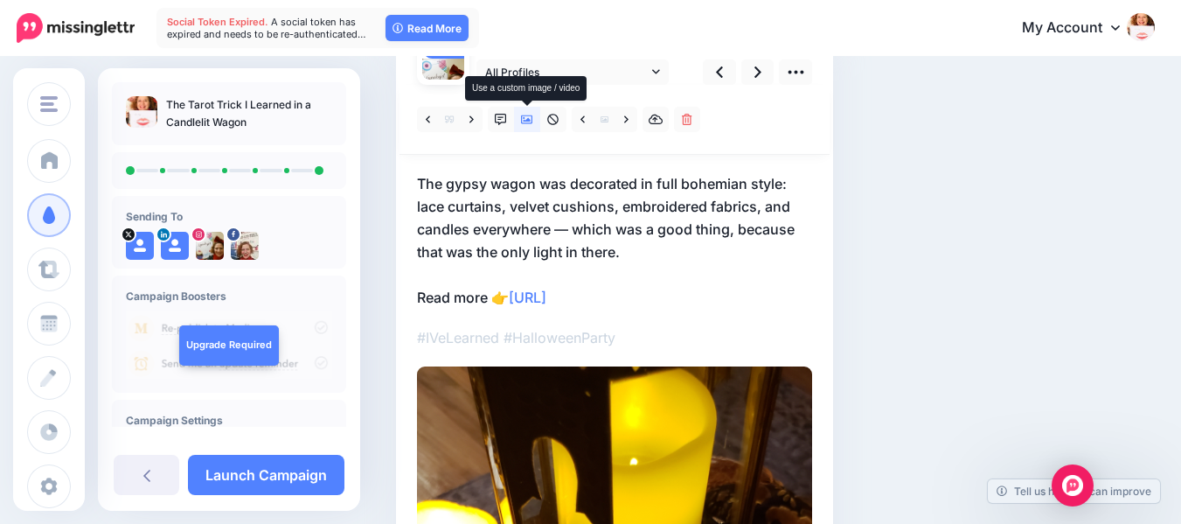
click at [526, 120] on icon at bounding box center [527, 120] width 12 height 12
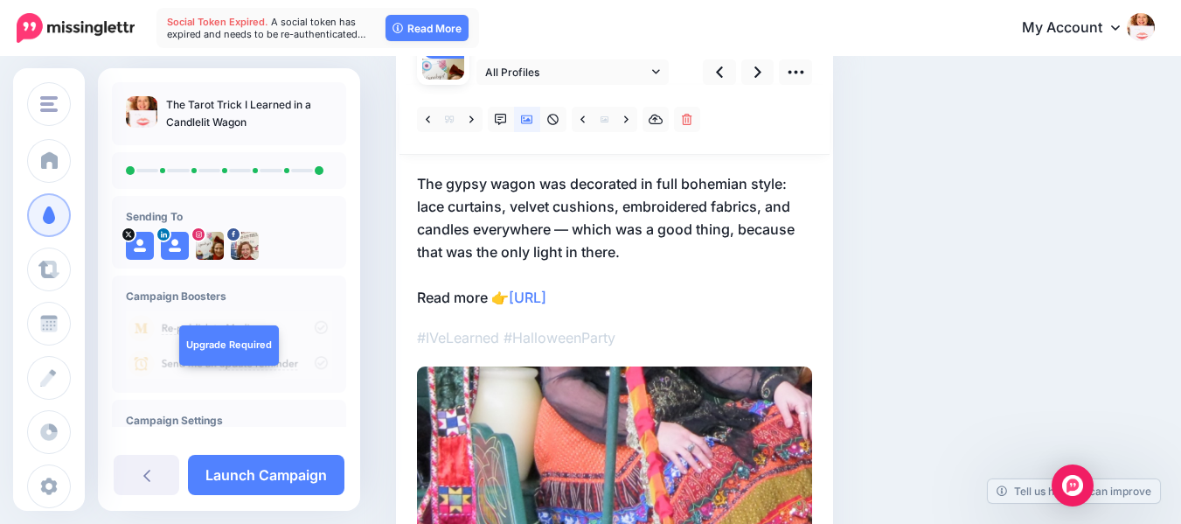
click at [1133, 307] on div "Social Posts Review the social posts that will be sent to promote this content.…" at bounding box center [775, 404] width 785 height 972
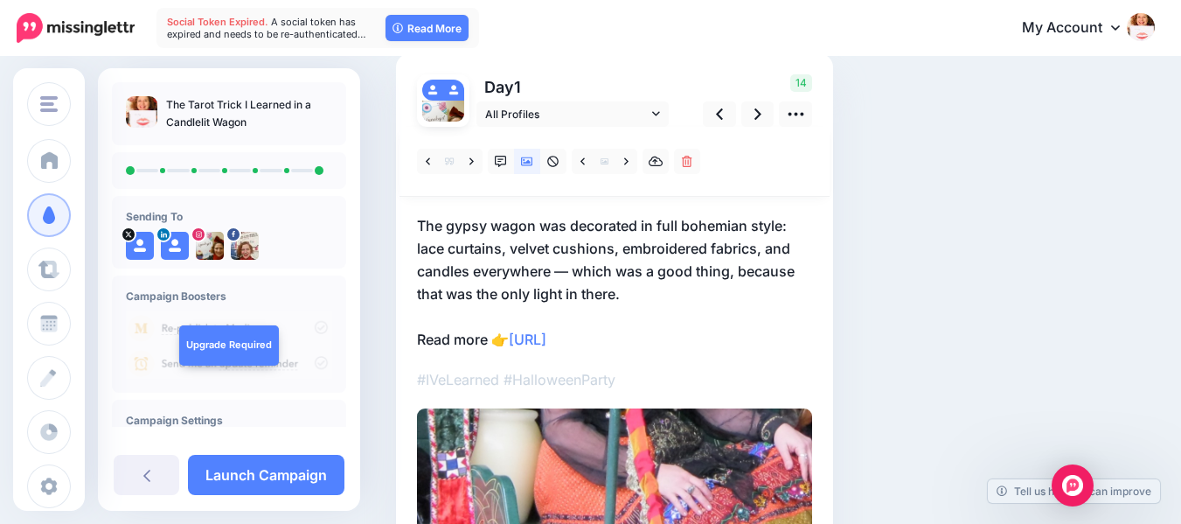
scroll to position [122, 0]
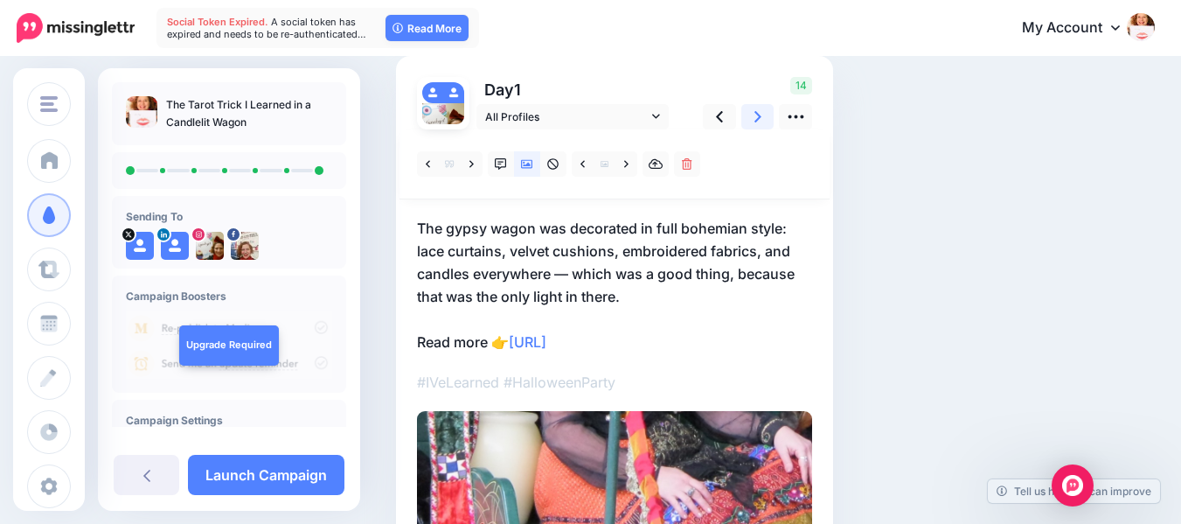
click at [752, 112] on link at bounding box center [758, 116] width 33 height 25
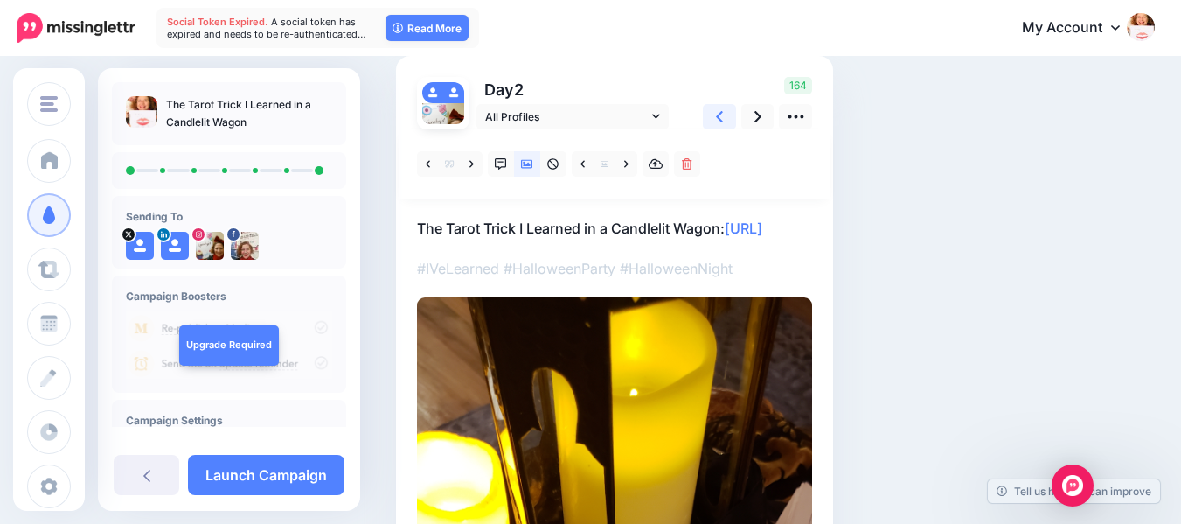
click at [721, 115] on icon at bounding box center [719, 117] width 7 height 18
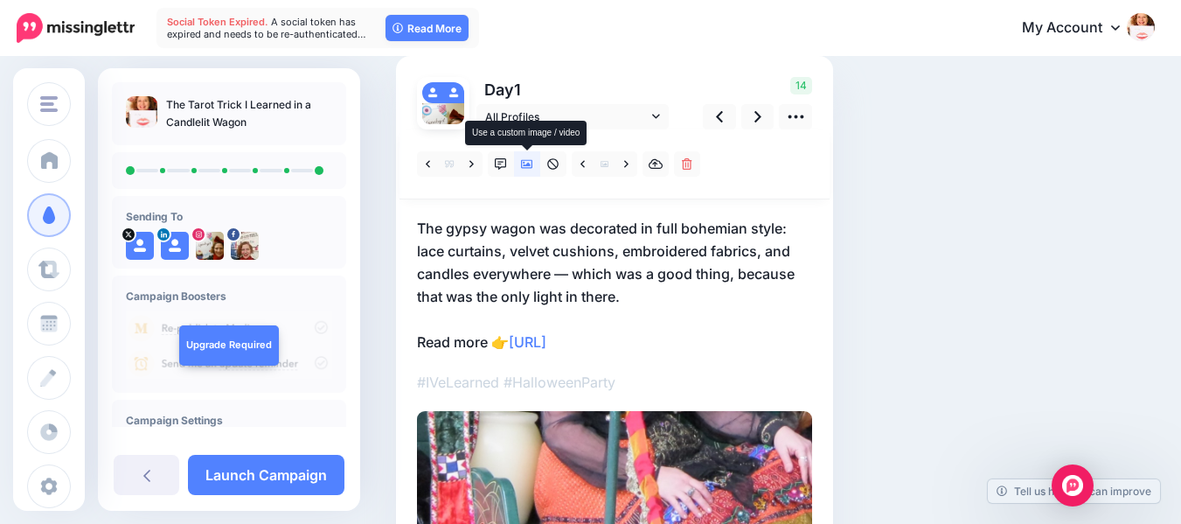
click at [526, 163] on icon at bounding box center [527, 164] width 12 height 12
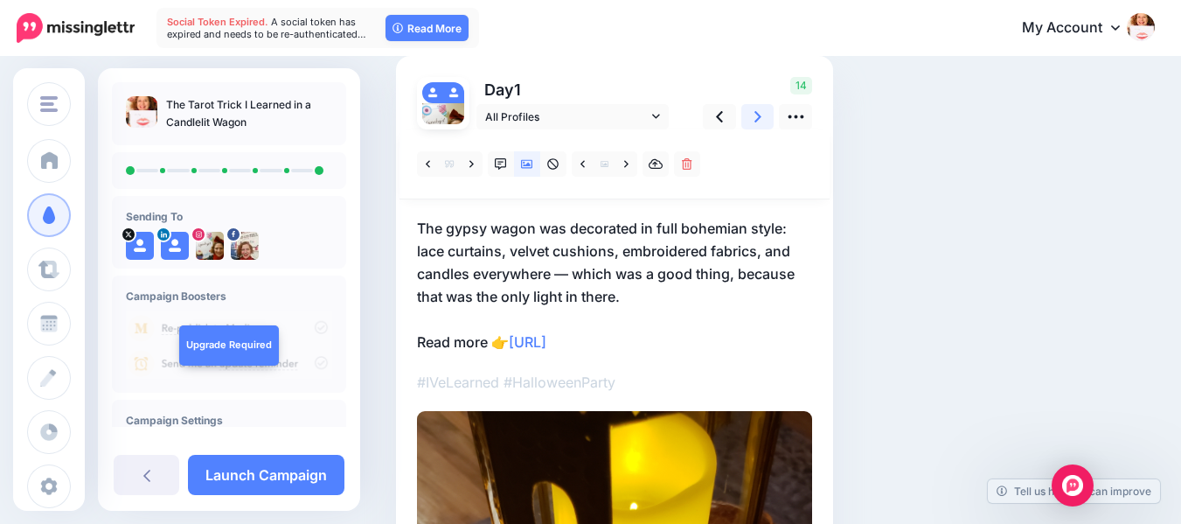
click at [747, 116] on link at bounding box center [758, 116] width 33 height 25
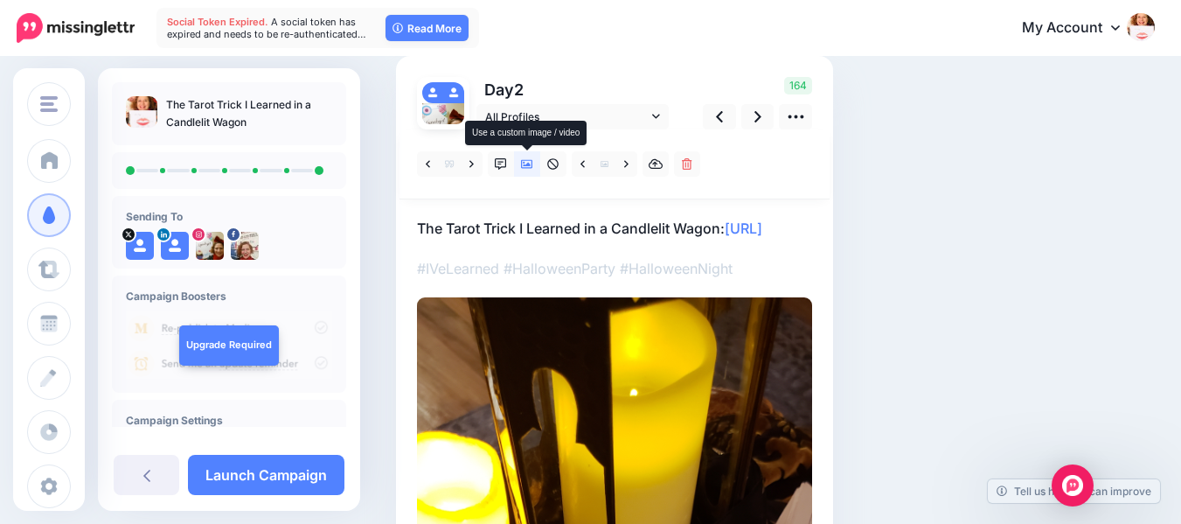
click at [526, 161] on icon at bounding box center [527, 164] width 12 height 12
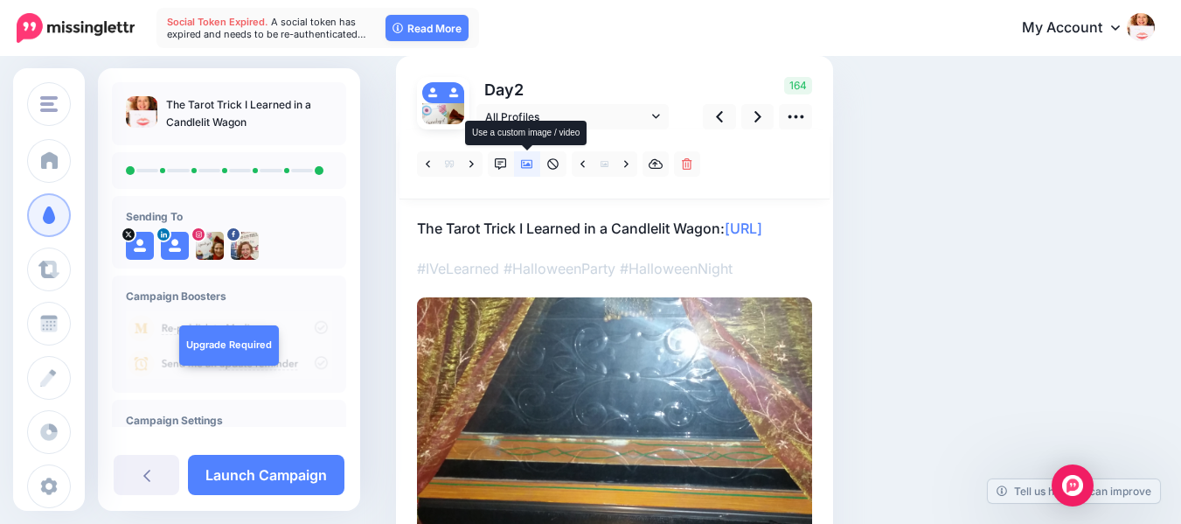
click at [526, 161] on icon at bounding box center [527, 164] width 12 height 12
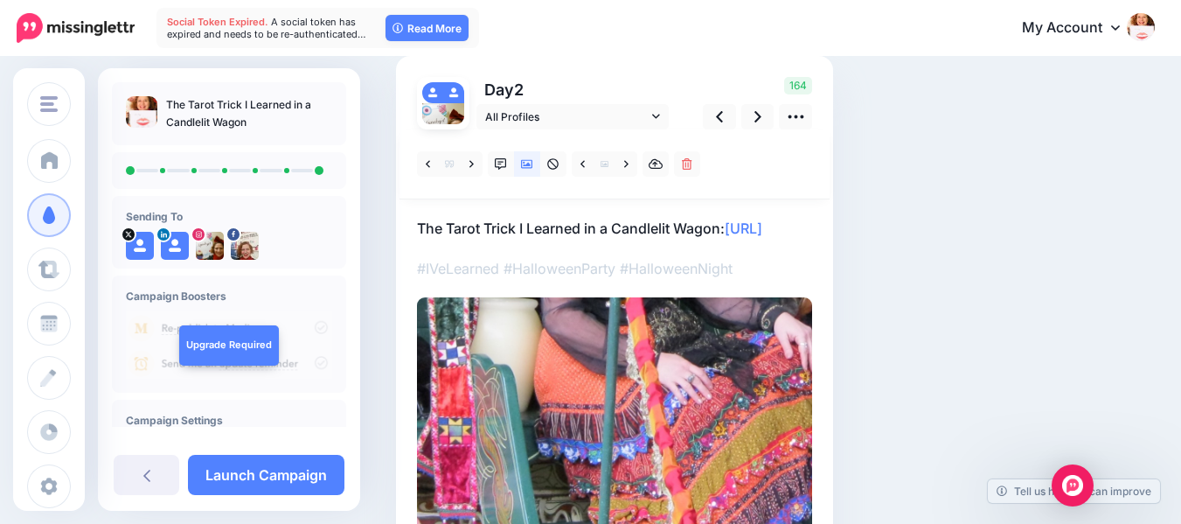
click at [1037, 268] on div "Social Posts Review the social posts that will be sent to promote this content.…" at bounding box center [710, 391] width 654 height 858
click at [758, 115] on icon at bounding box center [758, 116] width 7 height 11
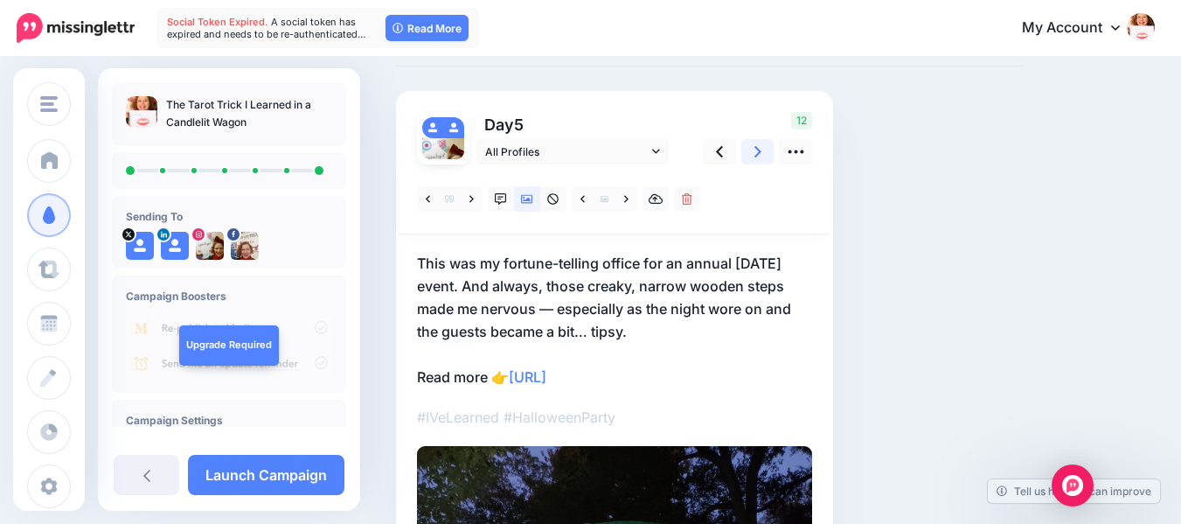
scroll to position [81, 0]
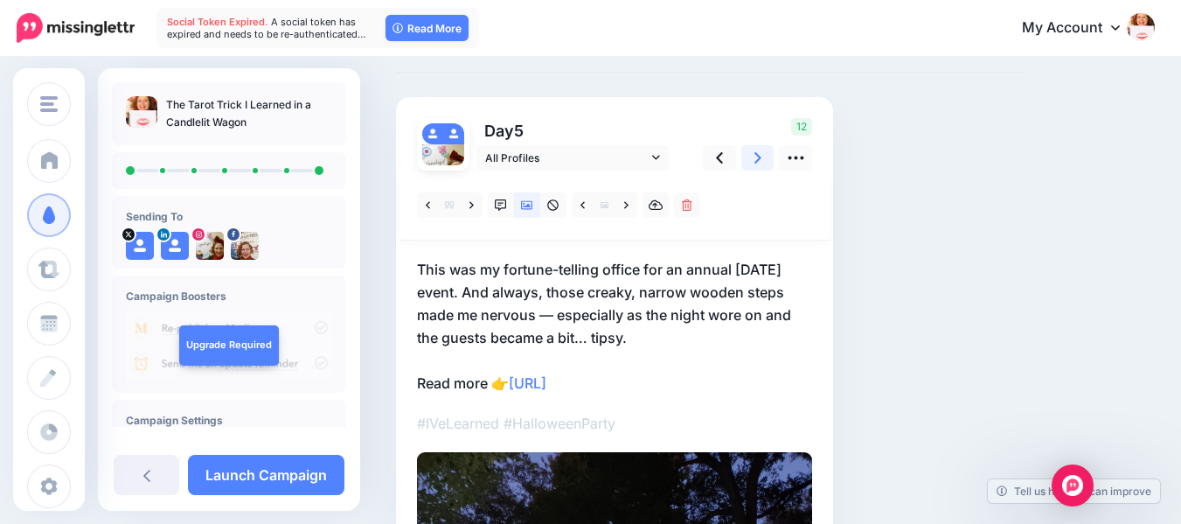
click at [759, 157] on icon at bounding box center [758, 157] width 7 height 11
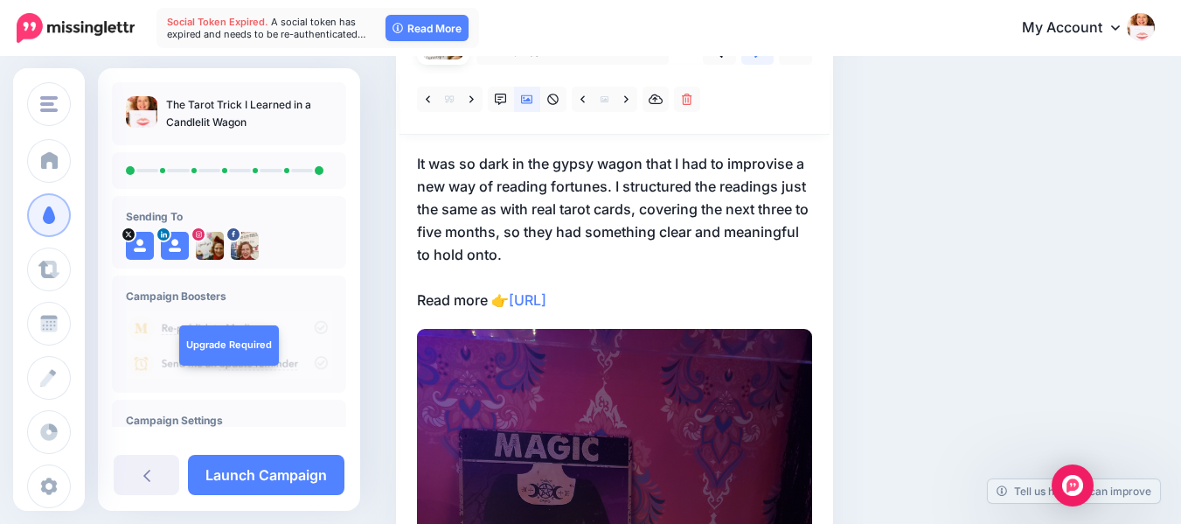
scroll to position [185, 0]
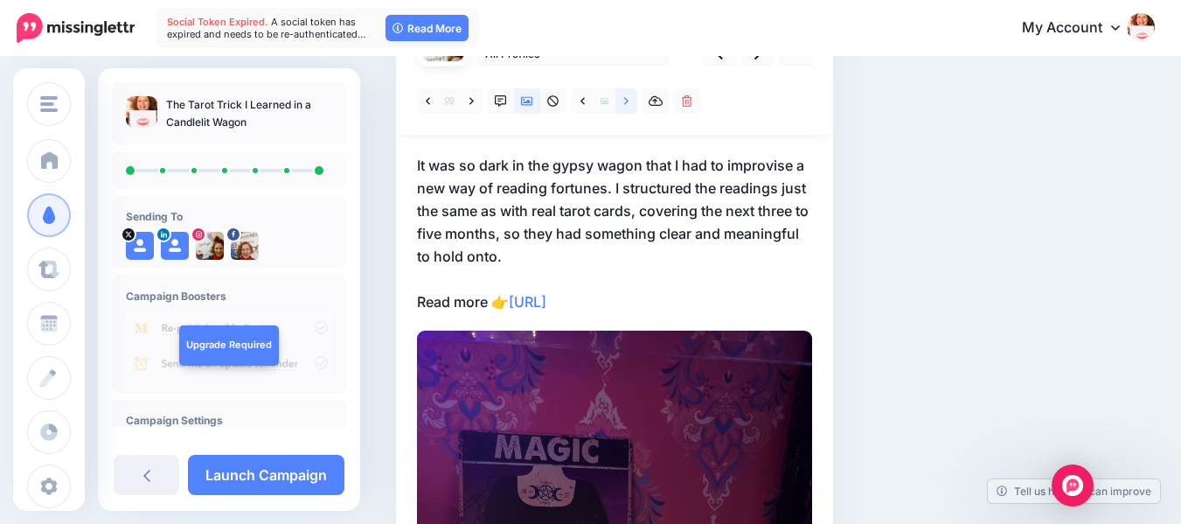
click at [626, 102] on icon at bounding box center [626, 100] width 4 height 7
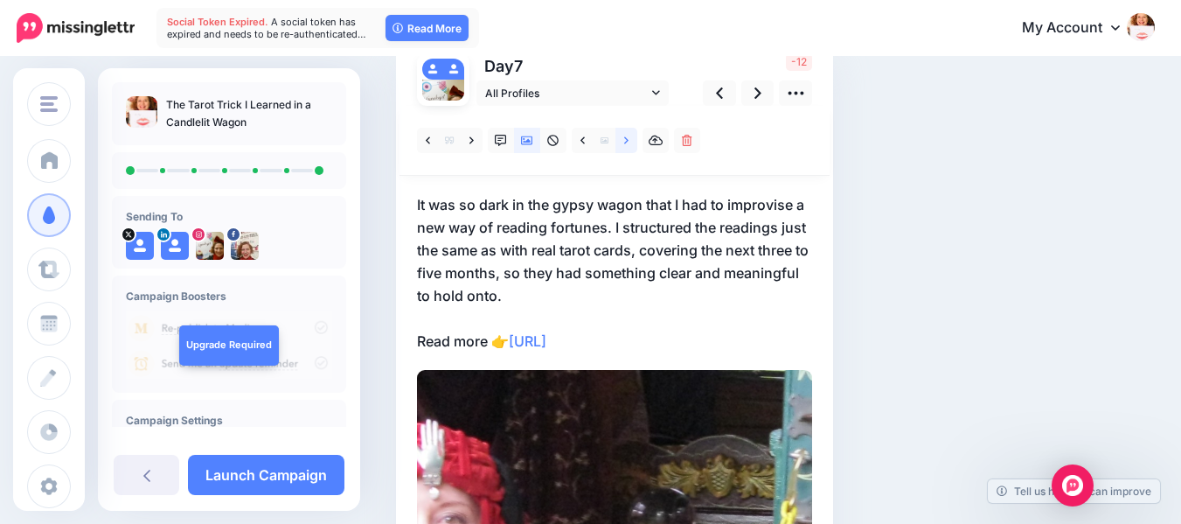
scroll to position [143, 0]
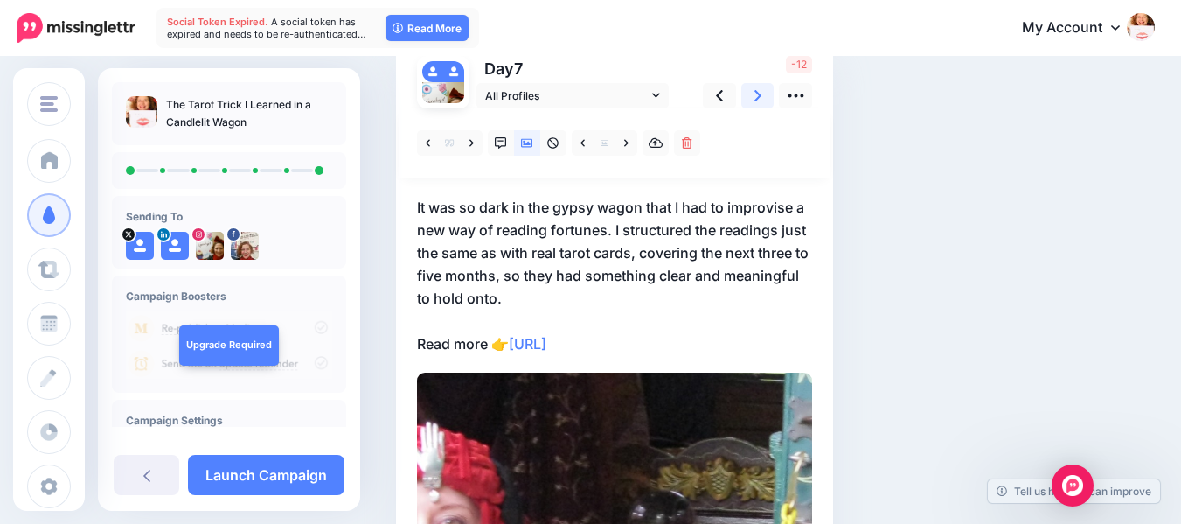
click at [760, 93] on icon at bounding box center [758, 96] width 7 height 18
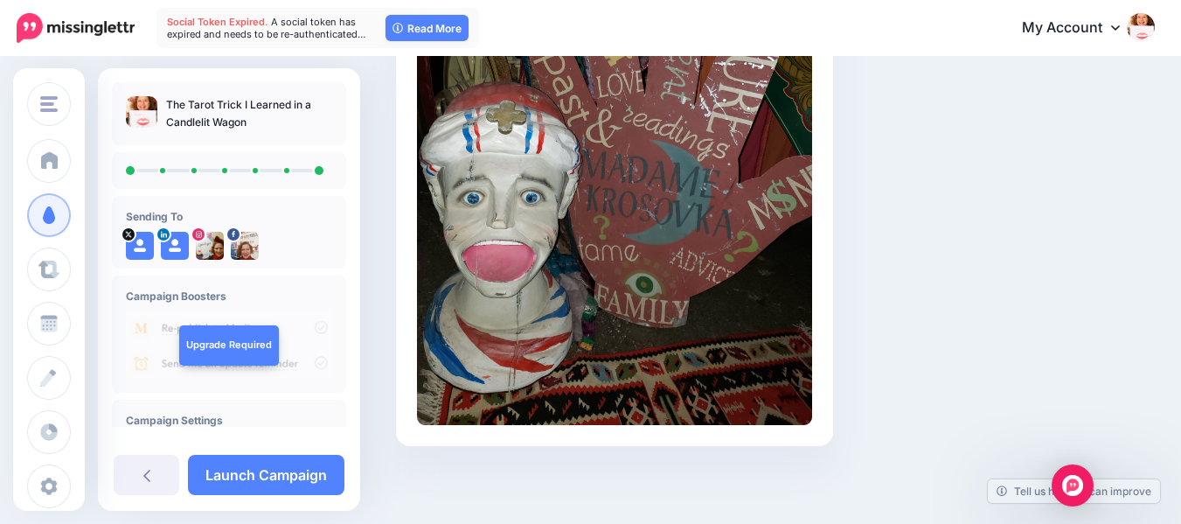
scroll to position [591, 0]
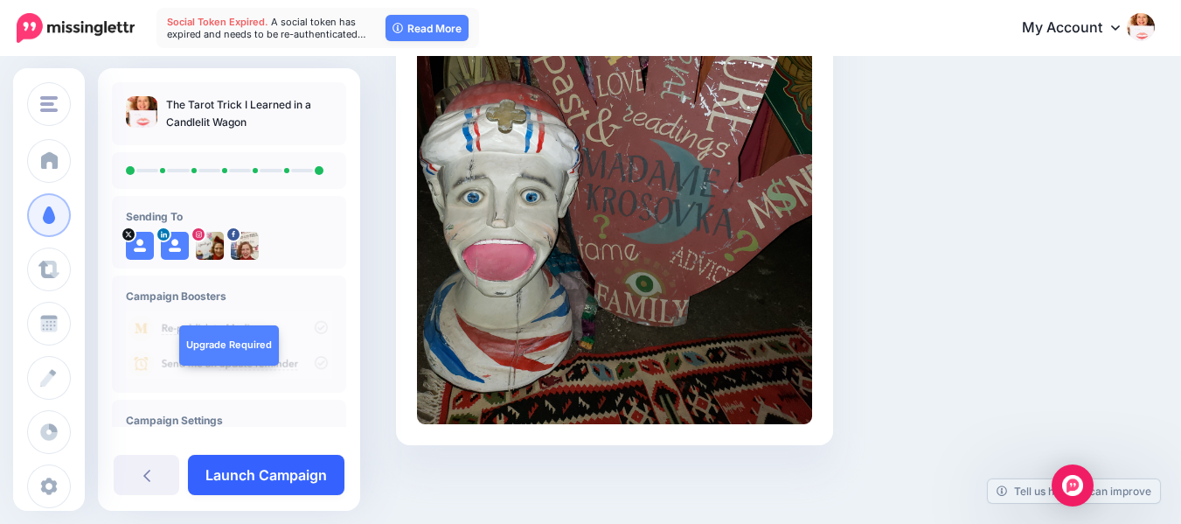
click at [239, 471] on link "Launch Campaign" at bounding box center [266, 475] width 157 height 40
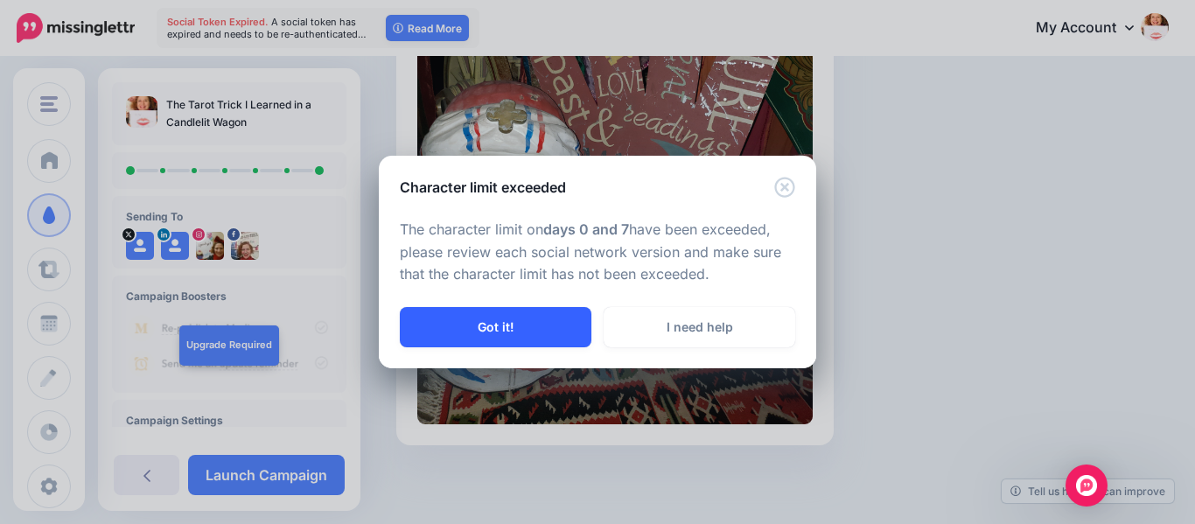
click at [504, 329] on button "Got it!" at bounding box center [496, 327] width 192 height 40
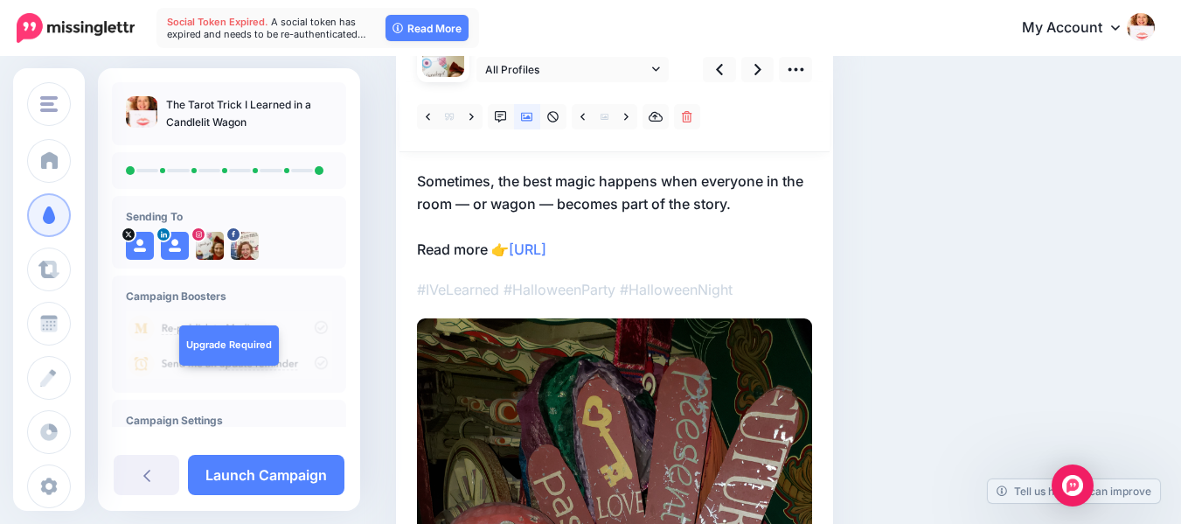
scroll to position [138, 0]
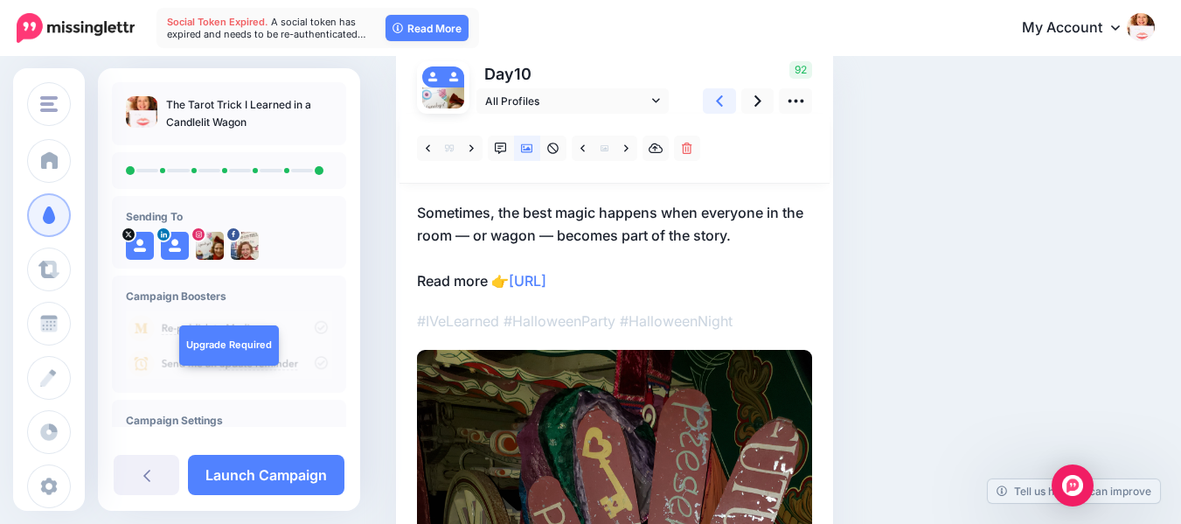
drag, startPoint x: 921, startPoint y: 174, endPoint x: 720, endPoint y: 108, distance: 211.8
click at [720, 108] on icon at bounding box center [719, 101] width 7 height 18
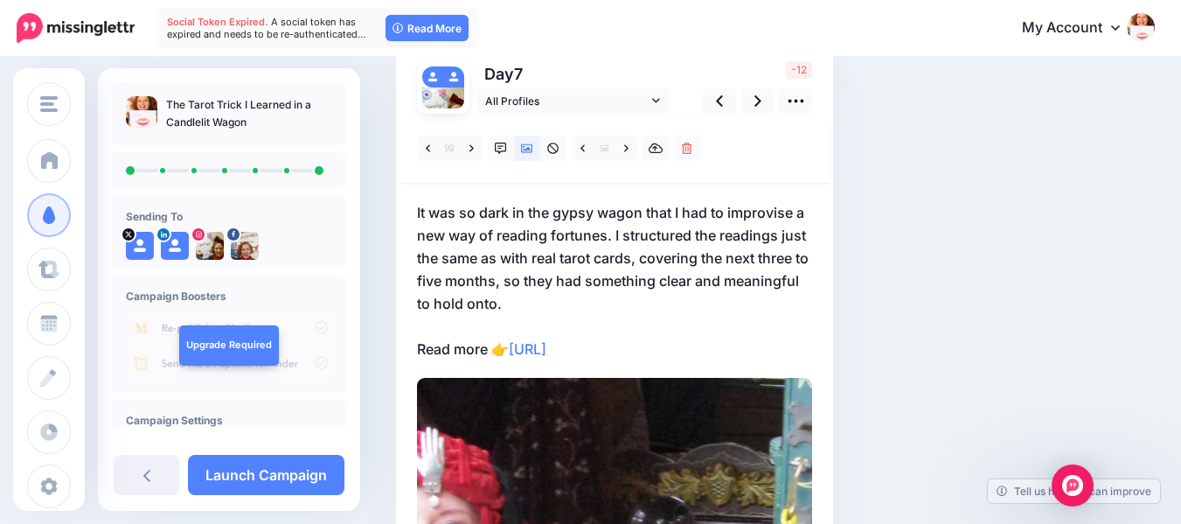
click at [542, 207] on p "It was so dark in the gypsy wagon that I had to improvise a new way of reading …" at bounding box center [614, 280] width 395 height 159
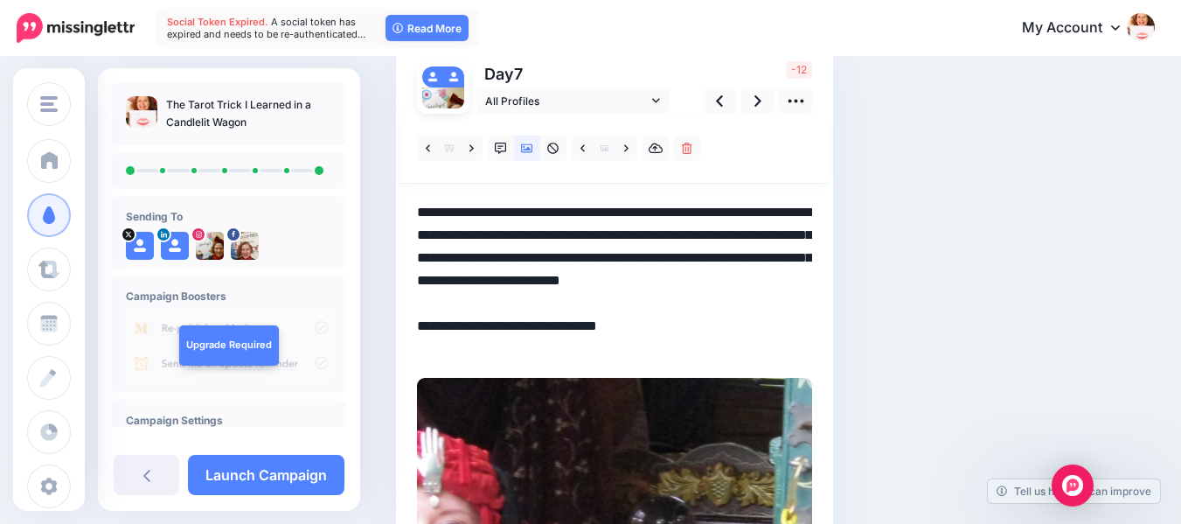
scroll to position [0, 0]
click at [542, 207] on textarea "**********" at bounding box center [614, 280] width 395 height 159
click at [745, 211] on textarea "**********" at bounding box center [614, 280] width 395 height 159
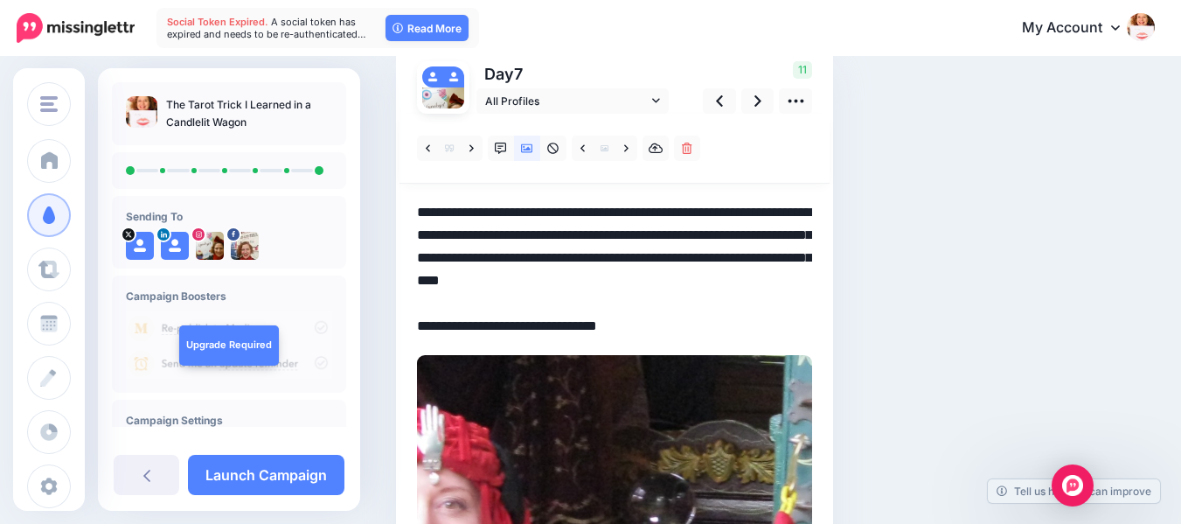
click at [744, 320] on textarea "**********" at bounding box center [614, 269] width 395 height 136
click at [422, 209] on textarea "**********" at bounding box center [614, 269] width 395 height 136
click at [484, 235] on textarea "**********" at bounding box center [614, 269] width 395 height 136
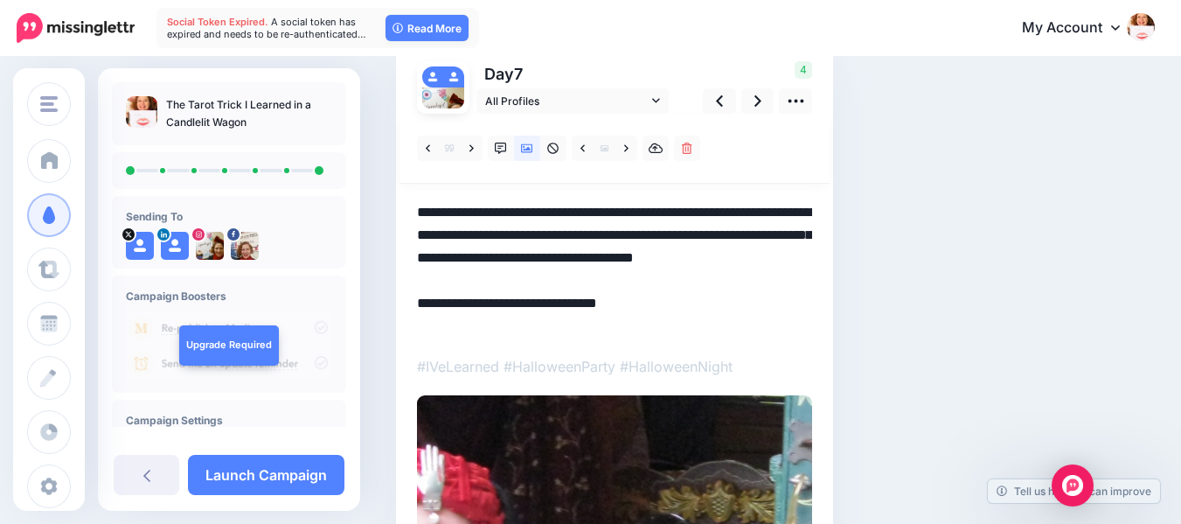
click at [493, 213] on textarea "**********" at bounding box center [614, 269] width 395 height 136
click at [941, 319] on div "Social Posts Review the social posts that will be sent to promote this content.…" at bounding box center [710, 405] width 654 height 917
click at [603, 212] on textarea "**********" at bounding box center [614, 269] width 395 height 136
click at [945, 197] on div "Social Posts Review the social posts that will be sent to promote this content.…" at bounding box center [710, 405] width 654 height 917
click at [666, 236] on textarea "**********" at bounding box center [614, 269] width 395 height 136
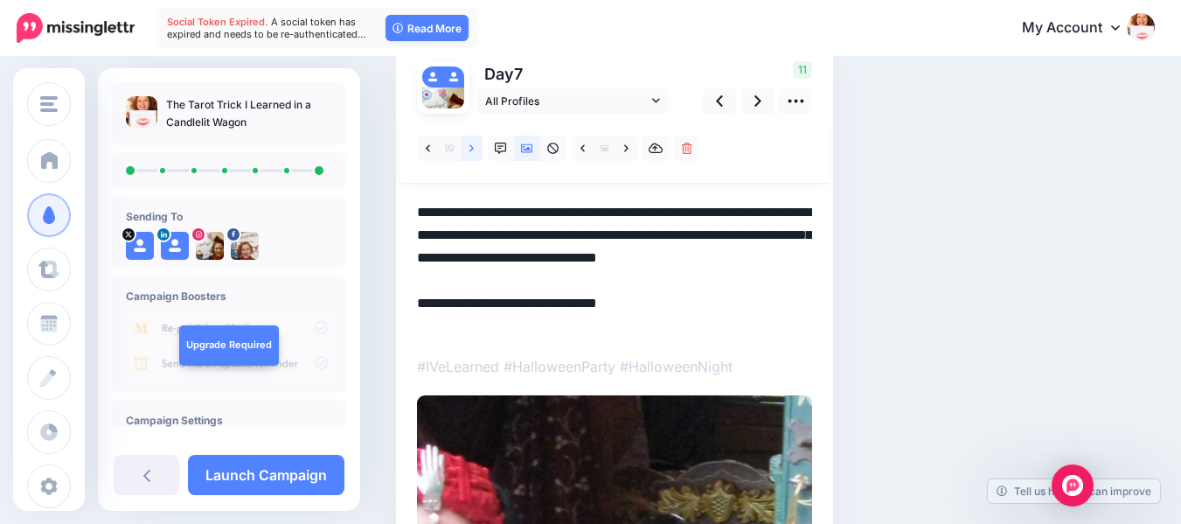
click at [468, 145] on link at bounding box center [472, 148] width 22 height 25
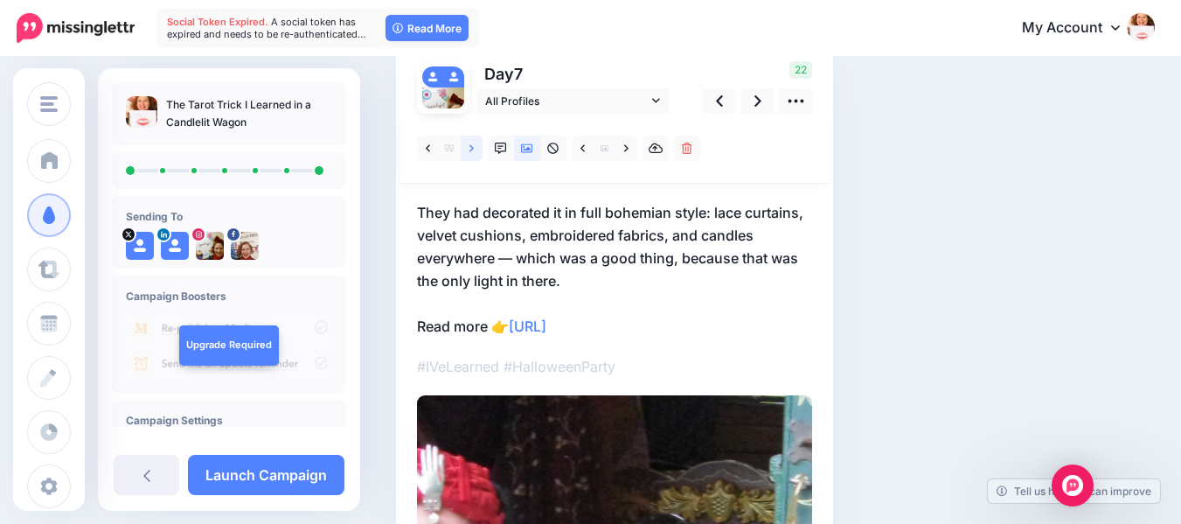
click at [470, 148] on icon at bounding box center [472, 149] width 4 height 12
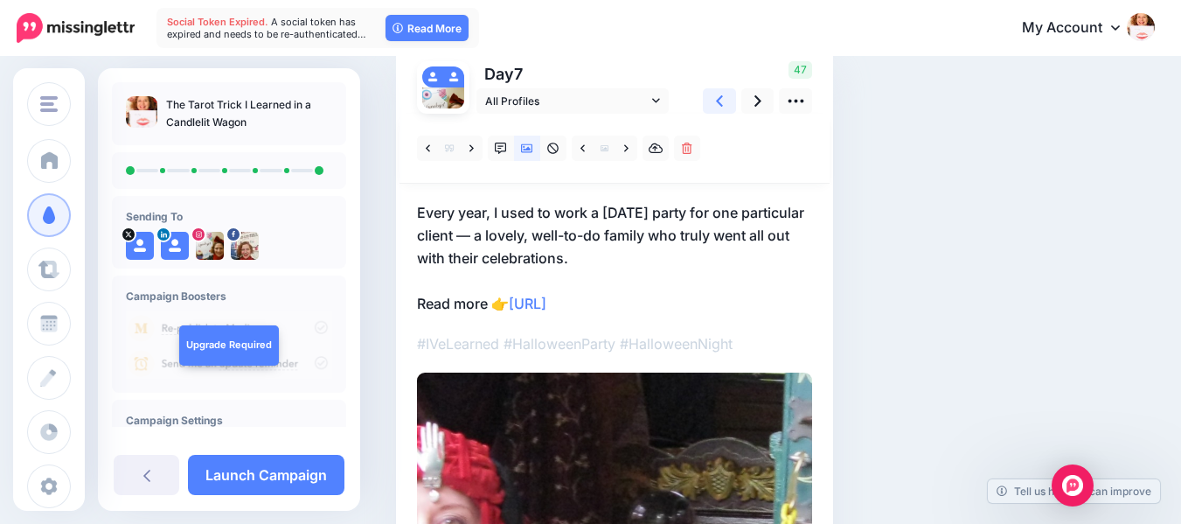
click at [718, 100] on icon at bounding box center [719, 100] width 7 height 11
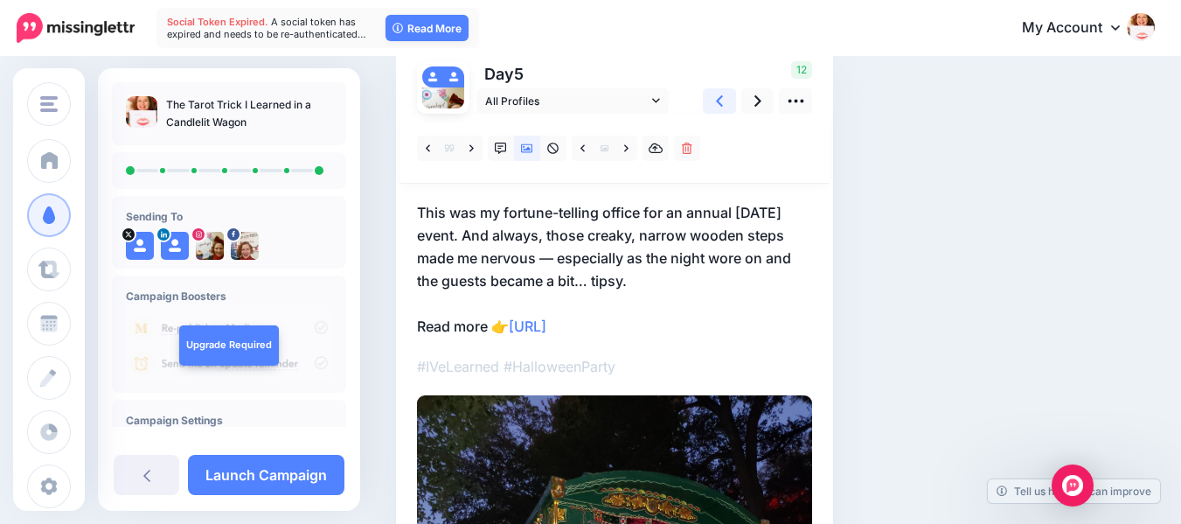
click at [718, 100] on icon at bounding box center [719, 100] width 7 height 11
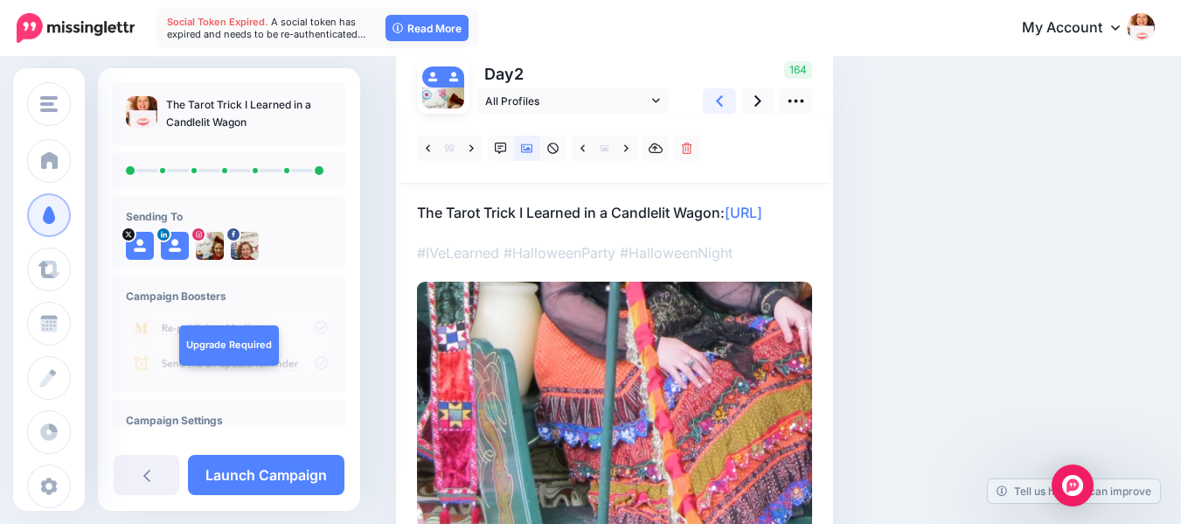
click at [718, 100] on icon at bounding box center [719, 100] width 7 height 11
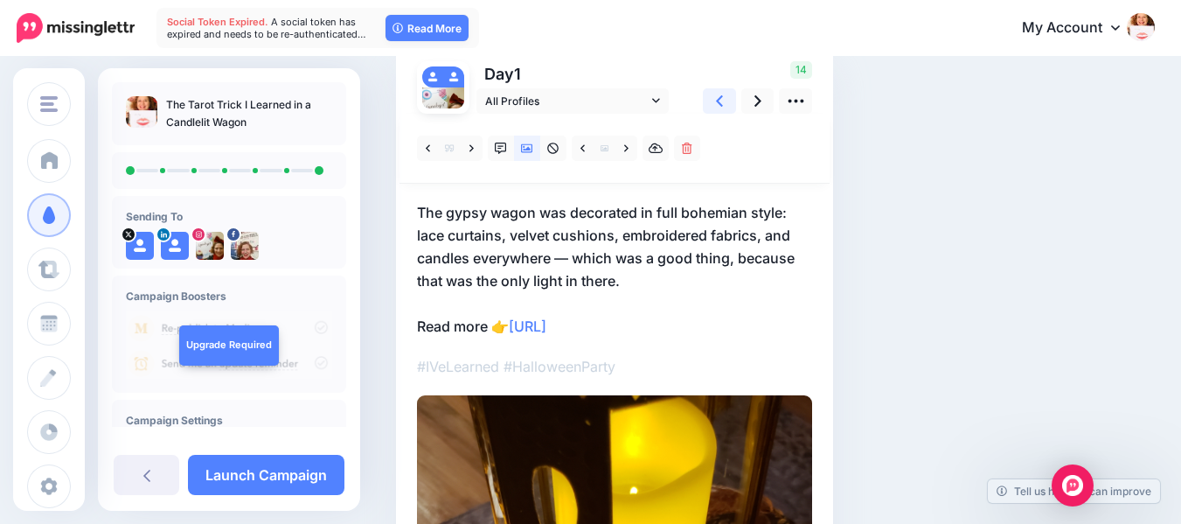
click at [718, 100] on icon at bounding box center [719, 100] width 7 height 11
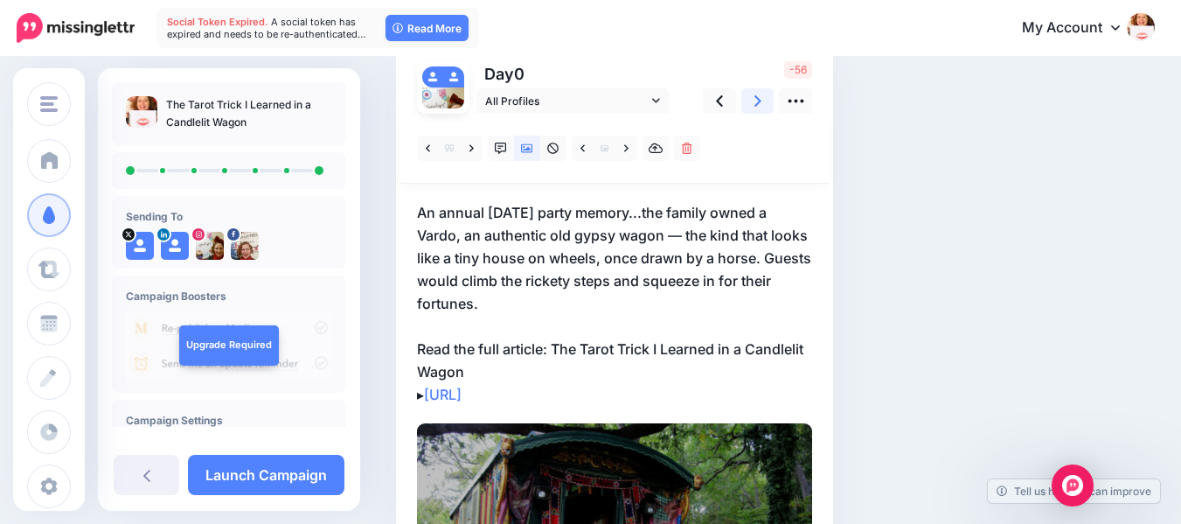
click at [751, 99] on link at bounding box center [758, 100] width 33 height 25
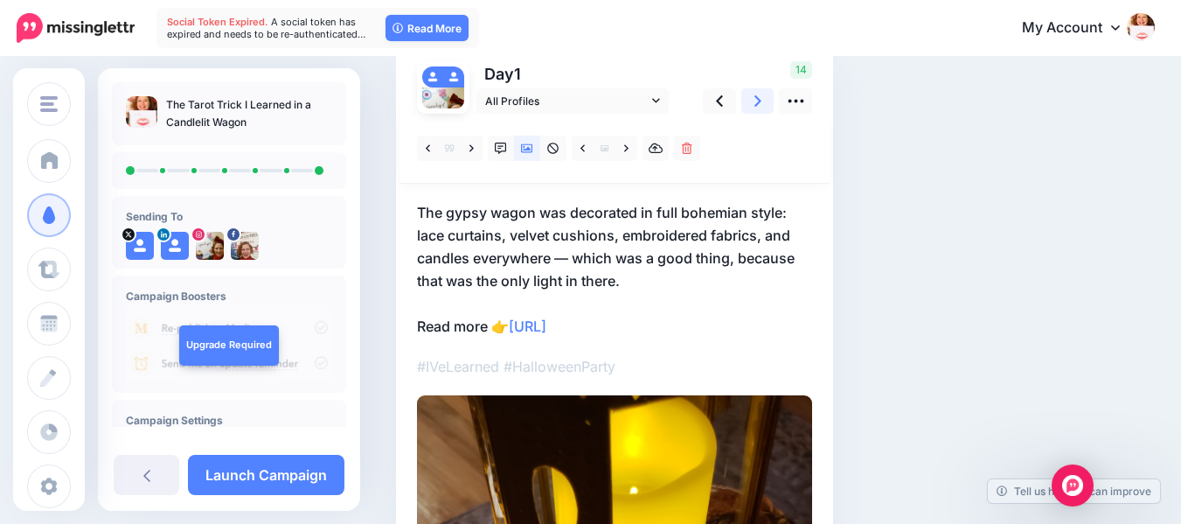
click at [751, 99] on link at bounding box center [758, 100] width 33 height 25
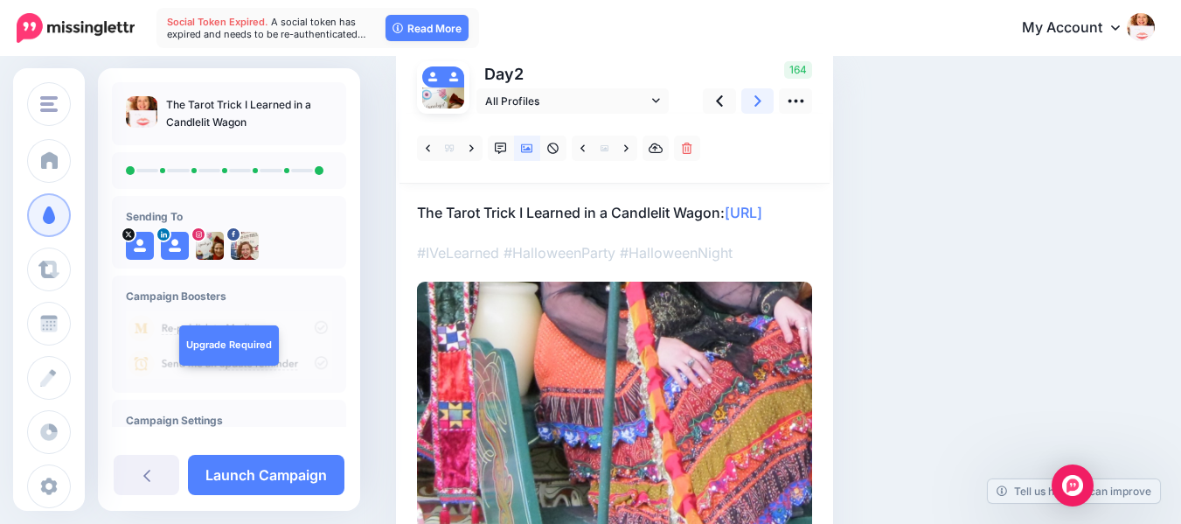
click at [751, 99] on link at bounding box center [758, 100] width 33 height 25
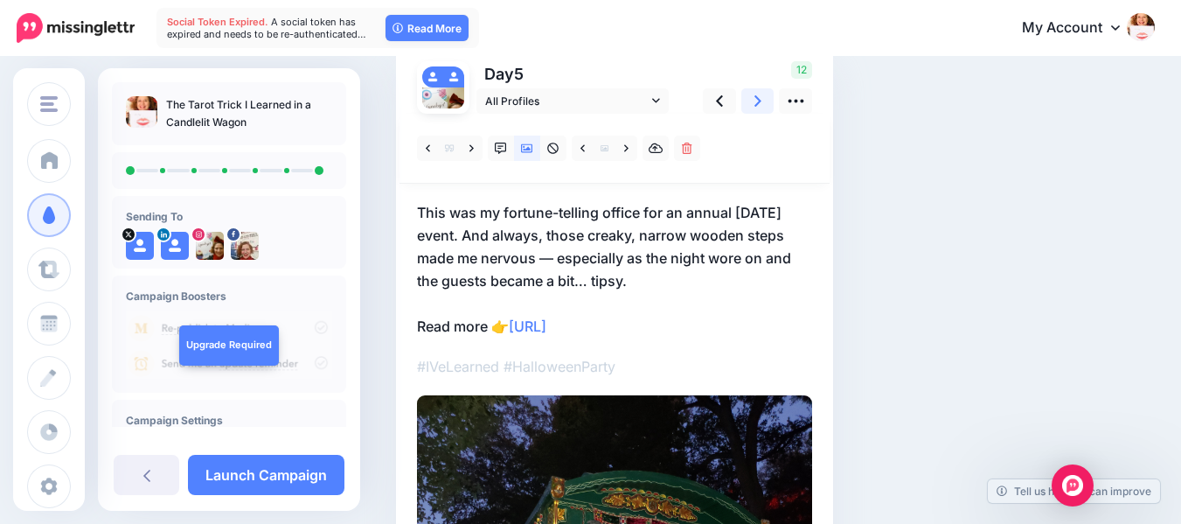
click at [751, 99] on link at bounding box center [758, 100] width 33 height 25
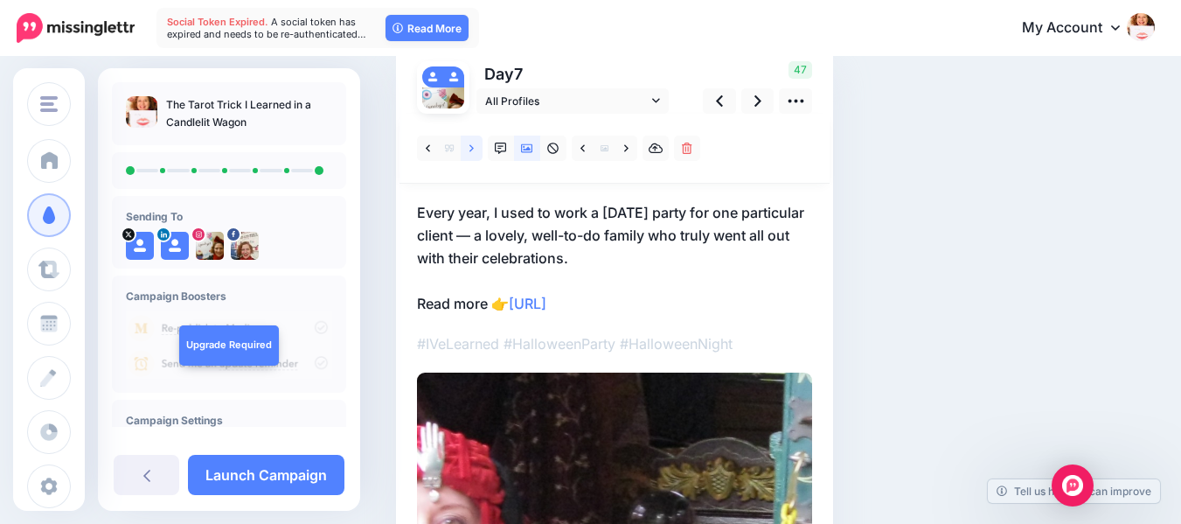
click at [470, 145] on icon at bounding box center [472, 149] width 4 height 12
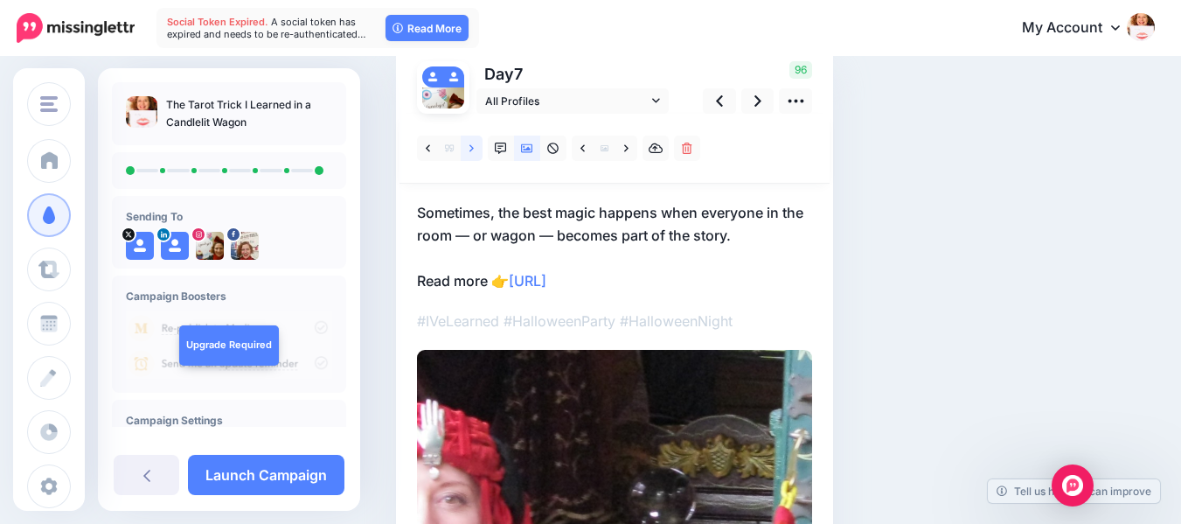
click at [470, 145] on icon at bounding box center [472, 149] width 4 height 12
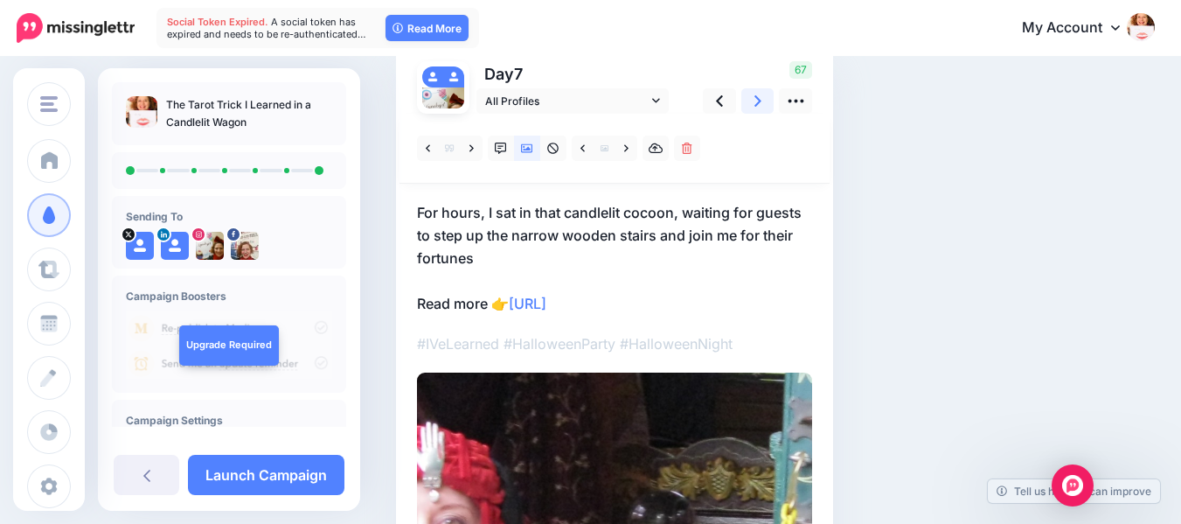
click at [755, 101] on icon at bounding box center [758, 101] width 7 height 18
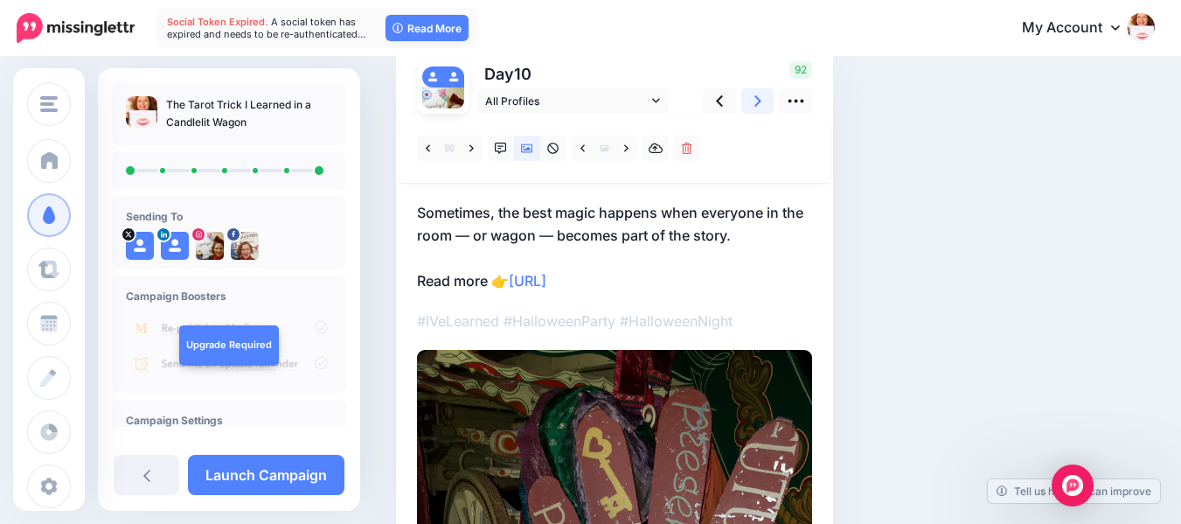
click at [755, 101] on icon at bounding box center [758, 101] width 7 height 18
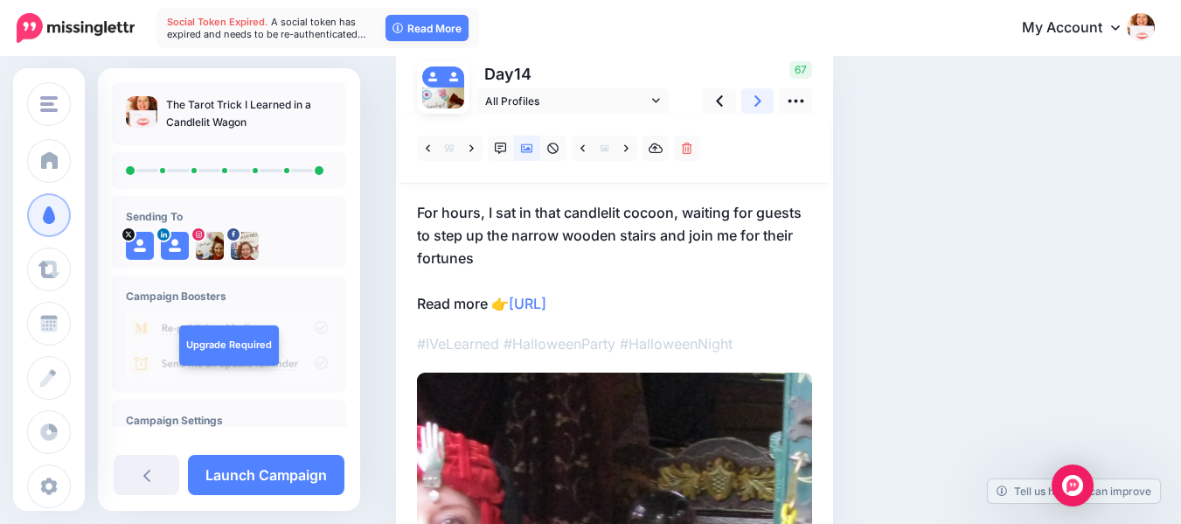
click at [755, 101] on icon at bounding box center [758, 101] width 7 height 18
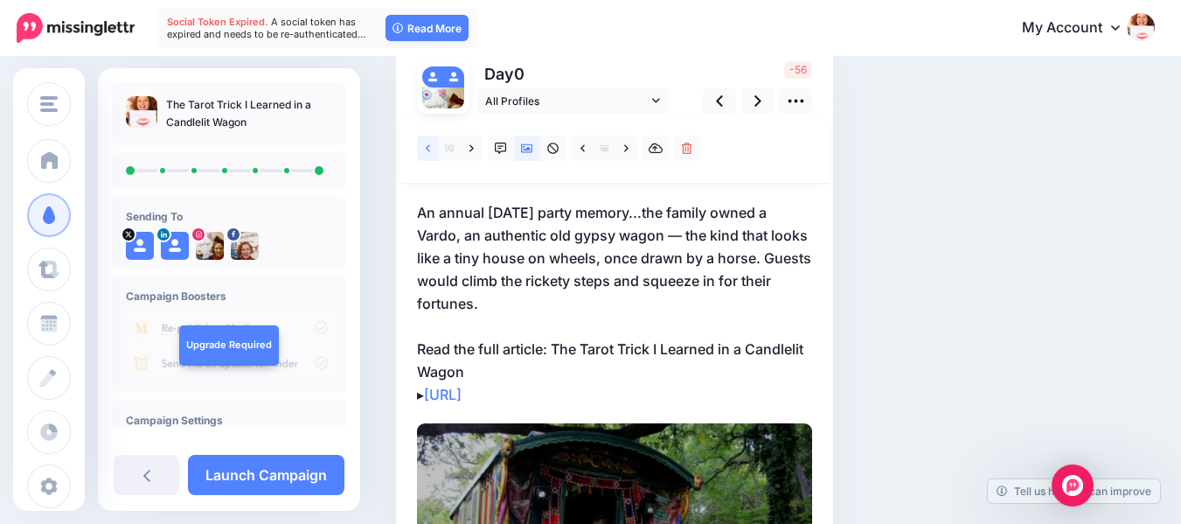
click at [427, 148] on icon at bounding box center [428, 147] width 4 height 7
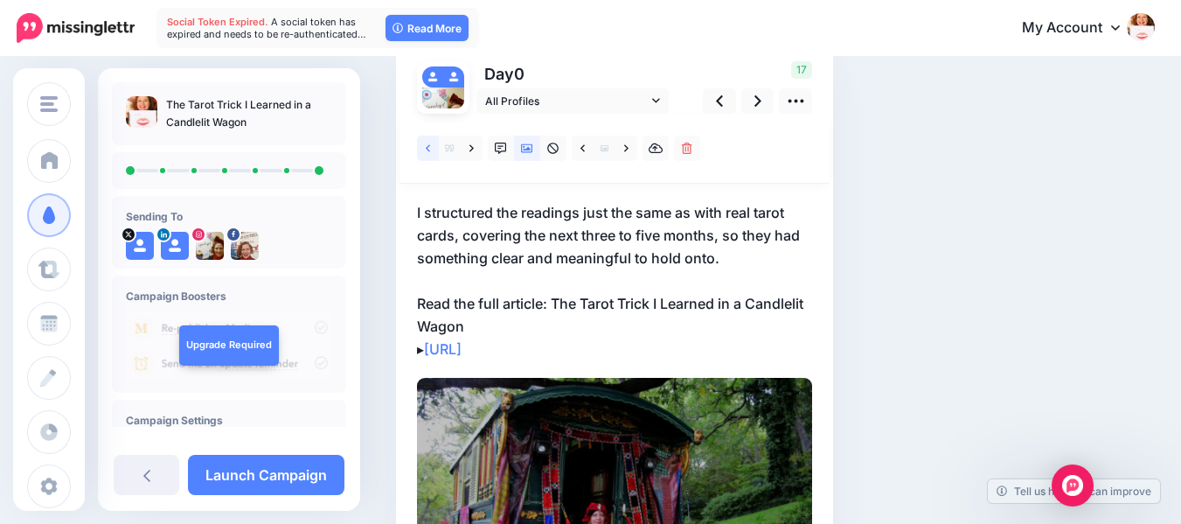
click at [427, 148] on icon at bounding box center [428, 147] width 4 height 7
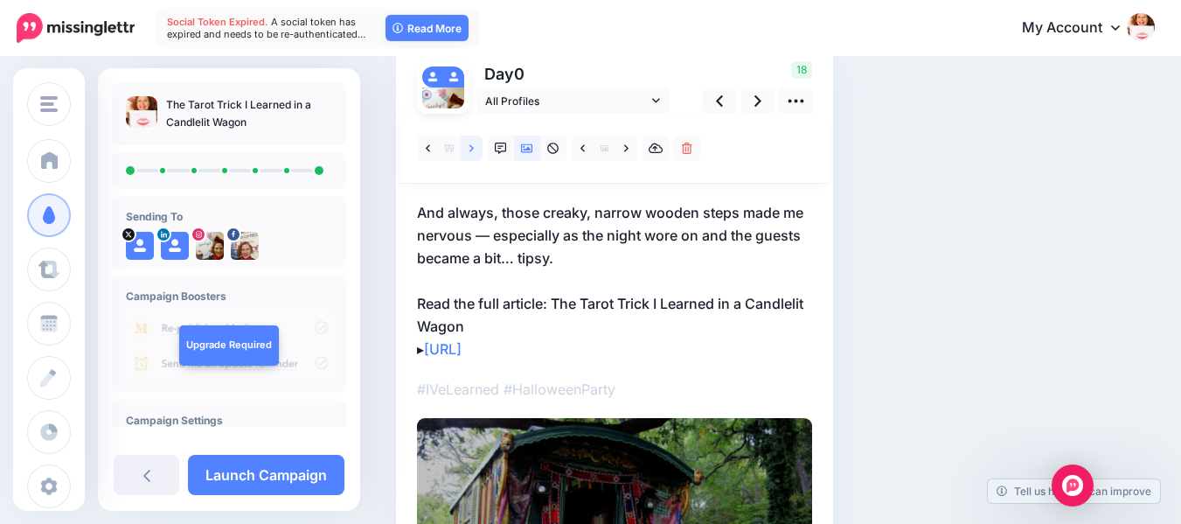
click at [470, 148] on icon at bounding box center [472, 149] width 4 height 12
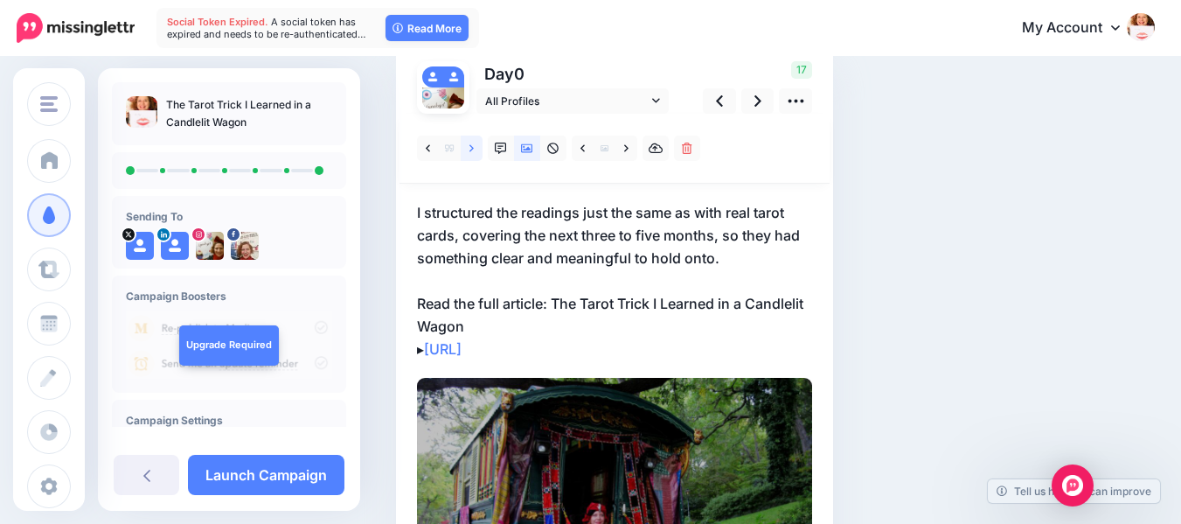
click at [471, 148] on icon at bounding box center [472, 149] width 4 height 12
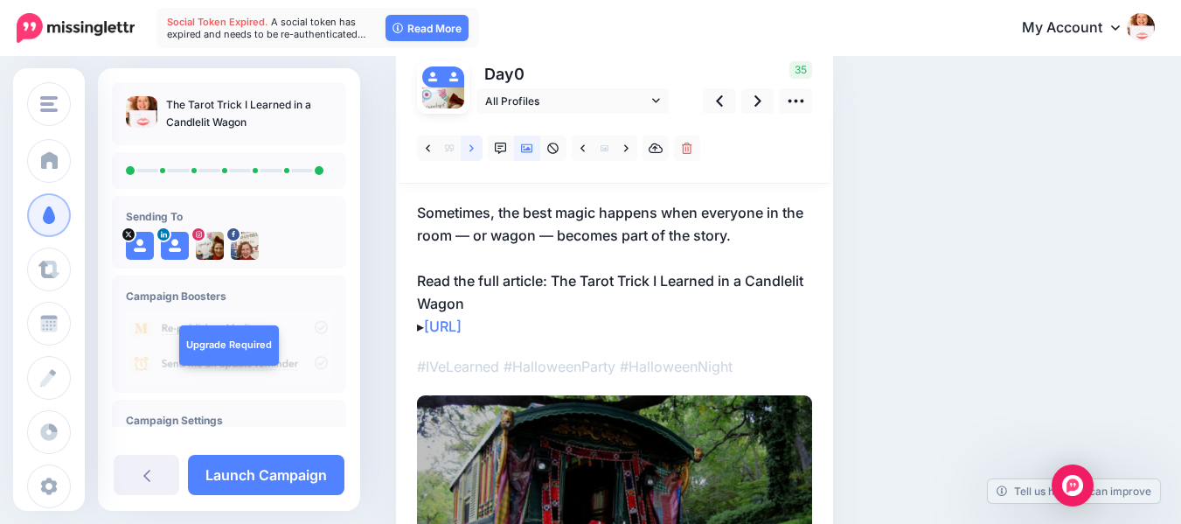
click at [471, 148] on icon at bounding box center [472, 149] width 4 height 12
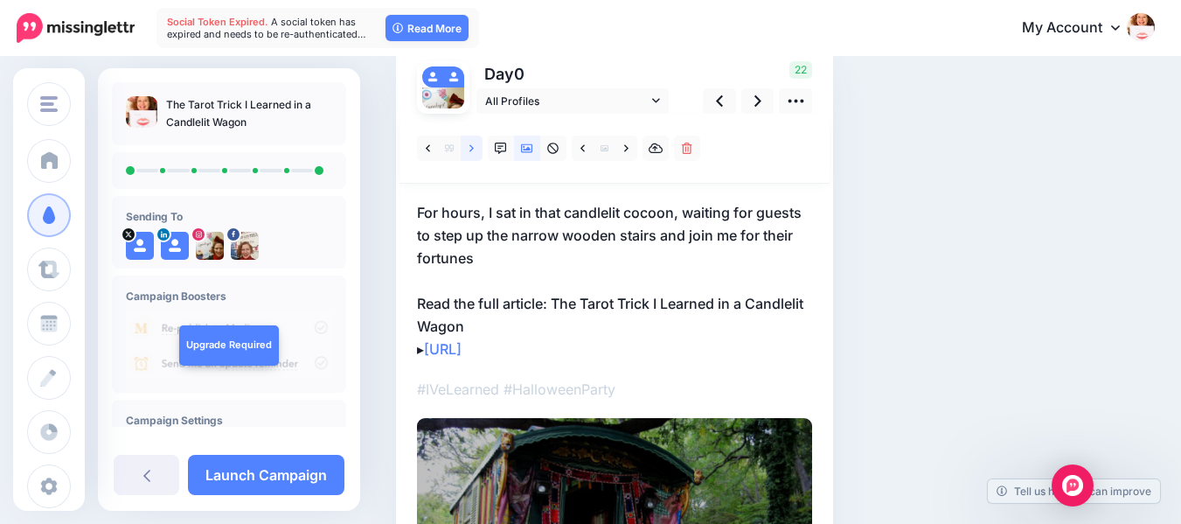
click at [471, 148] on icon at bounding box center [472, 149] width 4 height 12
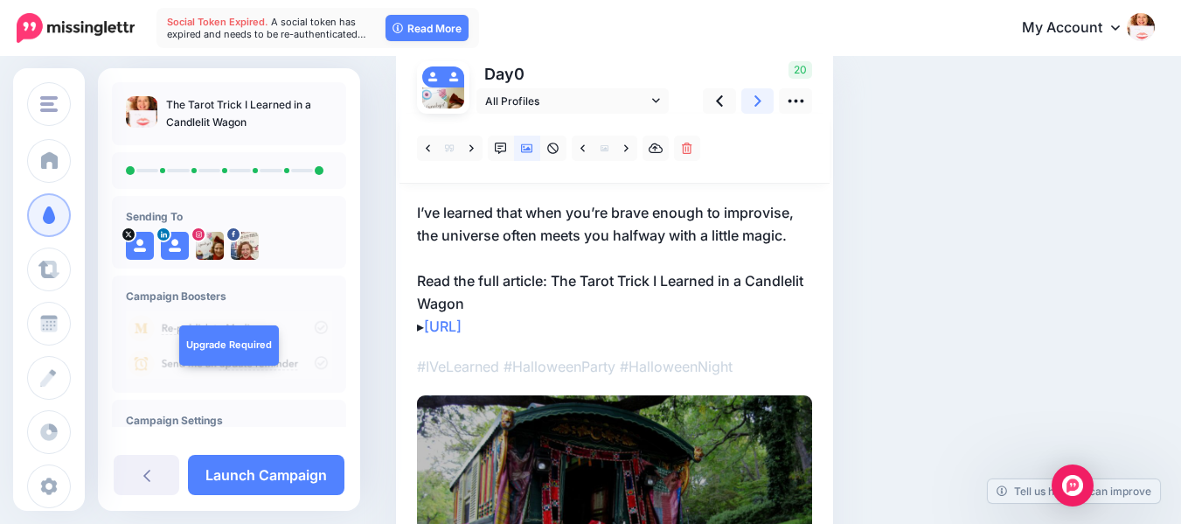
click at [756, 102] on icon at bounding box center [758, 101] width 7 height 18
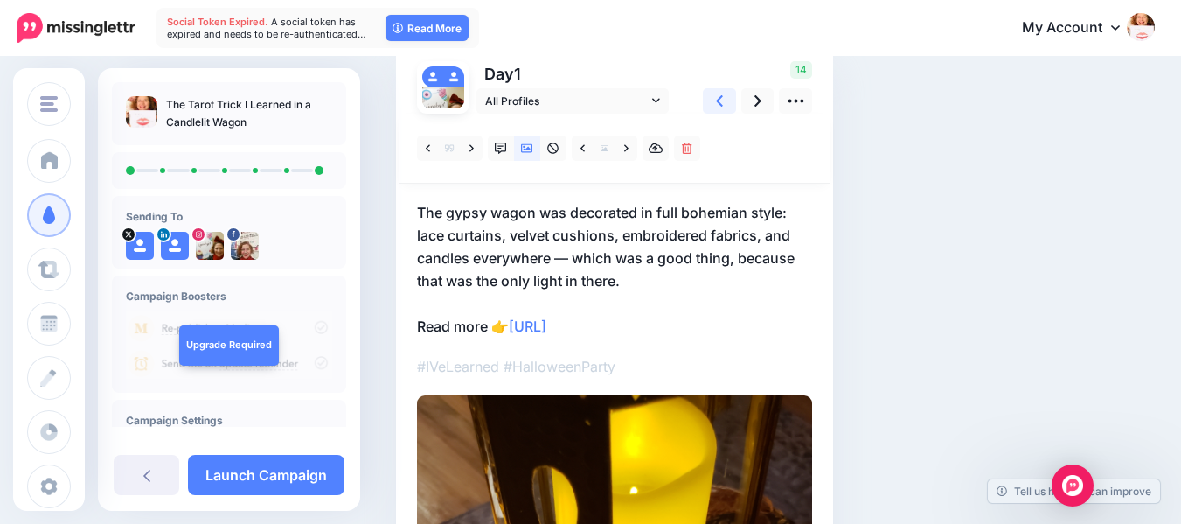
click at [721, 99] on icon at bounding box center [719, 100] width 7 height 11
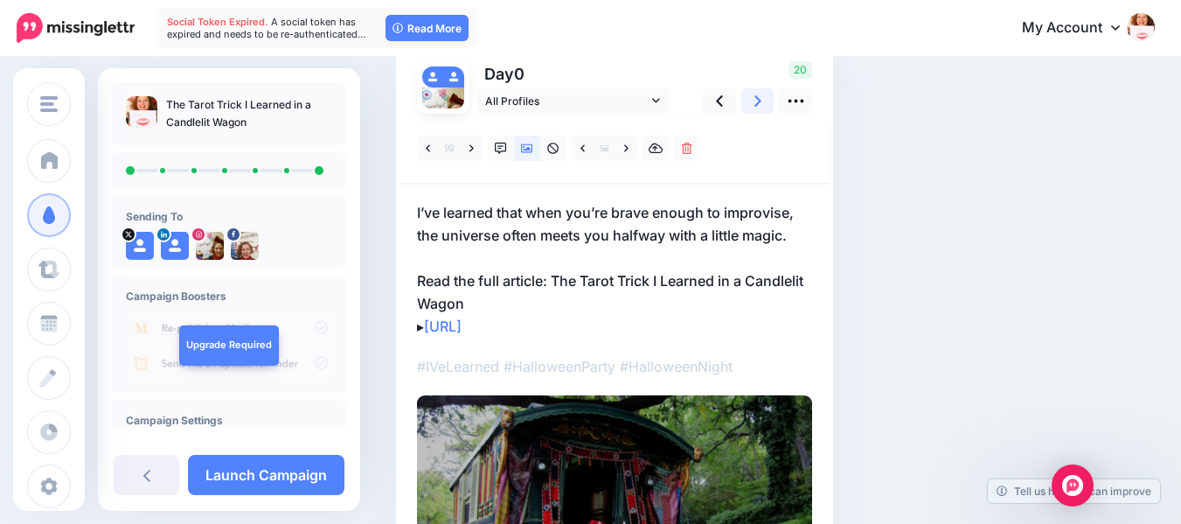
click at [756, 99] on icon at bounding box center [758, 101] width 7 height 18
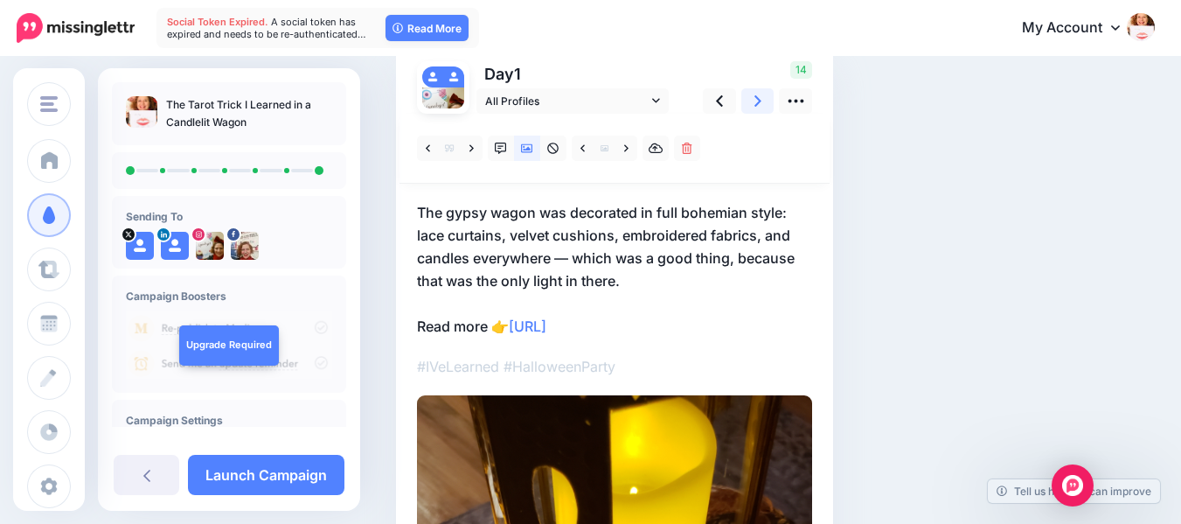
click at [756, 99] on icon at bounding box center [758, 101] width 7 height 18
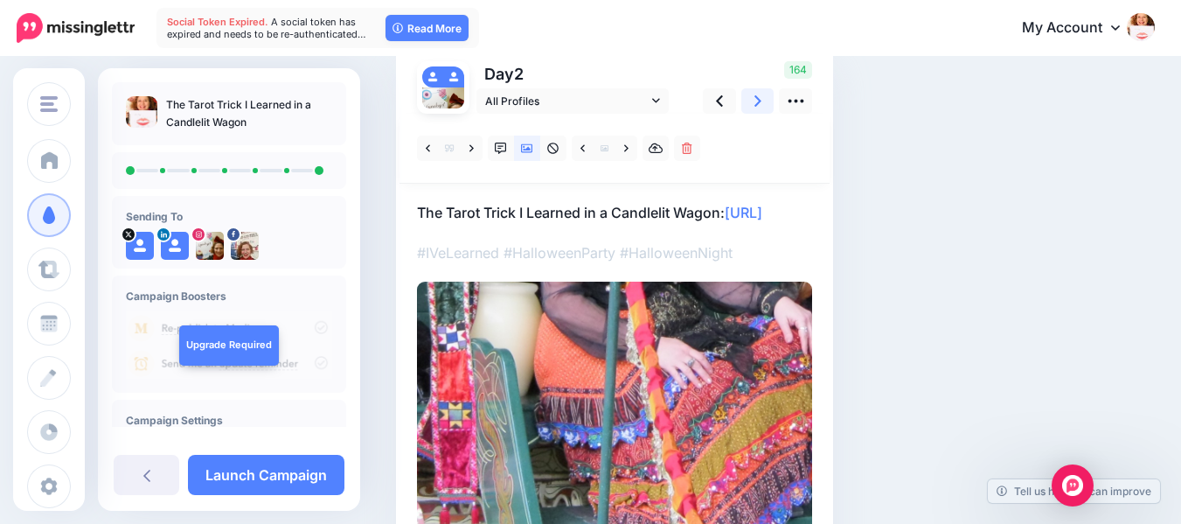
click at [756, 99] on icon at bounding box center [758, 101] width 7 height 18
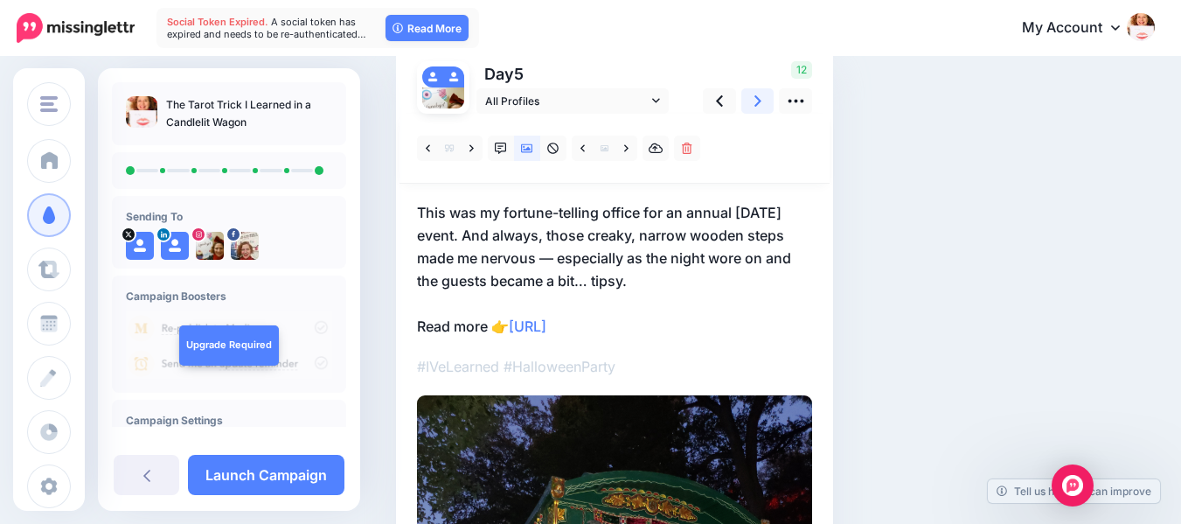
click at [756, 99] on icon at bounding box center [758, 101] width 7 height 18
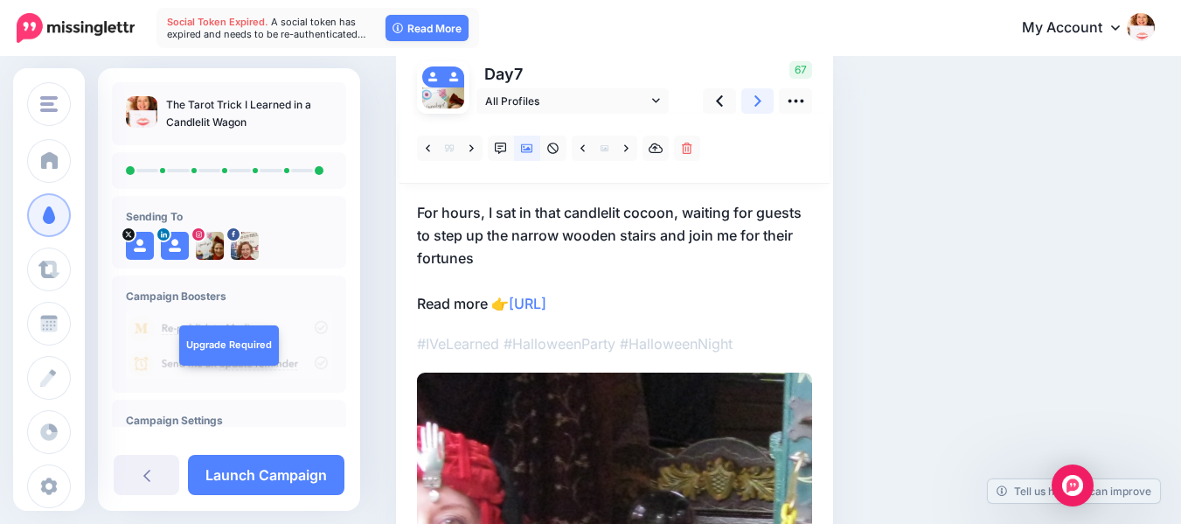
click at [756, 99] on icon at bounding box center [758, 101] width 7 height 18
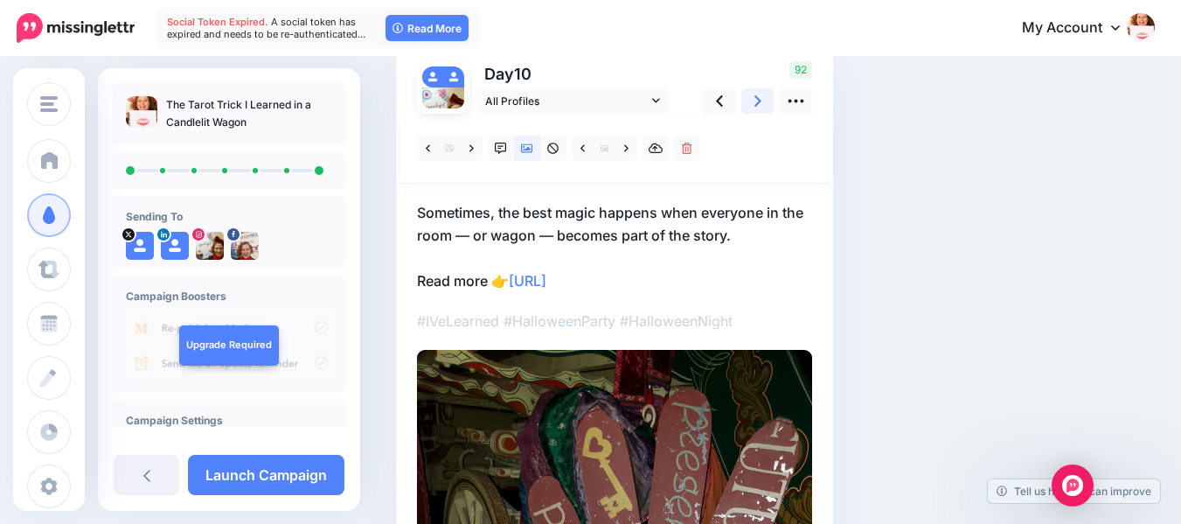
click at [756, 99] on icon at bounding box center [758, 101] width 7 height 18
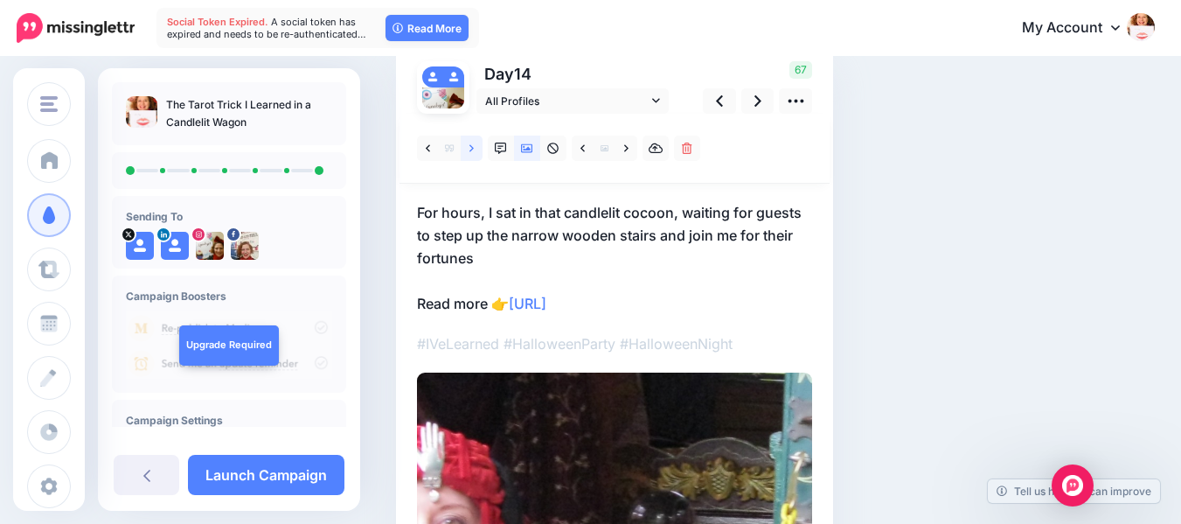
click at [471, 145] on icon at bounding box center [472, 149] width 4 height 12
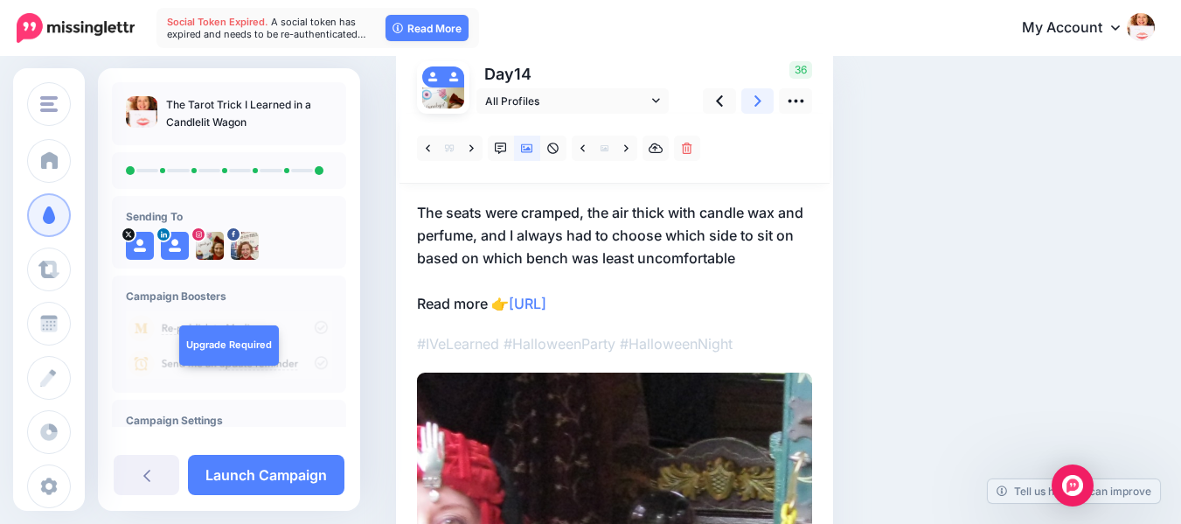
click at [757, 99] on icon at bounding box center [758, 100] width 7 height 11
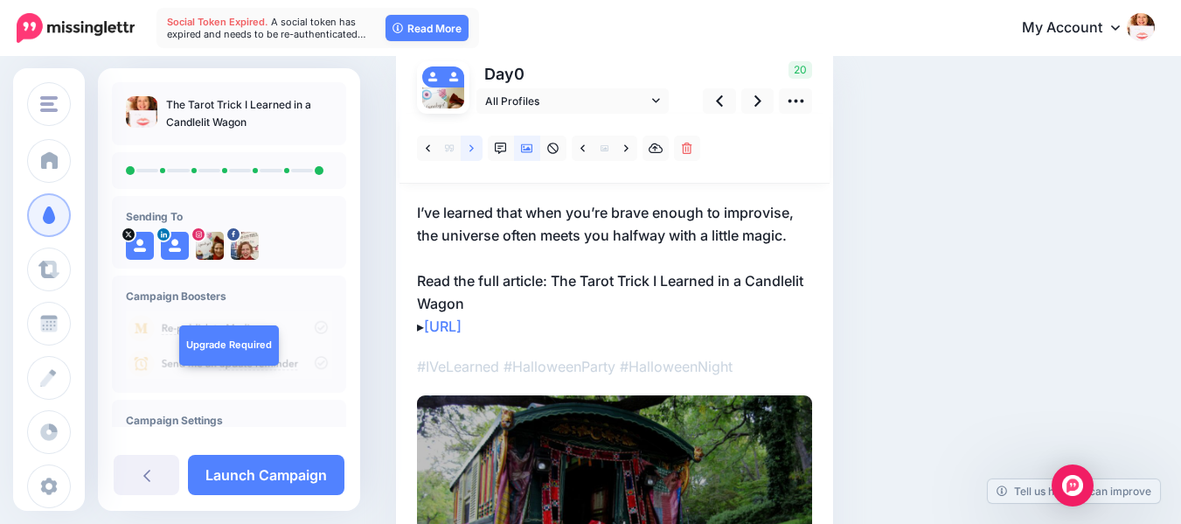
click at [470, 144] on icon at bounding box center [472, 149] width 4 height 12
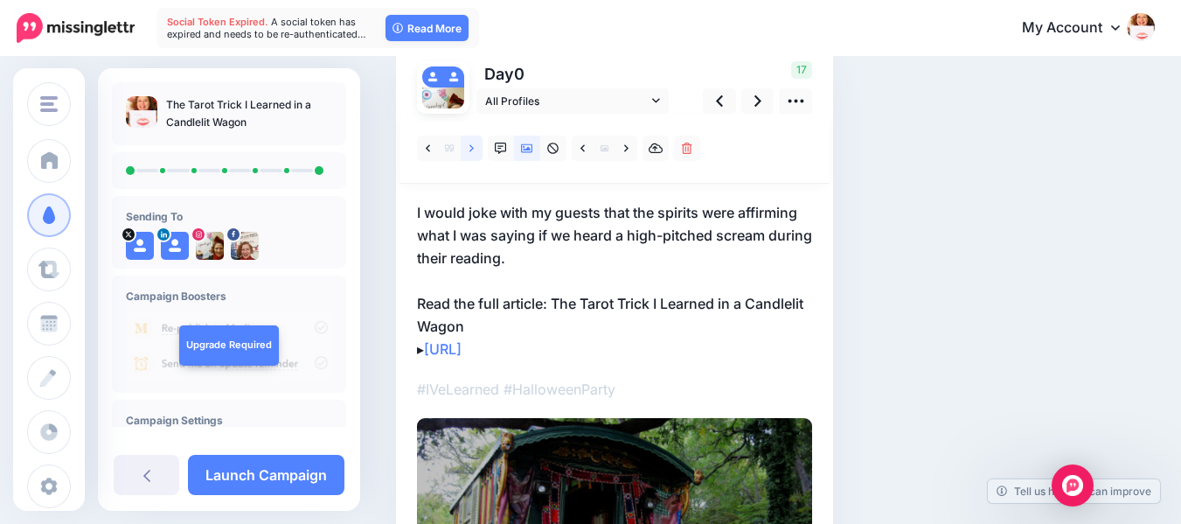
click at [470, 144] on icon at bounding box center [472, 149] width 4 height 12
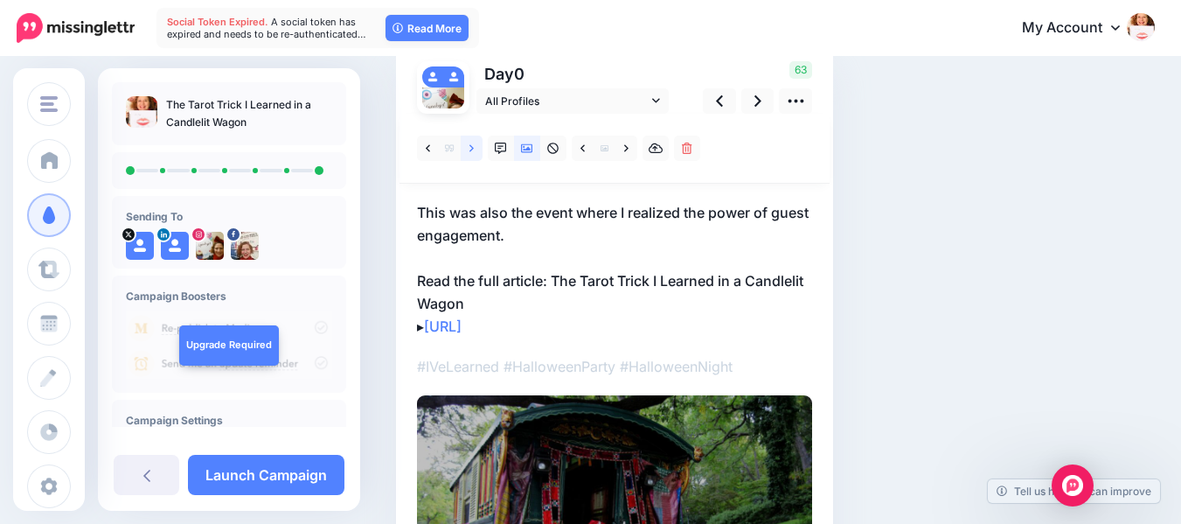
click at [470, 149] on icon at bounding box center [472, 149] width 4 height 12
click at [433, 144] on link at bounding box center [428, 148] width 22 height 25
click at [434, 148] on link at bounding box center [428, 148] width 22 height 25
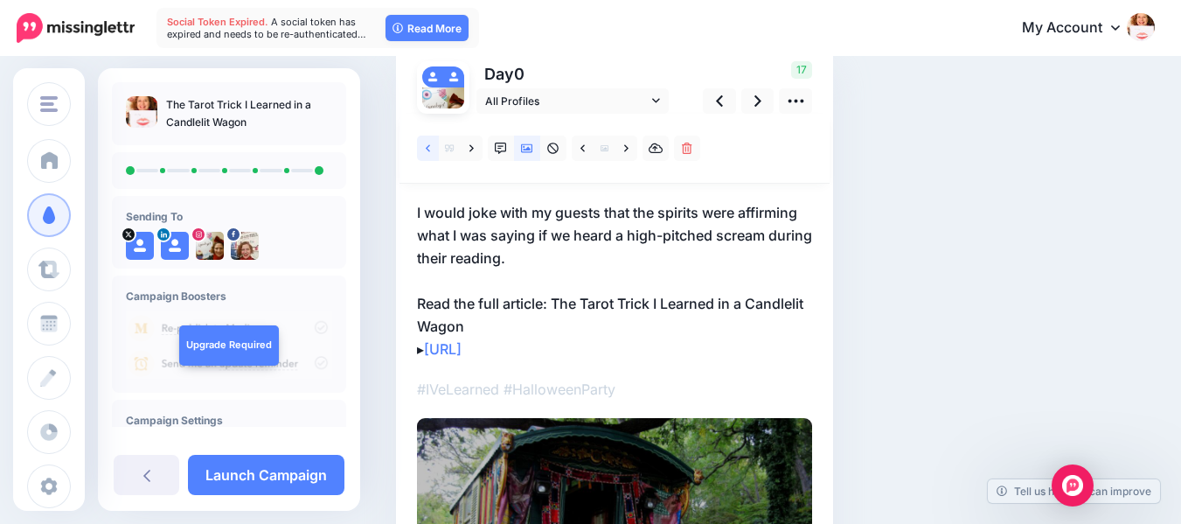
click at [434, 148] on link at bounding box center [428, 148] width 22 height 25
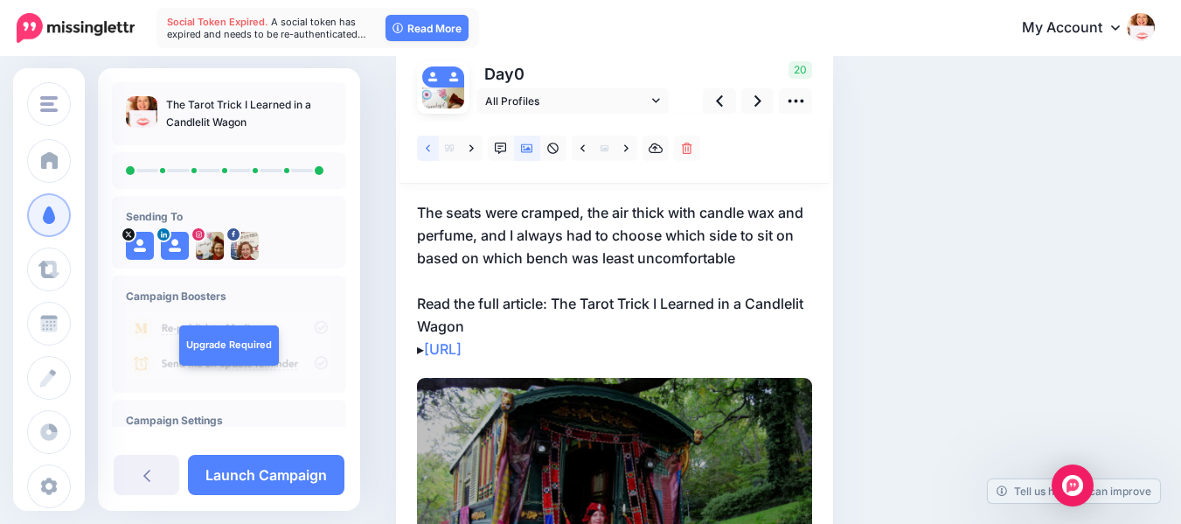
click at [434, 148] on link at bounding box center [428, 148] width 22 height 25
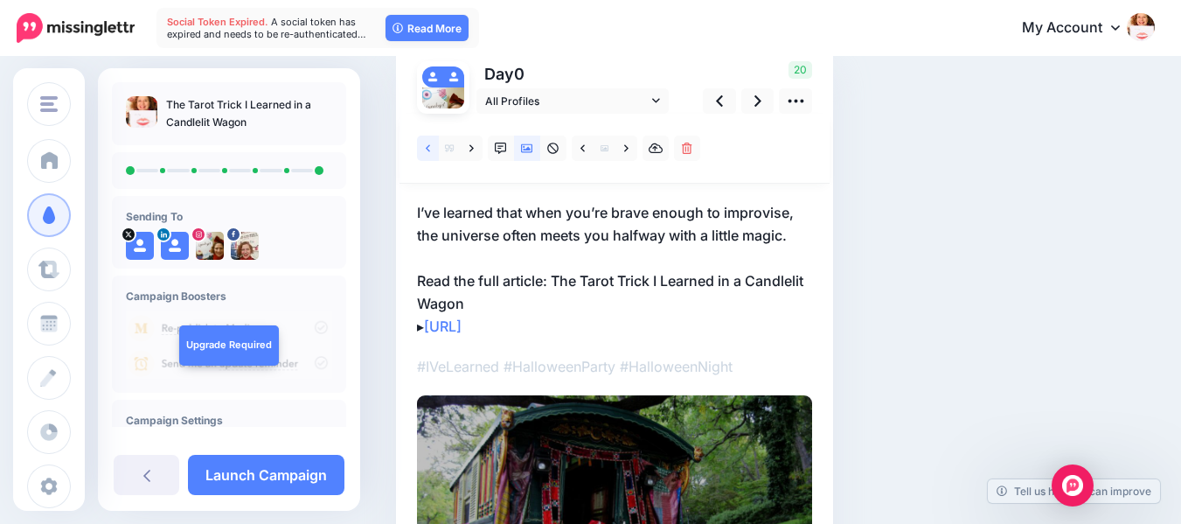
click at [434, 148] on link at bounding box center [428, 148] width 22 height 25
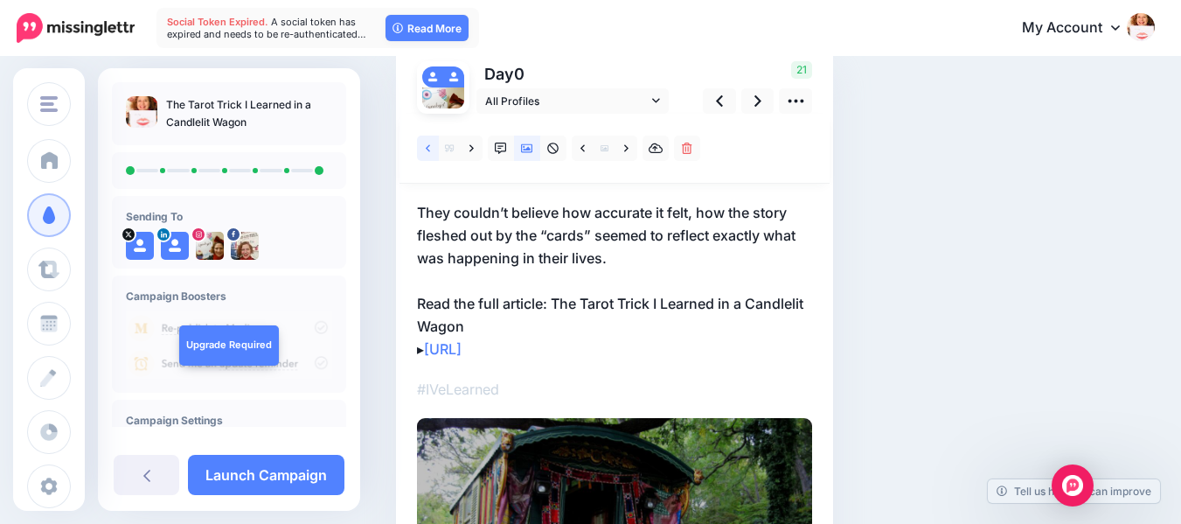
click at [434, 148] on link at bounding box center [428, 148] width 22 height 25
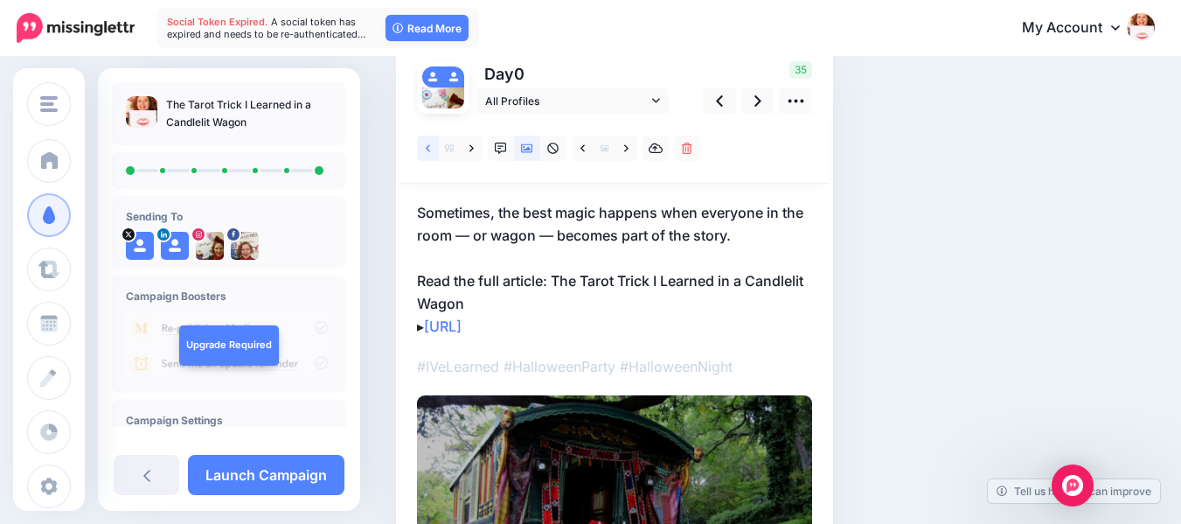
click at [434, 148] on link at bounding box center [428, 148] width 22 height 25
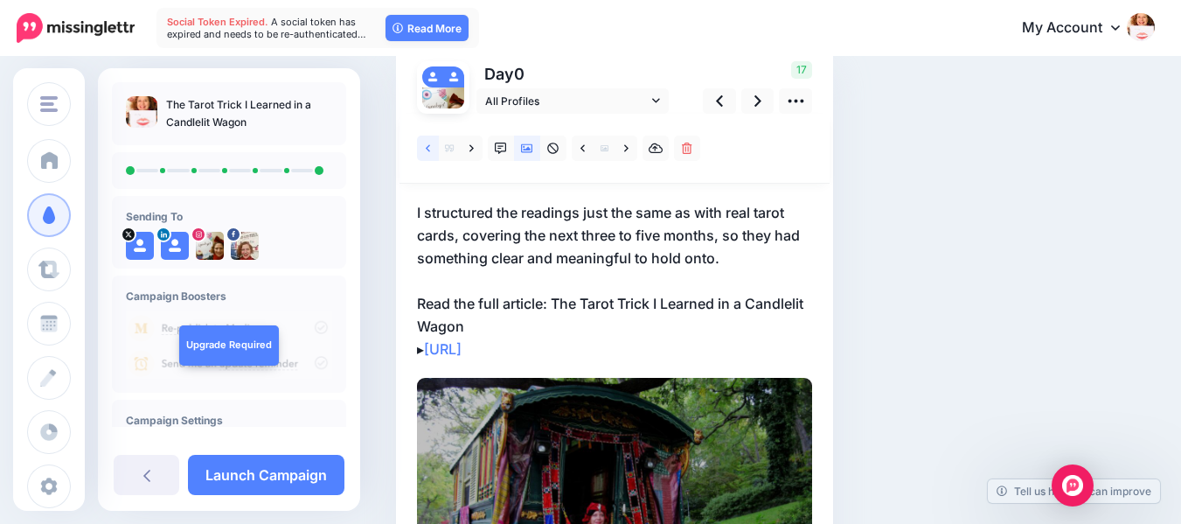
click at [434, 148] on link at bounding box center [428, 148] width 22 height 25
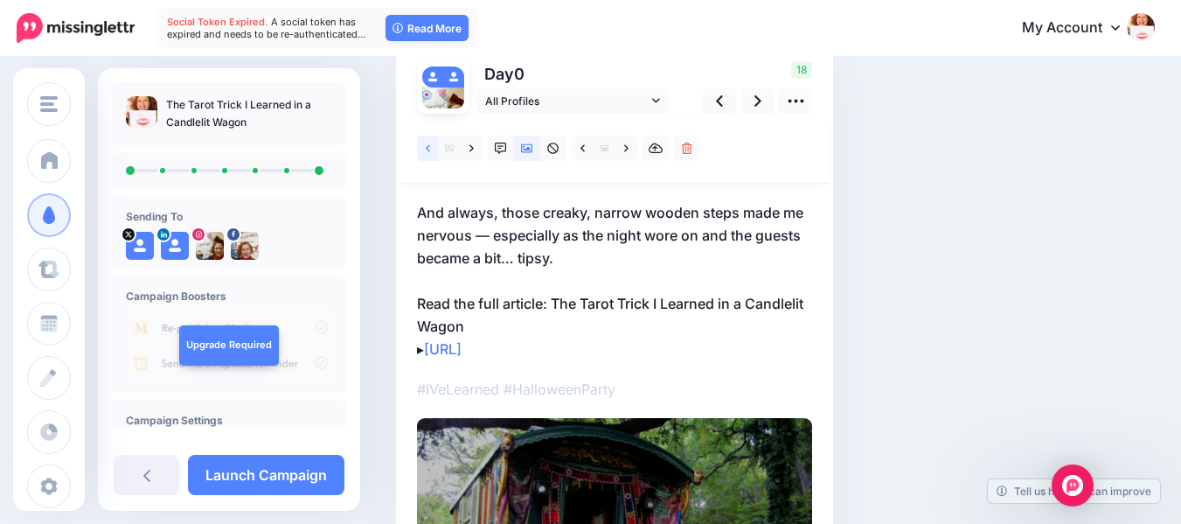
click at [434, 148] on link at bounding box center [428, 148] width 22 height 25
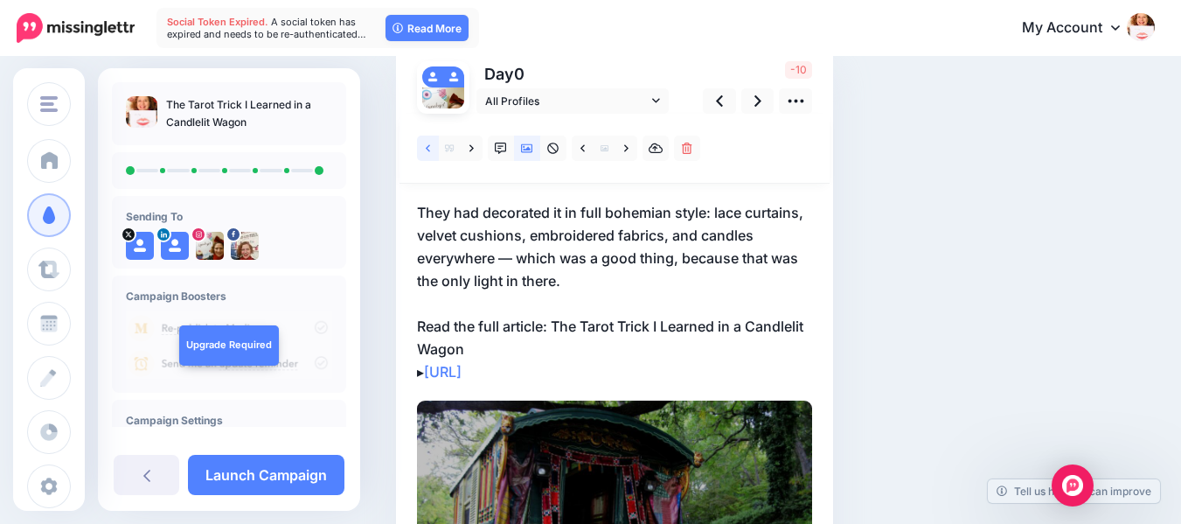
click at [426, 144] on icon at bounding box center [428, 149] width 4 height 12
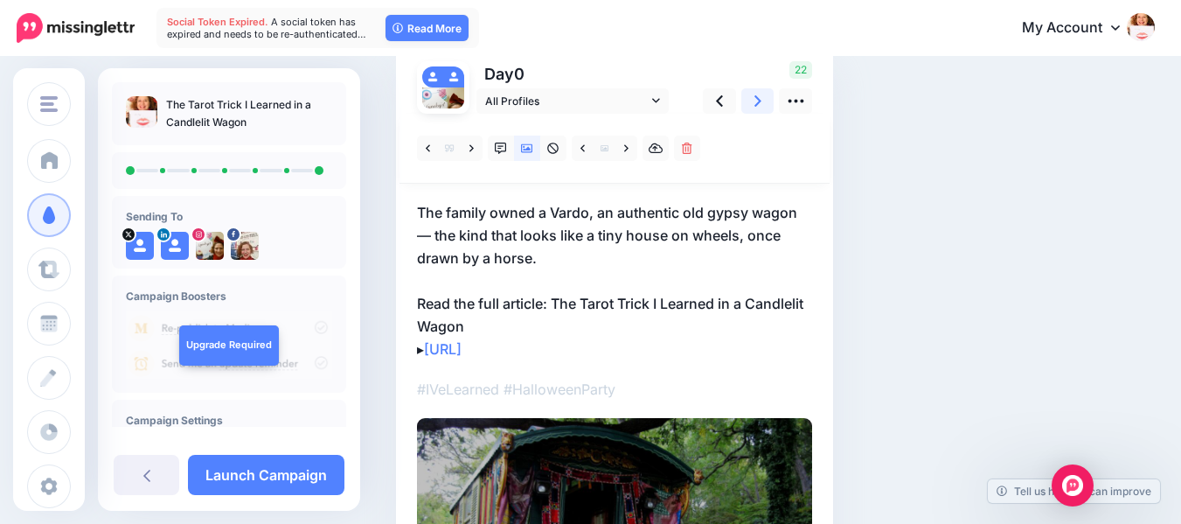
click at [757, 94] on icon at bounding box center [758, 101] width 7 height 18
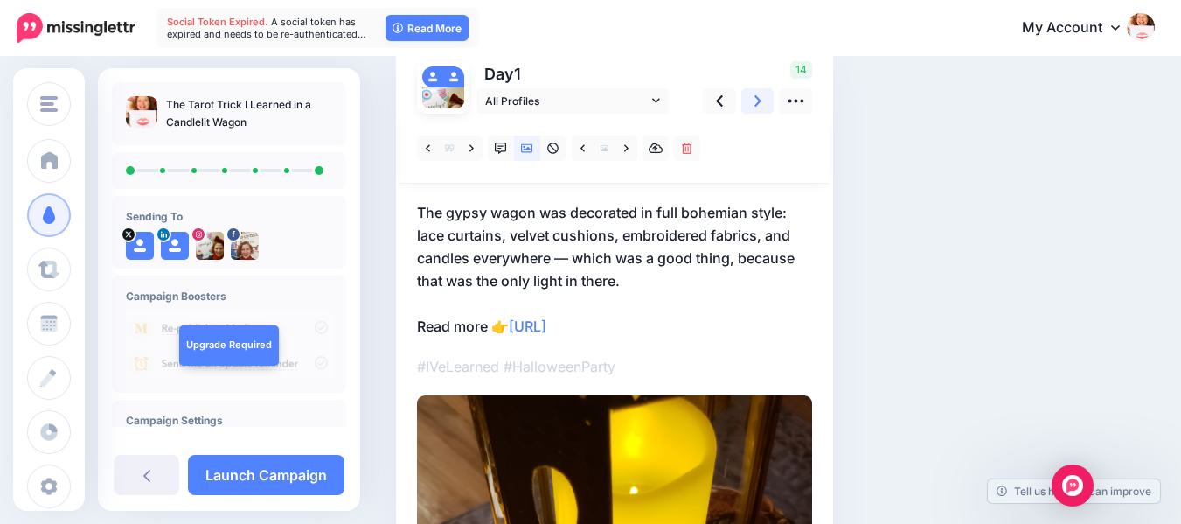
click at [756, 95] on icon at bounding box center [758, 101] width 7 height 18
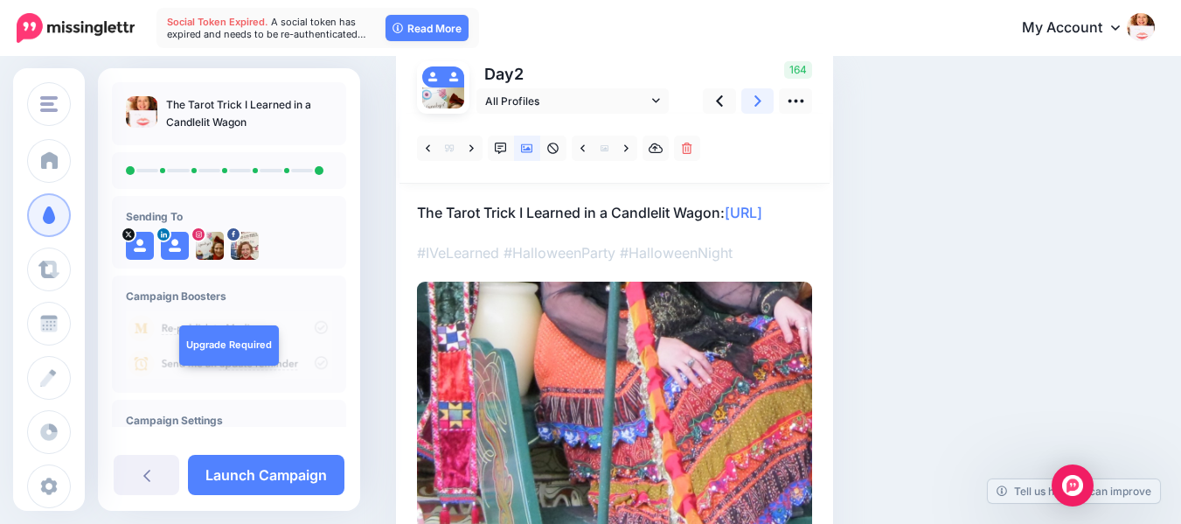
click at [756, 95] on icon at bounding box center [758, 101] width 7 height 18
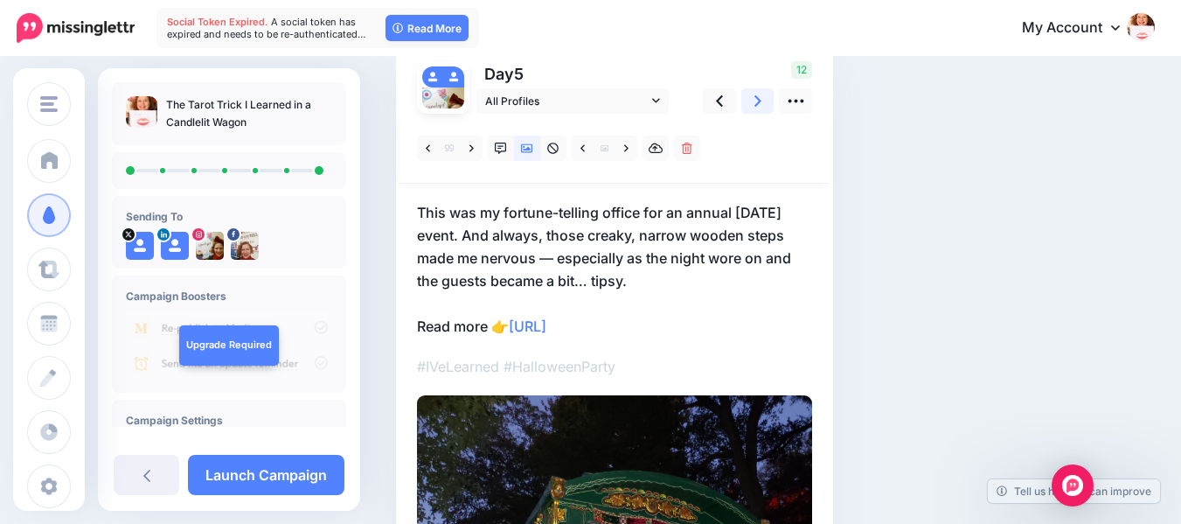
click at [756, 95] on icon at bounding box center [758, 101] width 7 height 18
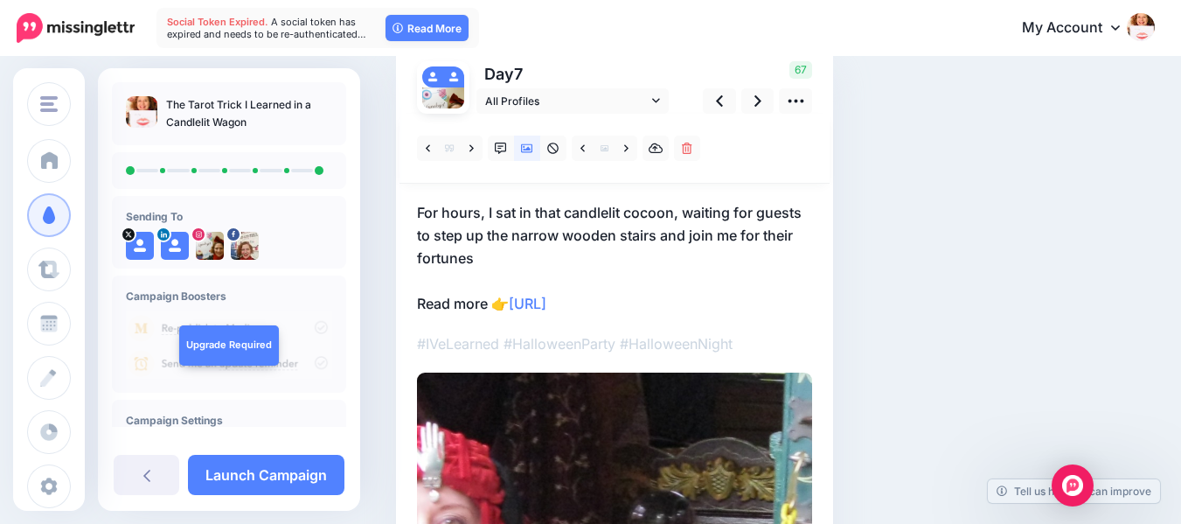
click at [563, 211] on p "For hours, I sat in that candlelit cocoon, waiting for guests to step up the na…" at bounding box center [614, 258] width 395 height 114
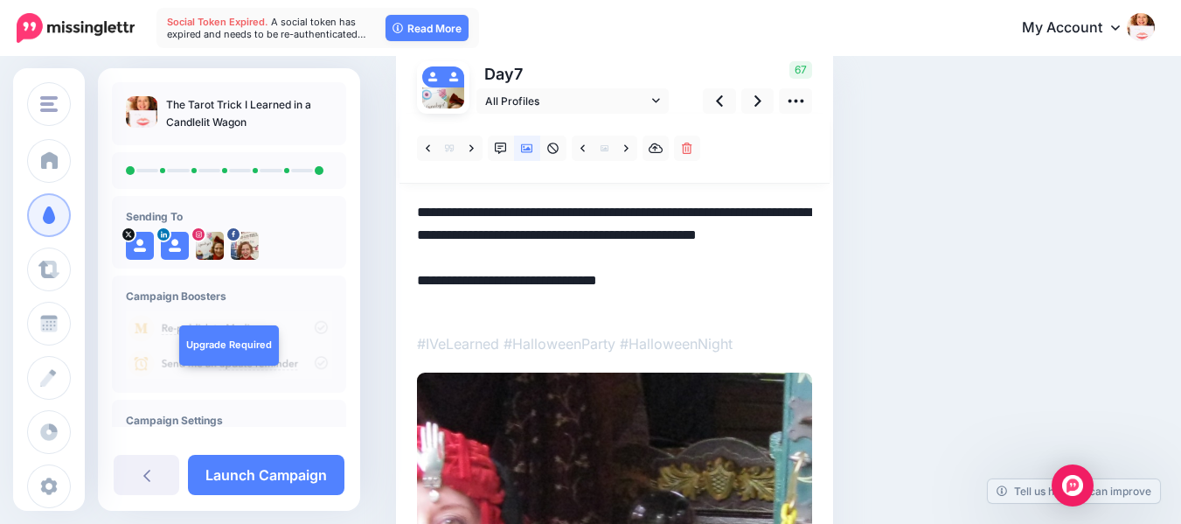
click at [563, 211] on textarea "**********" at bounding box center [614, 258] width 395 height 114
click at [481, 255] on textarea "**********" at bounding box center [614, 258] width 395 height 114
type textarea "**********"
click at [752, 104] on link at bounding box center [758, 100] width 33 height 25
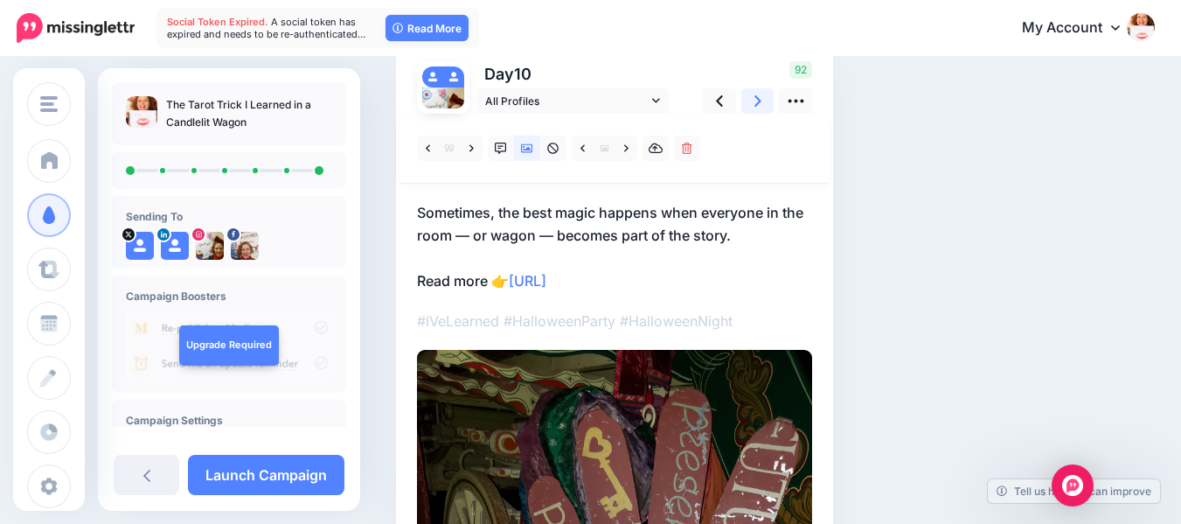
click at [752, 104] on link at bounding box center [758, 100] width 33 height 25
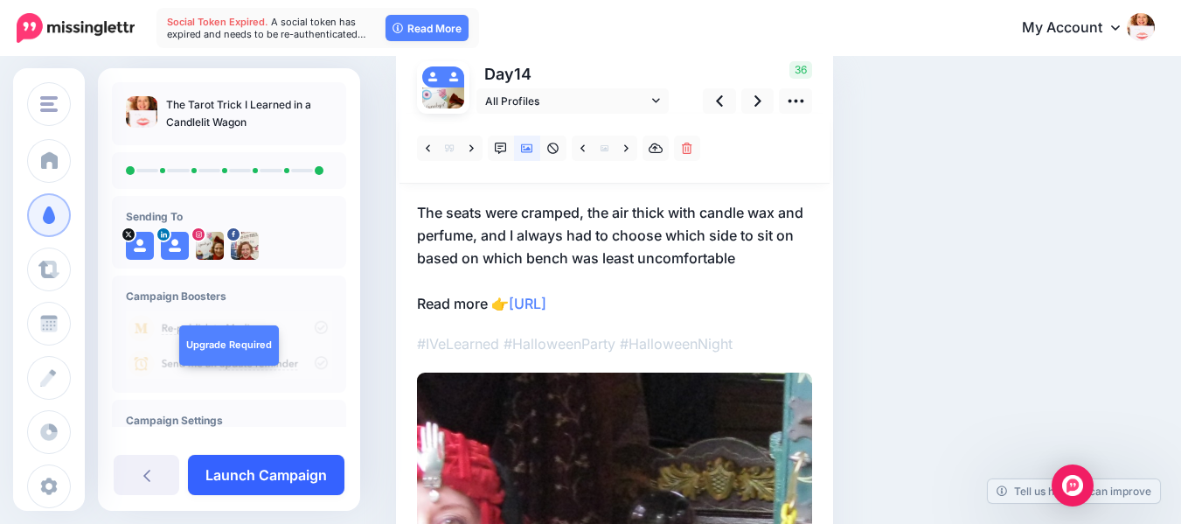
click at [283, 475] on link "Launch Campaign" at bounding box center [266, 475] width 157 height 40
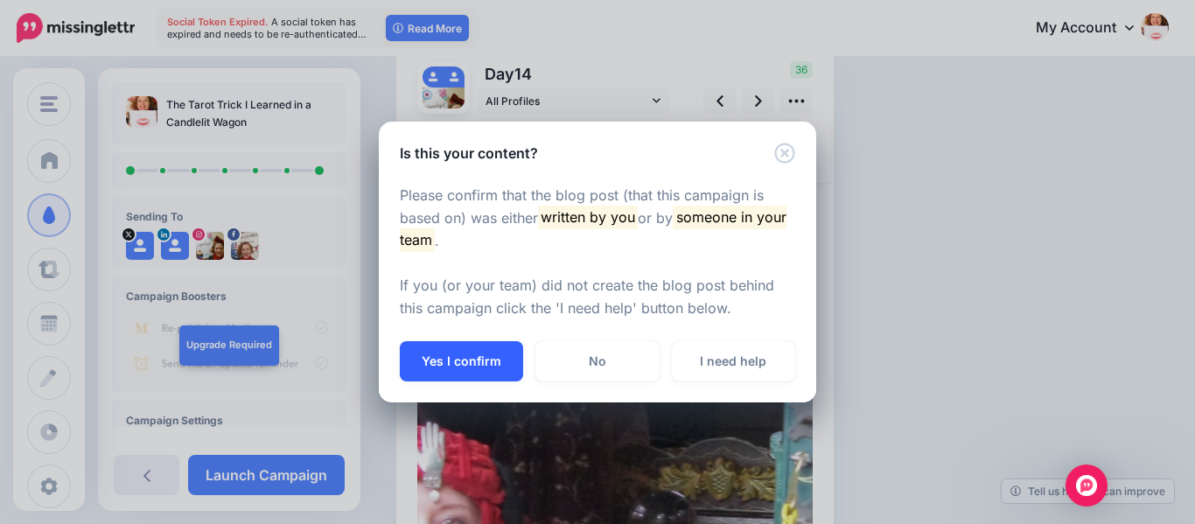
click at [486, 359] on button "Yes I confirm" at bounding box center [461, 361] width 123 height 40
